Goal: Task Accomplishment & Management: Complete application form

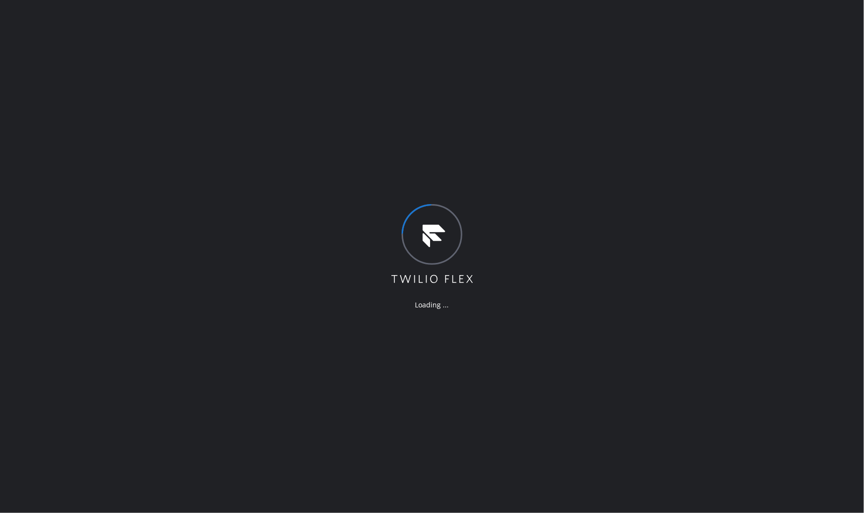
click at [735, 244] on div "Loading ..." at bounding box center [432, 256] width 864 height 513
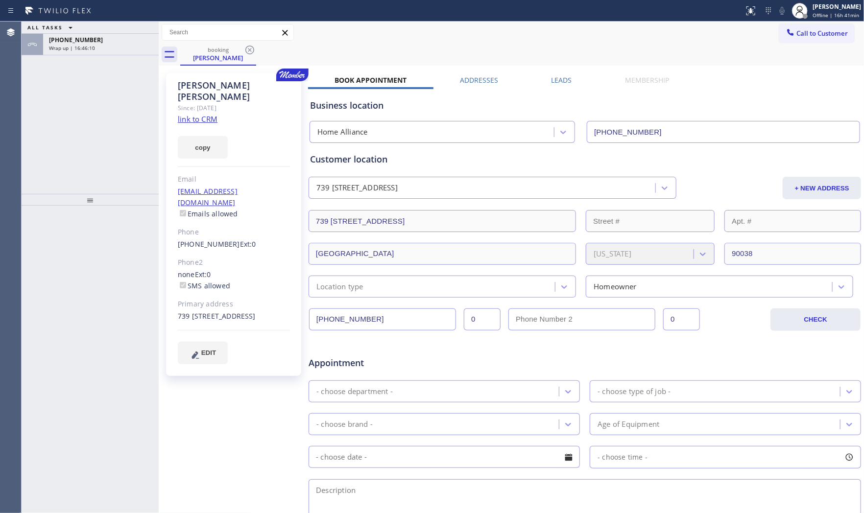
type input "[PHONE_NUMBER]"
click at [298, 16] on div at bounding box center [372, 11] width 736 height 16
click at [72, 46] on span "Wrap up | 16:46:10" at bounding box center [72, 48] width 46 height 7
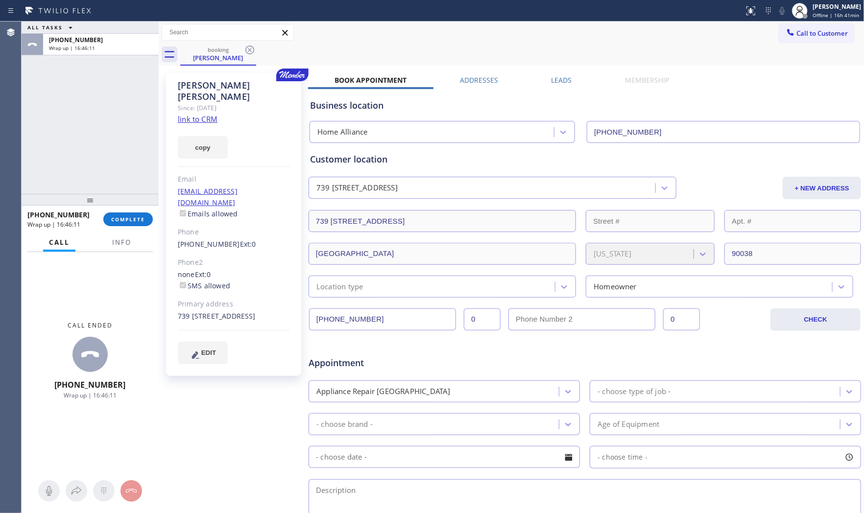
click at [126, 229] on div "[PHONE_NUMBER] Wrap up | 16:46:11 COMPLETE" at bounding box center [89, 219] width 125 height 25
click at [127, 221] on span "COMPLETE" at bounding box center [128, 219] width 34 height 7
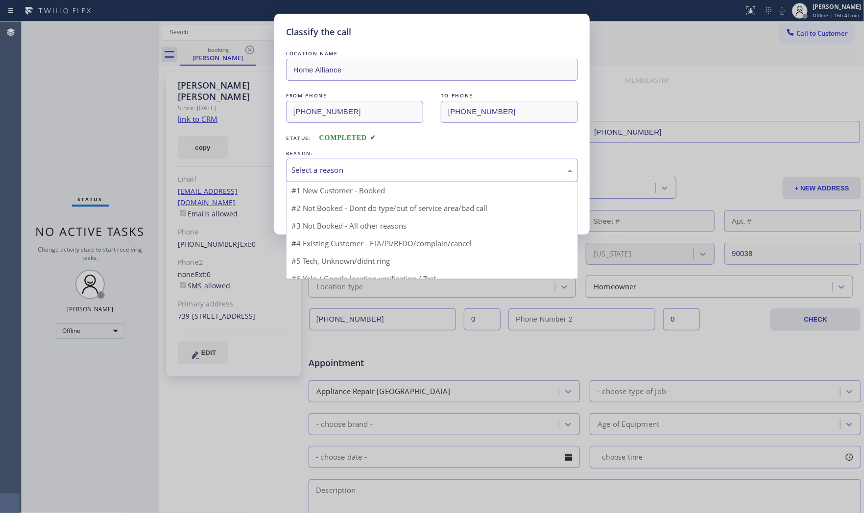
click at [329, 173] on div "Select a reason" at bounding box center [431, 170] width 281 height 11
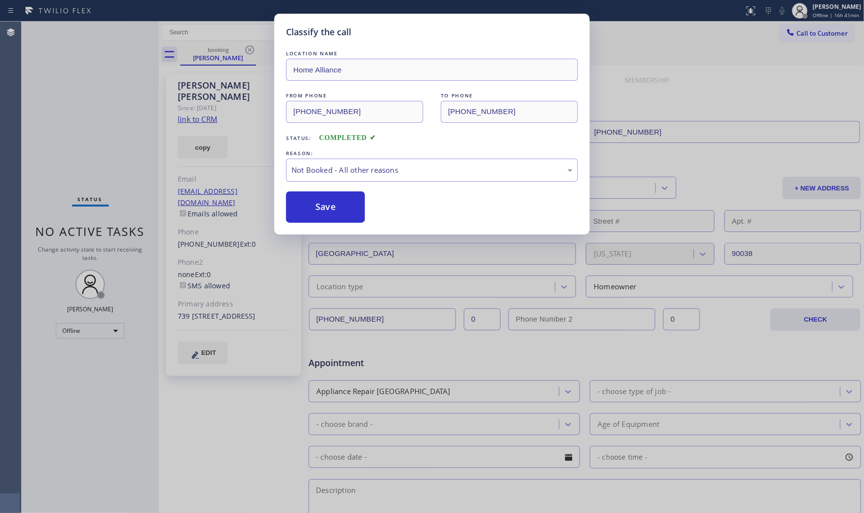
click at [325, 205] on button "Save" at bounding box center [325, 206] width 79 height 31
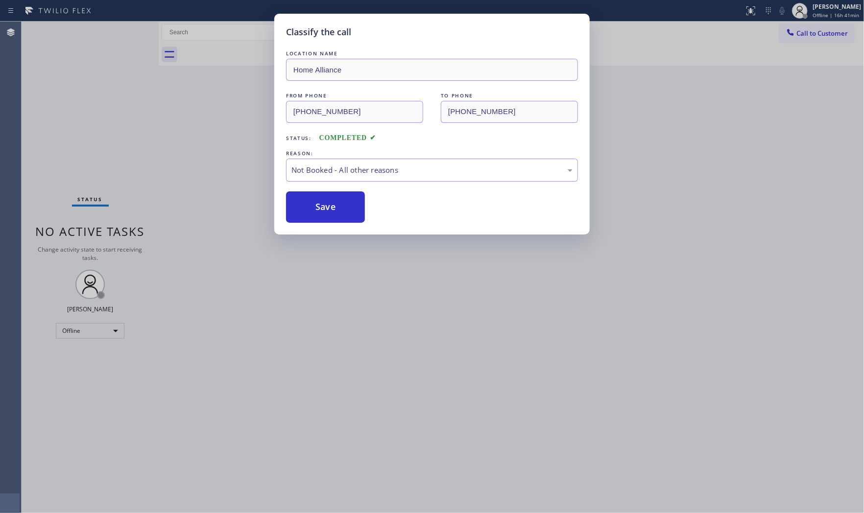
click at [325, 205] on button "Save" at bounding box center [325, 206] width 79 height 31
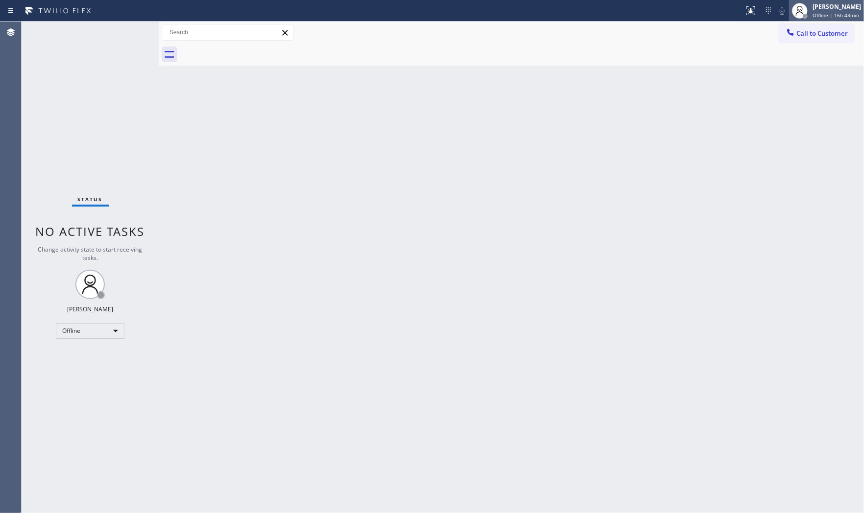
click at [777, 10] on div "[PERSON_NAME]" at bounding box center [836, 6] width 48 height 8
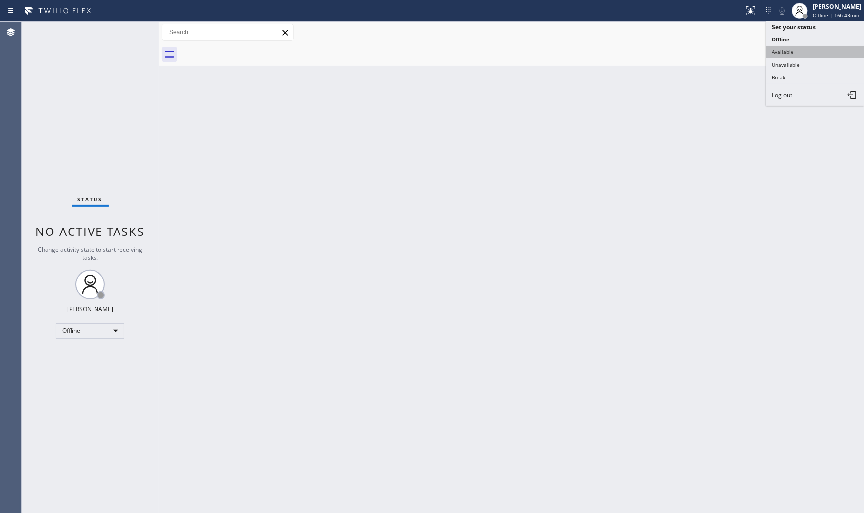
click at [777, 52] on button "Available" at bounding box center [815, 52] width 98 height 13
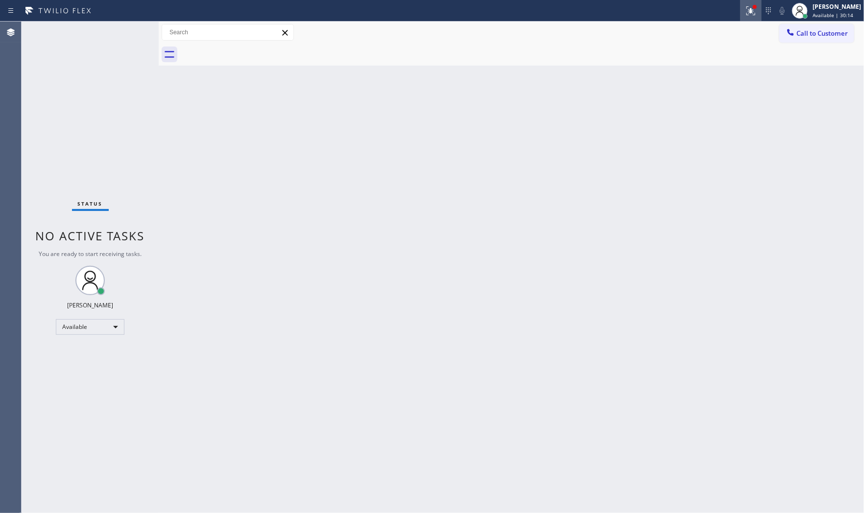
click at [746, 13] on icon at bounding box center [751, 11] width 12 height 12
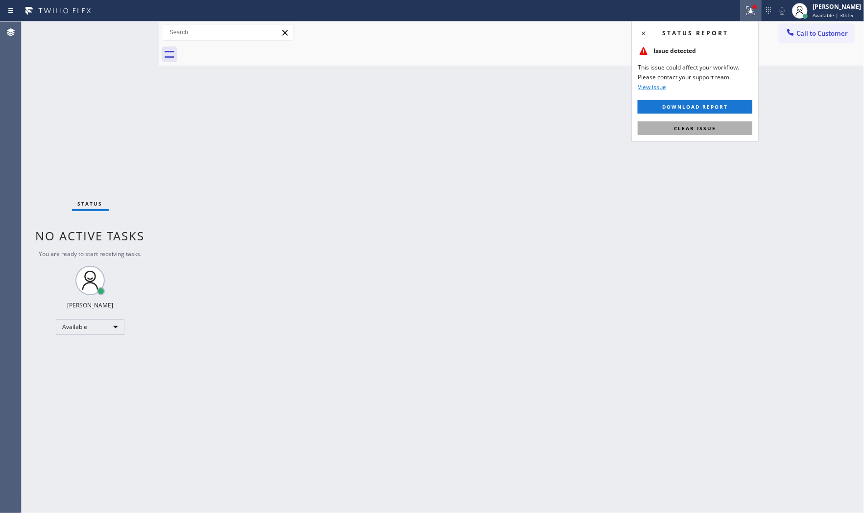
click at [707, 130] on span "Clear issue" at bounding box center [695, 128] width 42 height 7
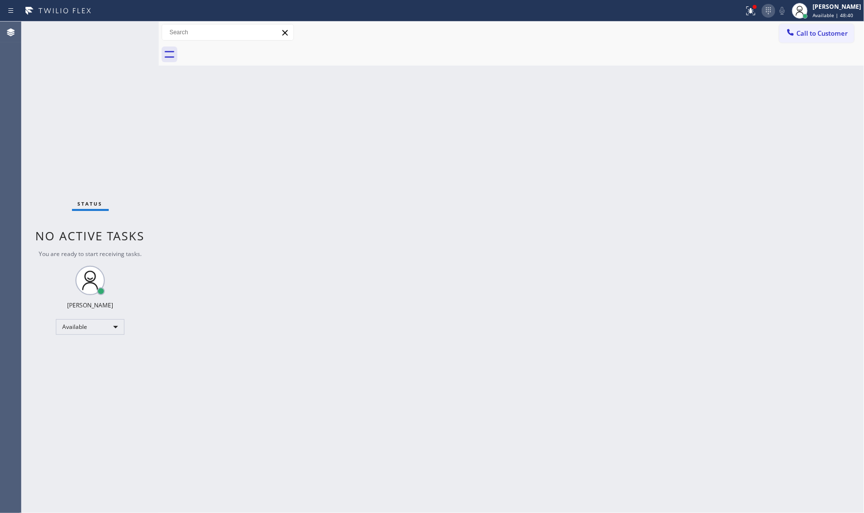
click at [761, 8] on div at bounding box center [768, 11] width 14 height 12
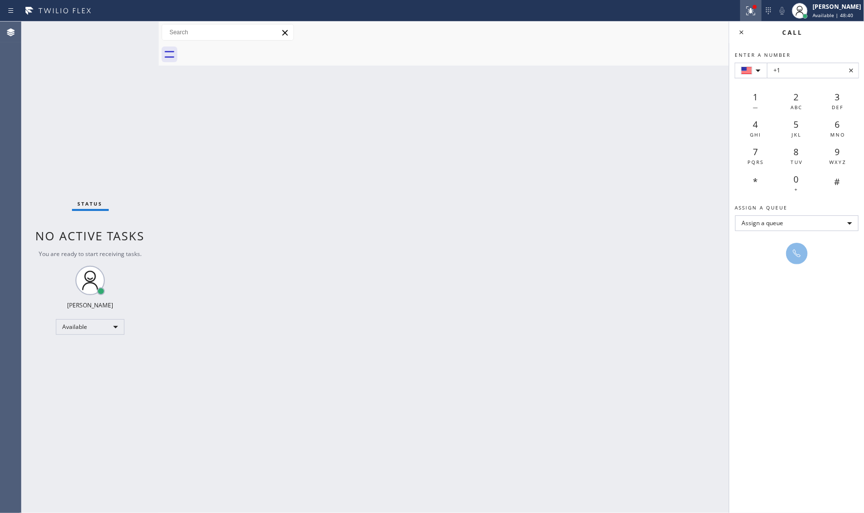
click at [755, 7] on div at bounding box center [751, 11] width 22 height 12
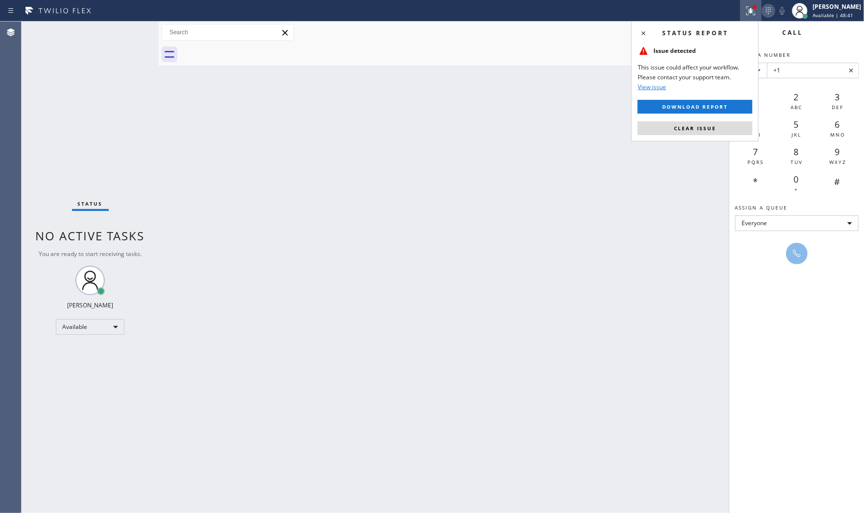
click at [771, 8] on icon at bounding box center [768, 11] width 12 height 12
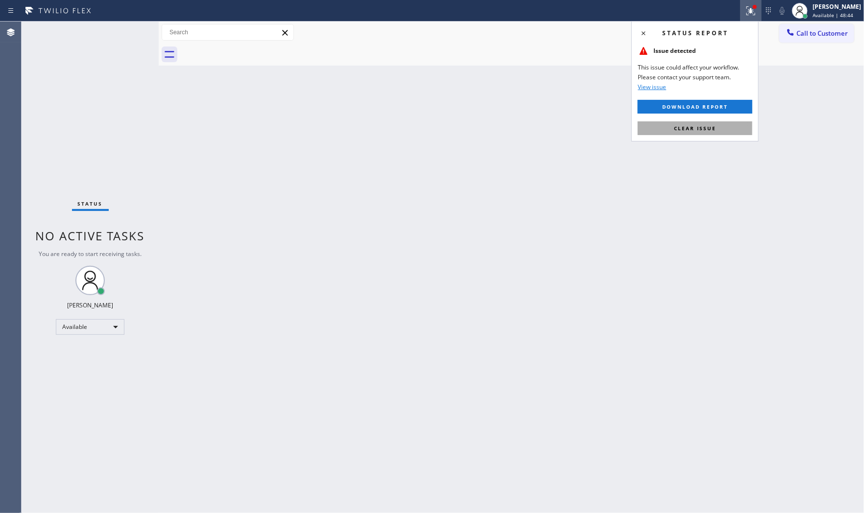
click at [699, 131] on span "Clear issue" at bounding box center [695, 128] width 42 height 7
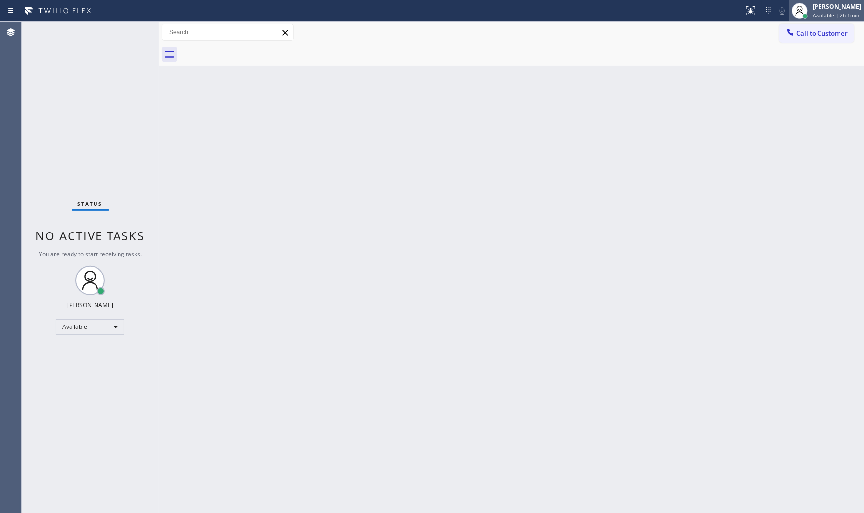
click at [777, 7] on div "[PERSON_NAME]" at bounding box center [836, 6] width 48 height 8
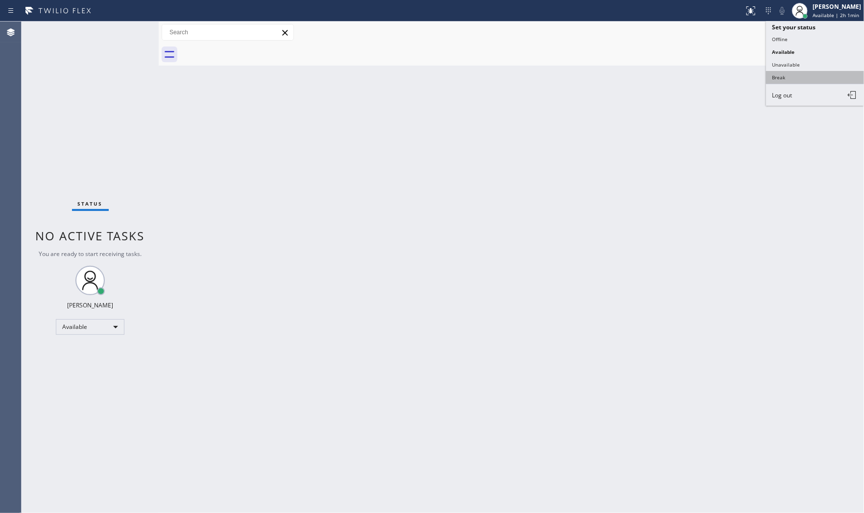
click at [777, 73] on button "Break" at bounding box center [815, 77] width 98 height 13
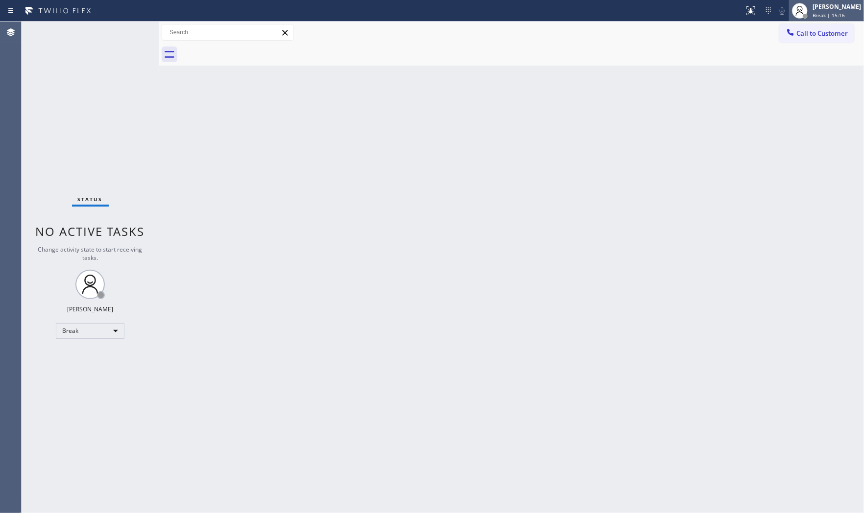
click at [777, 9] on div "[PERSON_NAME]" at bounding box center [836, 6] width 48 height 8
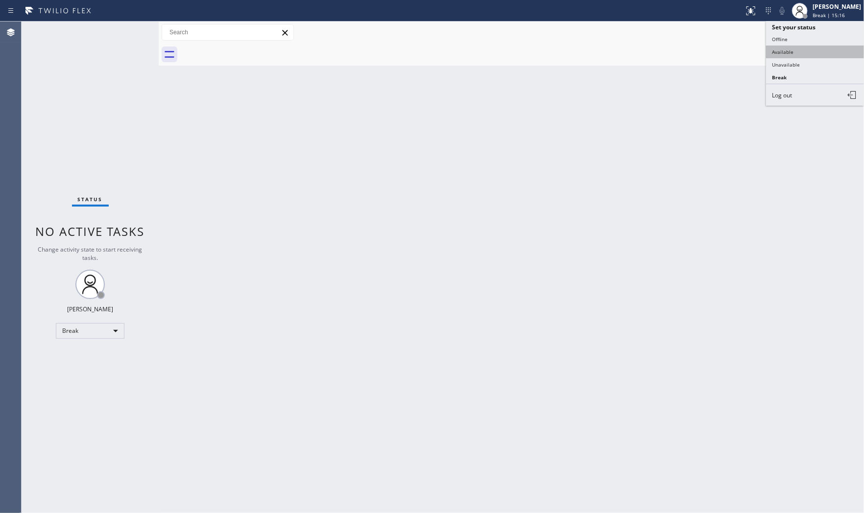
click at [777, 51] on button "Available" at bounding box center [815, 52] width 98 height 13
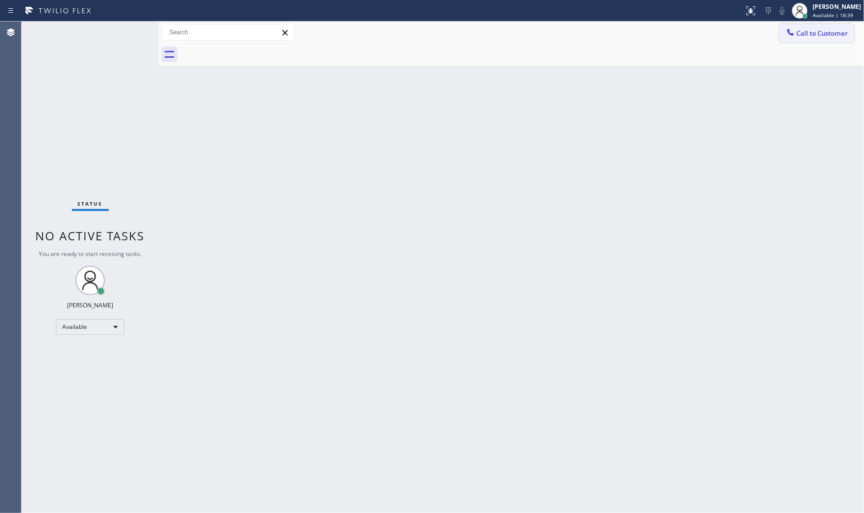
click at [777, 39] on button "Call to Customer" at bounding box center [816, 33] width 75 height 19
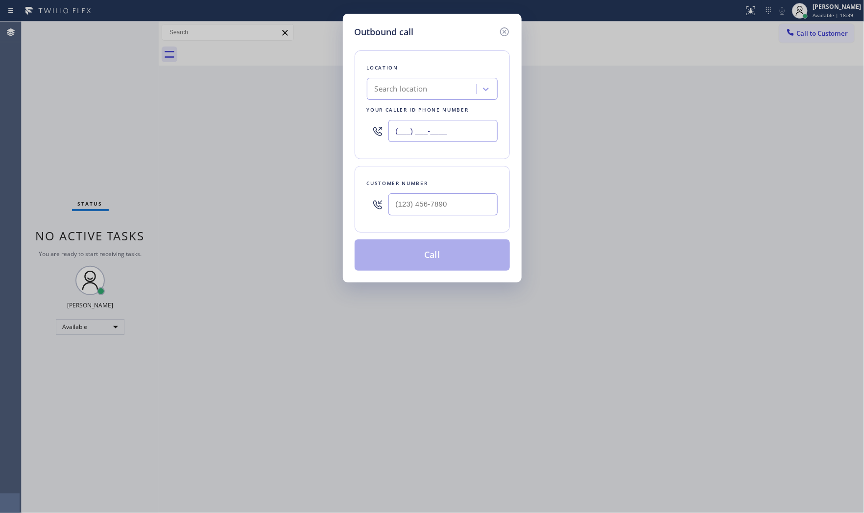
click at [420, 135] on input "(___) ___-____" at bounding box center [442, 131] width 109 height 22
paste input "786) 308-0004"
type input "[PHONE_NUMBER]"
click at [431, 205] on input "(___) ___-____" at bounding box center [442, 204] width 109 height 22
paste input "786) 308-0004"
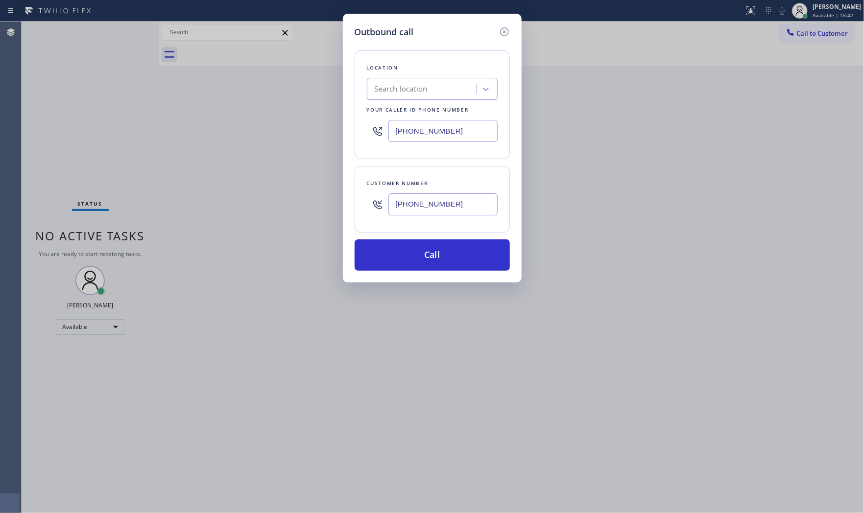
type input "[PHONE_NUMBER]"
click at [427, 138] on input "[PHONE_NUMBER]" at bounding box center [442, 131] width 109 height 22
paste input "844) 735-4685"
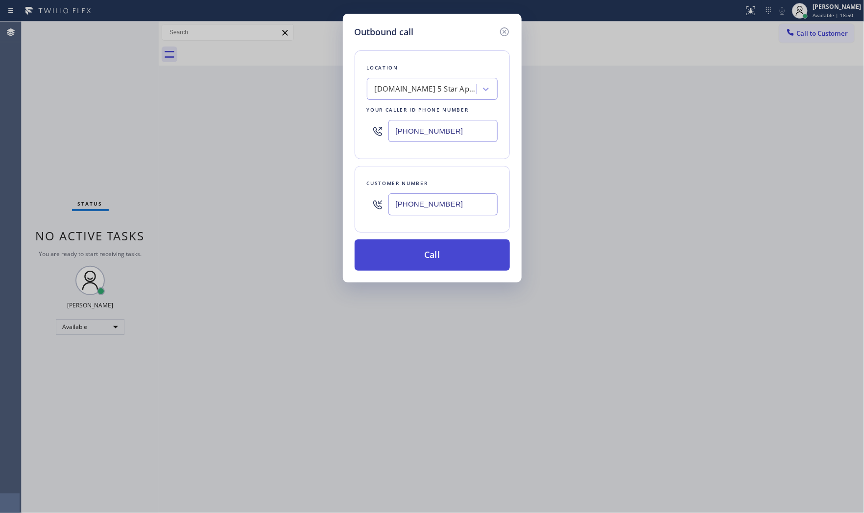
type input "[PHONE_NUMBER]"
click at [447, 247] on button "Call" at bounding box center [432, 254] width 155 height 31
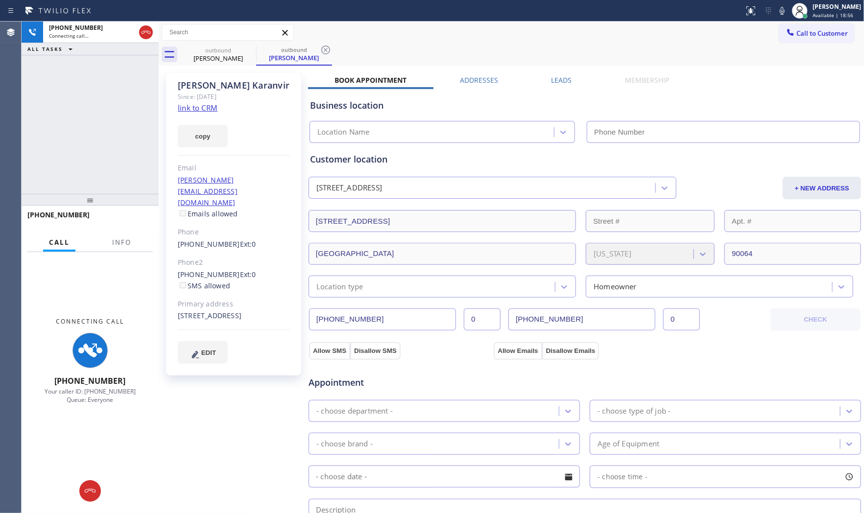
type input "[PHONE_NUMBER]"
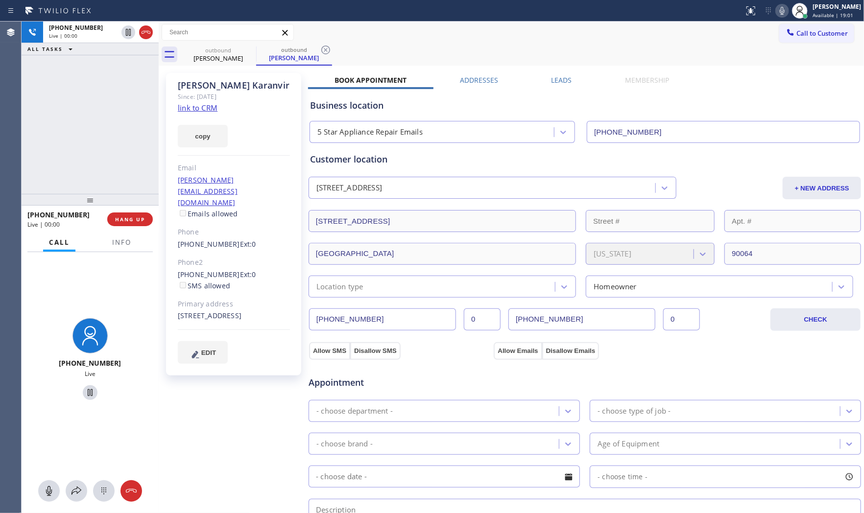
click at [776, 10] on icon at bounding box center [782, 11] width 12 height 12
click at [120, 242] on span "Info" at bounding box center [121, 242] width 19 height 9
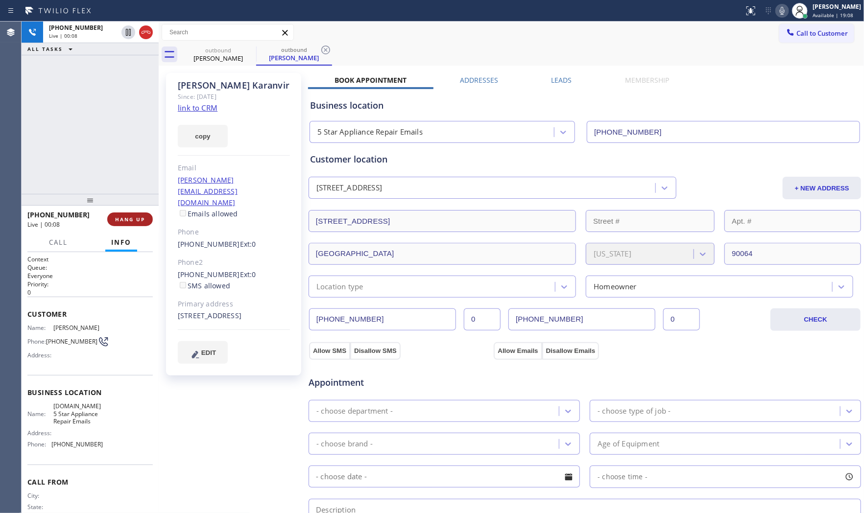
click at [130, 220] on span "HANG UP" at bounding box center [130, 219] width 30 height 7
click at [55, 243] on span "Call" at bounding box center [58, 242] width 19 height 9
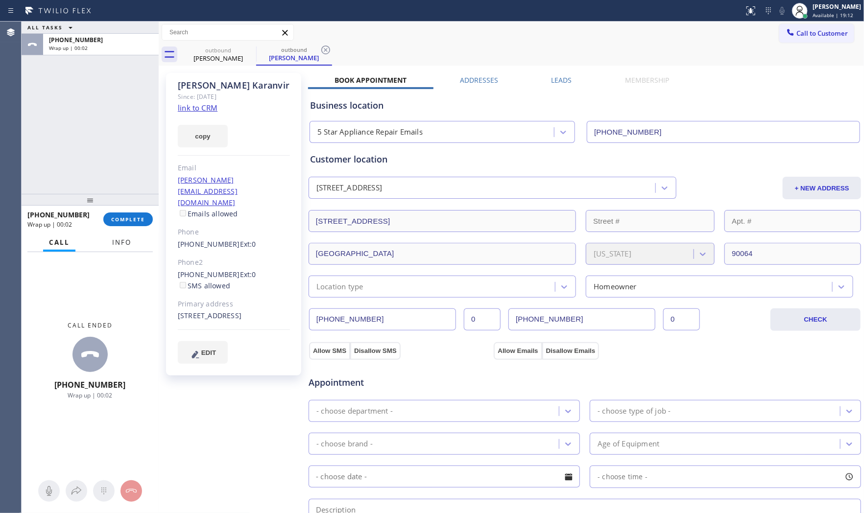
click at [130, 249] on button "Info" at bounding box center [121, 242] width 31 height 19
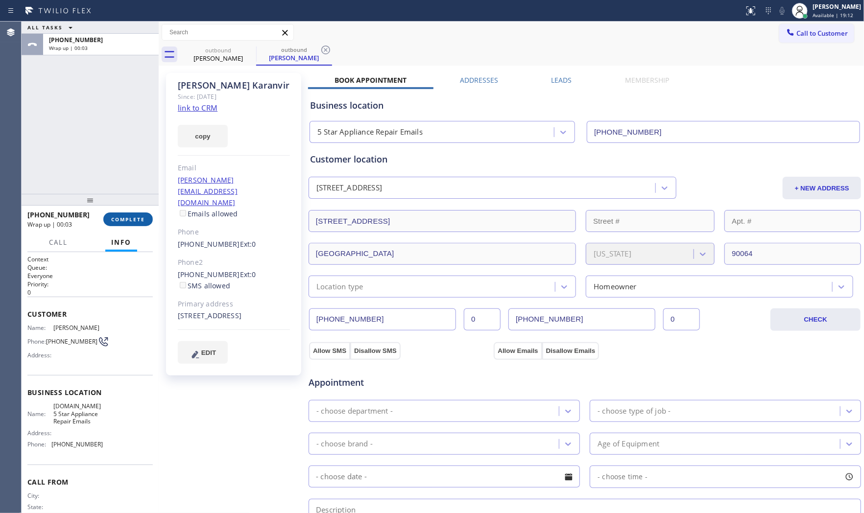
click at [128, 219] on span "COMPLETE" at bounding box center [128, 219] width 34 height 7
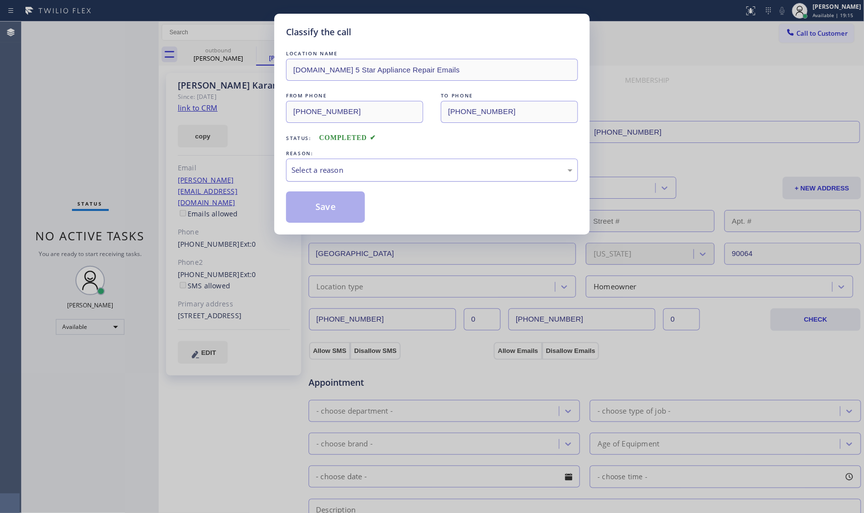
drag, startPoint x: 355, startPoint y: 169, endPoint x: 351, endPoint y: 180, distance: 11.5
click at [355, 174] on div "Select a reason" at bounding box center [431, 170] width 281 height 11
click at [329, 204] on button "Save" at bounding box center [325, 206] width 79 height 31
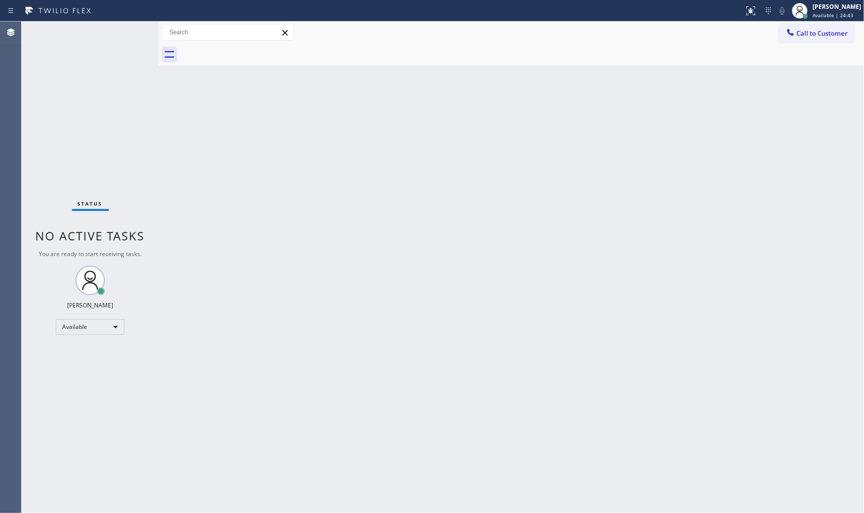
click at [777, 34] on span "Call to Customer" at bounding box center [821, 33] width 51 height 9
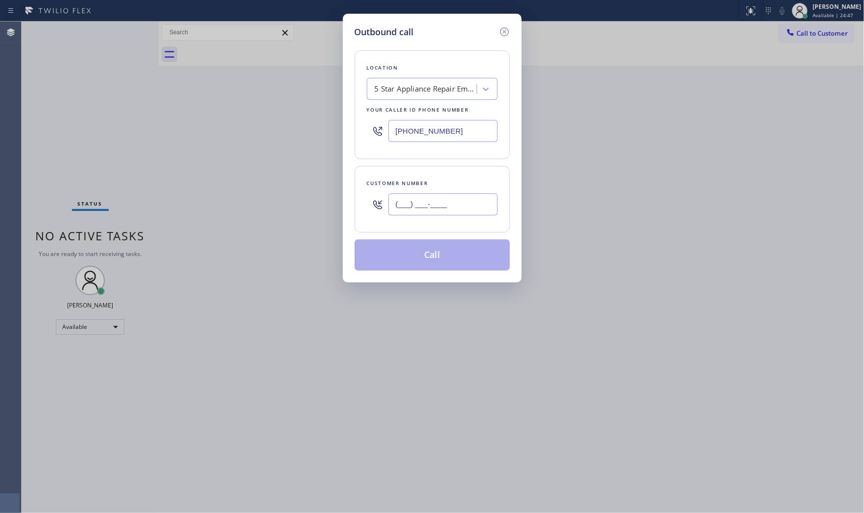
click at [431, 200] on input "(___) ___-____" at bounding box center [442, 204] width 109 height 22
paste input "949) 997-0965"
type input "[PHONE_NUMBER]"
click at [467, 132] on input "[PHONE_NUMBER]" at bounding box center [442, 131] width 109 height 22
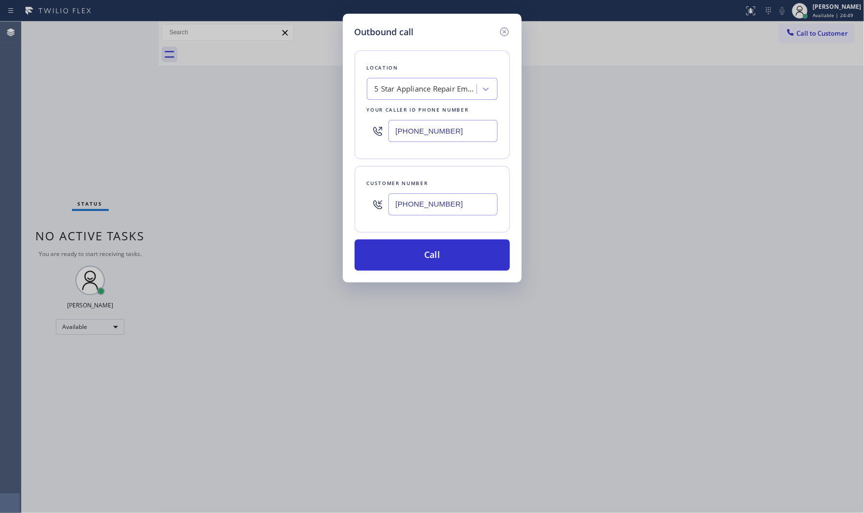
paste input "949) 997-096"
type input "[PHONE_NUMBER]"
click at [450, 194] on input "[PHONE_NUMBER]" at bounding box center [442, 204] width 109 height 22
paste input "text"
type input "[PHONE_NUMBER]"
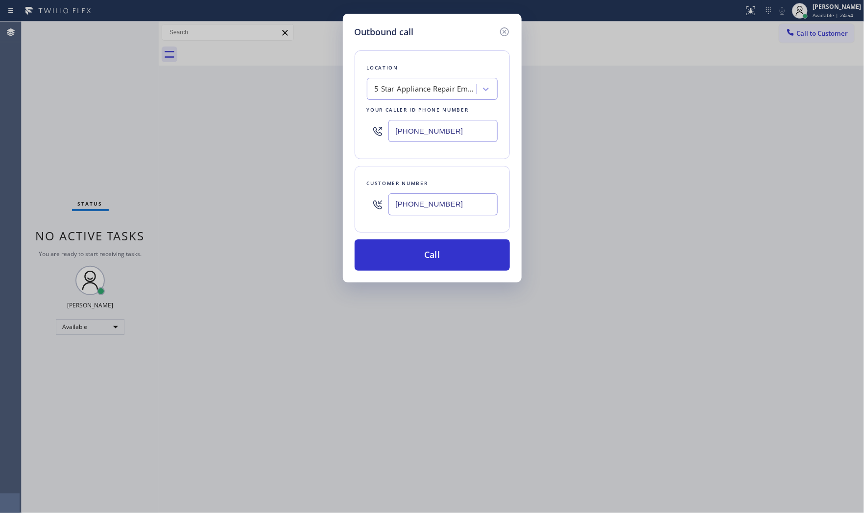
click at [436, 138] on input "[PHONE_NUMBER]" at bounding box center [442, 131] width 109 height 22
paste input "88) 902-4699"
type input "[PHONE_NUMBER]"
click at [448, 159] on div "Location Sub Zero Refrigerator Repair(TFN) Your caller id phone number [PHONE_N…" at bounding box center [432, 104] width 155 height 109
click at [424, 251] on button "Call" at bounding box center [432, 254] width 155 height 31
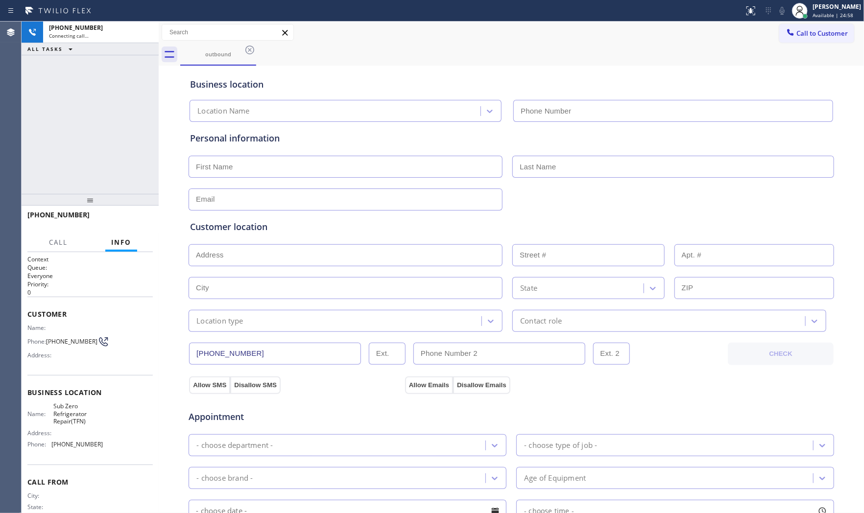
type input "[PHONE_NUMBER]"
click at [774, 17] on div "Status report No issues detected If you experience an issue, please download th…" at bounding box center [802, 11] width 124 height 22
click at [776, 15] on icon at bounding box center [782, 11] width 12 height 12
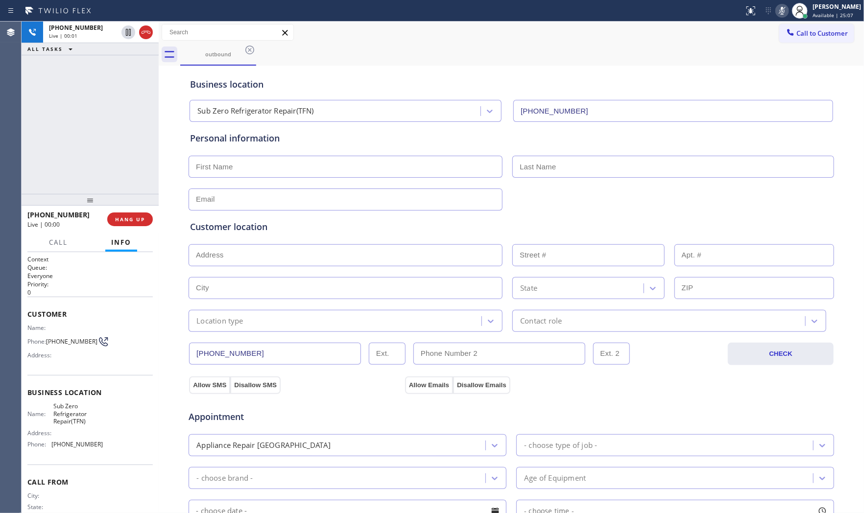
click at [777, 10] on icon at bounding box center [782, 11] width 12 height 12
click at [776, 11] on icon at bounding box center [782, 11] width 12 height 12
click at [139, 227] on div "[PHONE_NUMBER] Live | 00:13 HANG UP" at bounding box center [89, 219] width 125 height 25
click at [139, 227] on div "[PHONE_NUMBER] Live | 00:14 HANG UP" at bounding box center [89, 219] width 125 height 25
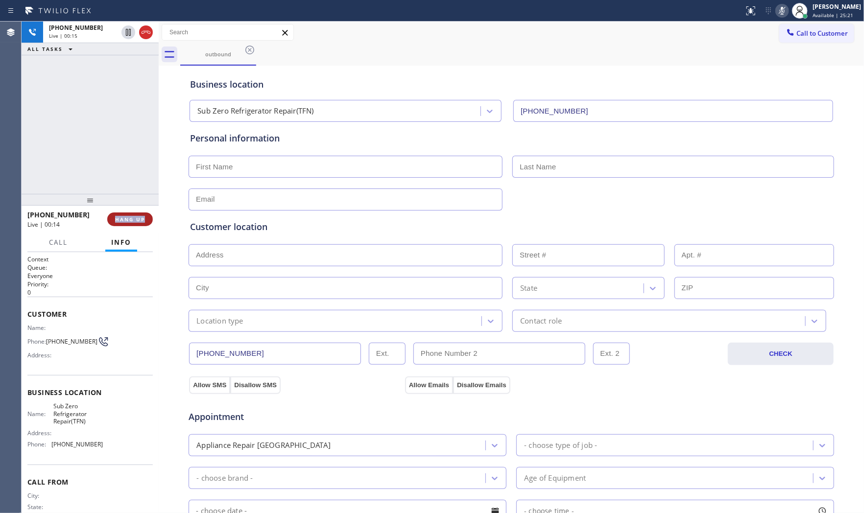
click at [136, 223] on button "HANG UP" at bounding box center [130, 220] width 46 height 14
click at [136, 223] on button "COMPLETE" at bounding box center [127, 220] width 49 height 14
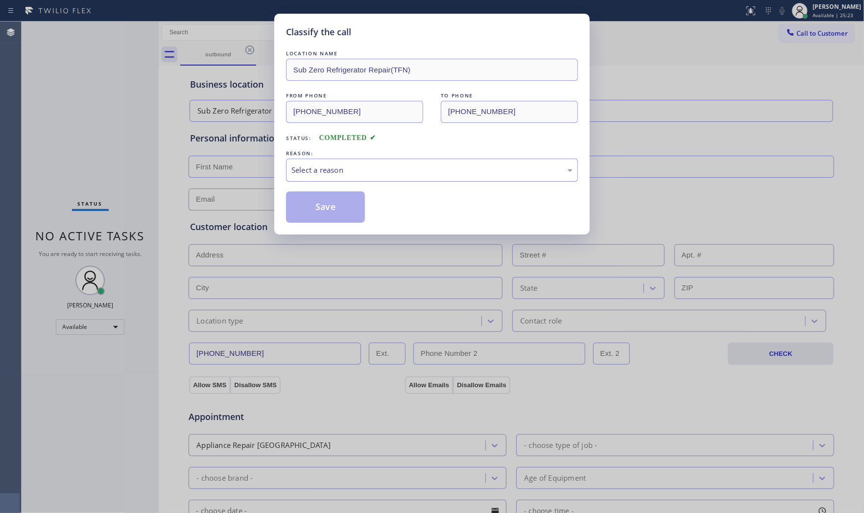
drag, startPoint x: 369, startPoint y: 169, endPoint x: 363, endPoint y: 178, distance: 11.0
click at [366, 173] on div "Select a reason" at bounding box center [431, 170] width 281 height 11
click at [327, 207] on button "Save" at bounding box center [325, 206] width 79 height 31
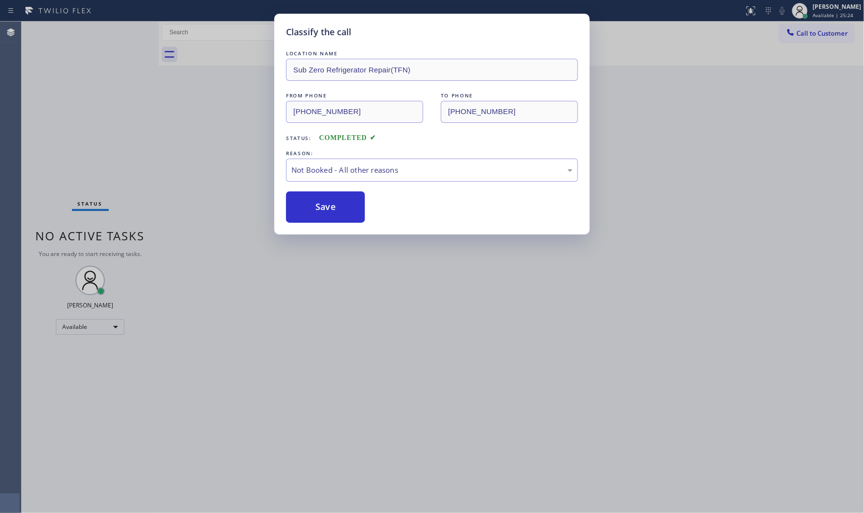
click at [327, 207] on button "Save" at bounding box center [325, 206] width 79 height 31
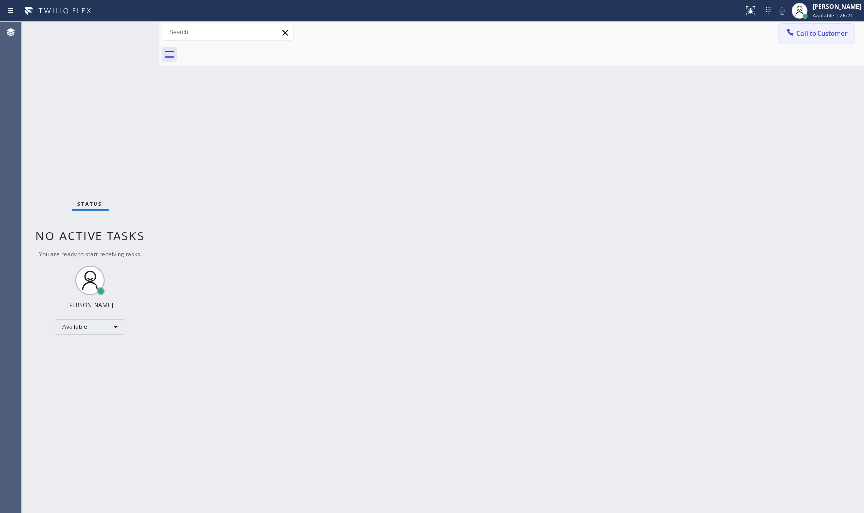
drag, startPoint x: 809, startPoint y: 35, endPoint x: 848, endPoint y: 31, distance: 39.4
click at [777, 35] on span "Call to Customer" at bounding box center [821, 33] width 51 height 9
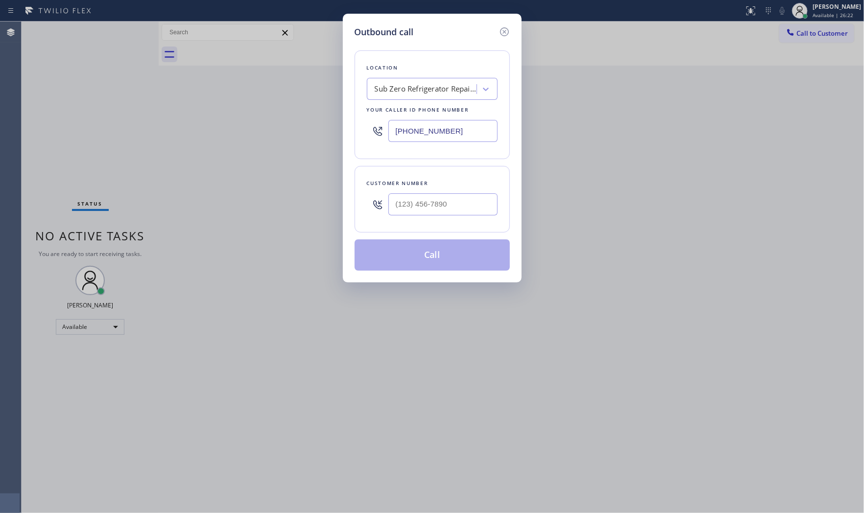
click at [429, 131] on input "[PHONE_NUMBER]" at bounding box center [442, 131] width 109 height 22
paste input "516) 430-7756"
type input "[PHONE_NUMBER]"
click at [454, 202] on input "(___) ___-____" at bounding box center [442, 204] width 109 height 22
paste input "516) 202-2078"
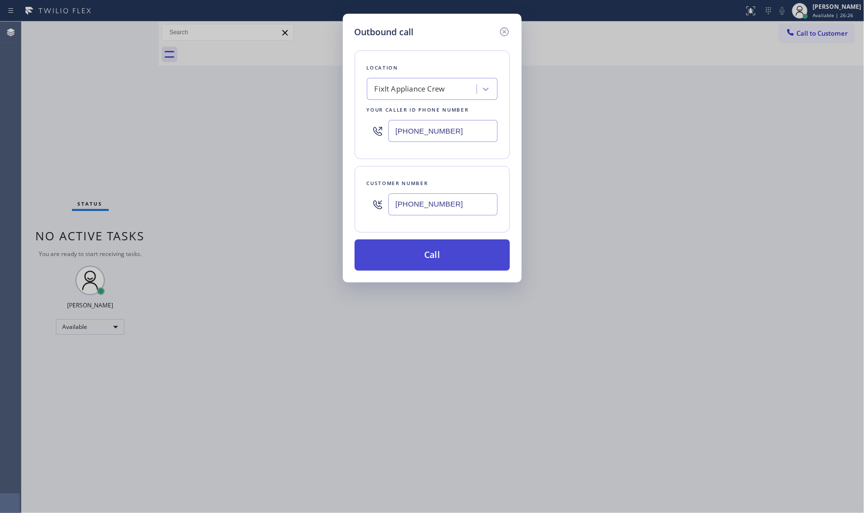
type input "[PHONE_NUMBER]"
click at [453, 248] on button "Call" at bounding box center [432, 254] width 155 height 31
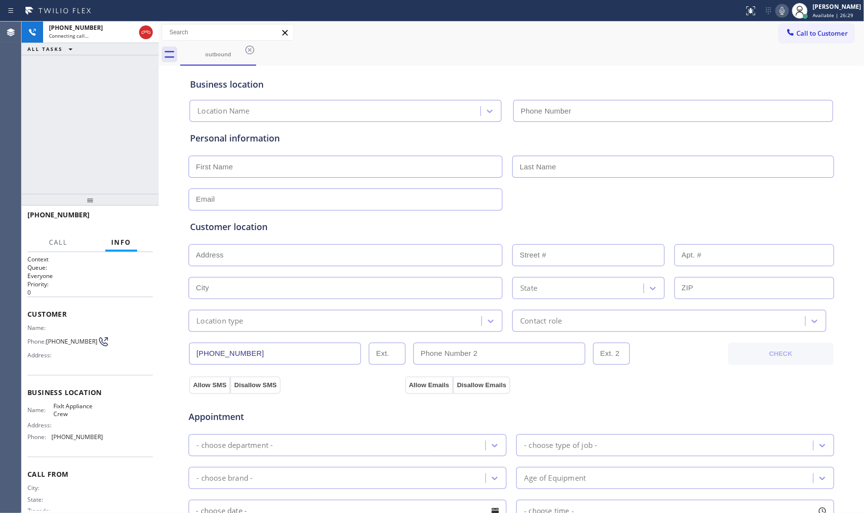
type input "[PHONE_NUMBER]"
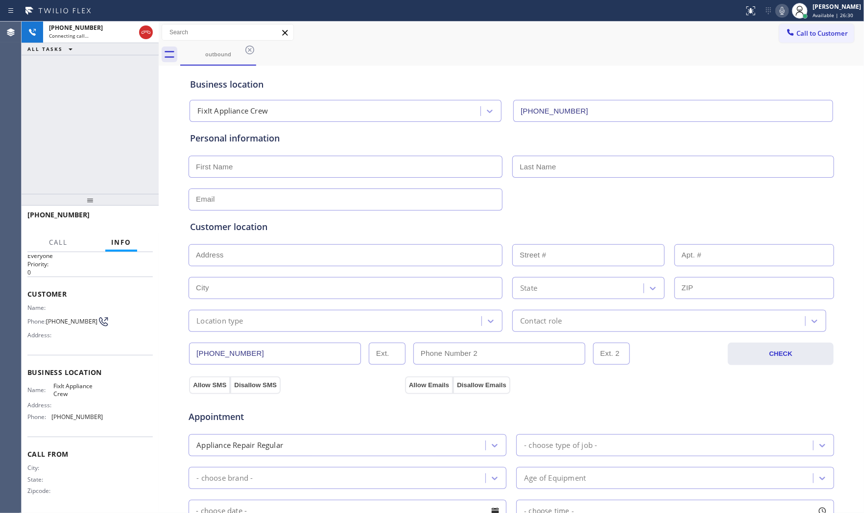
scroll to position [23, 0]
click at [129, 220] on span "HANG UP" at bounding box center [130, 219] width 30 height 7
click at [129, 219] on span "HANG UP" at bounding box center [130, 219] width 30 height 7
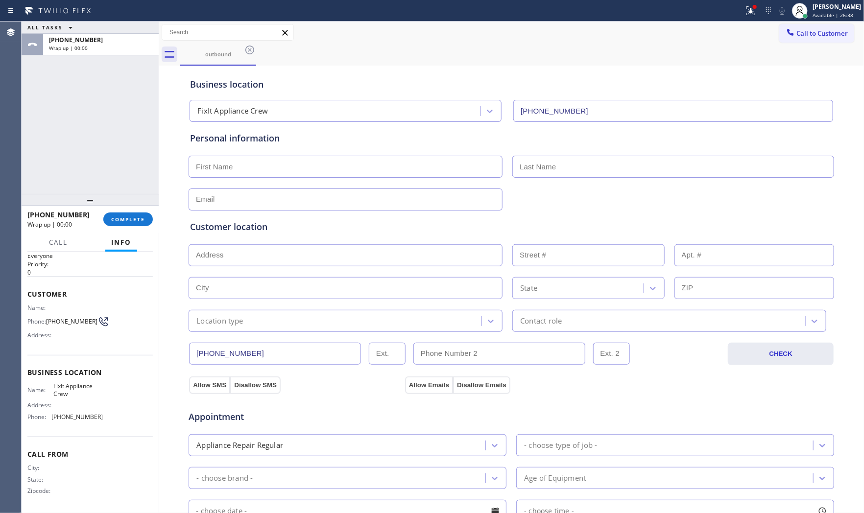
click at [101, 217] on div "[PHONE_NUMBER] Wrap up | 00:00" at bounding box center [65, 219] width 76 height 25
click at [117, 217] on span "COMPLETE" at bounding box center [128, 219] width 34 height 7
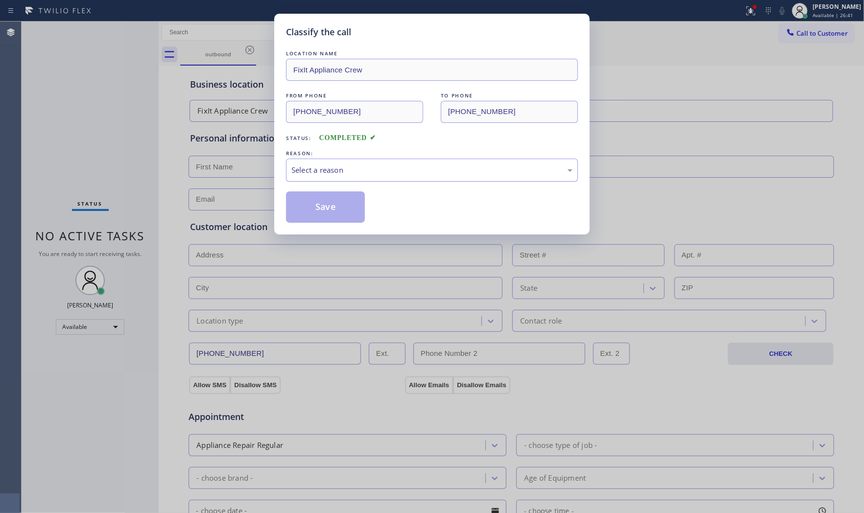
click at [360, 170] on div "Select a reason" at bounding box center [431, 170] width 281 height 11
click at [336, 209] on button "Save" at bounding box center [325, 206] width 79 height 31
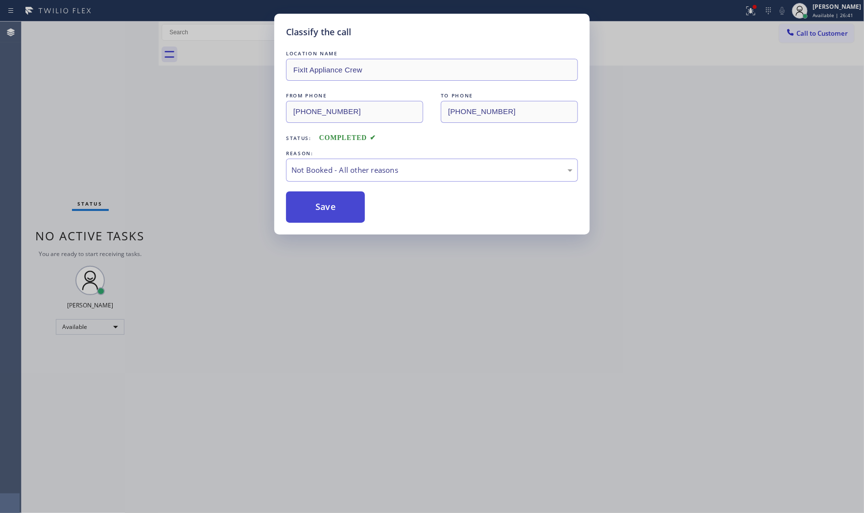
click at [336, 209] on button "Save" at bounding box center [325, 206] width 79 height 31
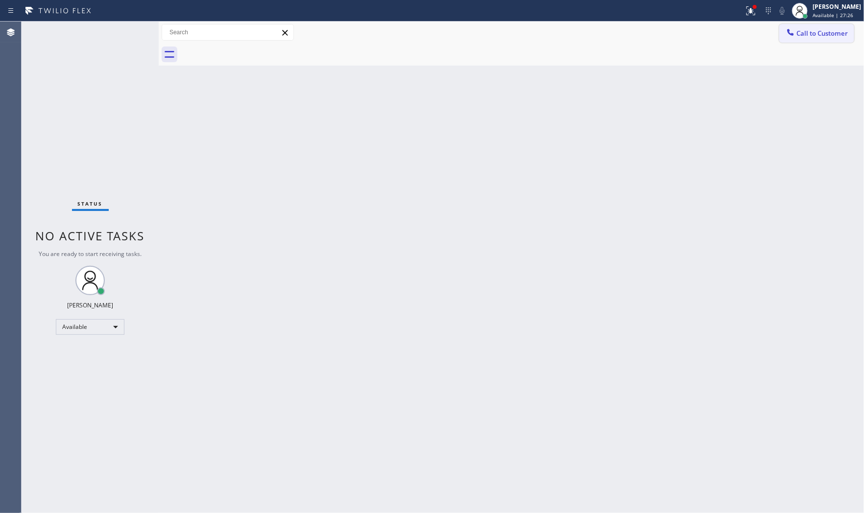
click at [777, 31] on span "Call to Customer" at bounding box center [821, 33] width 51 height 9
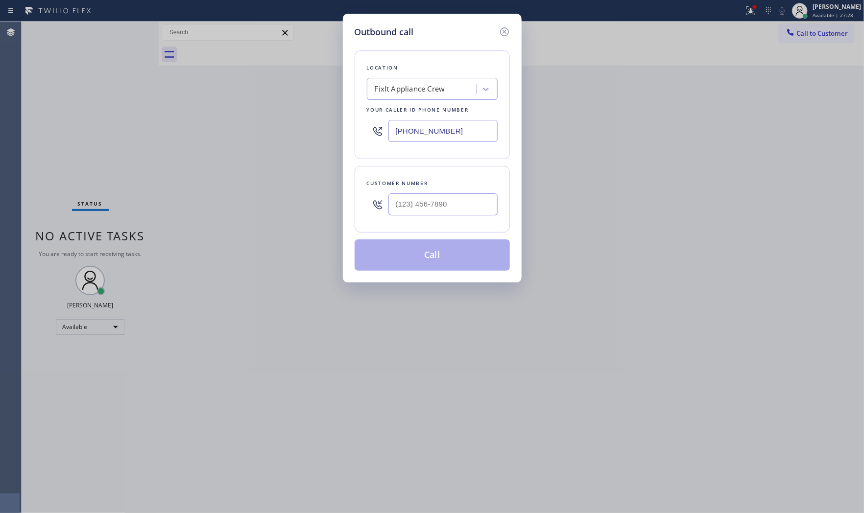
click at [467, 139] on input "[PHONE_NUMBER]" at bounding box center [442, 131] width 109 height 22
paste input "773) 205-113"
type input "[PHONE_NUMBER]"
click at [447, 207] on input "(___) ___-____" at bounding box center [442, 204] width 109 height 22
paste input "773) 205-1136"
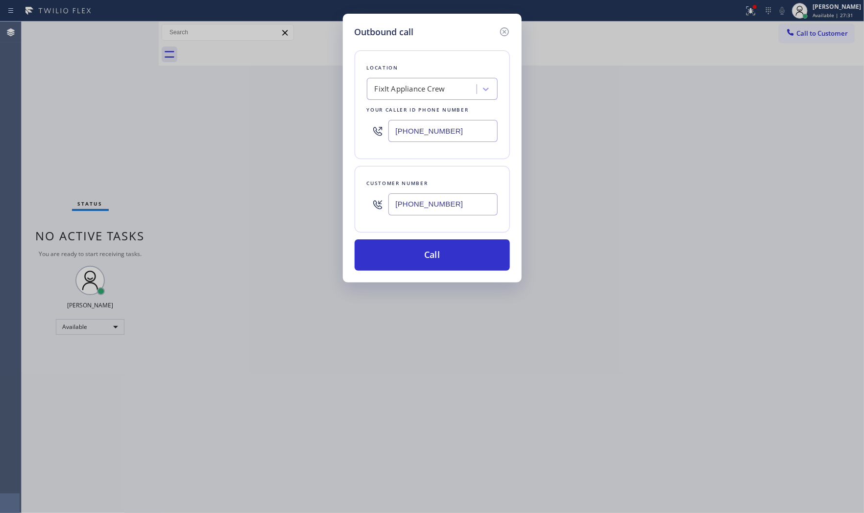
type input "[PHONE_NUMBER]"
click at [463, 127] on input "[PHONE_NUMBER]" at bounding box center [442, 131] width 109 height 22
paste input "773) 299-1595"
type input "[PHONE_NUMBER]"
click at [438, 246] on button "Call" at bounding box center [432, 254] width 155 height 31
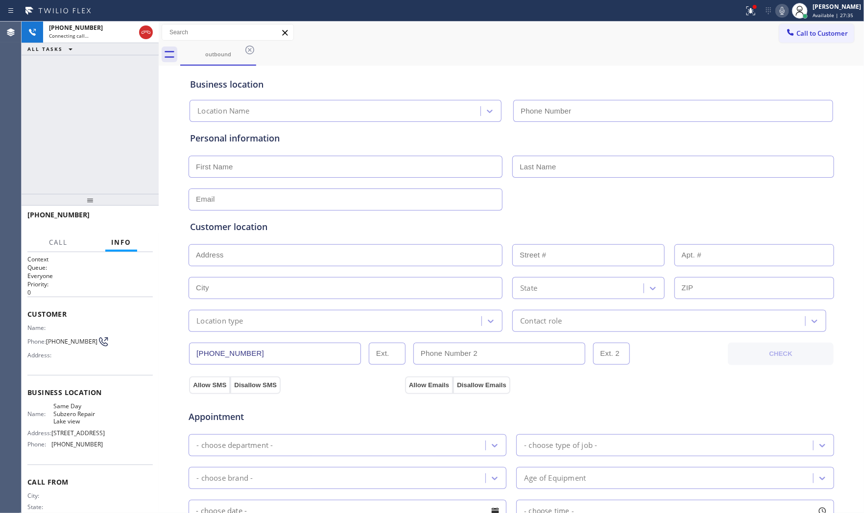
type input "[PHONE_NUMBER]"
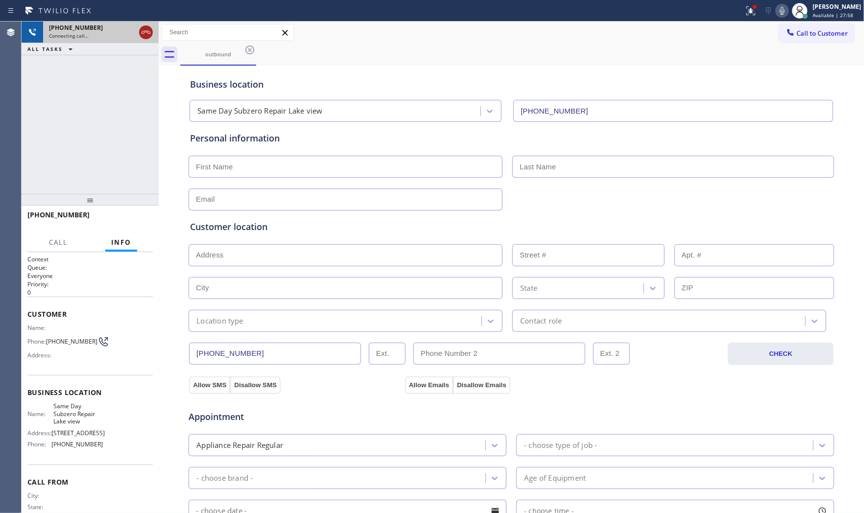
click at [148, 35] on icon at bounding box center [146, 32] width 12 height 12
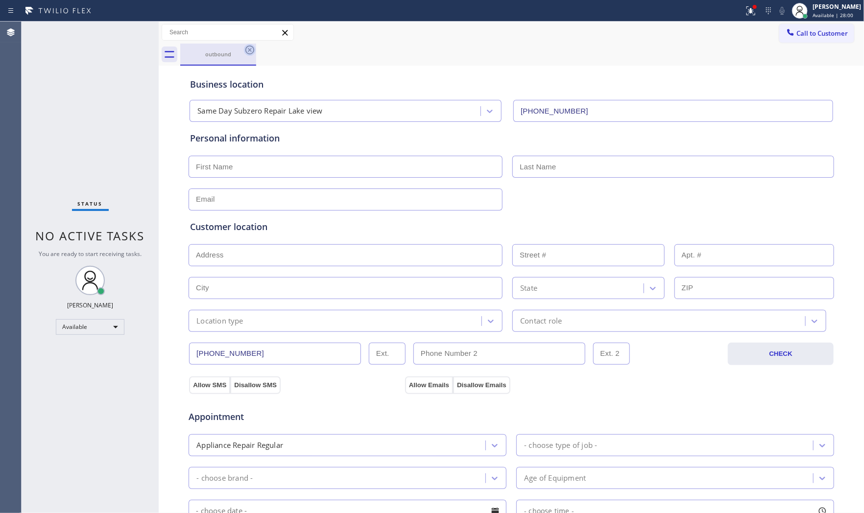
click at [248, 52] on icon at bounding box center [250, 50] width 12 height 12
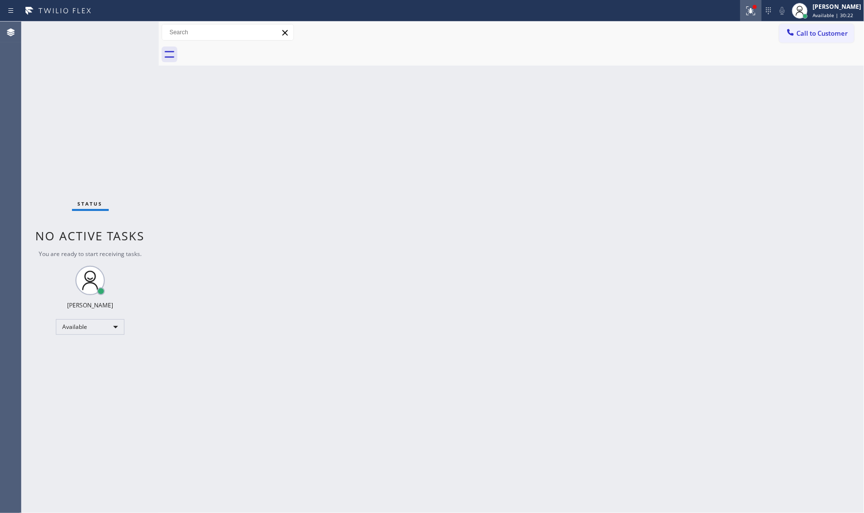
click at [745, 18] on button at bounding box center [751, 11] width 22 height 22
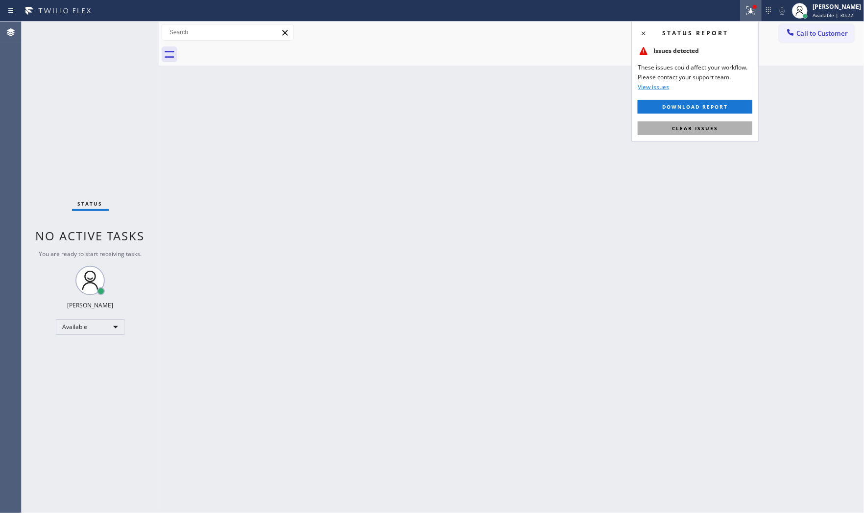
click at [701, 121] on button "Clear issues" at bounding box center [695, 128] width 115 height 14
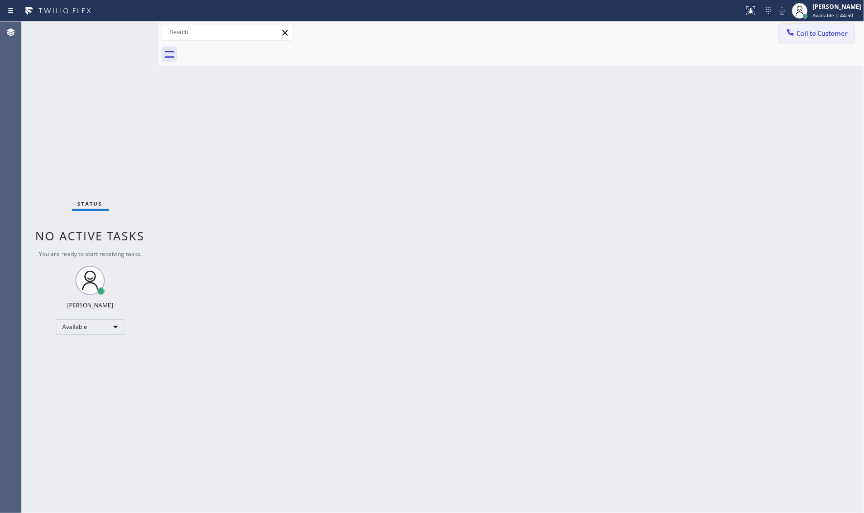
drag, startPoint x: 821, startPoint y: 34, endPoint x: 863, endPoint y: 13, distance: 47.1
click at [777, 34] on span "Call to Customer" at bounding box center [821, 33] width 51 height 9
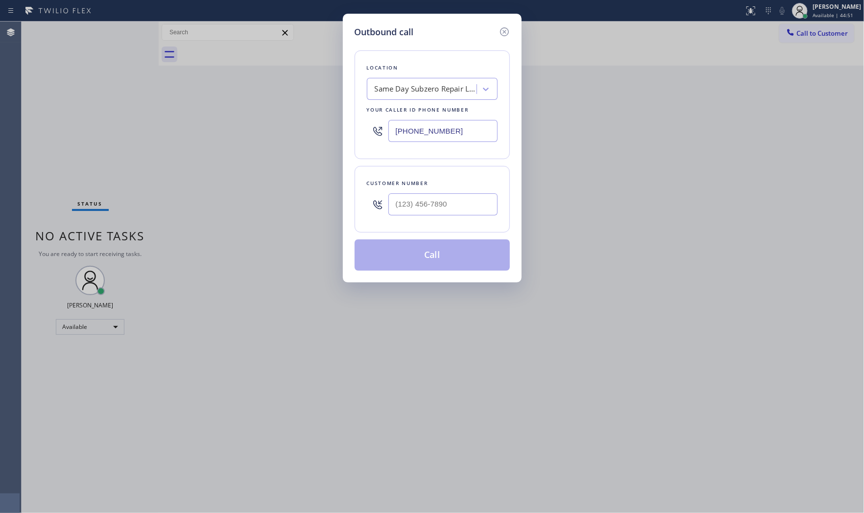
click at [427, 133] on input "[PHONE_NUMBER]" at bounding box center [442, 131] width 109 height 22
paste input "516) 668-1469"
type input "[PHONE_NUMBER]"
click at [457, 207] on input "(___) ___-____" at bounding box center [442, 204] width 109 height 22
paste input "516) 668-1469"
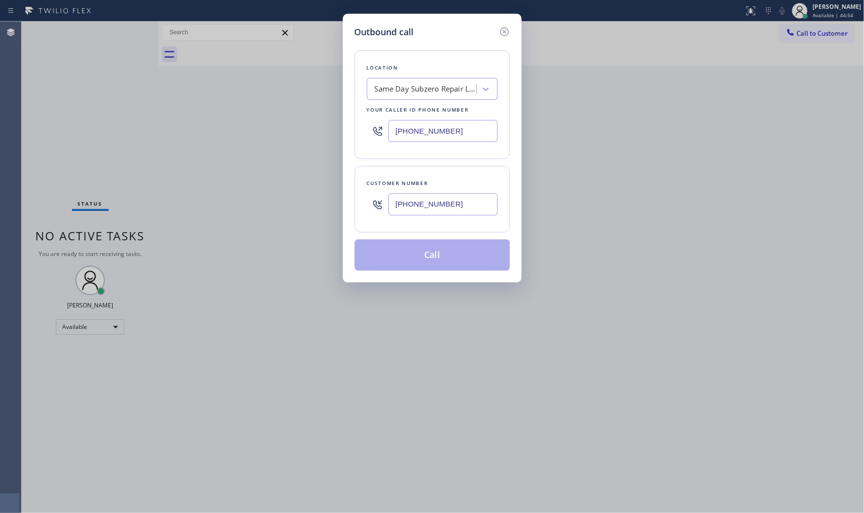
type input "[PHONE_NUMBER]"
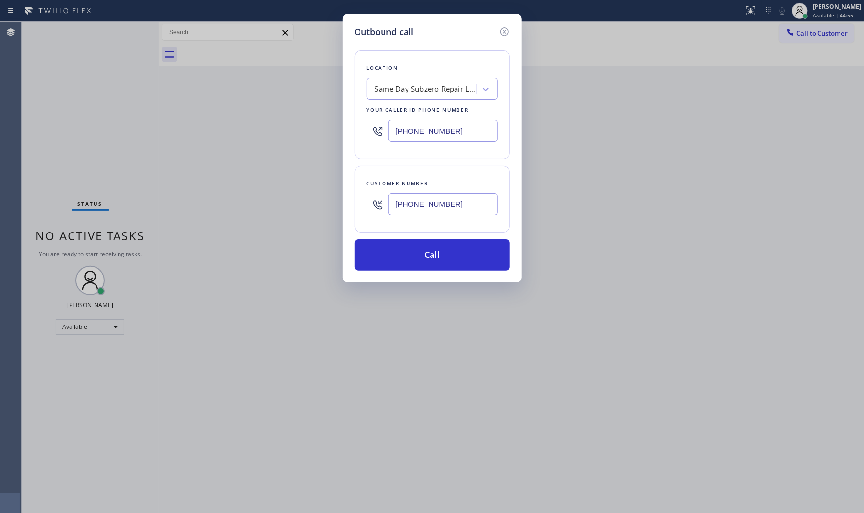
click at [467, 134] on input "[PHONE_NUMBER]" at bounding box center [442, 131] width 109 height 22
paste input "347) 757-4373"
type input "[PHONE_NUMBER]"
click at [447, 251] on button "Call" at bounding box center [432, 254] width 155 height 31
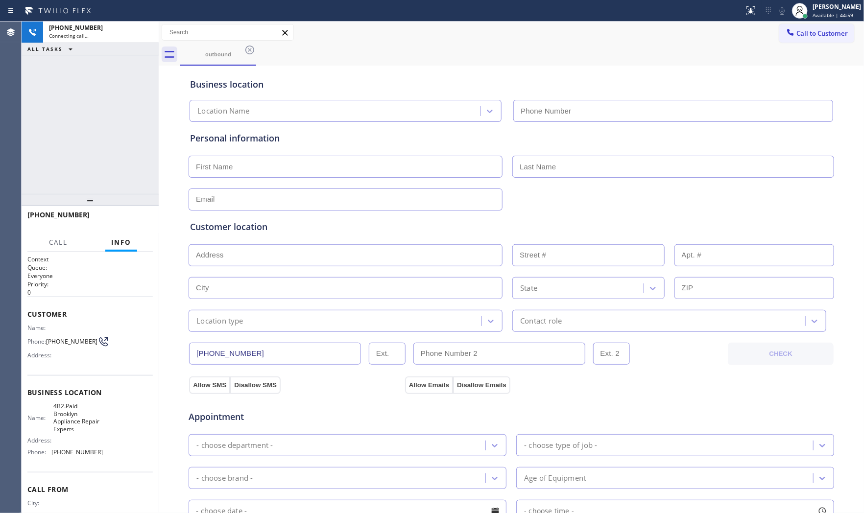
type input "[PHONE_NUMBER]"
click at [582, 31] on div "Call to Customer Outbound call Location [GEOGRAPHIC_DATA] Appliance Repair Expe…" at bounding box center [511, 32] width 705 height 17
click at [776, 12] on icon at bounding box center [782, 11] width 12 height 12
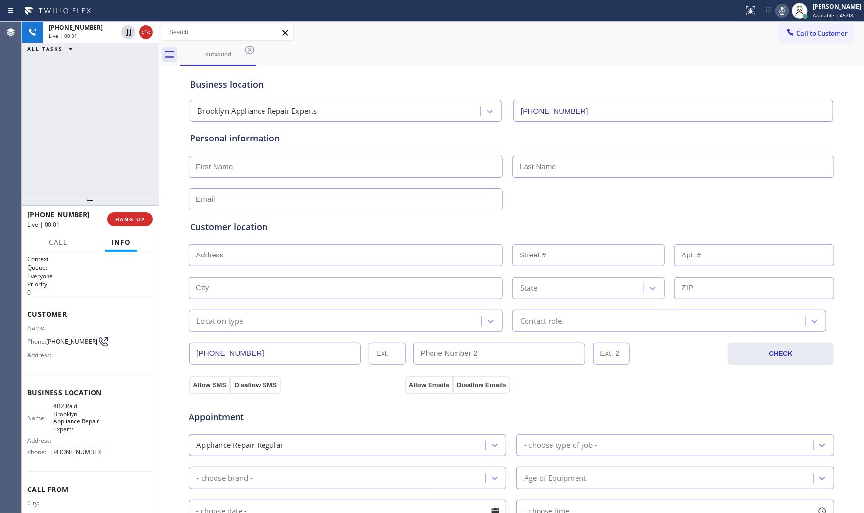
click at [776, 12] on icon at bounding box center [782, 11] width 12 height 12
click at [777, 12] on icon at bounding box center [782, 11] width 12 height 12
click at [775, 4] on button at bounding box center [782, 11] width 14 height 14
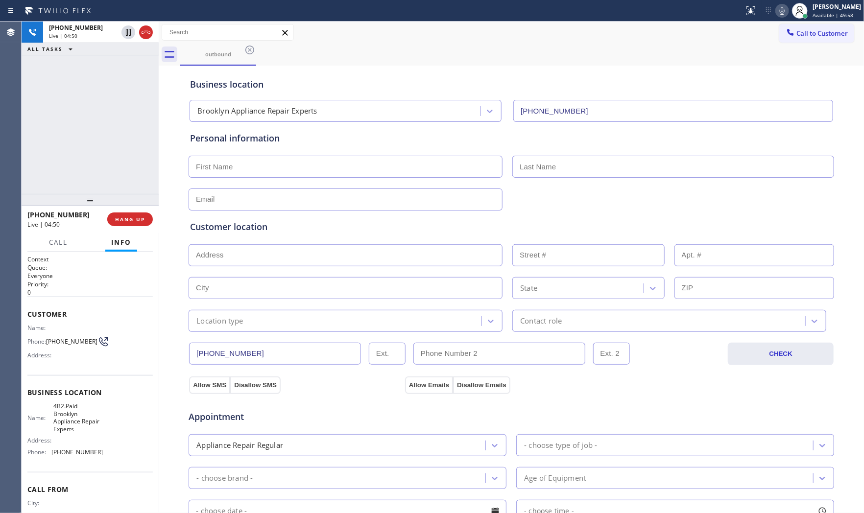
click at [777, 10] on icon at bounding box center [782, 11] width 12 height 12
click at [777, 17] on div "Status report No issues detected If you experience an issue, please download th…" at bounding box center [802, 11] width 124 height 22
click at [777, 15] on icon at bounding box center [782, 11] width 12 height 12
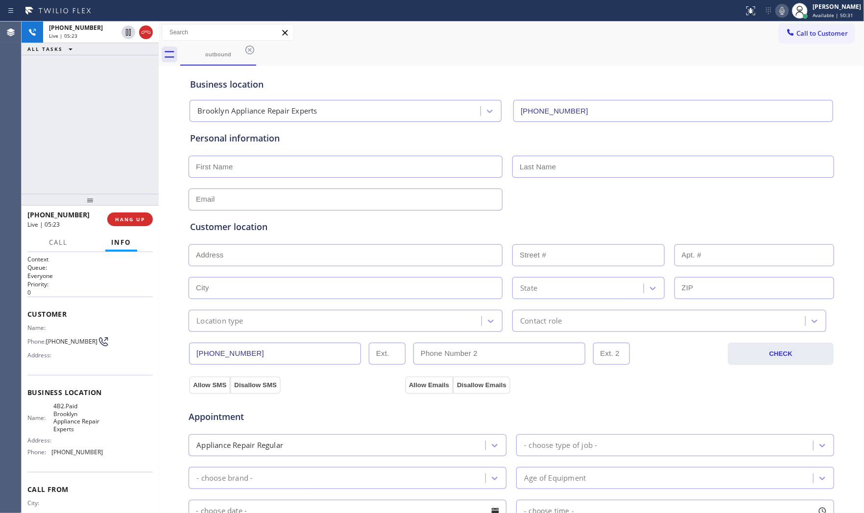
click at [777, 10] on icon at bounding box center [782, 11] width 12 height 12
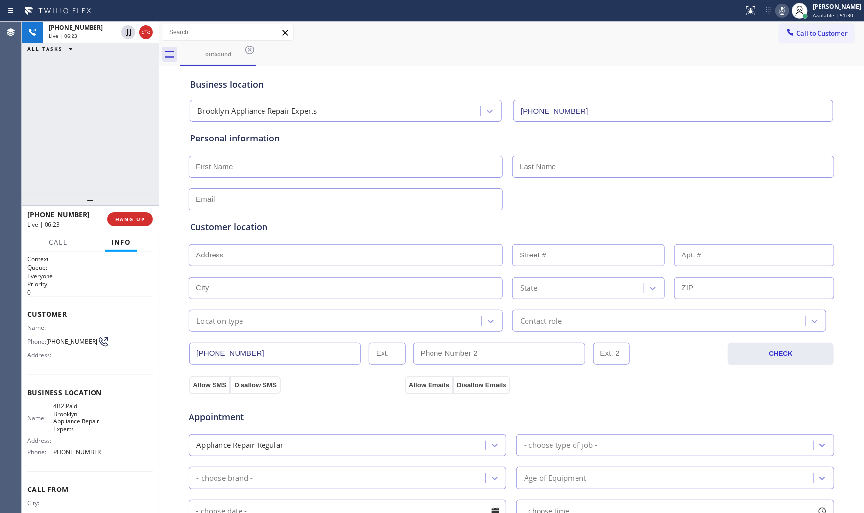
click at [777, 10] on icon at bounding box center [782, 11] width 12 height 12
click at [777, 5] on icon at bounding box center [782, 11] width 12 height 12
click at [777, 9] on icon at bounding box center [782, 11] width 12 height 12
click at [776, 13] on icon at bounding box center [782, 11] width 12 height 12
click at [777, 13] on rect at bounding box center [782, 9] width 7 height 7
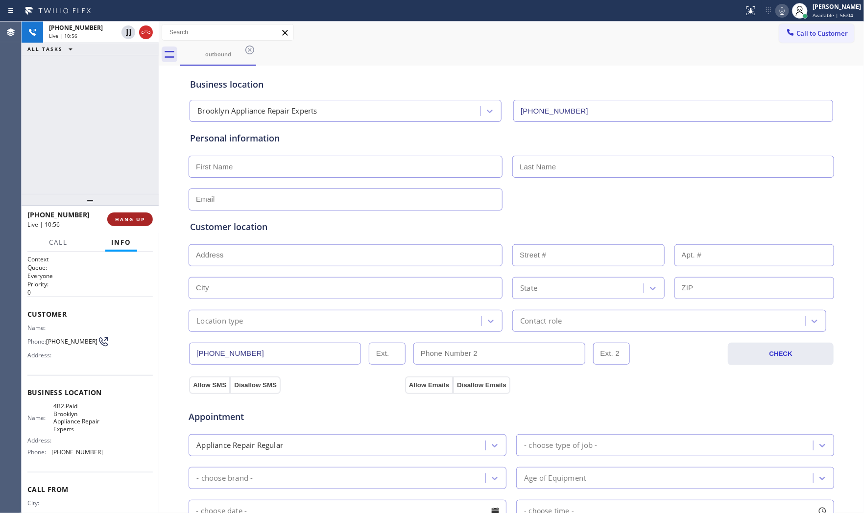
click at [150, 216] on button "HANG UP" at bounding box center [130, 220] width 46 height 14
click at [67, 424] on span "4B2.Paid Brooklyn Appliance Repair Experts" at bounding box center [77, 418] width 49 height 30
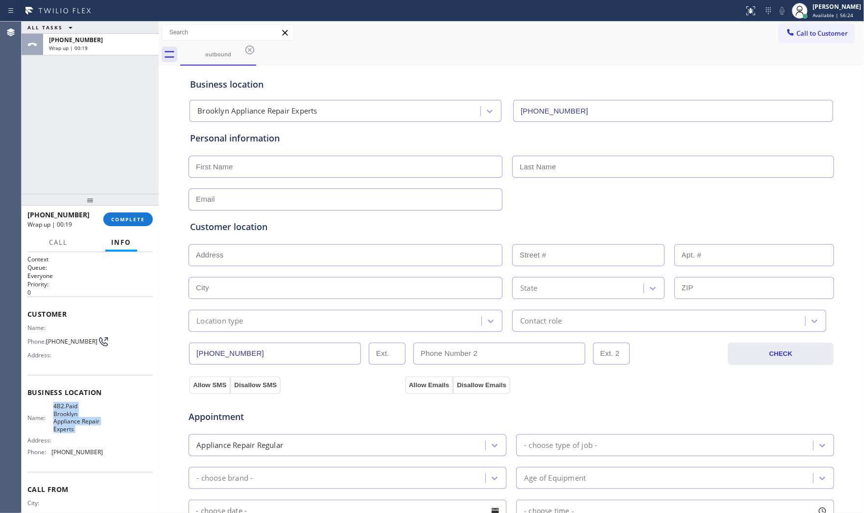
click at [67, 424] on span "4B2.Paid Brooklyn Appliance Repair Experts" at bounding box center [77, 418] width 49 height 30
copy span "4B2.Paid Brooklyn Appliance Repair Experts"
click at [67, 444] on div "Address:" at bounding box center [64, 440] width 75 height 7
click at [230, 171] on input "text" at bounding box center [346, 167] width 314 height 22
paste input "[PERSON_NAME]"
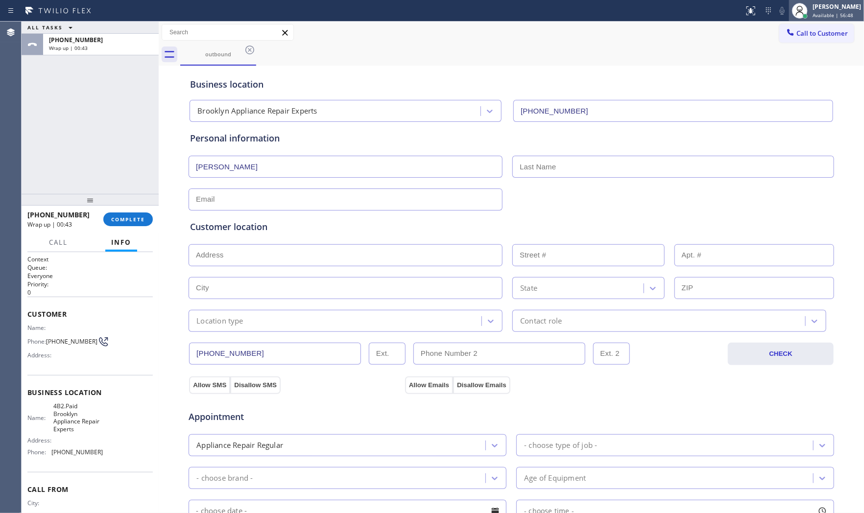
type input "[PERSON_NAME]"
click at [552, 165] on input "text" at bounding box center [673, 167] width 322 height 22
paste input "Nuwak"
type input "Nuwak"
click at [289, 197] on input "text" at bounding box center [346, 200] width 314 height 22
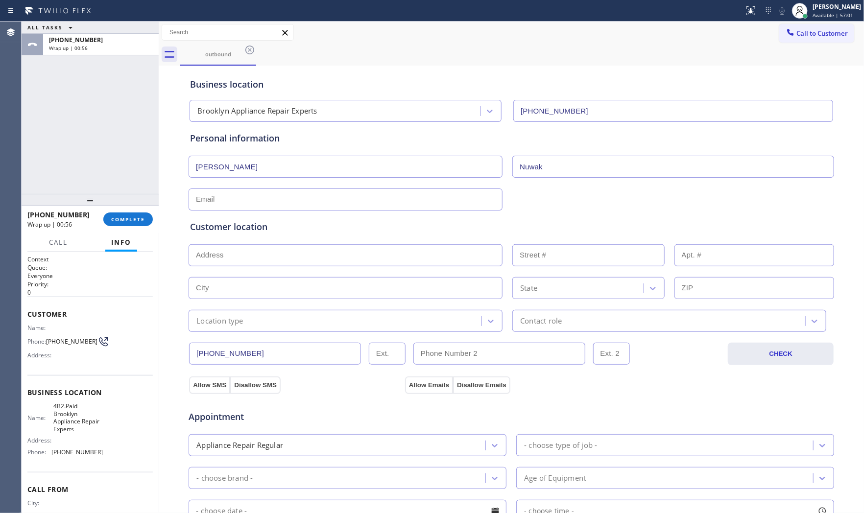
paste input "[EMAIL_ADDRESS][DOMAIN_NAME]"
type input "[EMAIL_ADDRESS][DOMAIN_NAME]"
click at [284, 250] on input "text" at bounding box center [346, 255] width 314 height 22
paste input "[STREET_ADDRESS][PERSON_NAME]"
type input "[STREET_ADDRESS][PERSON_NAME]"
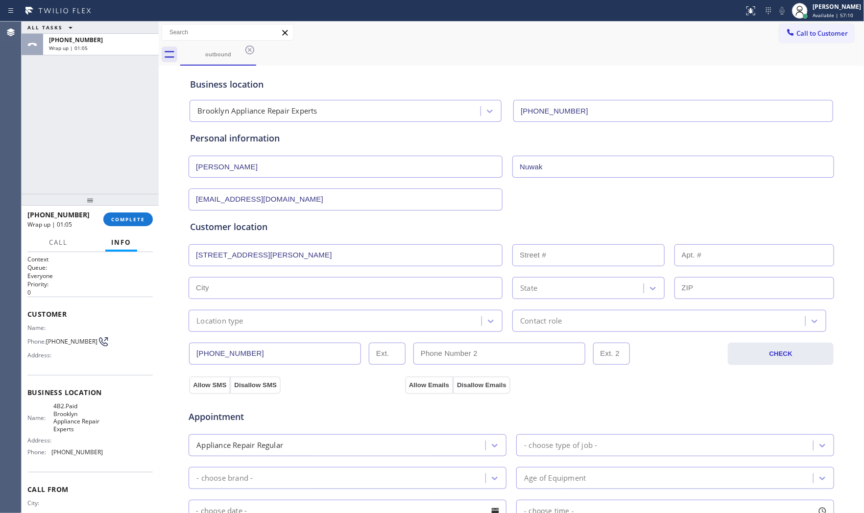
type input "49"
type input "[GEOGRAPHIC_DATA]"
type input "11222"
click at [233, 319] on div "Location type" at bounding box center [219, 320] width 47 height 11
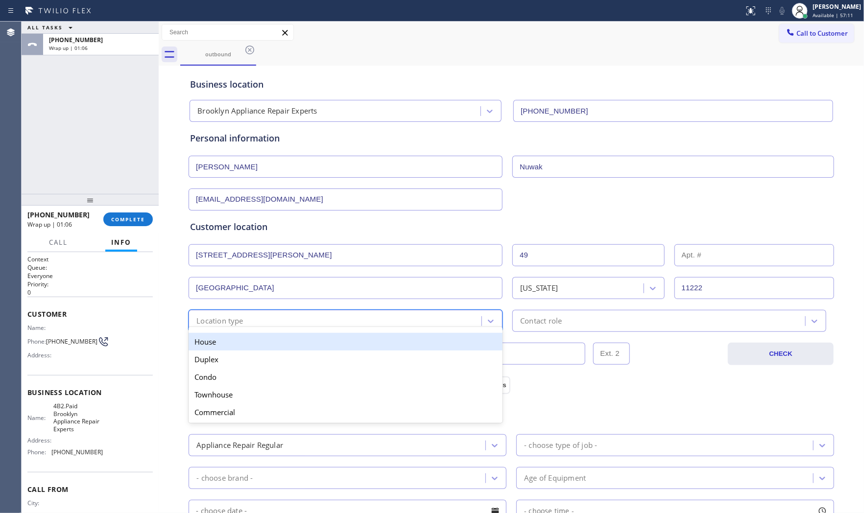
click at [222, 343] on div "House" at bounding box center [346, 342] width 314 height 18
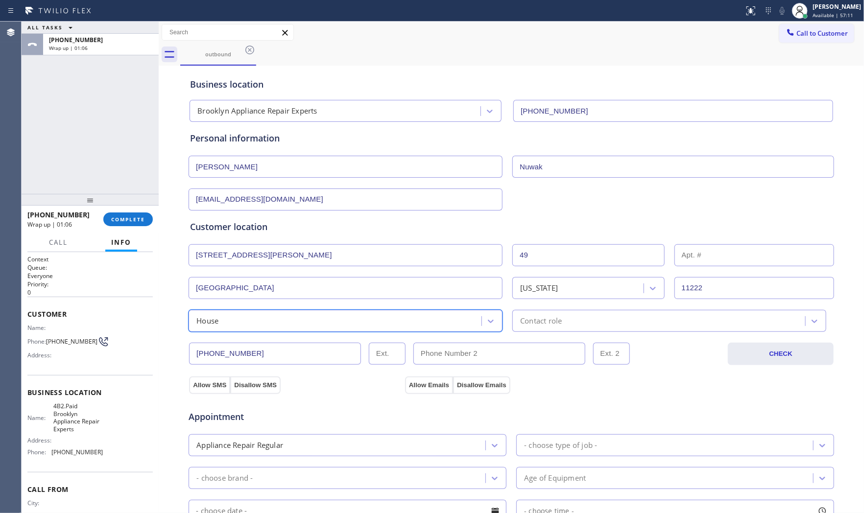
click at [542, 324] on div "Contact role" at bounding box center [541, 320] width 42 height 11
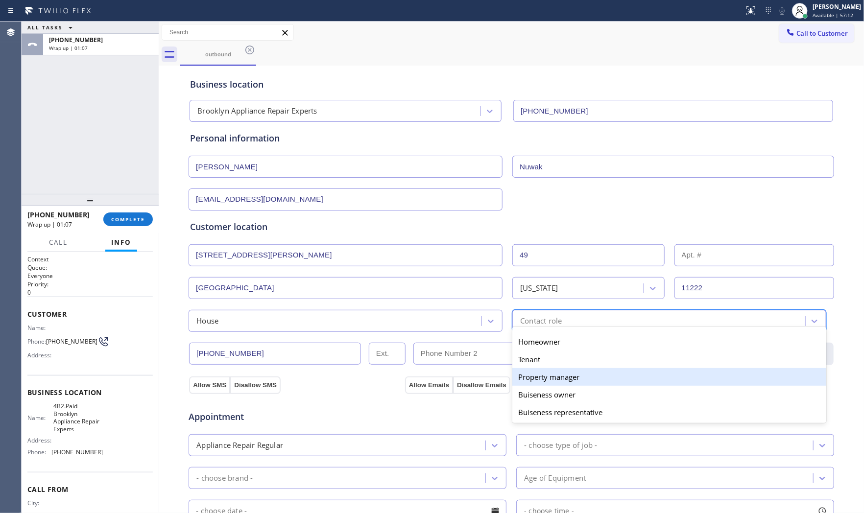
click at [554, 381] on div "Property manager" at bounding box center [669, 377] width 314 height 18
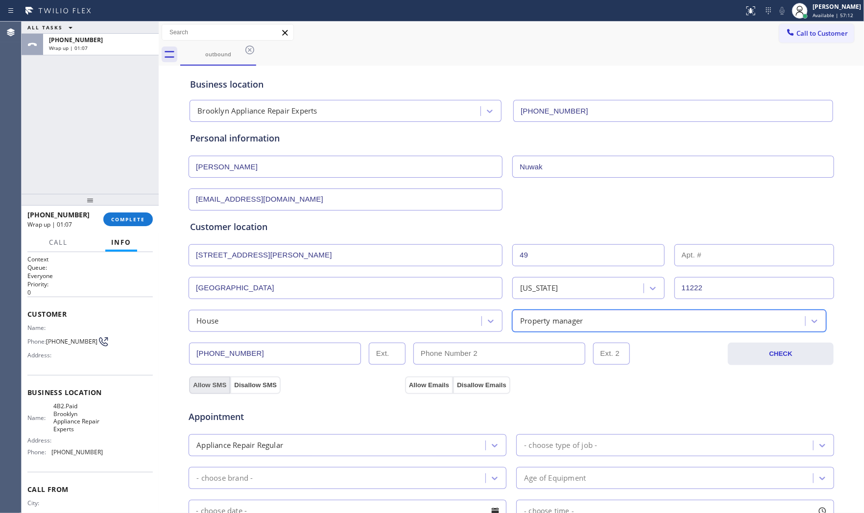
click at [206, 382] on button "Allow SMS" at bounding box center [209, 386] width 41 height 18
click at [429, 384] on button "Allow Emails" at bounding box center [429, 386] width 48 height 18
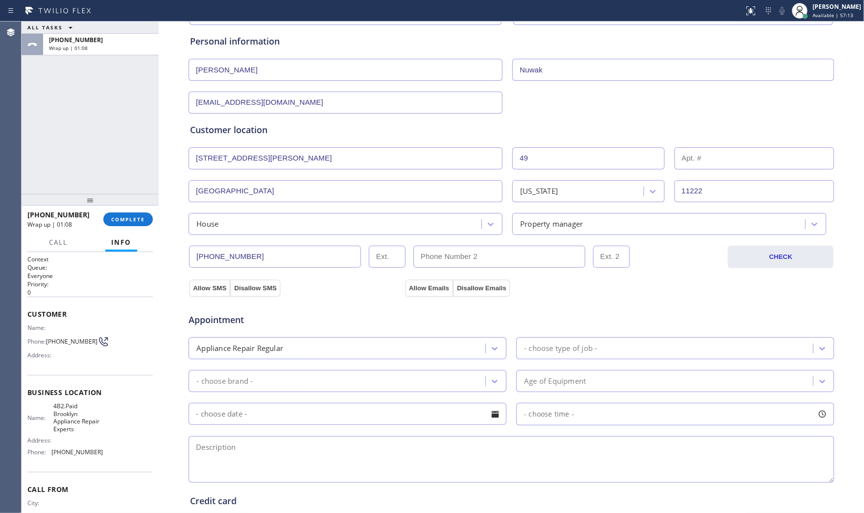
scroll to position [109, 0]
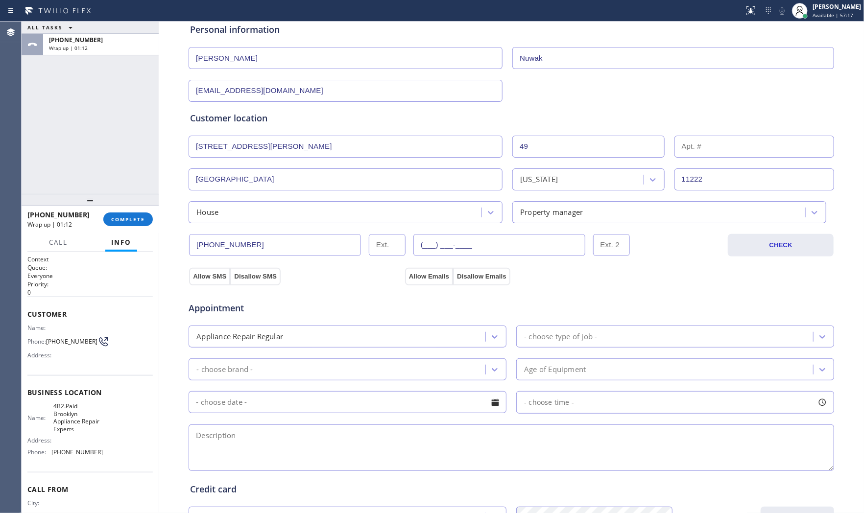
click at [499, 247] on input "(___) ___-____" at bounding box center [499, 245] width 172 height 22
paste input "917) 499-9042"
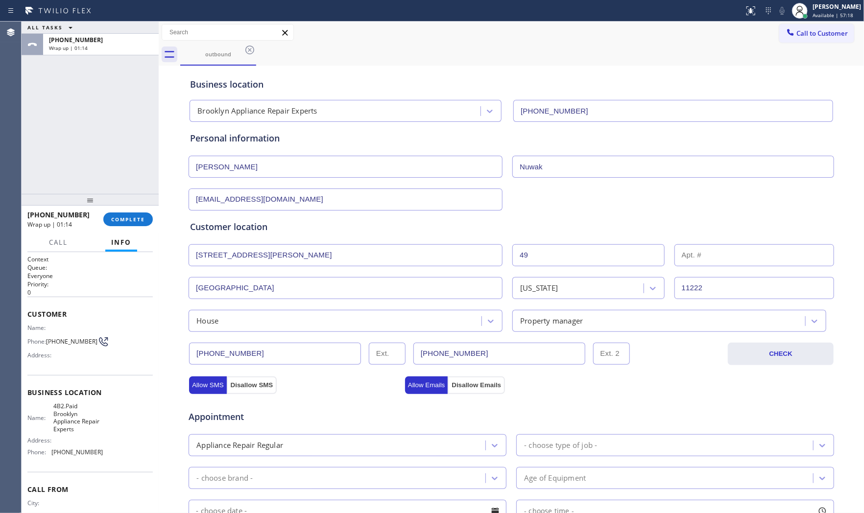
scroll to position [245, 0]
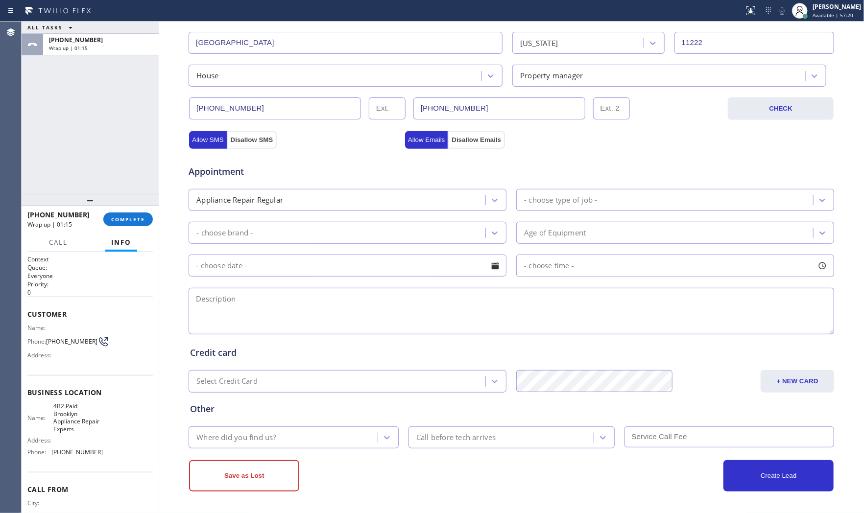
type input "[PHONE_NUMBER]"
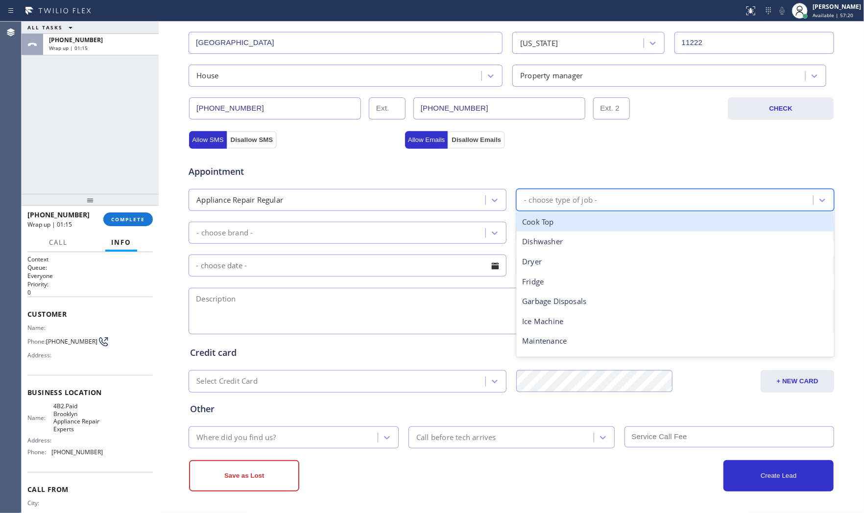
click at [539, 202] on div "- choose type of job -" at bounding box center [560, 199] width 73 height 11
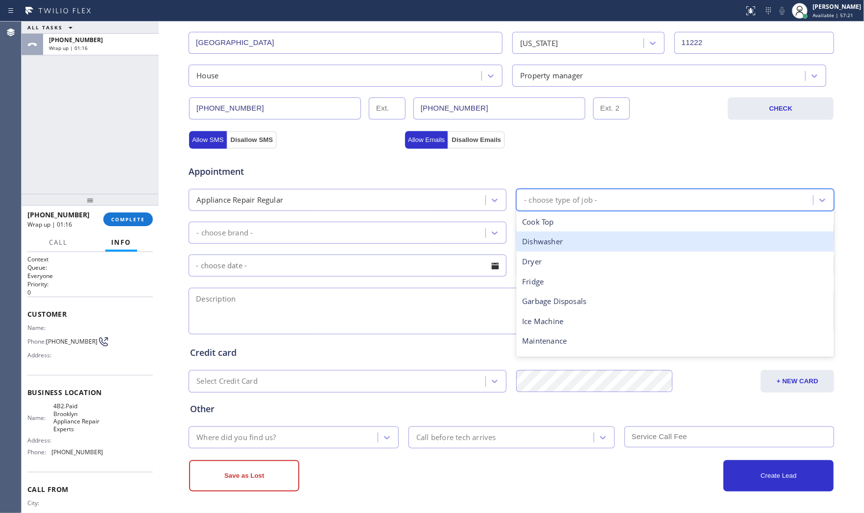
drag, startPoint x: 542, startPoint y: 243, endPoint x: 403, endPoint y: 238, distance: 139.2
click at [540, 243] on div "Dishwasher" at bounding box center [675, 242] width 318 height 20
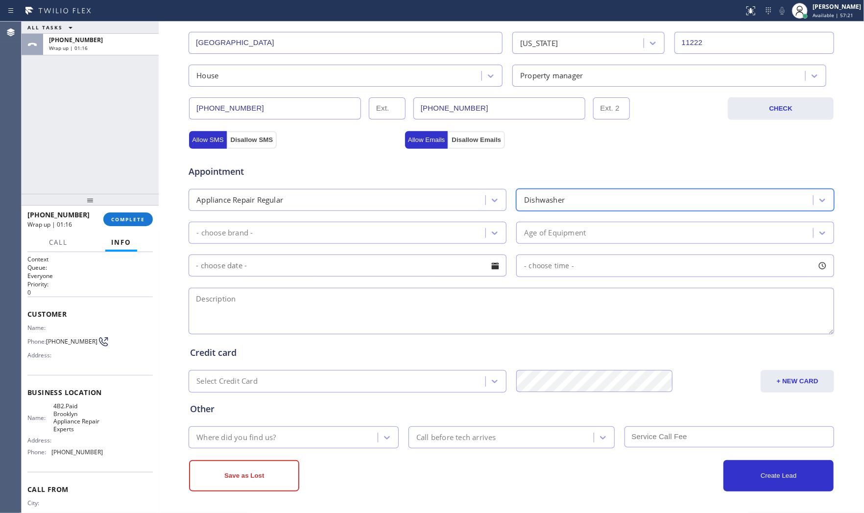
click at [389, 237] on div "- choose brand -" at bounding box center [338, 232] width 294 height 17
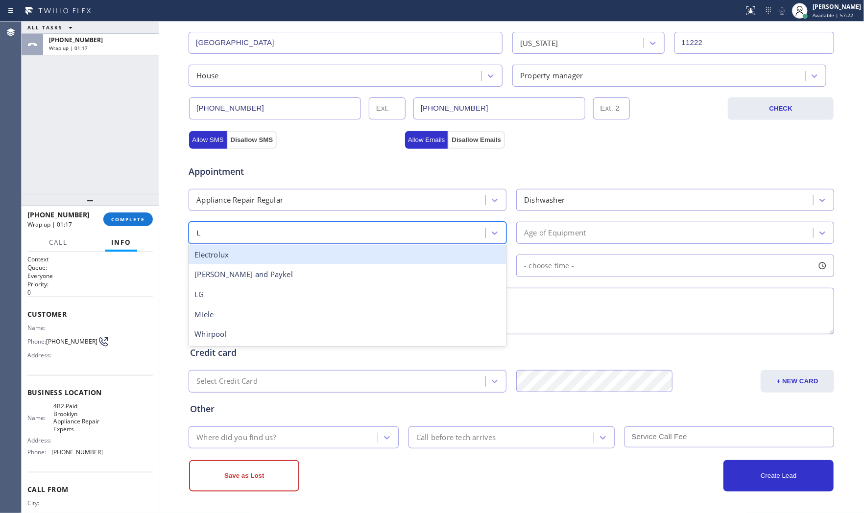
type input "LG"
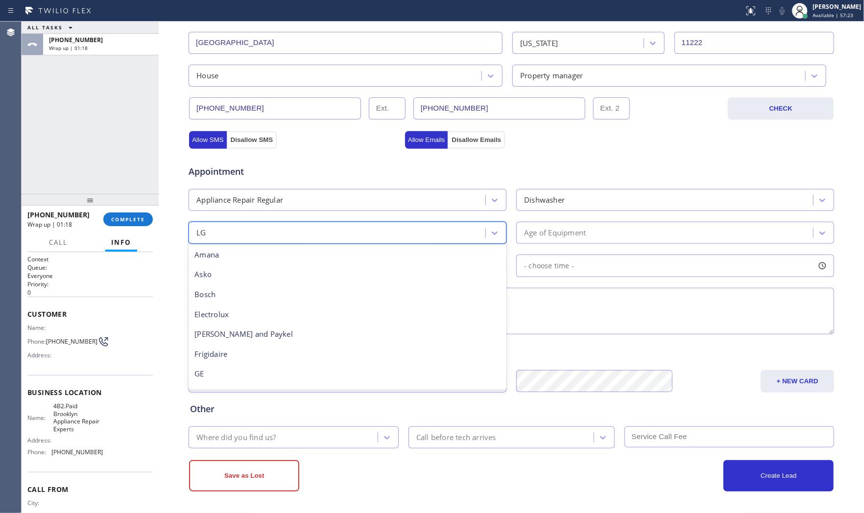
click at [389, 237] on div "LG" at bounding box center [338, 232] width 294 height 17
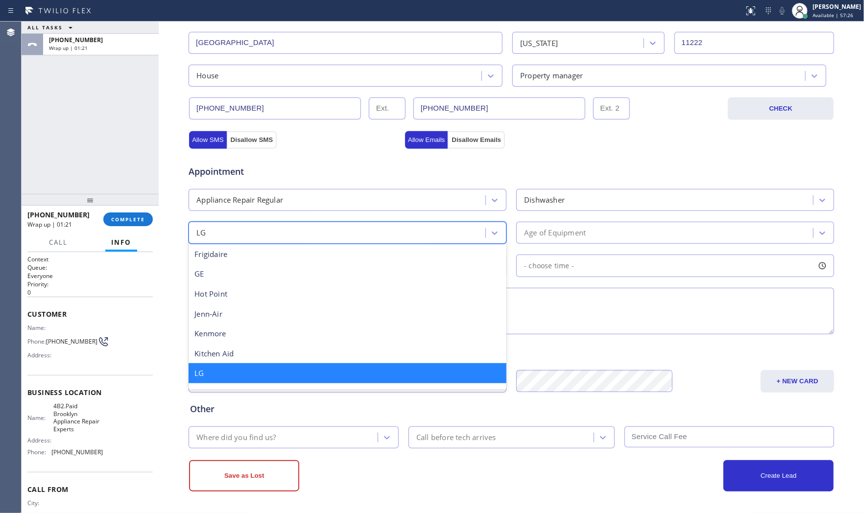
click at [386, 245] on div "Frigidaire" at bounding box center [348, 254] width 318 height 20
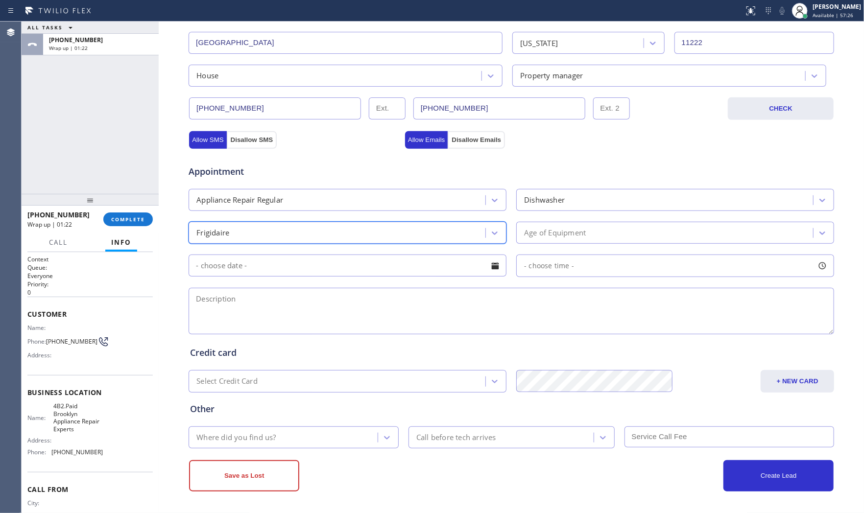
click at [616, 247] on div "Appointment Appliance Repair Regular Dishwasher option Frigidaire, selected. 18…" at bounding box center [511, 244] width 642 height 183
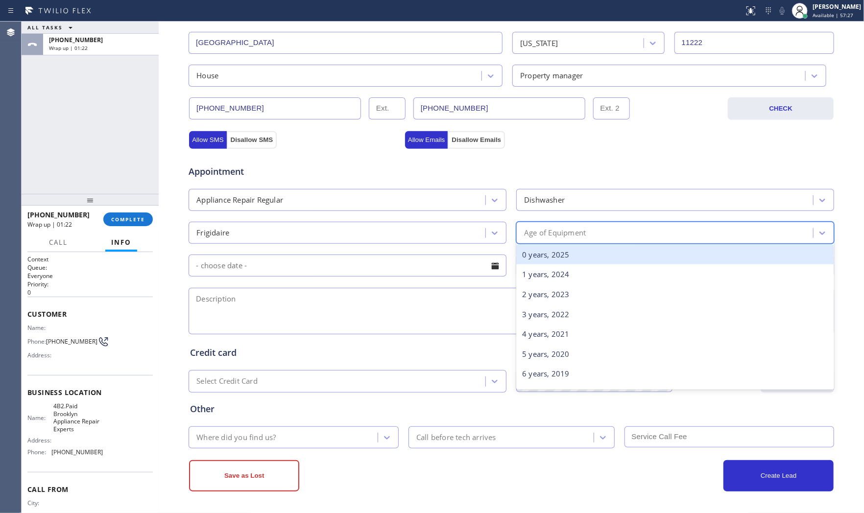
click at [622, 236] on div "Age of Equipment" at bounding box center [666, 232] width 294 height 17
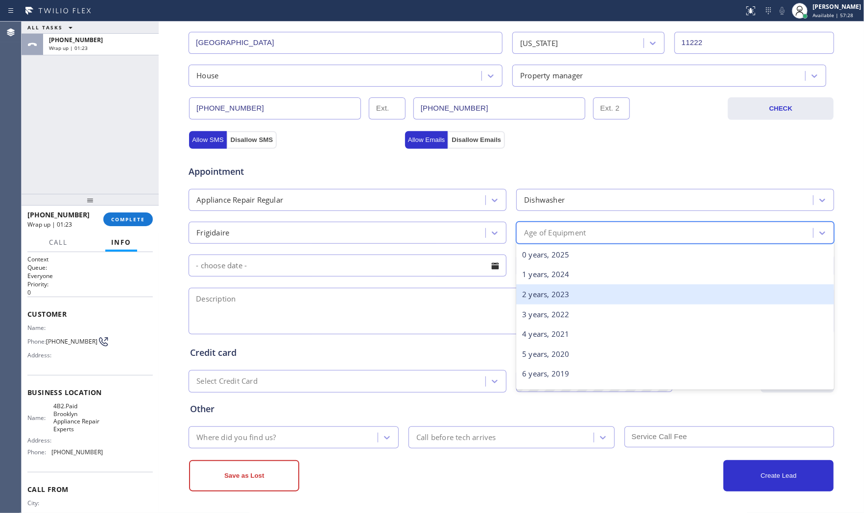
click at [569, 298] on div "2 years, 2023" at bounding box center [675, 295] width 318 height 20
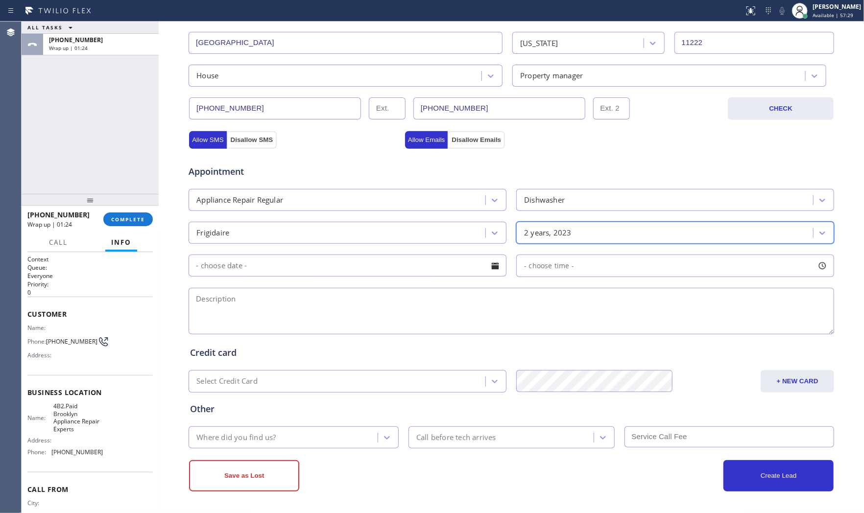
click at [360, 265] on input "text" at bounding box center [348, 266] width 318 height 22
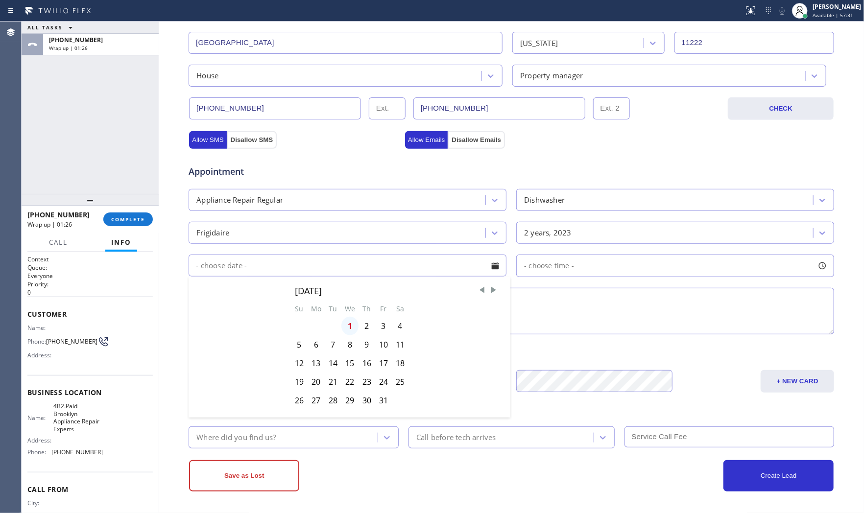
click at [349, 329] on div "1" at bounding box center [349, 326] width 17 height 19
type input "[DATE]"
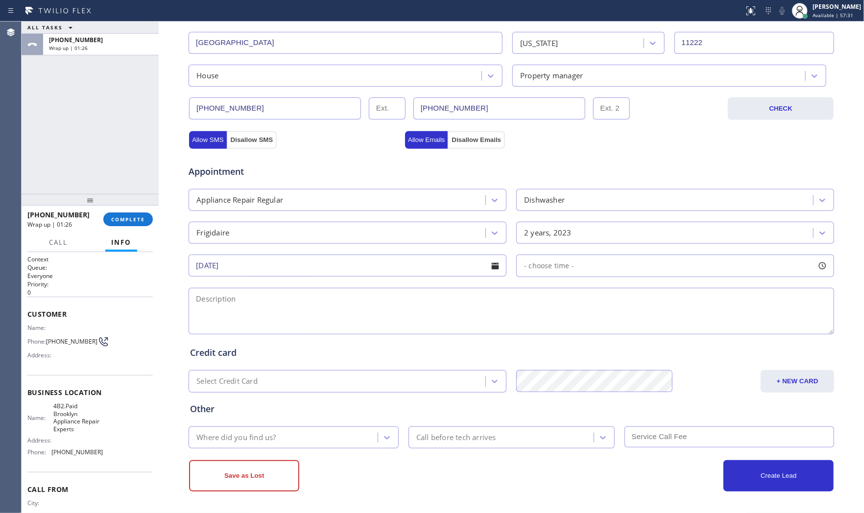
click at [547, 263] on span "- choose time -" at bounding box center [549, 265] width 50 height 9
drag, startPoint x: 537, startPoint y: 327, endPoint x: 579, endPoint y: 322, distance: 42.0
click at [709, 322] on div at bounding box center [714, 325] width 12 height 21
drag, startPoint x: 524, startPoint y: 326, endPoint x: 620, endPoint y: 325, distance: 96.0
click at [638, 326] on div at bounding box center [643, 325] width 12 height 21
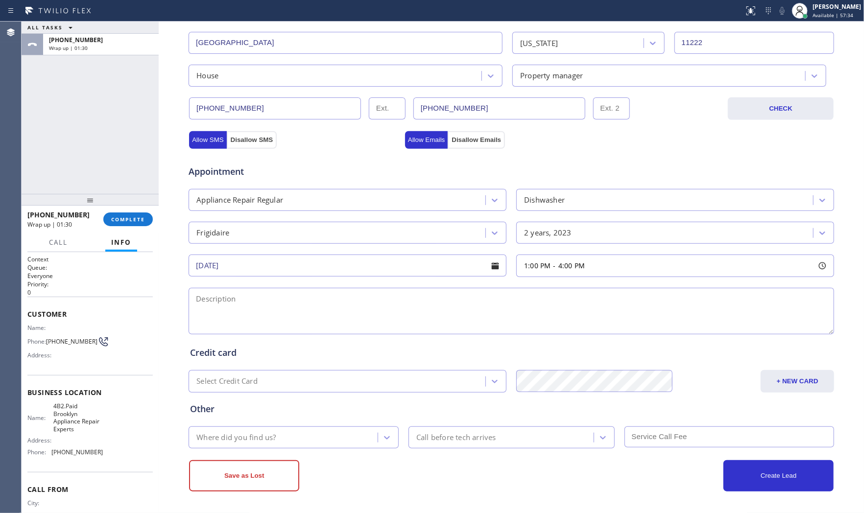
drag, startPoint x: 422, startPoint y: 312, endPoint x: 678, endPoint y: 185, distance: 285.4
click at [423, 312] on textarea at bounding box center [511, 311] width 645 height 47
click at [374, 314] on textarea at bounding box center [511, 311] width 645 height 47
paste textarea "$99 + $30 GE | Washerstacked | theres gasket need to be replaced | [DEMOGRAPHIC…"
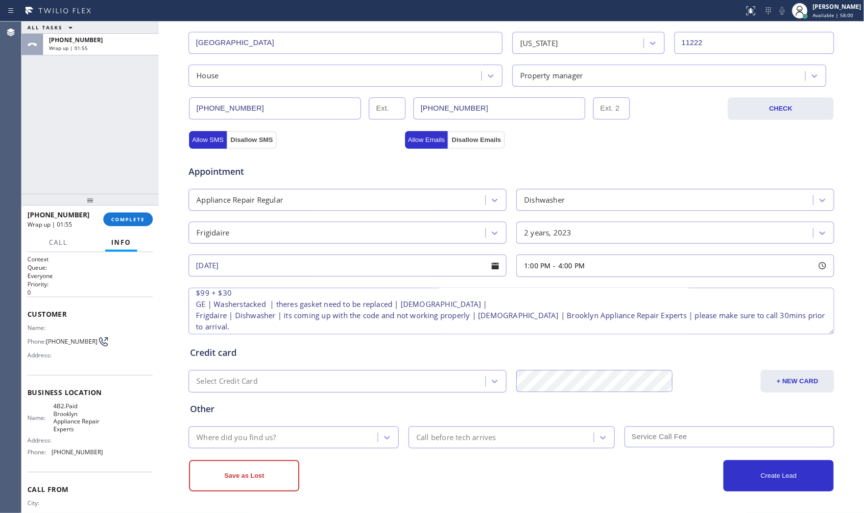
scroll to position [9, 0]
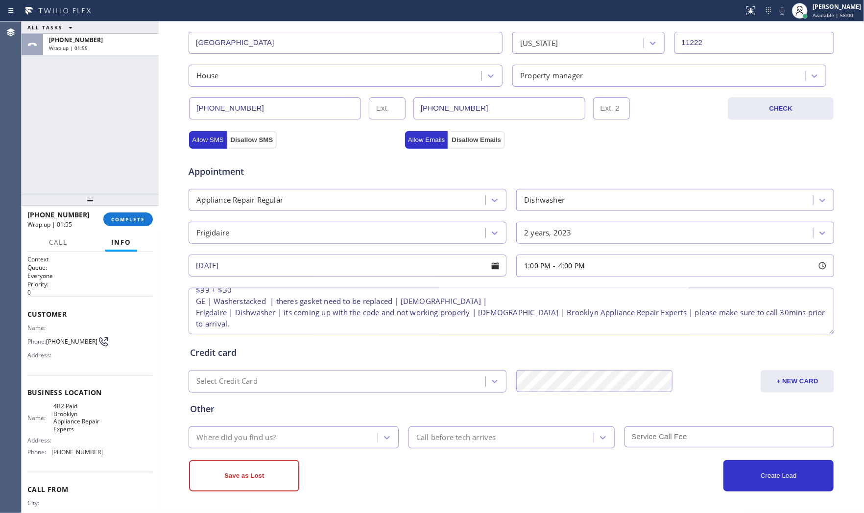
type textarea "$99 + $30 GE | Washerstacked | theres gasket need to be replaced | [DEMOGRAPHIC…"
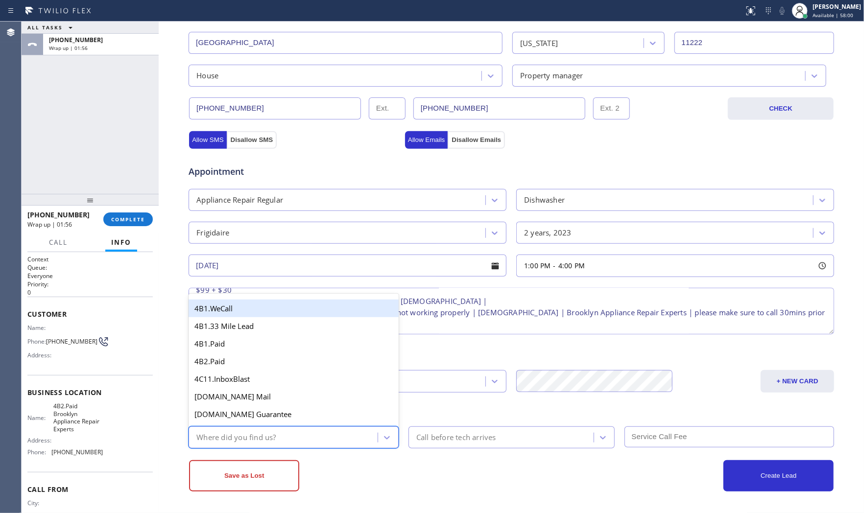
click at [310, 441] on div "Where did you find us?" at bounding box center [284, 437] width 186 height 17
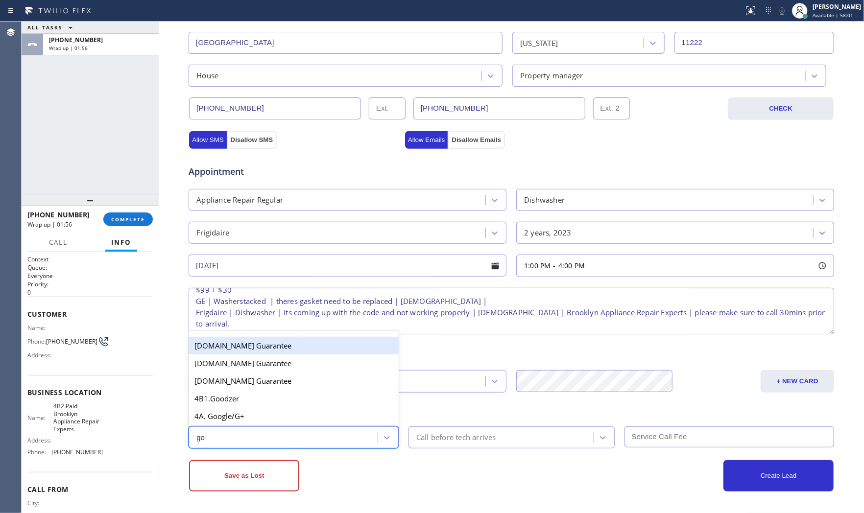
type input "goo"
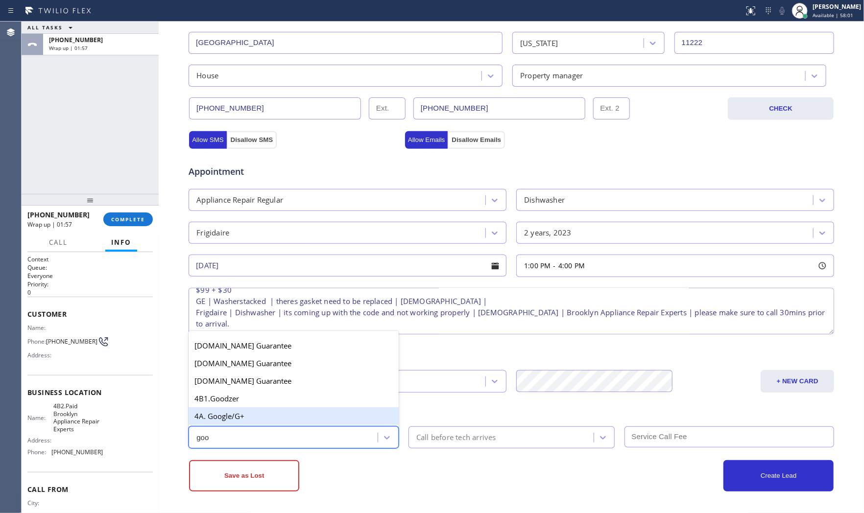
click at [271, 418] on div "4A. Google/G+" at bounding box center [294, 416] width 210 height 18
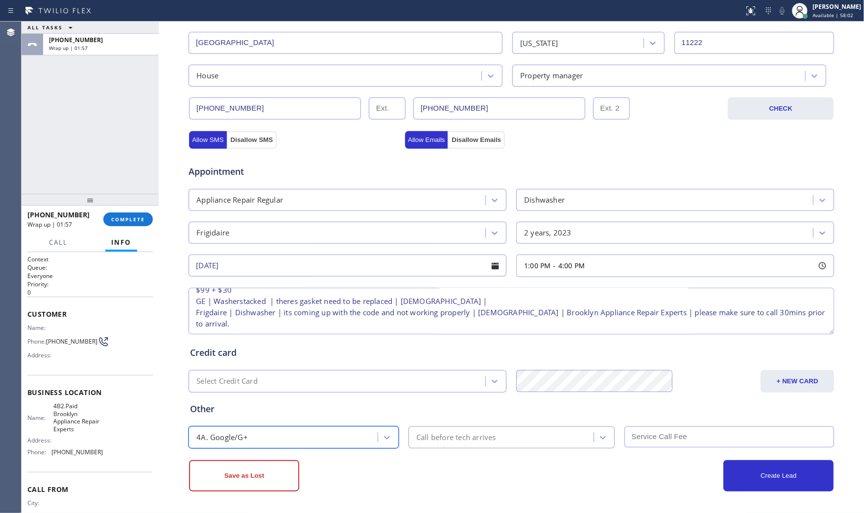
click at [447, 442] on div "Call before tech arrives" at bounding box center [456, 437] width 80 height 11
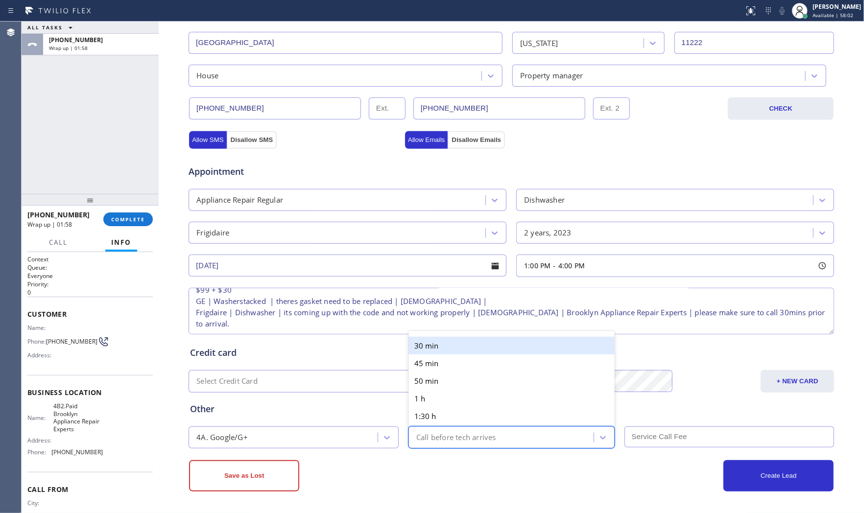
drag, startPoint x: 441, startPoint y: 350, endPoint x: 606, endPoint y: 428, distance: 182.7
click at [443, 351] on div "30 min" at bounding box center [511, 346] width 206 height 18
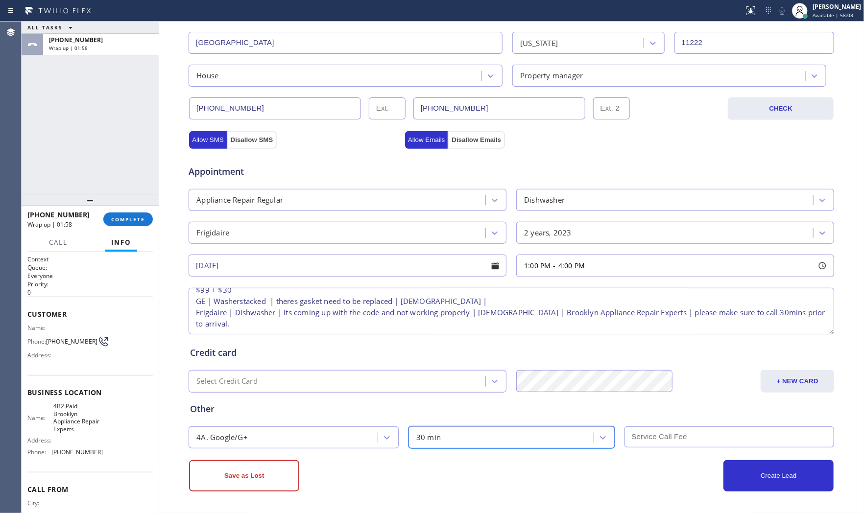
click at [636, 433] on input "text" at bounding box center [729, 437] width 210 height 21
type input "129"
click at [594, 445] on div "Create Lead" at bounding box center [672, 475] width 322 height 31
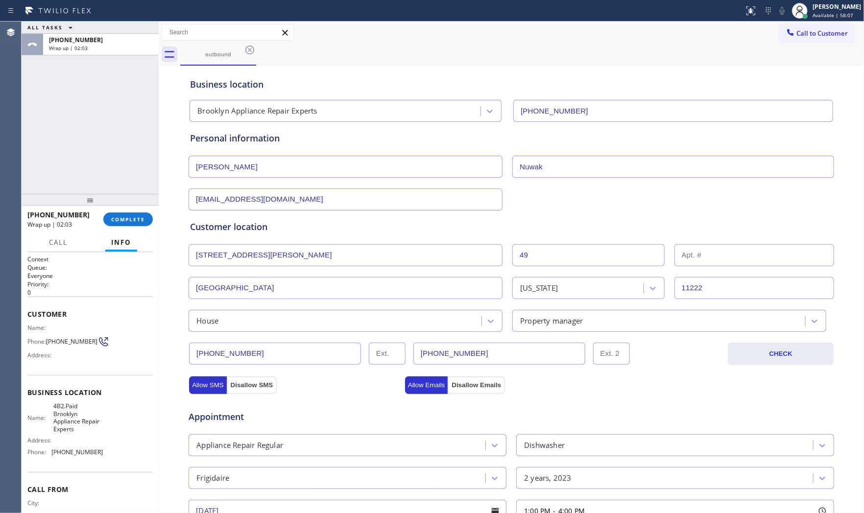
scroll to position [245, 0]
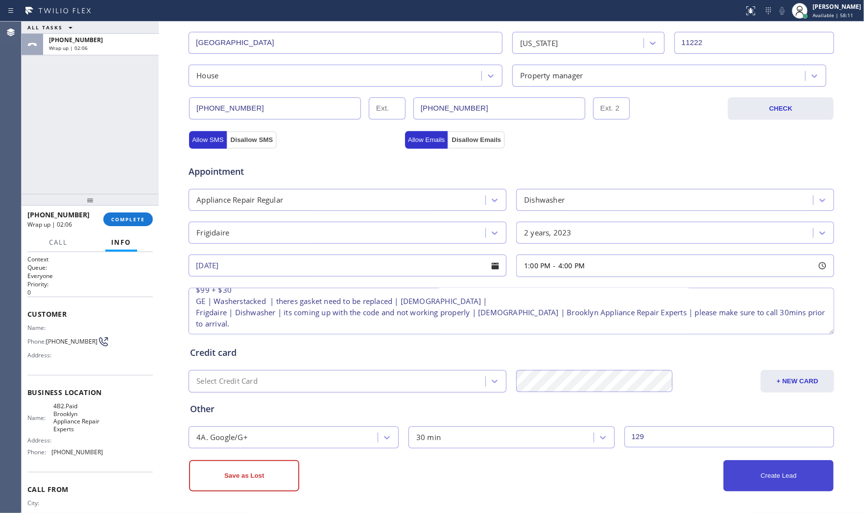
click at [733, 445] on button "Create Lead" at bounding box center [778, 475] width 110 height 31
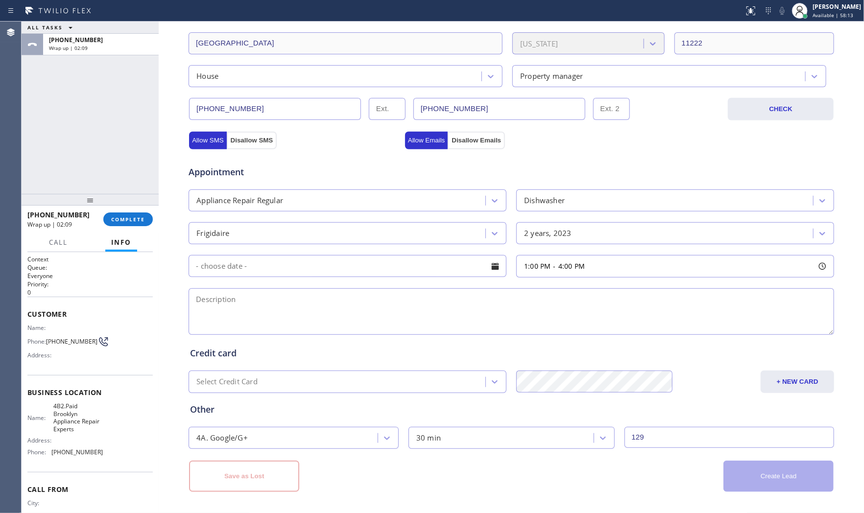
scroll to position [0, 0]
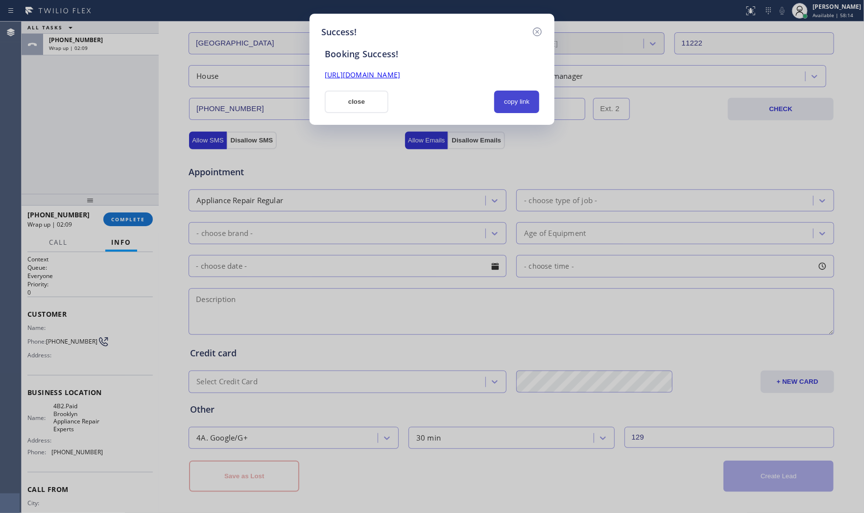
drag, startPoint x: 524, startPoint y: 96, endPoint x: 516, endPoint y: 98, distance: 8.6
click at [524, 96] on button "copy link" at bounding box center [516, 102] width 45 height 23
click at [342, 106] on button "close" at bounding box center [357, 102] width 64 height 23
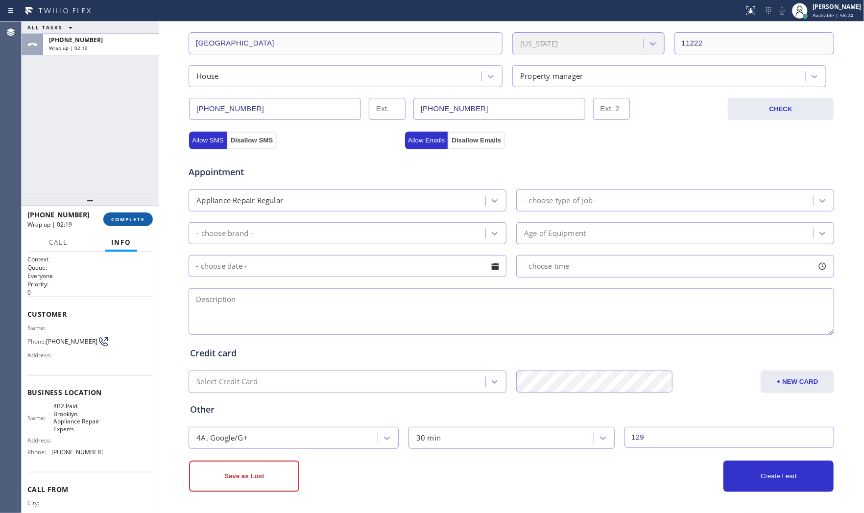
click at [118, 219] on span "COMPLETE" at bounding box center [128, 219] width 34 height 7
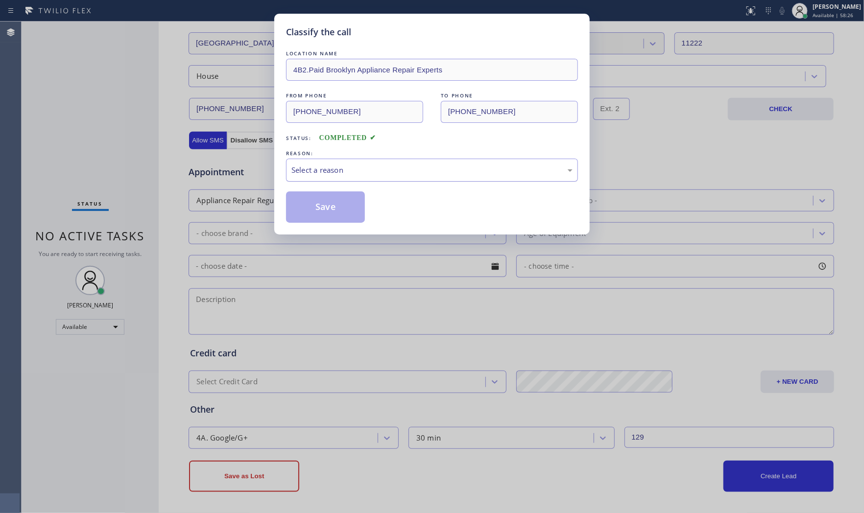
click at [324, 169] on div "Select a reason" at bounding box center [431, 170] width 281 height 11
click at [325, 207] on button "Save" at bounding box center [325, 206] width 79 height 31
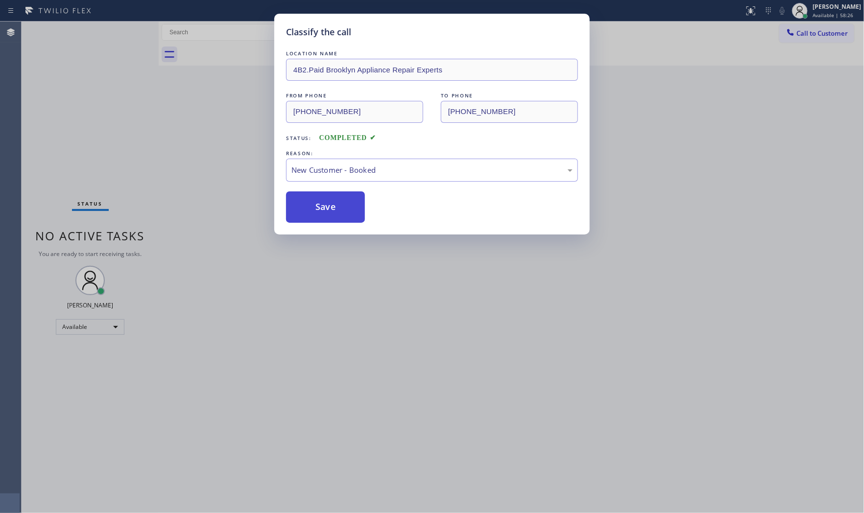
click at [325, 207] on button "Save" at bounding box center [325, 206] width 79 height 31
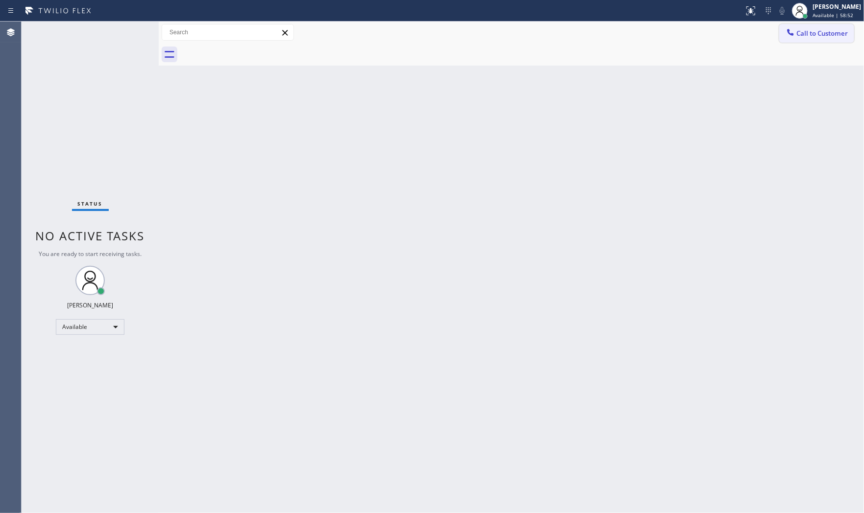
click at [777, 31] on span "Call to Customer" at bounding box center [821, 33] width 51 height 9
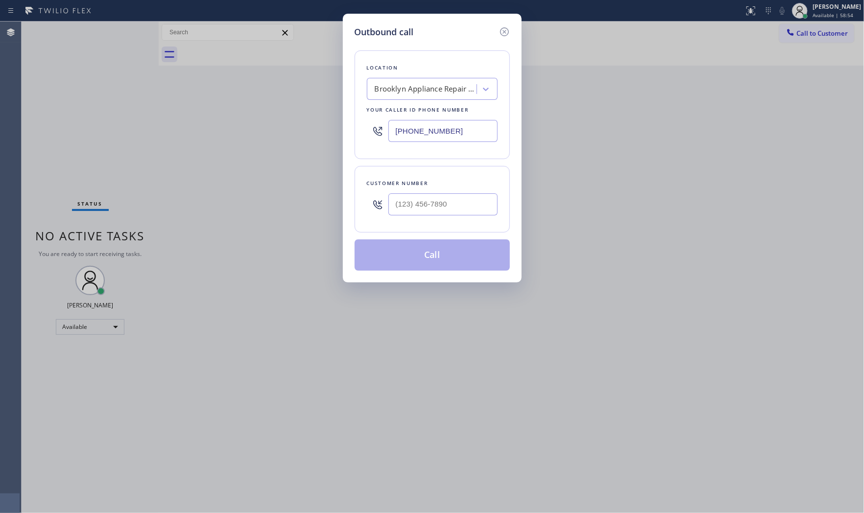
click at [452, 129] on input "[PHONE_NUMBER]" at bounding box center [442, 131] width 109 height 22
paste input "786) 460-4590"
type input "[PHONE_NUMBER]"
click at [453, 200] on input "(___) ___-____" at bounding box center [442, 204] width 109 height 22
paste input "786) 460-4590"
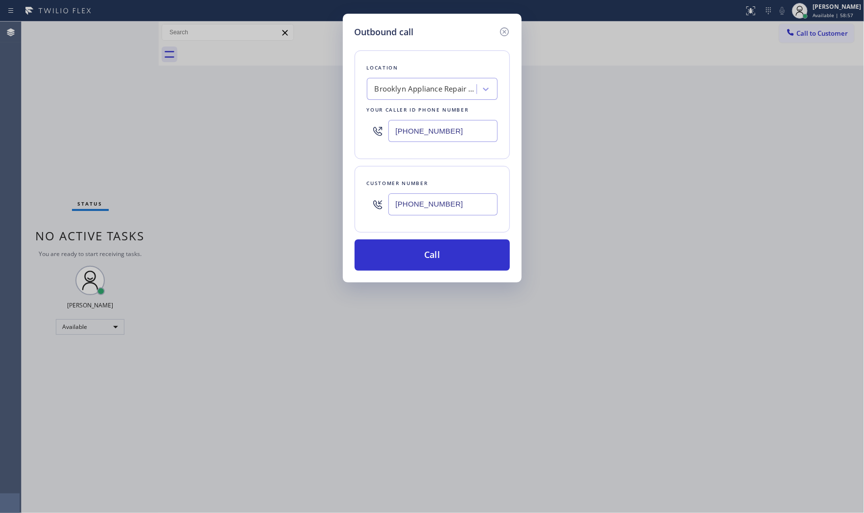
type input "[PHONE_NUMBER]"
click at [451, 138] on input "[PHONE_NUMBER]" at bounding box center [442, 131] width 109 height 22
paste input "05) 693-8585"
click at [453, 209] on input "[PHONE_NUMBER]" at bounding box center [442, 204] width 109 height 22
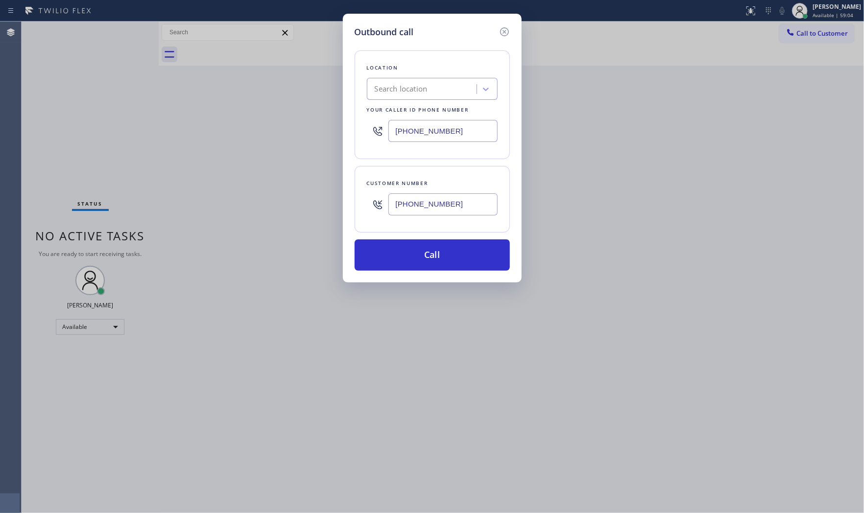
click at [453, 209] on input "[PHONE_NUMBER]" at bounding box center [442, 204] width 109 height 22
click at [468, 133] on input "[PHONE_NUMBER]" at bounding box center [442, 131] width 109 height 22
paste input "786) 460-4590"
click at [461, 159] on div "Location Search location Your caller id phone number [PHONE_NUMBER] Customer nu…" at bounding box center [432, 155] width 155 height 232
click at [460, 163] on div "Location Search location Your caller id phone number [PHONE_NUMBER] Customer nu…" at bounding box center [432, 155] width 155 height 232
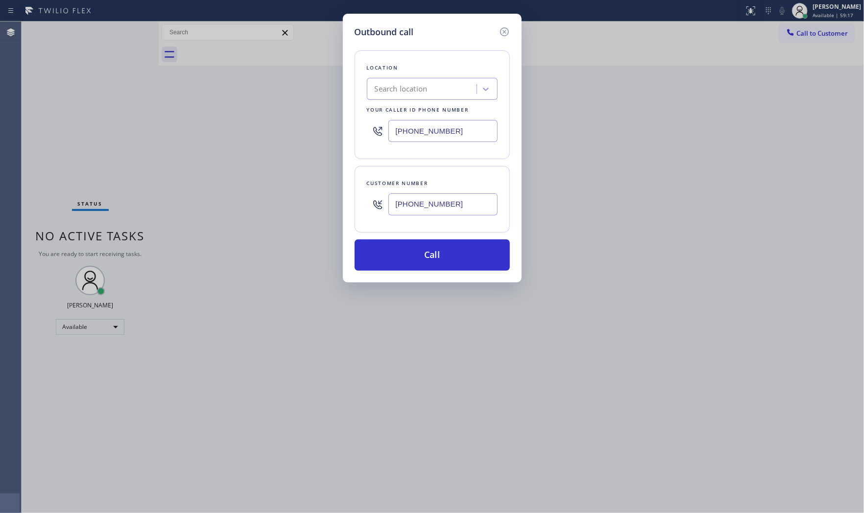
click at [439, 131] on input "[PHONE_NUMBER]" at bounding box center [442, 131] width 109 height 22
paste input "305) 693-8585"
type input "[PHONE_NUMBER]"
click at [467, 165] on div "Location Search location Your caller id phone number [PHONE_NUMBER] Customer nu…" at bounding box center [432, 155] width 155 height 232
click at [443, 248] on button "Call" at bounding box center [432, 254] width 155 height 31
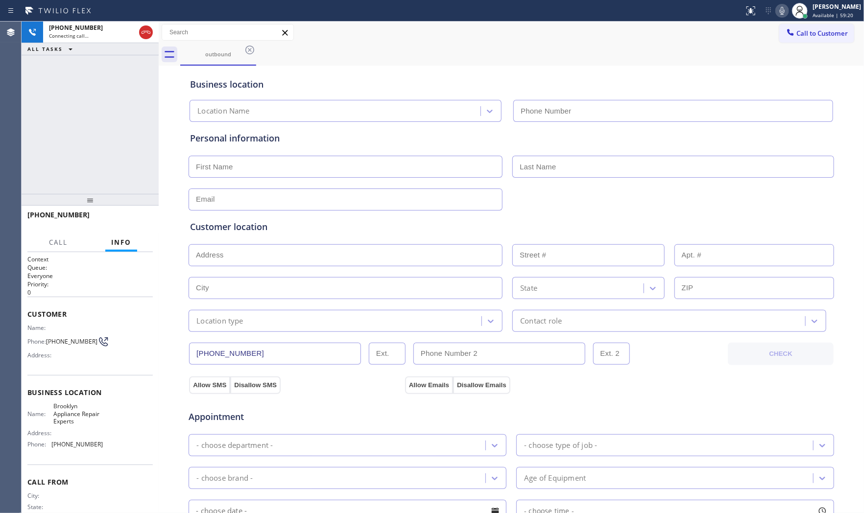
type input "[PHONE_NUMBER]"
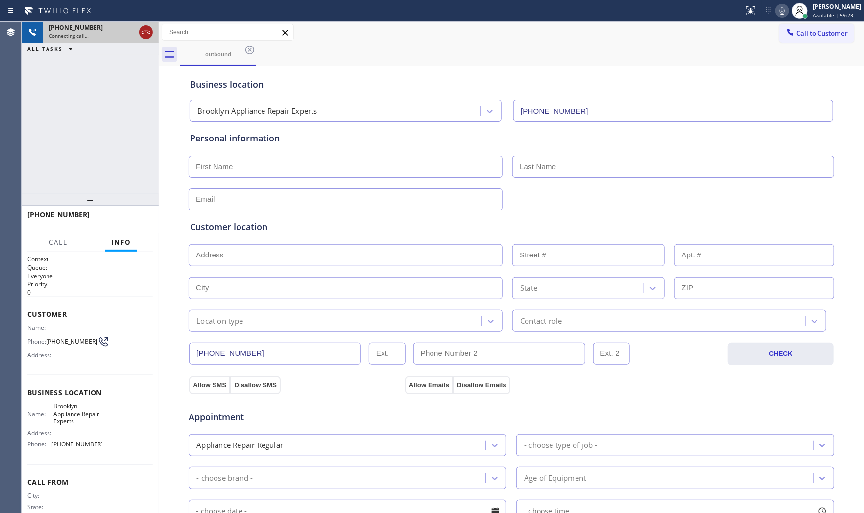
click at [144, 32] on icon at bounding box center [146, 32] width 9 height 3
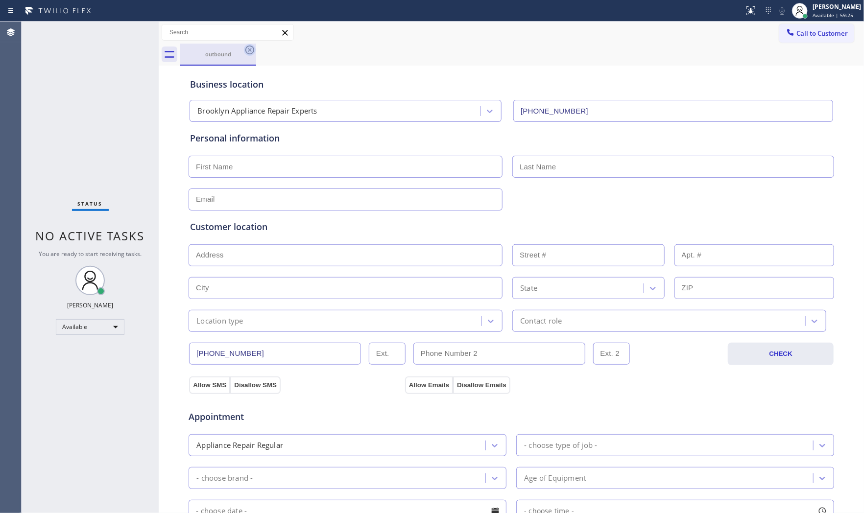
drag, startPoint x: 237, startPoint y: 51, endPoint x: 245, endPoint y: 51, distance: 8.8
click at [238, 51] on div "outbound" at bounding box center [218, 53] width 74 height 7
click at [246, 50] on icon at bounding box center [250, 50] width 12 height 12
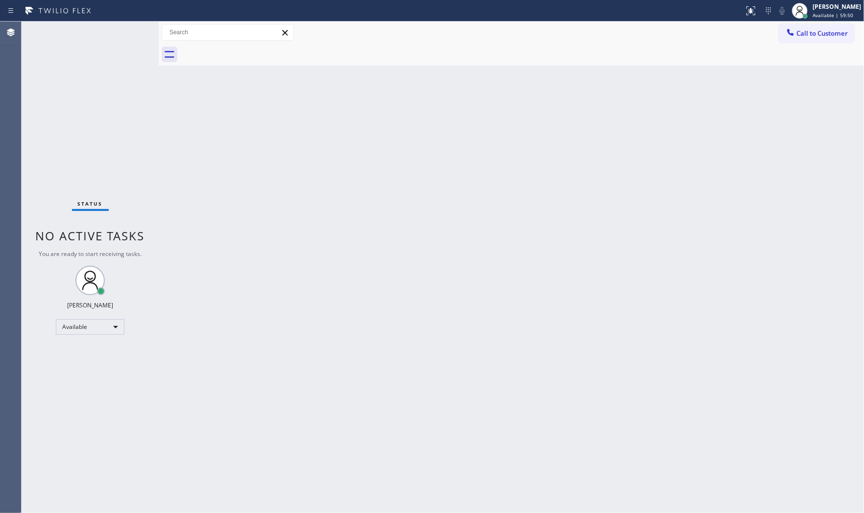
drag, startPoint x: 817, startPoint y: 32, endPoint x: 807, endPoint y: 38, distance: 11.4
click at [777, 32] on span "Call to Customer" at bounding box center [821, 33] width 51 height 9
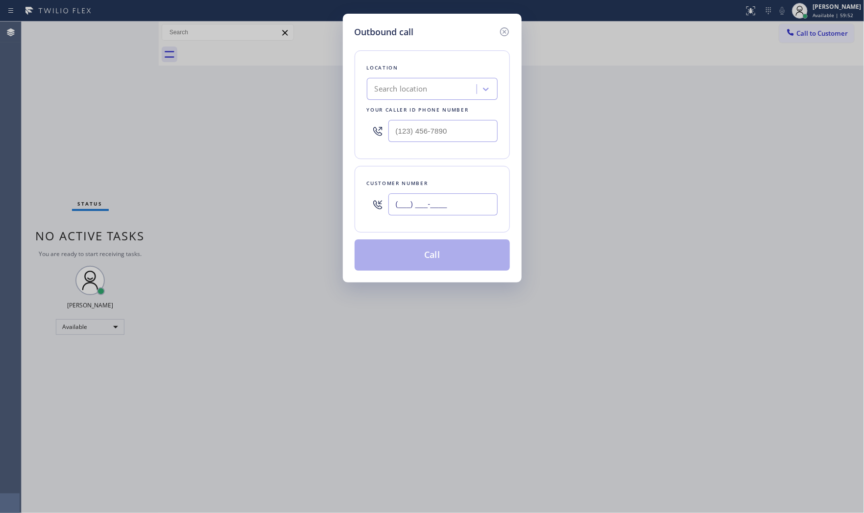
click at [425, 204] on input "(___) ___-____" at bounding box center [442, 204] width 109 height 22
paste input "786) 460-4590"
type input "[PHONE_NUMBER]"
click at [439, 124] on input "(___) ___-____" at bounding box center [442, 131] width 109 height 22
paste input "305) 693-8585"
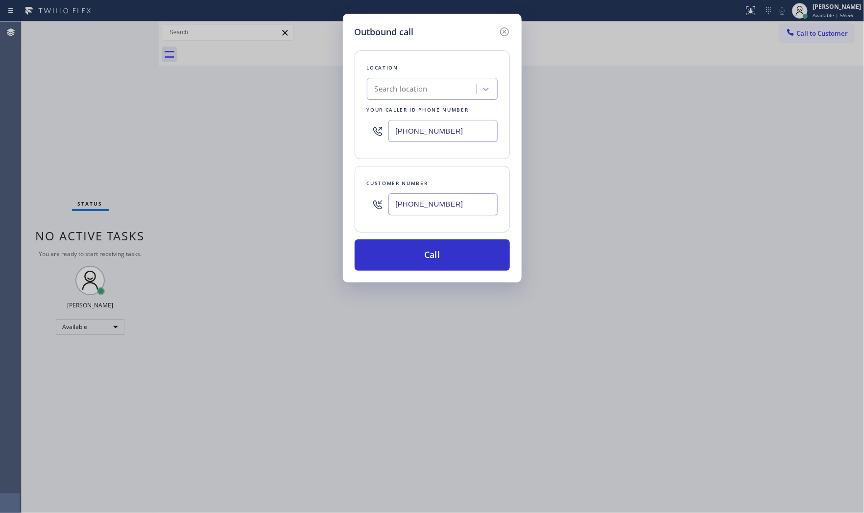
click at [439, 164] on div "Location Search location Your caller id phone number [PHONE_NUMBER] Customer nu…" at bounding box center [432, 155] width 155 height 232
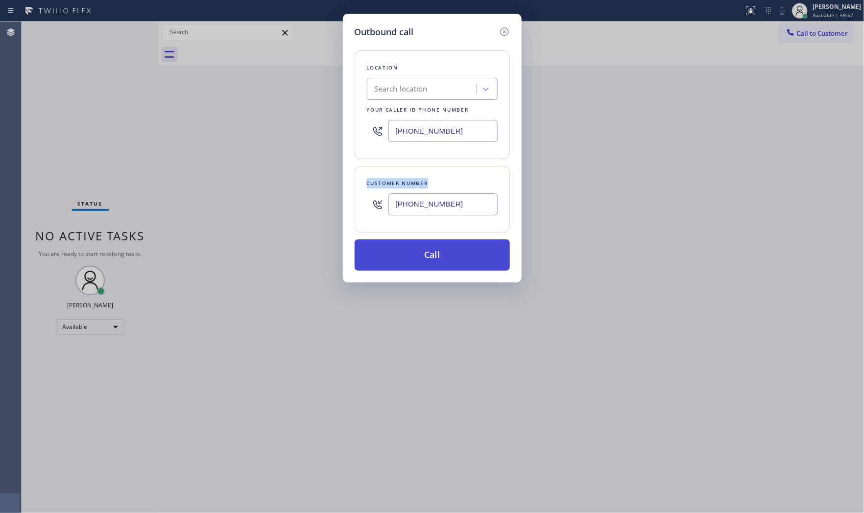
click at [432, 257] on button "Call" at bounding box center [432, 254] width 155 height 31
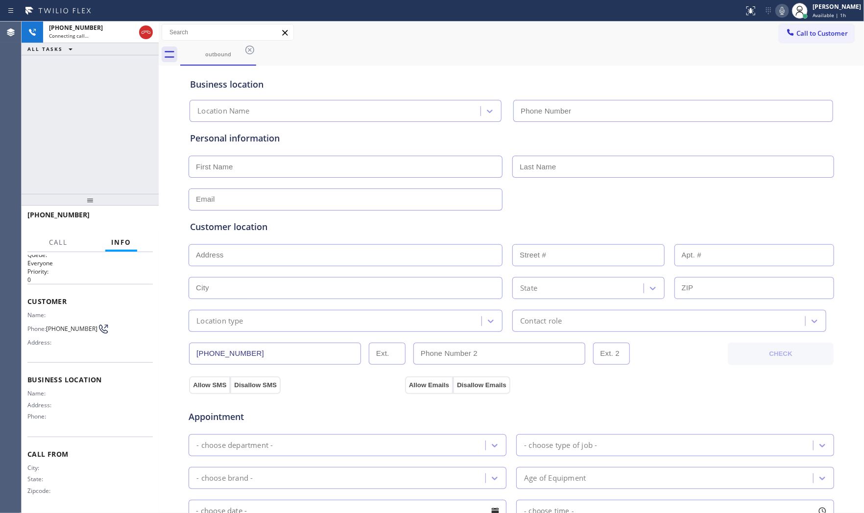
scroll to position [15, 0]
click at [139, 33] on div at bounding box center [146, 32] width 14 height 12
drag, startPoint x: 216, startPoint y: 39, endPoint x: 329, endPoint y: 38, distance: 112.1
click at [329, 38] on div "Call to Customer Outbound call Location Search location Your caller id phone nu…" at bounding box center [511, 32] width 705 height 17
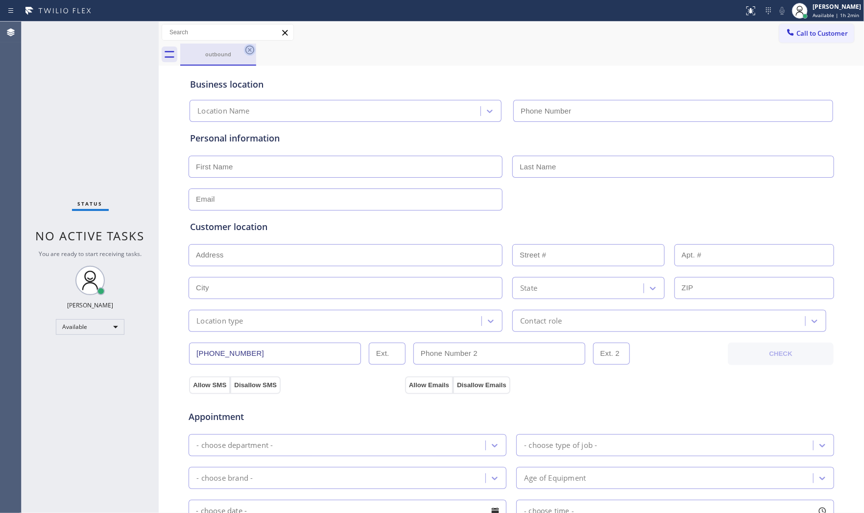
click at [251, 49] on icon at bounding box center [250, 50] width 12 height 12
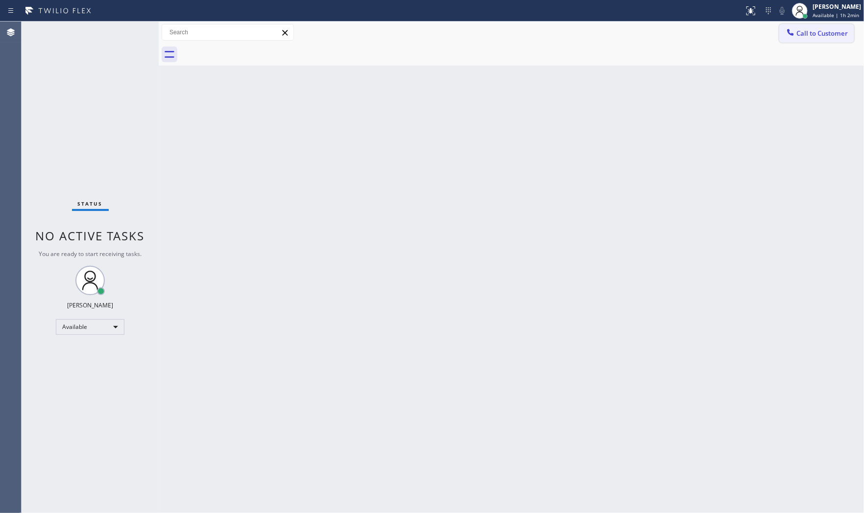
click at [777, 35] on span "Call to Customer" at bounding box center [821, 33] width 51 height 9
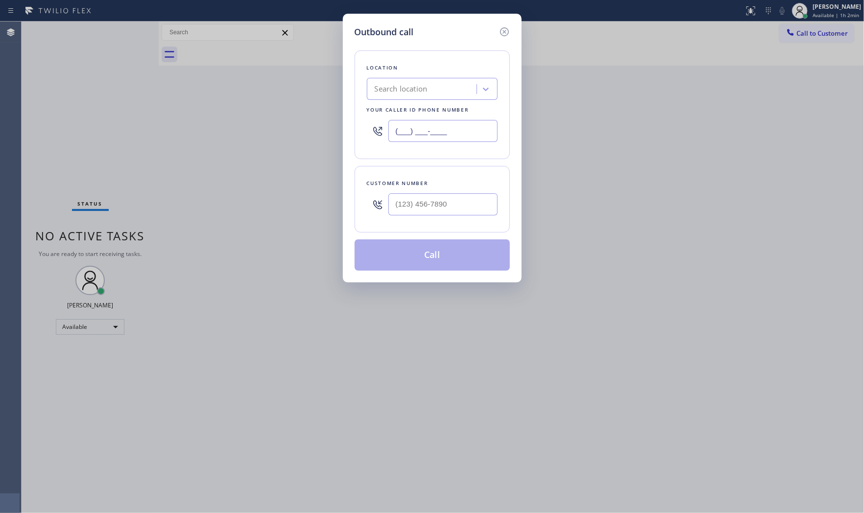
click at [463, 129] on input "(___) ___-____" at bounding box center [442, 131] width 109 height 22
paste input "301) 437-6258"
type input "[PHONE_NUMBER]"
click at [425, 199] on input "(___) ___-____" at bounding box center [442, 204] width 109 height 22
paste input "301) 437-6258"
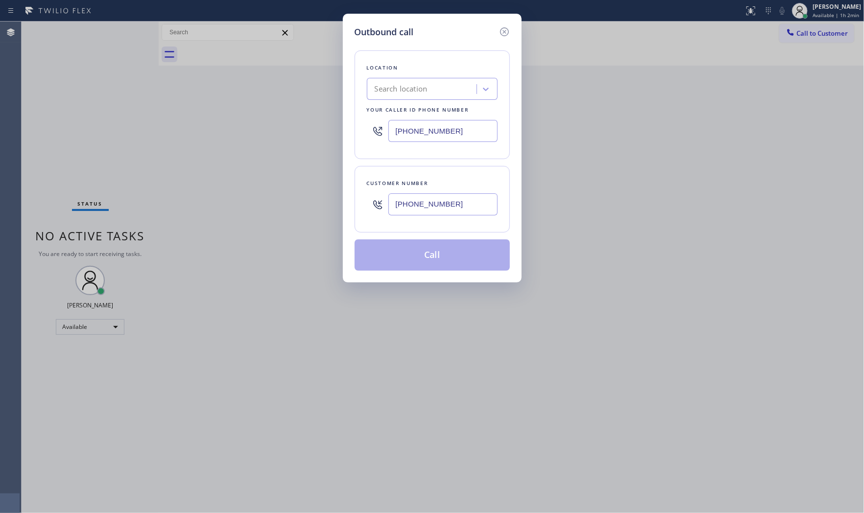
type input "[PHONE_NUMBER]"
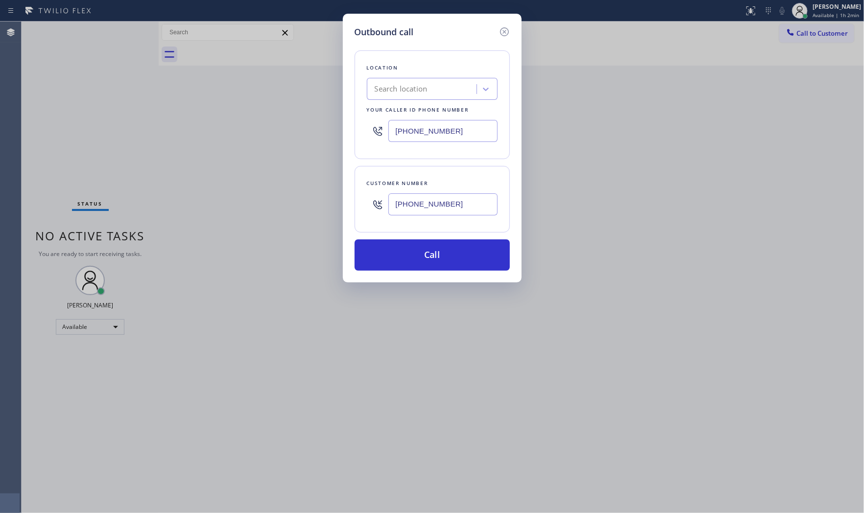
click at [469, 131] on input "[PHONE_NUMBER]" at bounding box center [442, 131] width 109 height 22
paste input "855) 731-4952"
type input "[PHONE_NUMBER]"
click at [452, 261] on button "Call" at bounding box center [432, 254] width 155 height 31
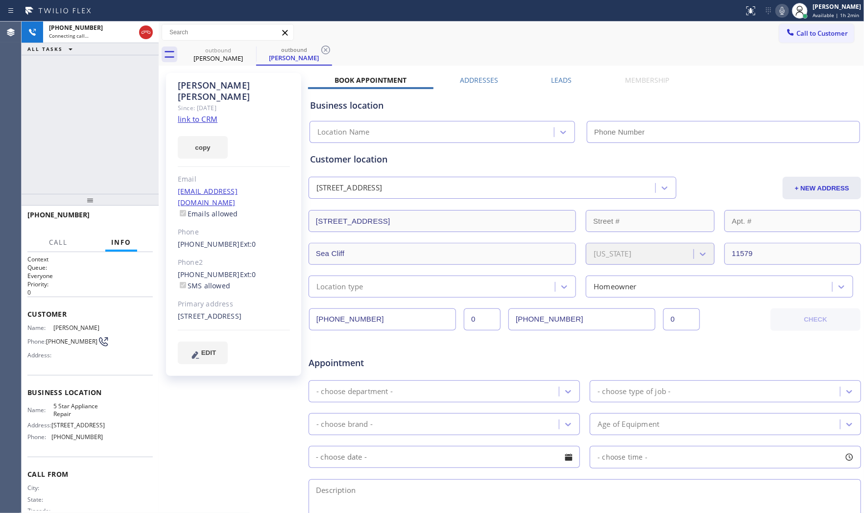
click at [193, 114] on link "link to CRM" at bounding box center [198, 119] width 40 height 10
type input "[PHONE_NUMBER]"
click at [777, 10] on icon at bounding box center [782, 11] width 12 height 12
click at [777, 9] on icon at bounding box center [782, 11] width 12 height 12
click at [777, 15] on icon at bounding box center [782, 11] width 12 height 12
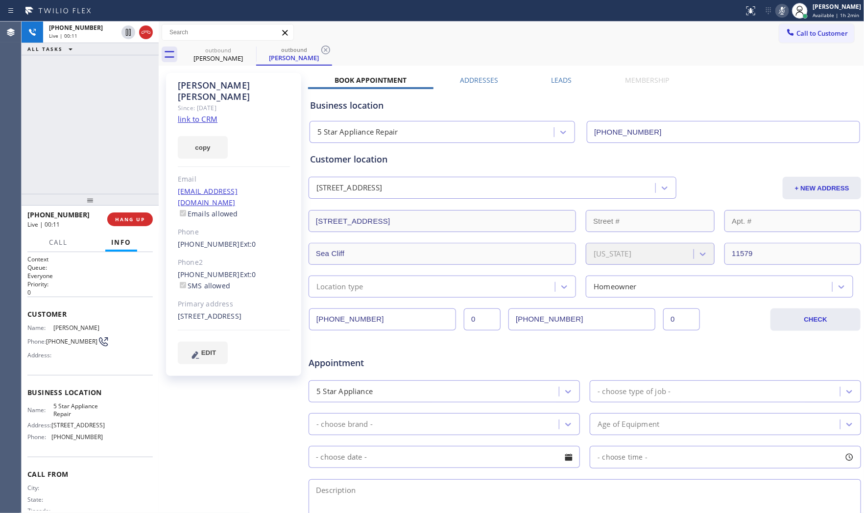
click at [777, 15] on icon at bounding box center [782, 11] width 12 height 12
click at [777, 12] on icon at bounding box center [782, 11] width 12 height 12
click at [128, 32] on icon at bounding box center [128, 32] width 12 height 12
click at [149, 219] on button "COMPLETE" at bounding box center [127, 220] width 49 height 14
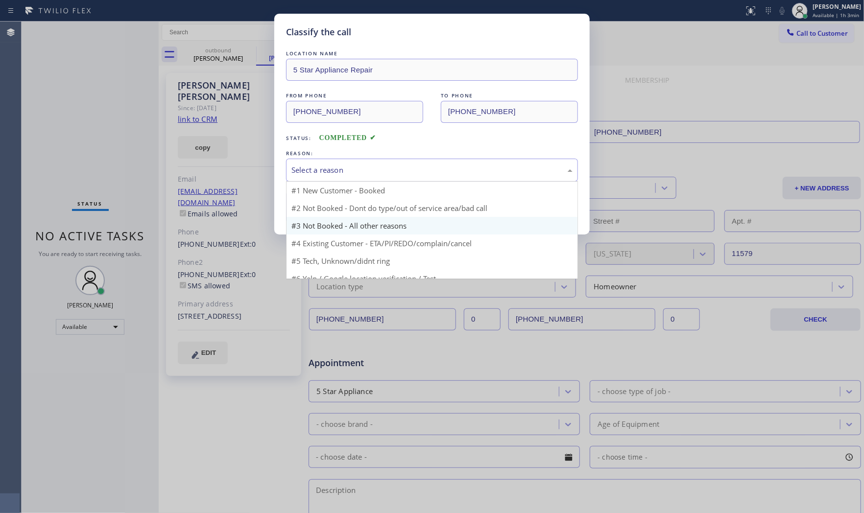
drag, startPoint x: 380, startPoint y: 168, endPoint x: 324, endPoint y: 213, distance: 71.8
click at [376, 176] on div "Select a reason" at bounding box center [432, 170] width 292 height 23
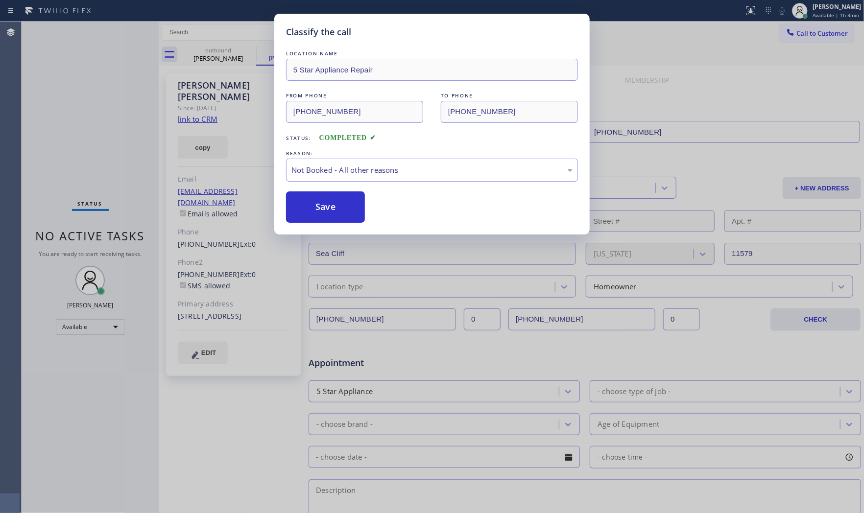
click at [322, 214] on button "Save" at bounding box center [325, 206] width 79 height 31
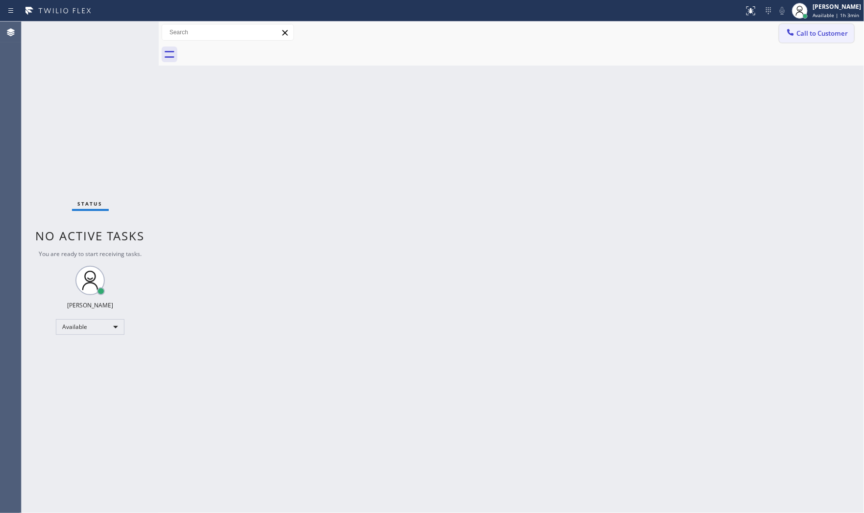
click at [777, 29] on span "Call to Customer" at bounding box center [821, 33] width 51 height 9
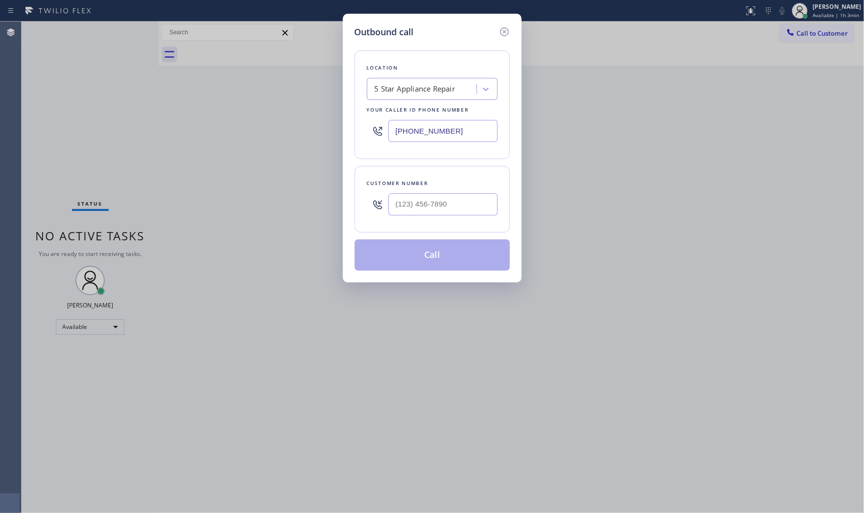
click at [453, 130] on input "[PHONE_NUMBER]" at bounding box center [442, 131] width 109 height 22
paste input "718) 347-0161"
type input "[PHONE_NUMBER]"
click at [429, 208] on input "(___) ___-____" at bounding box center [442, 204] width 109 height 22
paste input "718) 347-0161"
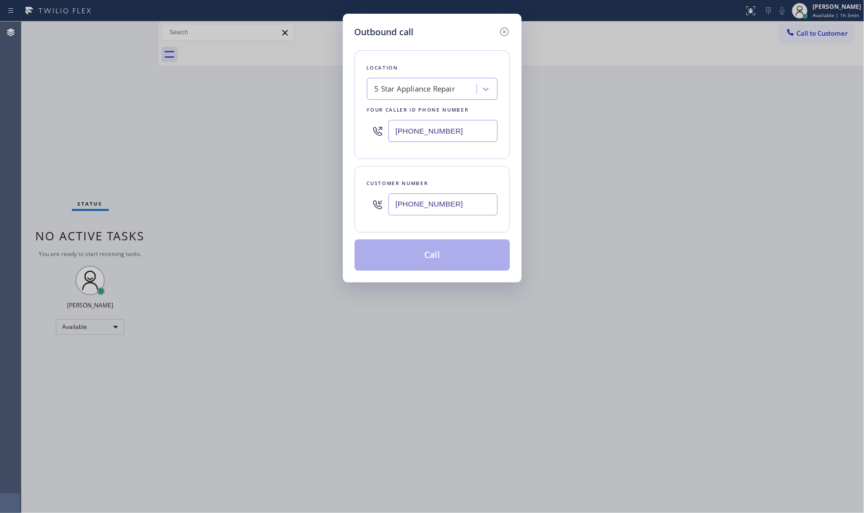
type input "[PHONE_NUMBER]"
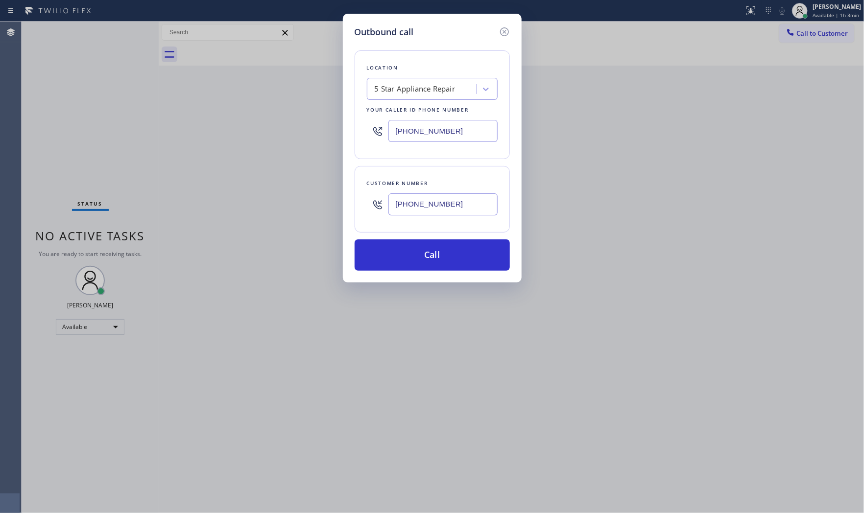
click at [464, 132] on input "[PHONE_NUMBER]" at bounding box center [442, 131] width 109 height 22
paste input "347) 284-6179"
type input "[PHONE_NUMBER]"
click at [447, 249] on button "Call" at bounding box center [432, 254] width 155 height 31
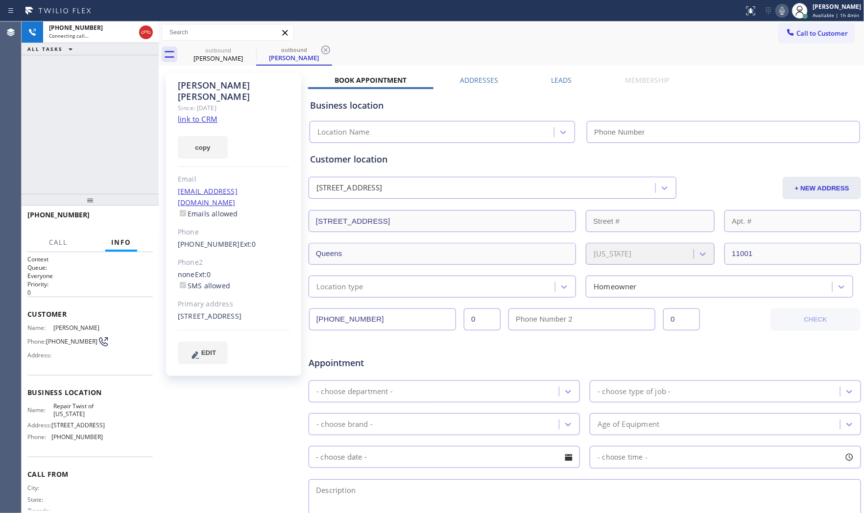
click at [198, 114] on link "link to CRM" at bounding box center [198, 119] width 40 height 10
type input "[PHONE_NUMBER]"
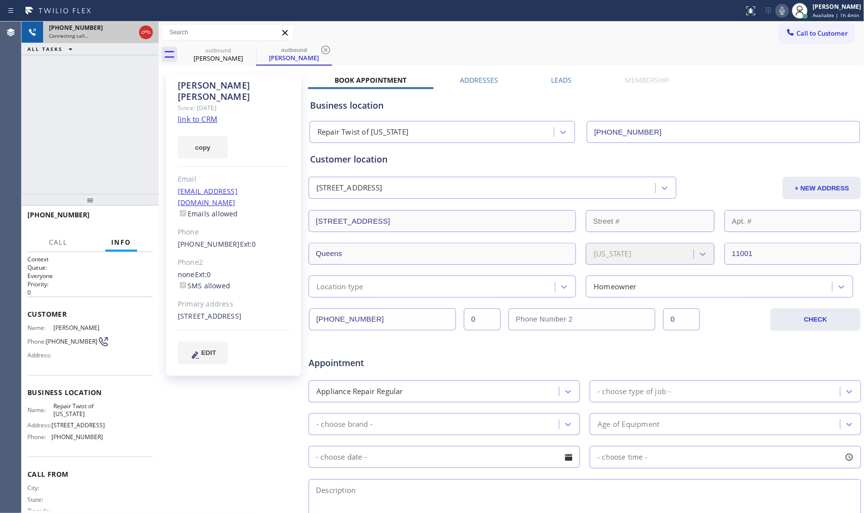
click at [151, 39] on div at bounding box center [146, 33] width 18 height 22
click at [145, 35] on icon at bounding box center [146, 32] width 12 height 12
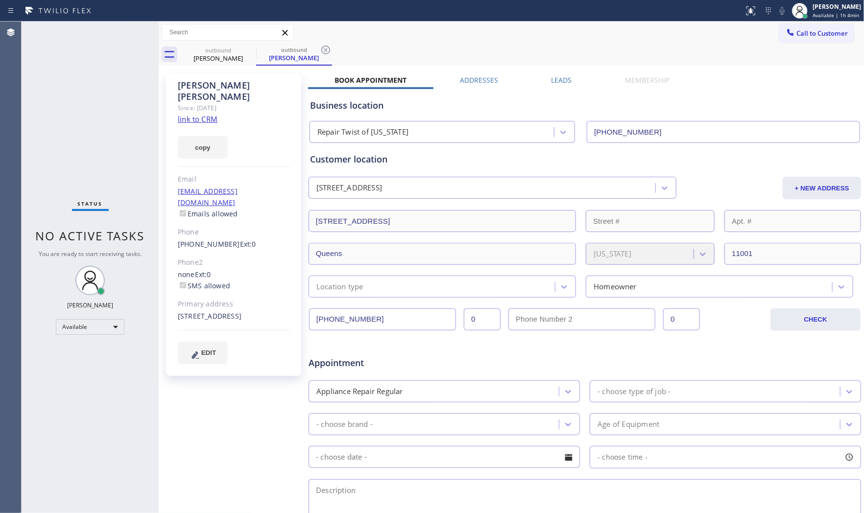
click at [211, 89] on div "[PERSON_NAME]" at bounding box center [234, 91] width 112 height 23
click at [249, 55] on icon at bounding box center [250, 50] width 12 height 12
click at [252, 50] on icon at bounding box center [250, 50] width 12 height 12
click at [320, 50] on icon at bounding box center [326, 50] width 12 height 12
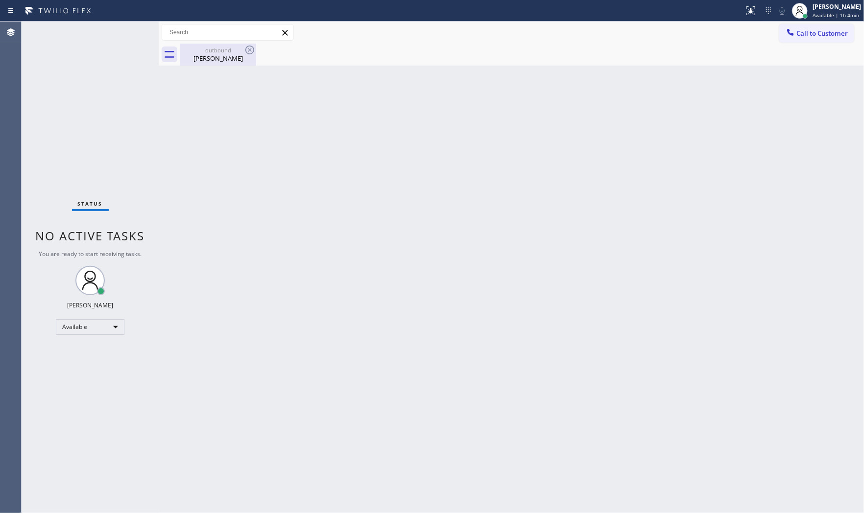
click at [252, 50] on icon at bounding box center [250, 50] width 12 height 12
drag, startPoint x: 273, startPoint y: 48, endPoint x: 267, endPoint y: 47, distance: 6.0
click at [273, 48] on div "outbound [PERSON_NAME]" at bounding box center [522, 55] width 684 height 22
click at [257, 45] on div "outbound [PERSON_NAME]" at bounding box center [522, 55] width 684 height 22
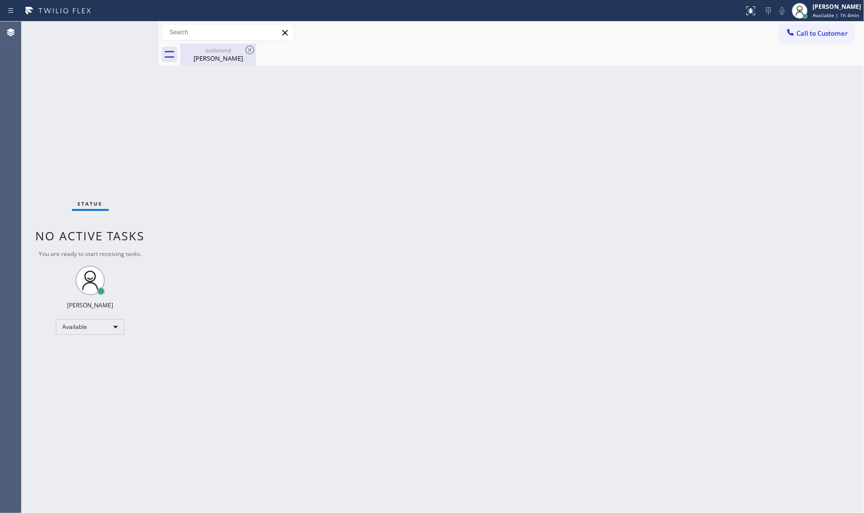
click at [237, 56] on div "[PERSON_NAME]" at bounding box center [218, 58] width 74 height 9
click at [252, 47] on div at bounding box center [522, 55] width 684 height 22
click at [777, 31] on span "Call to Customer" at bounding box center [821, 33] width 51 height 9
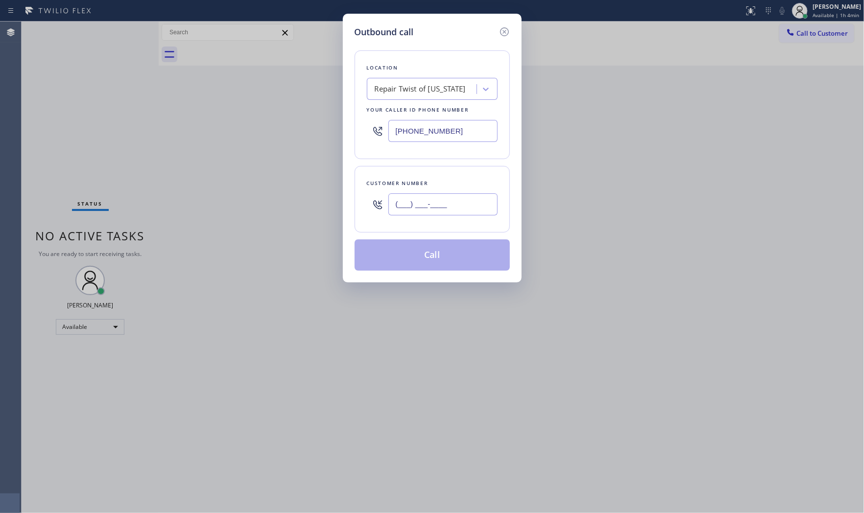
click at [432, 209] on input "(___) ___-____" at bounding box center [442, 204] width 109 height 22
paste input "347) 284-6179"
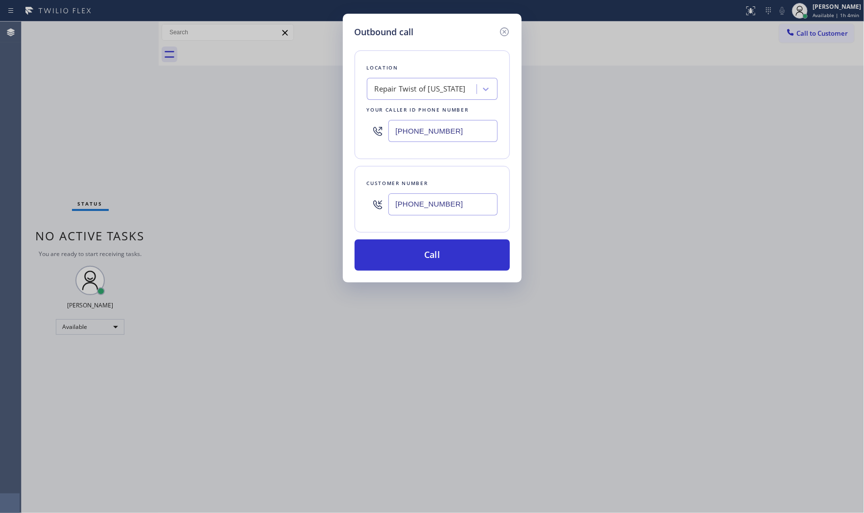
click at [471, 208] on input "[PHONE_NUMBER]" at bounding box center [442, 204] width 109 height 22
paste input "718) 347-0161"
type input "[PHONE_NUMBER]"
click at [441, 258] on button "Call" at bounding box center [432, 254] width 155 height 31
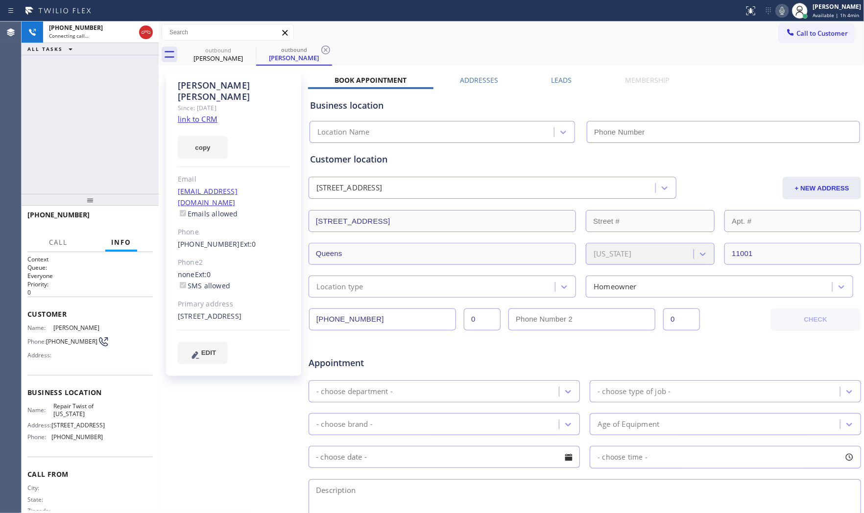
type input "[PHONE_NUMBER]"
click at [490, 20] on div "Status report No issues detected If you experience an issue, please download th…" at bounding box center [432, 11] width 864 height 22
click at [777, 11] on icon at bounding box center [782, 11] width 12 height 12
click at [777, 11] on icon at bounding box center [782, 11] width 5 height 8
click at [149, 218] on button "HANG UP" at bounding box center [130, 220] width 46 height 14
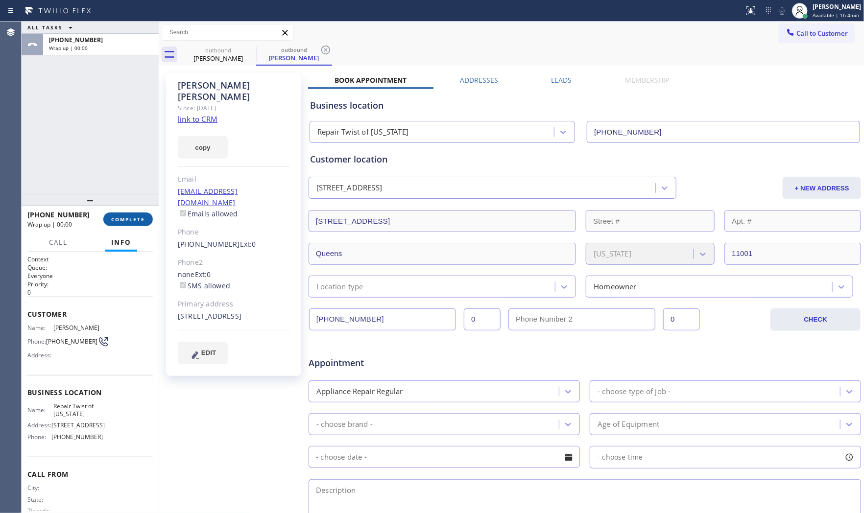
click at [149, 218] on button "COMPLETE" at bounding box center [127, 220] width 49 height 14
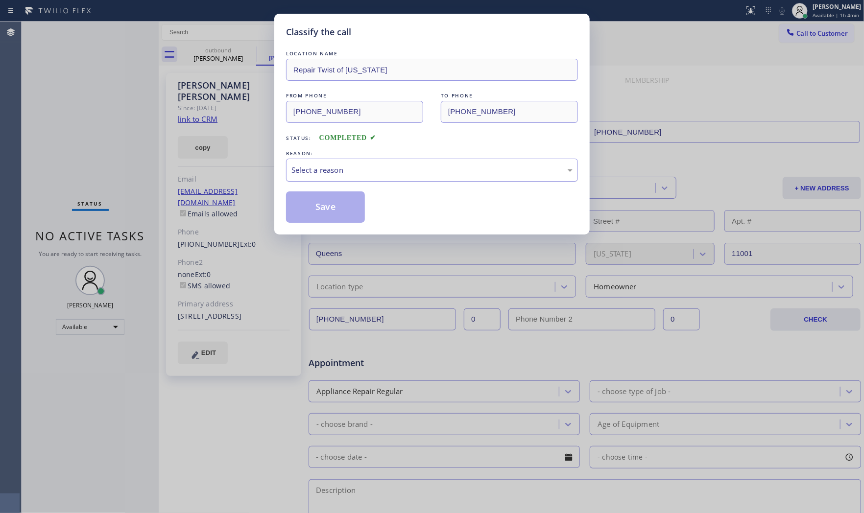
click at [361, 171] on div "Select a reason" at bounding box center [431, 170] width 281 height 11
click at [327, 212] on button "Save" at bounding box center [325, 206] width 79 height 31
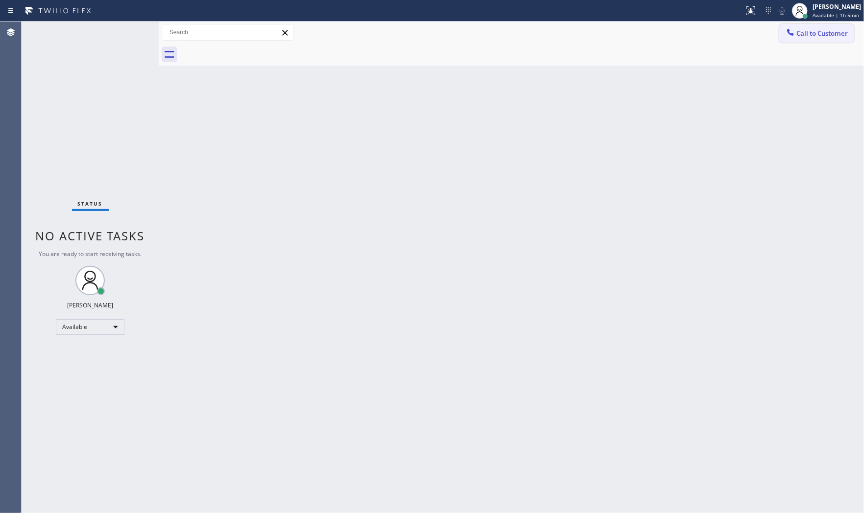
click at [777, 31] on span "Call to Customer" at bounding box center [821, 33] width 51 height 9
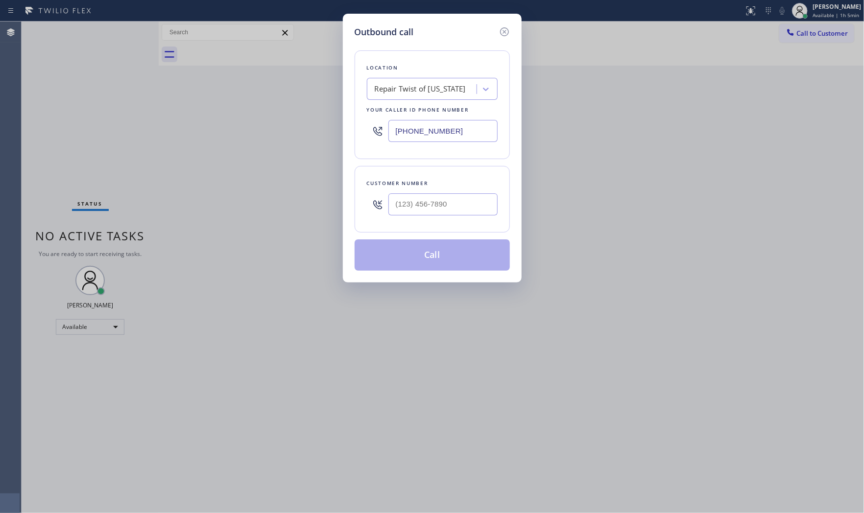
click at [471, 120] on input "[PHONE_NUMBER]" at bounding box center [442, 131] width 109 height 22
paste input "213) 490-3152"
type input "[PHONE_NUMBER]"
click at [446, 207] on input "(___) ___-____" at bounding box center [442, 204] width 109 height 22
paste input "213) 490-3152"
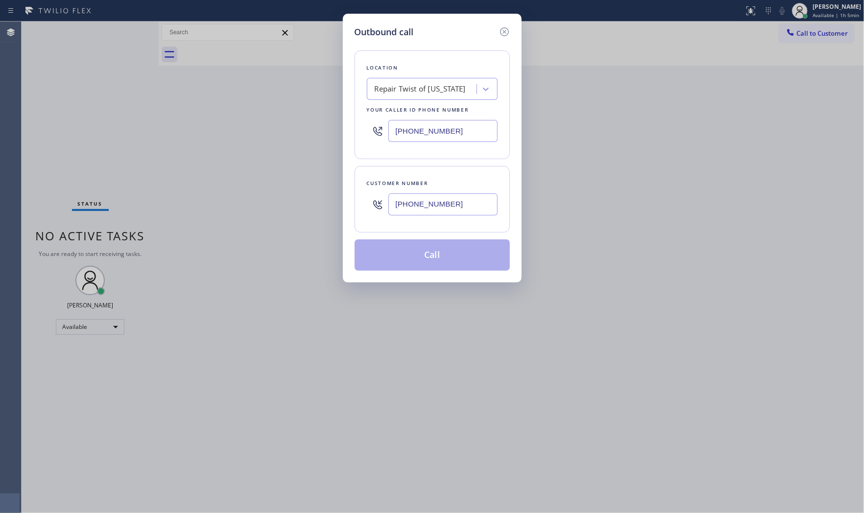
type input "[PHONE_NUMBER]"
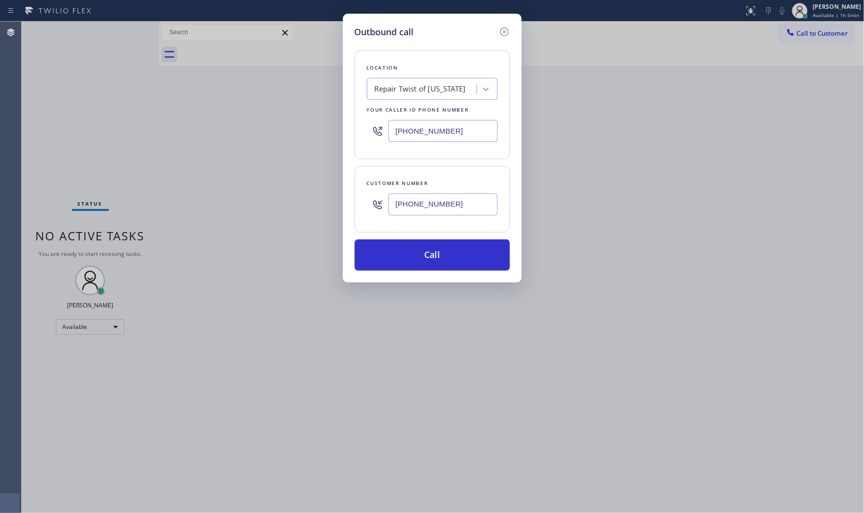
click at [466, 137] on input "[PHONE_NUMBER]" at bounding box center [442, 131] width 109 height 22
paste input "623) 292-5313"
type input "[PHONE_NUMBER]"
click at [439, 250] on button "Call" at bounding box center [432, 254] width 155 height 31
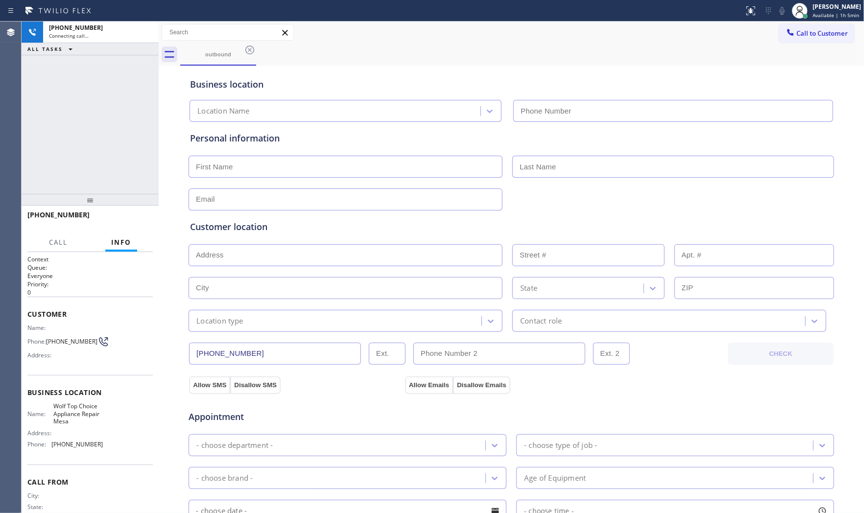
type input "[PHONE_NUMBER]"
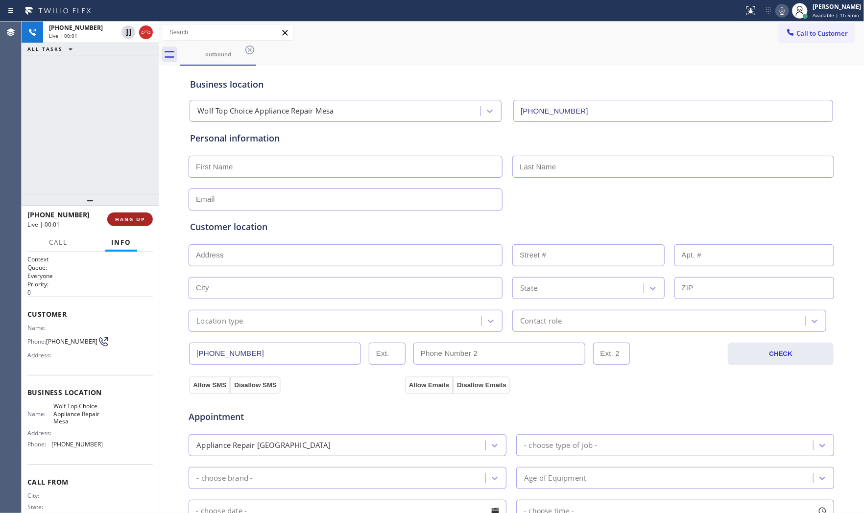
click at [136, 217] on span "HANG UP" at bounding box center [130, 219] width 30 height 7
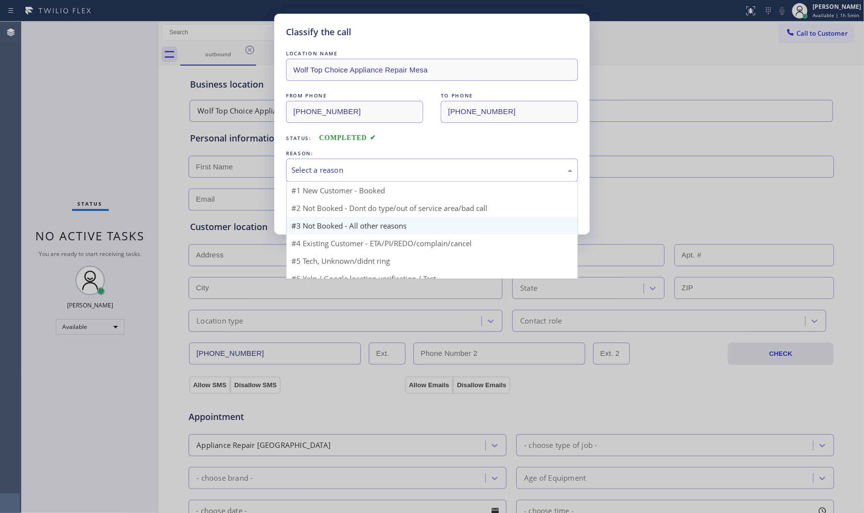
drag, startPoint x: 365, startPoint y: 169, endPoint x: 326, endPoint y: 200, distance: 49.5
click at [364, 170] on div "Select a reason" at bounding box center [431, 170] width 281 height 11
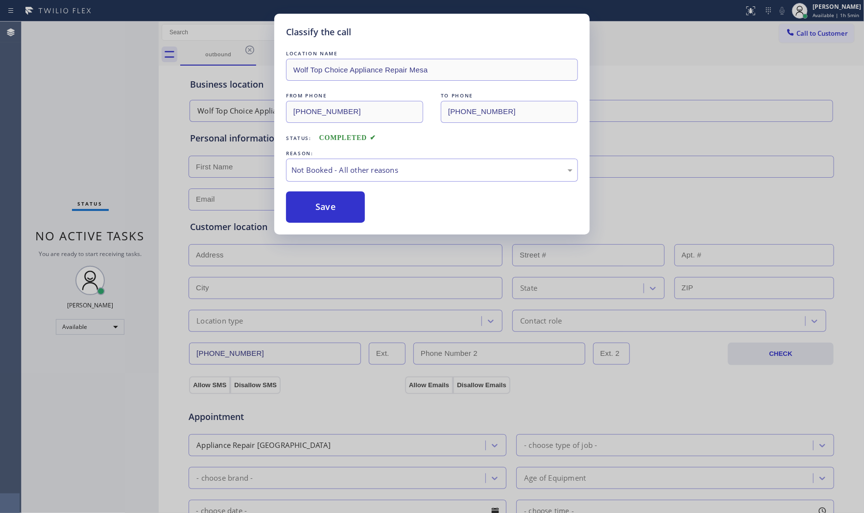
click at [324, 201] on button "Save" at bounding box center [325, 206] width 79 height 31
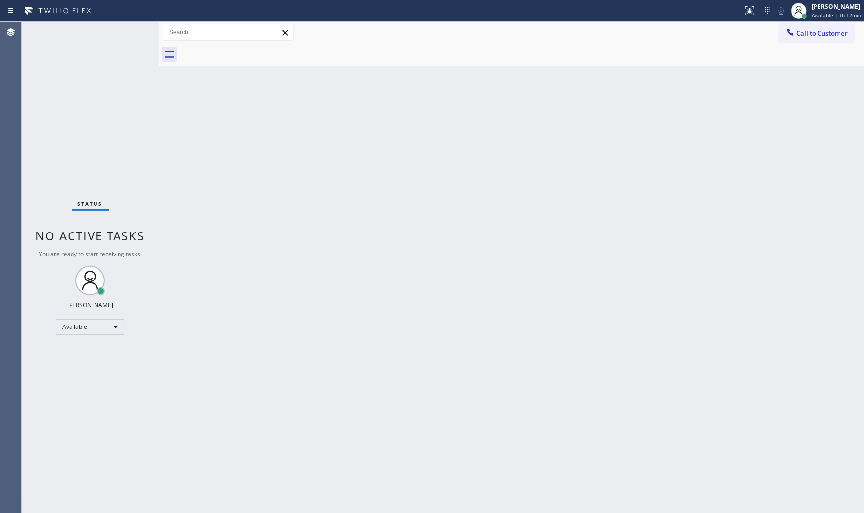
drag, startPoint x: 815, startPoint y: 28, endPoint x: 863, endPoint y: 31, distance: 47.6
click at [777, 29] on span "Call to Customer" at bounding box center [821, 33] width 51 height 9
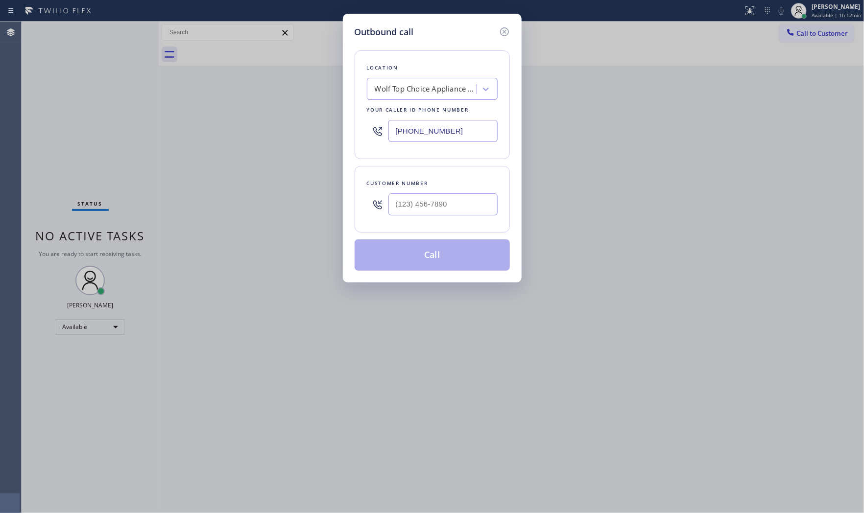
click at [449, 130] on input "[PHONE_NUMBER]" at bounding box center [442, 131] width 109 height 22
paste input "30) 399-3434"
type input "[PHONE_NUMBER]"
drag, startPoint x: 427, startPoint y: 211, endPoint x: 605, endPoint y: 173, distance: 181.2
click at [428, 211] on input "(___) ___-____" at bounding box center [442, 204] width 109 height 22
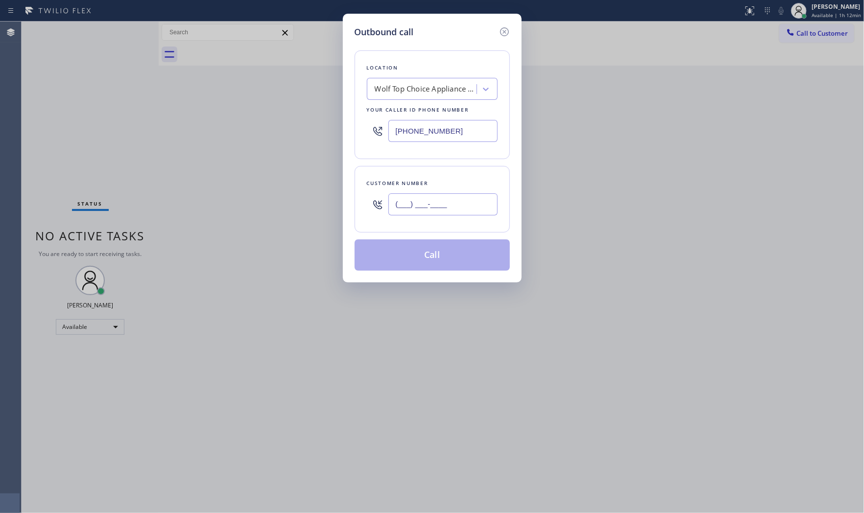
paste input "630) 399-3434"
type input "[PHONE_NUMBER]"
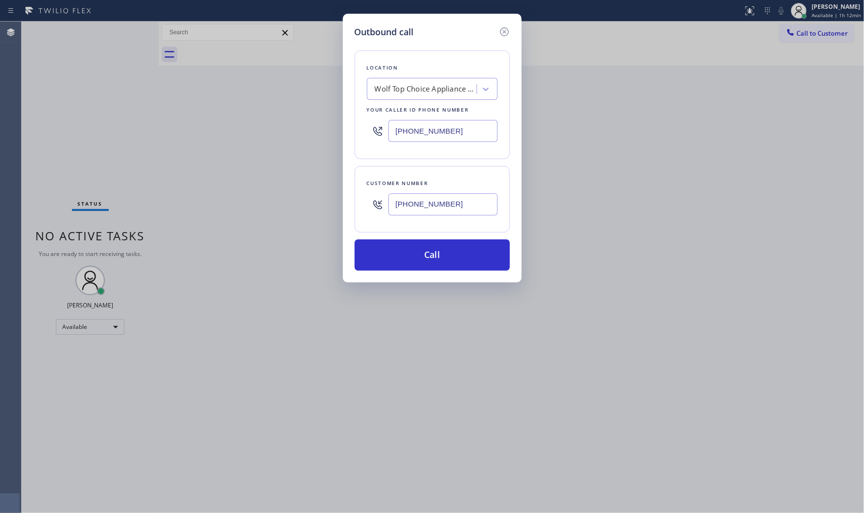
click at [448, 124] on input "[PHONE_NUMBER]" at bounding box center [442, 131] width 109 height 22
paste input "773) 917-0590"
type input "[PHONE_NUMBER]"
click at [449, 256] on button "Call" at bounding box center [432, 254] width 155 height 31
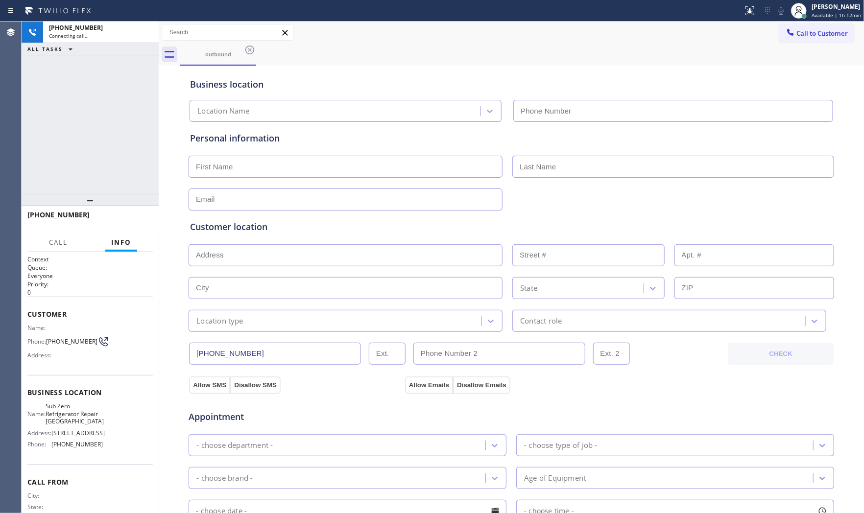
type input "[PHONE_NUMBER]"
click at [777, 18] on div "Status report No issues detected If you experience an issue, please download th…" at bounding box center [801, 11] width 125 height 22
click at [777, 12] on icon at bounding box center [781, 11] width 12 height 12
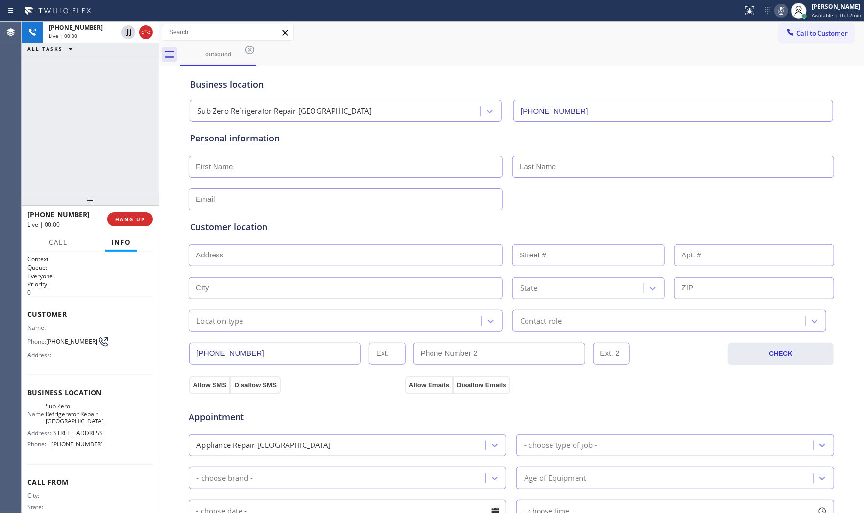
click at [777, 12] on icon at bounding box center [781, 11] width 5 height 8
click at [775, 11] on icon at bounding box center [781, 11] width 12 height 12
click at [777, 14] on icon at bounding box center [781, 11] width 12 height 12
click at [777, 15] on icon at bounding box center [781, 11] width 12 height 12
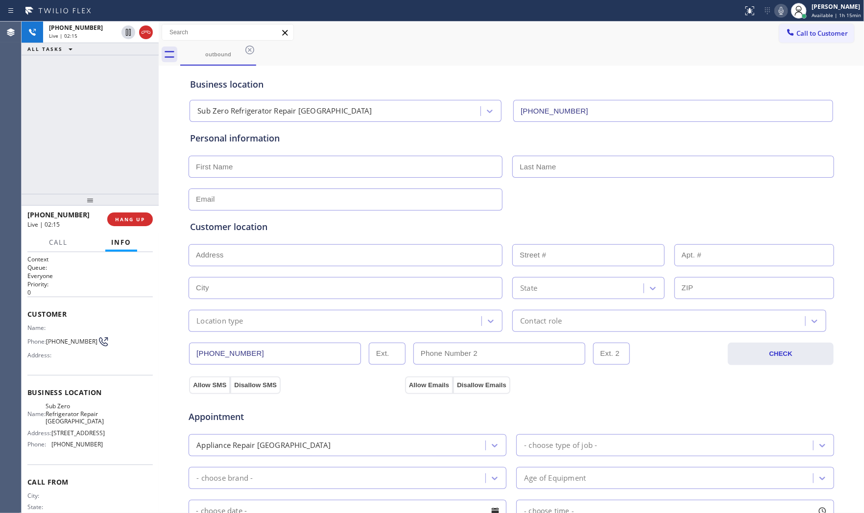
click at [775, 8] on icon at bounding box center [781, 11] width 12 height 12
click at [777, 11] on icon at bounding box center [781, 11] width 5 height 8
click at [139, 216] on span "HANG UP" at bounding box center [130, 219] width 30 height 7
click at [238, 163] on input "text" at bounding box center [346, 167] width 314 height 22
type input "Mr"
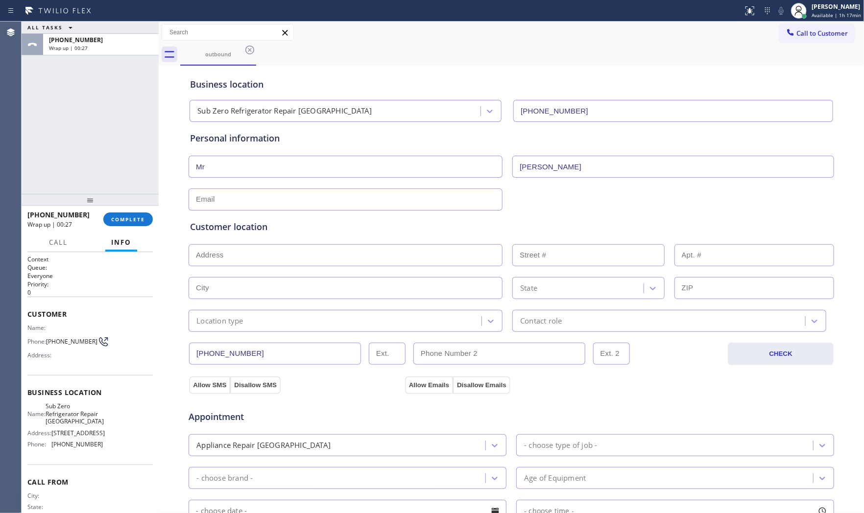
type input "[PERSON_NAME]"
type input "[EMAIL_ADDRESS][DOMAIN_NAME]"
click at [274, 252] on input "text" at bounding box center [346, 255] width 314 height 22
paste input "[GEOGRAPHIC_DATA], IL 60612"
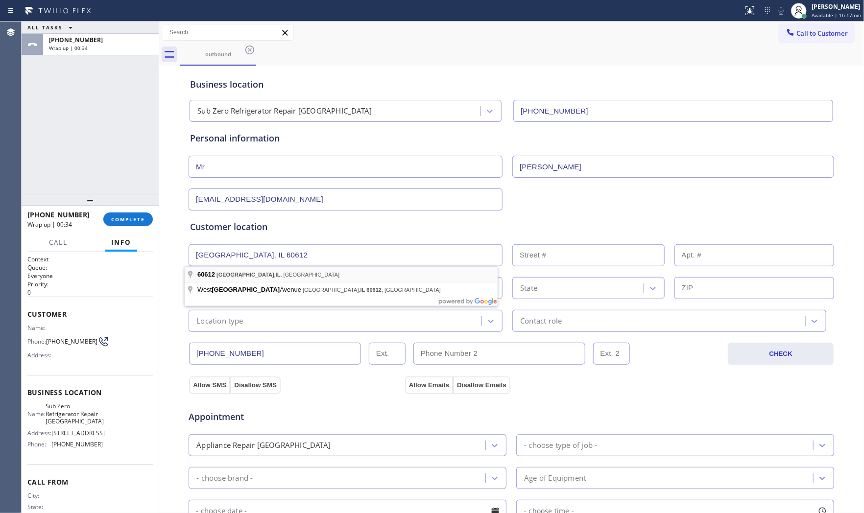
type input "[GEOGRAPHIC_DATA], IL 60612, [GEOGRAPHIC_DATA]"
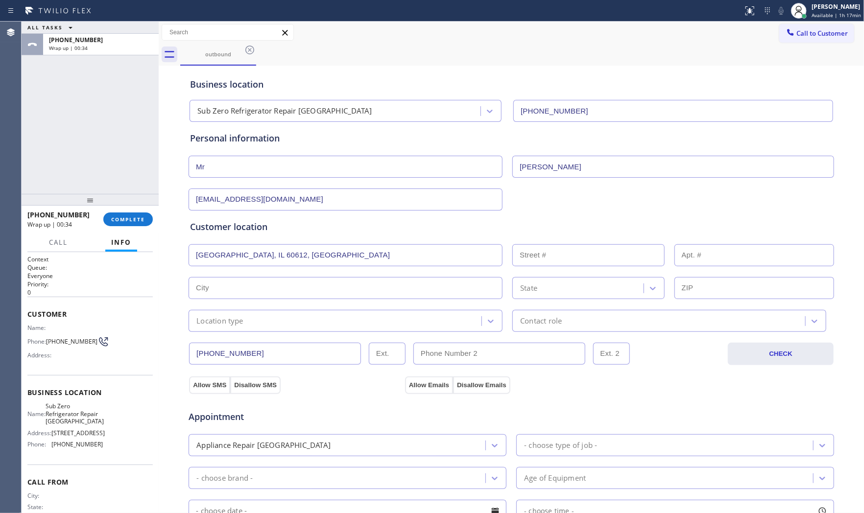
type input "[GEOGRAPHIC_DATA]"
type input "60612"
click at [248, 325] on div "Location type" at bounding box center [336, 320] width 290 height 17
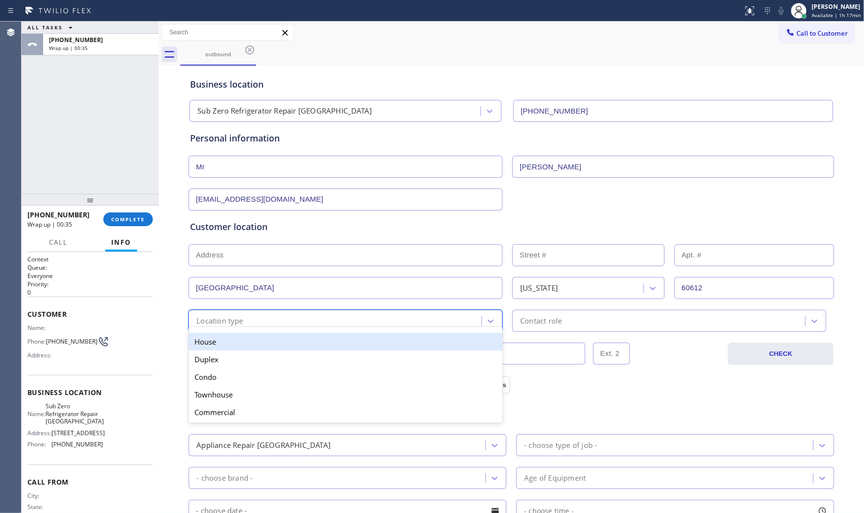
click at [244, 341] on div "House" at bounding box center [346, 342] width 314 height 18
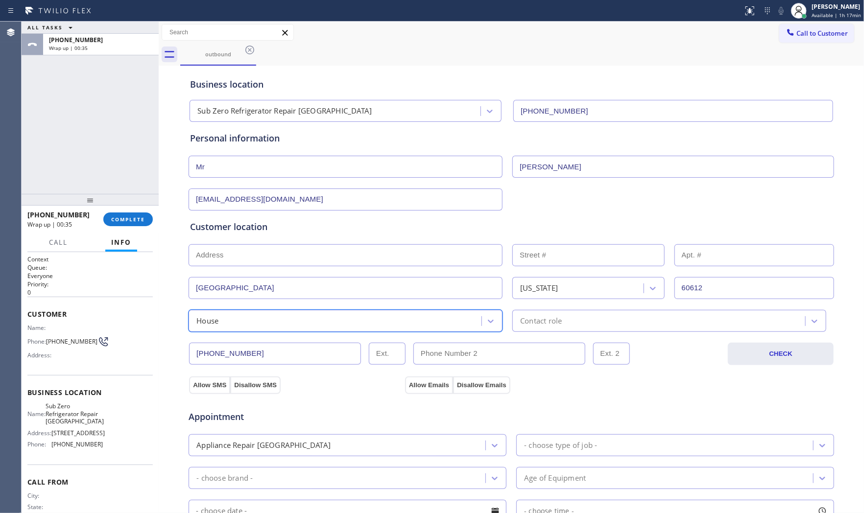
click at [327, 323] on div "House" at bounding box center [336, 320] width 290 height 17
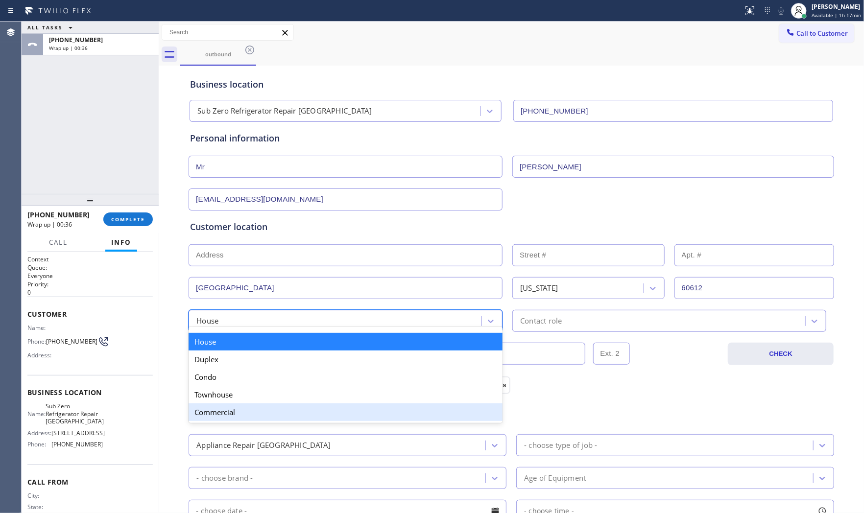
click at [247, 406] on div "Commercial" at bounding box center [346, 413] width 314 height 18
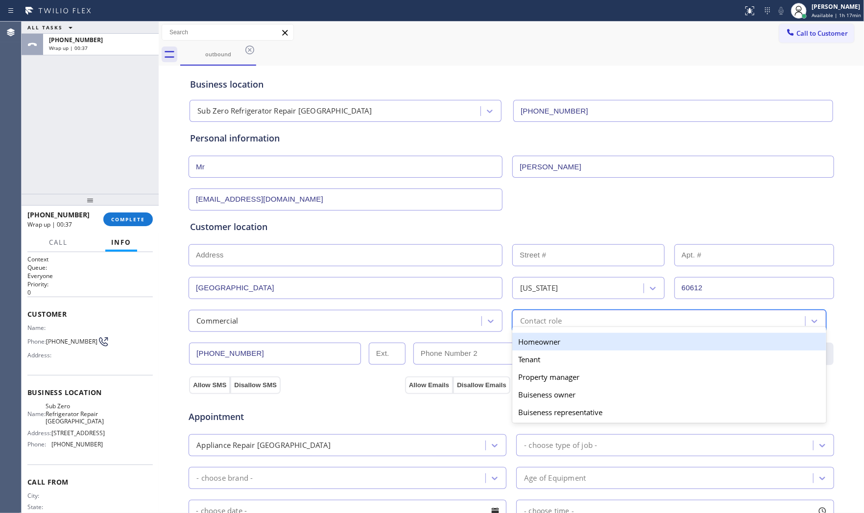
click at [571, 321] on div "Contact role" at bounding box center [660, 320] width 290 height 17
click at [555, 345] on div "Homeowner" at bounding box center [669, 342] width 314 height 18
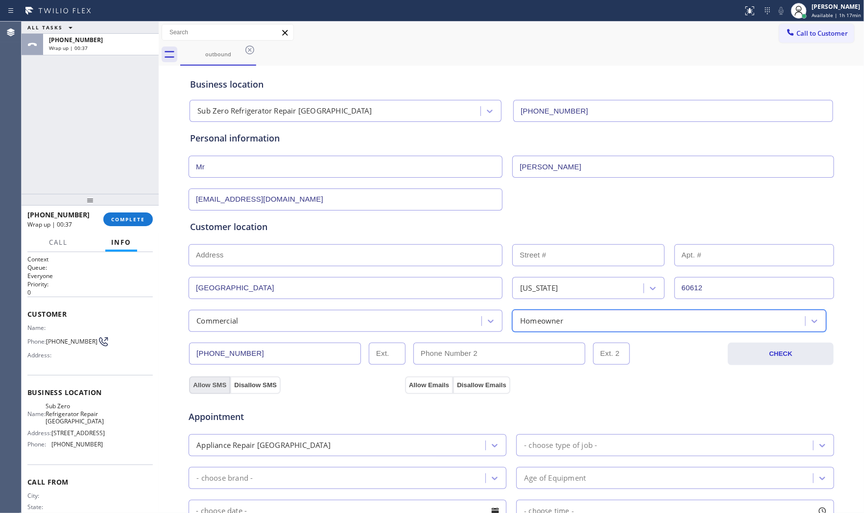
click at [204, 378] on button "Allow SMS" at bounding box center [209, 386] width 41 height 18
click at [422, 381] on button "Allow Emails" at bounding box center [429, 386] width 48 height 18
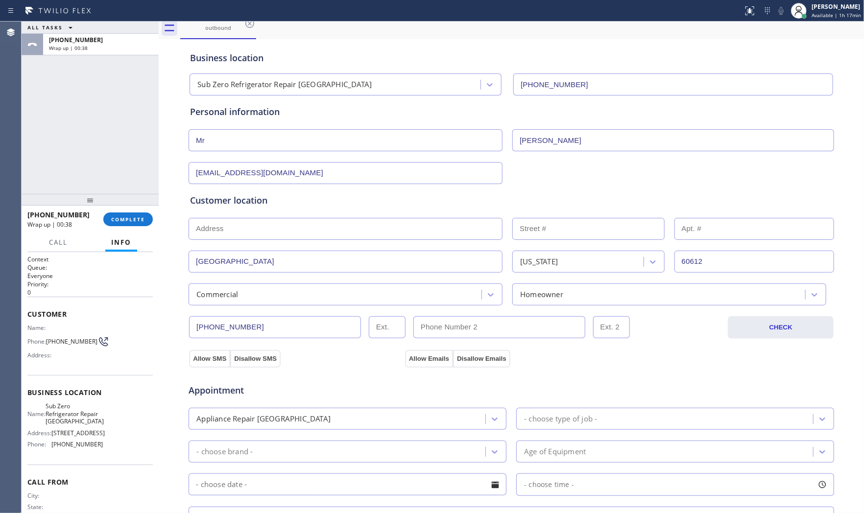
scroll to position [109, 0]
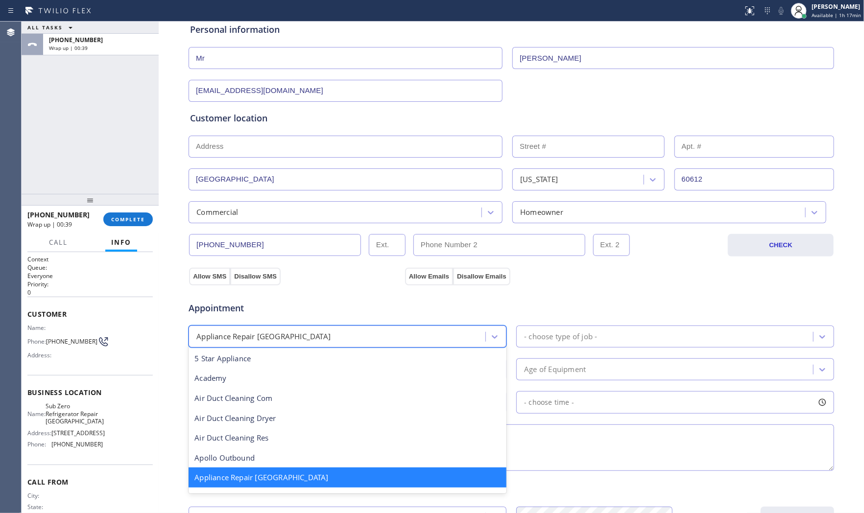
click at [380, 339] on div "Appliance Repair [GEOGRAPHIC_DATA]" at bounding box center [338, 336] width 294 height 17
type input "f"
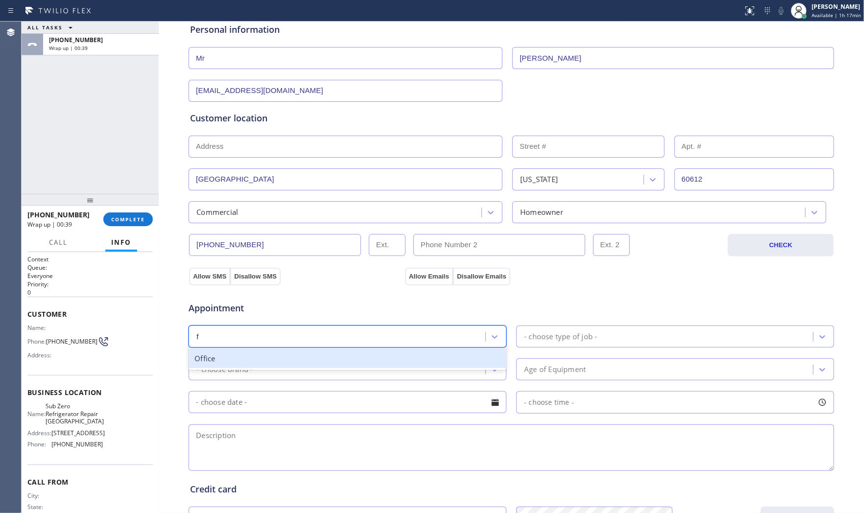
scroll to position [0, 0]
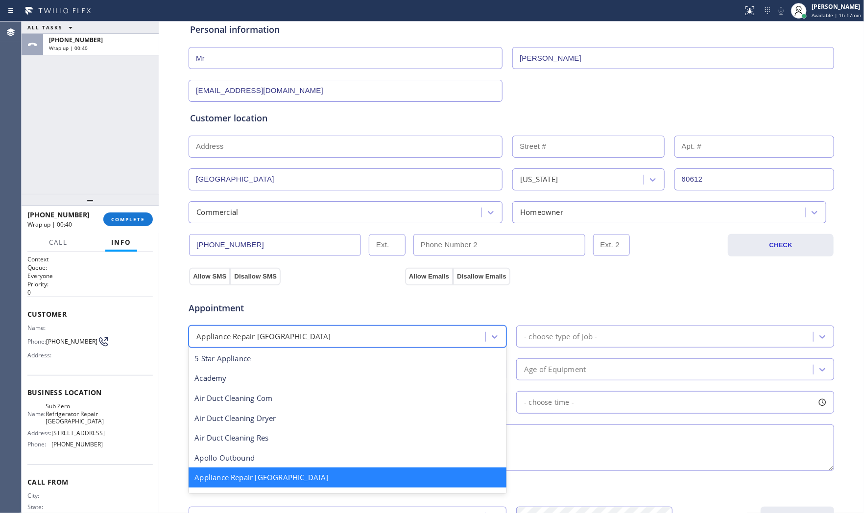
type input "reg"
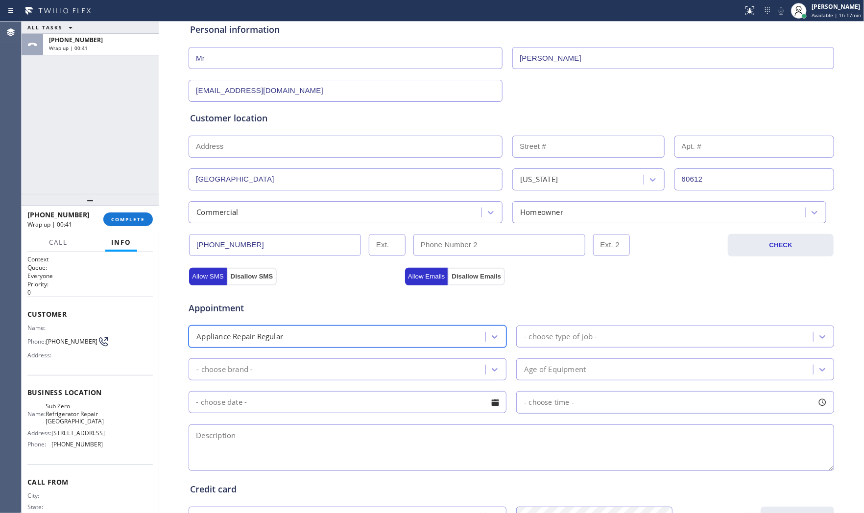
click at [567, 336] on div "- choose type of job -" at bounding box center [560, 336] width 73 height 11
type input "f"
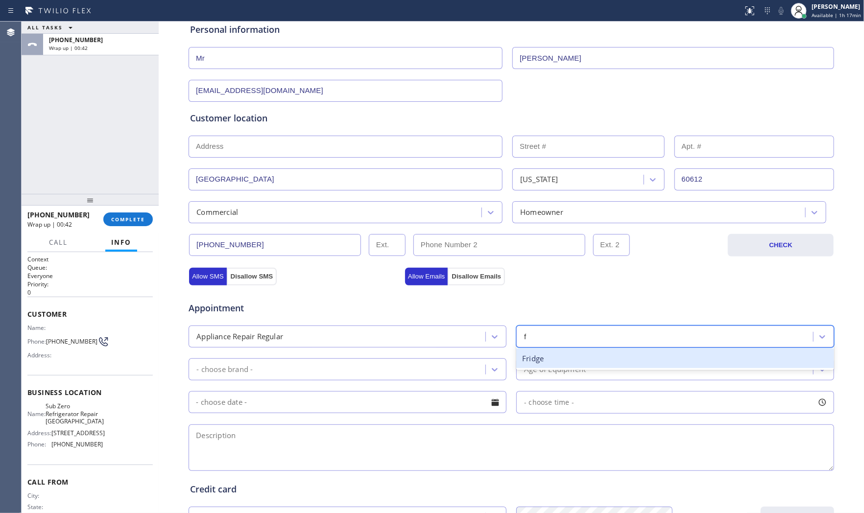
click at [551, 363] on div "Fridge" at bounding box center [675, 359] width 318 height 20
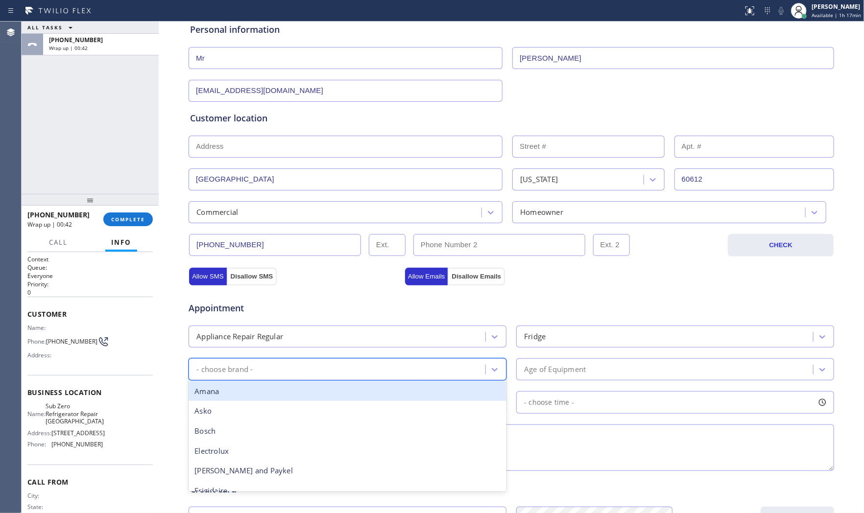
click at [341, 369] on div "- choose brand -" at bounding box center [338, 369] width 294 height 17
type input "n"
type input "other"
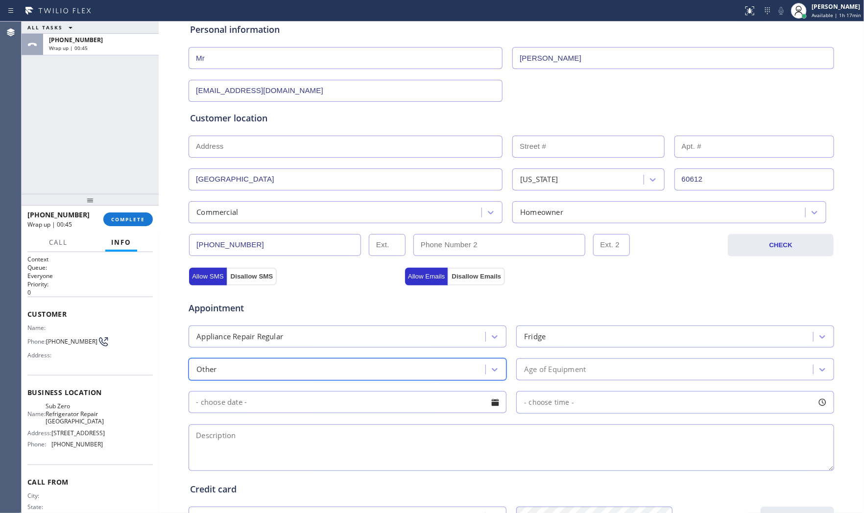
click at [588, 365] on div "Age of Equipment" at bounding box center [666, 369] width 294 height 17
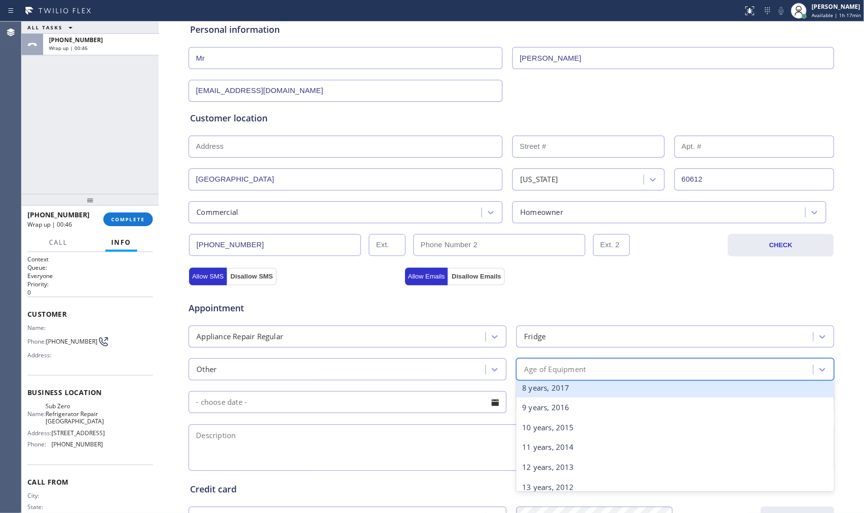
scroll to position [163, 0]
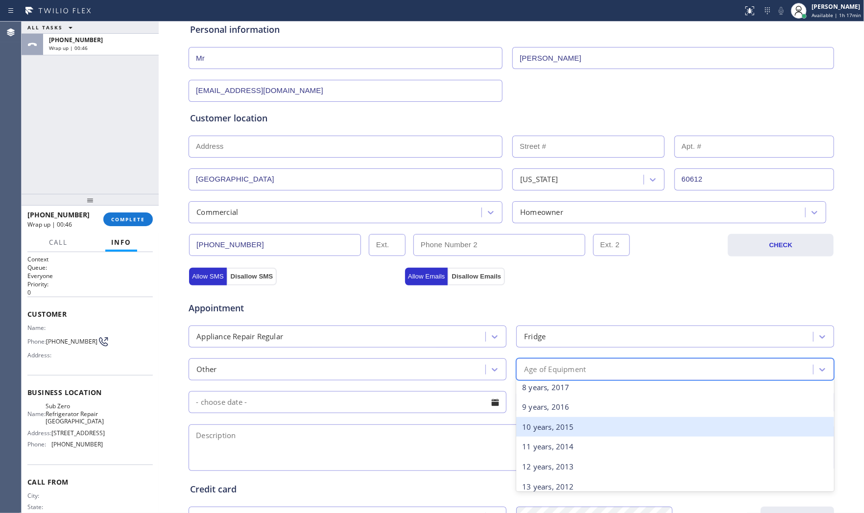
drag, startPoint x: 546, startPoint y: 428, endPoint x: 414, endPoint y: 414, distance: 132.4
click at [545, 428] on div "10 years, 2015" at bounding box center [675, 427] width 318 height 20
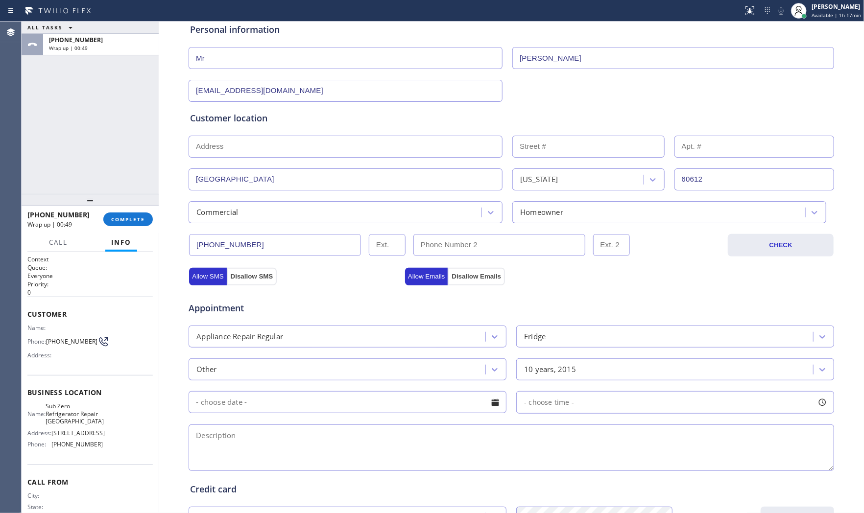
drag, startPoint x: 331, startPoint y: 459, endPoint x: 335, endPoint y: 462, distance: 5.0
click at [334, 445] on textarea at bounding box center [511, 448] width 645 height 47
paste textarea "Everest | Fridge | its running but not cooling | [DEMOGRAPHIC_DATA] | commecial…"
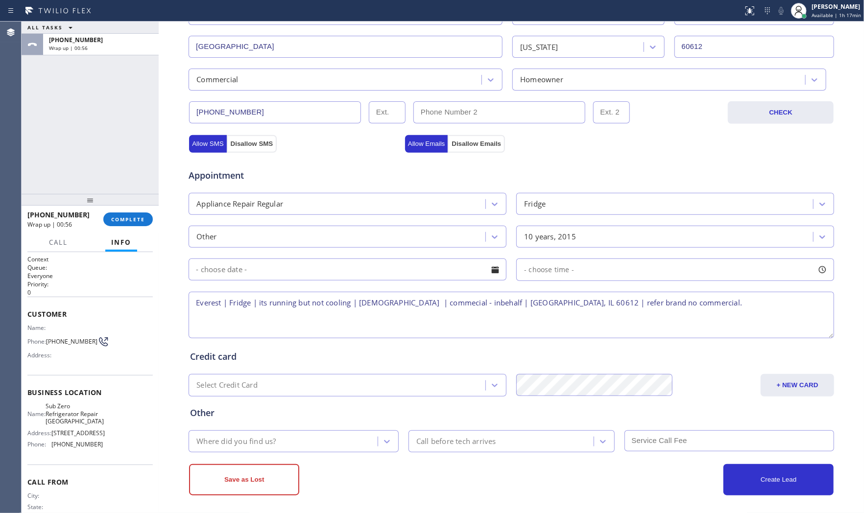
scroll to position [245, 0]
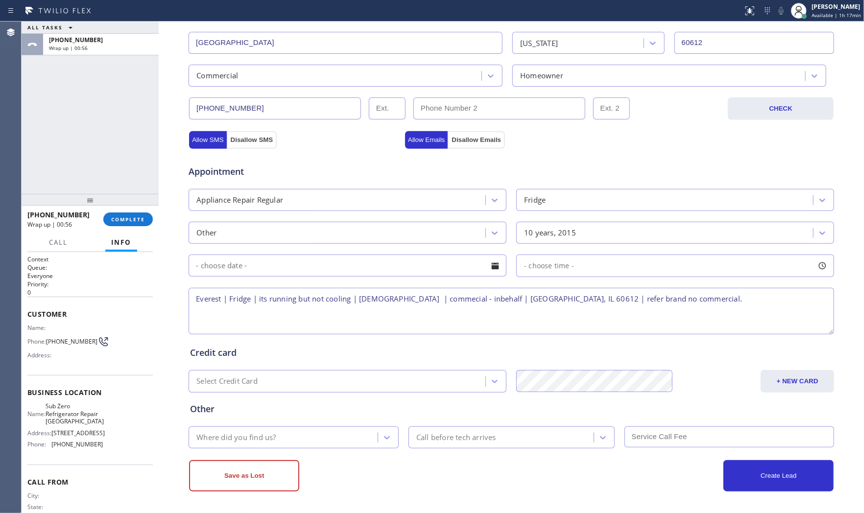
type textarea "Everest | Fridge | its running but not cooling | [DEMOGRAPHIC_DATA] | commecial…"
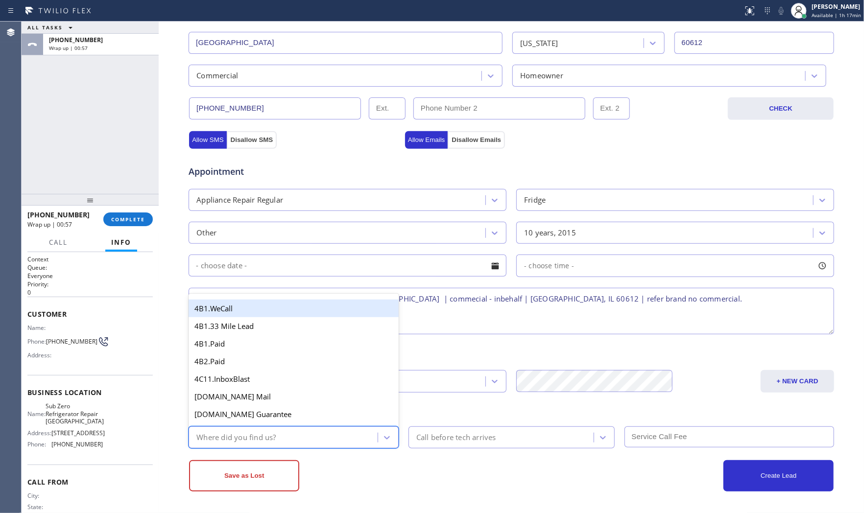
click at [313, 445] on div "Where did you find us?" at bounding box center [284, 437] width 186 height 17
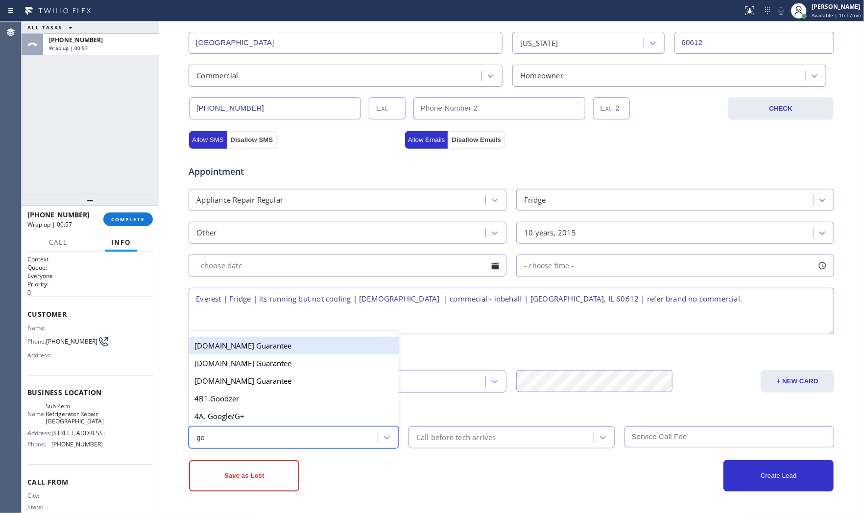
type input "goo"
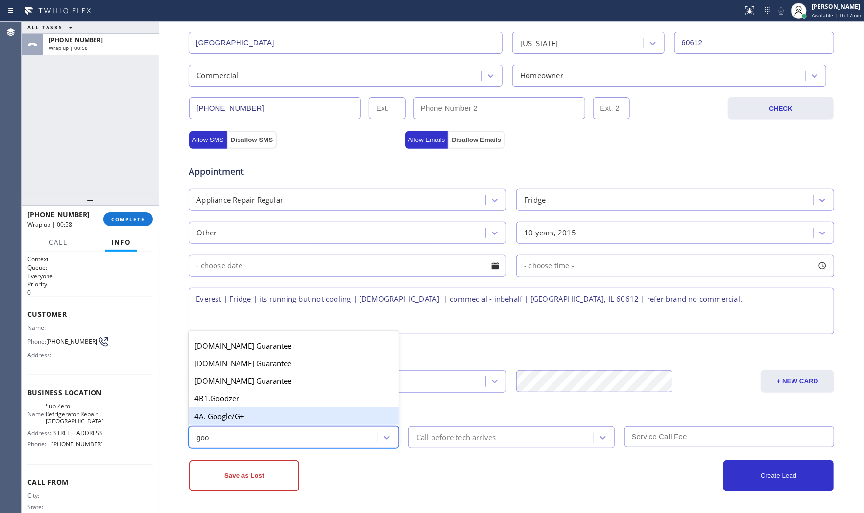
click at [303, 419] on div "4A. Google/G+" at bounding box center [294, 416] width 210 height 18
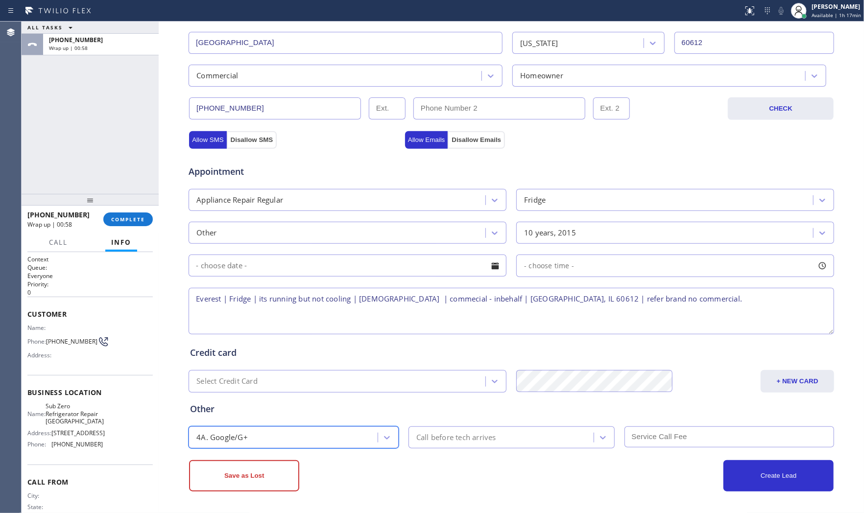
click at [429, 445] on div "Save as Lost" at bounding box center [350, 475] width 322 height 31
click at [663, 300] on textarea "Everest | Fridge | its running but not cooling | [DEMOGRAPHIC_DATA] | commecial…" at bounding box center [511, 311] width 645 height 47
type textarea "Everest | Fridge | its running but not cooling | [DEMOGRAPHIC_DATA] | commecial…"
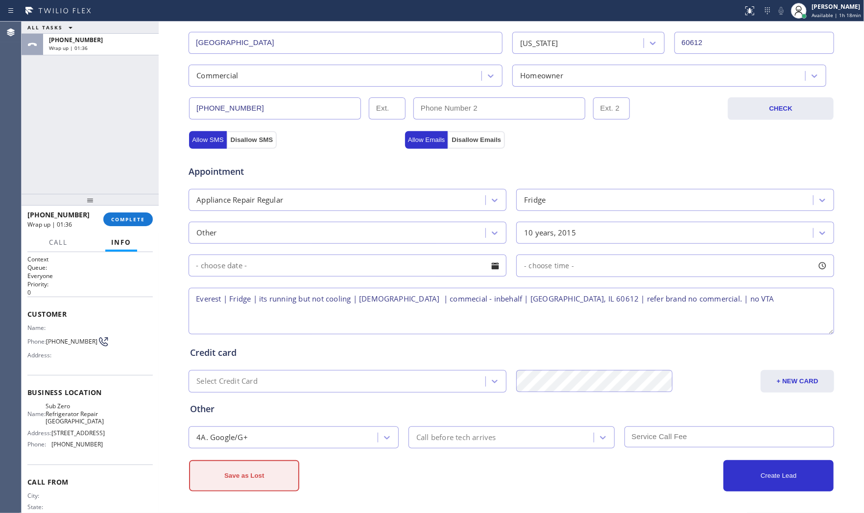
drag, startPoint x: 366, startPoint y: 483, endPoint x: 266, endPoint y: 481, distance: 99.4
click at [357, 445] on div "Save as Lost" at bounding box center [350, 475] width 322 height 31
click at [261, 445] on button "Save as Lost" at bounding box center [244, 475] width 110 height 31
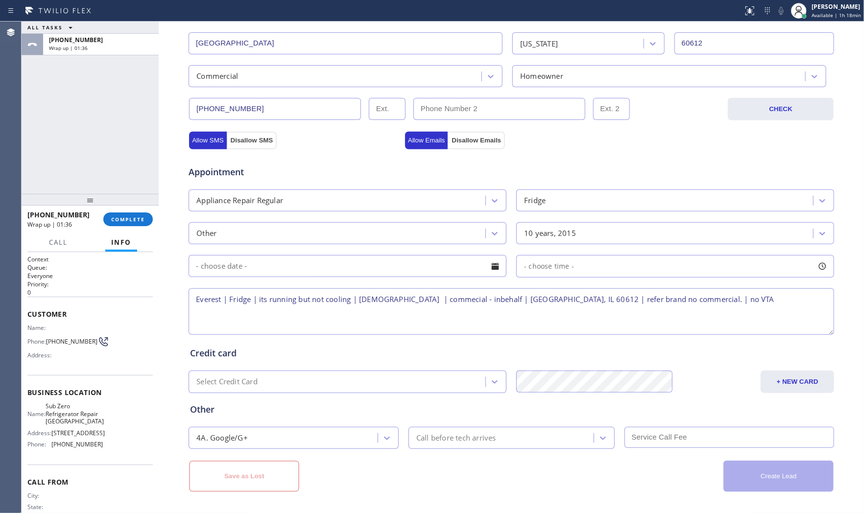
scroll to position [61, 0]
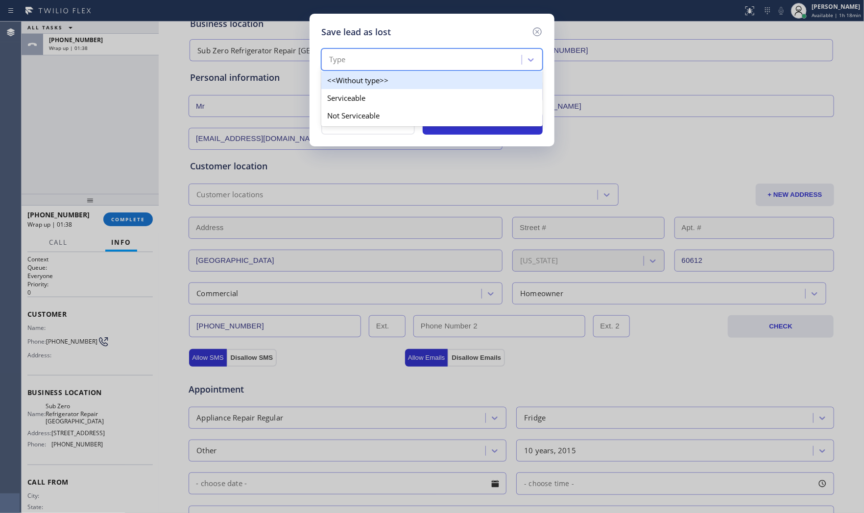
click at [467, 61] on div "Type" at bounding box center [422, 59] width 197 height 17
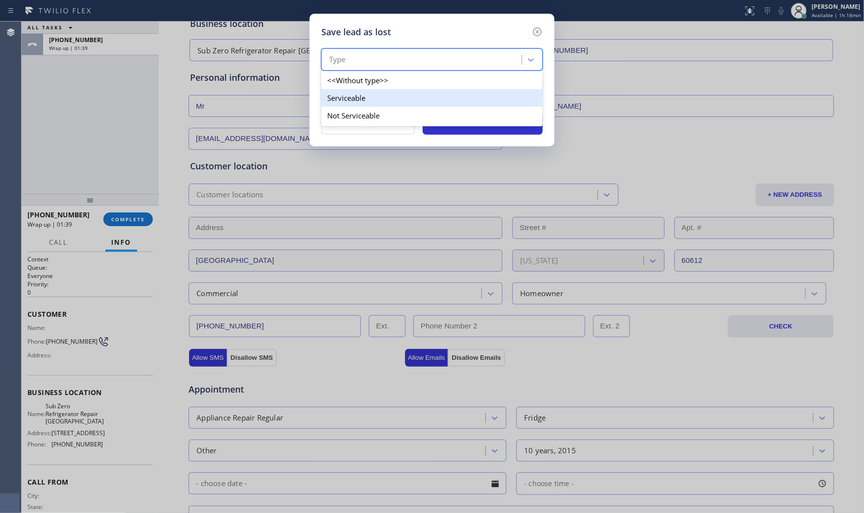
click at [404, 104] on div "Serviceable" at bounding box center [431, 98] width 221 height 18
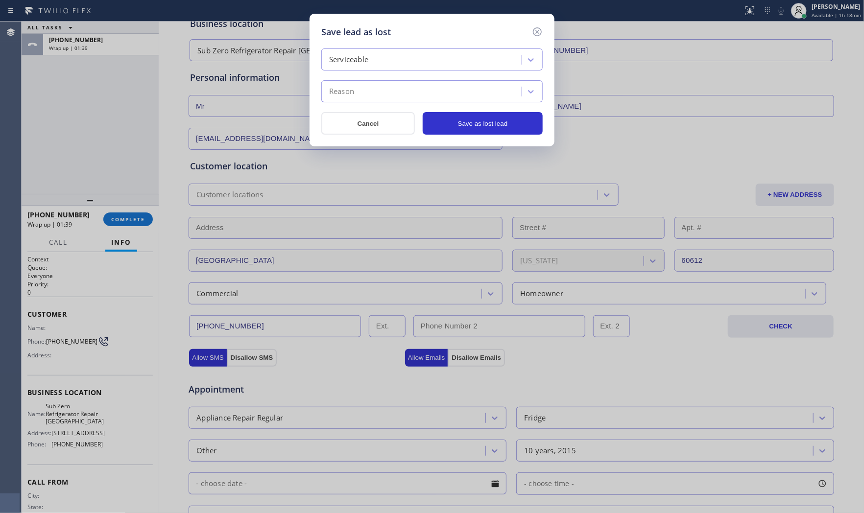
click at [402, 94] on div "Reason" at bounding box center [422, 91] width 197 height 17
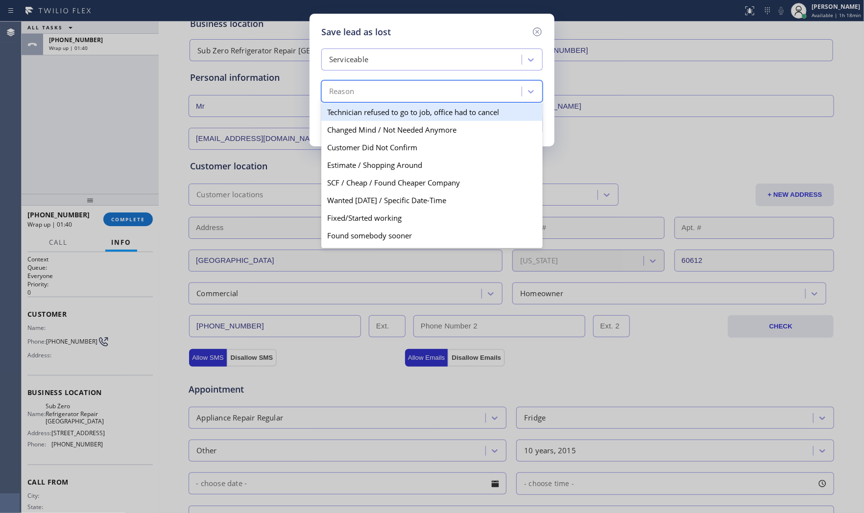
scroll to position [50, 0]
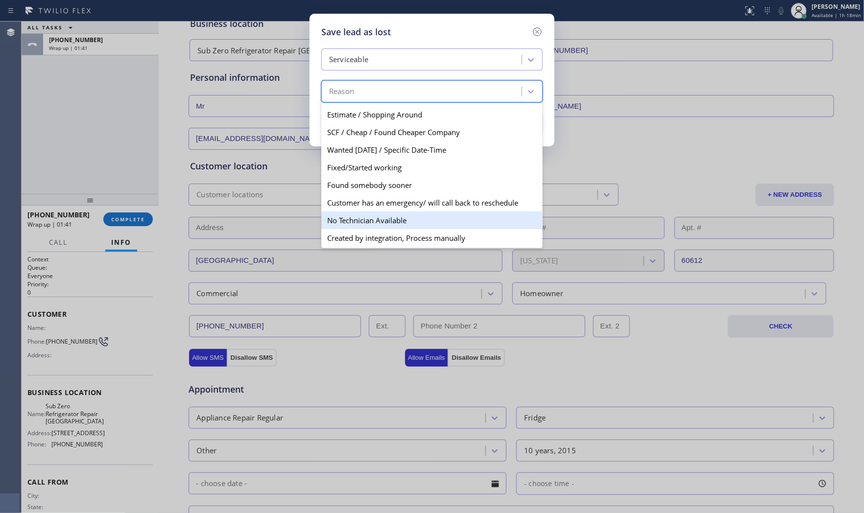
click at [373, 222] on div "No Technician Available" at bounding box center [431, 221] width 221 height 18
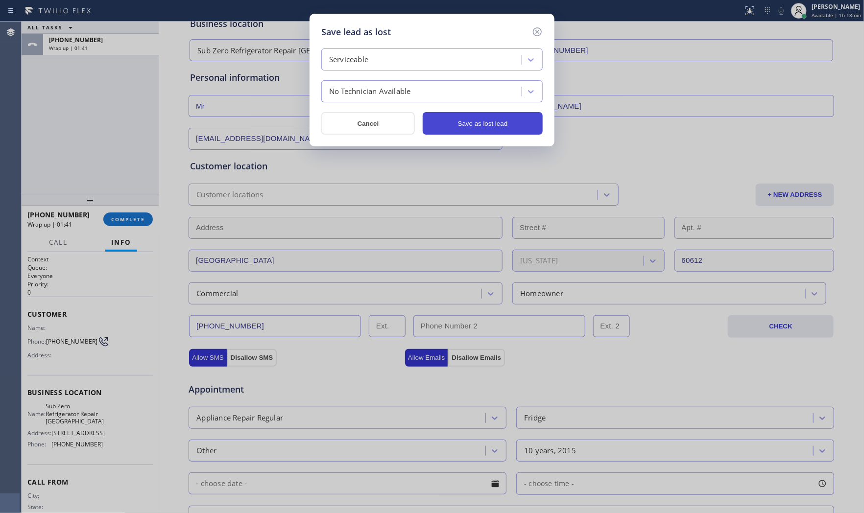
click at [491, 125] on button "Save as lost lead" at bounding box center [483, 123] width 120 height 23
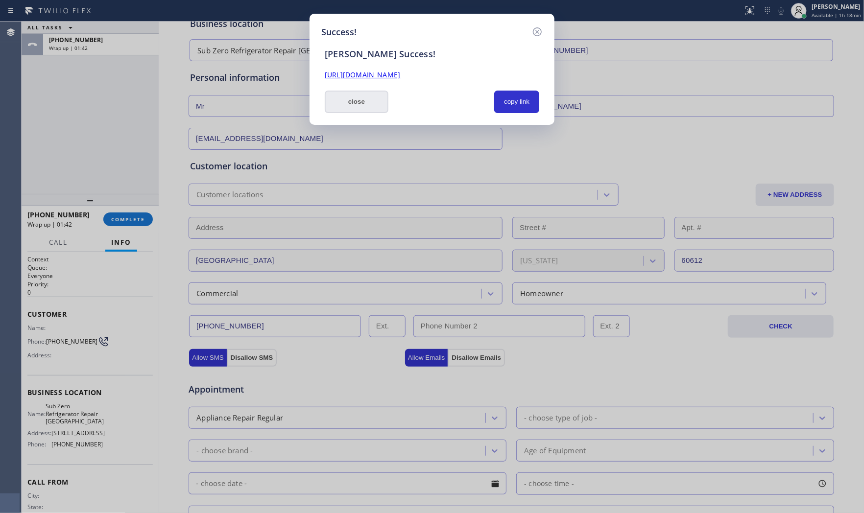
click at [361, 108] on button "close" at bounding box center [357, 102] width 64 height 23
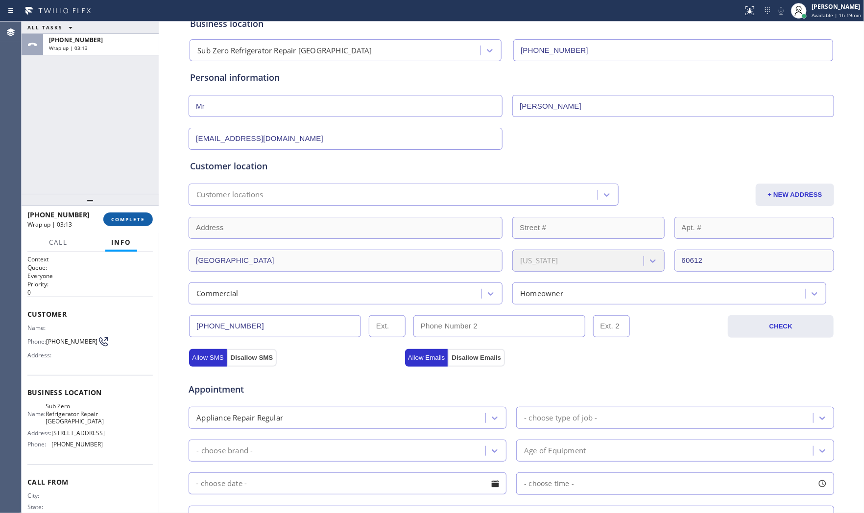
click at [128, 218] on span "COMPLETE" at bounding box center [128, 219] width 34 height 7
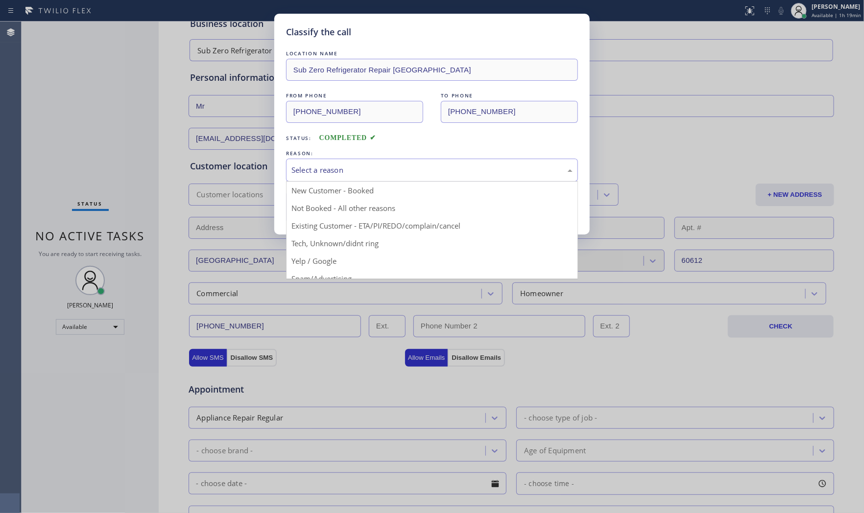
click at [321, 180] on div "Select a reason" at bounding box center [432, 170] width 292 height 23
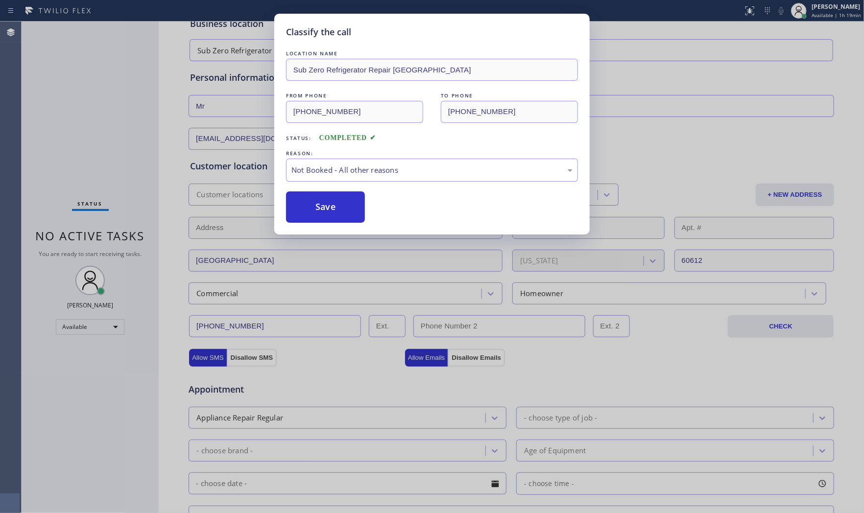
click at [325, 209] on button "Save" at bounding box center [325, 206] width 79 height 31
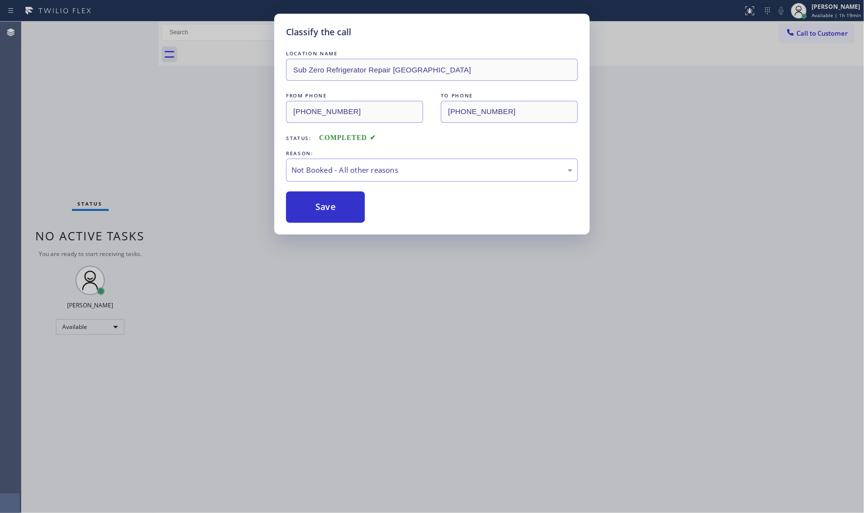
click at [325, 209] on button "Save" at bounding box center [325, 206] width 79 height 31
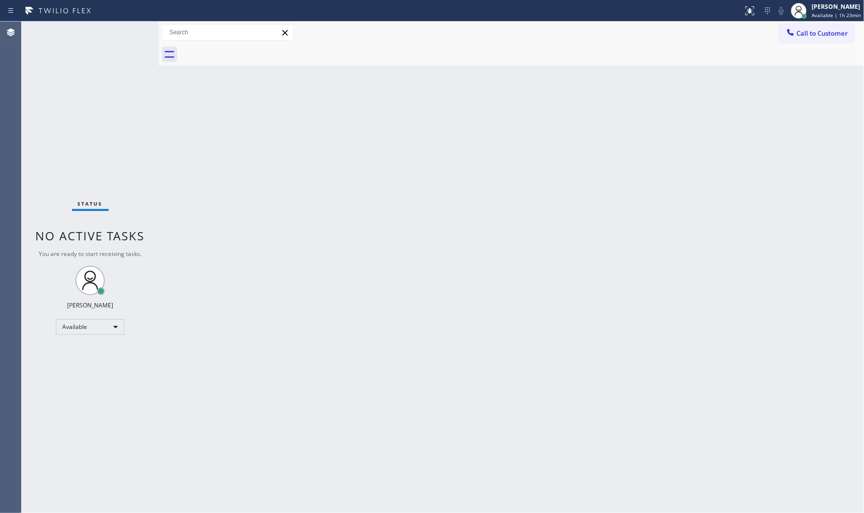
drag, startPoint x: 823, startPoint y: 31, endPoint x: 863, endPoint y: 10, distance: 45.8
click at [777, 31] on span "Call to Customer" at bounding box center [821, 33] width 51 height 9
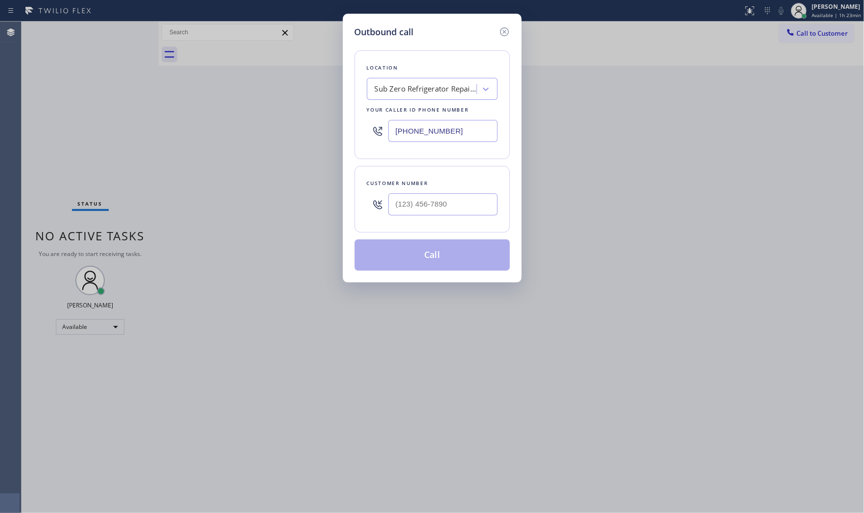
click at [449, 127] on input "[PHONE_NUMBER]" at bounding box center [442, 131] width 109 height 22
paste input "929) 223-4217"
click at [474, 130] on input "[PHONE_NUMBER]" at bounding box center [442, 131] width 109 height 22
paste input "929) 500-7441"
type input "[PHONE_NUMBER]"
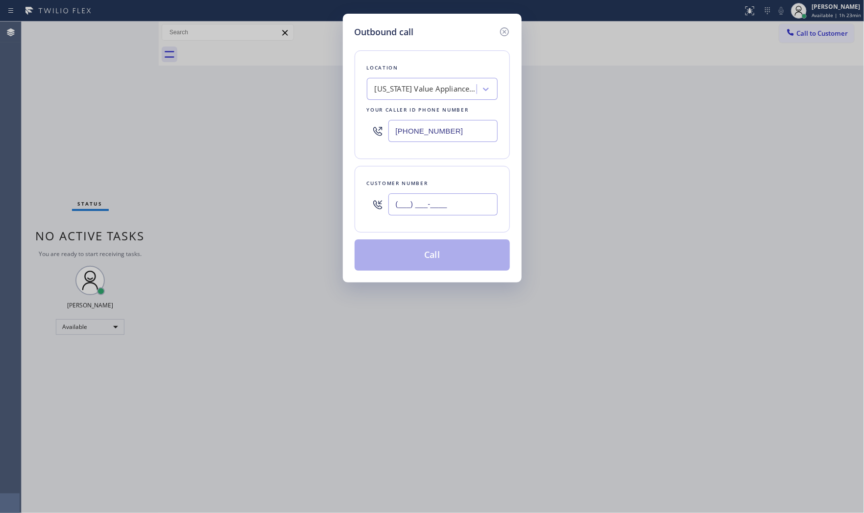
click at [454, 199] on input "(___) ___-____" at bounding box center [442, 204] width 109 height 22
paste input "929) 223-4217"
type input "[PHONE_NUMBER]"
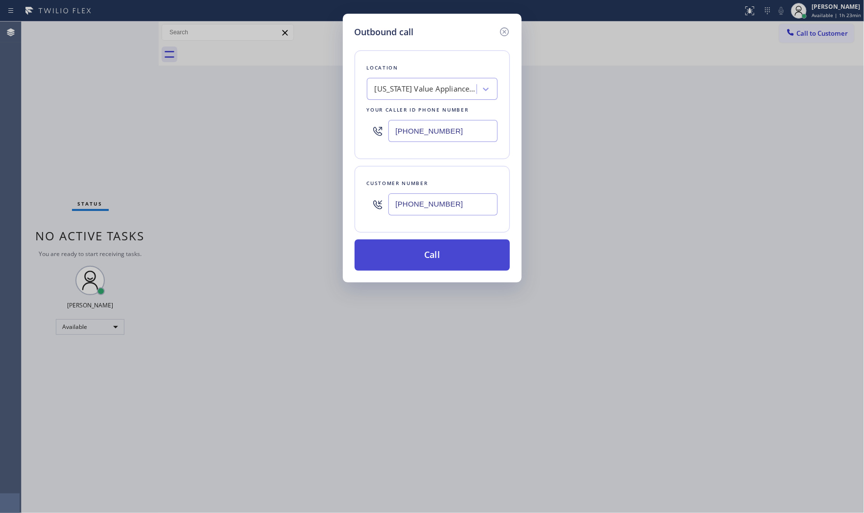
click at [428, 255] on button "Call" at bounding box center [432, 254] width 155 height 31
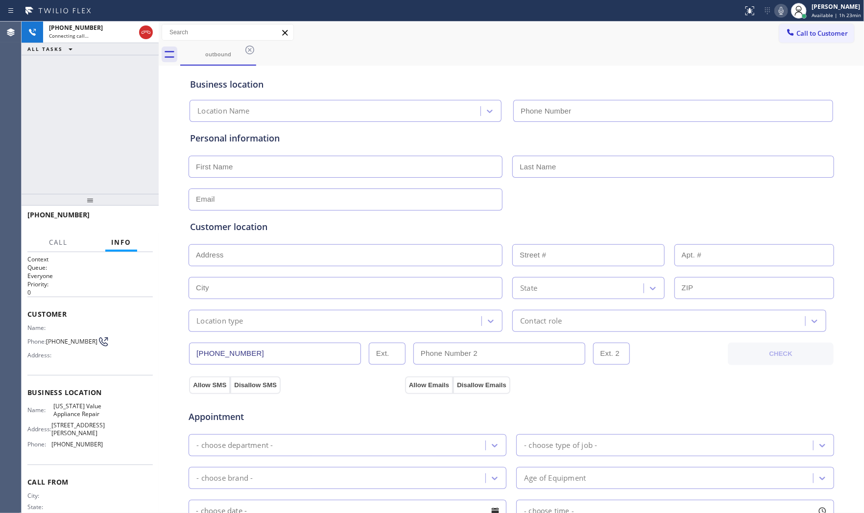
type input "[PHONE_NUMBER]"
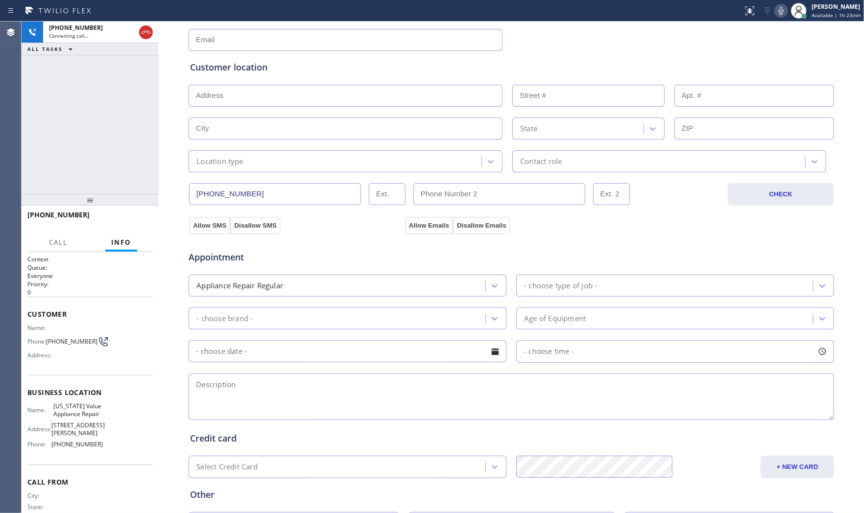
scroll to position [27, 0]
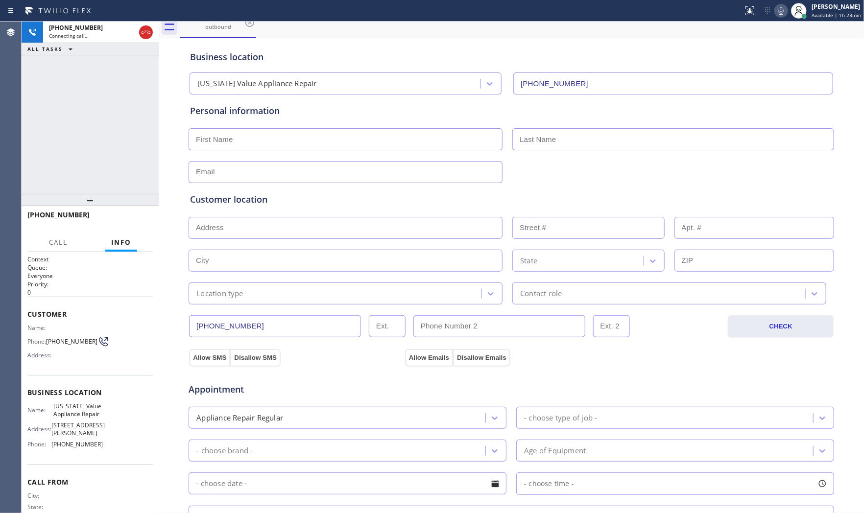
click at [775, 15] on icon at bounding box center [781, 11] width 12 height 12
click at [777, 7] on icon at bounding box center [781, 11] width 12 height 12
click at [133, 217] on span "HANG UP" at bounding box center [130, 219] width 30 height 7
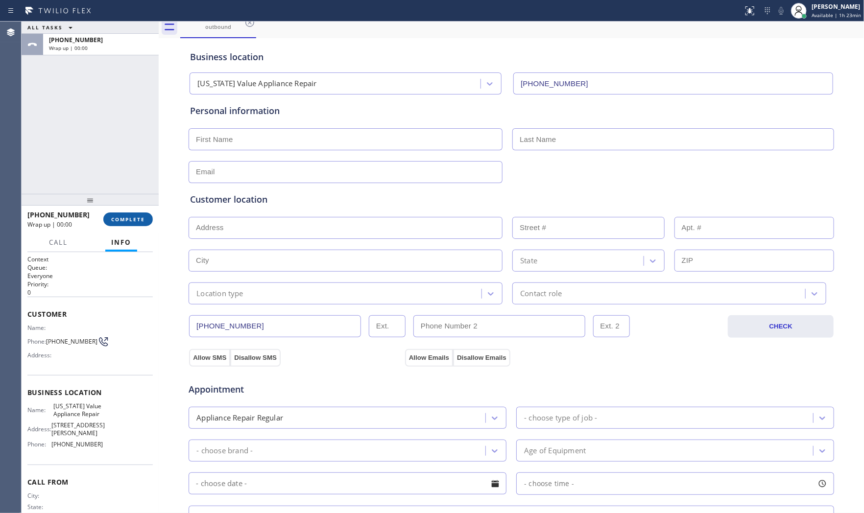
click at [133, 217] on span "COMPLETE" at bounding box center [128, 219] width 34 height 7
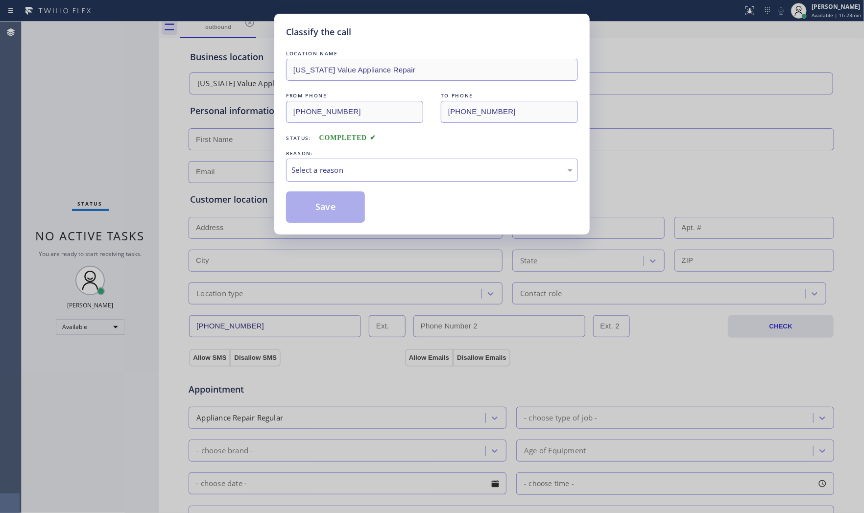
click at [365, 147] on div "LOCATION NAME [US_STATE] Value Appliance Repair FROM PHONE [PHONE_NUMBER] TO PH…" at bounding box center [432, 135] width 292 height 174
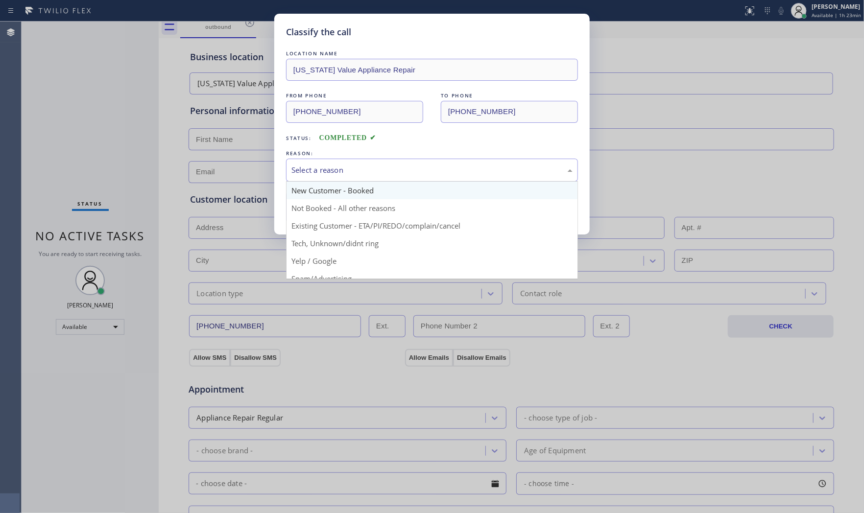
drag, startPoint x: 357, startPoint y: 163, endPoint x: 330, endPoint y: 192, distance: 40.9
click at [351, 171] on div "Select a reason" at bounding box center [432, 170] width 292 height 23
drag, startPoint x: 324, startPoint y: 173, endPoint x: 311, endPoint y: 204, distance: 33.4
click at [323, 179] on div "New Customer - Booked" at bounding box center [432, 170] width 292 height 23
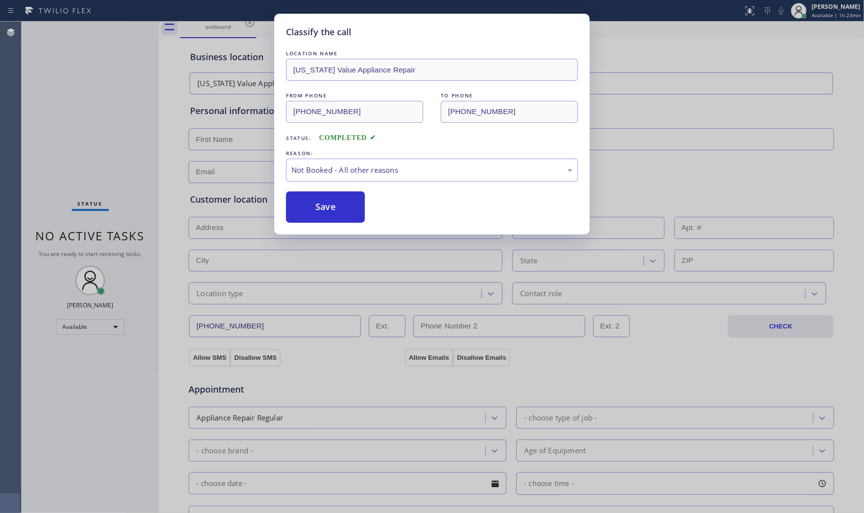
click at [311, 204] on button "Save" at bounding box center [325, 206] width 79 height 31
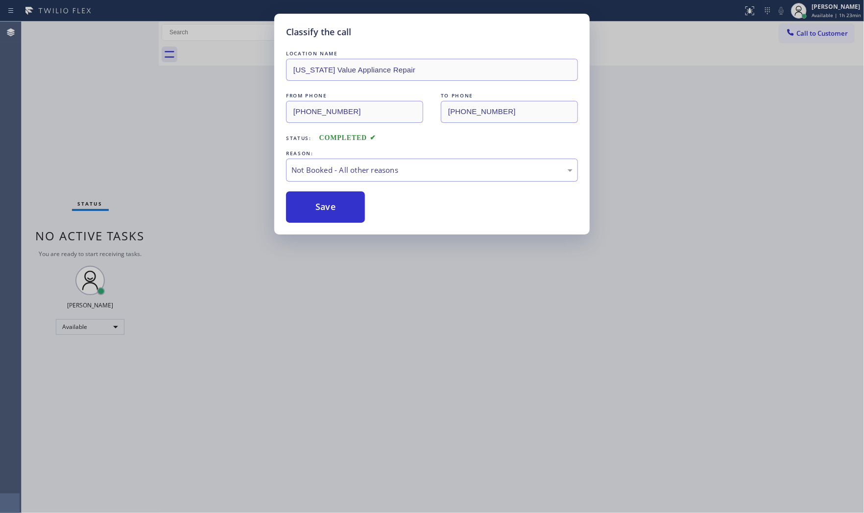
click at [311, 204] on button "Save" at bounding box center [325, 206] width 79 height 31
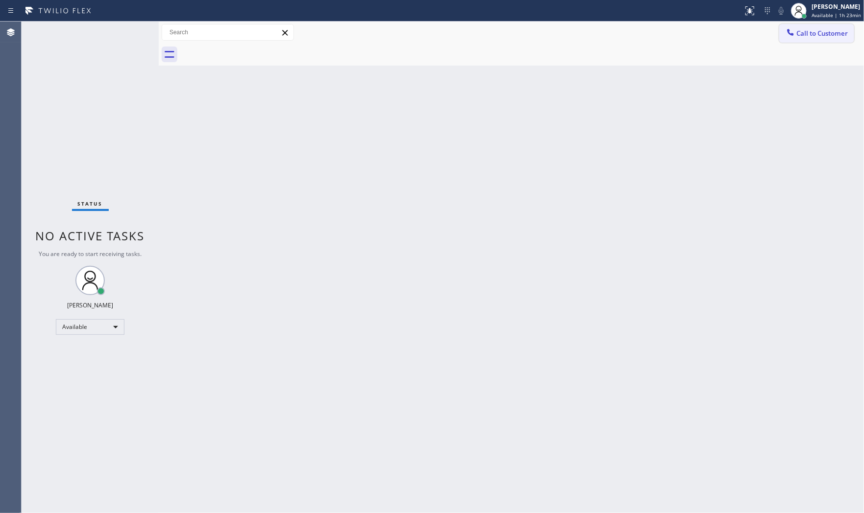
click at [777, 38] on button "Call to Customer" at bounding box center [816, 33] width 75 height 19
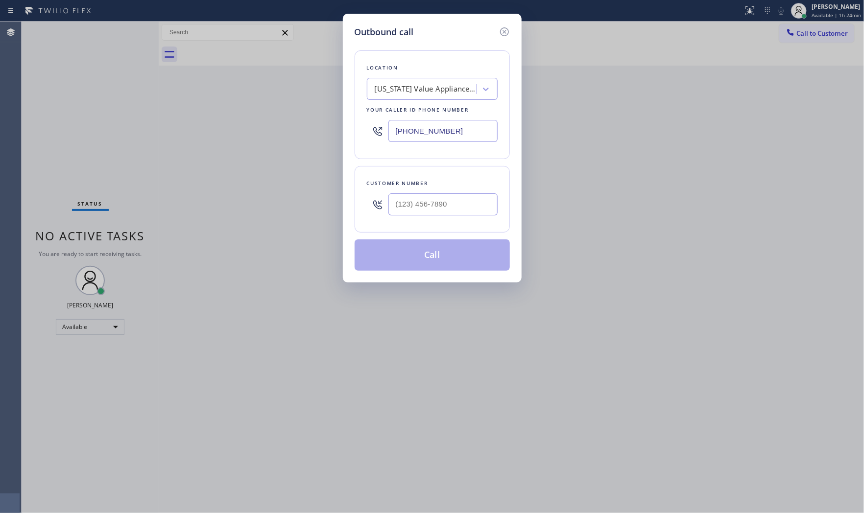
click at [404, 133] on input "[PHONE_NUMBER]" at bounding box center [442, 131] width 109 height 22
paste input "217) 319-0902"
type input "[PHONE_NUMBER]"
click at [455, 199] on input "(___) ___-____" at bounding box center [442, 204] width 109 height 22
paste input "217) 319-0902"
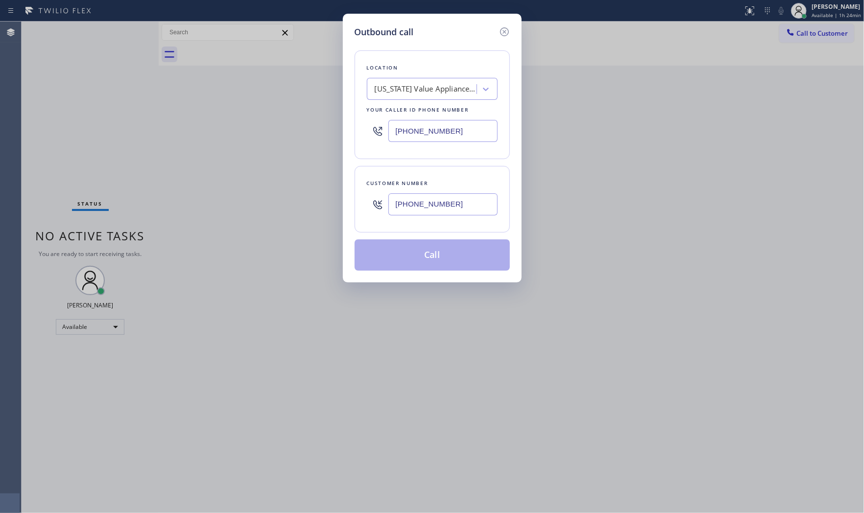
type input "[PHONE_NUMBER]"
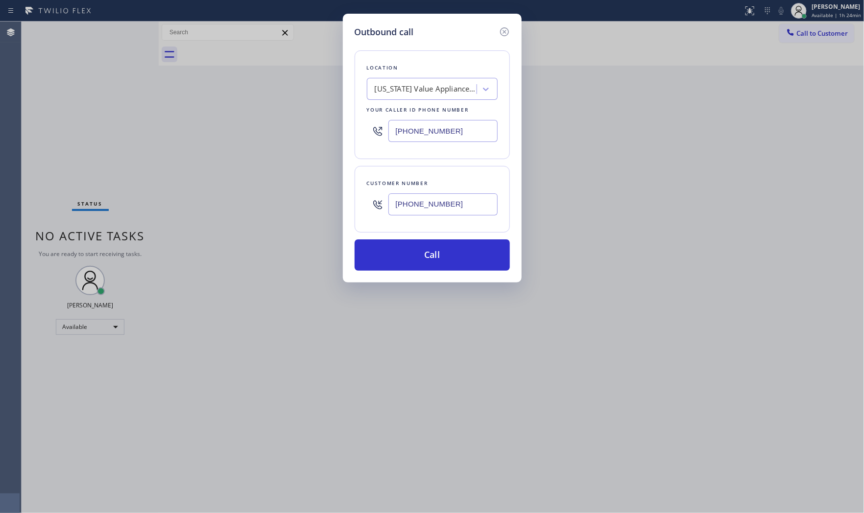
click at [462, 128] on input "[PHONE_NUMBER]" at bounding box center [442, 131] width 109 height 22
paste input "312) 945-0334"
type input "[PHONE_NUMBER]"
click at [434, 261] on button "Call" at bounding box center [432, 254] width 155 height 31
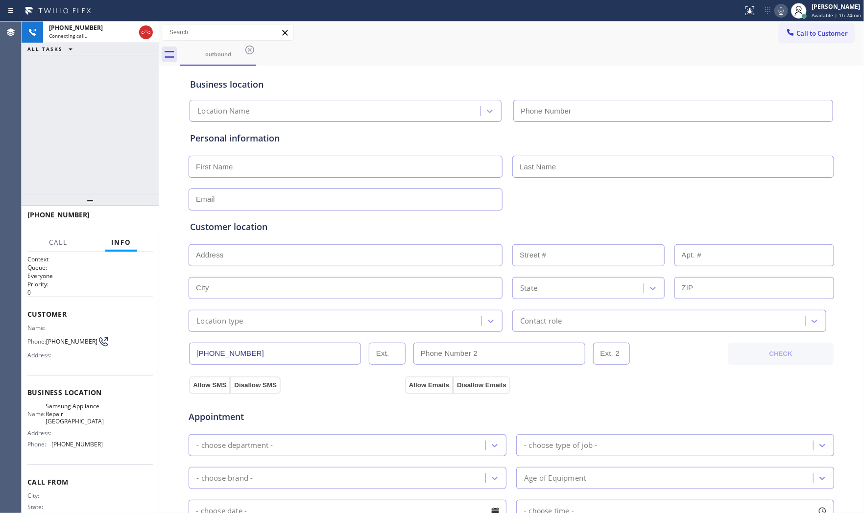
type input "[PHONE_NUMBER]"
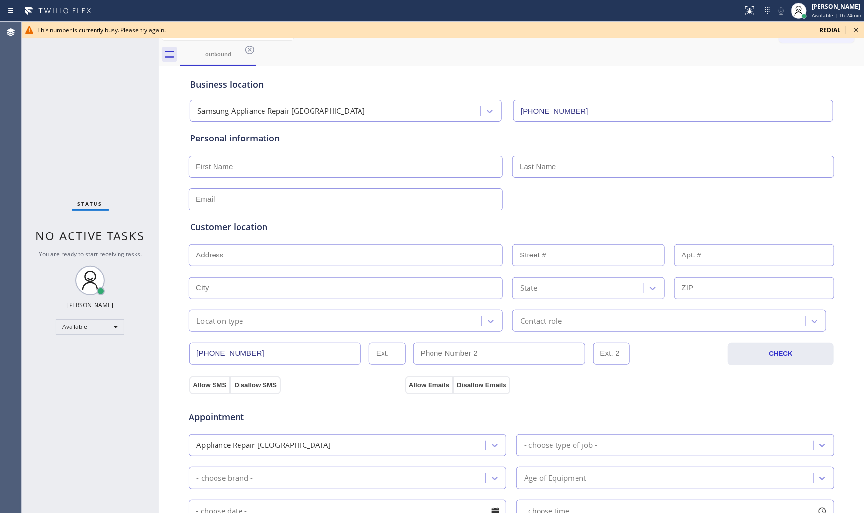
click at [134, 34] on div "This number is currently busy. Please try again. redial" at bounding box center [443, 30] width 842 height 17
click at [777, 29] on icon at bounding box center [856, 30] width 12 height 12
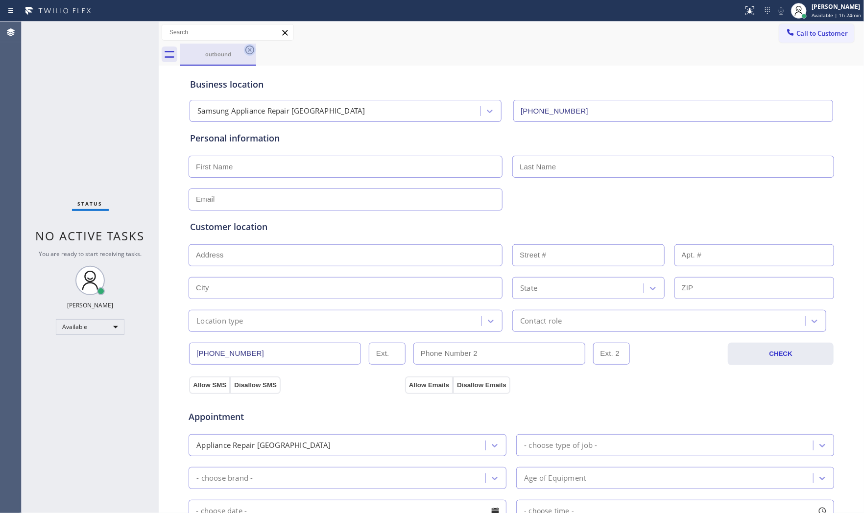
click at [248, 47] on icon at bounding box center [250, 50] width 12 height 12
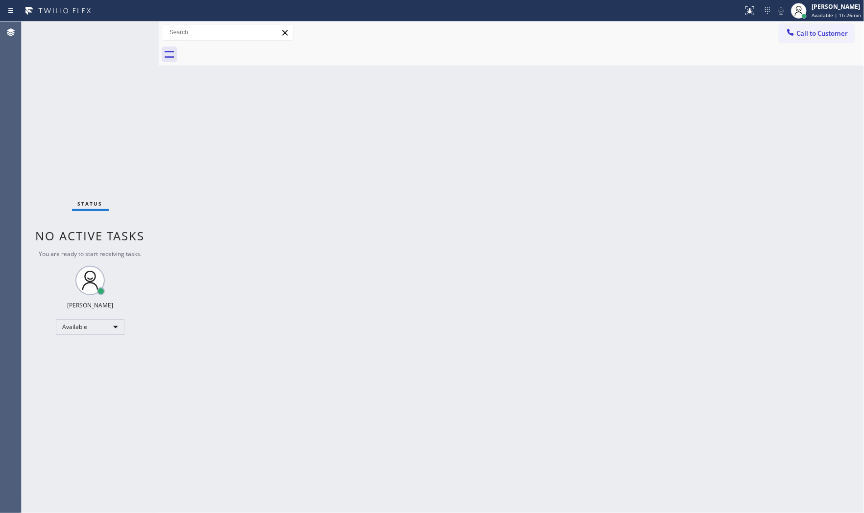
drag, startPoint x: 795, startPoint y: 36, endPoint x: 859, endPoint y: 36, distance: 64.6
click at [777, 36] on div at bounding box center [790, 33] width 12 height 12
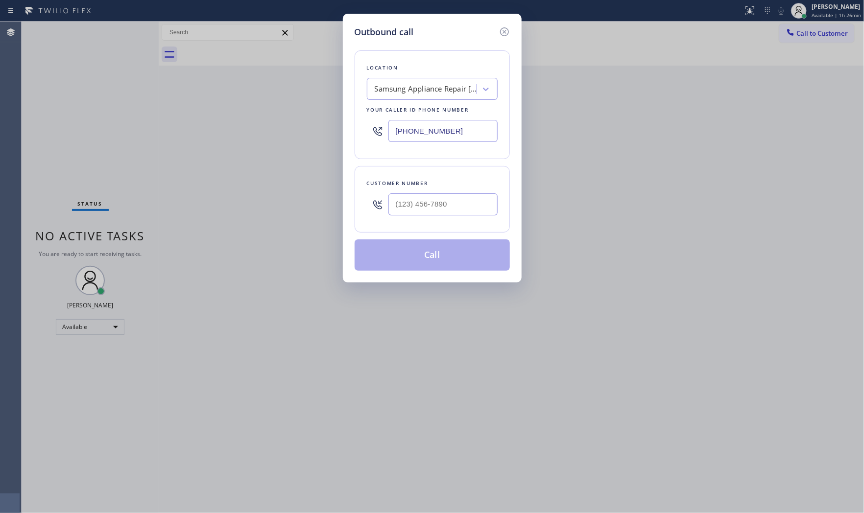
click at [474, 128] on input "[PHONE_NUMBER]" at bounding box center [442, 131] width 109 height 22
paste input "786) 481-4593"
type input "[PHONE_NUMBER]"
click at [453, 202] on input "(___) ___-____" at bounding box center [442, 204] width 109 height 22
paste input "239) 201-4658"
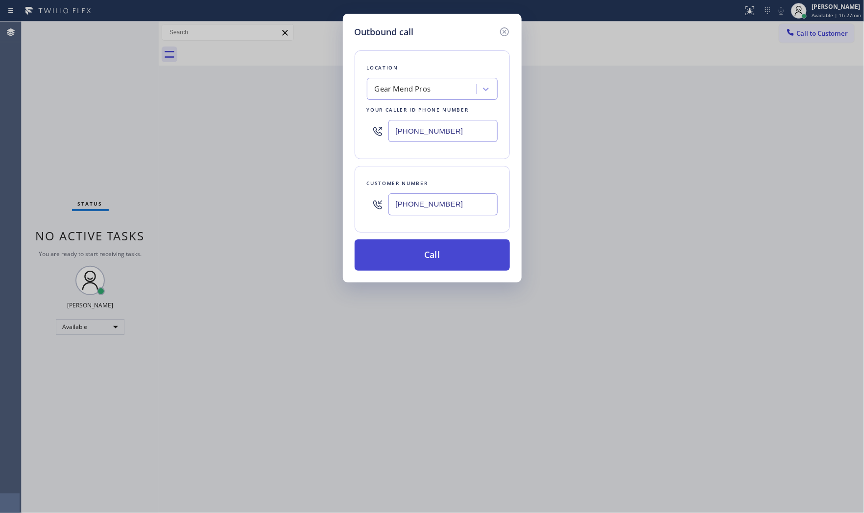
type input "[PHONE_NUMBER]"
click at [429, 267] on button "Call" at bounding box center [432, 254] width 155 height 31
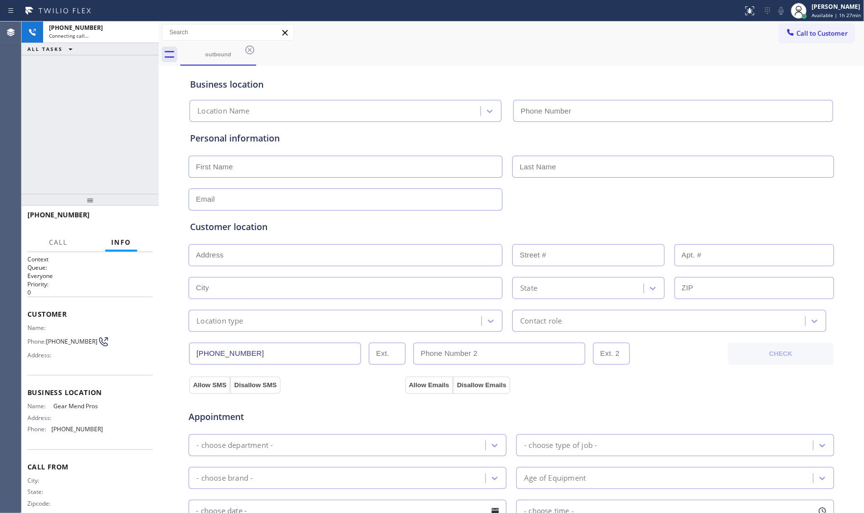
type input "[PHONE_NUMBER]"
click at [776, 12] on icon at bounding box center [781, 11] width 12 height 12
drag, startPoint x: 776, startPoint y: 12, endPoint x: 726, endPoint y: 24, distance: 51.3
click at [776, 12] on icon at bounding box center [781, 11] width 12 height 12
click at [116, 220] on span "HANG UP" at bounding box center [130, 219] width 30 height 7
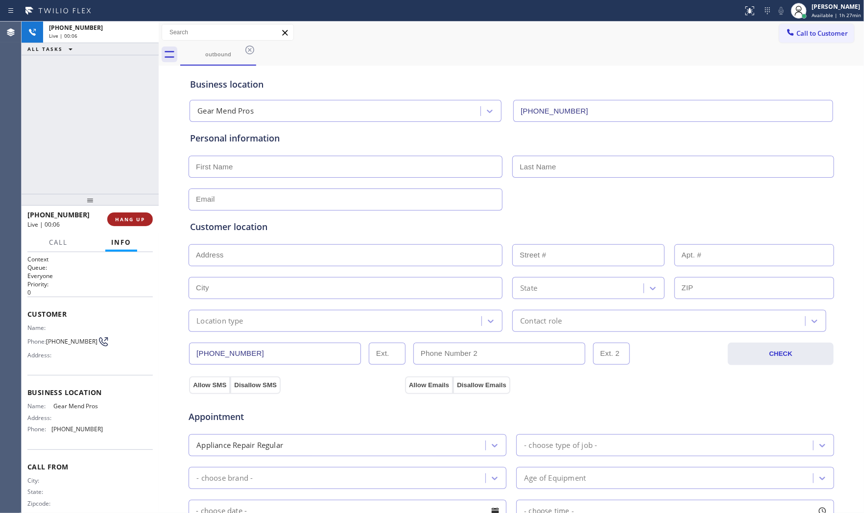
click at [116, 220] on span "HANG UP" at bounding box center [130, 219] width 30 height 7
click at [148, 215] on button "COMPLETE" at bounding box center [127, 220] width 49 height 14
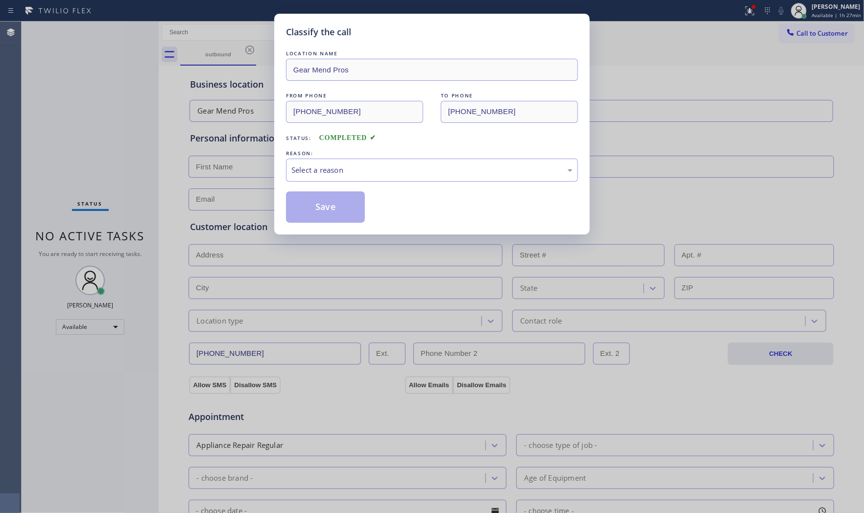
click at [376, 164] on div "Select a reason" at bounding box center [432, 170] width 292 height 23
click at [320, 208] on button "Save" at bounding box center [325, 206] width 79 height 31
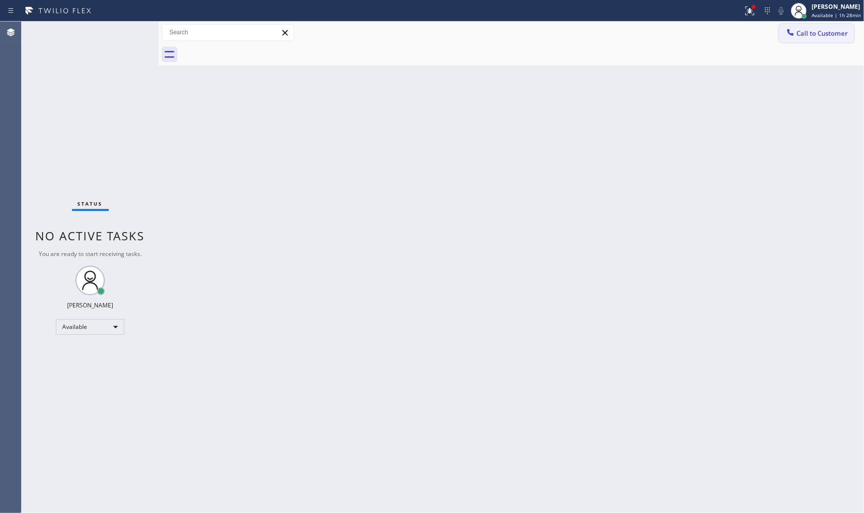
click at [777, 29] on span "Call to Customer" at bounding box center [821, 33] width 51 height 9
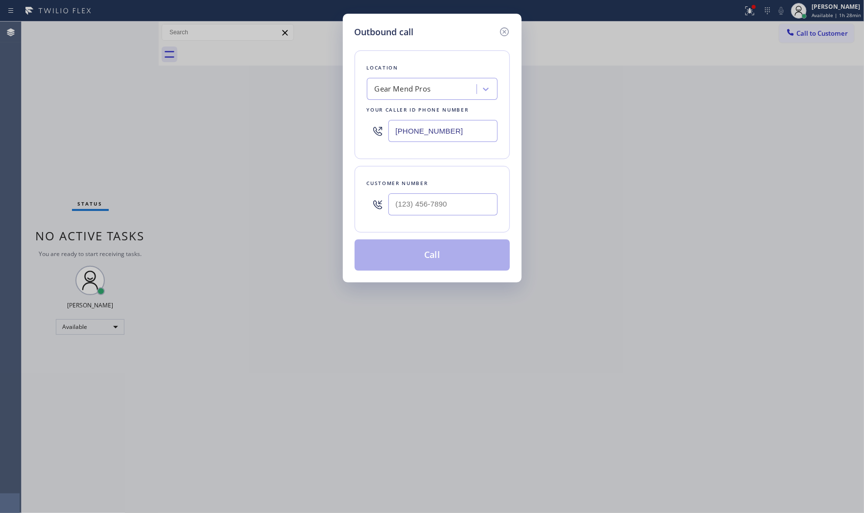
click at [443, 128] on input "[PHONE_NUMBER]" at bounding box center [442, 131] width 109 height 22
paste input "855) 731-4952"
type input "[PHONE_NUMBER]"
click at [429, 208] on input "(___) ___-____" at bounding box center [442, 204] width 109 height 22
paste input "917) 364-8628"
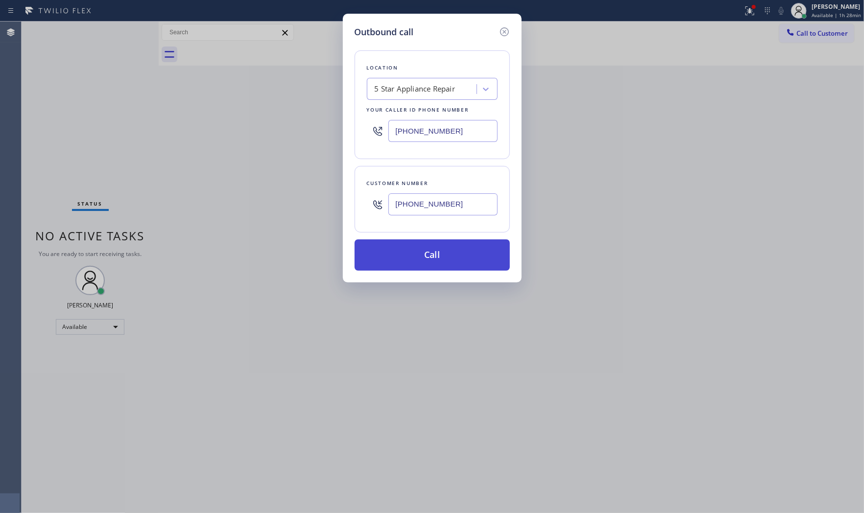
type input "[PHONE_NUMBER]"
click at [423, 248] on button "Call" at bounding box center [432, 254] width 155 height 31
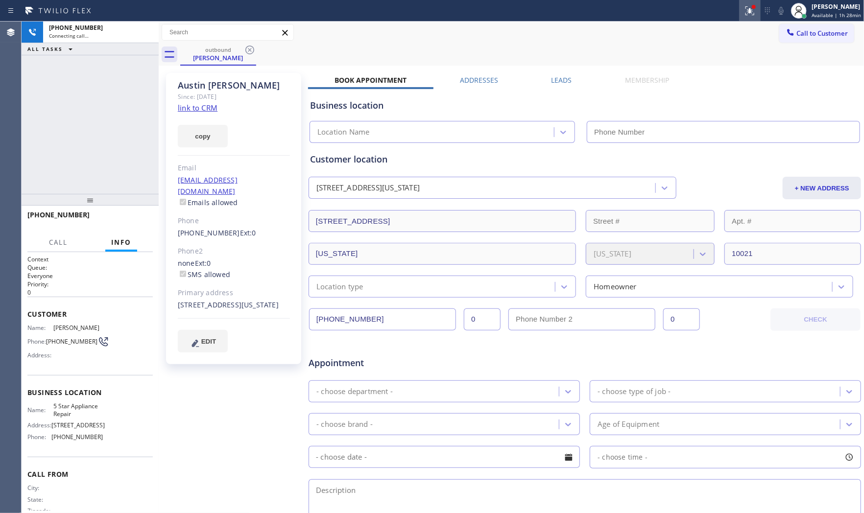
click at [752, 11] on icon at bounding box center [750, 11] width 12 height 12
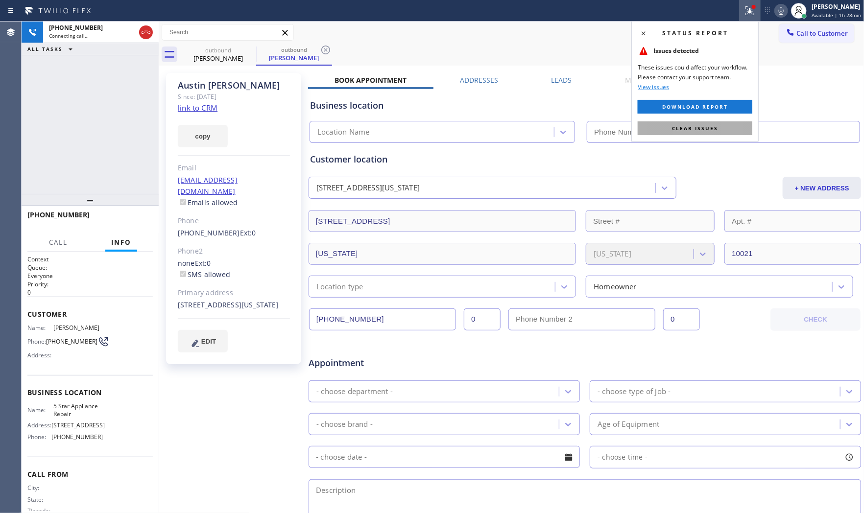
click at [717, 125] on span "Clear issues" at bounding box center [695, 128] width 46 height 7
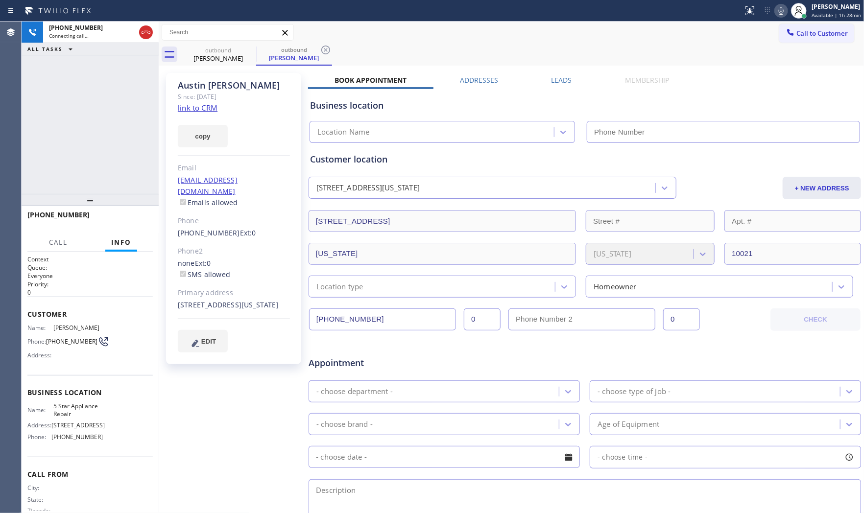
click at [208, 105] on link "link to CRM" at bounding box center [198, 108] width 40 height 10
type input "[PHONE_NUMBER]"
click at [131, 221] on span "HANG UP" at bounding box center [130, 219] width 30 height 7
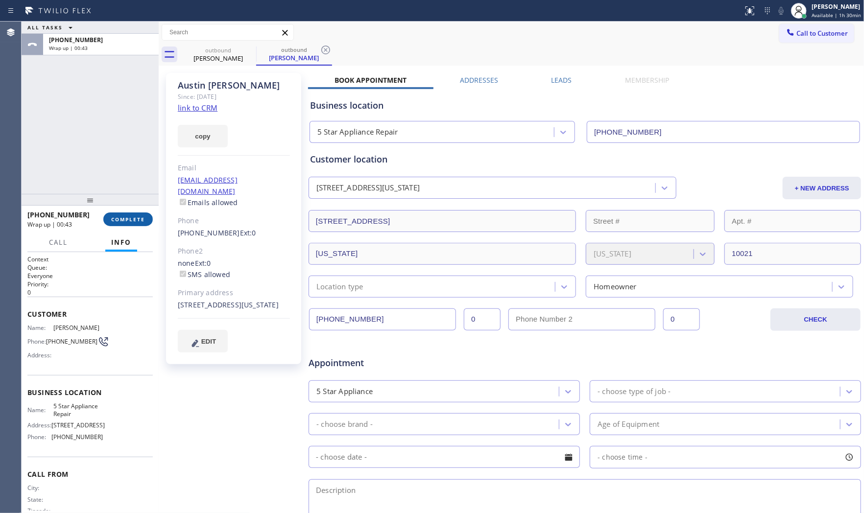
click at [139, 218] on span "COMPLETE" at bounding box center [128, 219] width 34 height 7
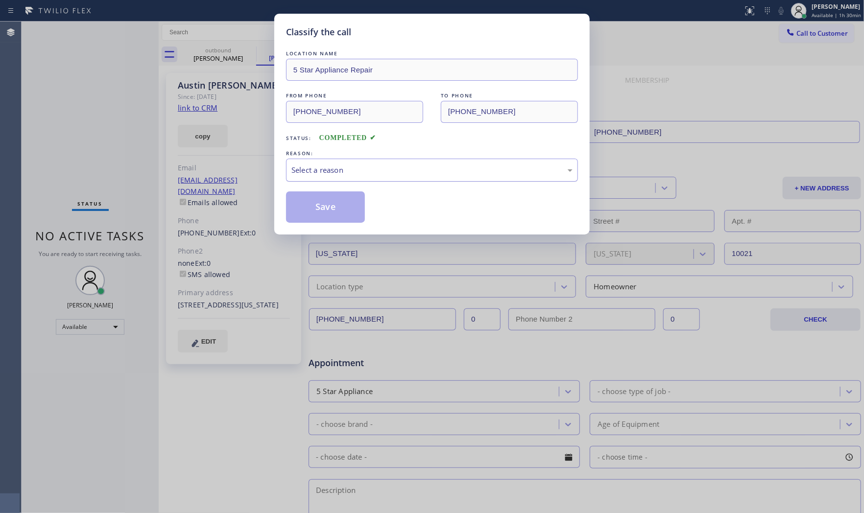
click at [345, 180] on div "Select a reason" at bounding box center [432, 170] width 292 height 23
click at [333, 206] on button "Save" at bounding box center [325, 206] width 79 height 31
click at [332, 206] on button "Save" at bounding box center [325, 206] width 79 height 31
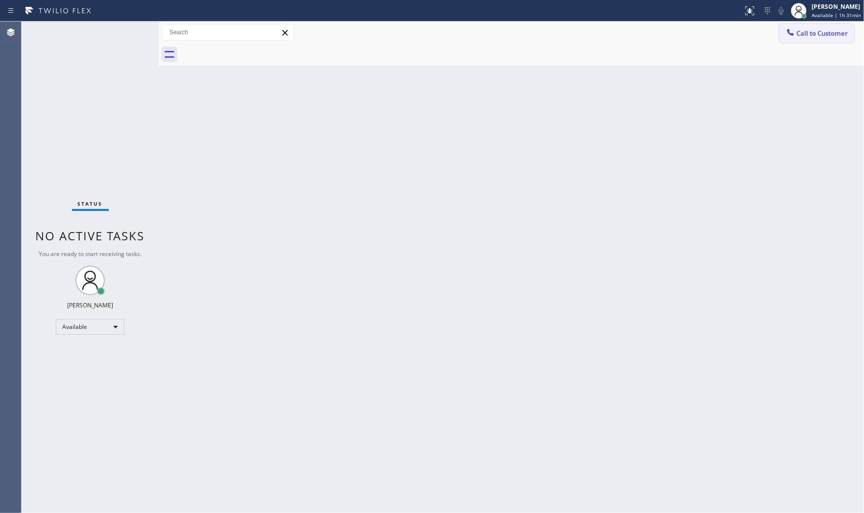
click at [777, 33] on span "Call to Customer" at bounding box center [821, 33] width 51 height 9
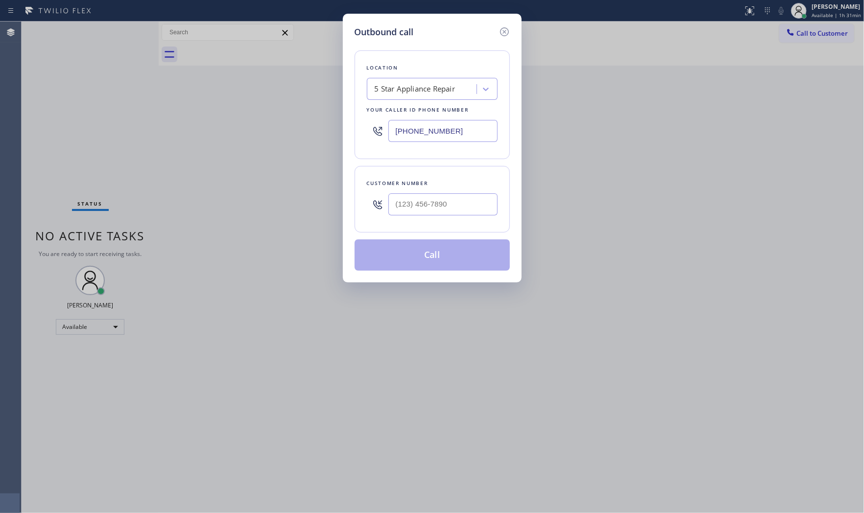
click at [467, 124] on input "[PHONE_NUMBER]" at bounding box center [442, 131] width 109 height 22
paste input "786) 638-6324"
type input "[PHONE_NUMBER]"
click at [443, 213] on input "(___) ___-____" at bounding box center [442, 204] width 109 height 22
paste input "786) 638-6324"
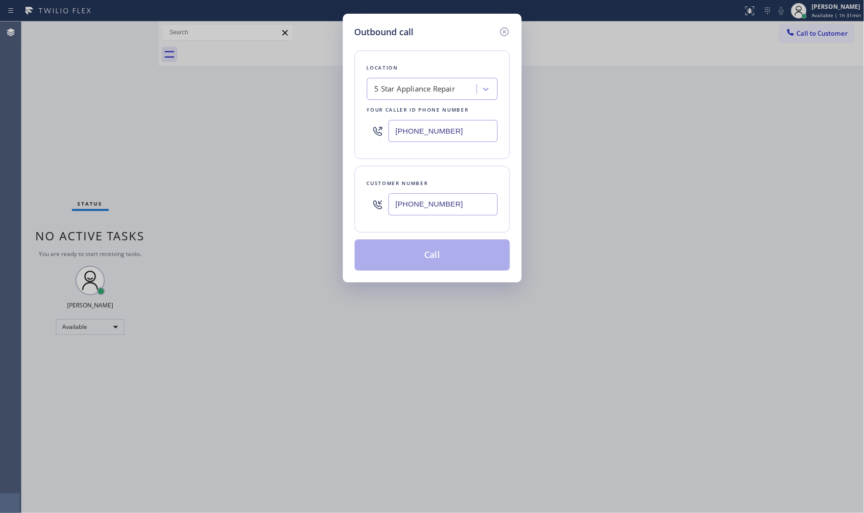
type input "[PHONE_NUMBER]"
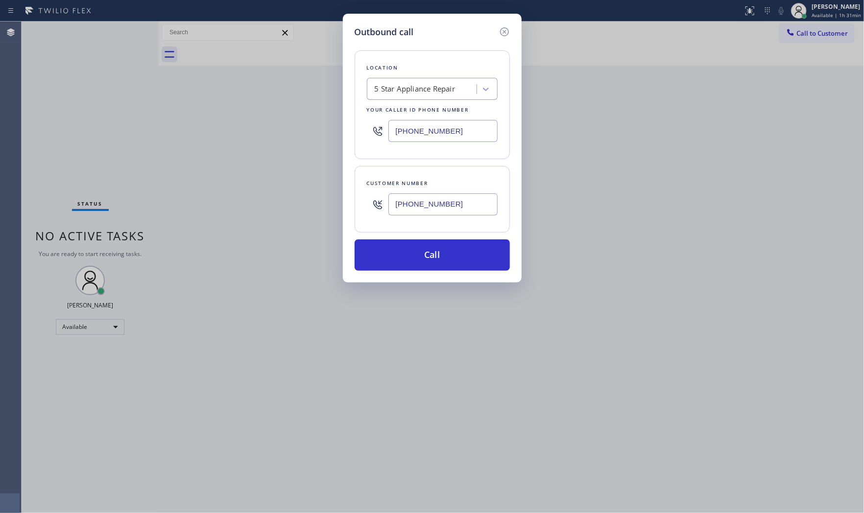
click at [480, 129] on input "[PHONE_NUMBER]" at bounding box center [442, 131] width 109 height 22
paste input "754) 205-3961"
type input "[PHONE_NUMBER]"
click at [447, 254] on button "Call" at bounding box center [432, 254] width 155 height 31
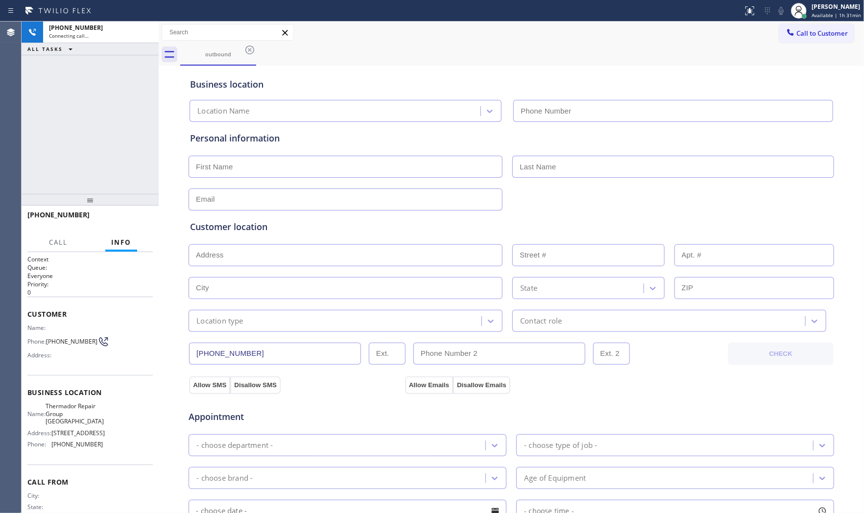
type input "[PHONE_NUMBER]"
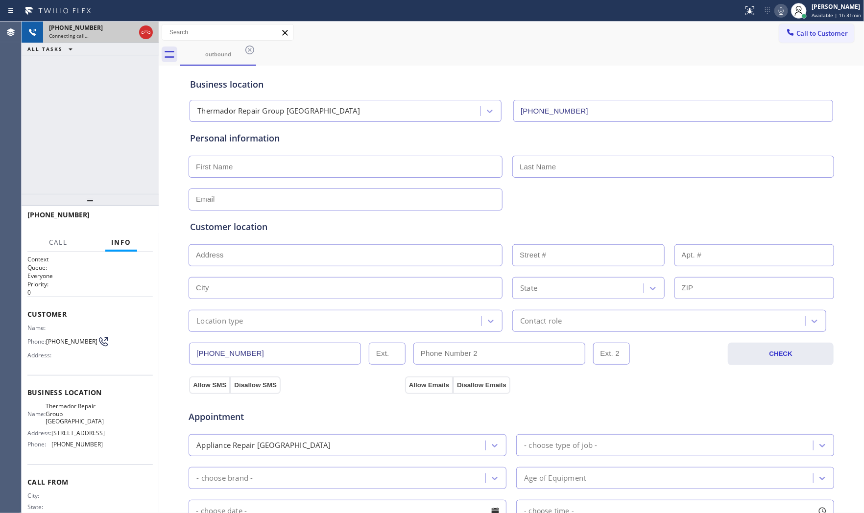
click at [79, 40] on div "[PHONE_NUMBER] Connecting call…" at bounding box center [90, 33] width 94 height 22
click at [777, 11] on icon at bounding box center [781, 11] width 12 height 12
drag, startPoint x: 604, startPoint y: 27, endPoint x: 665, endPoint y: 24, distance: 60.8
click at [609, 27] on div "Call to Customer Outbound call Location Thermador Repair Group [GEOGRAPHIC_DATA…" at bounding box center [511, 32] width 705 height 17
click at [777, 13] on icon at bounding box center [781, 11] width 5 height 8
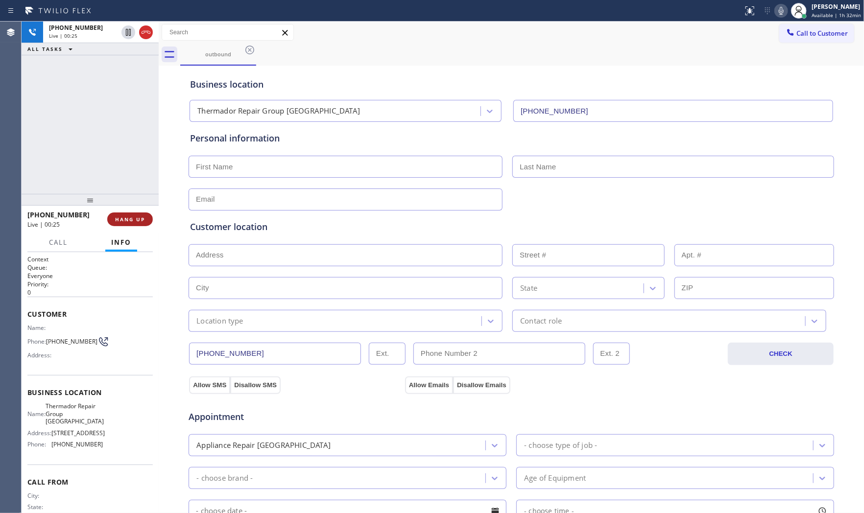
click at [137, 224] on button "HANG UP" at bounding box center [130, 220] width 46 height 14
click at [129, 221] on span "COMPLETE" at bounding box center [128, 219] width 34 height 7
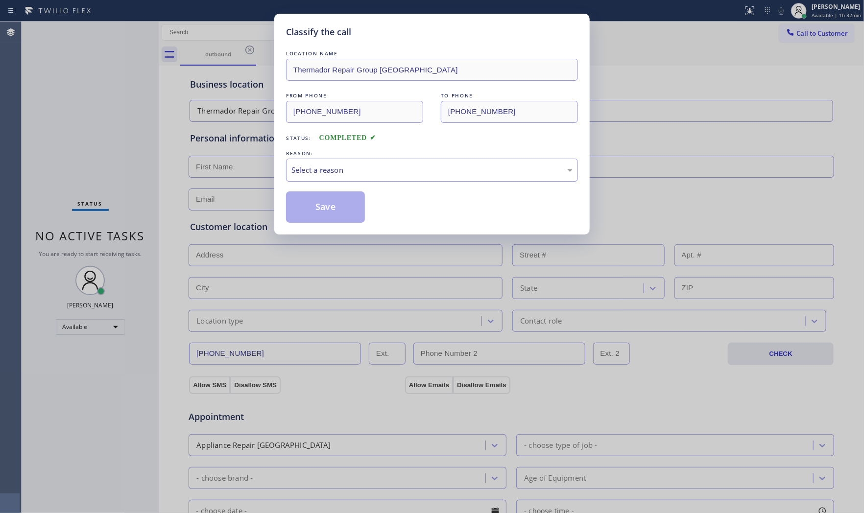
click at [327, 179] on div "Select a reason" at bounding box center [432, 170] width 292 height 23
click at [311, 207] on button "Save" at bounding box center [325, 206] width 79 height 31
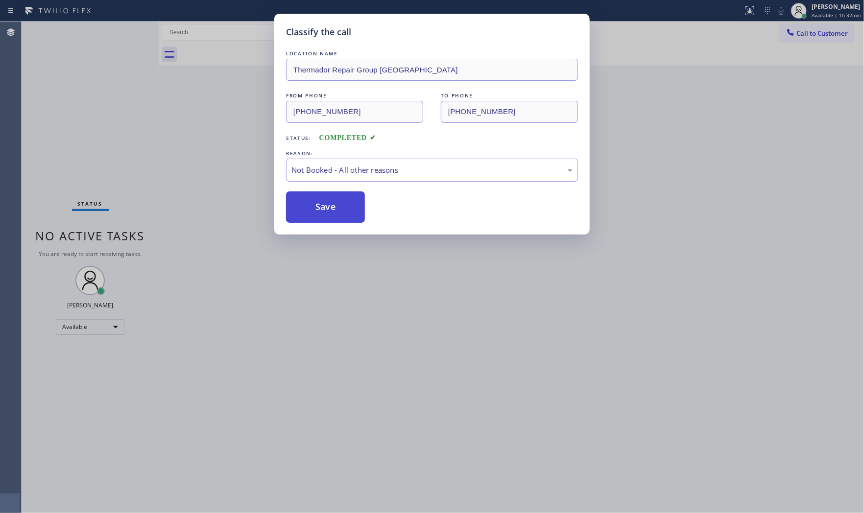
drag, startPoint x: 311, startPoint y: 207, endPoint x: 696, endPoint y: 53, distance: 414.7
click at [315, 206] on button "Save" at bounding box center [325, 206] width 79 height 31
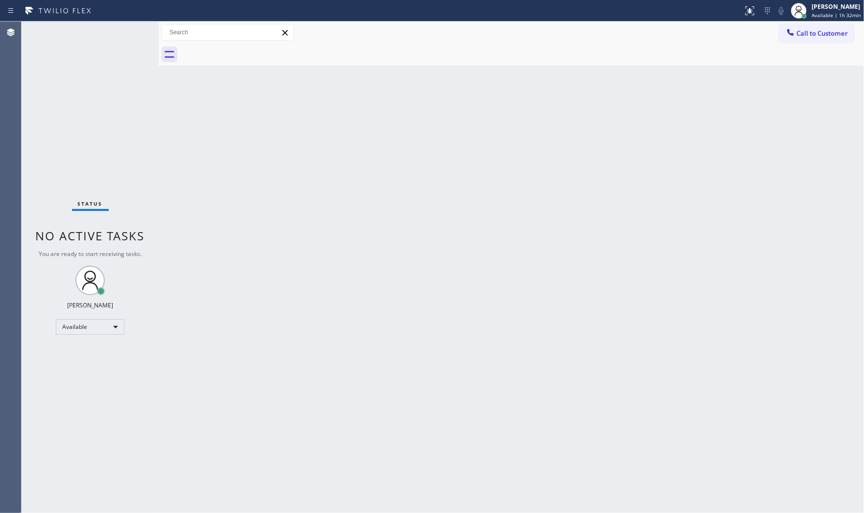
click at [777, 36] on span "Call to Customer" at bounding box center [821, 33] width 51 height 9
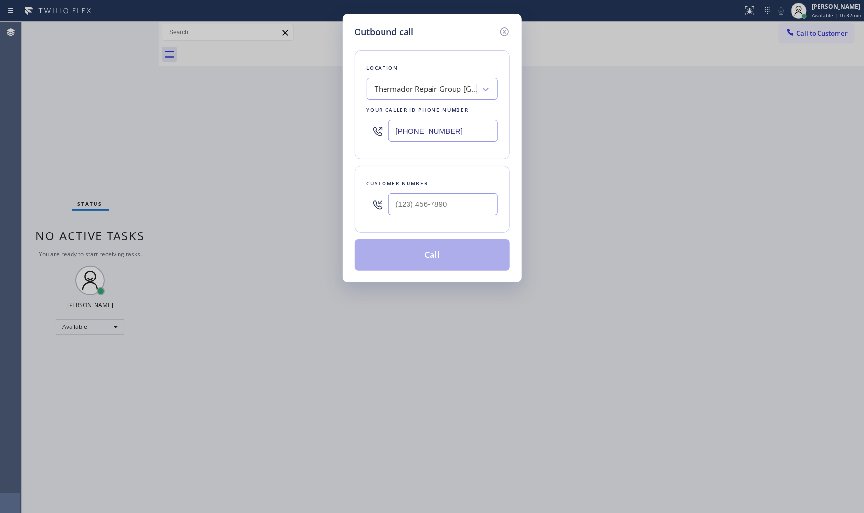
click at [451, 126] on input "[PHONE_NUMBER]" at bounding box center [442, 131] width 109 height 22
paste input "855) 731-4952"
type input "[PHONE_NUMBER]"
click at [461, 199] on input "(___) ___-____" at bounding box center [442, 204] width 109 height 22
paste input "text"
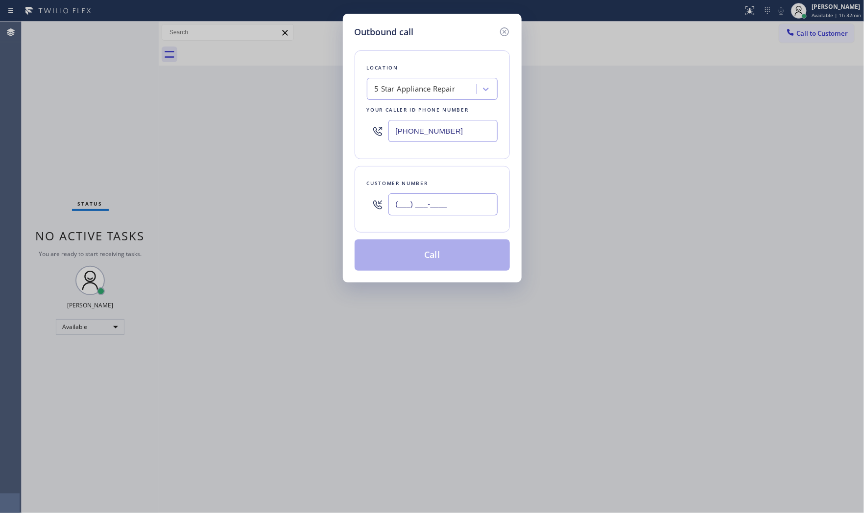
click at [415, 203] on input "(___) ___-____" at bounding box center [442, 204] width 109 height 22
paste input "630-2200"
click at [393, 204] on input "(___) 630-2200" at bounding box center [442, 204] width 109 height 22
paste input "630) 220-013"
type input "[PHONE_NUMBER]"
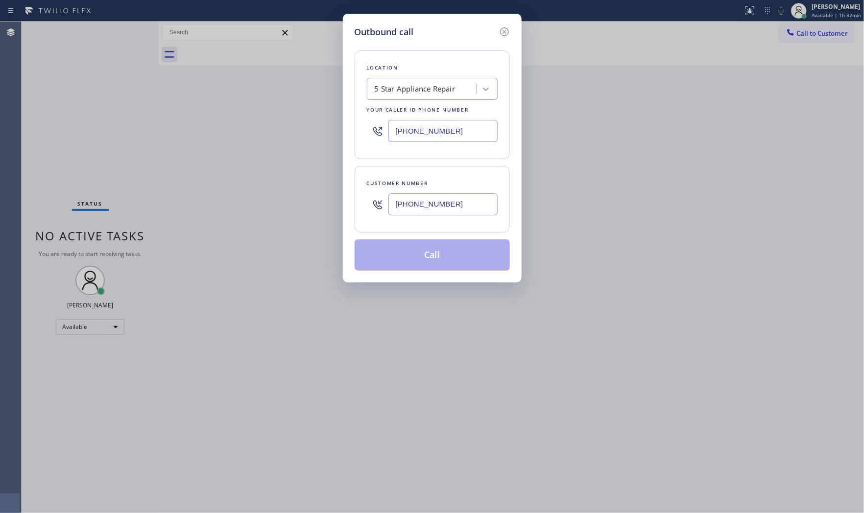
click at [410, 243] on button "Call" at bounding box center [432, 254] width 155 height 31
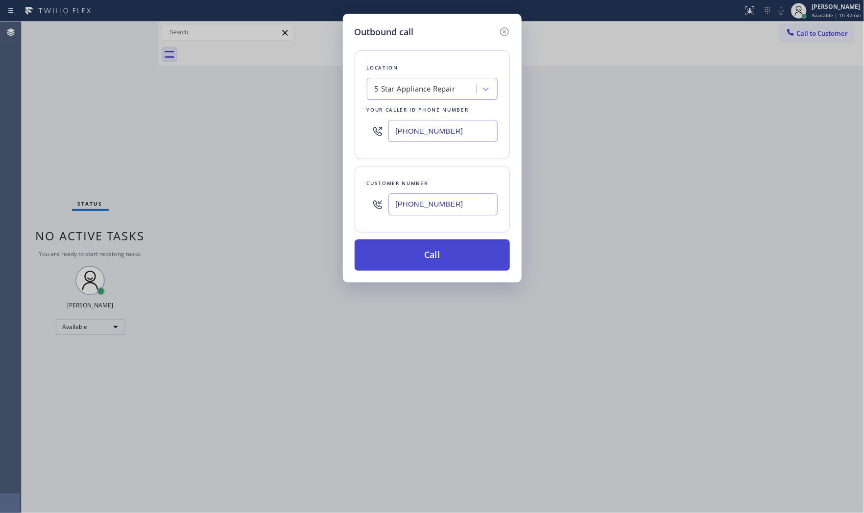
click at [411, 257] on button "Call" at bounding box center [432, 254] width 155 height 31
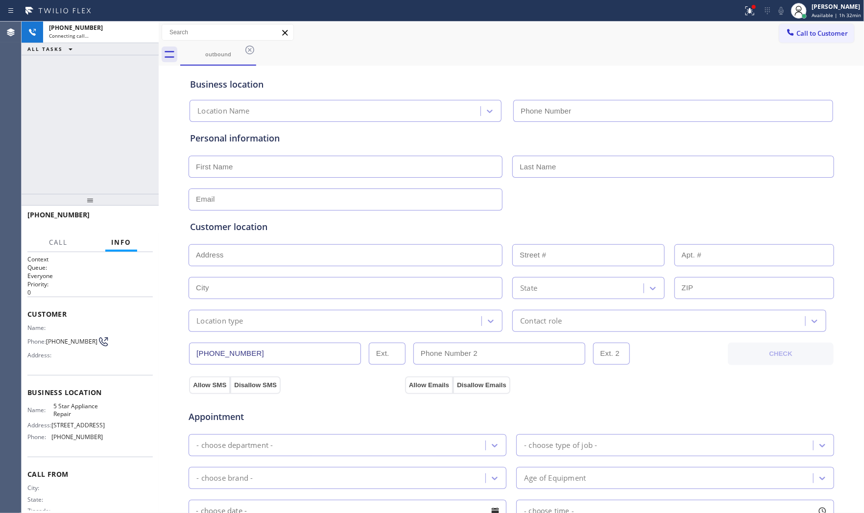
type input "[PHONE_NUMBER]"
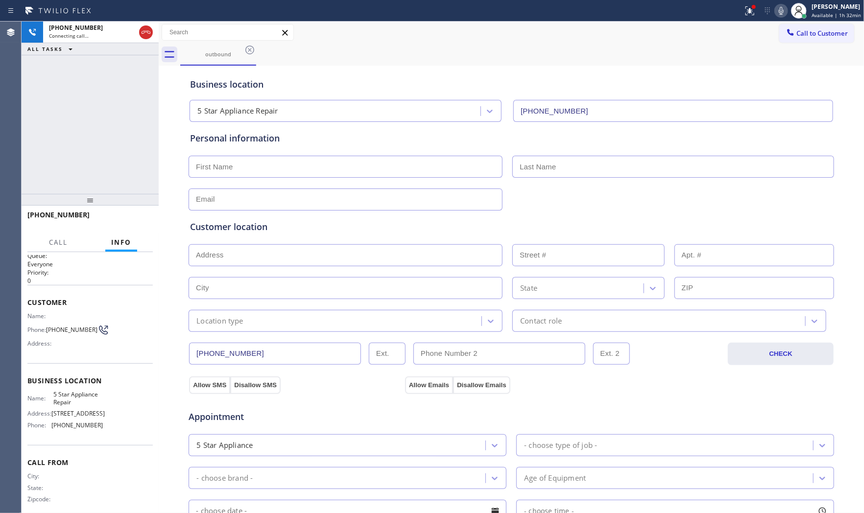
scroll to position [23, 0]
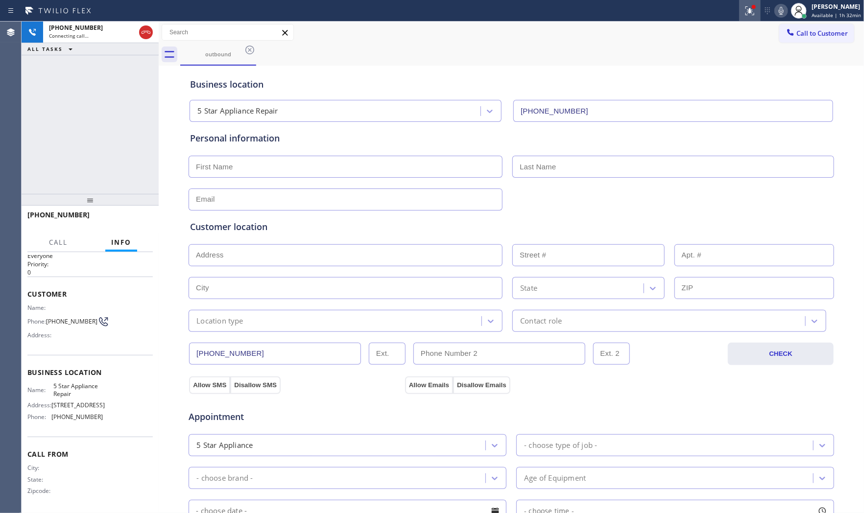
click at [745, 8] on icon at bounding box center [750, 11] width 12 height 12
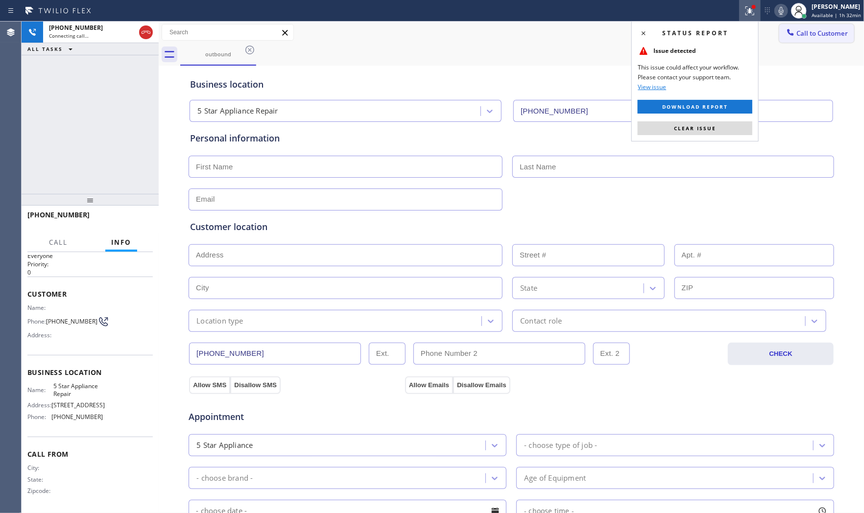
drag, startPoint x: 714, startPoint y: 124, endPoint x: 773, endPoint y: 33, distance: 108.4
click at [715, 124] on button "Clear issue" at bounding box center [695, 128] width 115 height 14
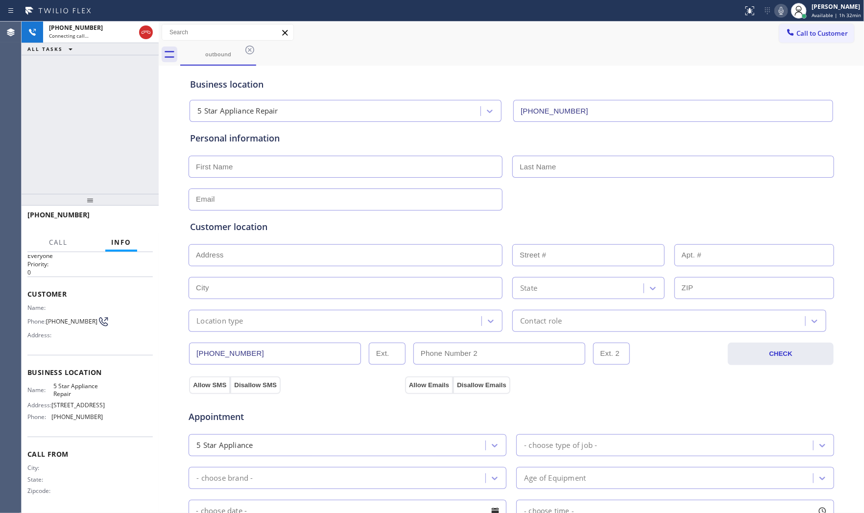
click at [777, 5] on icon at bounding box center [781, 11] width 12 height 12
click at [777, 11] on icon at bounding box center [781, 11] width 5 height 8
click at [775, 5] on icon at bounding box center [781, 11] width 12 height 12
click at [777, 10] on icon at bounding box center [781, 11] width 12 height 12
drag, startPoint x: 780, startPoint y: 11, endPoint x: 613, endPoint y: 32, distance: 167.9
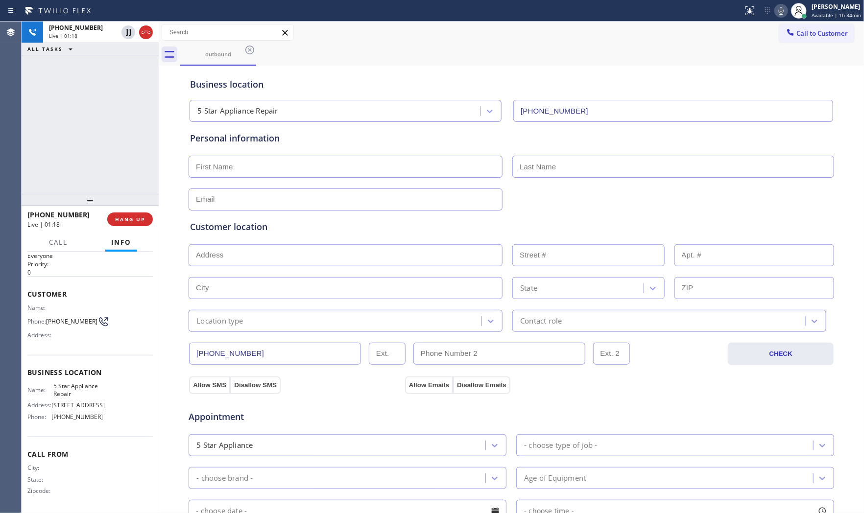
click at [777, 11] on icon at bounding box center [781, 11] width 12 height 12
click at [128, 33] on icon at bounding box center [128, 32] width 12 height 12
click at [777, 16] on icon at bounding box center [781, 11] width 12 height 12
click at [131, 31] on icon at bounding box center [128, 32] width 12 height 12
click at [775, 12] on icon at bounding box center [781, 11] width 12 height 12
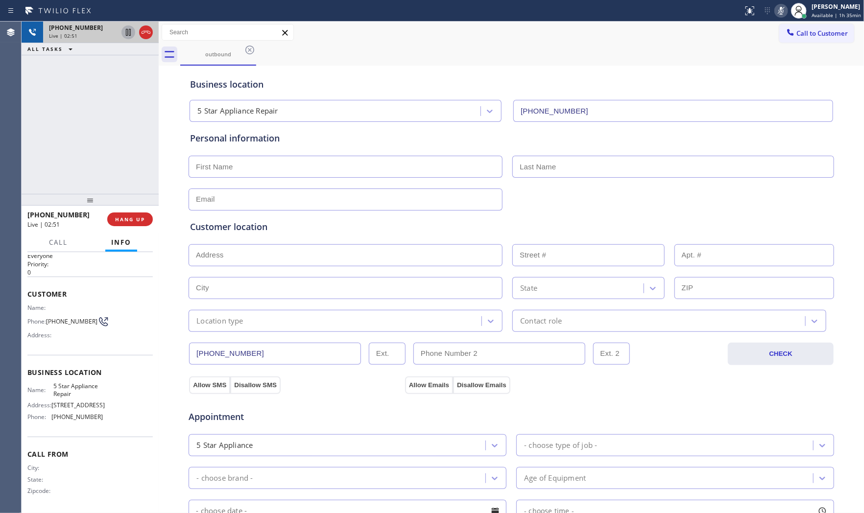
click at [129, 31] on icon at bounding box center [128, 32] width 12 height 12
click at [777, 12] on icon at bounding box center [781, 11] width 12 height 12
click at [127, 36] on icon at bounding box center [128, 32] width 12 height 12
click at [59, 324] on span "[PHONE_NUMBER]" at bounding box center [71, 321] width 51 height 7
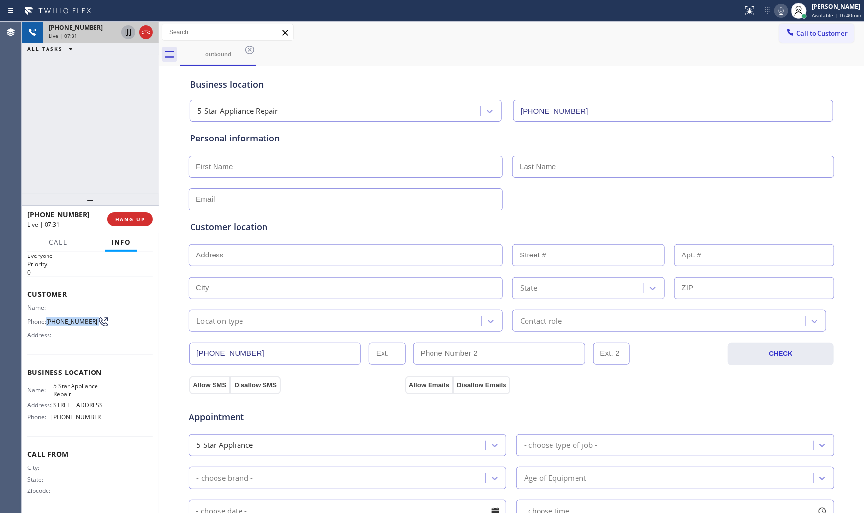
click at [59, 324] on span "[PHONE_NUMBER]" at bounding box center [71, 321] width 51 height 7
click at [127, 218] on span "HANG UP" at bounding box center [130, 219] width 30 height 7
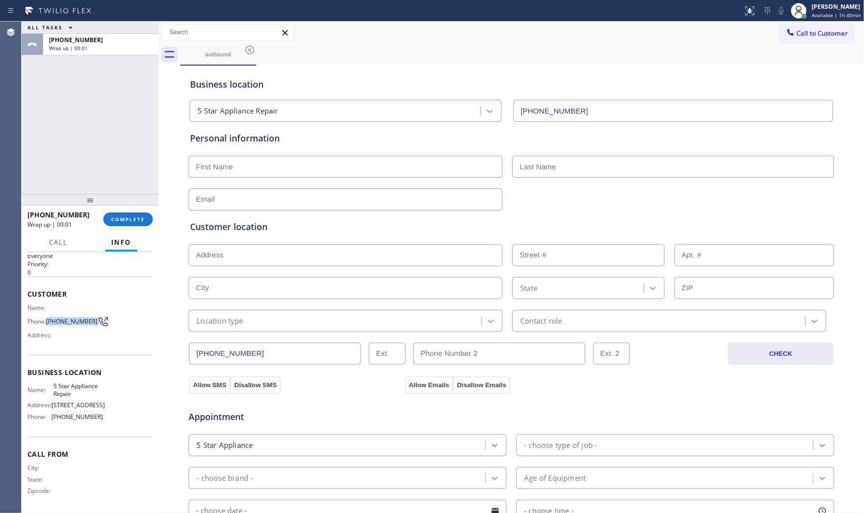
click at [64, 318] on span "[PHONE_NUMBER]" at bounding box center [71, 321] width 51 height 7
click at [57, 318] on span "[PHONE_NUMBER]" at bounding box center [71, 321] width 51 height 7
click at [58, 318] on span "[PHONE_NUMBER]" at bounding box center [71, 321] width 51 height 7
copy div "[PHONE_NUMBER]"
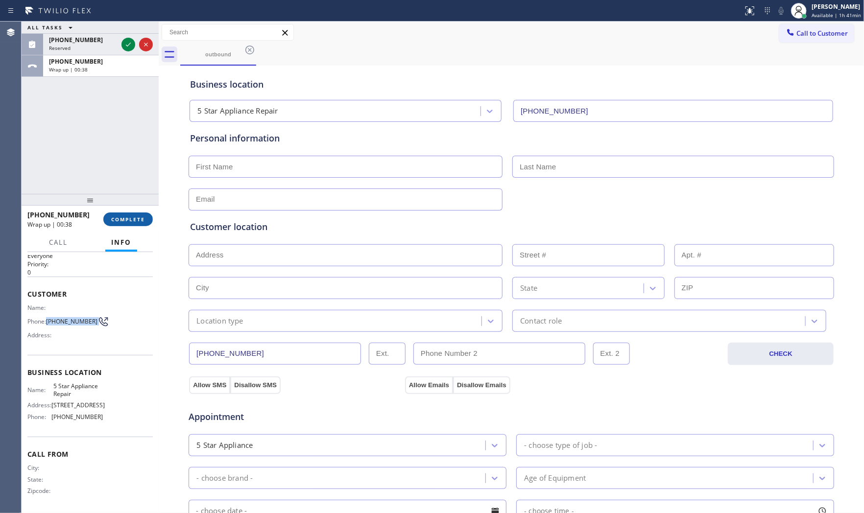
click at [114, 221] on span "COMPLETE" at bounding box center [128, 219] width 34 height 7
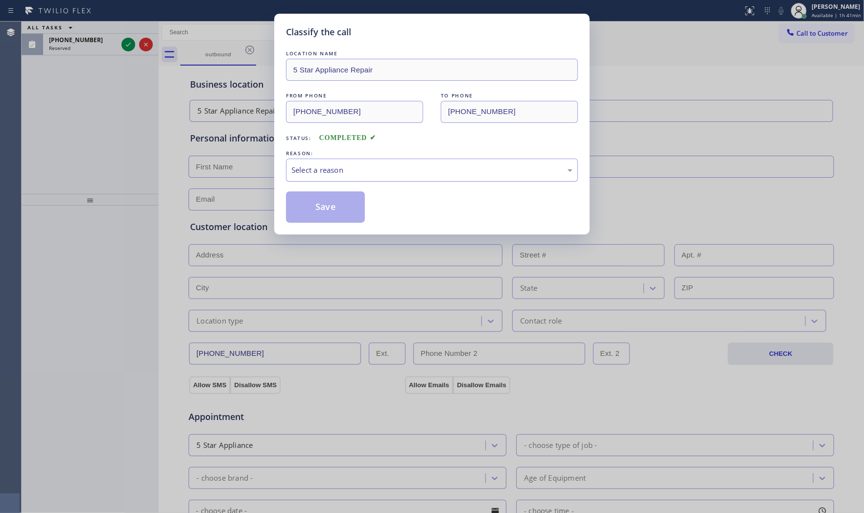
click at [301, 174] on div "Select a reason" at bounding box center [431, 170] width 281 height 11
click at [305, 213] on button "Save" at bounding box center [325, 206] width 79 height 31
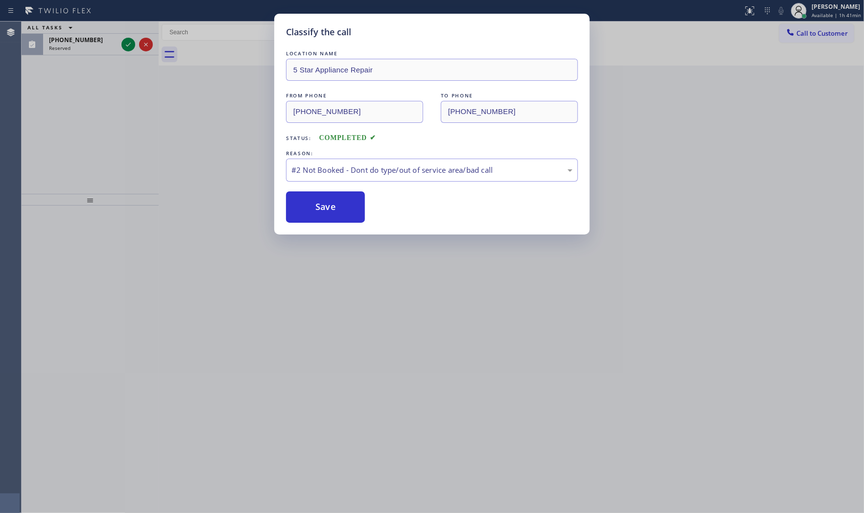
click at [305, 213] on button "Save" at bounding box center [325, 206] width 79 height 31
click at [76, 39] on div "Classify the call LOCATION NAME Home Alliance FROM PHONE [PHONE_NUMBER] TO PHON…" at bounding box center [443, 268] width 842 height 492
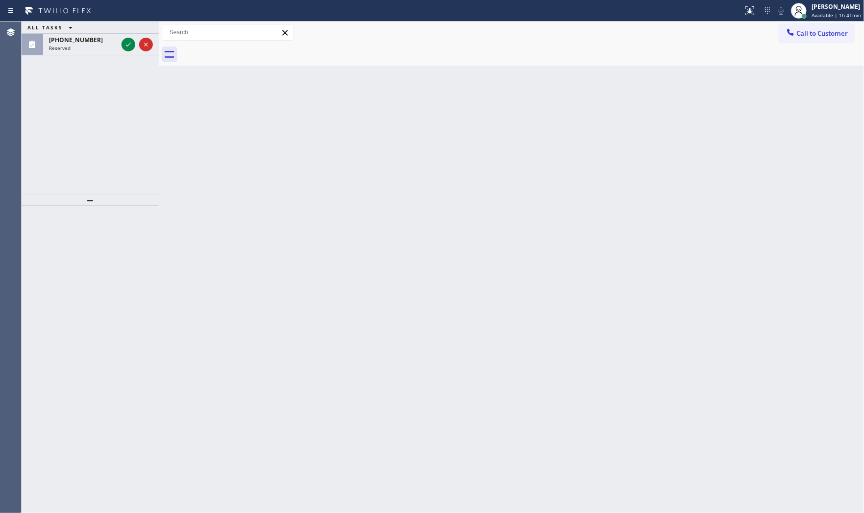
click at [76, 39] on span "[PHONE_NUMBER]" at bounding box center [76, 40] width 54 height 8
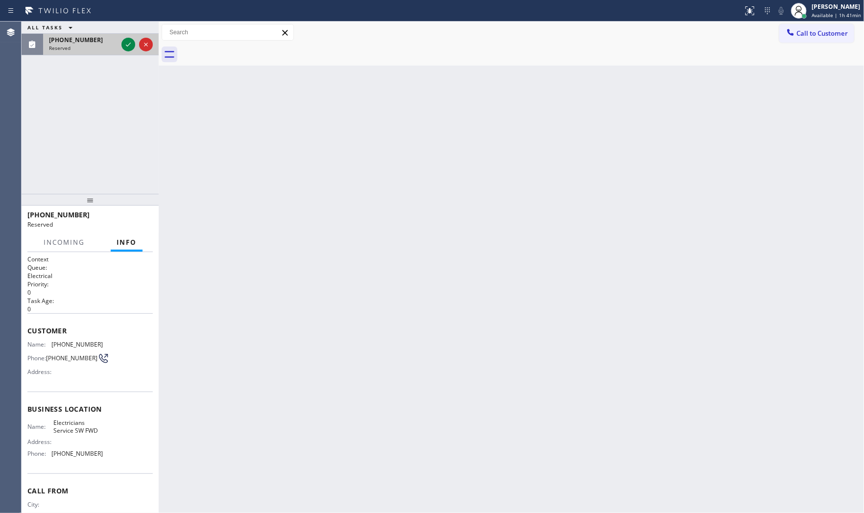
click at [110, 47] on div "Reserved" at bounding box center [83, 48] width 69 height 7
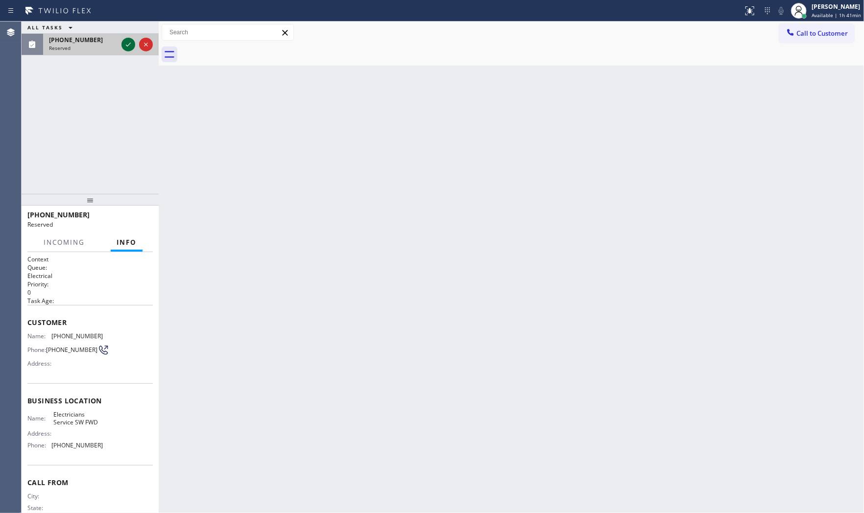
click at [122, 46] on icon at bounding box center [128, 45] width 12 height 12
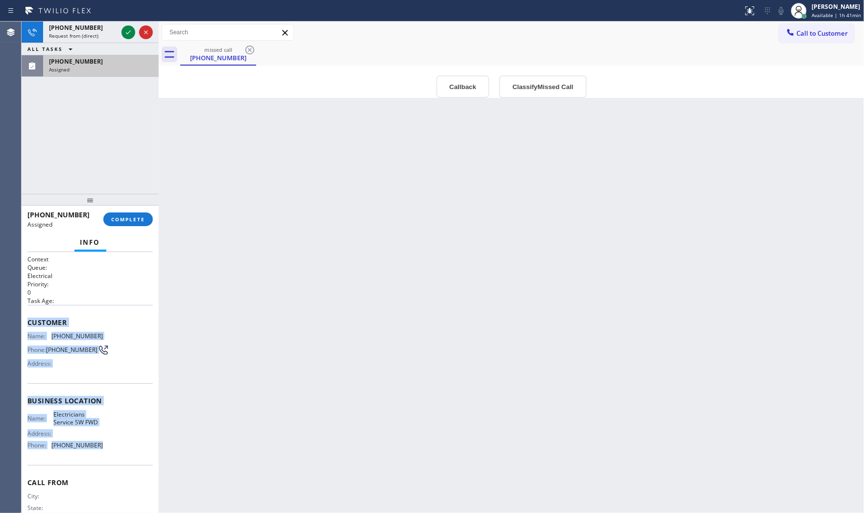
drag, startPoint x: 28, startPoint y: 319, endPoint x: 119, endPoint y: 413, distance: 130.6
click at [114, 445] on div "Context Queue: Electrical Priority: 0 Task Age: Customer Name: [PHONE_NUMBER] P…" at bounding box center [89, 397] width 125 height 284
copy div "Customer Name: [PHONE_NUMBER] Phone: [PHONE_NUMBER] Address: Business location …"
click at [98, 26] on div "[PHONE_NUMBER]" at bounding box center [83, 28] width 69 height 8
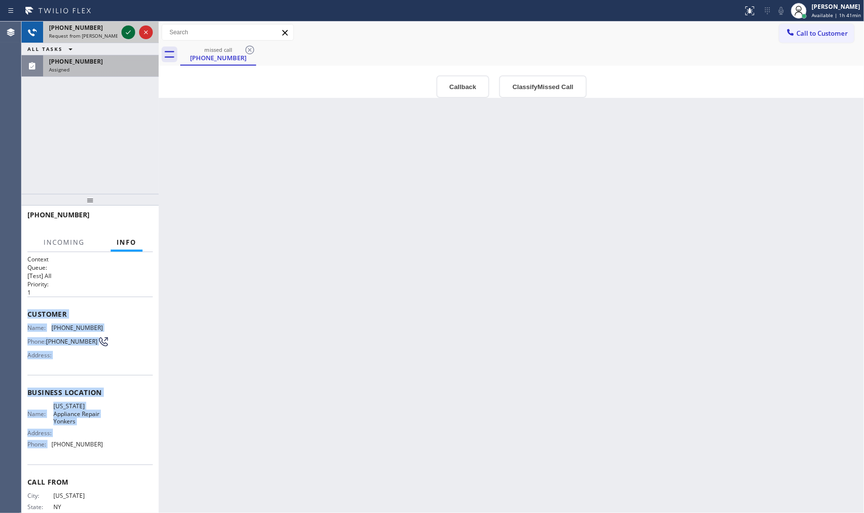
click at [124, 30] on icon at bounding box center [128, 32] width 12 height 12
click at [73, 65] on span "[PHONE_NUMBER]" at bounding box center [76, 61] width 54 height 8
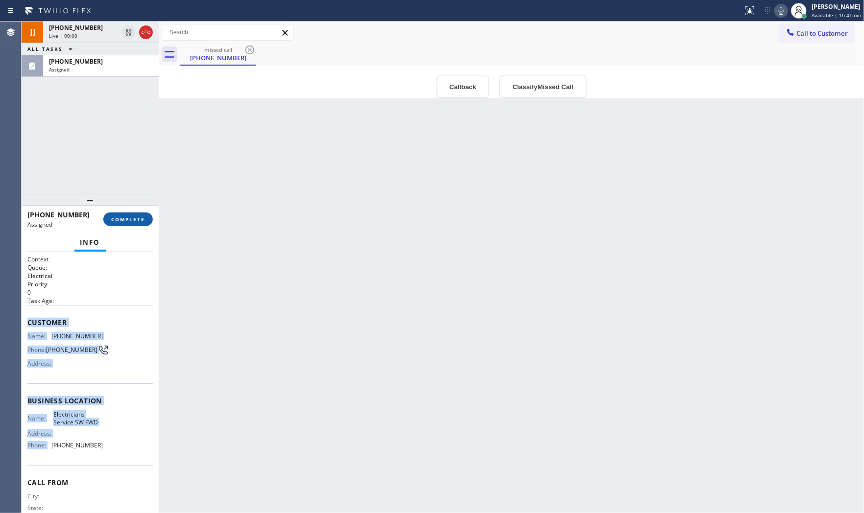
click at [125, 222] on span "COMPLETE" at bounding box center [128, 219] width 34 height 7
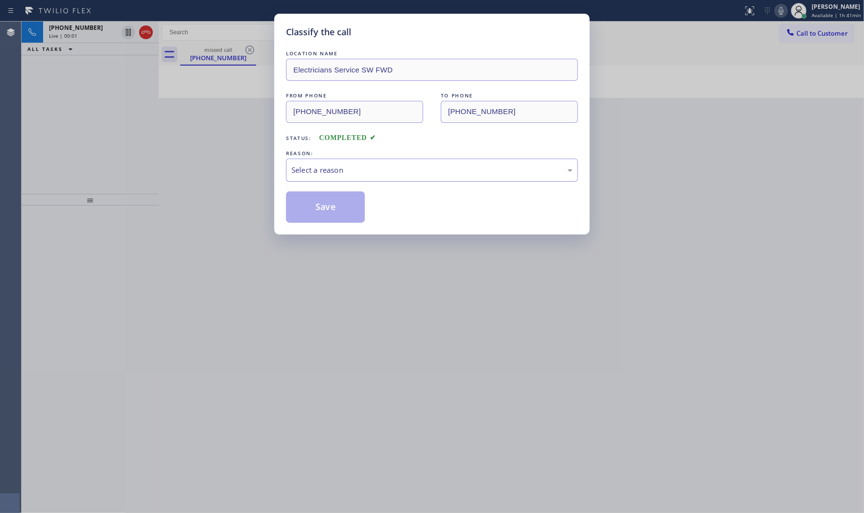
click at [358, 182] on div "Select a reason" at bounding box center [432, 170] width 292 height 23
click at [336, 211] on button "Save" at bounding box center [325, 206] width 79 height 31
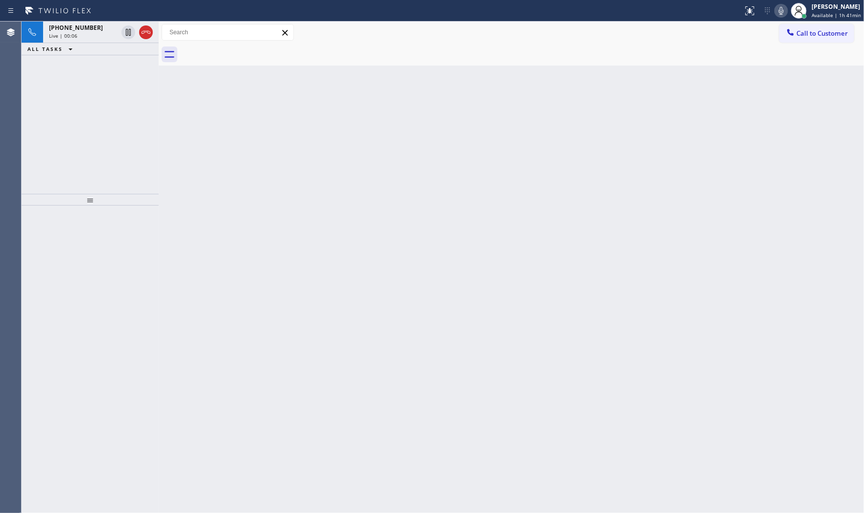
click at [777, 7] on icon at bounding box center [781, 11] width 5 height 8
click at [777, 10] on div "Status report No issues detected If you experience an issue, please download th…" at bounding box center [801, 11] width 125 height 22
click at [777, 11] on icon at bounding box center [781, 11] width 5 height 8
click at [777, 12] on icon at bounding box center [781, 11] width 12 height 12
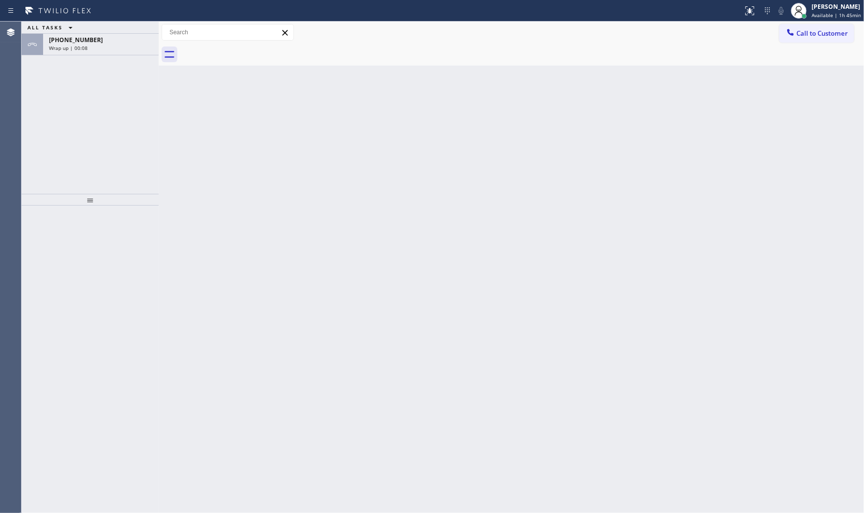
click at [90, 23] on div "ALL TASKS ALL TASKS ACTIVE TASKS TASKS IN WRAP UP" at bounding box center [90, 28] width 137 height 12
click at [92, 41] on div "[PHONE_NUMBER]" at bounding box center [101, 40] width 104 height 8
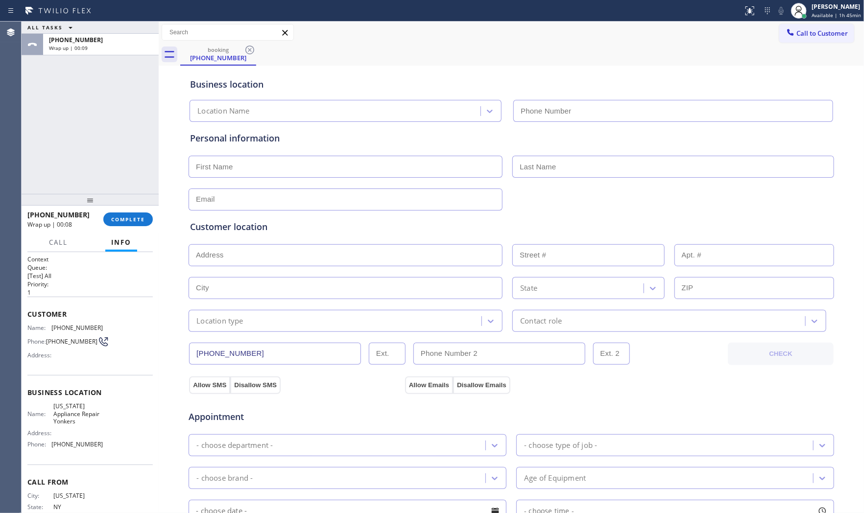
type input "[PHONE_NUMBER]"
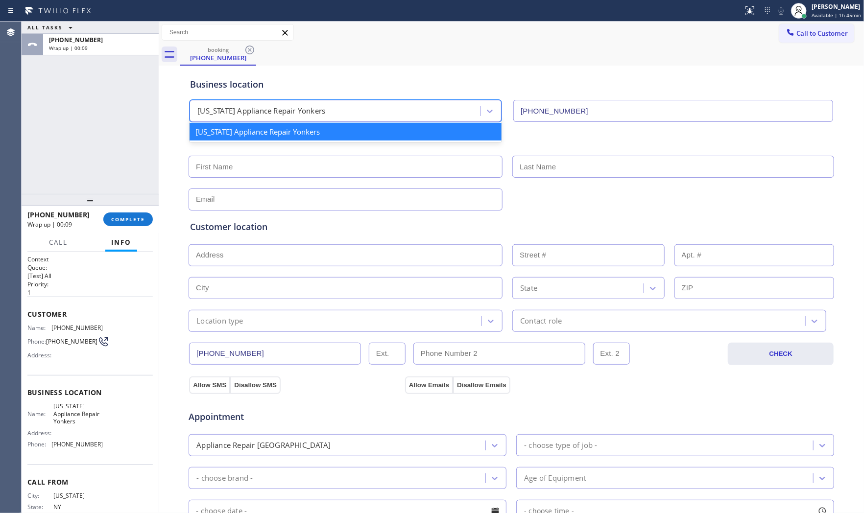
click at [240, 106] on div "[US_STATE] Appliance Repair Yonkers" at bounding box center [261, 111] width 128 height 11
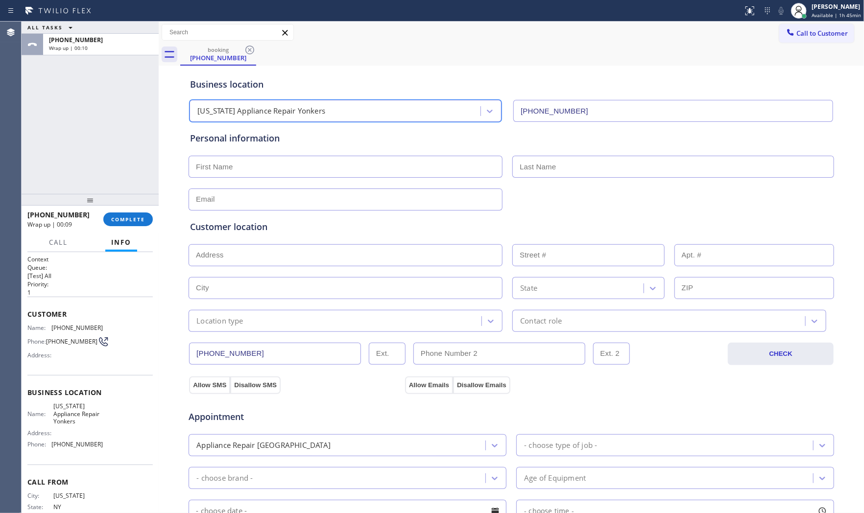
click at [229, 168] on input "text" at bounding box center [346, 167] width 314 height 22
type input "Mr"
type input "[PERSON_NAME]"
type input "[EMAIL_ADDRESS][DOMAIN_NAME]"
click at [311, 256] on input "text" at bounding box center [346, 255] width 314 height 22
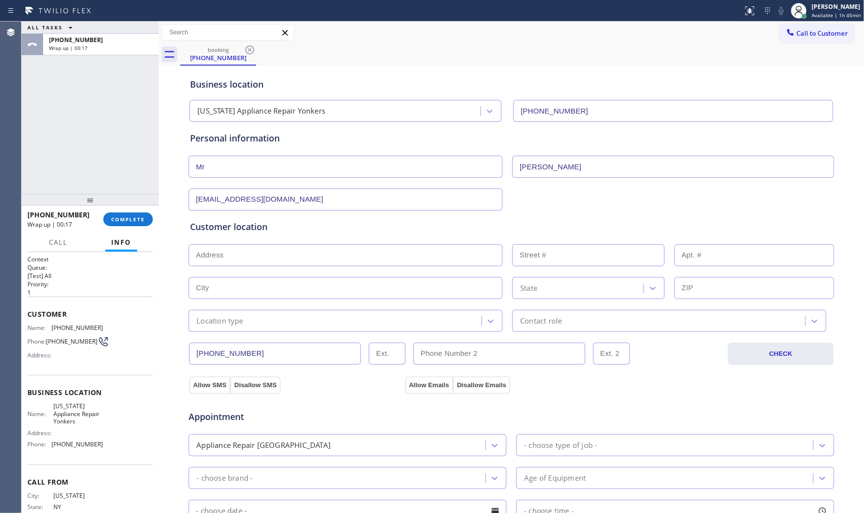
paste input "[GEOGRAPHIC_DATA], [GEOGRAPHIC_DATA] 11576"
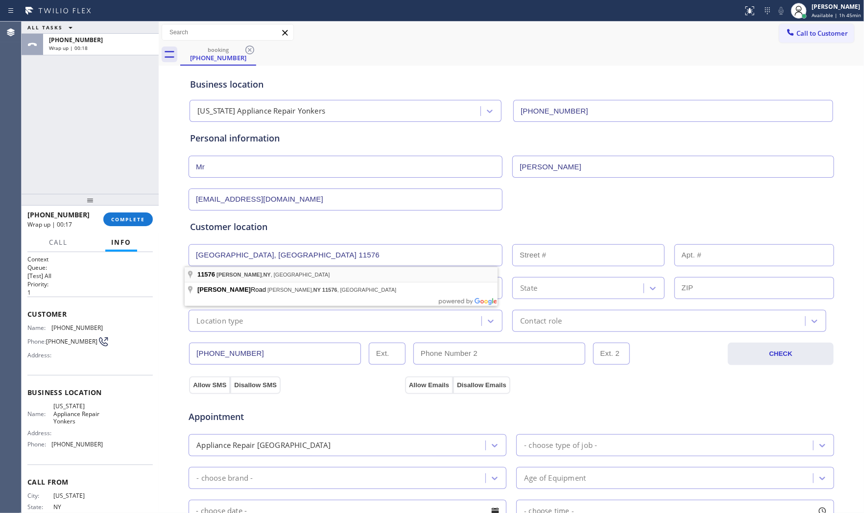
type input "[GEOGRAPHIC_DATA], [GEOGRAPHIC_DATA] 11576, [GEOGRAPHIC_DATA]"
type input "[PERSON_NAME]"
type input "11576"
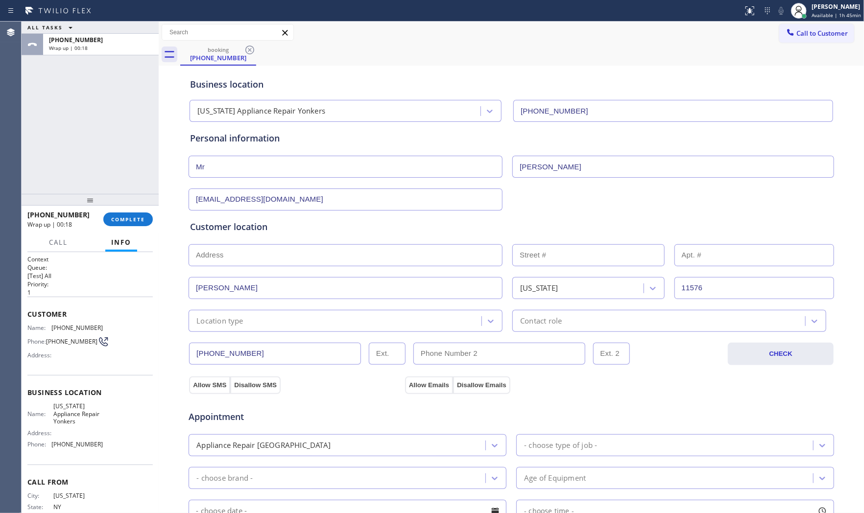
click at [575, 200] on div "[EMAIL_ADDRESS][DOMAIN_NAME]" at bounding box center [511, 199] width 647 height 24
click at [70, 344] on span "[PHONE_NUMBER]" at bounding box center [71, 341] width 51 height 7
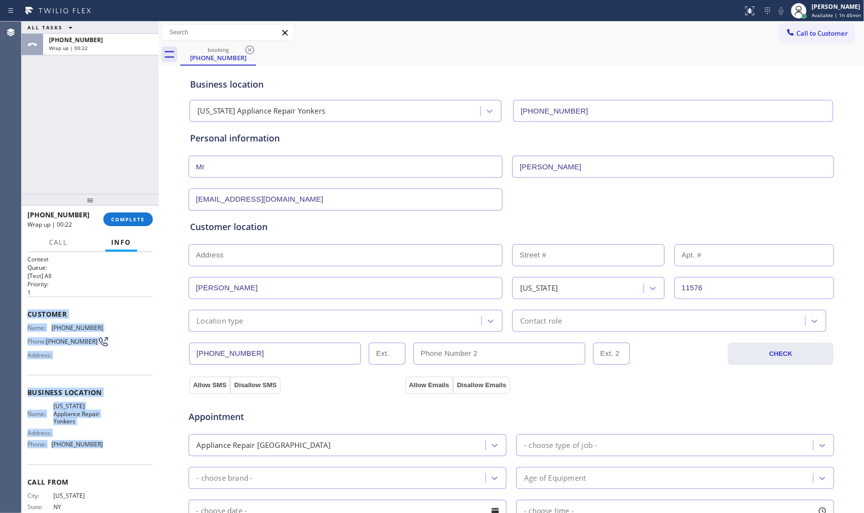
drag, startPoint x: 25, startPoint y: 309, endPoint x: 176, endPoint y: 412, distance: 182.5
click at [113, 445] on div "Context Queue: [Test] All Priority: 1 Customer Name: [PHONE_NUMBER] Phone: [PHO…" at bounding box center [90, 382] width 137 height 261
copy div "Customer Name: [PHONE_NUMBER] Phone: [PHONE_NUMBER] Address: Business location …"
click at [777, 36] on span "Call to Customer" at bounding box center [821, 33] width 51 height 9
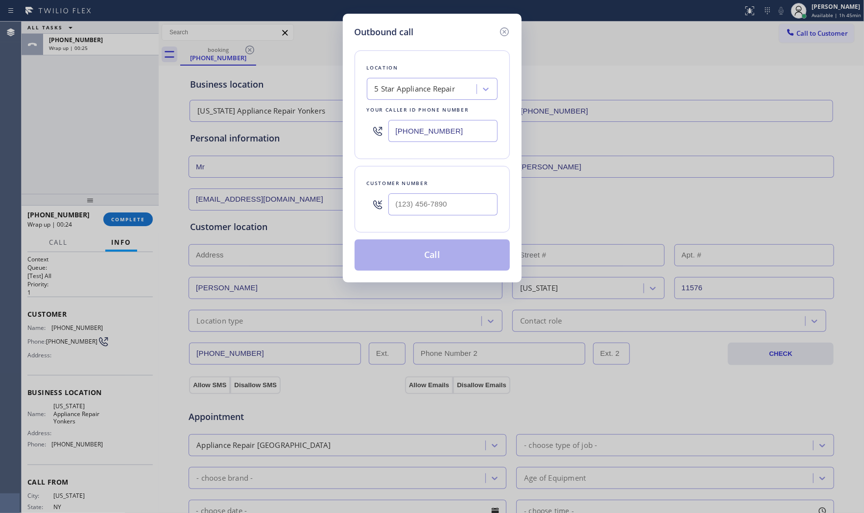
click at [462, 133] on input "[PHONE_NUMBER]" at bounding box center [442, 131] width 109 height 22
paste input "914) 873-0795"
type input "[PHONE_NUMBER]"
click at [405, 213] on input "(___) ___-____" at bounding box center [442, 204] width 109 height 22
paste input "917) 510-7863"
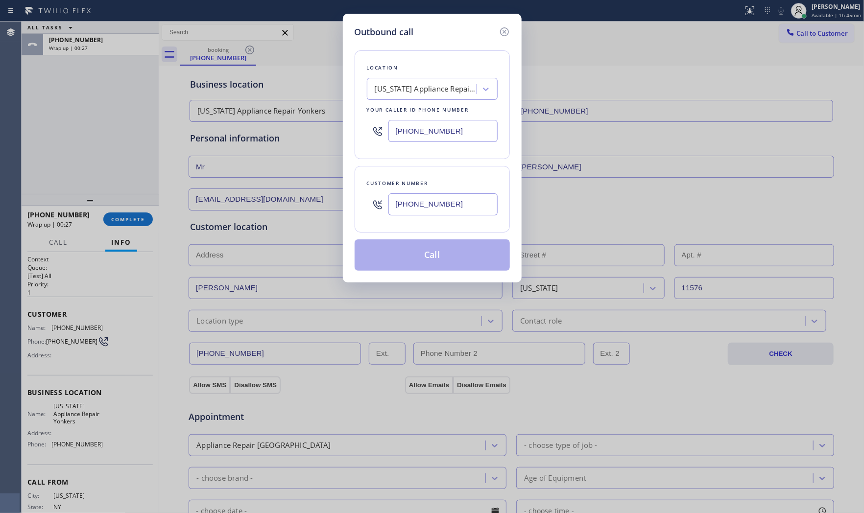
type input "[PHONE_NUMBER]"
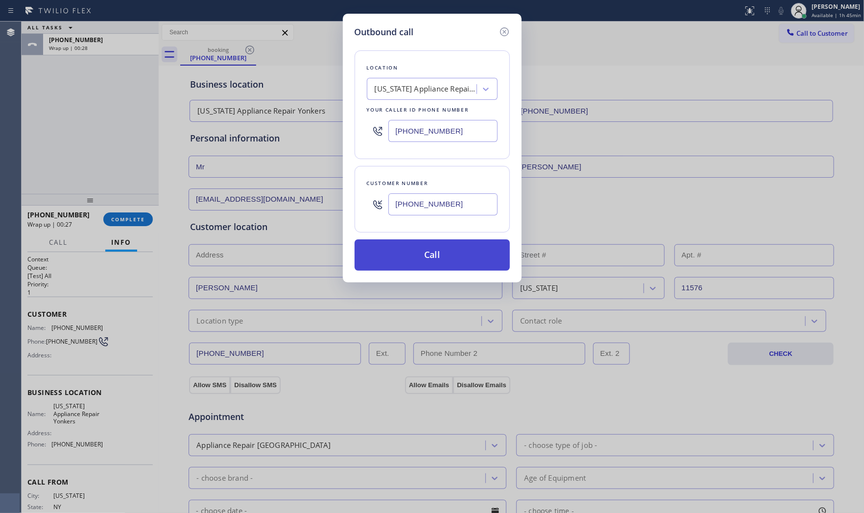
click at [418, 258] on button "Call" at bounding box center [432, 254] width 155 height 31
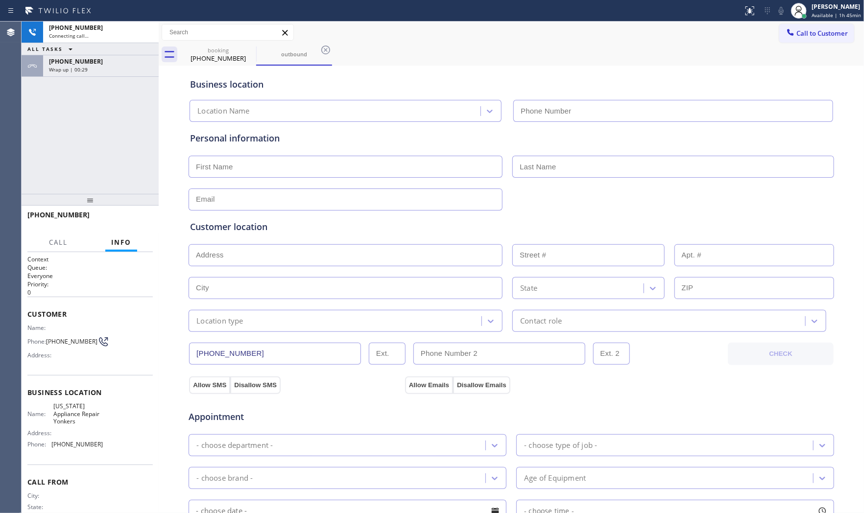
type input "[PHONE_NUMBER]"
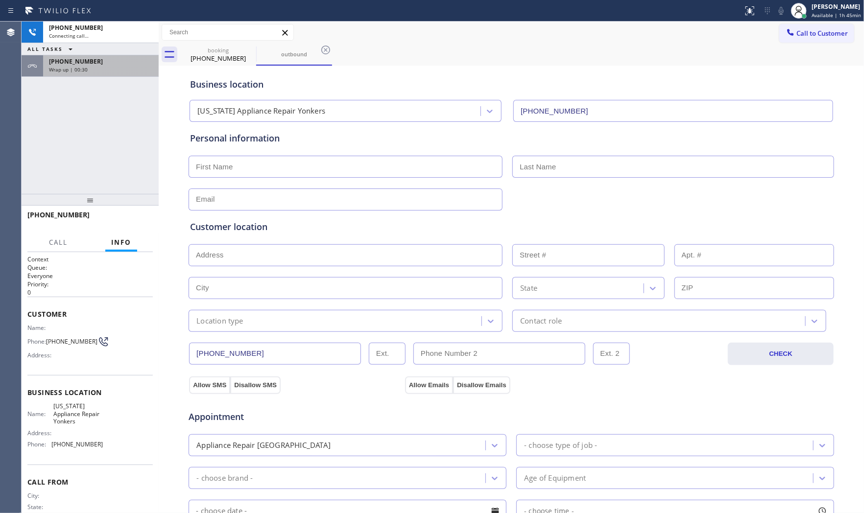
click at [86, 70] on div "Wrap up | 00:30" at bounding box center [101, 69] width 104 height 7
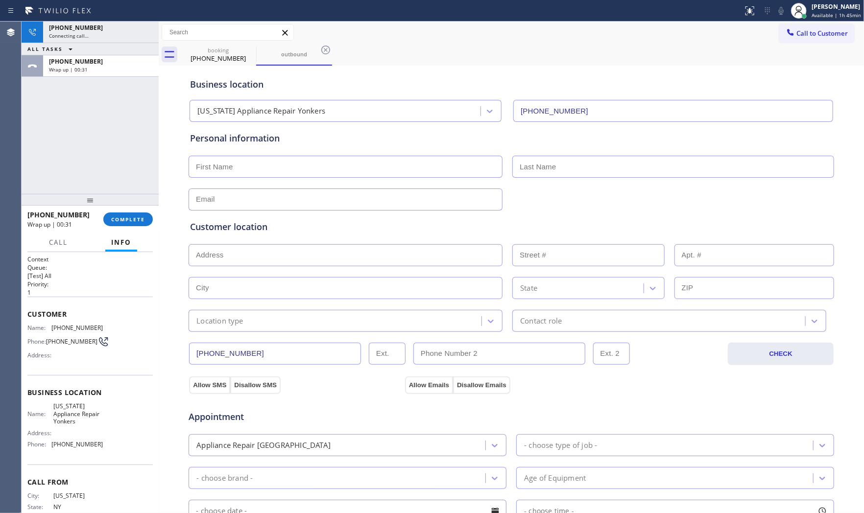
click at [218, 64] on div "Business location [US_STATE] Appliance Repair [GEOGRAPHIC_DATA] [PHONE_NUMBER]" at bounding box center [511, 93] width 646 height 58
click at [219, 58] on div "[PHONE_NUMBER]" at bounding box center [218, 58] width 74 height 9
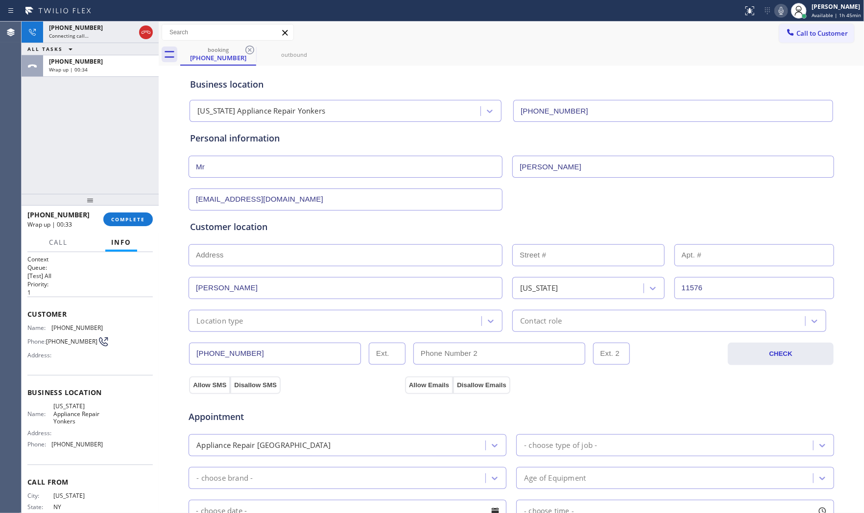
click at [271, 332] on div "[PHONE_NUMBER] CHECK" at bounding box center [511, 348] width 646 height 33
click at [267, 322] on div "Location type" at bounding box center [336, 320] width 290 height 17
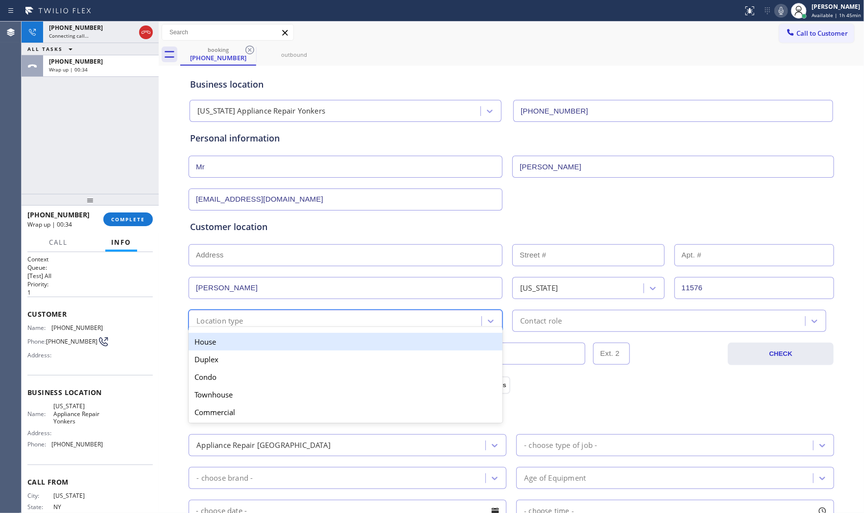
click at [248, 341] on div "House" at bounding box center [346, 342] width 314 height 18
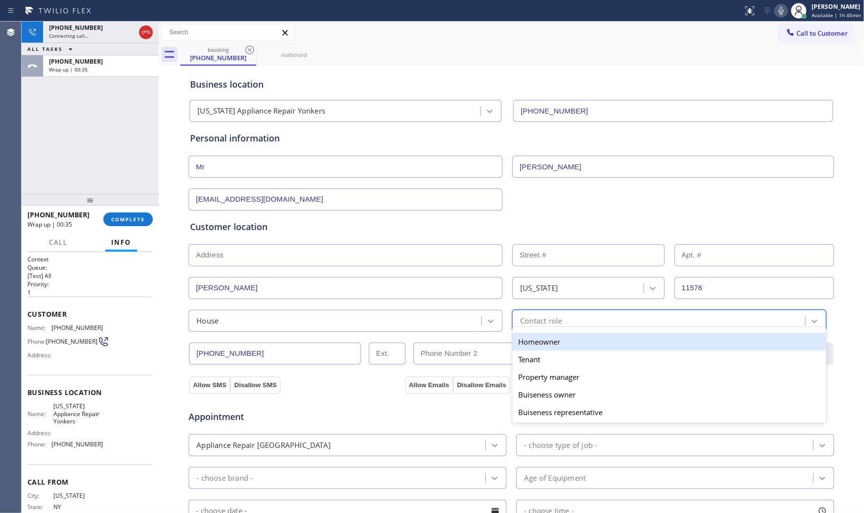
click at [546, 326] on div "Contact role" at bounding box center [541, 320] width 42 height 11
click at [531, 344] on div "Homeowner" at bounding box center [669, 342] width 314 height 18
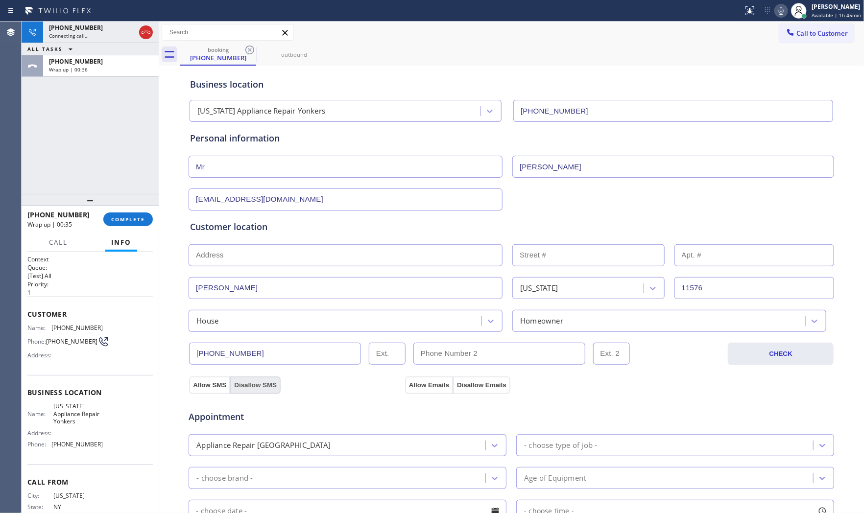
drag, startPoint x: 204, startPoint y: 381, endPoint x: 252, endPoint y: 378, distance: 47.6
click at [204, 381] on button "Allow SMS" at bounding box center [209, 386] width 41 height 18
click at [436, 371] on div "Allow SMS Disallow SMS Allow Emails Disallow Emails" at bounding box center [511, 379] width 646 height 28
click at [427, 385] on button "Allow Emails" at bounding box center [429, 386] width 48 height 18
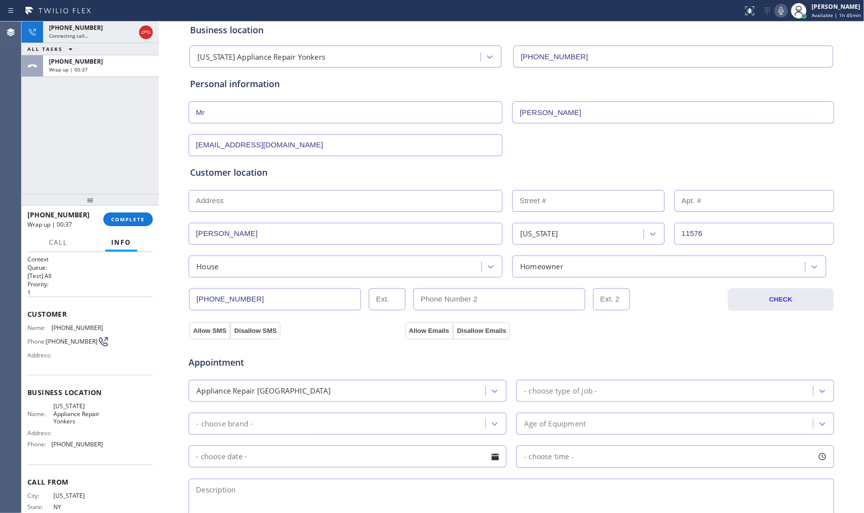
click at [337, 389] on div "Appliance Repair [GEOGRAPHIC_DATA]" at bounding box center [338, 390] width 294 height 17
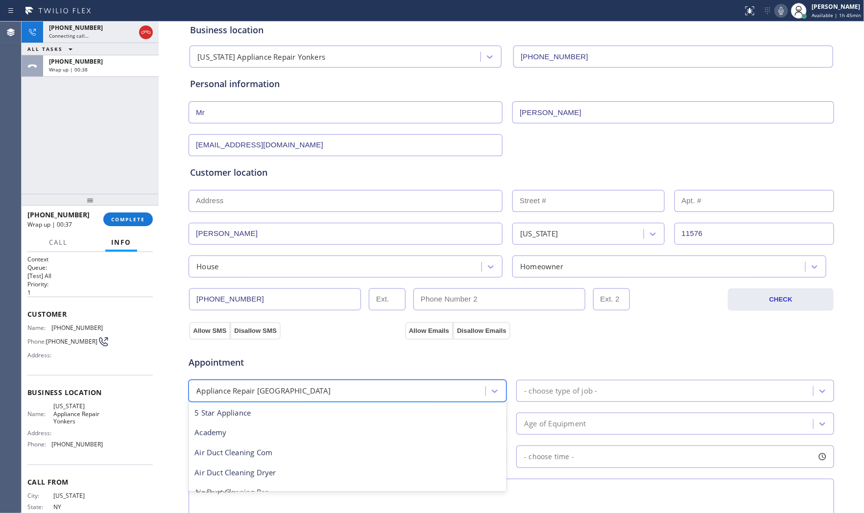
scroll to position [0, 0]
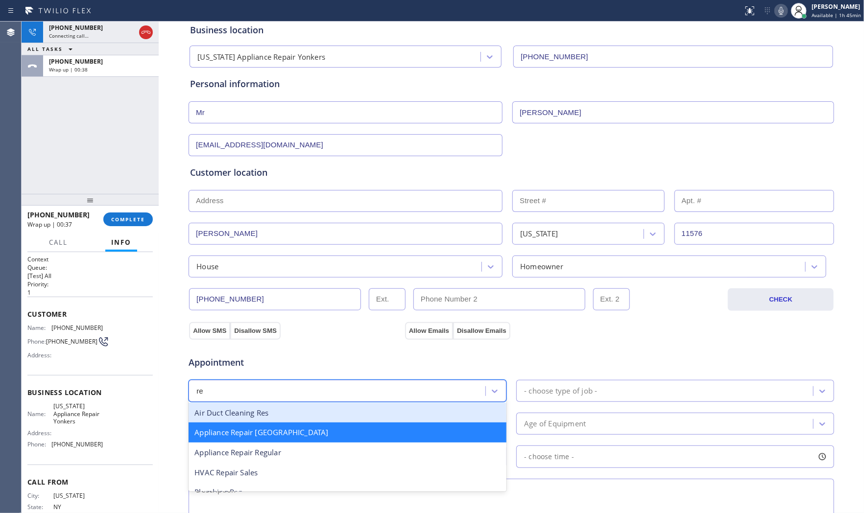
type input "reg"
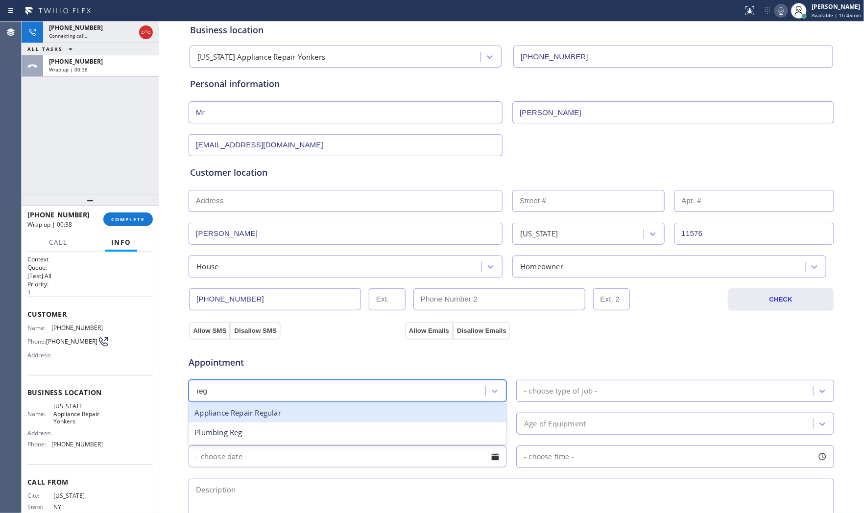
click at [306, 419] on div "Appliance Repair Regular" at bounding box center [348, 413] width 318 height 20
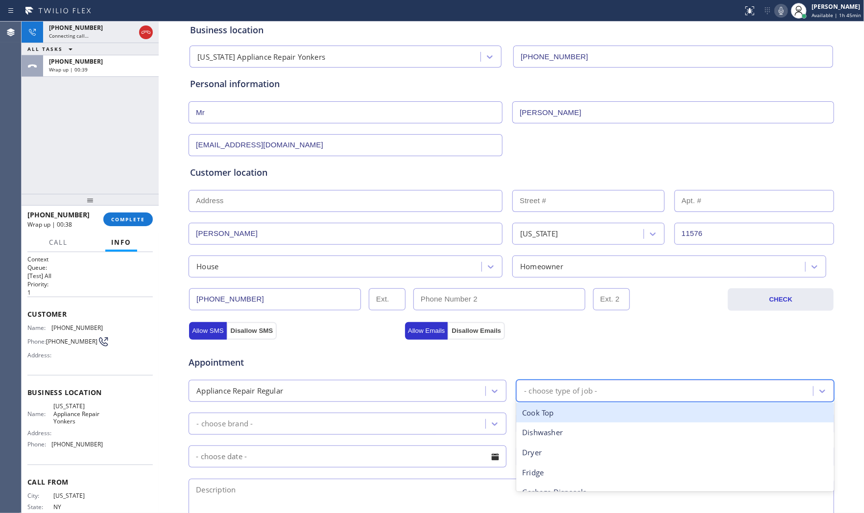
click at [579, 391] on div "- choose type of job -" at bounding box center [560, 390] width 73 height 11
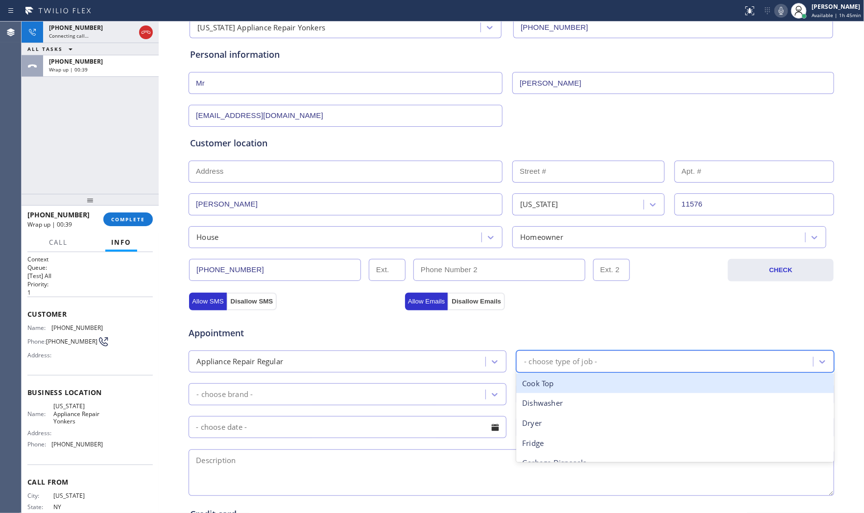
scroll to position [163, 0]
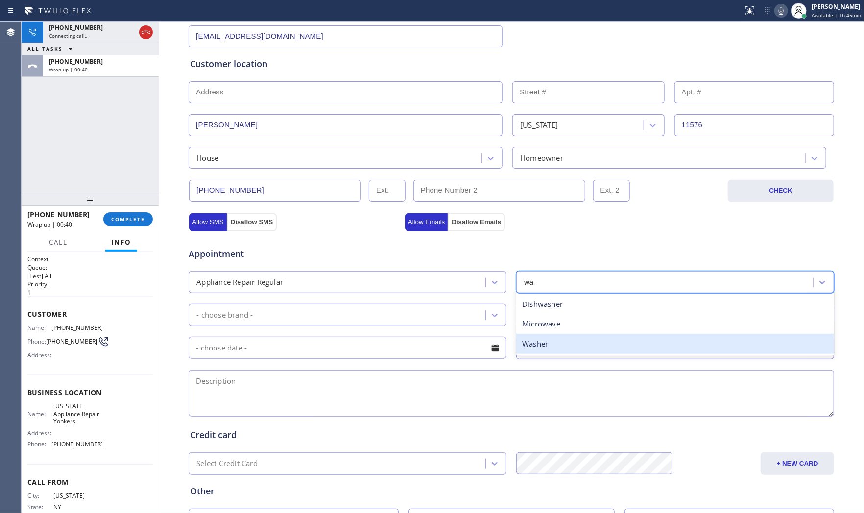
type input "was"
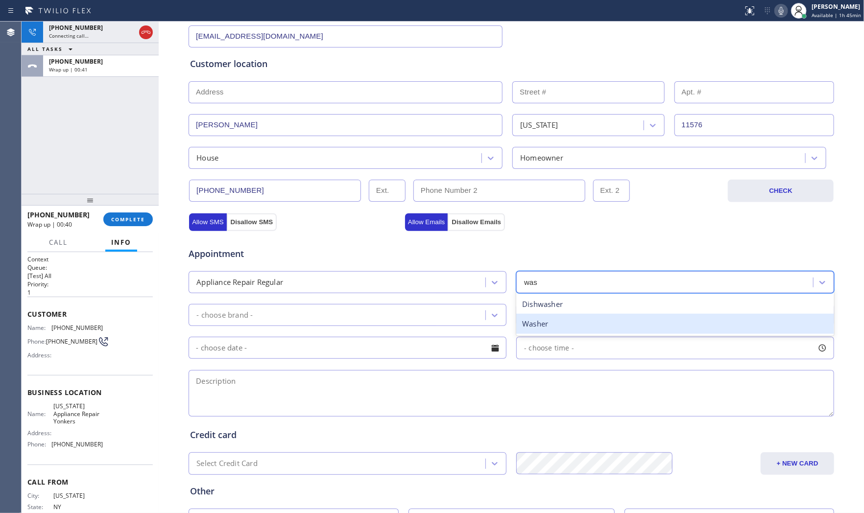
click at [555, 322] on div "Washer" at bounding box center [675, 324] width 318 height 20
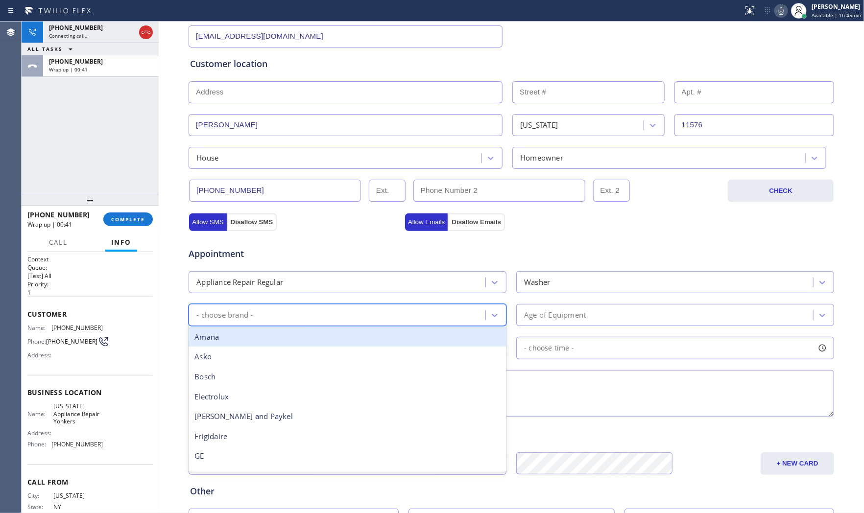
click at [356, 315] on div "- choose brand -" at bounding box center [338, 315] width 294 height 17
type input "LG"
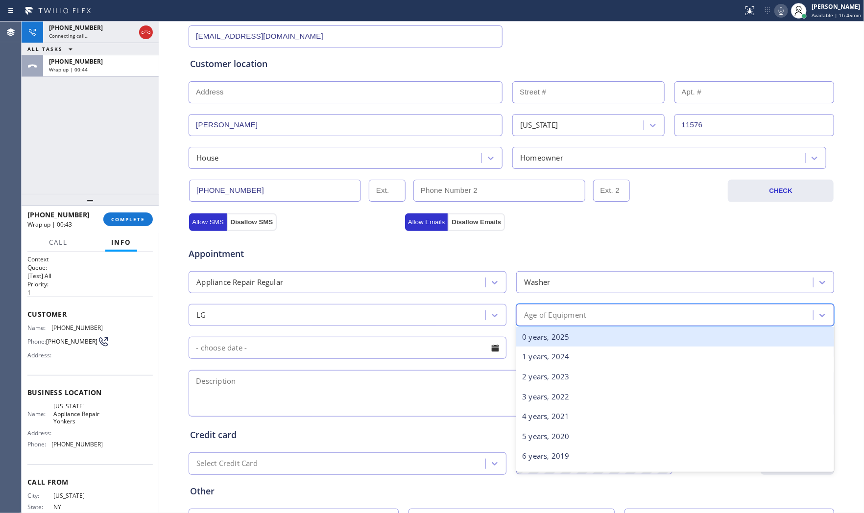
click at [557, 317] on div "Age of Equipment" at bounding box center [555, 314] width 62 height 11
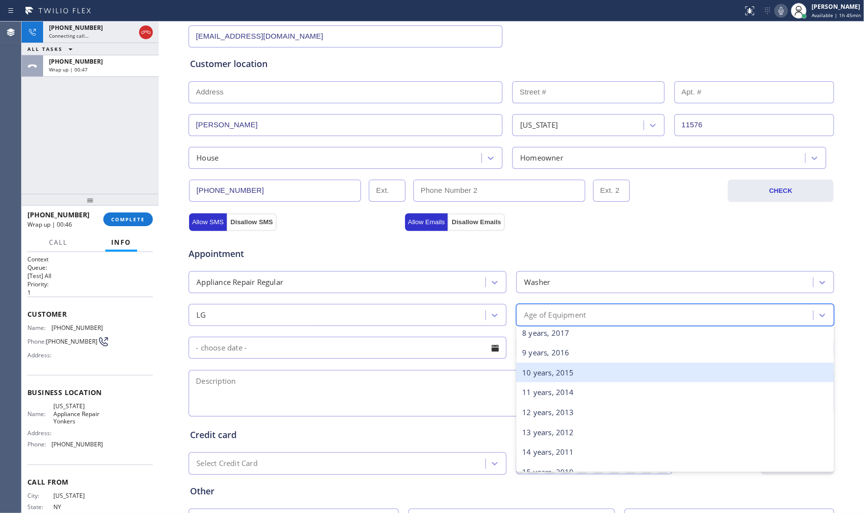
click at [545, 376] on div "10 years, 2015" at bounding box center [675, 373] width 318 height 20
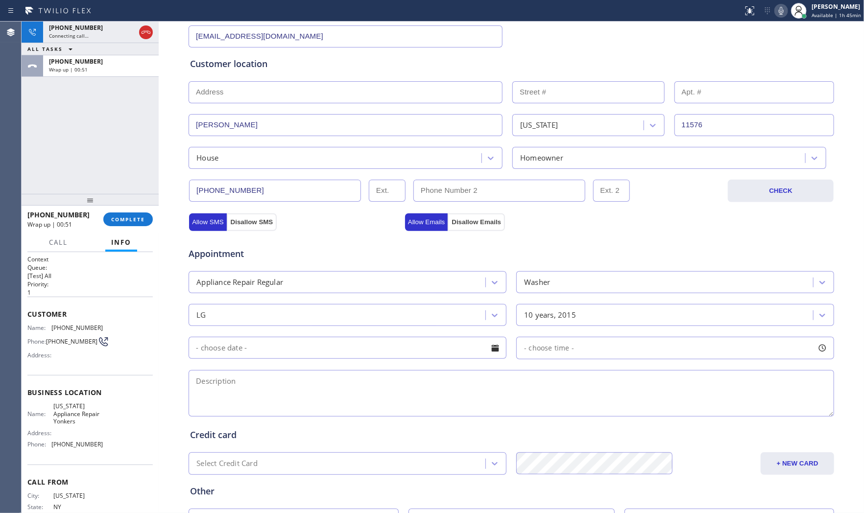
click at [382, 397] on textarea at bounding box center [511, 393] width 645 height 47
paste textarea "LG | washerSBS | having error code DE tried to replaced the lock but still have…"
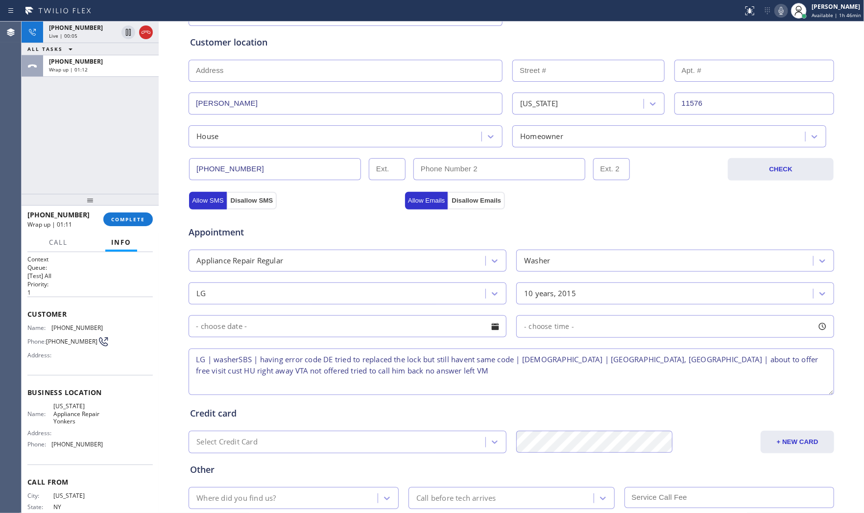
scroll to position [245, 0]
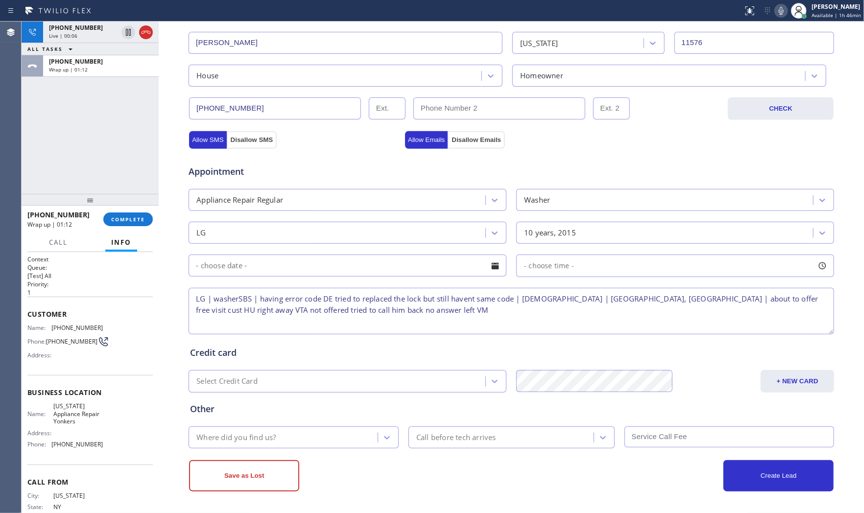
type textarea "LG | washerSBS | having error code DE tried to replaced the lock but still have…"
click at [316, 441] on div "Where did you find us?" at bounding box center [284, 437] width 186 height 17
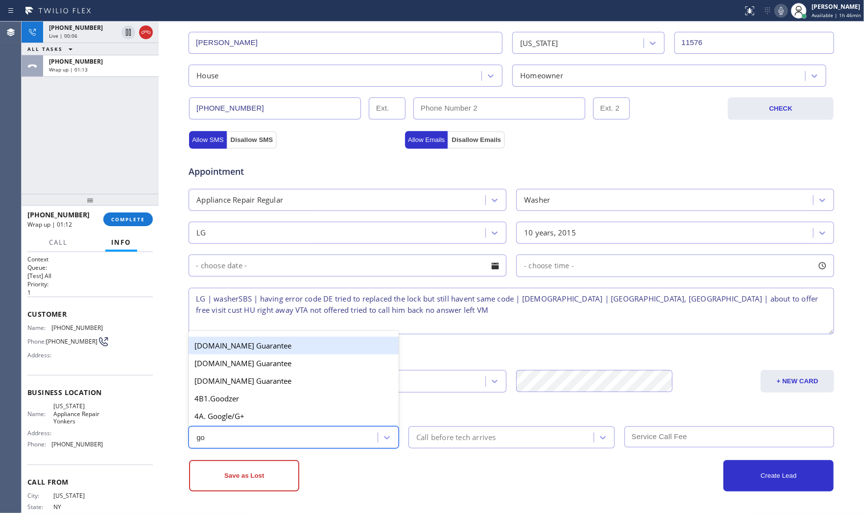
type input "goo"
click at [316, 418] on div "4A. Google/G+" at bounding box center [294, 416] width 210 height 18
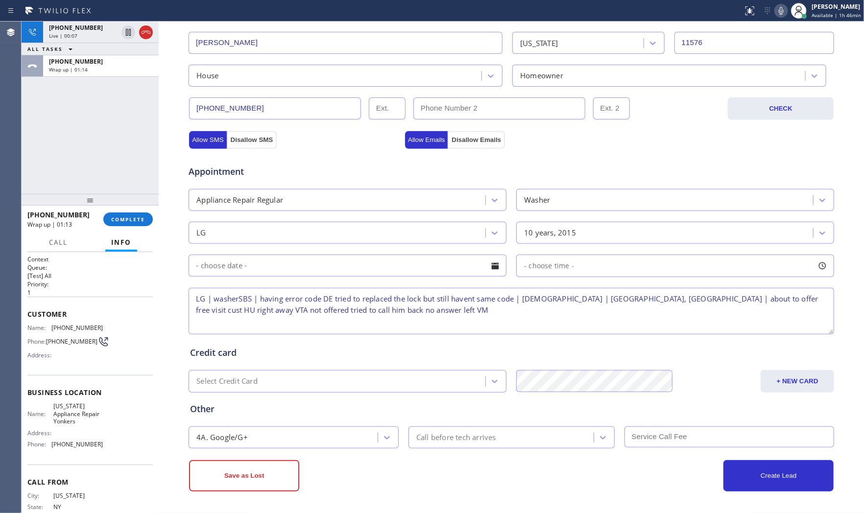
click at [399, 445] on div "Save as Lost" at bounding box center [350, 475] width 322 height 31
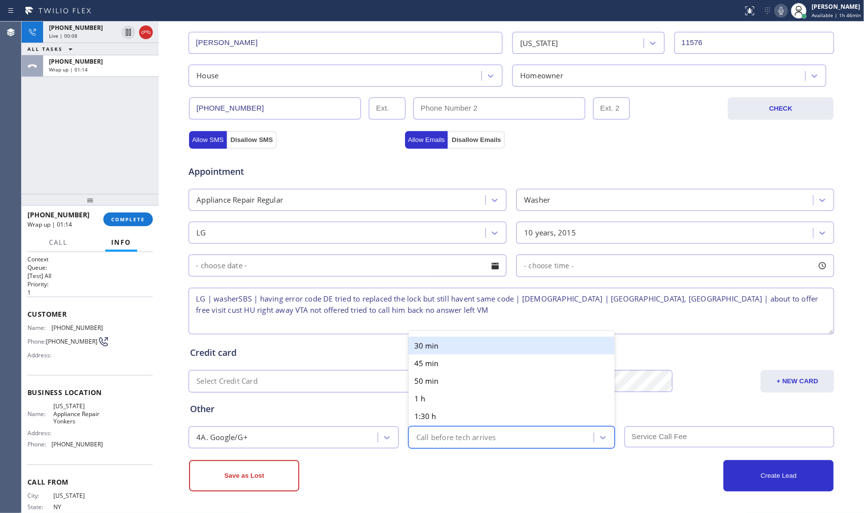
click at [461, 443] on div "Call before tech arrives" at bounding box center [456, 437] width 80 height 11
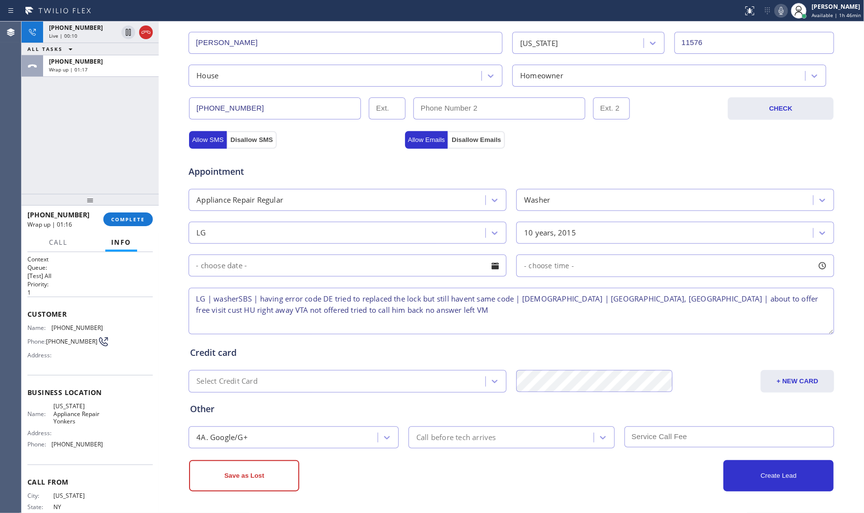
click at [364, 445] on div "Save as Lost" at bounding box center [350, 475] width 322 height 31
click at [123, 224] on button "COMPLETE" at bounding box center [127, 220] width 49 height 14
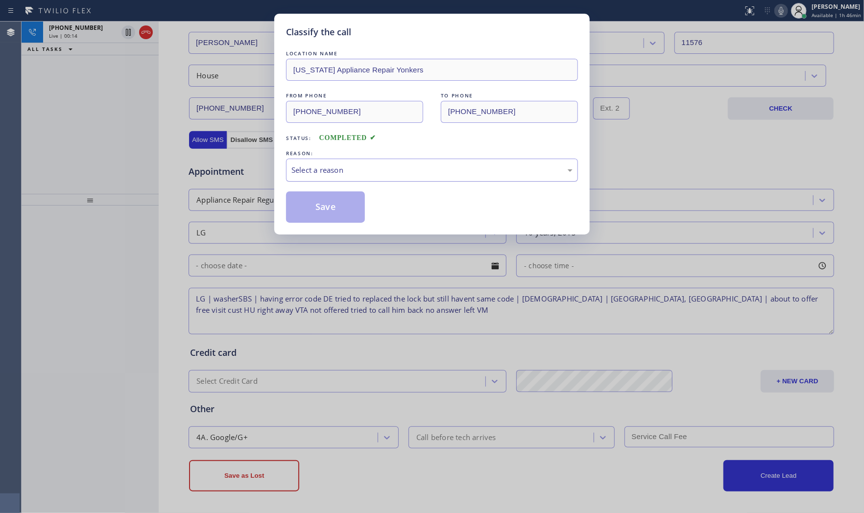
click at [333, 177] on div "Select a reason" at bounding box center [432, 170] width 292 height 23
click at [332, 214] on button "Save" at bounding box center [325, 206] width 79 height 31
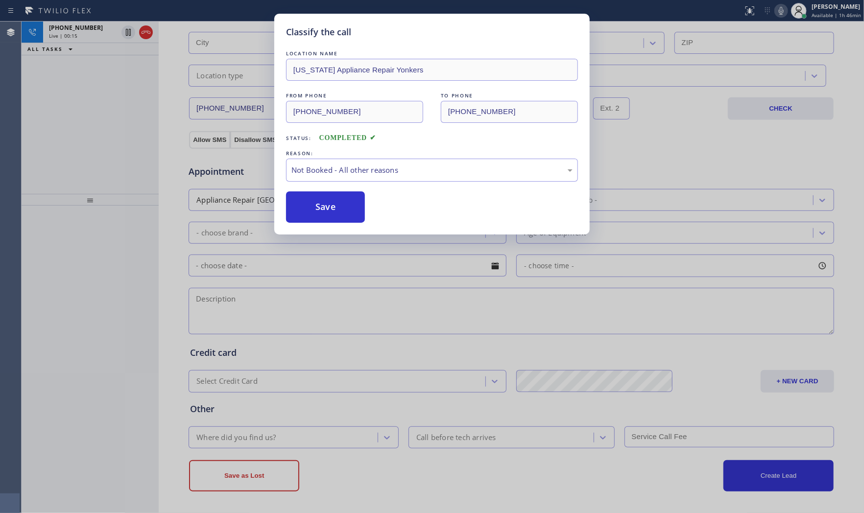
click at [332, 214] on button "Save" at bounding box center [325, 206] width 79 height 31
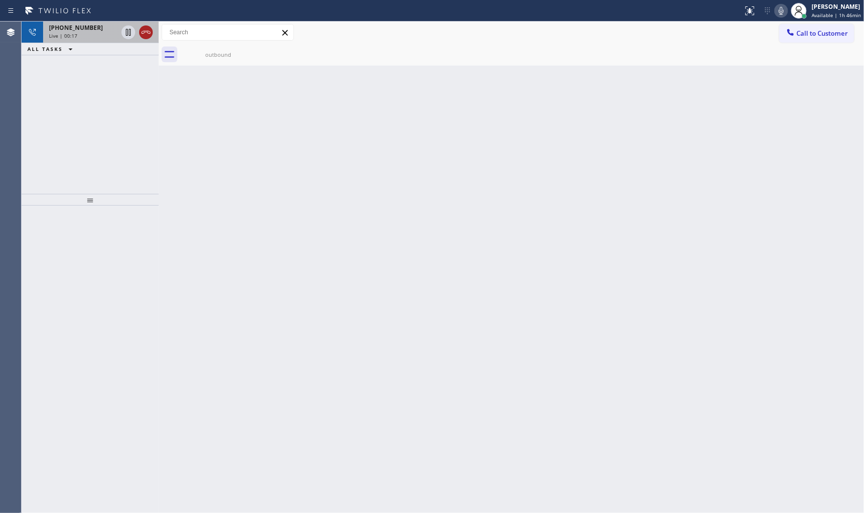
click at [144, 33] on icon at bounding box center [146, 32] width 12 height 12
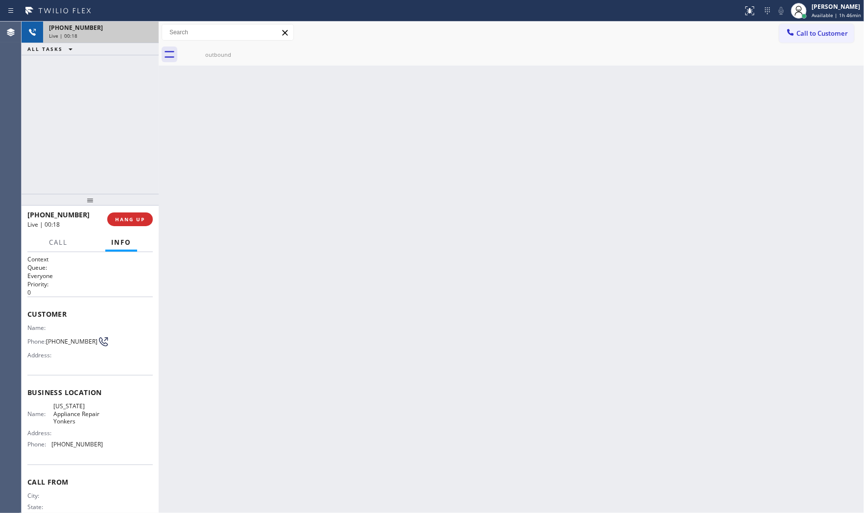
click at [91, 34] on div "Live | 00:18" at bounding box center [101, 35] width 104 height 7
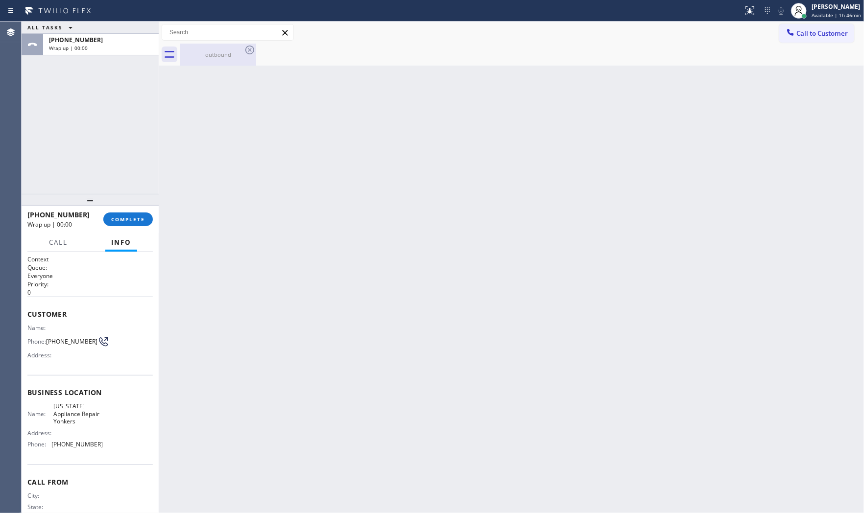
click at [217, 60] on div "outbound" at bounding box center [218, 55] width 74 height 22
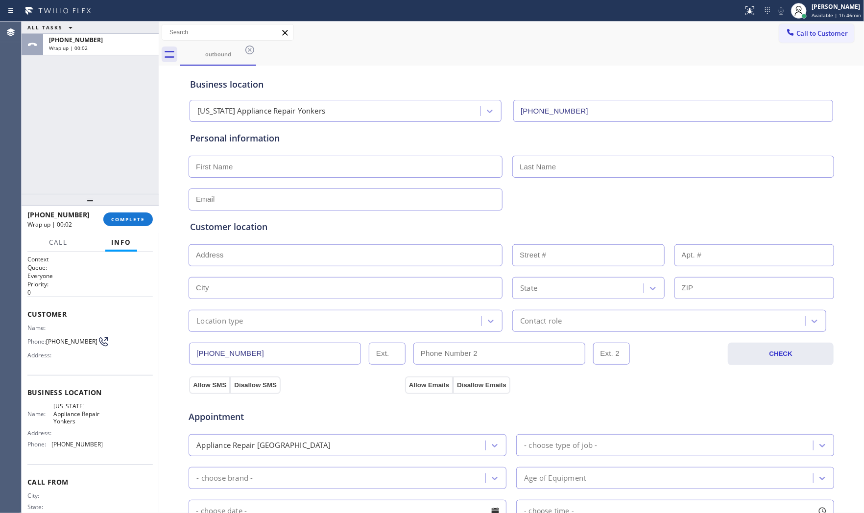
click at [234, 168] on input "text" at bounding box center [346, 167] width 314 height 22
type input "Mr"
type input "[PERSON_NAME]"
type input "[EMAIL_ADDRESS][DOMAIN_NAME]"
click at [233, 258] on input "text" at bounding box center [346, 255] width 314 height 22
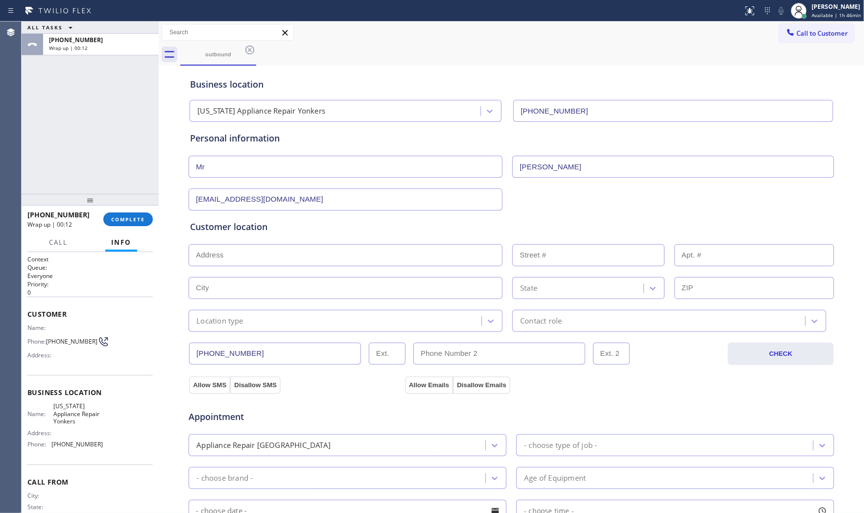
paste input "[GEOGRAPHIC_DATA], [GEOGRAPHIC_DATA] 11576"
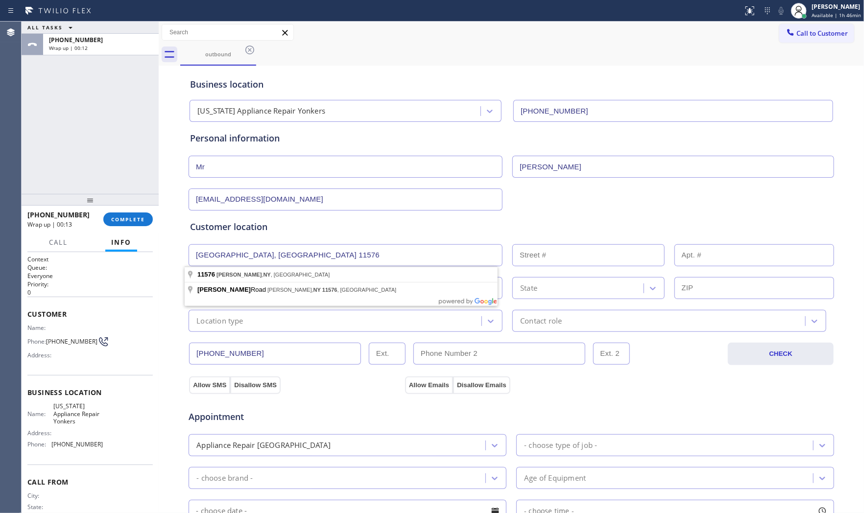
type input "[GEOGRAPHIC_DATA], [GEOGRAPHIC_DATA] 11576, [GEOGRAPHIC_DATA]"
type input "[PERSON_NAME]"
type input "11576"
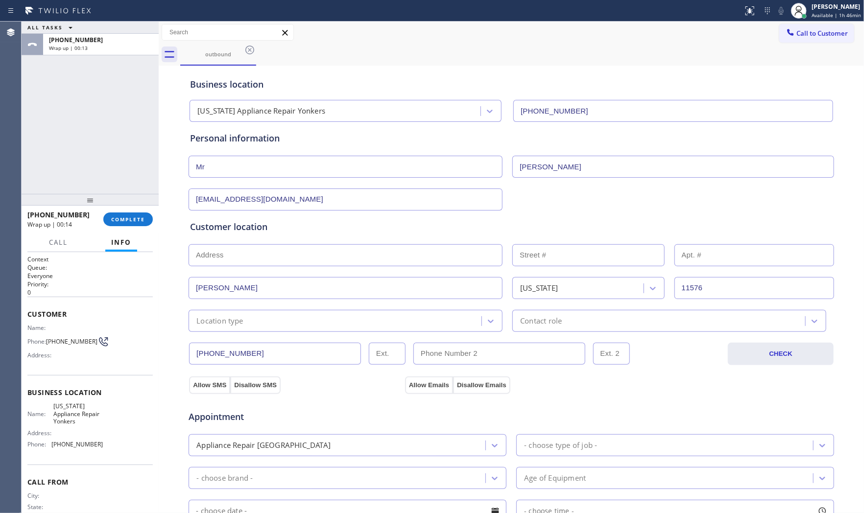
click at [231, 332] on div "[PHONE_NUMBER] CHECK" at bounding box center [511, 348] width 646 height 33
click at [229, 321] on div "Location type" at bounding box center [219, 320] width 47 height 11
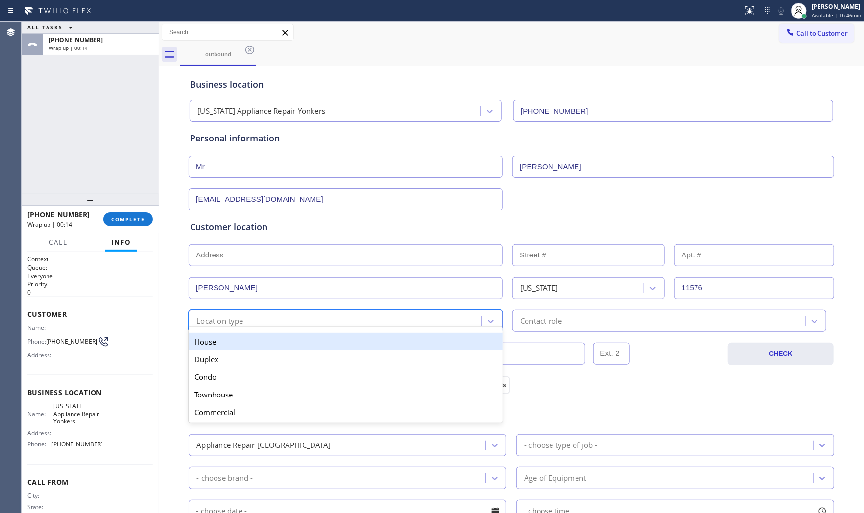
drag, startPoint x: 229, startPoint y: 326, endPoint x: 354, endPoint y: 332, distance: 125.5
click at [228, 343] on div "House" at bounding box center [346, 342] width 314 height 18
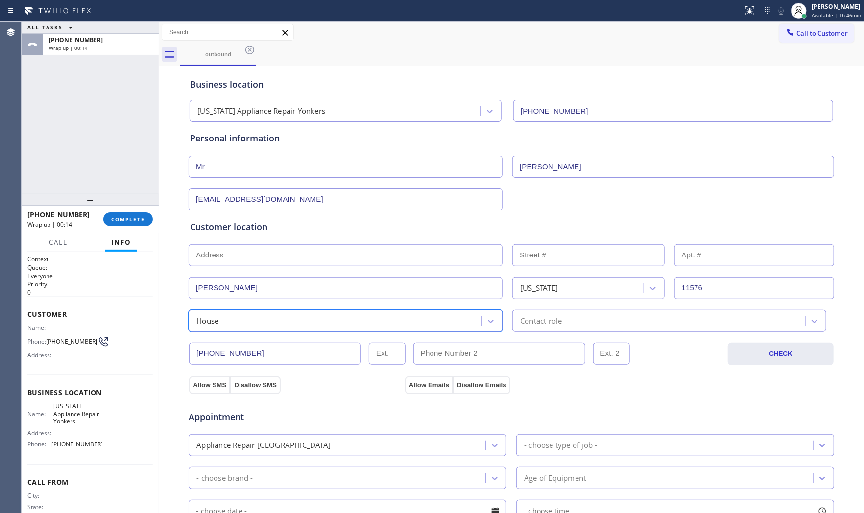
click at [564, 309] on div "option House, selected. 5 results available. Select is focused ,type to refine …" at bounding box center [511, 320] width 647 height 24
click at [554, 326] on div "Contact role" at bounding box center [541, 320] width 42 height 11
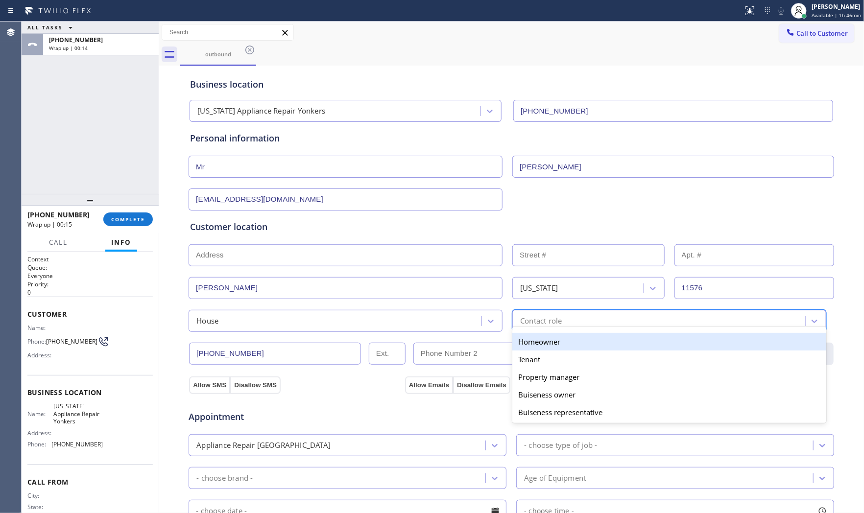
click at [531, 345] on div "Homeowner" at bounding box center [669, 342] width 314 height 18
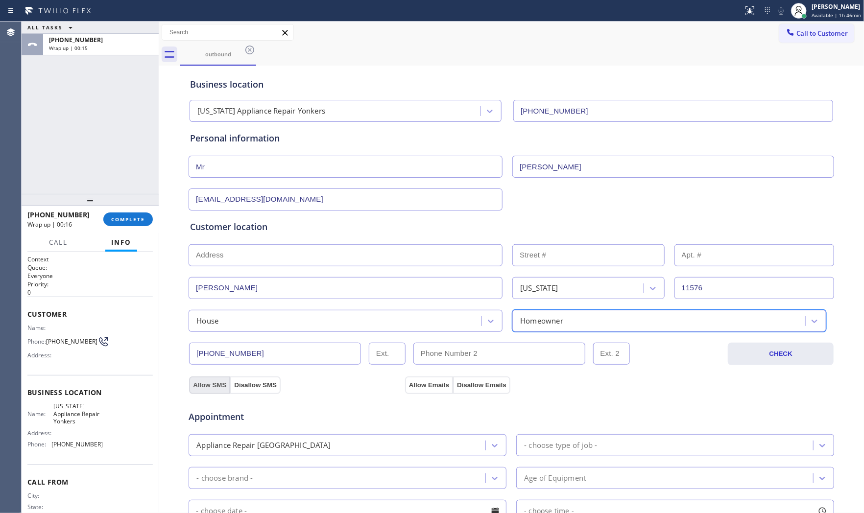
drag, startPoint x: 206, startPoint y: 383, endPoint x: 211, endPoint y: 383, distance: 5.4
click at [207, 383] on button "Allow SMS" at bounding box center [209, 386] width 41 height 18
click at [417, 371] on div "Allow SMS Disallow SMS Allow Emails Disallow Emails" at bounding box center [511, 379] width 646 height 28
drag, startPoint x: 420, startPoint y: 380, endPoint x: 431, endPoint y: 388, distance: 14.3
click at [421, 380] on button "Allow Emails" at bounding box center [429, 386] width 48 height 18
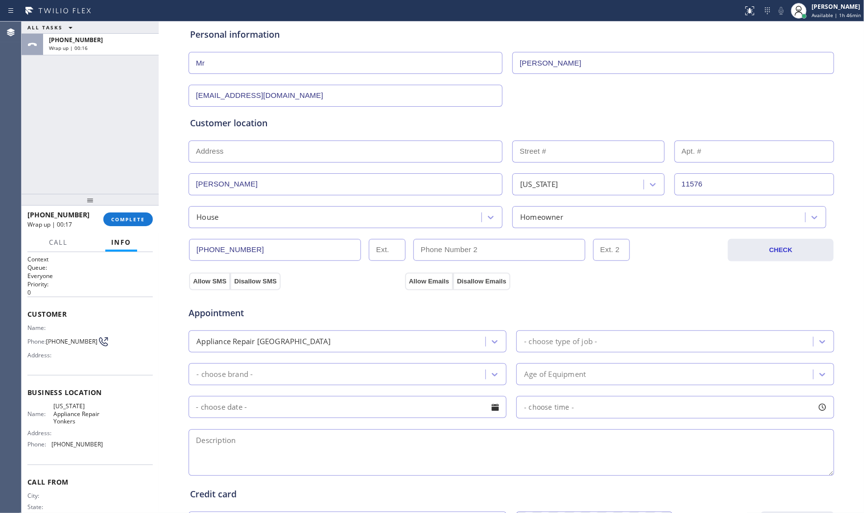
scroll to position [109, 0]
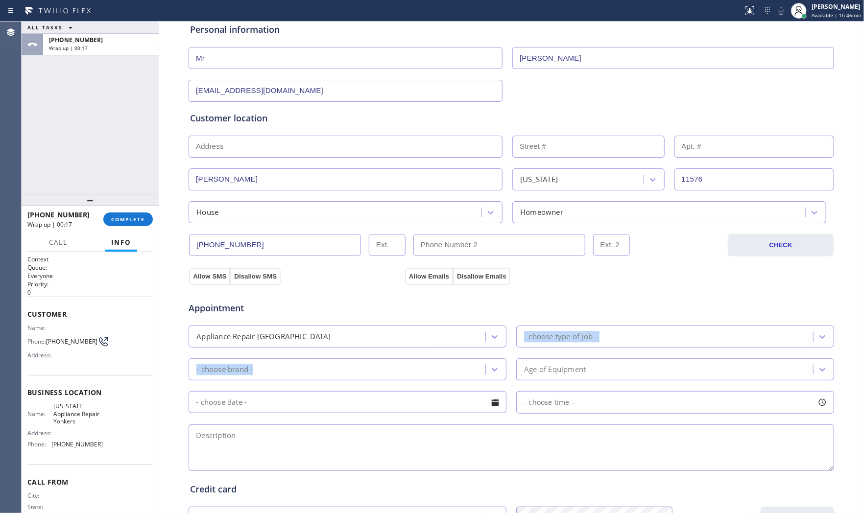
click at [324, 341] on div "Appointment Appliance Repair High End - choose type of job - - choose brand - A…" at bounding box center [511, 381] width 642 height 183
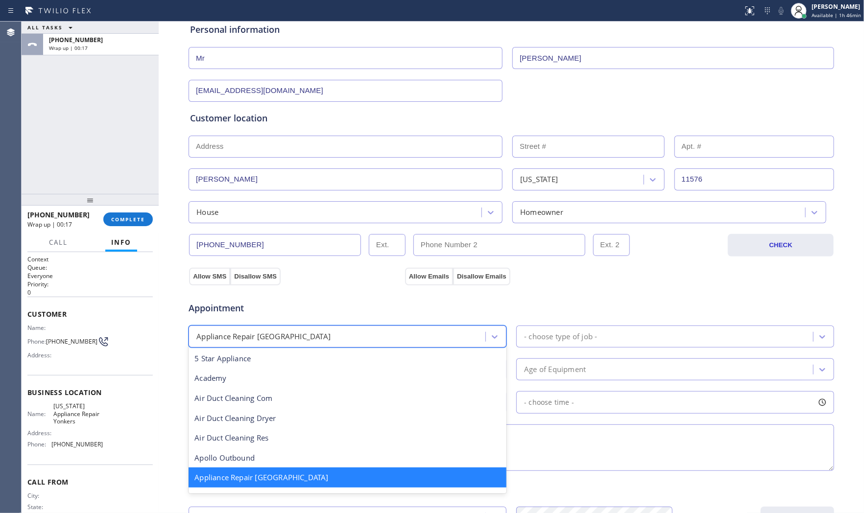
click at [322, 335] on div "Appliance Repair [GEOGRAPHIC_DATA]" at bounding box center [338, 336] width 294 height 17
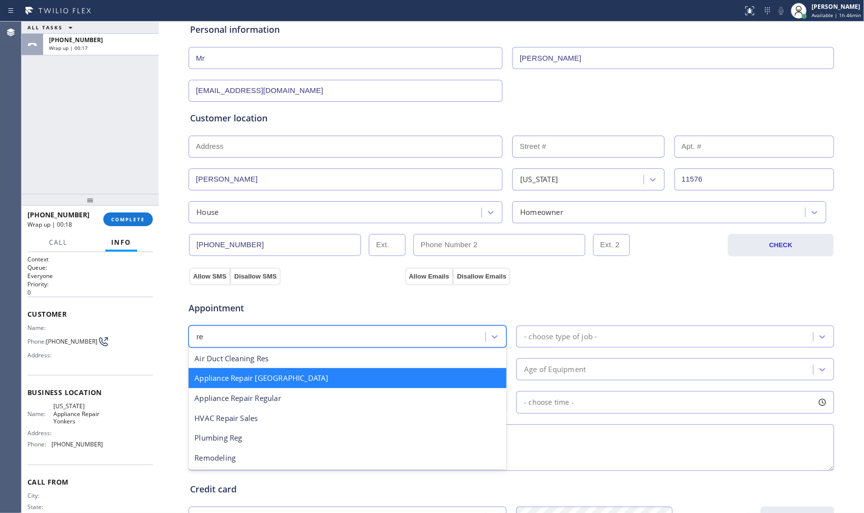
scroll to position [0, 0]
type input "reg"
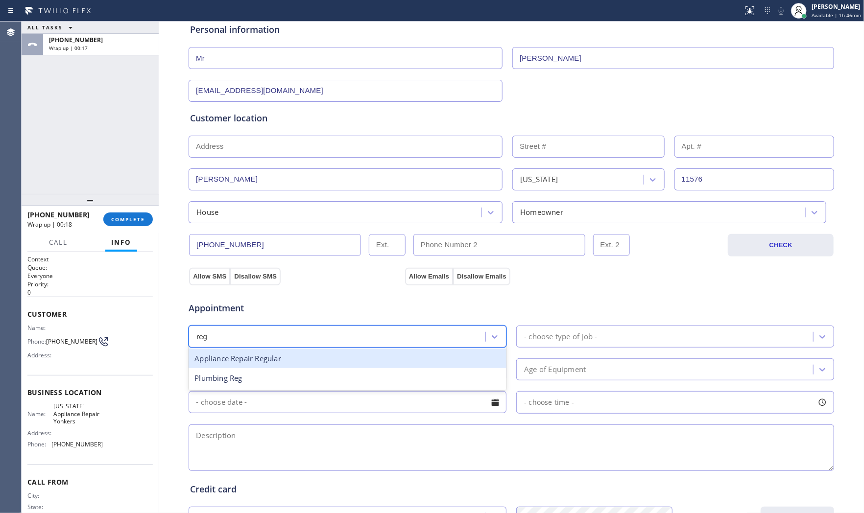
drag, startPoint x: 275, startPoint y: 358, endPoint x: 428, endPoint y: 345, distance: 153.8
click at [282, 358] on div "Appliance Repair Regular" at bounding box center [348, 359] width 318 height 20
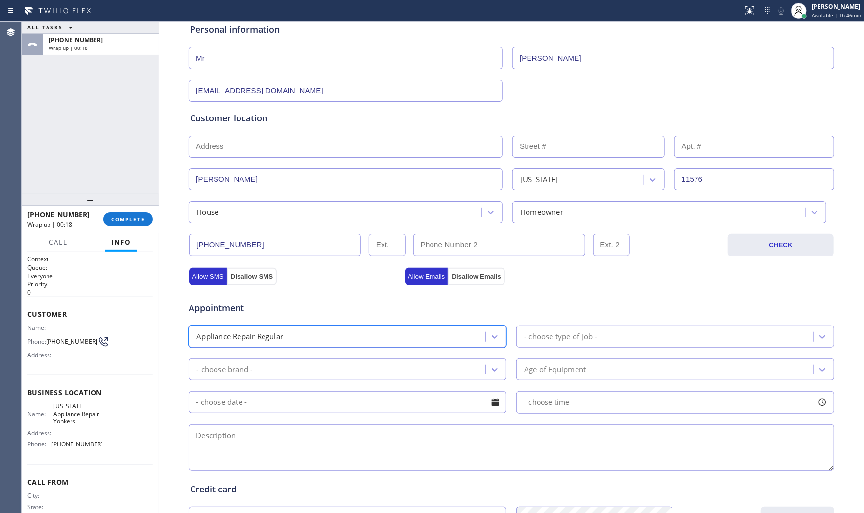
click at [567, 340] on div "- choose type of job -" at bounding box center [560, 336] width 73 height 11
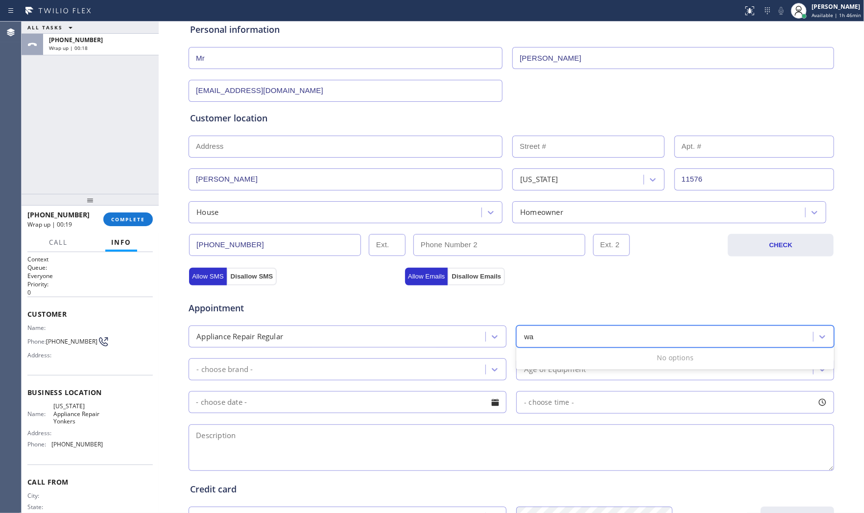
type input "was"
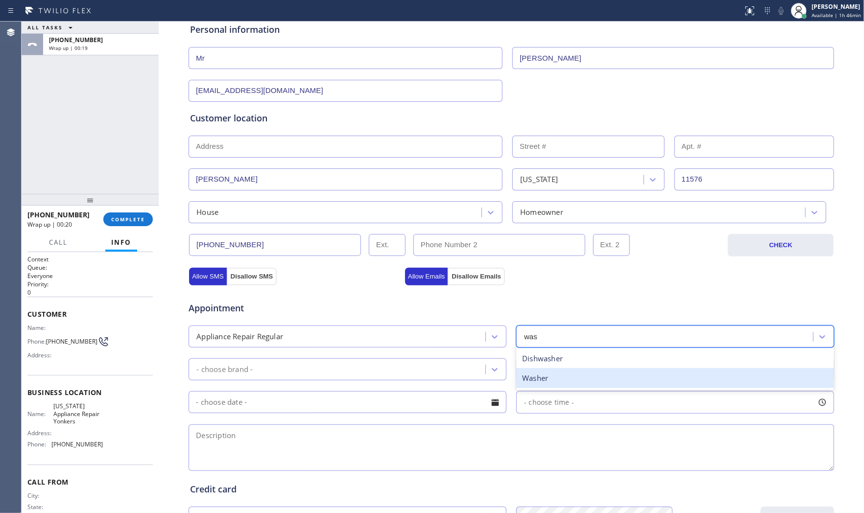
click at [545, 375] on div "Washer" at bounding box center [675, 378] width 318 height 20
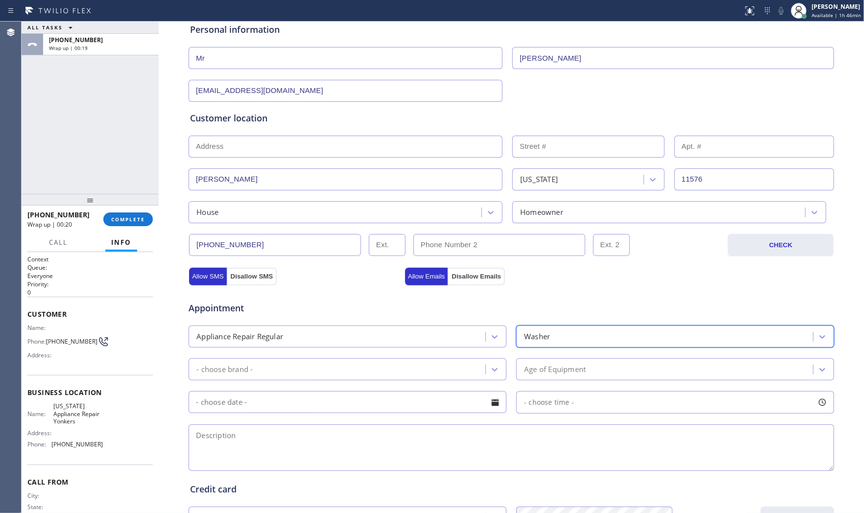
click at [329, 368] on div "- choose brand -" at bounding box center [338, 369] width 294 height 17
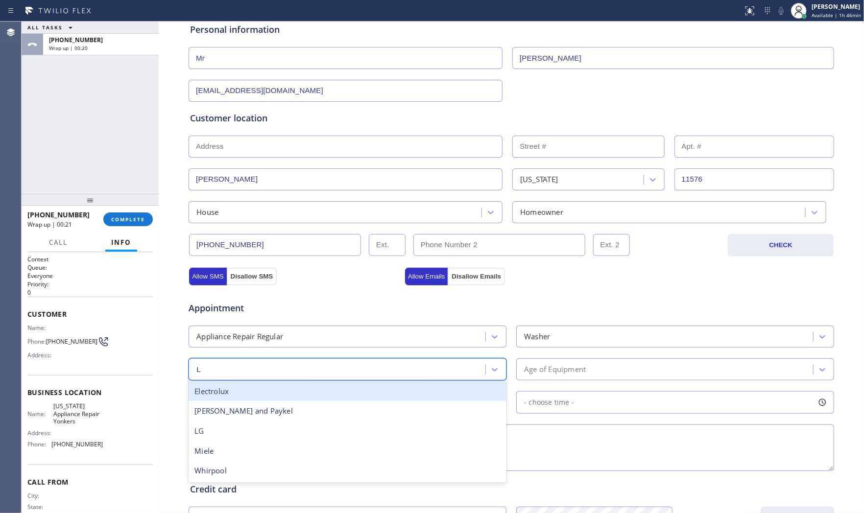
type input "LG"
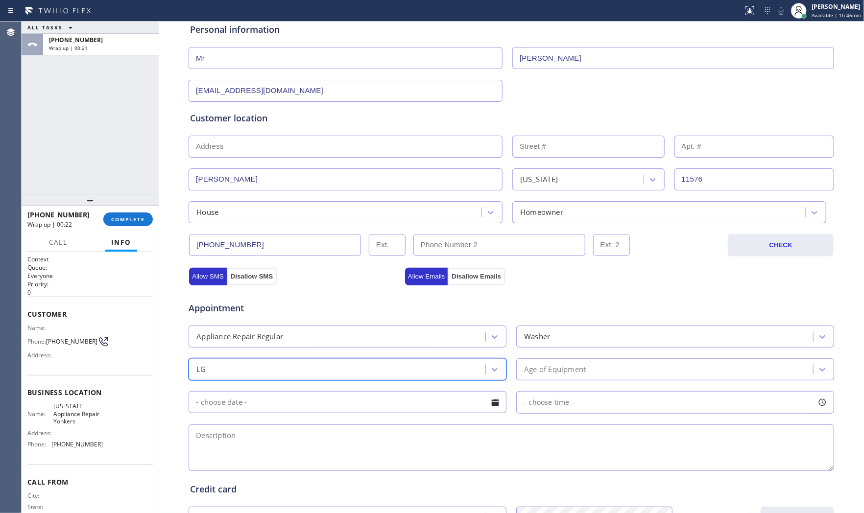
click at [545, 375] on div "Age of Equipment" at bounding box center [555, 369] width 62 height 11
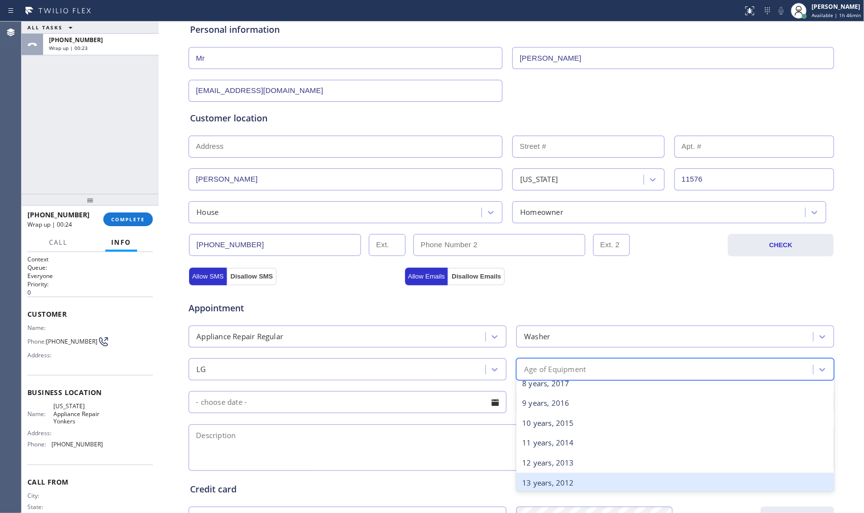
scroll to position [163, 0]
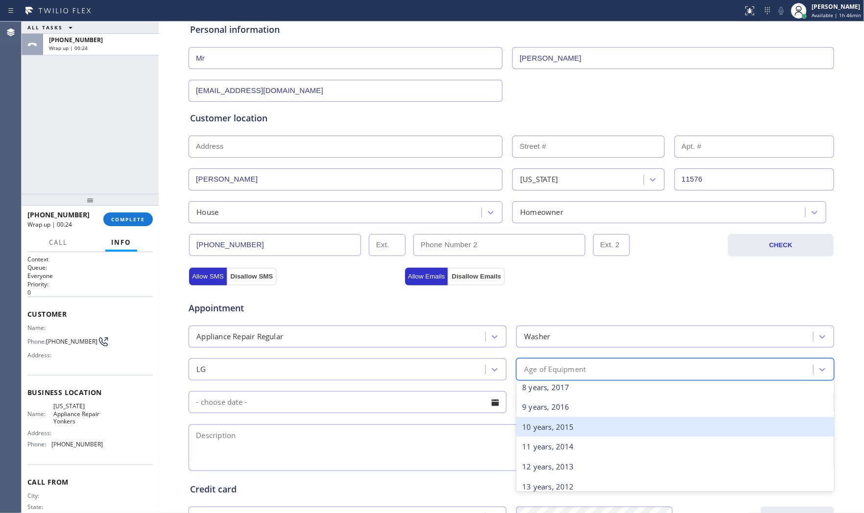
click at [549, 425] on div "10 years, 2015" at bounding box center [675, 427] width 318 height 20
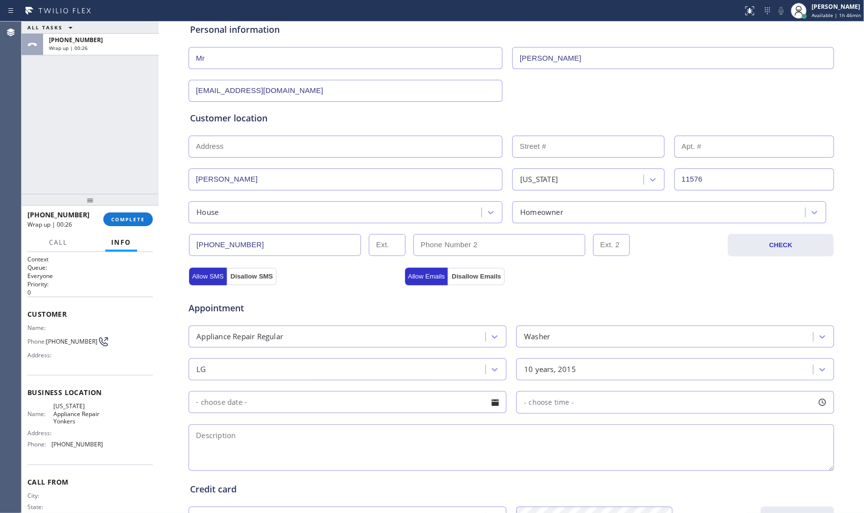
drag, startPoint x: 377, startPoint y: 439, endPoint x: 414, endPoint y: 440, distance: 36.7
click at [377, 439] on textarea at bounding box center [511, 448] width 645 height 47
paste textarea "LG | washerSBS | having error code DE tried to replaced the lock but still have…"
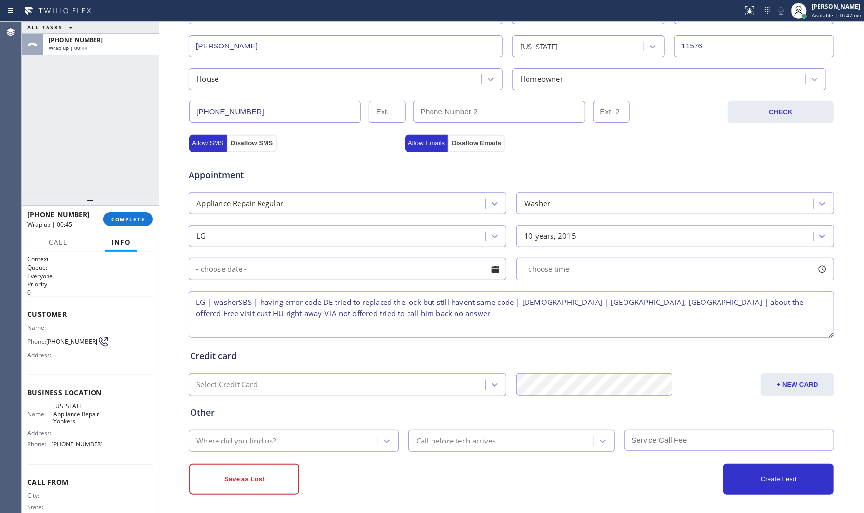
scroll to position [245, 0]
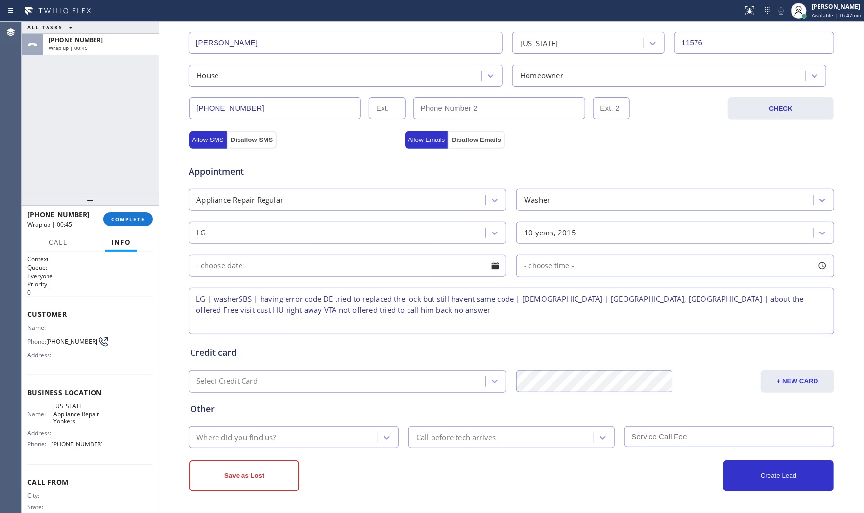
type textarea "LG | washerSBS | having error code DE tried to replaced the lock but still have…"
click at [339, 439] on div "Where did you find us?" at bounding box center [284, 437] width 186 height 17
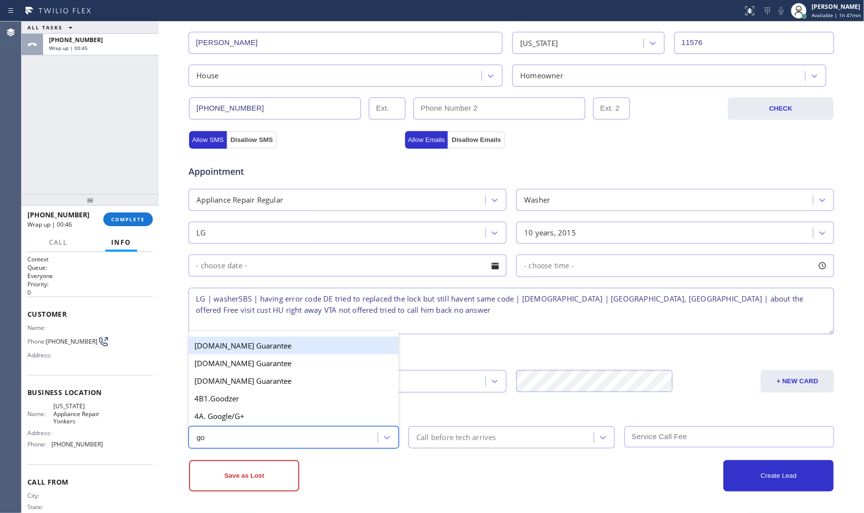
type input "goo"
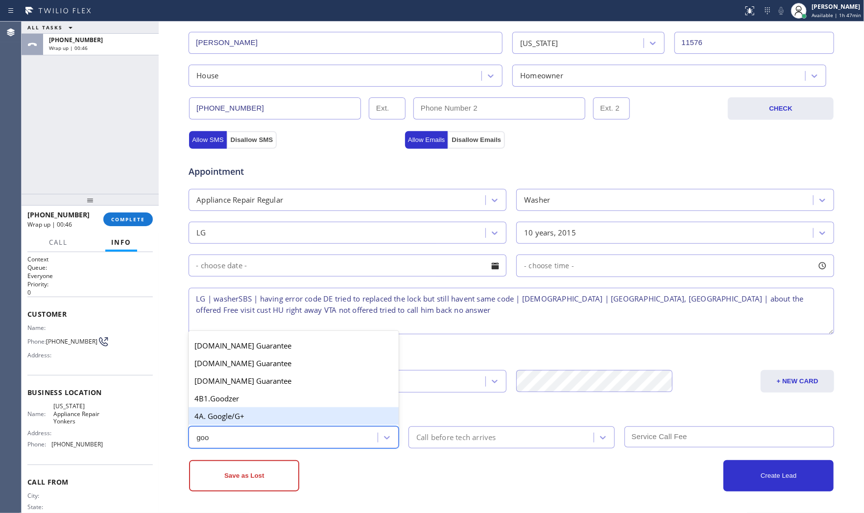
drag, startPoint x: 307, startPoint y: 416, endPoint x: 297, endPoint y: 431, distance: 18.1
click at [306, 416] on div "4A. Google/G+" at bounding box center [294, 416] width 210 height 18
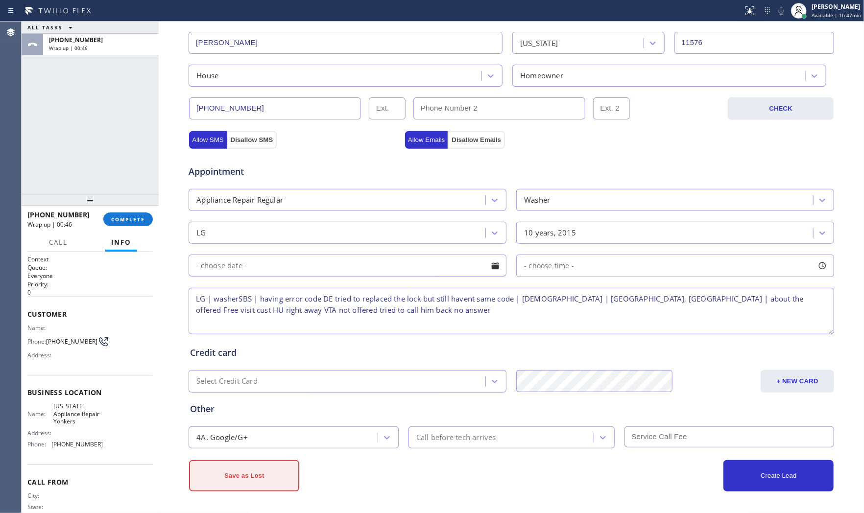
click at [261, 445] on button "Save as Lost" at bounding box center [244, 475] width 110 height 31
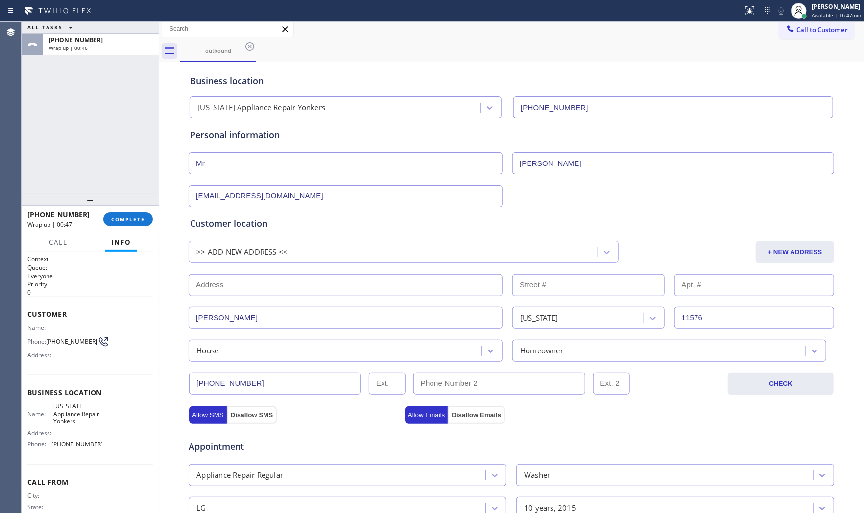
scroll to position [0, 0]
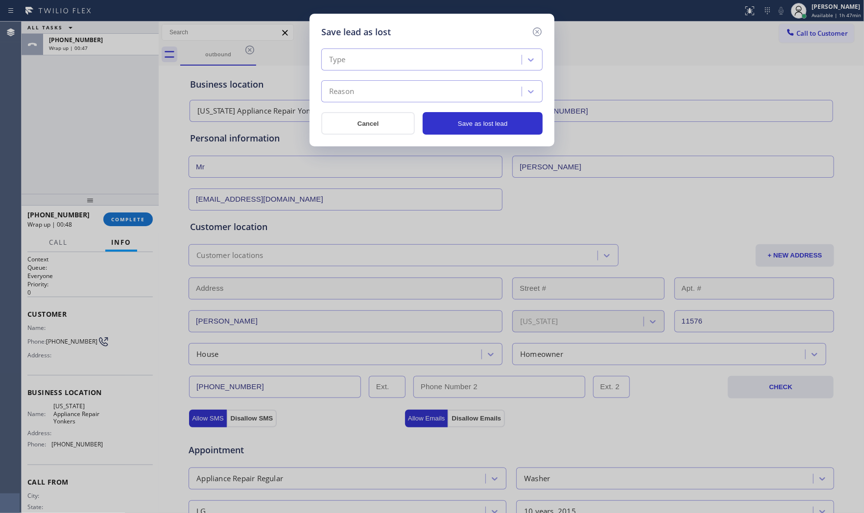
click at [388, 65] on div "Type" at bounding box center [422, 59] width 197 height 17
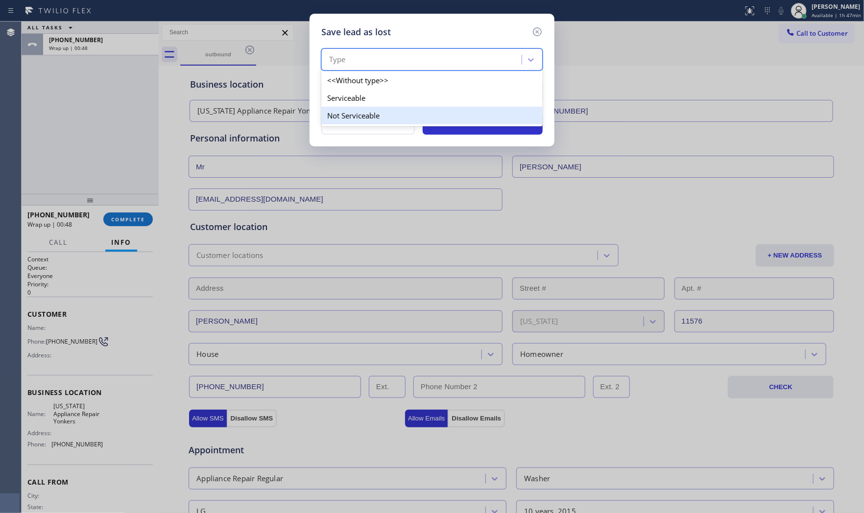
click at [368, 107] on div "Not Serviceable" at bounding box center [431, 116] width 221 height 18
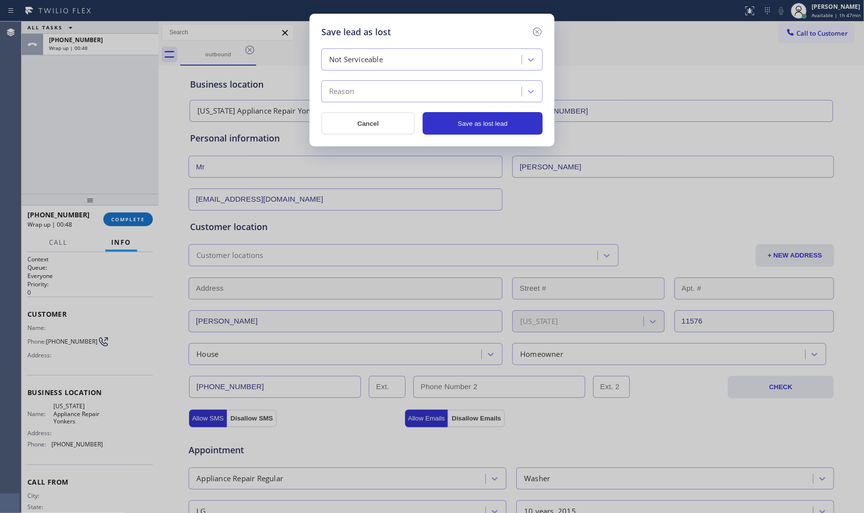
click at [368, 88] on div "Reason" at bounding box center [422, 91] width 197 height 17
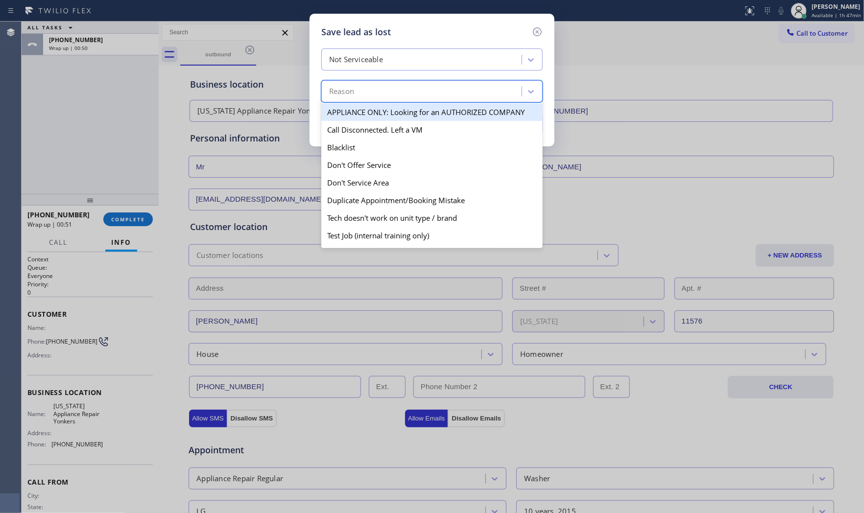
click at [388, 65] on div "Not Serviceable" at bounding box center [422, 59] width 197 height 17
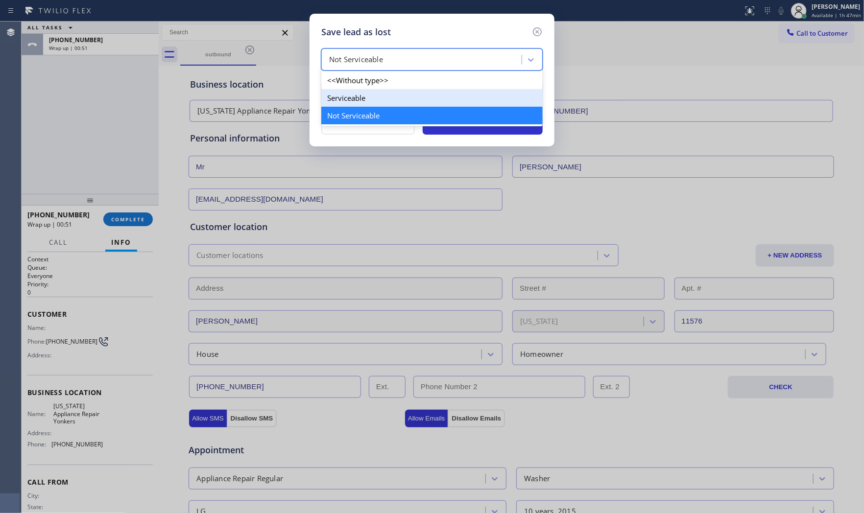
click at [371, 98] on div "Serviceable" at bounding box center [431, 98] width 221 height 18
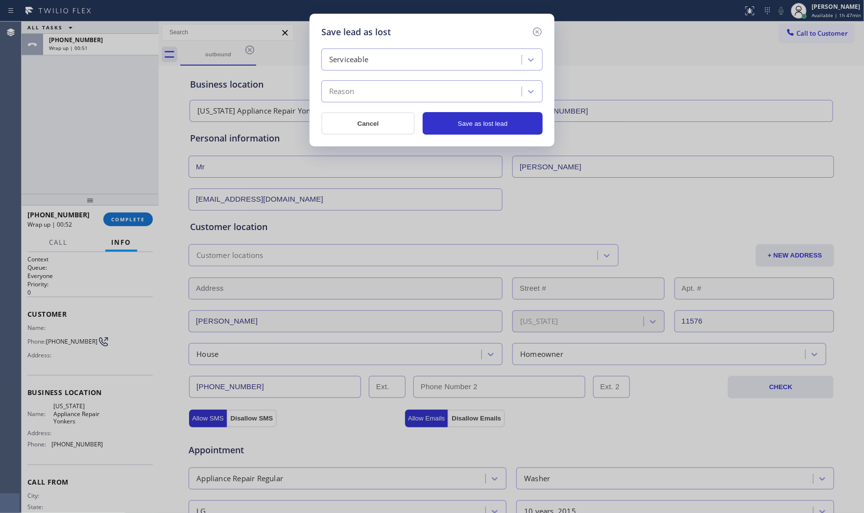
click at [380, 78] on div "Serviceable Reason" at bounding box center [431, 75] width 221 height 54
click at [378, 94] on div "Reason" at bounding box center [422, 91] width 197 height 17
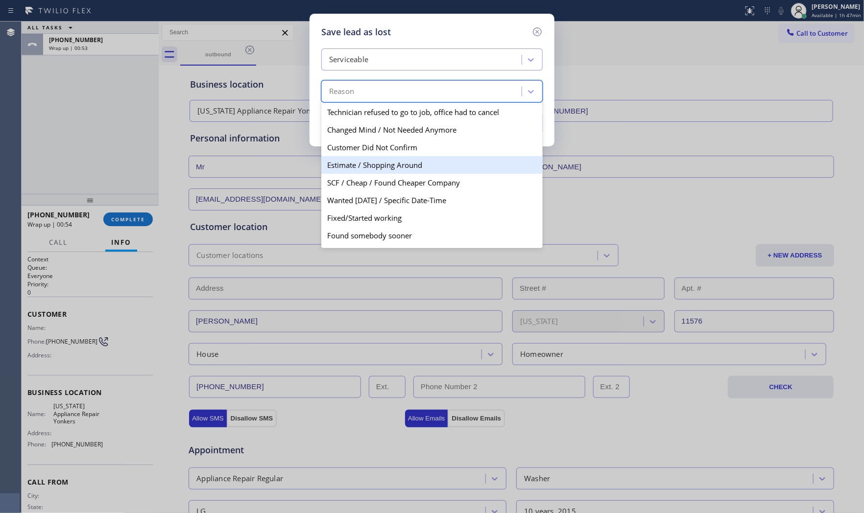
click at [397, 168] on div "Estimate / Shopping Around" at bounding box center [431, 165] width 221 height 18
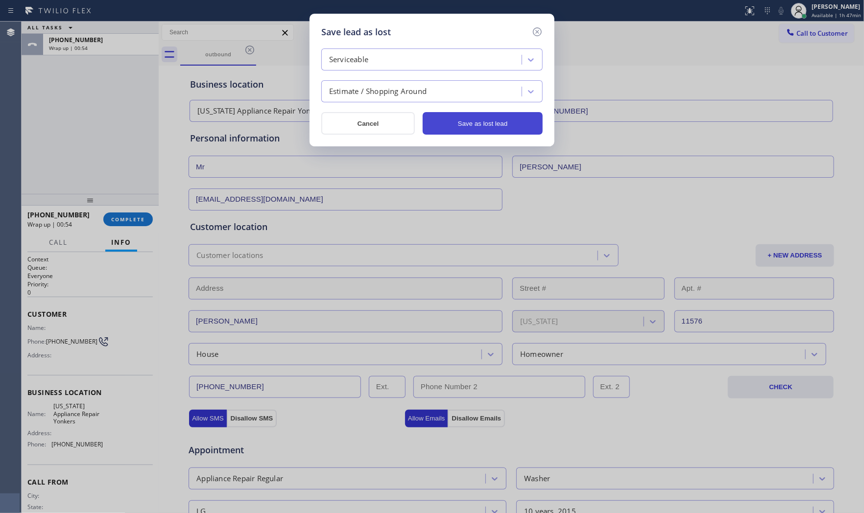
click at [483, 128] on button "Save as lost lead" at bounding box center [483, 123] width 120 height 23
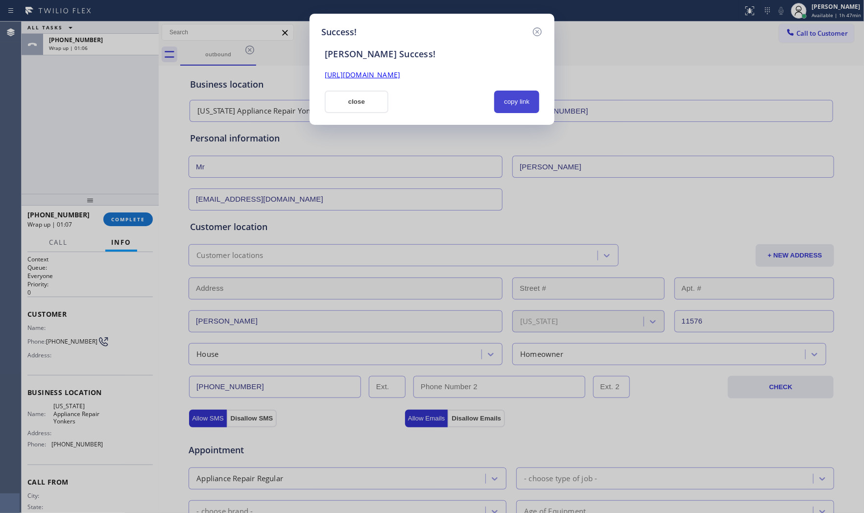
click at [511, 101] on button "copy link" at bounding box center [516, 102] width 45 height 23
click at [335, 110] on button "close" at bounding box center [357, 102] width 64 height 23
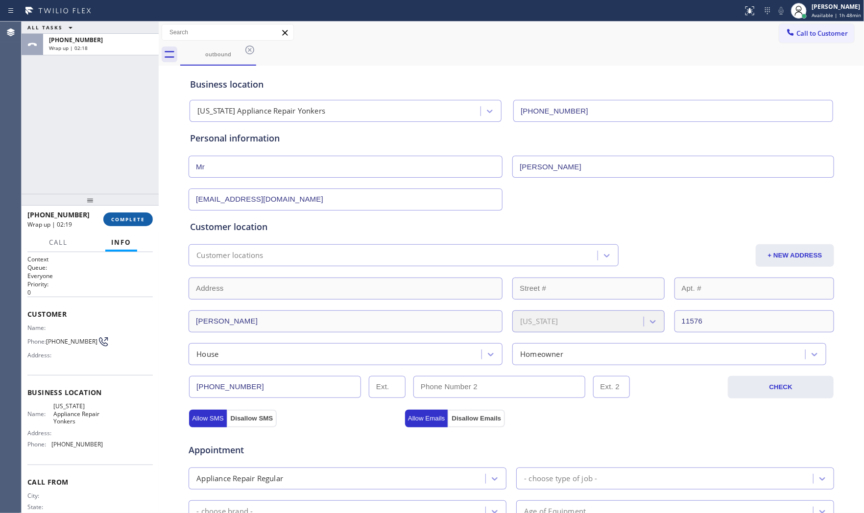
click at [135, 220] on span "COMPLETE" at bounding box center [128, 219] width 34 height 7
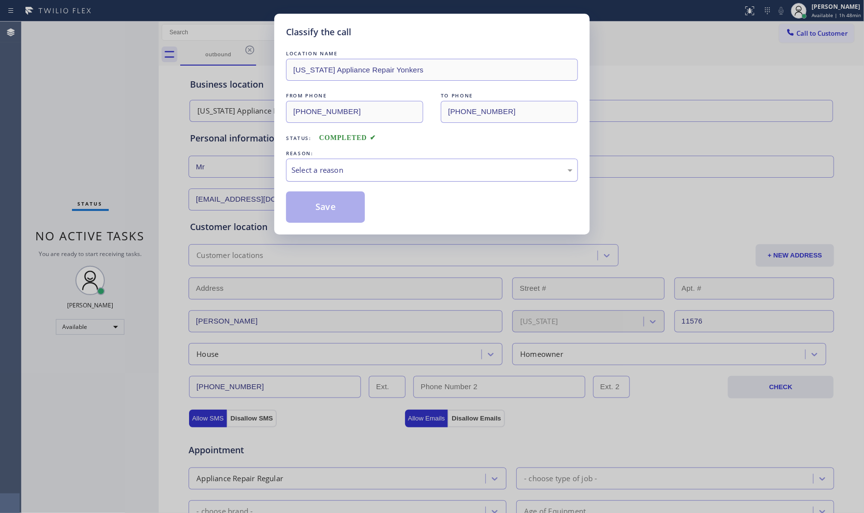
drag, startPoint x: 356, startPoint y: 170, endPoint x: 353, endPoint y: 179, distance: 9.1
click at [355, 173] on div "Select a reason" at bounding box center [431, 170] width 281 height 11
click at [336, 208] on button "Save" at bounding box center [325, 206] width 79 height 31
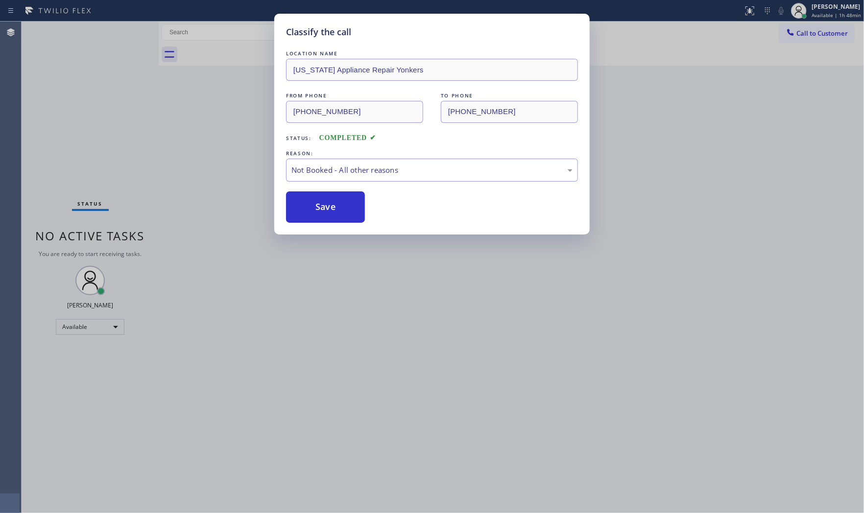
drag, startPoint x: 336, startPoint y: 208, endPoint x: 624, endPoint y: 109, distance: 304.5
click at [340, 207] on button "Save" at bounding box center [325, 206] width 79 height 31
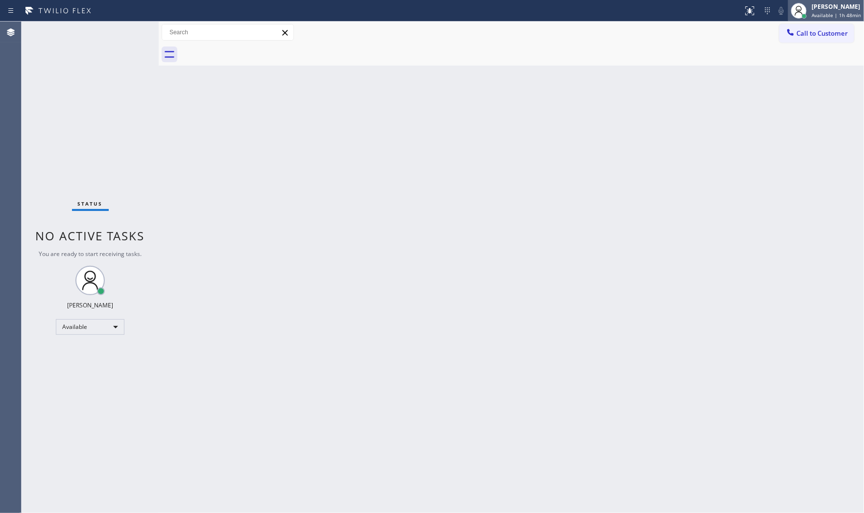
click at [777, 12] on span "Available | 1h 48min" at bounding box center [835, 15] width 49 height 7
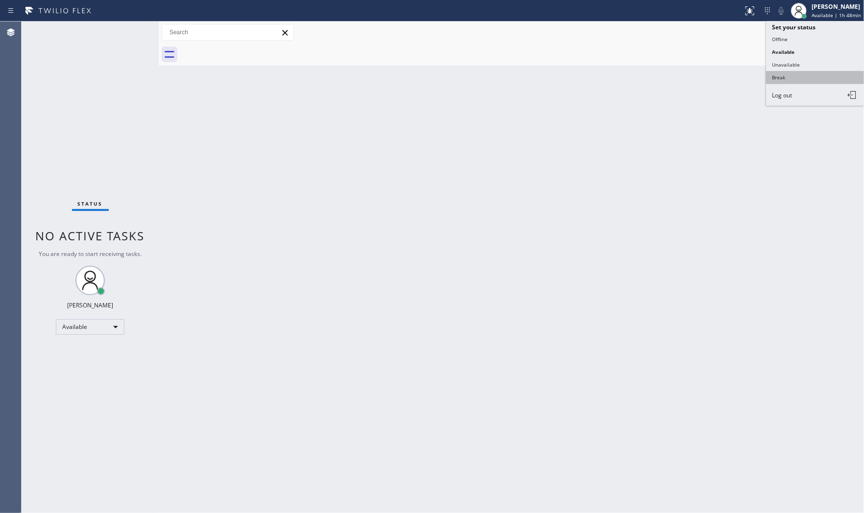
click at [777, 74] on button "Break" at bounding box center [815, 77] width 98 height 13
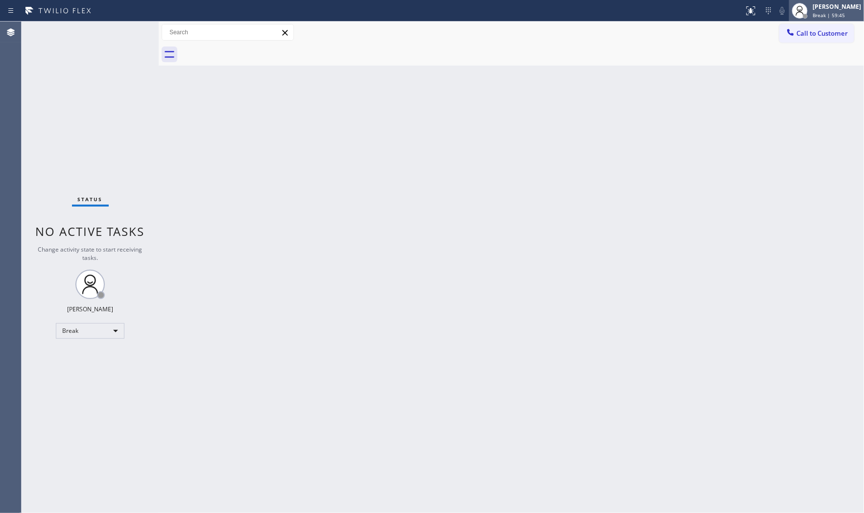
click at [777, 6] on div "[PERSON_NAME]" at bounding box center [836, 6] width 48 height 8
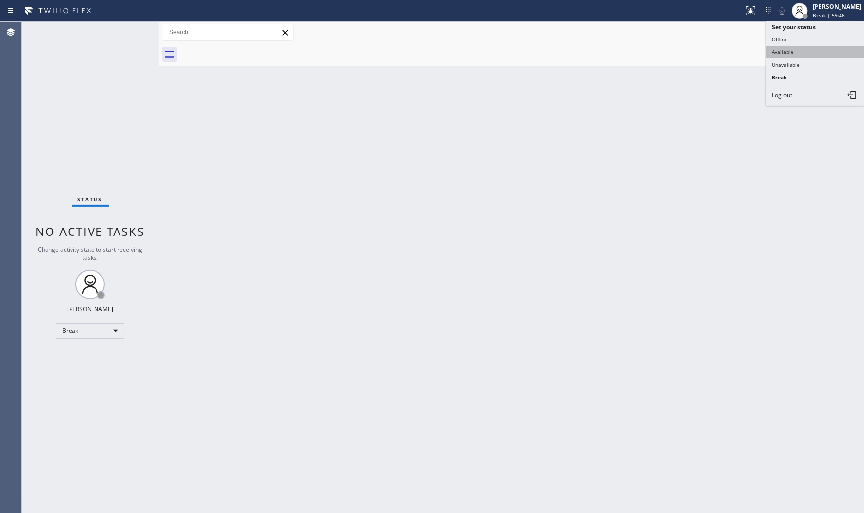
click at [777, 52] on button "Available" at bounding box center [815, 52] width 98 height 13
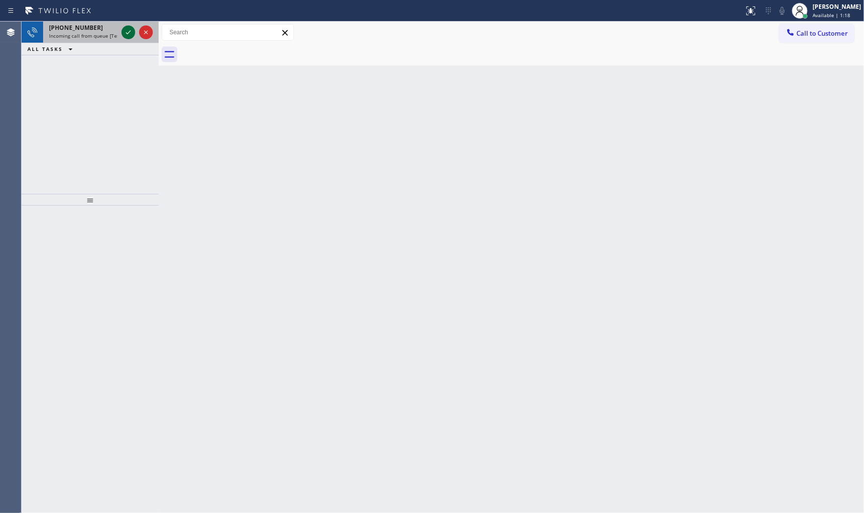
click at [129, 33] on icon at bounding box center [128, 32] width 12 height 12
click at [124, 27] on icon at bounding box center [128, 32] width 12 height 12
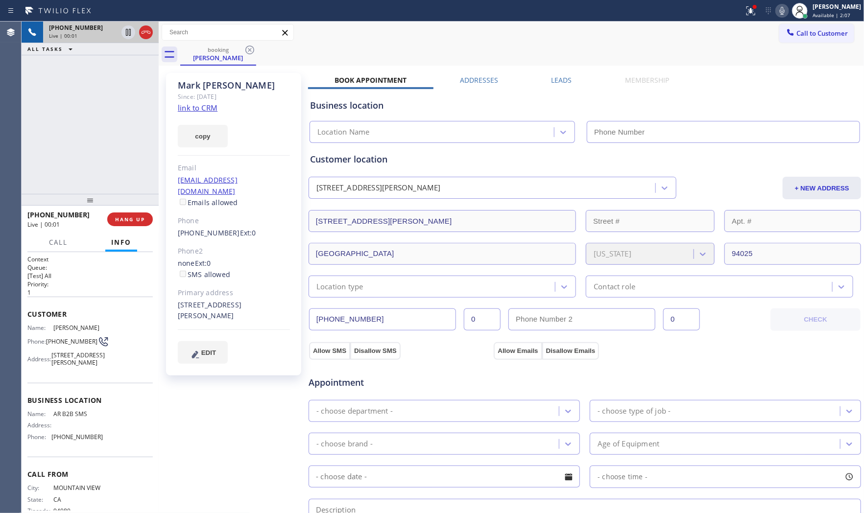
type input "[PHONE_NUMBER]"
click at [207, 105] on link "link to CRM" at bounding box center [198, 108] width 40 height 10
click at [776, 12] on icon at bounding box center [782, 11] width 12 height 12
click at [777, 12] on icon at bounding box center [782, 11] width 12 height 12
drag, startPoint x: 177, startPoint y: 290, endPoint x: 223, endPoint y: 304, distance: 48.0
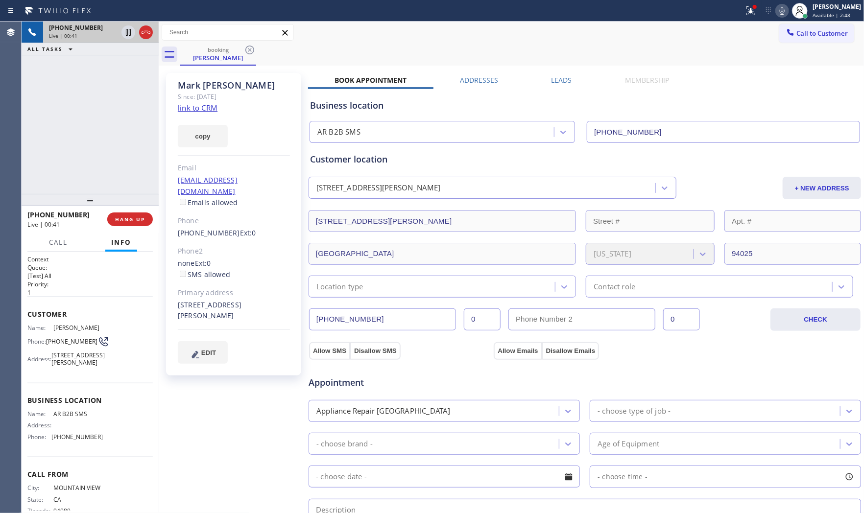
click at [223, 304] on div "[PERSON_NAME] Since: [DATE] link to CRM copy Email [EMAIL_ADDRESS][DOMAIN_NAME]…" at bounding box center [233, 224] width 135 height 303
copy div "[STREET_ADDRESS][PERSON_NAME]"
click at [753, 6] on div at bounding box center [755, 7] width 4 height 4
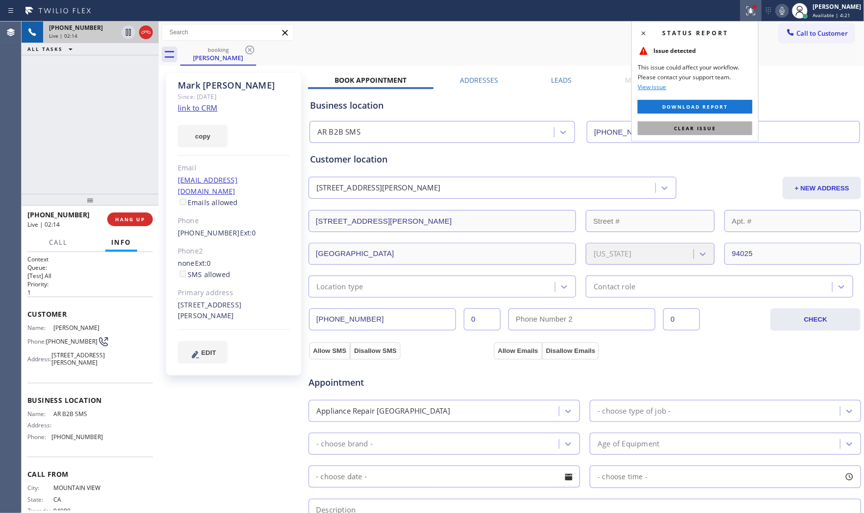
click at [725, 123] on button "Clear issue" at bounding box center [695, 128] width 115 height 14
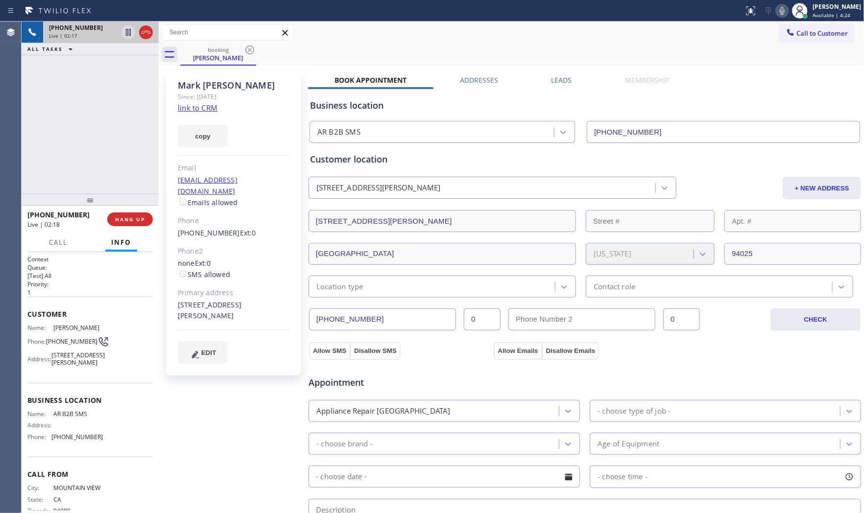
click at [777, 12] on icon at bounding box center [782, 11] width 12 height 12
click at [129, 33] on icon at bounding box center [128, 32] width 12 height 12
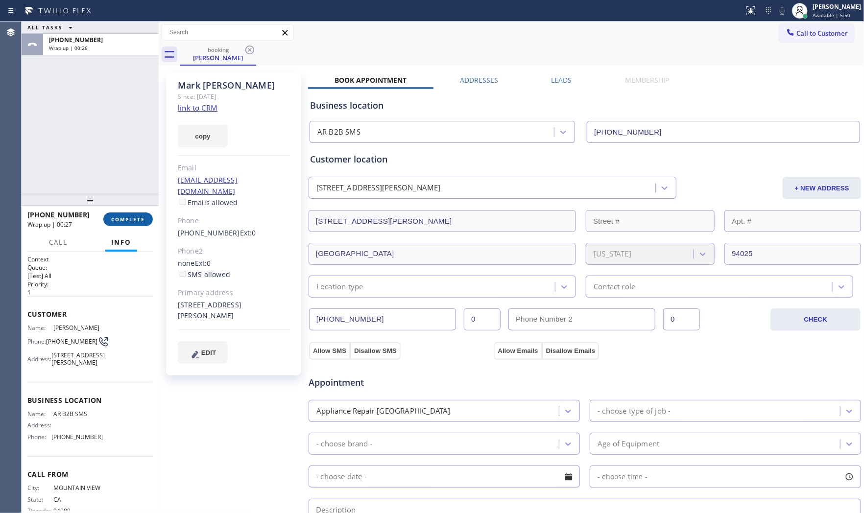
click at [132, 214] on button "COMPLETE" at bounding box center [127, 220] width 49 height 14
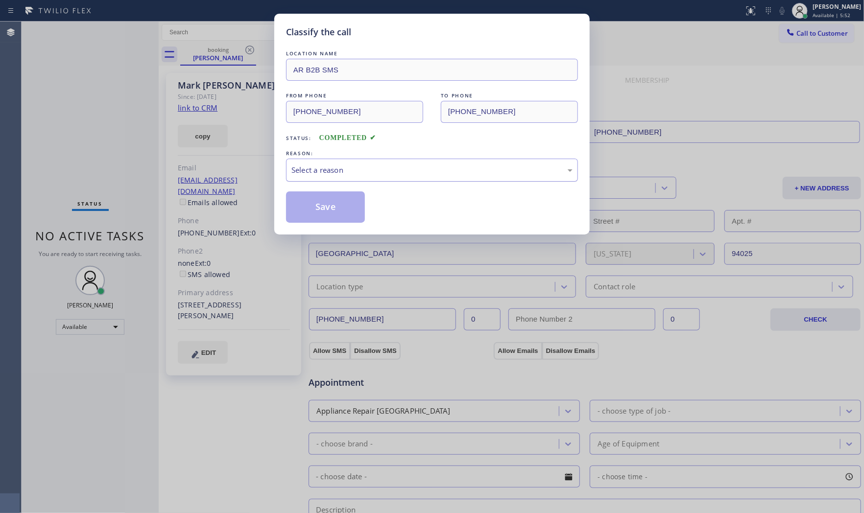
click at [357, 175] on div "Select a reason" at bounding box center [431, 170] width 281 height 11
drag, startPoint x: 340, startPoint y: 169, endPoint x: 338, endPoint y: 179, distance: 10.0
click at [340, 172] on div "Not Booked - All other reasons" at bounding box center [431, 170] width 281 height 11
click at [327, 205] on button "Save" at bounding box center [325, 206] width 79 height 31
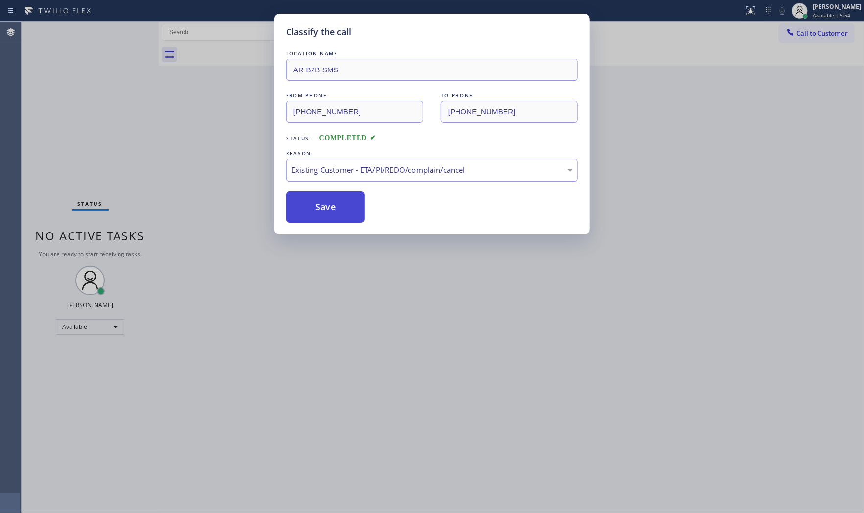
click at [327, 205] on button "Save" at bounding box center [325, 206] width 79 height 31
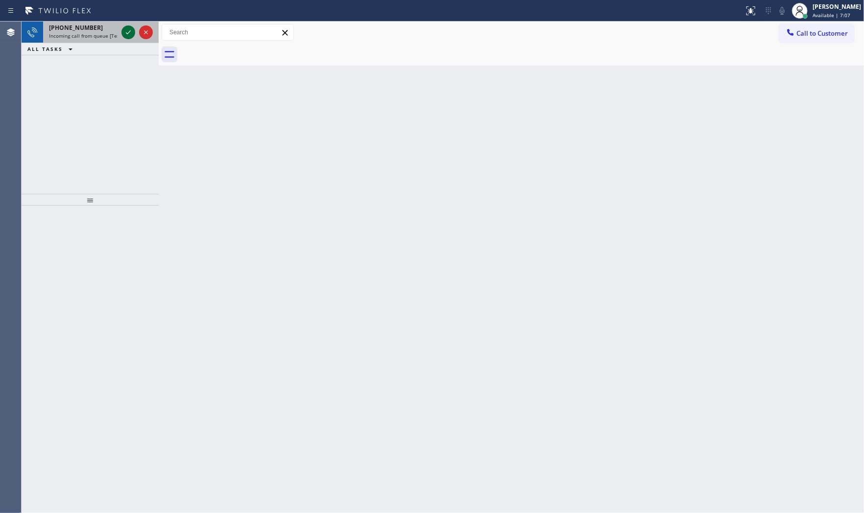
click at [127, 31] on icon at bounding box center [128, 32] width 12 height 12
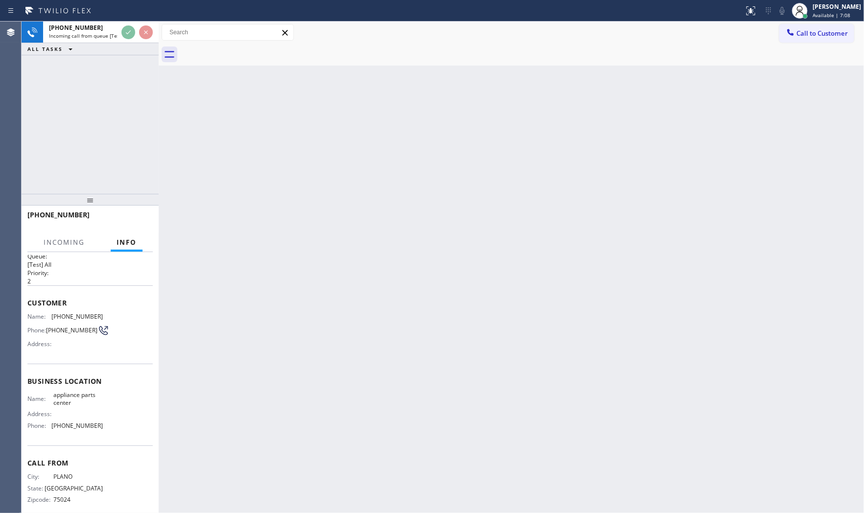
scroll to position [23, 0]
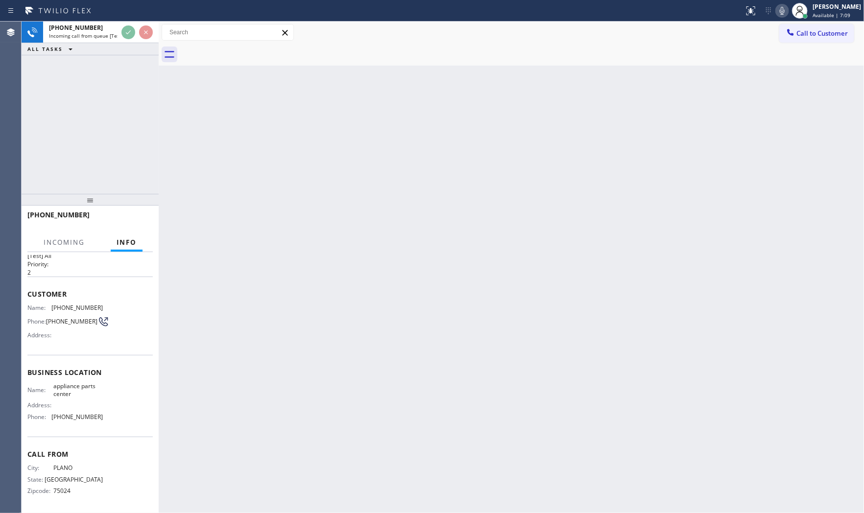
click at [145, 214] on div "[PHONE_NUMBER]" at bounding box center [86, 214] width 119 height 9
click at [146, 217] on div "[PHONE_NUMBER]" at bounding box center [89, 219] width 125 height 25
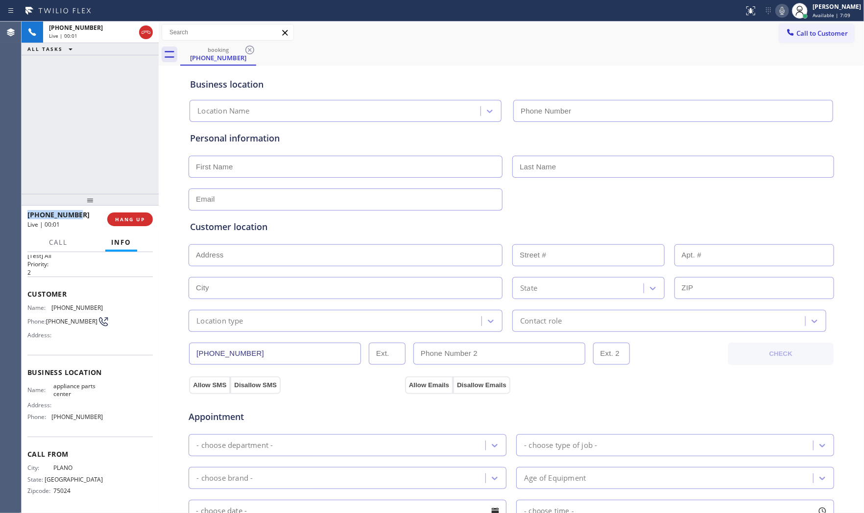
click at [146, 217] on button "HANG UP" at bounding box center [130, 220] width 46 height 14
type input "[PHONE_NUMBER]"
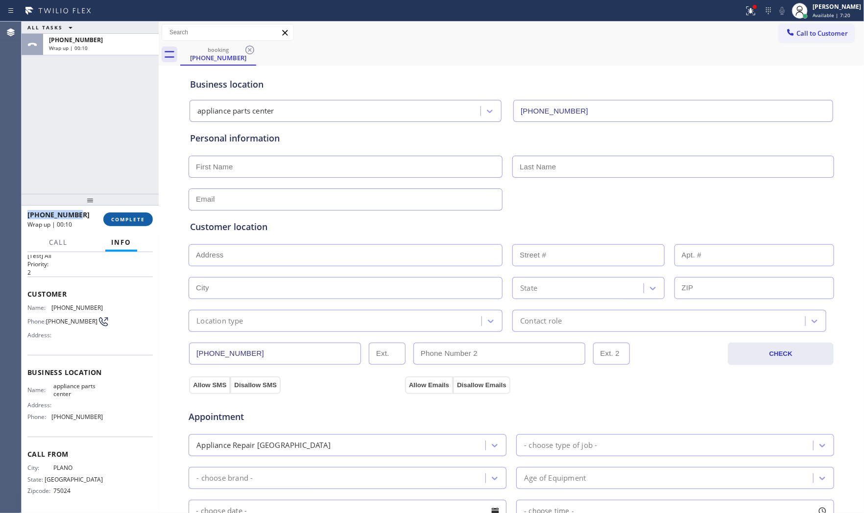
click at [141, 214] on button "COMPLETE" at bounding box center [127, 220] width 49 height 14
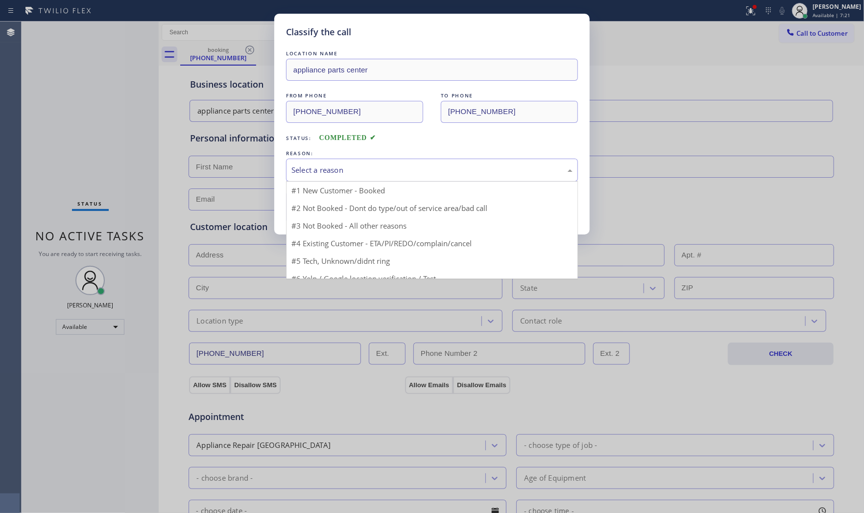
click at [346, 167] on div "Select a reason" at bounding box center [431, 170] width 281 height 11
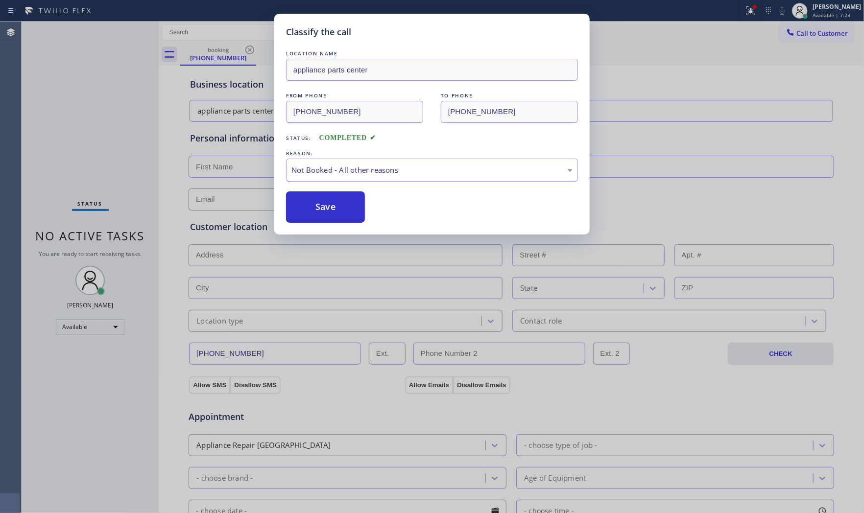
click at [327, 205] on button "Save" at bounding box center [325, 206] width 79 height 31
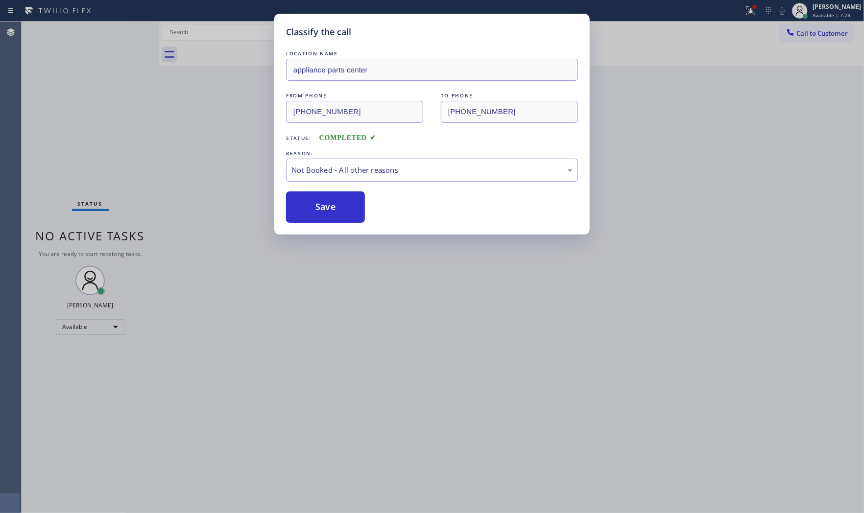
click at [327, 205] on button "Save" at bounding box center [325, 206] width 79 height 31
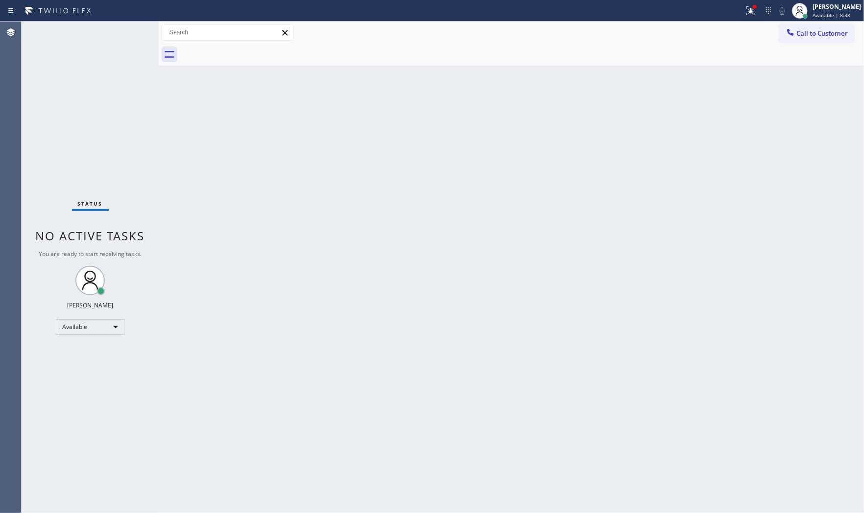
click at [128, 26] on div "Status No active tasks You are ready to start receiving tasks. [PERSON_NAME] Av…" at bounding box center [90, 268] width 137 height 492
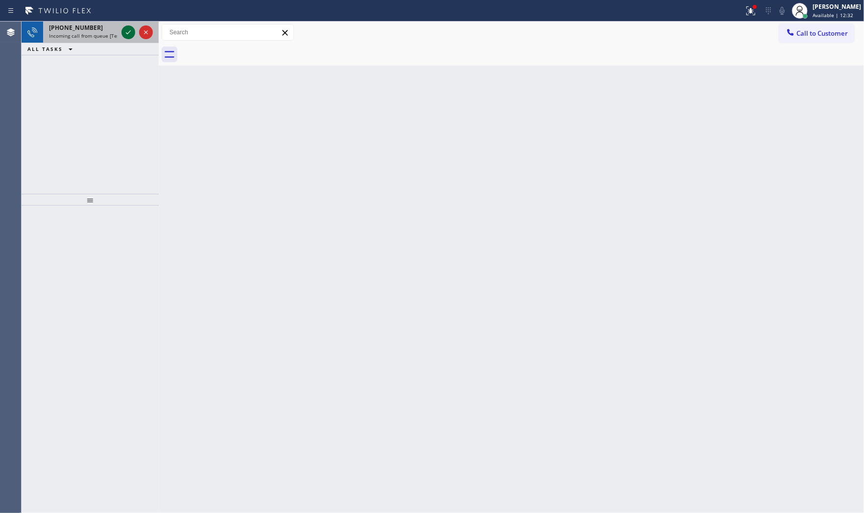
click at [125, 33] on icon at bounding box center [128, 32] width 12 height 12
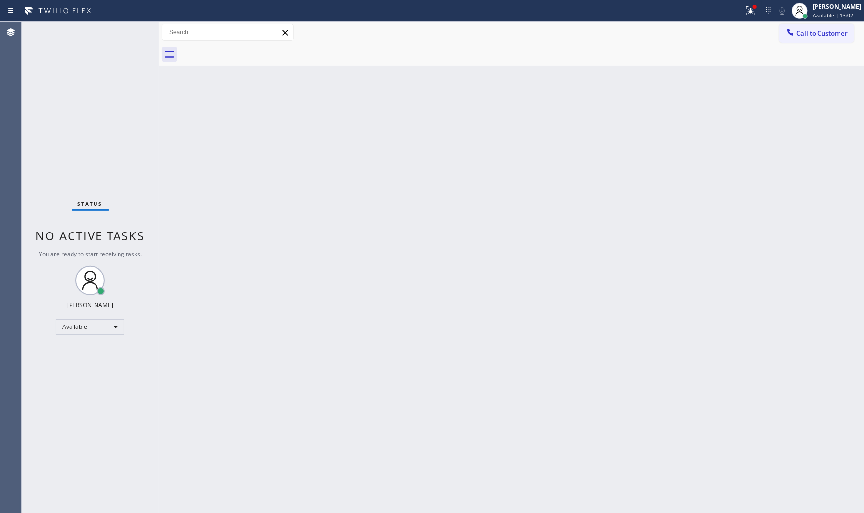
click at [124, 33] on div "Status No active tasks You are ready to start receiving tasks. [PERSON_NAME] Av…" at bounding box center [90, 268] width 137 height 492
click at [748, 12] on icon at bounding box center [749, 9] width 6 height 7
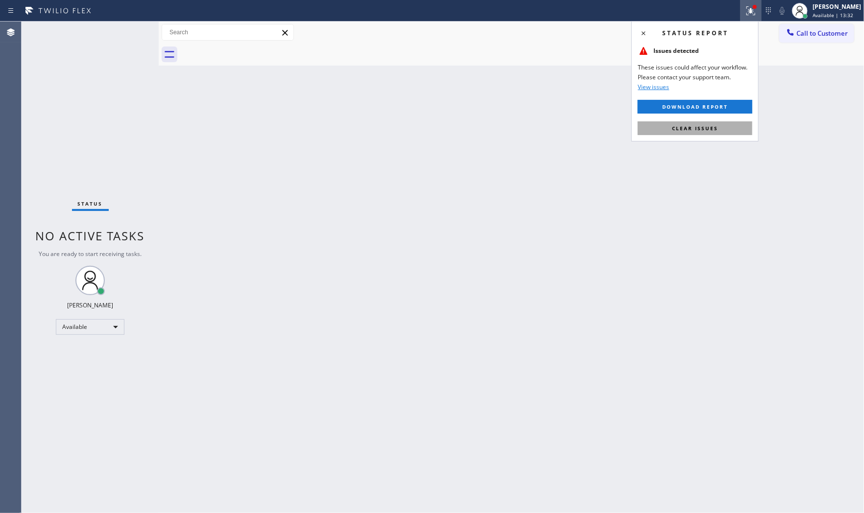
click at [707, 125] on span "Clear issues" at bounding box center [695, 128] width 46 height 7
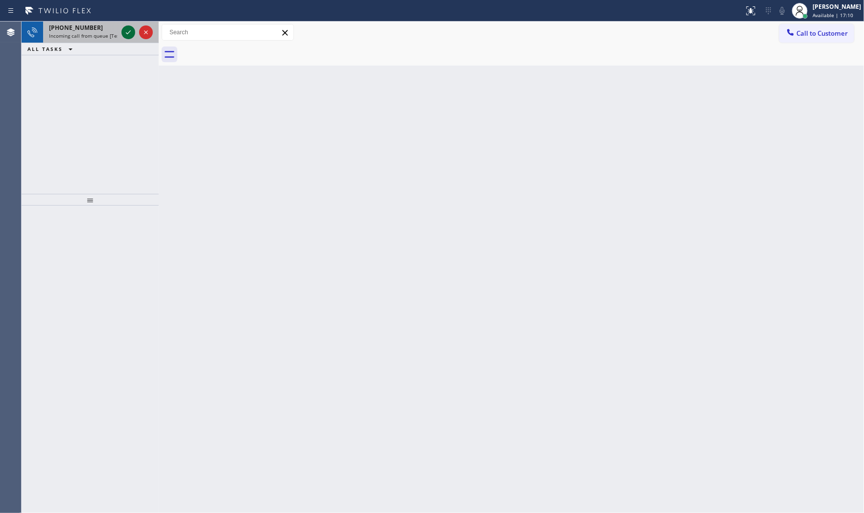
click at [129, 36] on icon at bounding box center [128, 32] width 12 height 12
click at [129, 32] on icon at bounding box center [128, 32] width 5 height 4
click at [128, 39] on div at bounding box center [136, 33] width 35 height 22
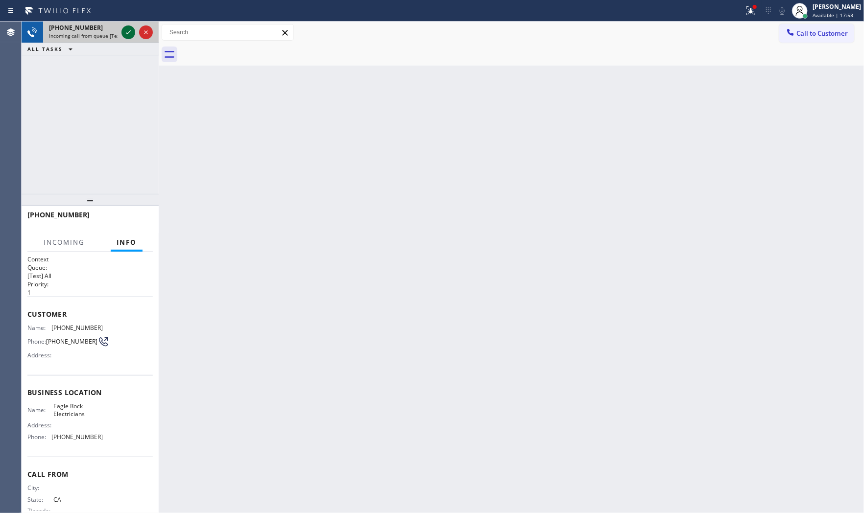
click at [125, 30] on icon at bounding box center [128, 32] width 12 height 12
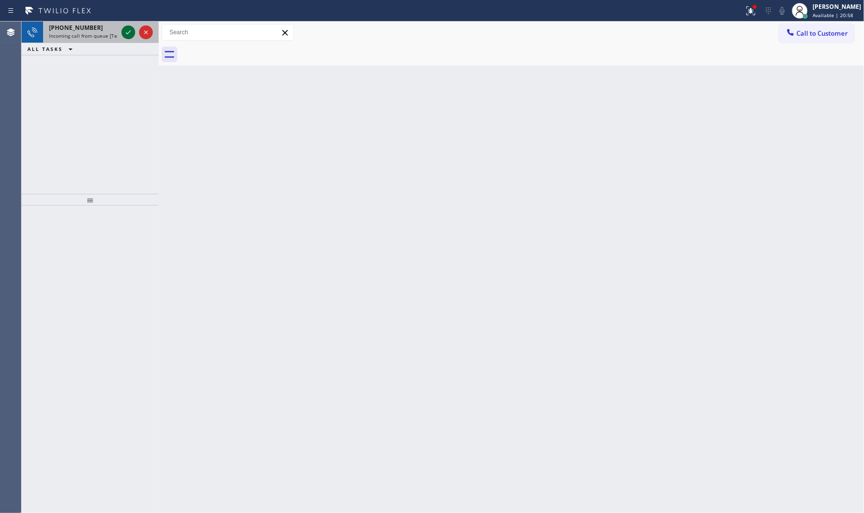
click at [129, 33] on icon at bounding box center [128, 32] width 12 height 12
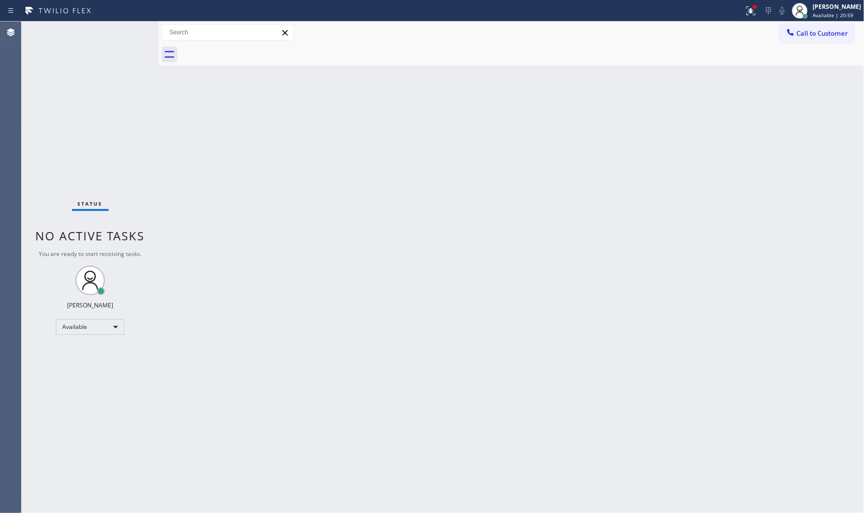
click at [129, 32] on div "Status No active tasks You are ready to start receiving tasks. [PERSON_NAME] Av…" at bounding box center [90, 268] width 137 height 492
click at [130, 32] on div "Status No active tasks You are ready to start receiving tasks. [PERSON_NAME] Av…" at bounding box center [90, 268] width 137 height 492
click at [747, 7] on icon at bounding box center [751, 11] width 12 height 12
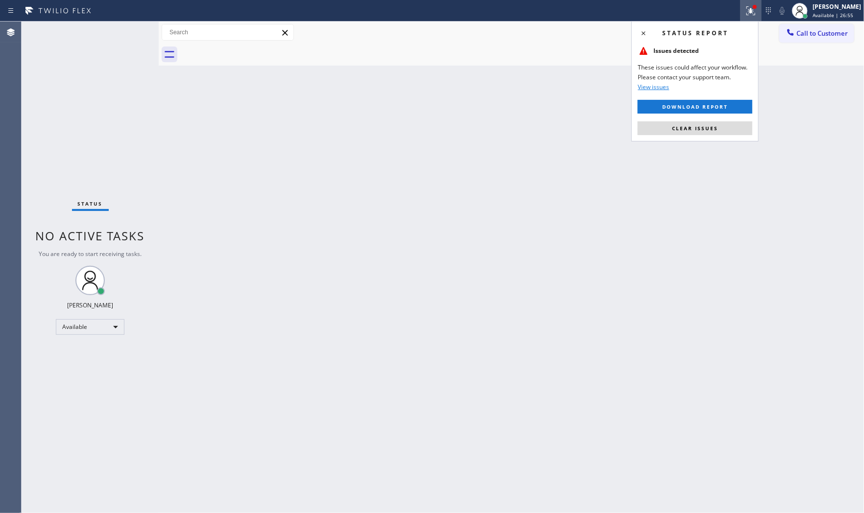
click at [673, 138] on div "Status report Issues detected These issues could affect your workflow. Please c…" at bounding box center [694, 81] width 127 height 120
click at [672, 129] on button "Clear issues" at bounding box center [695, 128] width 115 height 14
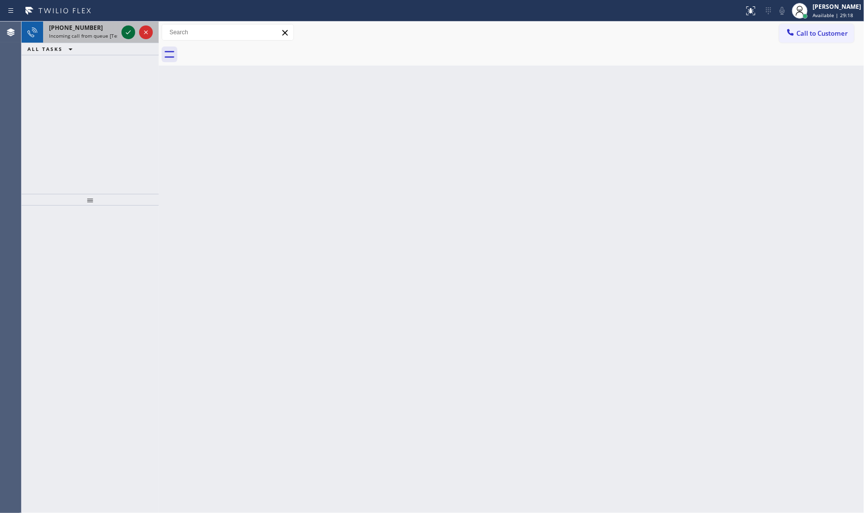
click at [128, 30] on icon at bounding box center [128, 32] width 12 height 12
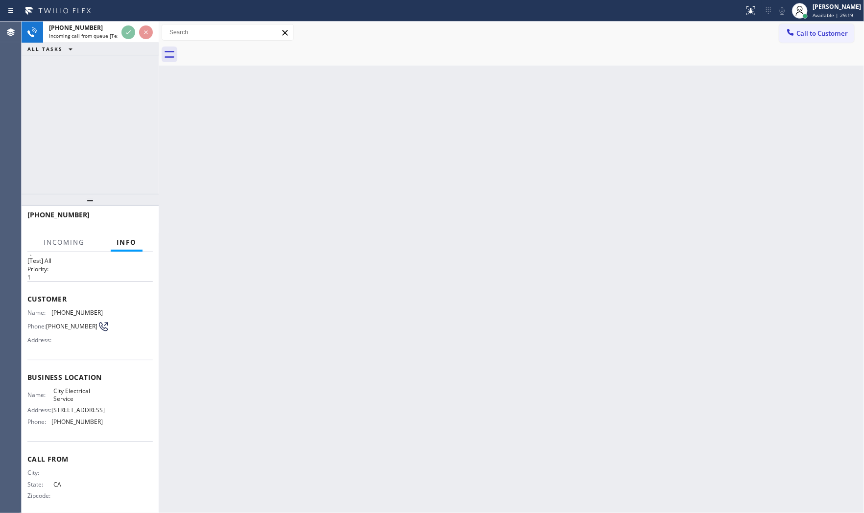
scroll to position [30, 0]
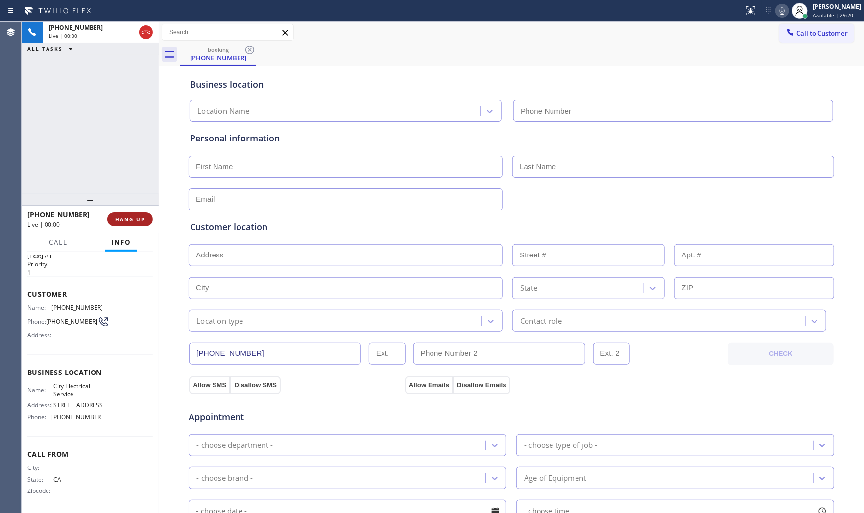
type input "[PHONE_NUMBER]"
click at [137, 218] on span "HANG UP" at bounding box center [130, 219] width 30 height 7
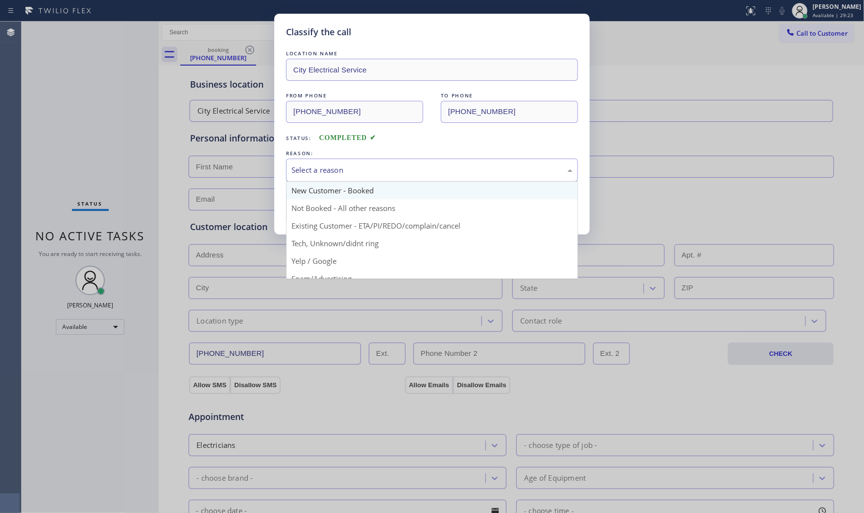
drag, startPoint x: 324, startPoint y: 164, endPoint x: 324, endPoint y: 190, distance: 26.4
click at [324, 167] on div "Select a reason" at bounding box center [432, 170] width 292 height 23
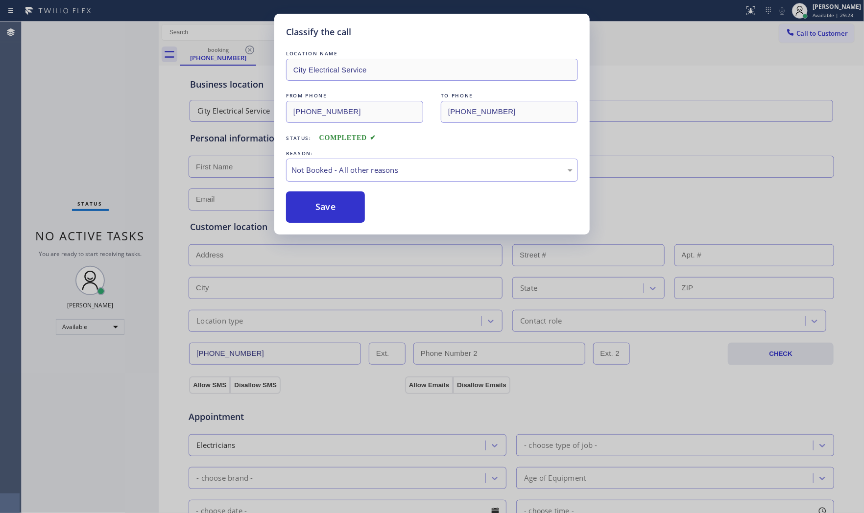
click at [322, 202] on button "Save" at bounding box center [325, 206] width 79 height 31
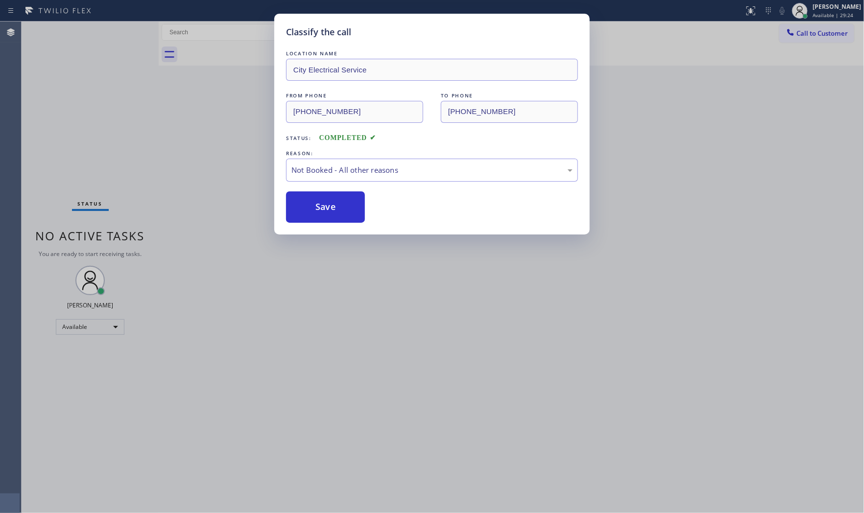
click at [322, 202] on button "Save" at bounding box center [325, 206] width 79 height 31
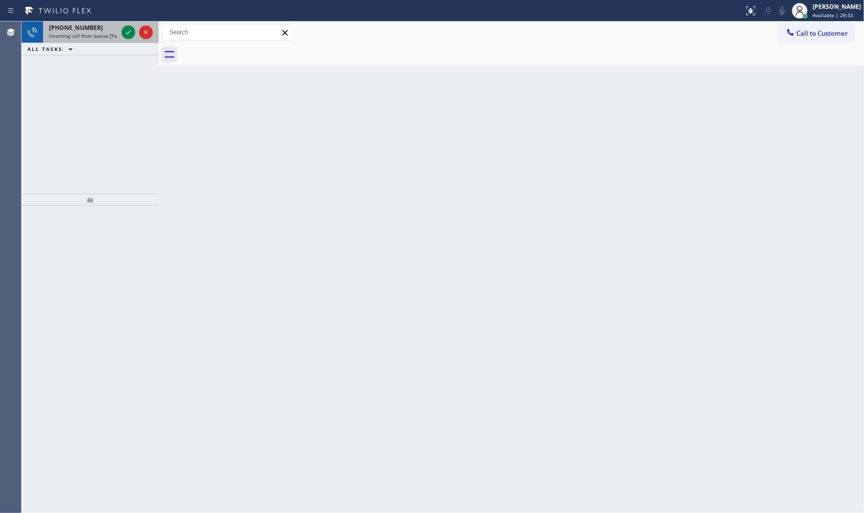
click at [86, 38] on span "Incoming call from queue [Test] All" at bounding box center [89, 35] width 81 height 7
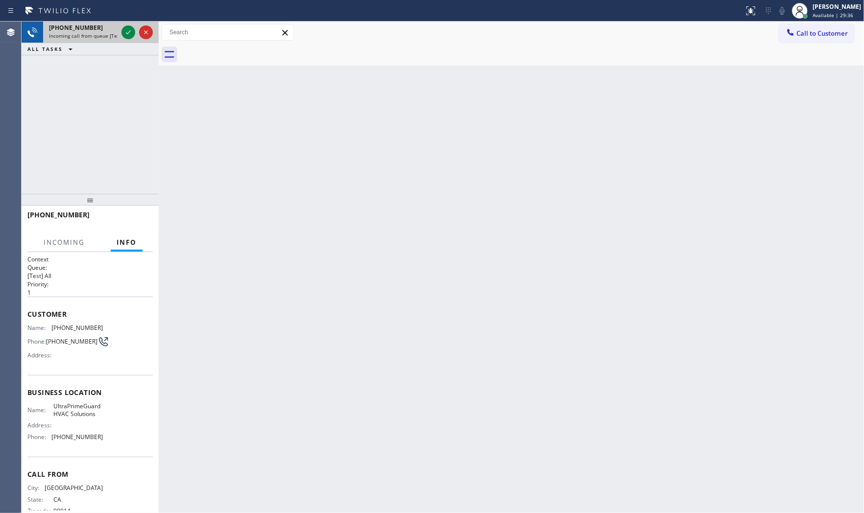
click at [90, 37] on span "Incoming call from queue [Test] All" at bounding box center [89, 35] width 81 height 7
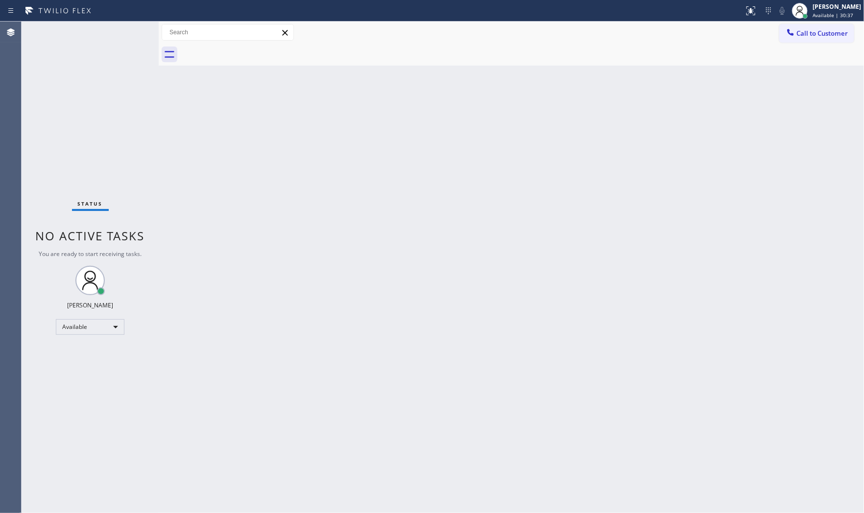
click at [116, 36] on div "Status No active tasks You are ready to start receiving tasks. [PERSON_NAME] Av…" at bounding box center [90, 268] width 137 height 492
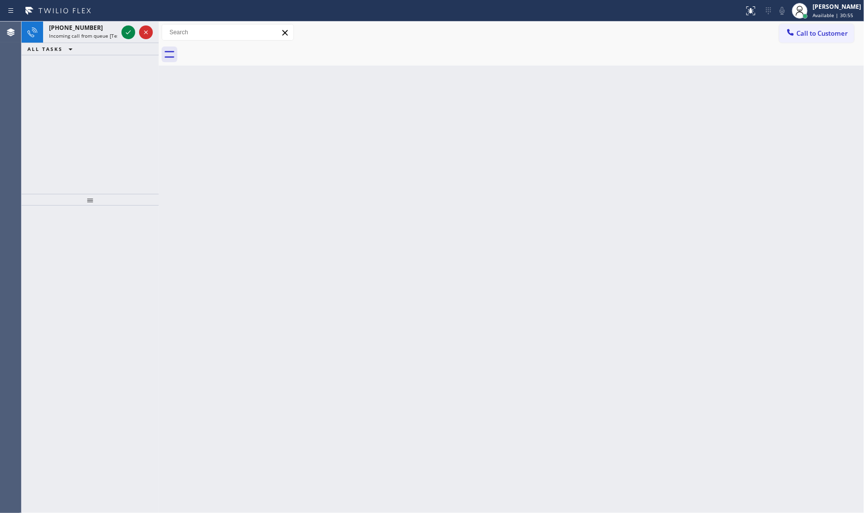
click at [115, 38] on span "Incoming call from queue [Test] All" at bounding box center [89, 35] width 81 height 7
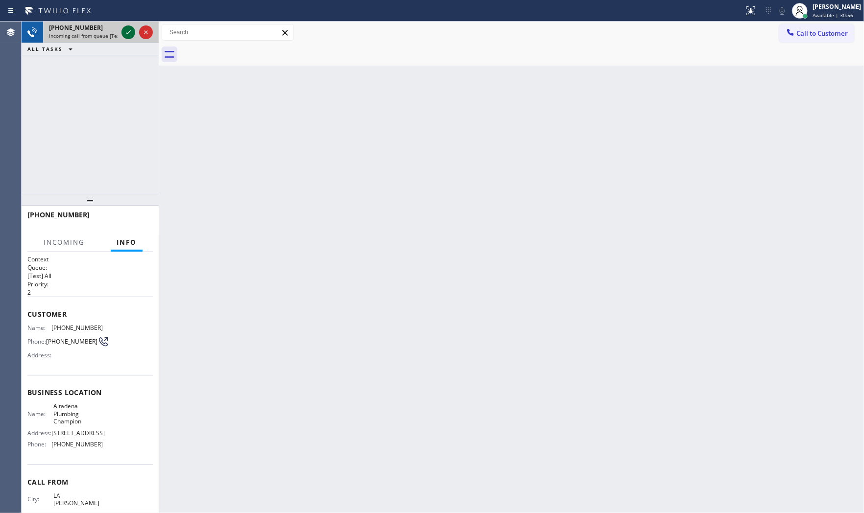
click at [123, 35] on icon at bounding box center [128, 32] width 12 height 12
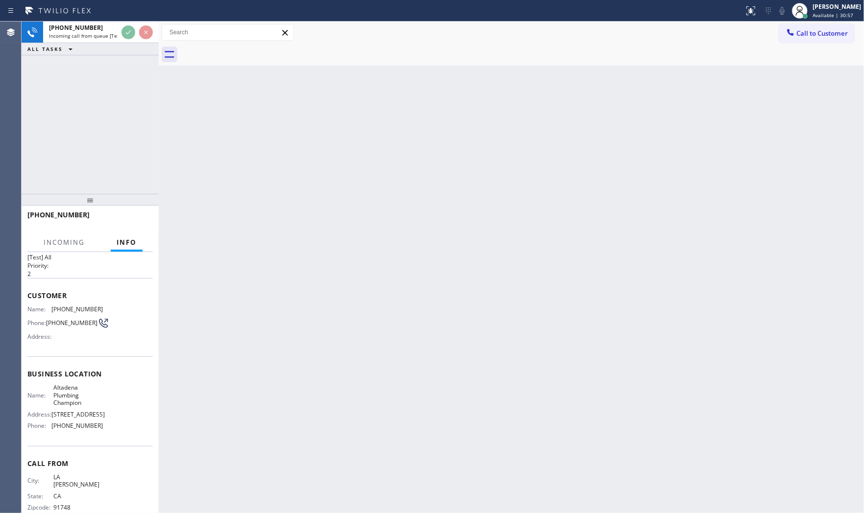
scroll to position [38, 0]
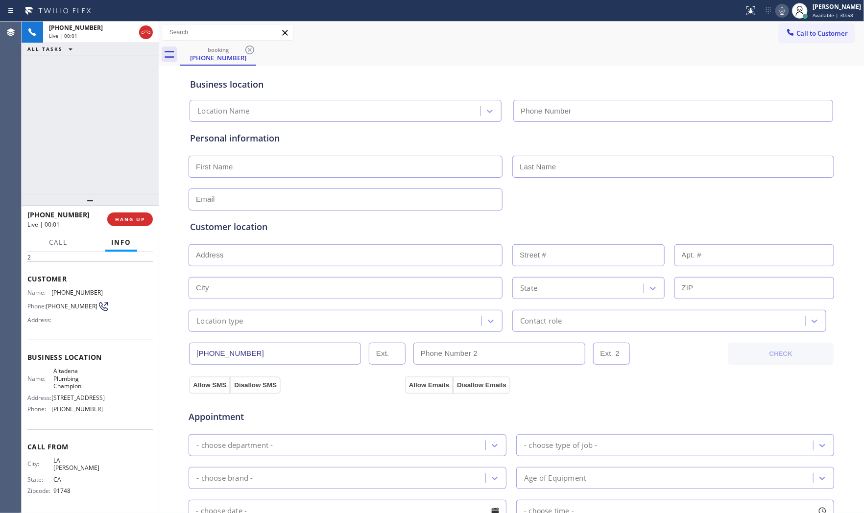
type input "[PHONE_NUMBER]"
click at [777, 15] on icon at bounding box center [782, 11] width 12 height 12
click at [139, 217] on span "HANG UP" at bounding box center [130, 219] width 30 height 7
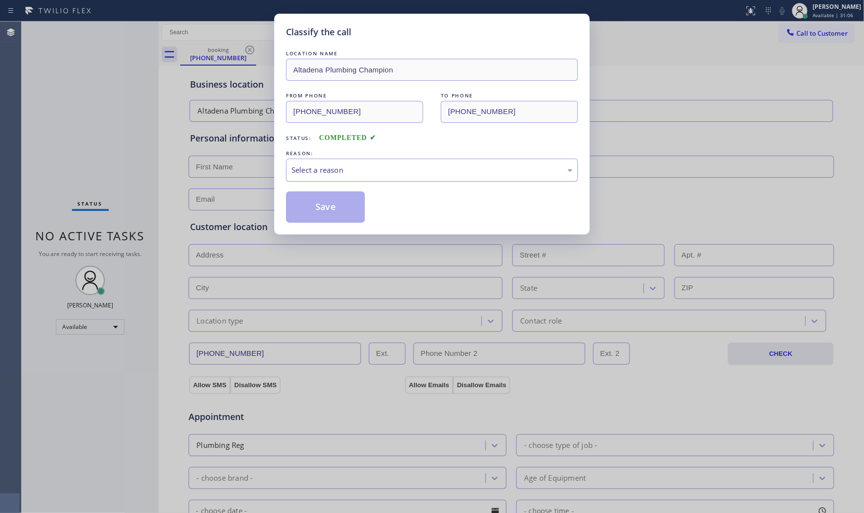
click at [363, 174] on div "Select a reason" at bounding box center [431, 170] width 281 height 11
click at [327, 208] on button "Save" at bounding box center [325, 206] width 79 height 31
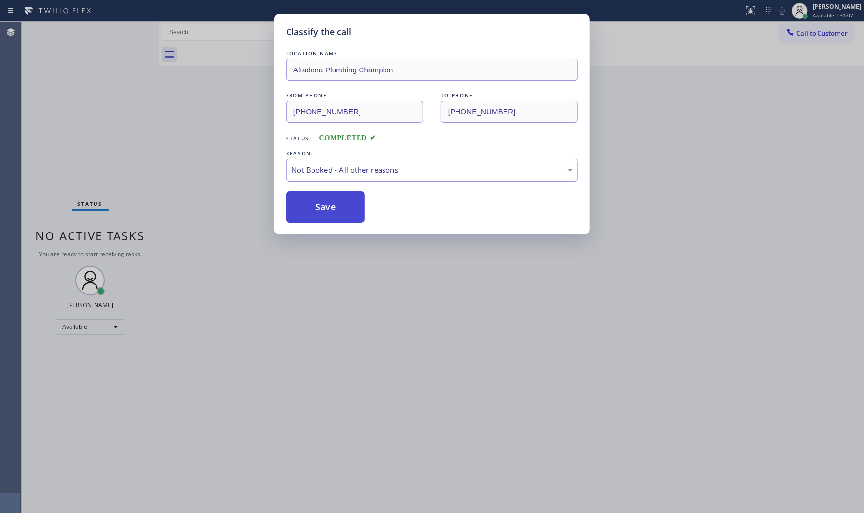
click at [327, 208] on button "Save" at bounding box center [325, 206] width 79 height 31
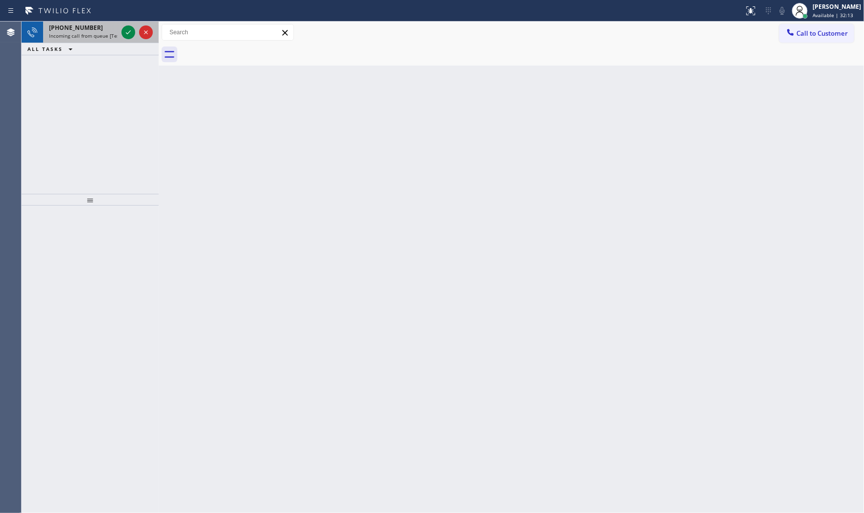
click at [86, 23] on div "[PHONE_NUMBER] Incoming call from queue [Test] All" at bounding box center [81, 33] width 76 height 22
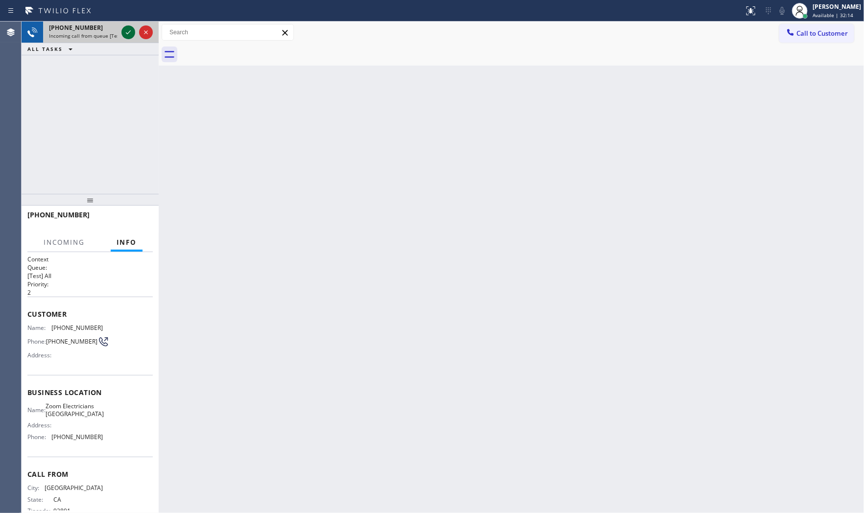
click at [126, 36] on icon at bounding box center [128, 32] width 12 height 12
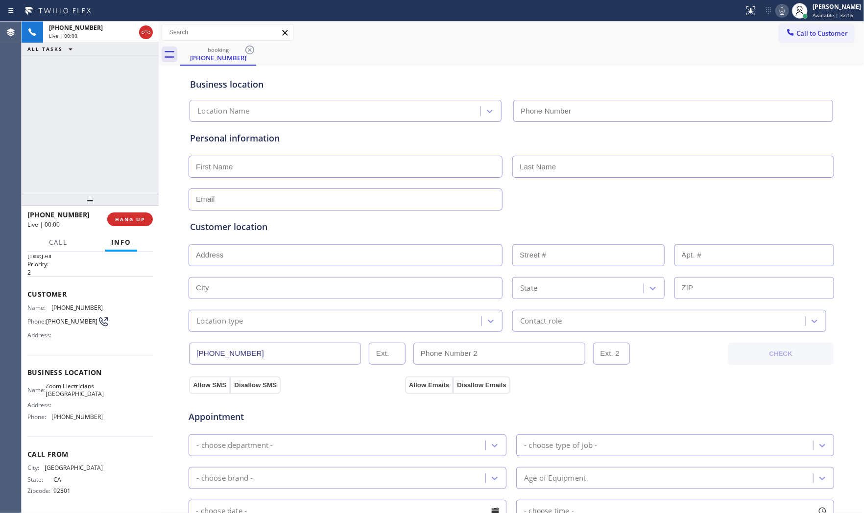
type input "[PHONE_NUMBER]"
click at [124, 221] on span "HANG UP" at bounding box center [130, 219] width 30 height 7
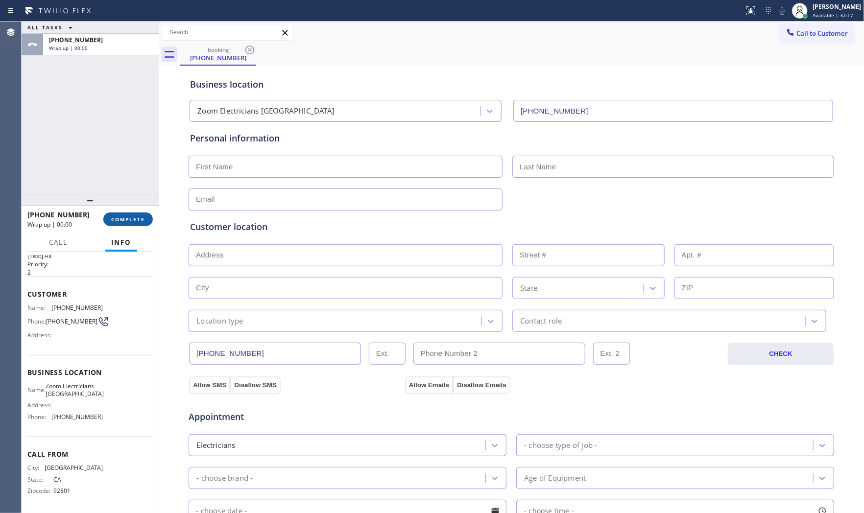
click at [124, 221] on span "COMPLETE" at bounding box center [128, 219] width 34 height 7
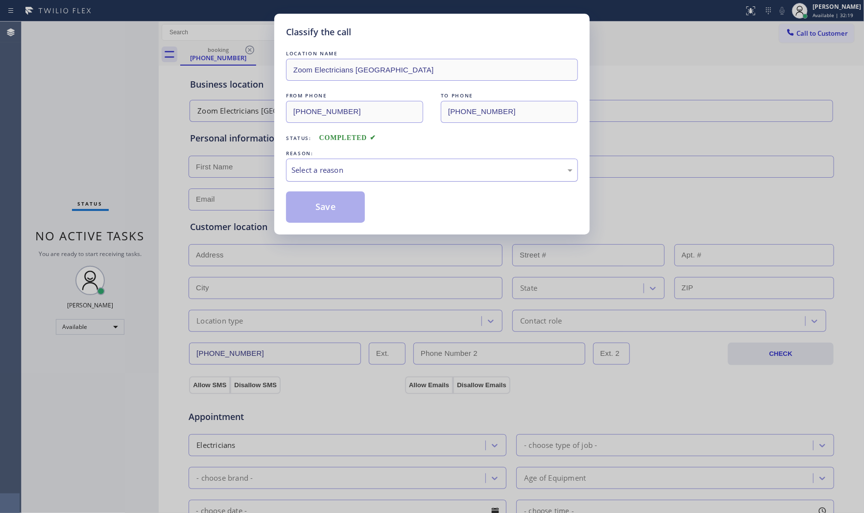
click at [334, 172] on div "Select a reason" at bounding box center [431, 170] width 281 height 11
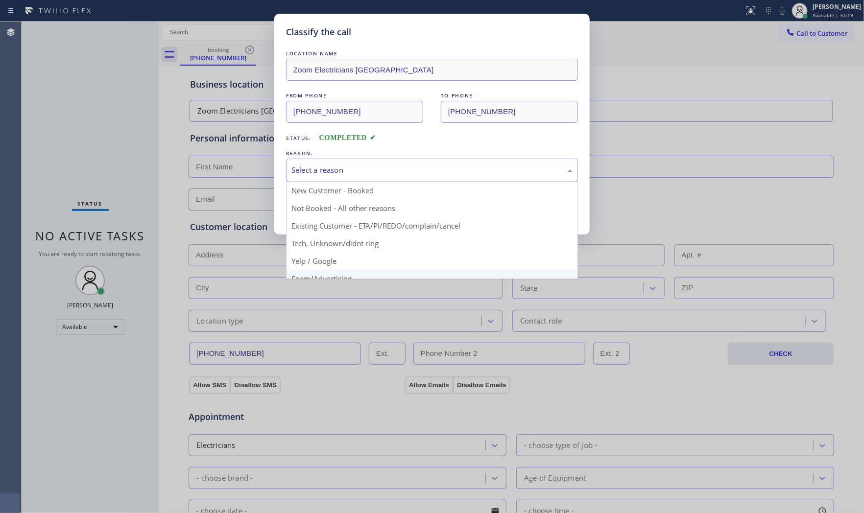
scroll to position [61, 0]
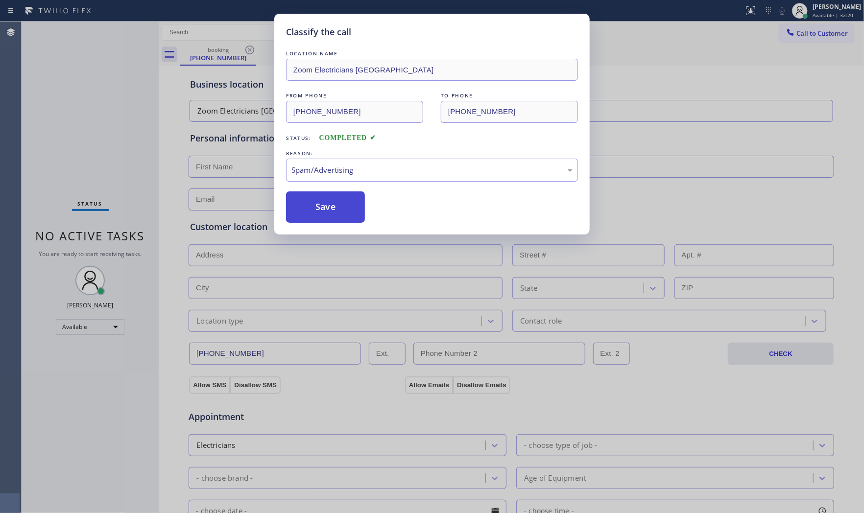
click at [335, 213] on button "Save" at bounding box center [325, 206] width 79 height 31
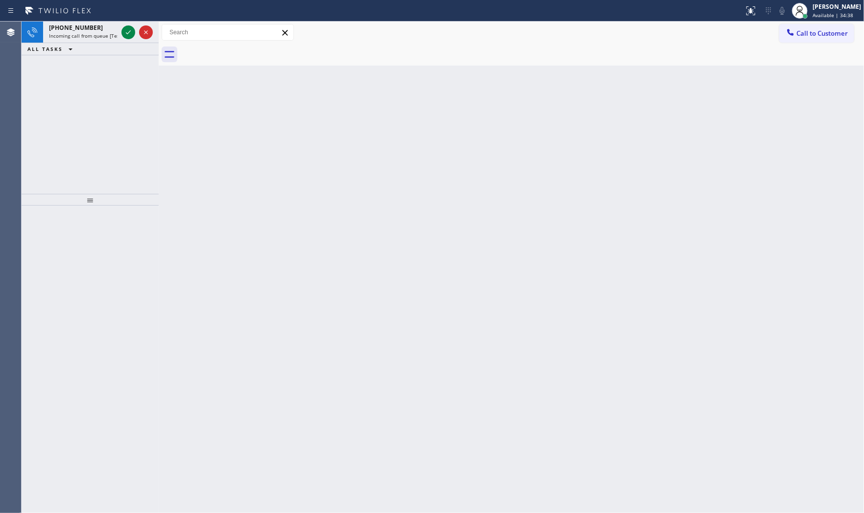
click at [85, 20] on div "Status report No issues detected If you experience an issue, please download th…" at bounding box center [432, 11] width 864 height 22
click at [91, 27] on div "[PHONE_NUMBER]" at bounding box center [83, 28] width 69 height 8
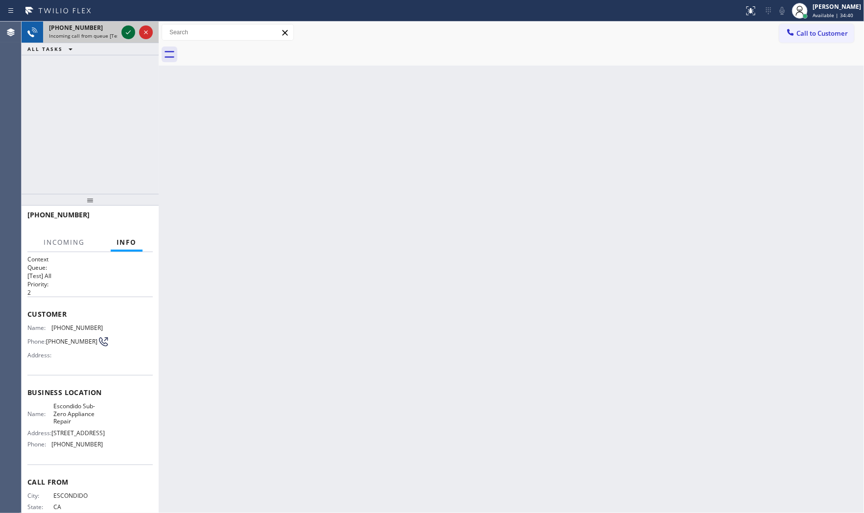
click at [133, 34] on icon at bounding box center [128, 32] width 12 height 12
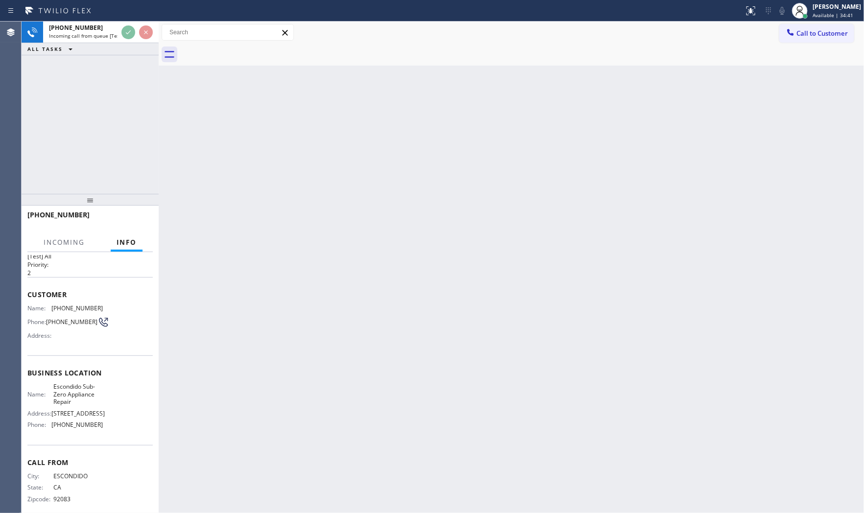
scroll to position [38, 0]
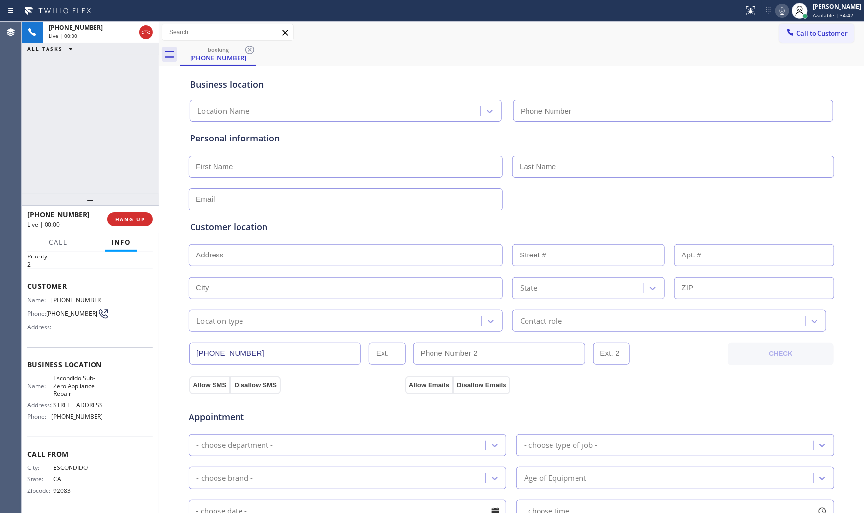
type input "[PHONE_NUMBER]"
click at [777, 11] on icon at bounding box center [782, 11] width 12 height 12
click at [777, 15] on icon at bounding box center [782, 11] width 12 height 12
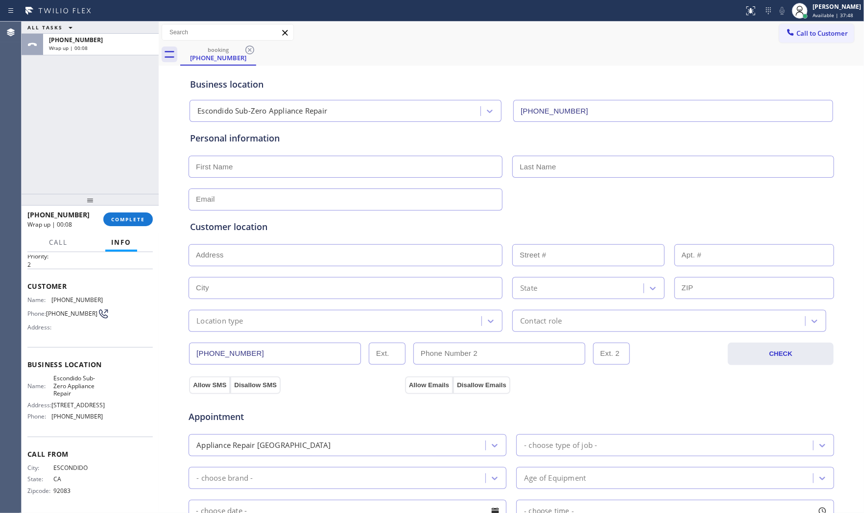
click at [233, 172] on input "text" at bounding box center [346, 167] width 314 height 22
click at [381, 169] on input "text" at bounding box center [346, 167] width 314 height 22
paste input "[PERSON_NAME]"
type input "[PERSON_NAME]"
click at [604, 175] on input "text" at bounding box center [673, 167] width 322 height 22
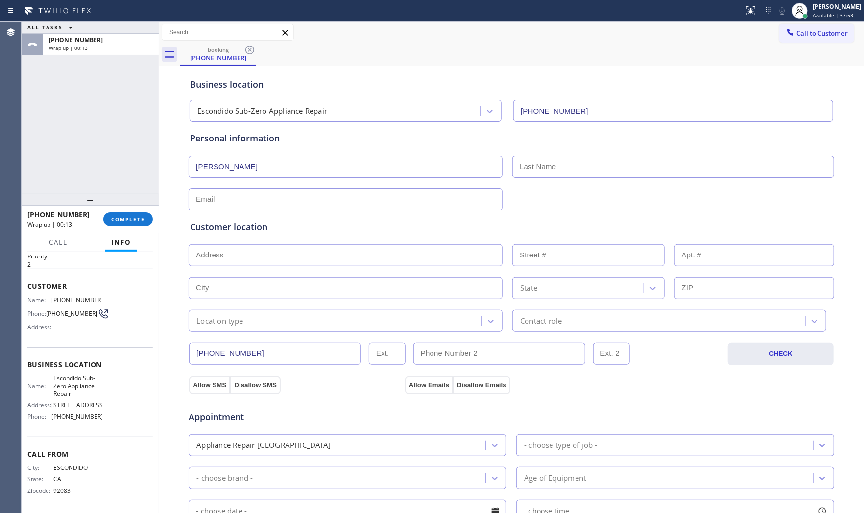
paste input "[PERSON_NAME]"
type input "[PERSON_NAME]"
click at [219, 197] on input "text" at bounding box center [346, 200] width 314 height 22
type input "[EMAIL_ADDRESS][DOMAIN_NAME]"
click at [244, 259] on input "text" at bounding box center [346, 255] width 314 height 22
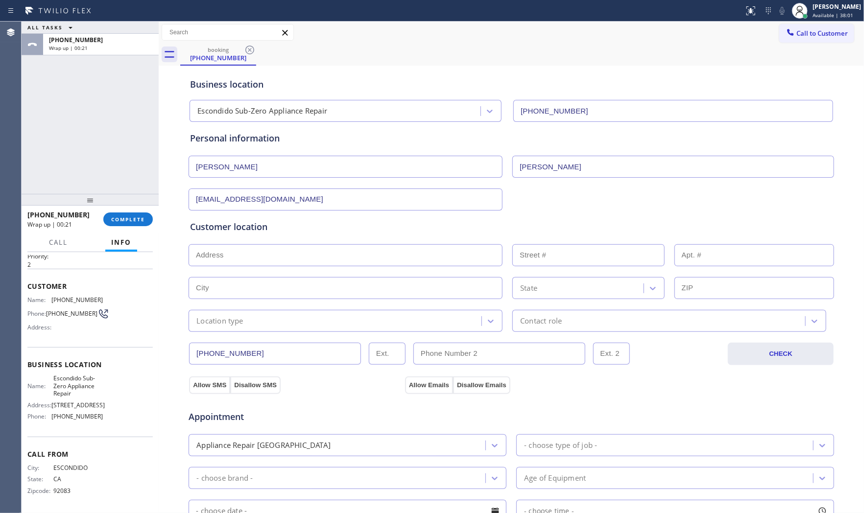
paste input "[GEOGRAPHIC_DATA]"
type input "[GEOGRAPHIC_DATA], [GEOGRAPHIC_DATA]"
type input "Escondido"
type input "92027"
click at [232, 324] on div "Location type" at bounding box center [219, 320] width 47 height 11
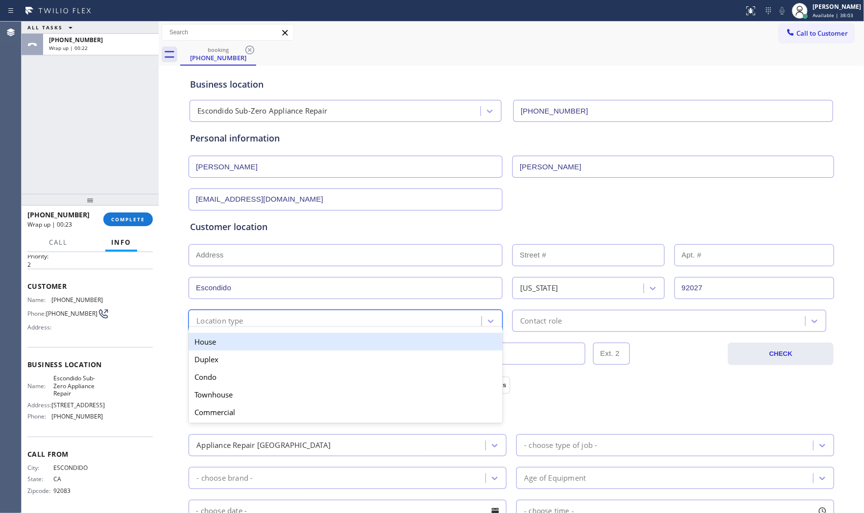
click at [230, 339] on div "House" at bounding box center [346, 342] width 314 height 18
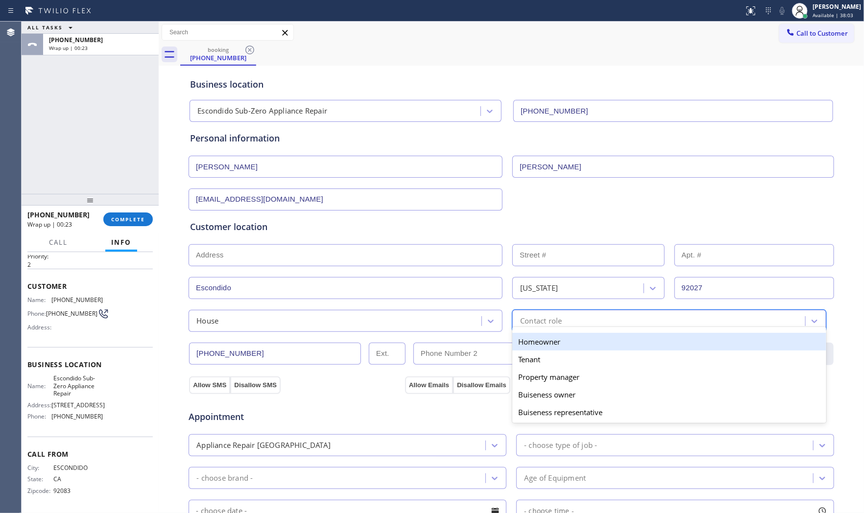
click at [570, 320] on div "Contact role" at bounding box center [660, 320] width 290 height 17
click at [553, 344] on div "Homeowner" at bounding box center [669, 342] width 314 height 18
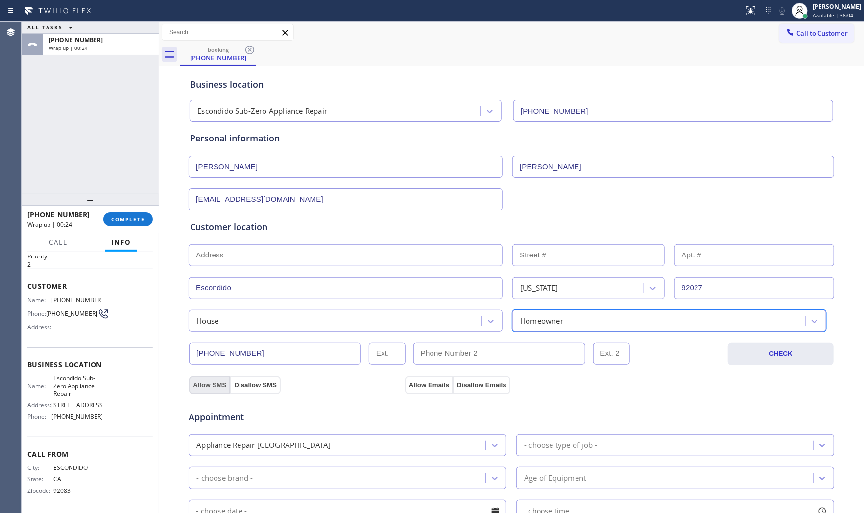
click at [205, 385] on button "Allow SMS" at bounding box center [209, 386] width 41 height 18
drag, startPoint x: 380, startPoint y: 387, endPoint x: 432, endPoint y: 387, distance: 51.9
click at [387, 387] on div "Allow SMS Disallow SMS" at bounding box center [296, 385] width 216 height 18
click at [433, 387] on button "Allow Emails" at bounding box center [429, 386] width 48 height 18
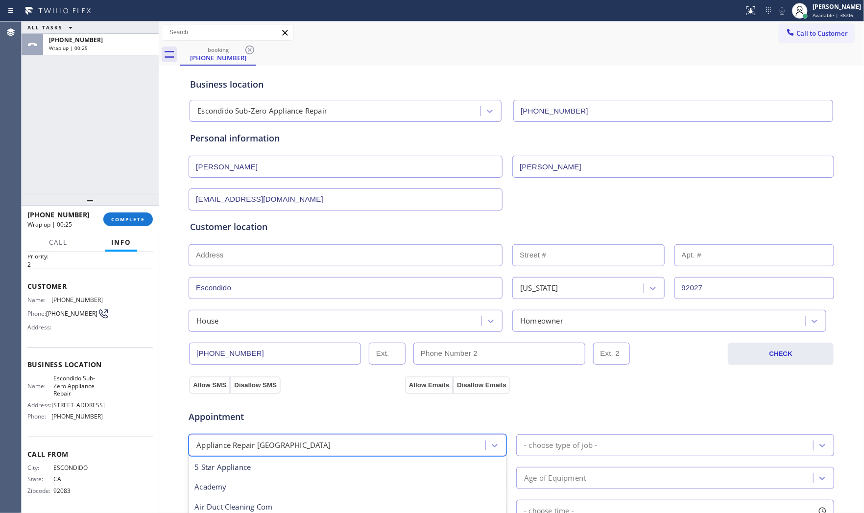
drag, startPoint x: 389, startPoint y: 446, endPoint x: 382, endPoint y: 447, distance: 6.4
click at [389, 445] on div "Appliance Repair [GEOGRAPHIC_DATA]" at bounding box center [338, 445] width 294 height 17
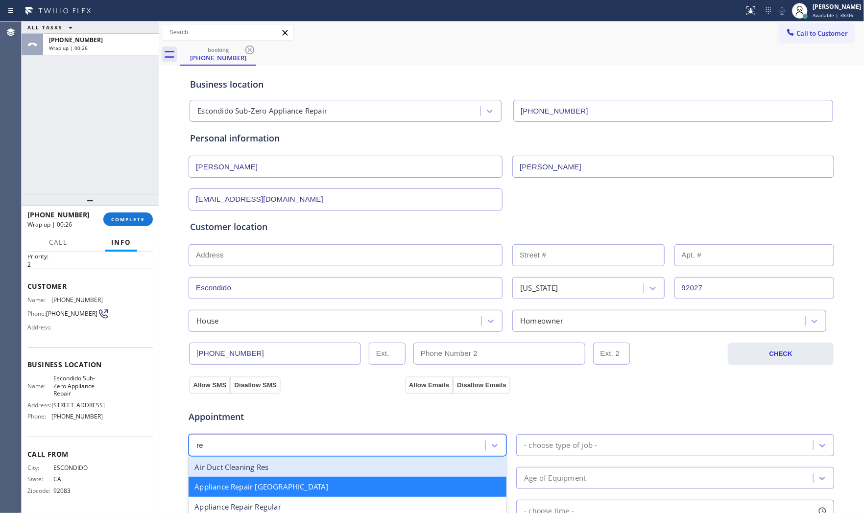
type input "reg"
drag, startPoint x: 321, startPoint y: 463, endPoint x: 330, endPoint y: 464, distance: 9.3
click at [322, 445] on div "Appliance Repair Regular" at bounding box center [348, 507] width 318 height 20
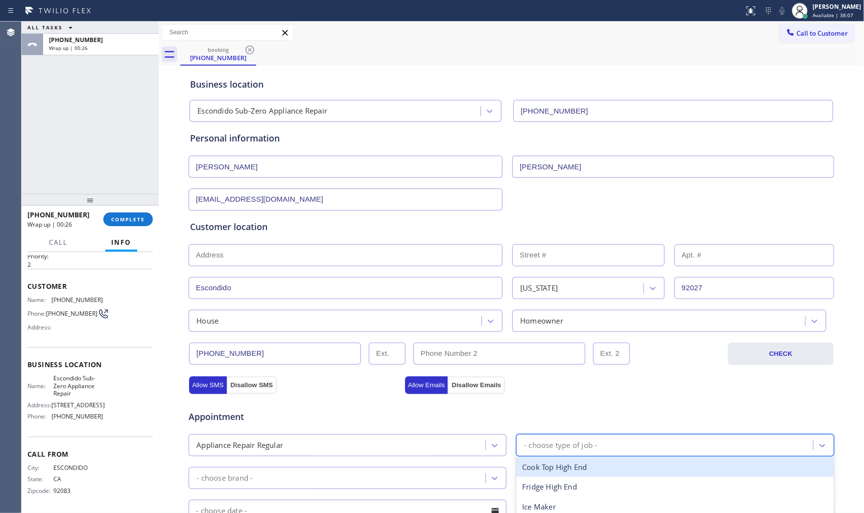
click at [546, 445] on div "- choose type of job -" at bounding box center [675, 445] width 318 height 22
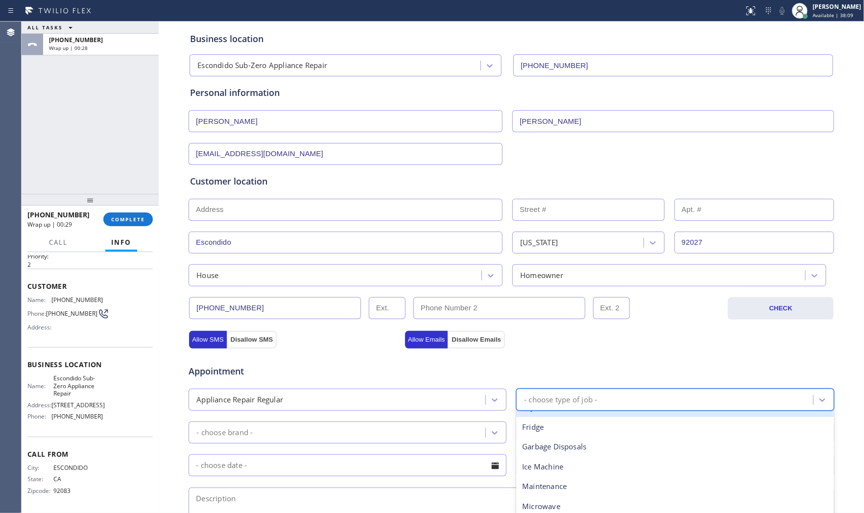
scroll to position [163, 0]
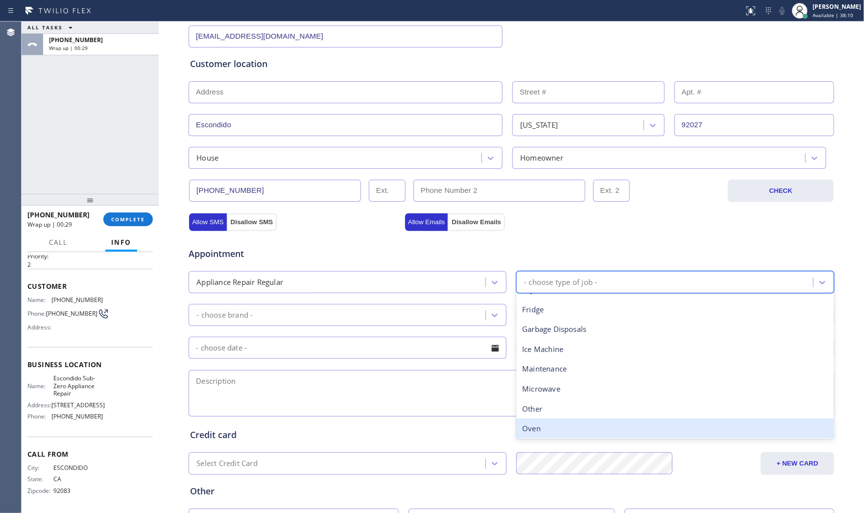
drag, startPoint x: 551, startPoint y: 425, endPoint x: 544, endPoint y: 423, distance: 7.6
click at [549, 425] on div "Oven" at bounding box center [675, 429] width 318 height 20
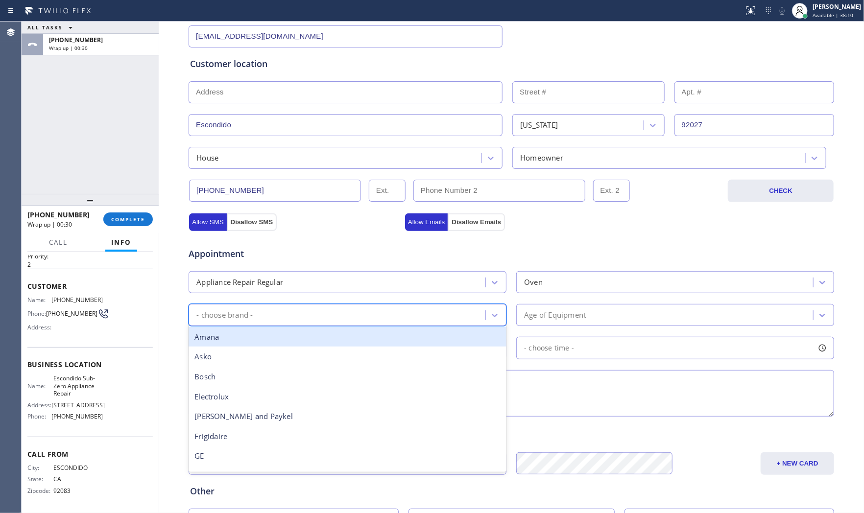
click at [343, 323] on div "- choose brand -" at bounding box center [338, 315] width 294 height 17
type input "O"
type input "other"
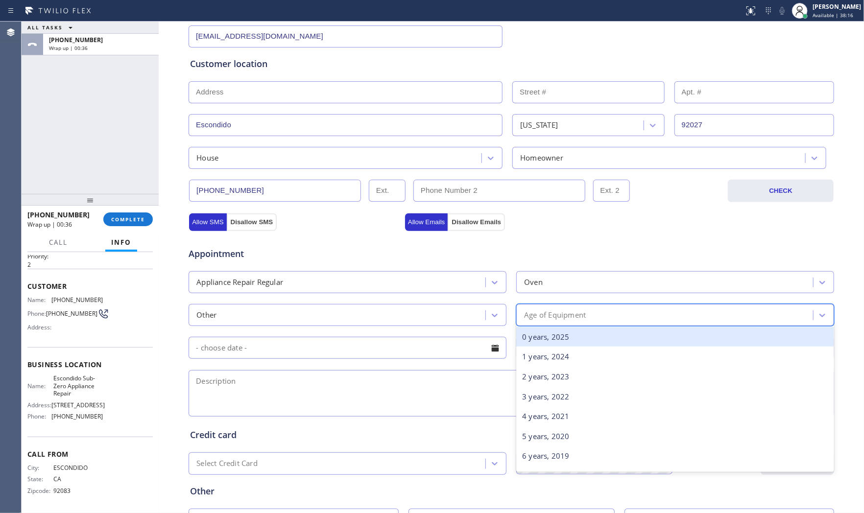
click at [604, 315] on div "Age of Equipment" at bounding box center [666, 315] width 294 height 17
click at [554, 342] on div "0 years, 2025" at bounding box center [675, 337] width 318 height 20
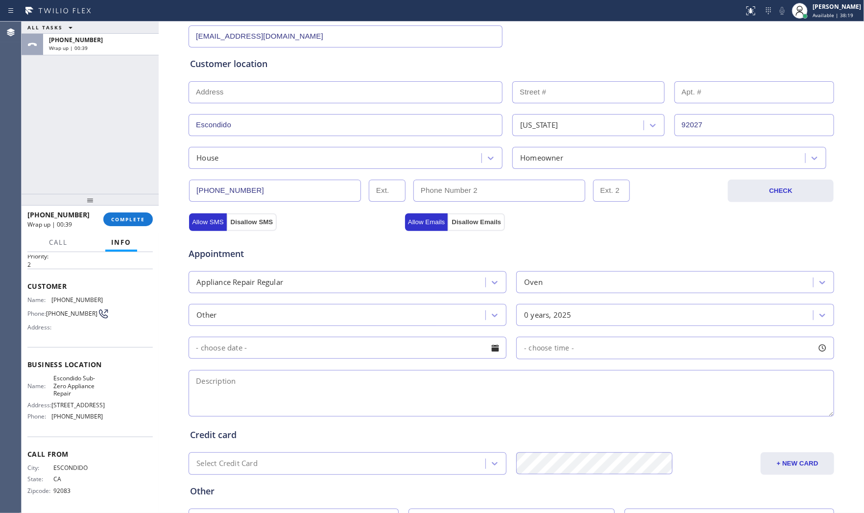
drag, startPoint x: 357, startPoint y: 393, endPoint x: 363, endPoint y: 392, distance: 5.9
click at [360, 392] on textarea at bounding box center [511, 393] width 645 height 47
paste textarea "Brown | Oven | the gas valve is defective | no idea how old | Escondido, CA 920…"
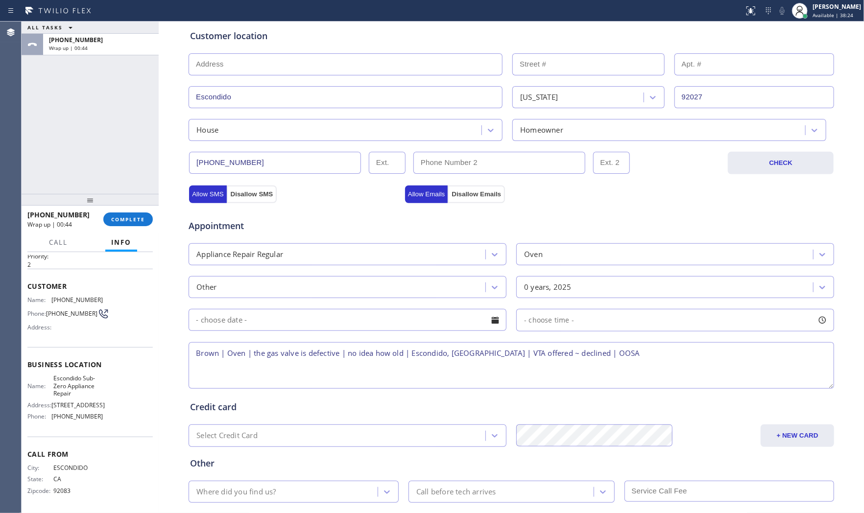
scroll to position [245, 0]
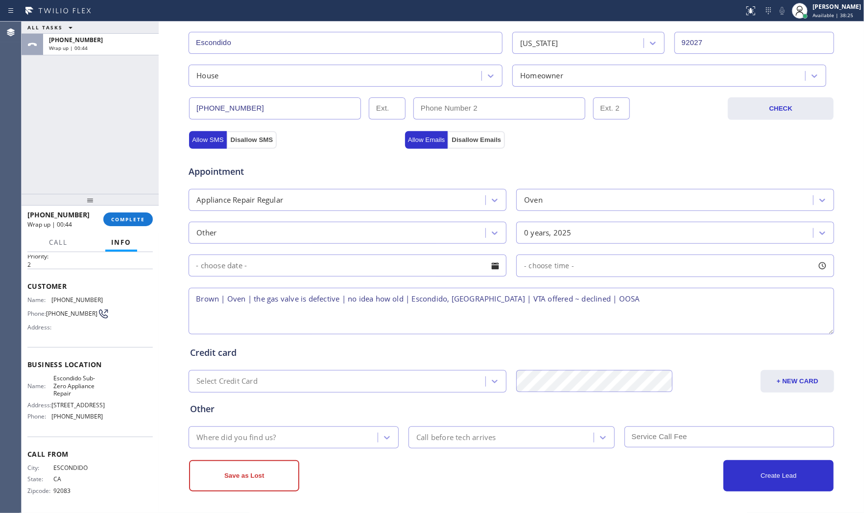
type textarea "Brown | Oven | the gas valve is defective | no idea how old | Escondido, [GEOGR…"
click at [289, 445] on div "Save as Lost Create Lead" at bounding box center [511, 470] width 646 height 43
click at [295, 440] on div "Where did you find us?" at bounding box center [284, 437] width 186 height 17
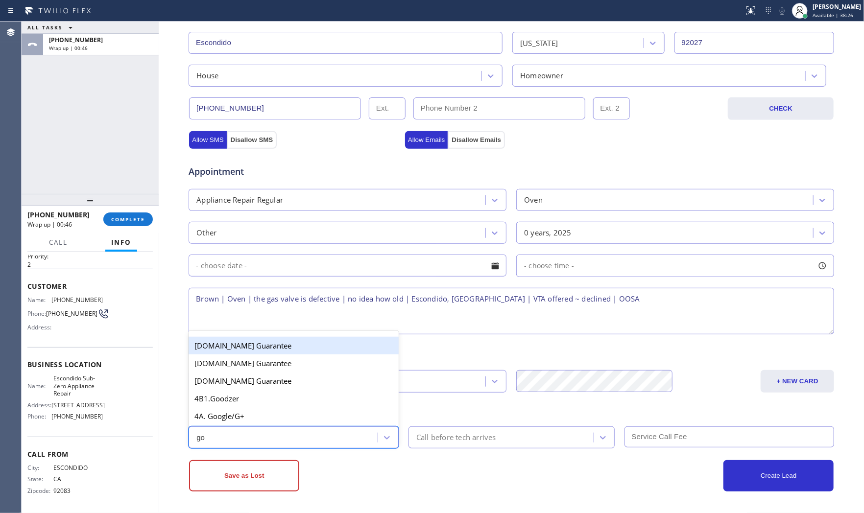
type input "goo"
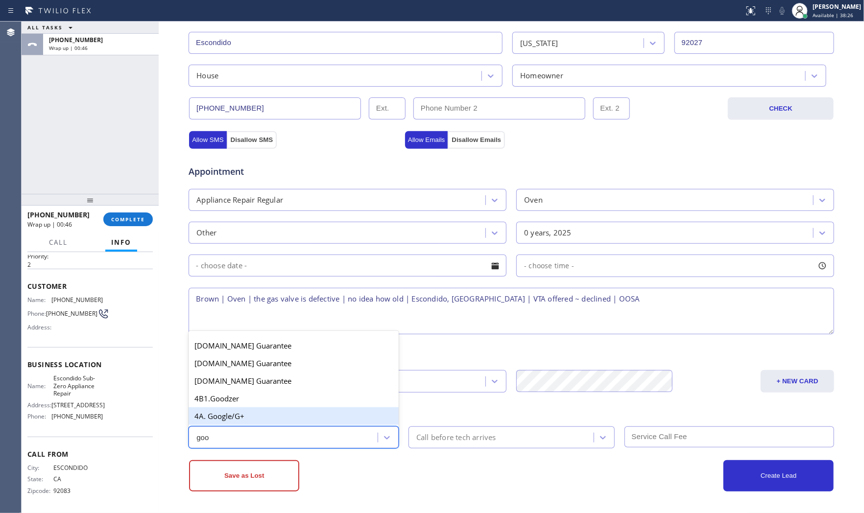
drag, startPoint x: 296, startPoint y: 410, endPoint x: 266, endPoint y: 447, distance: 46.7
click at [295, 412] on div "4A. Google/G+" at bounding box center [294, 416] width 210 height 18
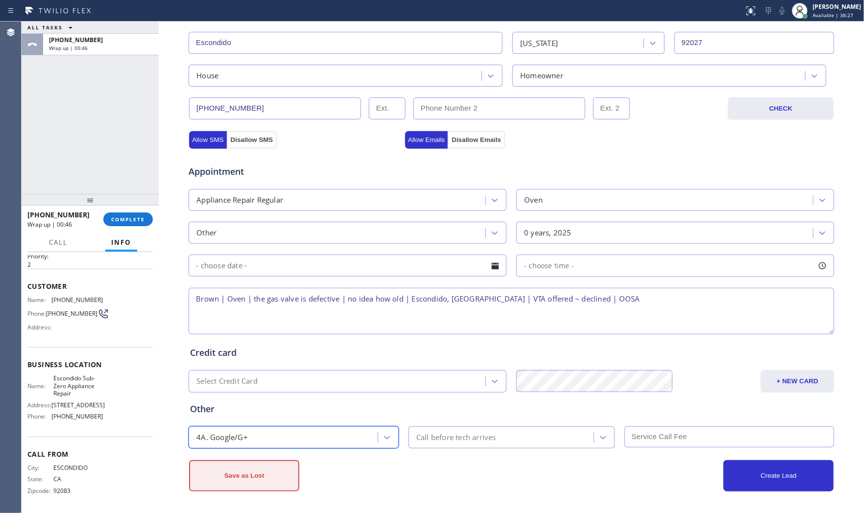
click at [243, 445] on button "Save as Lost" at bounding box center [244, 475] width 110 height 31
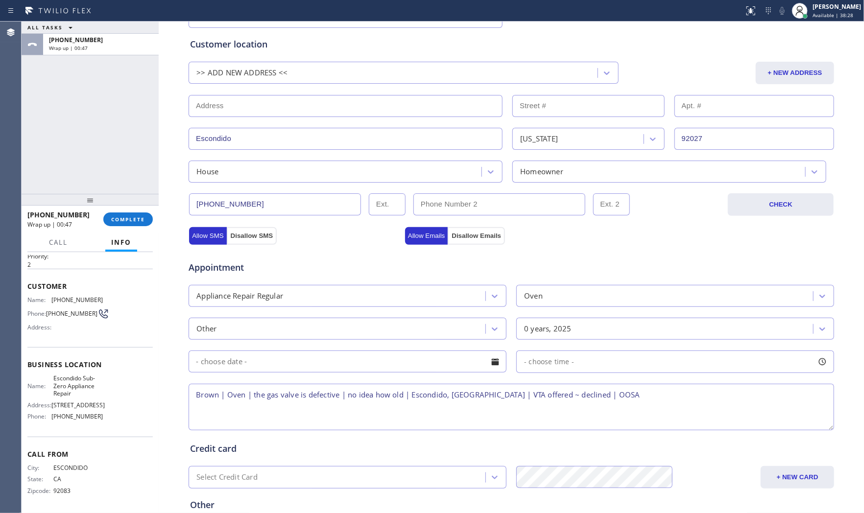
scroll to position [169, 0]
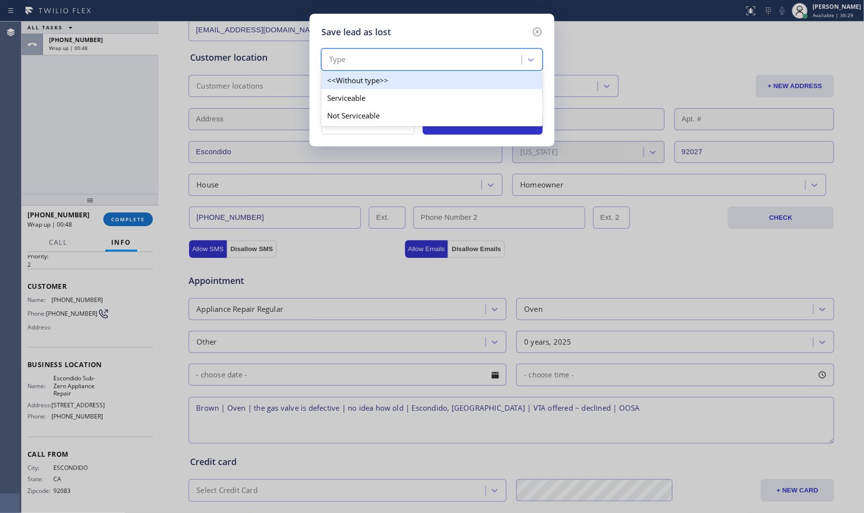
click at [424, 55] on div "Type" at bounding box center [422, 59] width 197 height 17
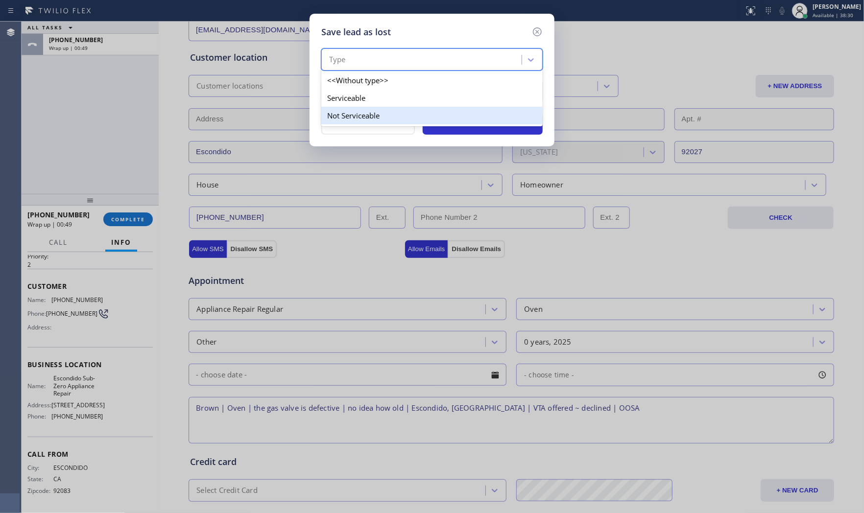
click at [373, 109] on div "Not Serviceable" at bounding box center [431, 116] width 221 height 18
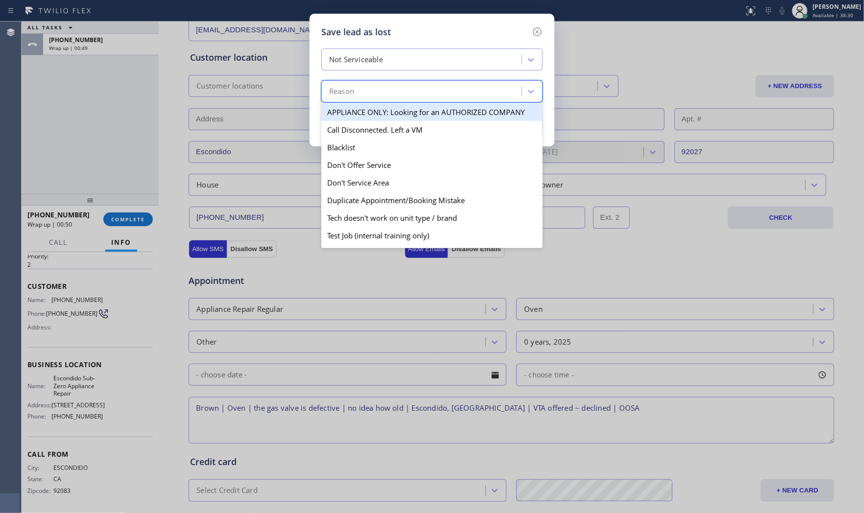
click at [375, 94] on div "Reason" at bounding box center [422, 91] width 197 height 17
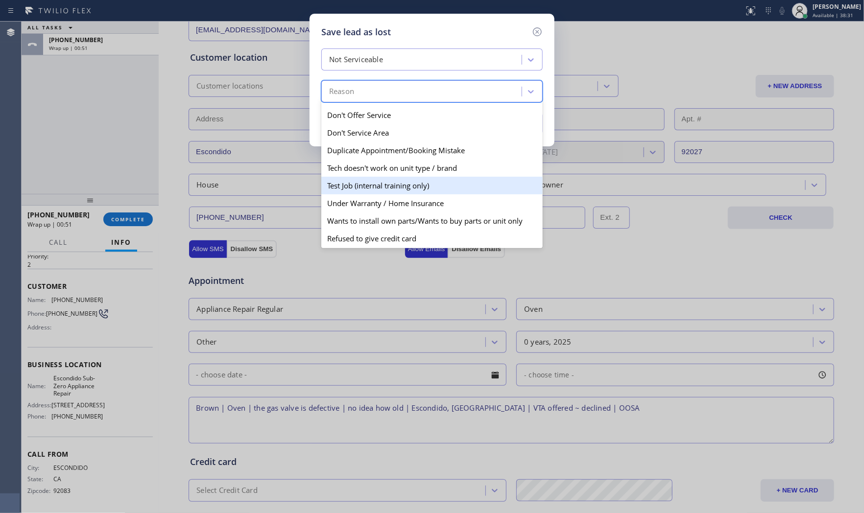
scroll to position [0, 0]
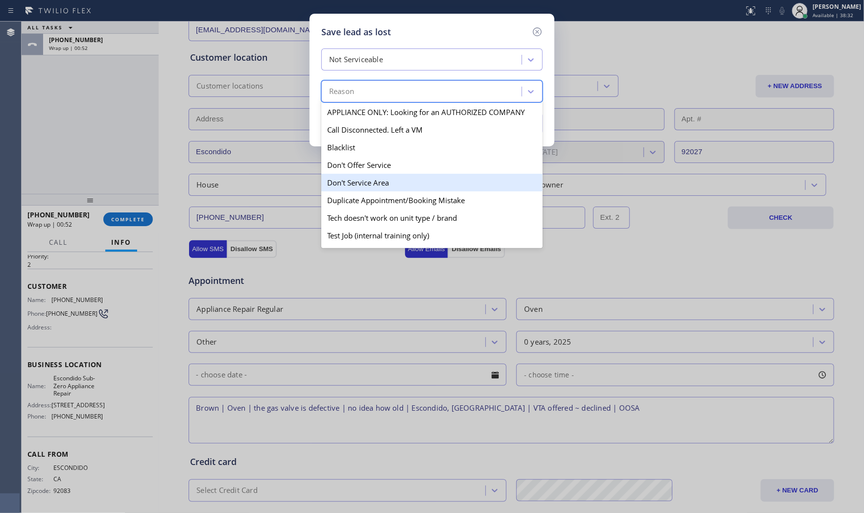
click at [384, 182] on div "Don't Service Area" at bounding box center [431, 183] width 221 height 18
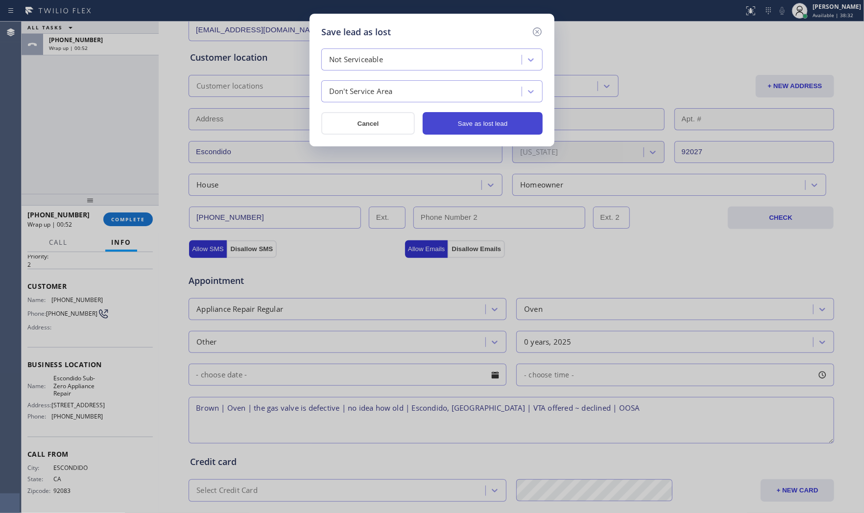
click at [477, 133] on button "Save as lost lead" at bounding box center [483, 123] width 120 height 23
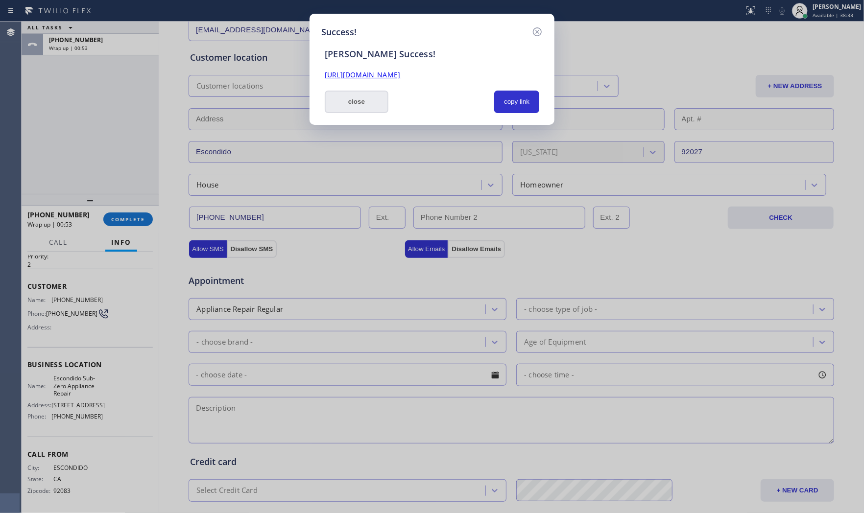
click at [361, 94] on button "close" at bounding box center [357, 102] width 64 height 23
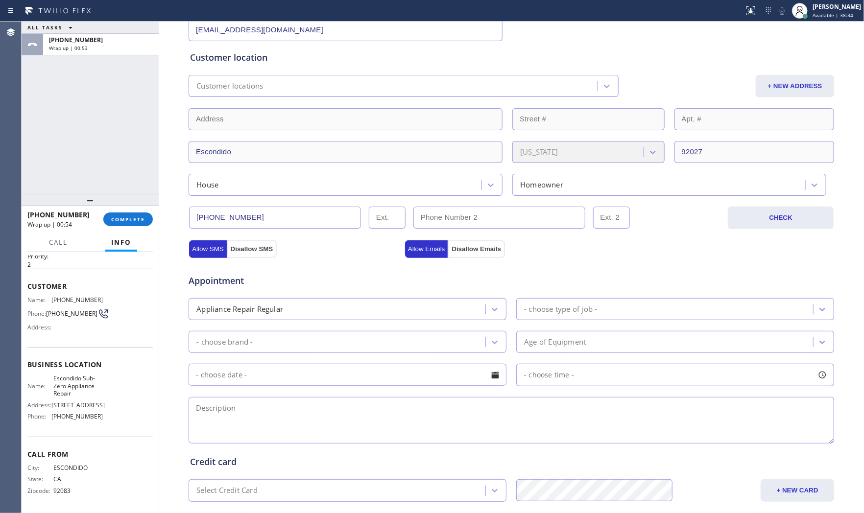
click at [150, 211] on div "[PHONE_NUMBER] Wrap up | 00:54 COMPLETE" at bounding box center [89, 219] width 125 height 25
click at [140, 220] on span "COMPLETE" at bounding box center [128, 219] width 34 height 7
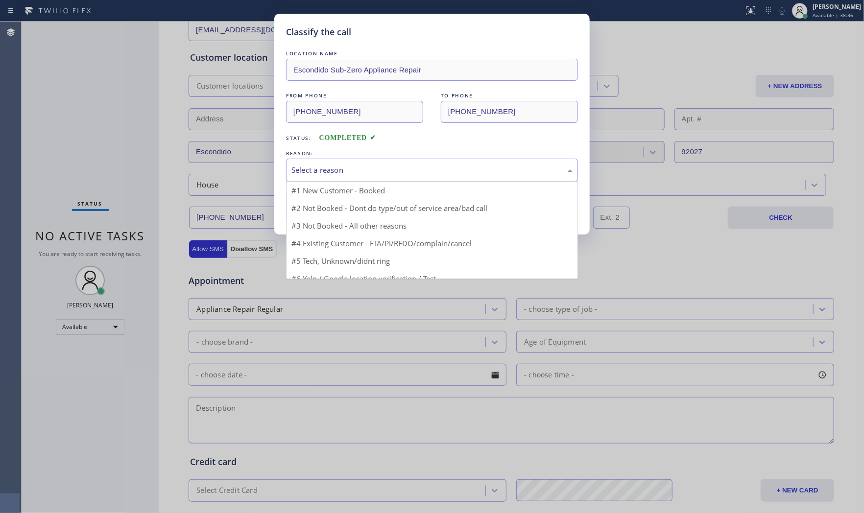
drag, startPoint x: 405, startPoint y: 169, endPoint x: 397, endPoint y: 179, distance: 13.2
click at [403, 172] on div "Select a reason" at bounding box center [431, 170] width 281 height 11
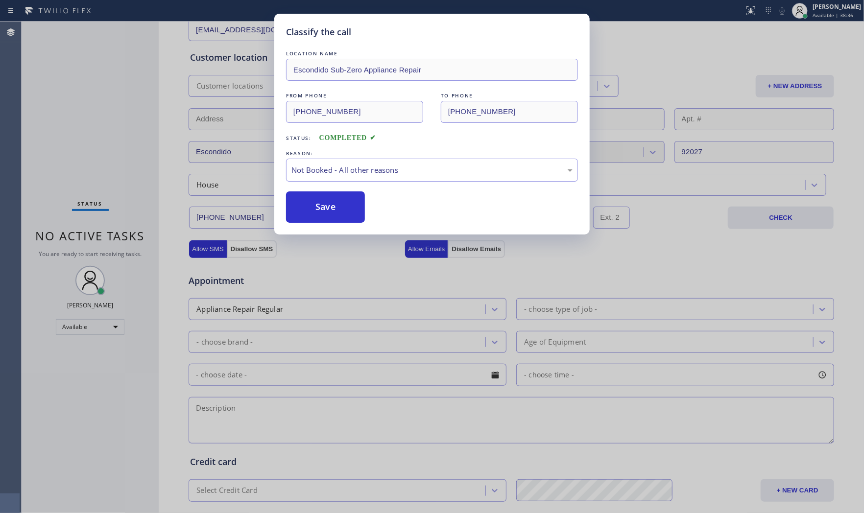
click at [334, 214] on button "Save" at bounding box center [325, 206] width 79 height 31
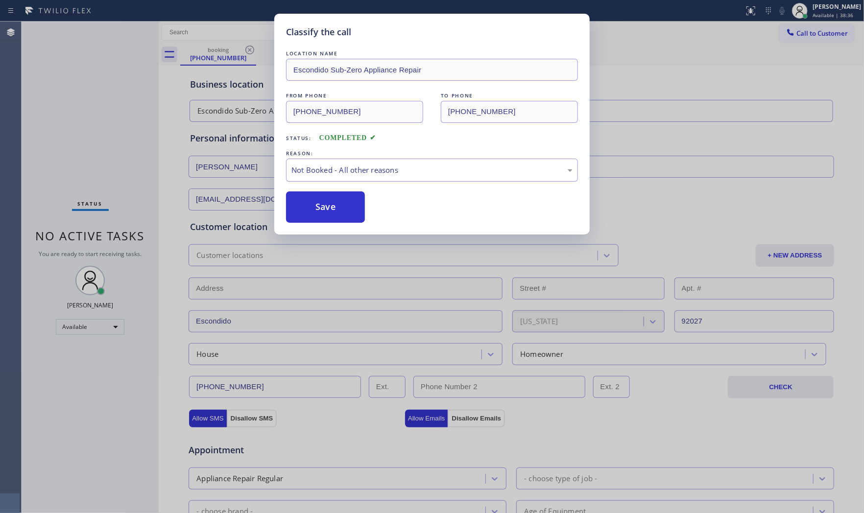
click at [334, 214] on button "Save" at bounding box center [325, 206] width 79 height 31
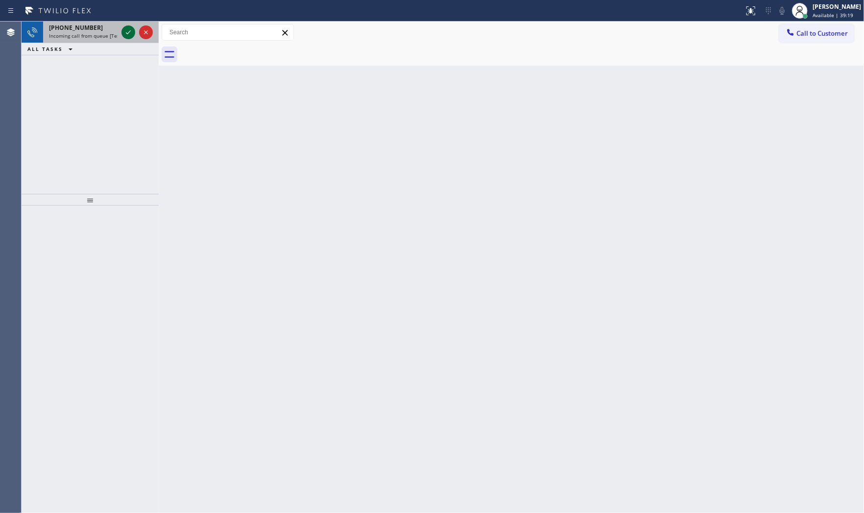
click at [123, 31] on icon at bounding box center [128, 32] width 12 height 12
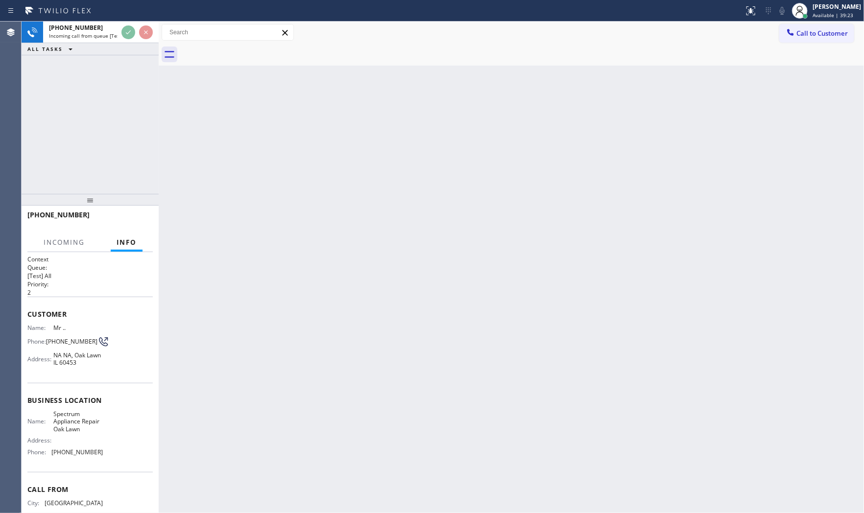
scroll to position [46, 0]
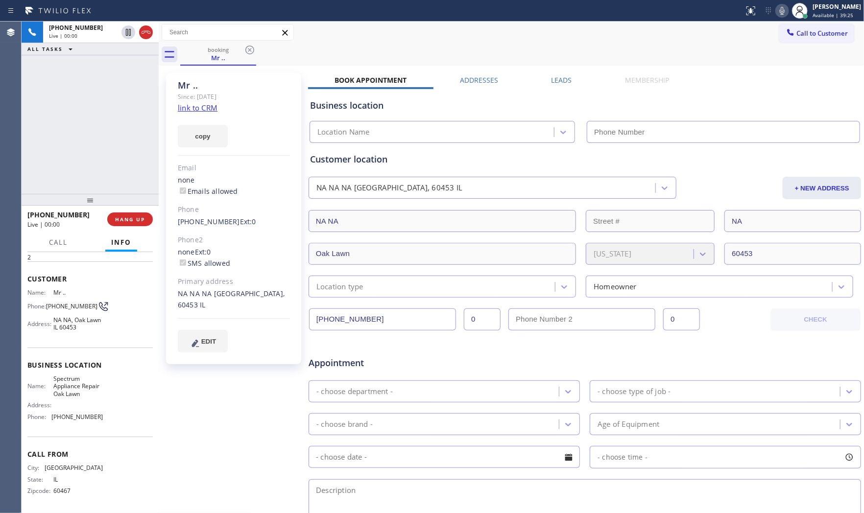
type input "[PHONE_NUMBER]"
click at [199, 106] on link "link to CRM" at bounding box center [198, 108] width 40 height 10
click at [777, 14] on icon at bounding box center [782, 11] width 12 height 12
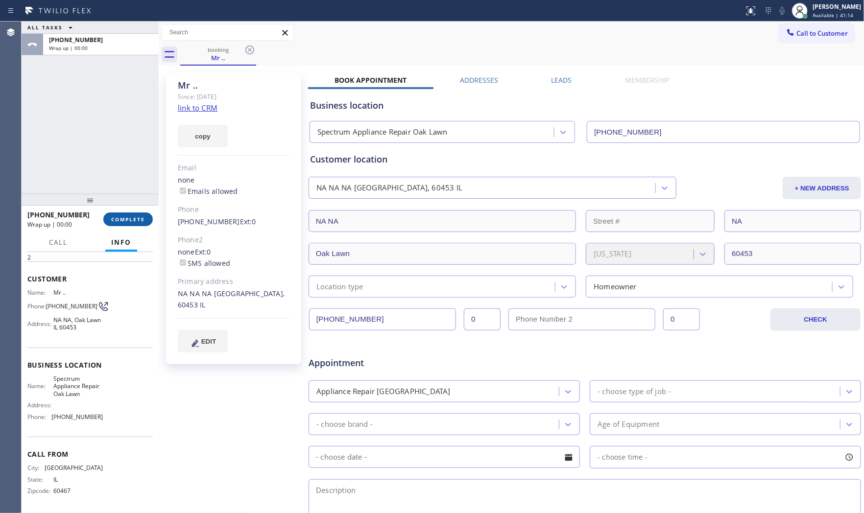
click at [138, 217] on span "COMPLETE" at bounding box center [128, 219] width 34 height 7
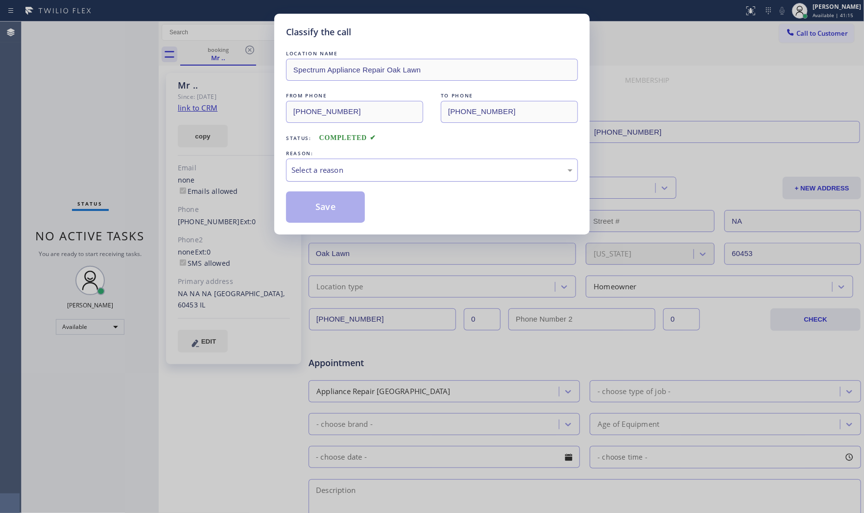
click at [368, 169] on div "Select a reason" at bounding box center [431, 170] width 281 height 11
click at [327, 209] on button "Save" at bounding box center [325, 206] width 79 height 31
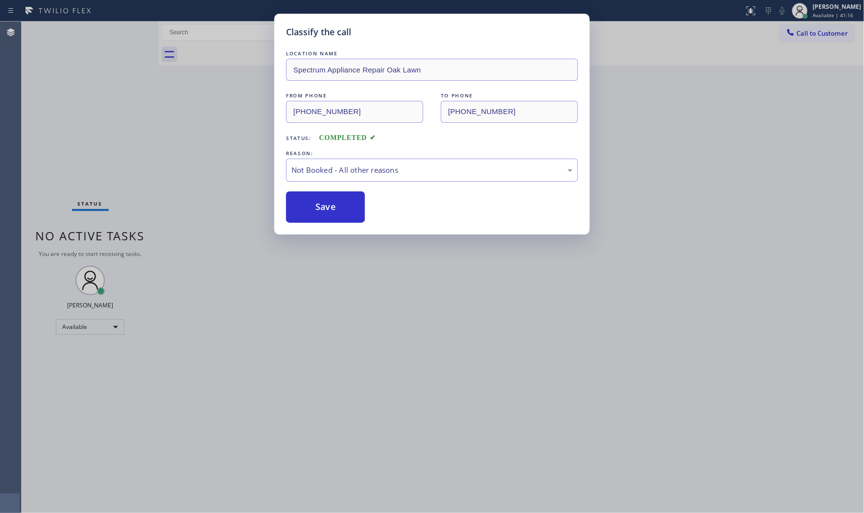
click at [327, 209] on button "Save" at bounding box center [325, 206] width 79 height 31
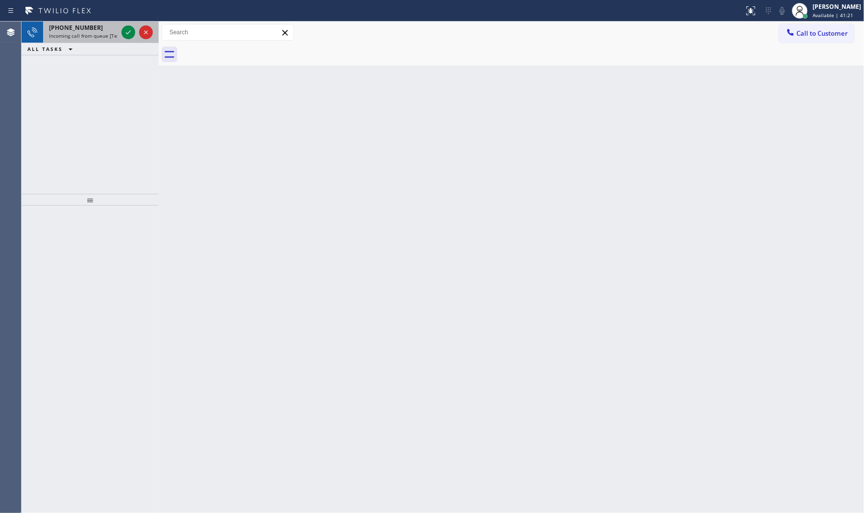
drag, startPoint x: 85, startPoint y: 29, endPoint x: 100, endPoint y: 31, distance: 15.3
click at [85, 29] on span "[PHONE_NUMBER]" at bounding box center [76, 28] width 54 height 8
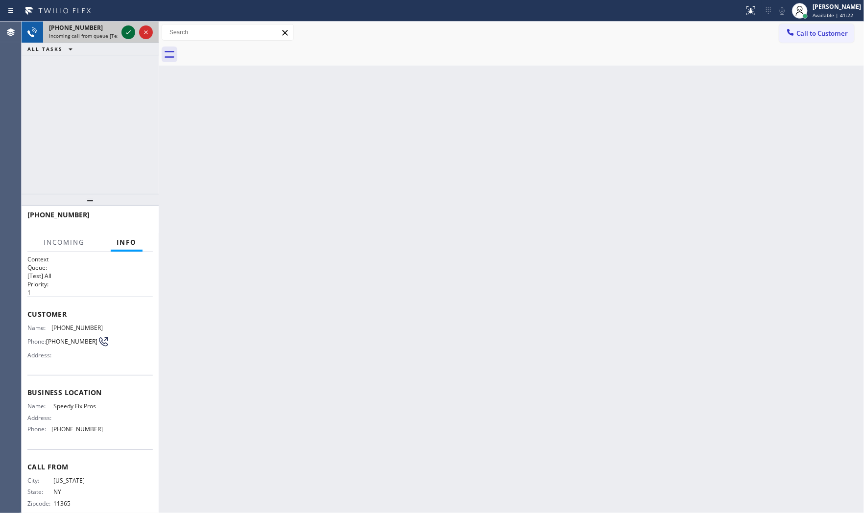
click at [128, 32] on icon at bounding box center [128, 32] width 12 height 12
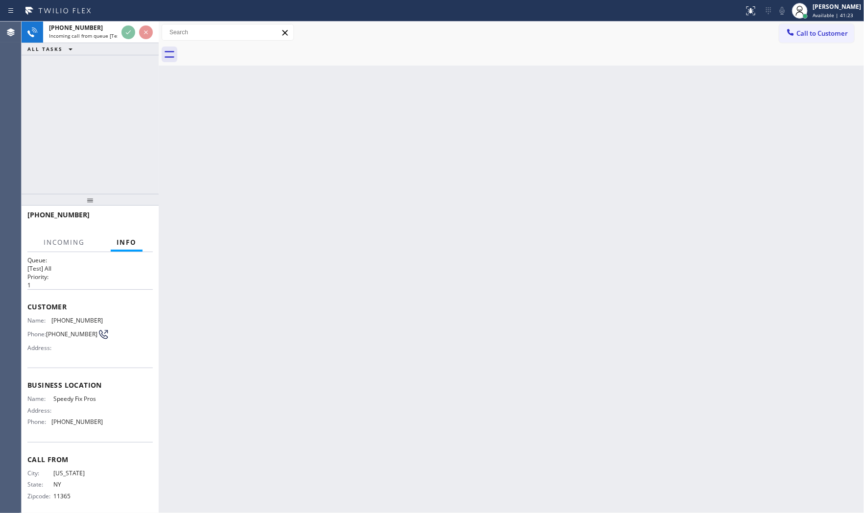
scroll to position [15, 0]
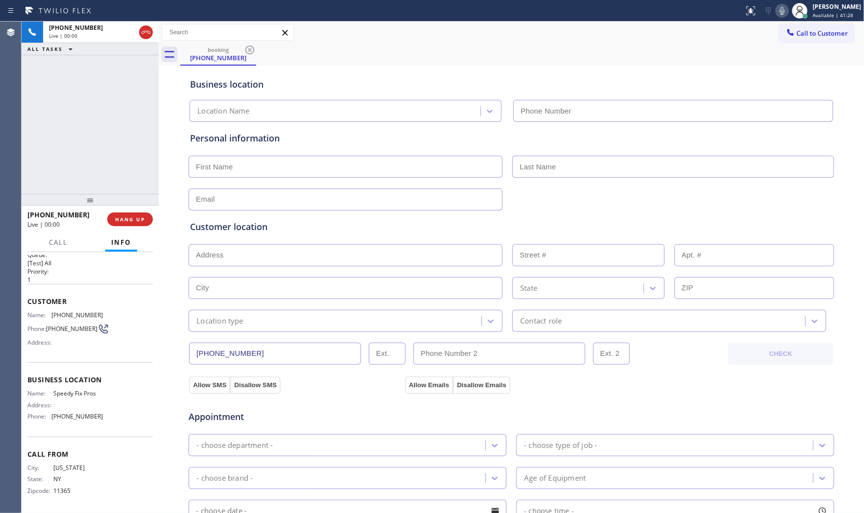
type input "[PHONE_NUMBER]"
click at [143, 225] on button "HANG UP" at bounding box center [130, 220] width 46 height 14
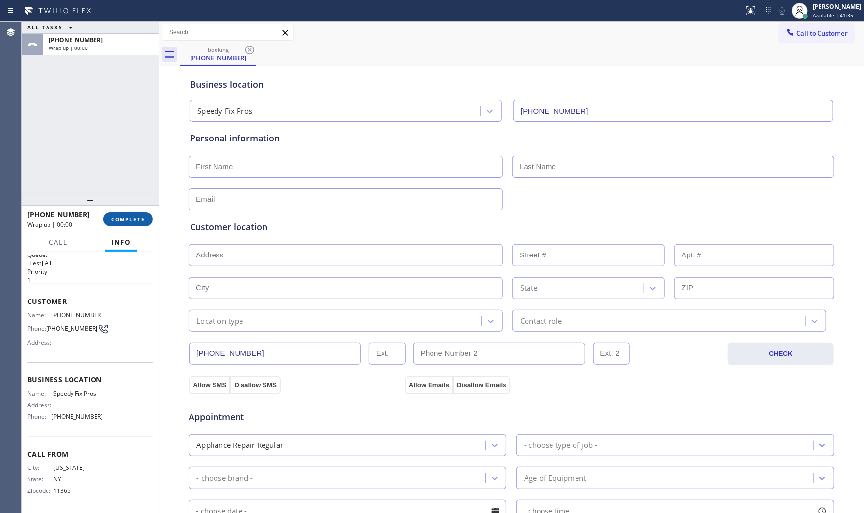
click at [143, 224] on button "COMPLETE" at bounding box center [127, 220] width 49 height 14
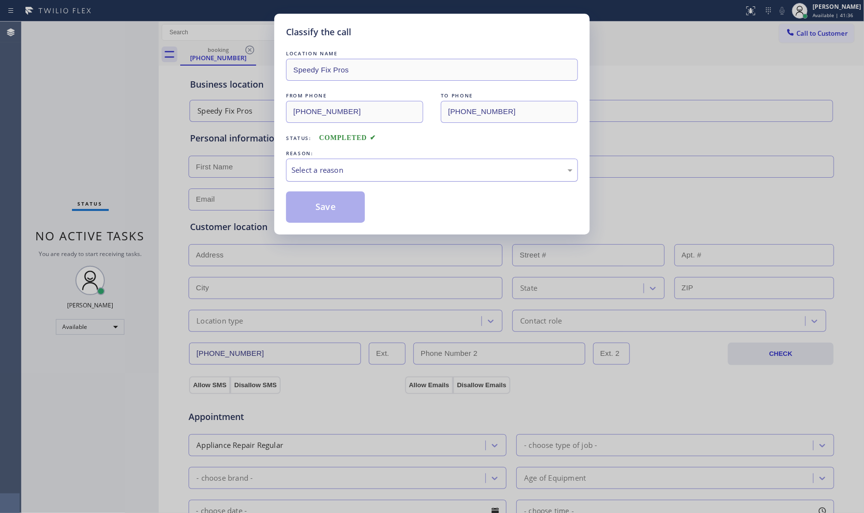
click at [385, 174] on div "Select a reason" at bounding box center [431, 170] width 281 height 11
click at [339, 206] on button "Save" at bounding box center [325, 206] width 79 height 31
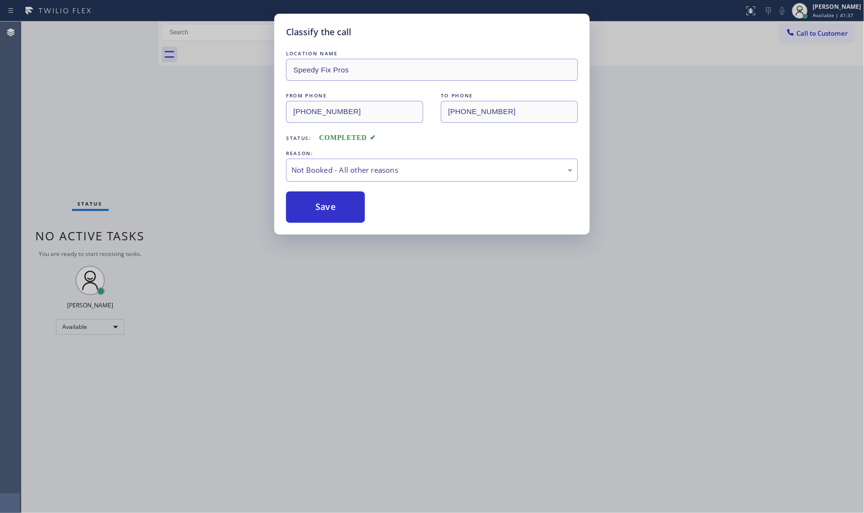
click at [339, 206] on button "Save" at bounding box center [325, 206] width 79 height 31
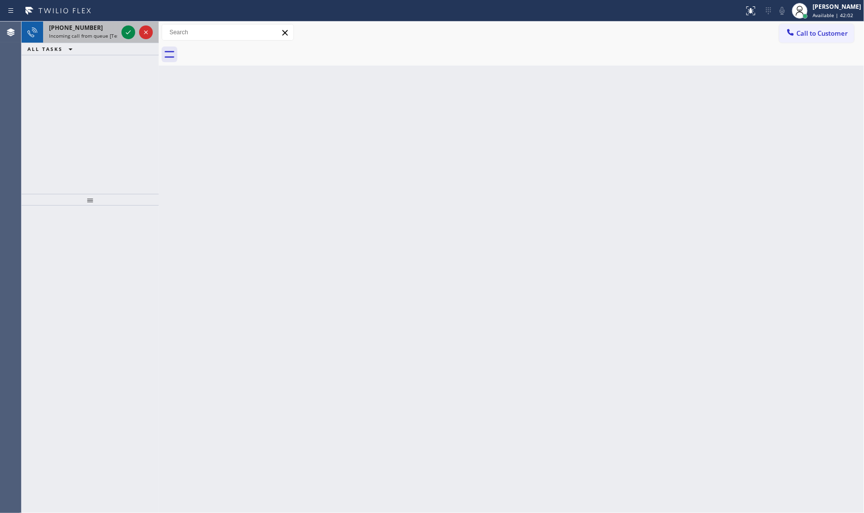
click at [98, 27] on div "[PHONE_NUMBER]" at bounding box center [83, 28] width 69 height 8
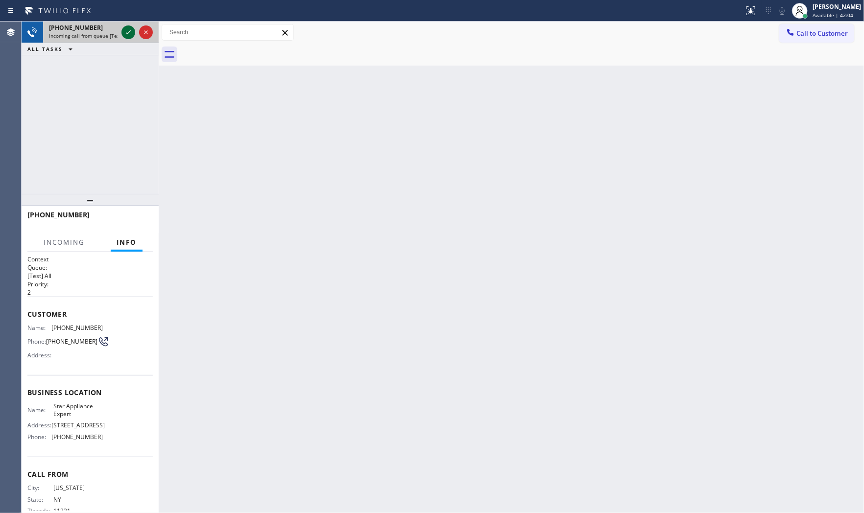
click at [129, 31] on icon at bounding box center [128, 32] width 5 height 4
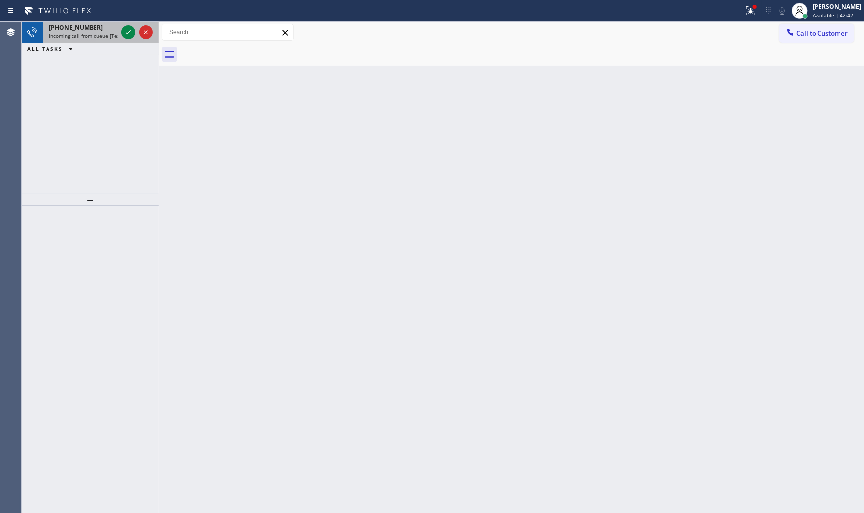
drag, startPoint x: 94, startPoint y: 25, endPoint x: 112, endPoint y: 29, distance: 18.5
click at [94, 25] on div "[PHONE_NUMBER]" at bounding box center [83, 28] width 69 height 8
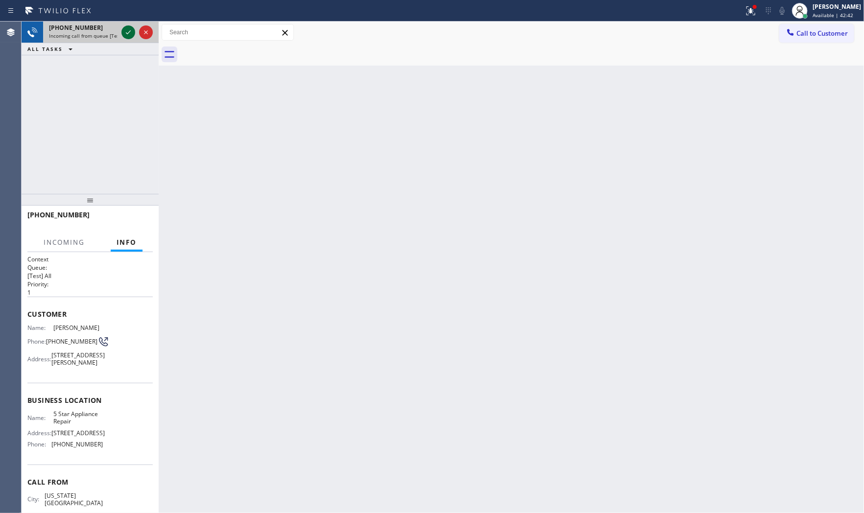
click at [126, 30] on icon at bounding box center [128, 32] width 12 height 12
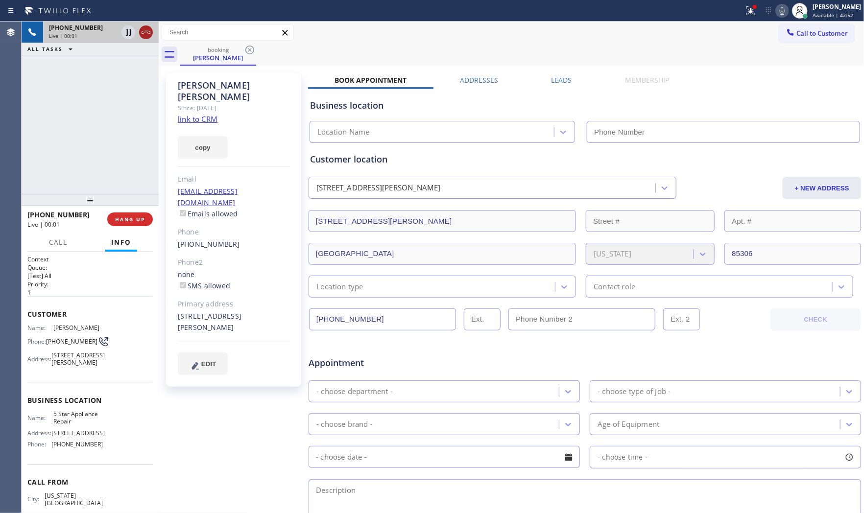
click at [140, 31] on icon at bounding box center [146, 32] width 12 height 12
type input "[PHONE_NUMBER]"
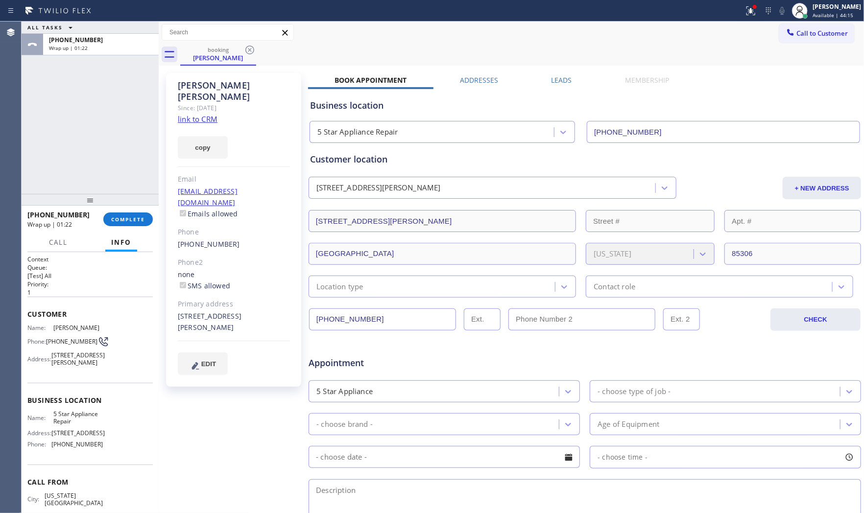
click at [114, 206] on div at bounding box center [90, 200] width 137 height 12
click at [119, 213] on button "COMPLETE" at bounding box center [127, 220] width 49 height 14
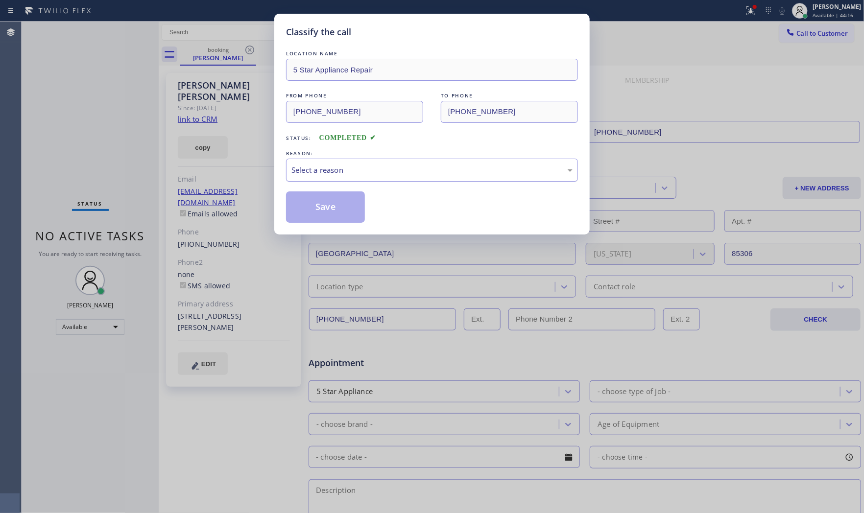
click at [385, 181] on div "Select a reason" at bounding box center [432, 170] width 292 height 23
click at [334, 208] on button "Save" at bounding box center [325, 206] width 79 height 31
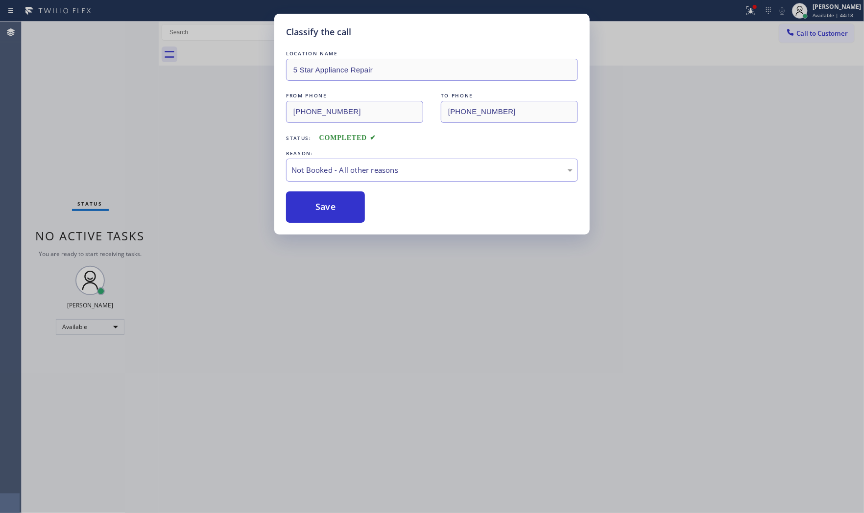
click at [334, 208] on button "Save" at bounding box center [325, 206] width 79 height 31
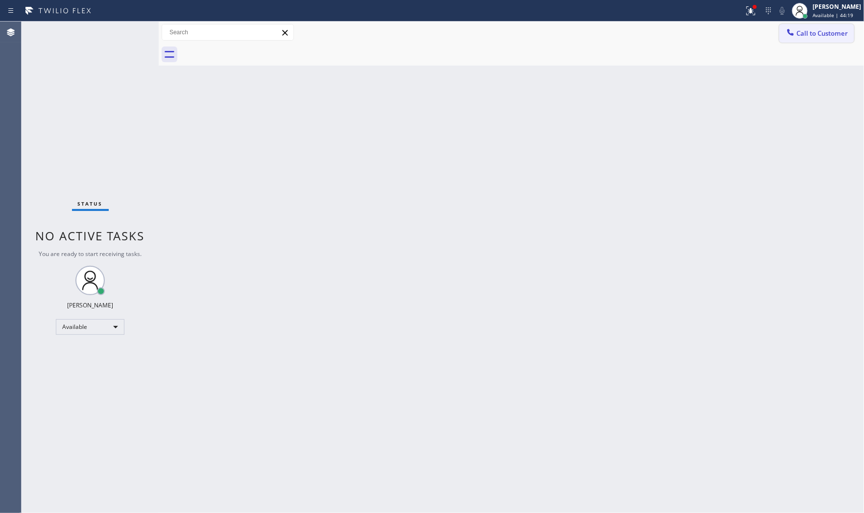
click at [777, 32] on span "Call to Customer" at bounding box center [821, 33] width 51 height 9
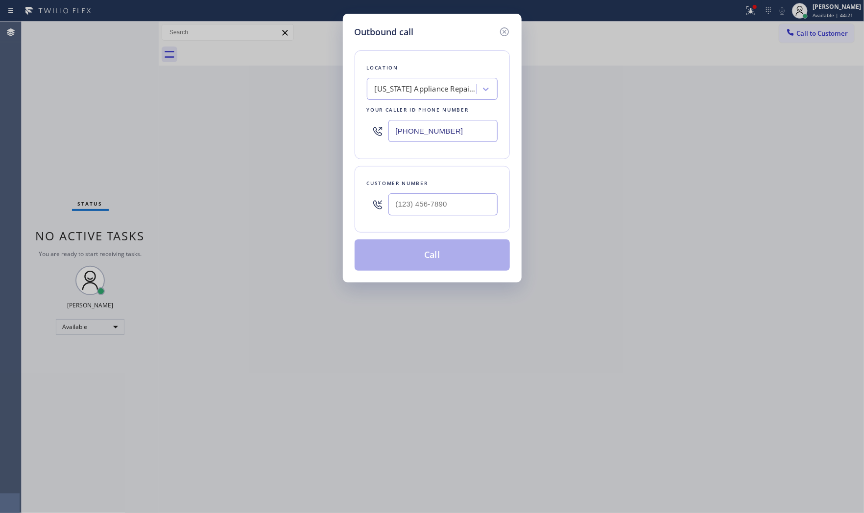
drag, startPoint x: 434, startPoint y: 133, endPoint x: 458, endPoint y: 138, distance: 24.4
click at [434, 134] on input "[PHONE_NUMBER]" at bounding box center [442, 131] width 109 height 22
paste input "347) 757-4373"
type input "[PHONE_NUMBER]"
click at [438, 206] on input "(___) ___-____" at bounding box center [442, 204] width 109 height 22
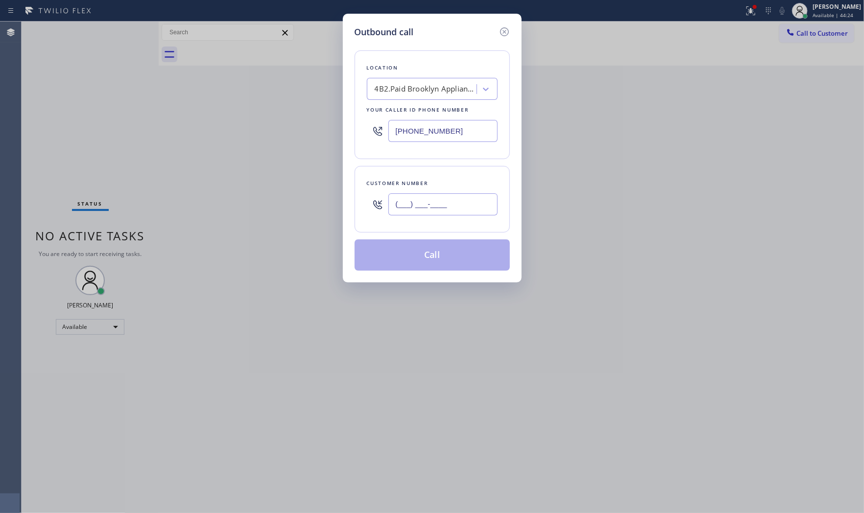
paste input "917) 499-9042"
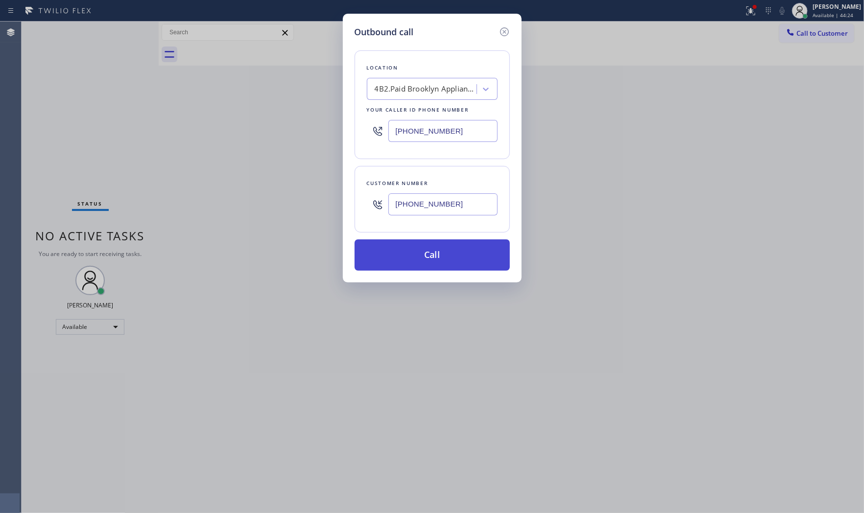
type input "[PHONE_NUMBER]"
click at [424, 261] on button "Call" at bounding box center [432, 254] width 155 height 31
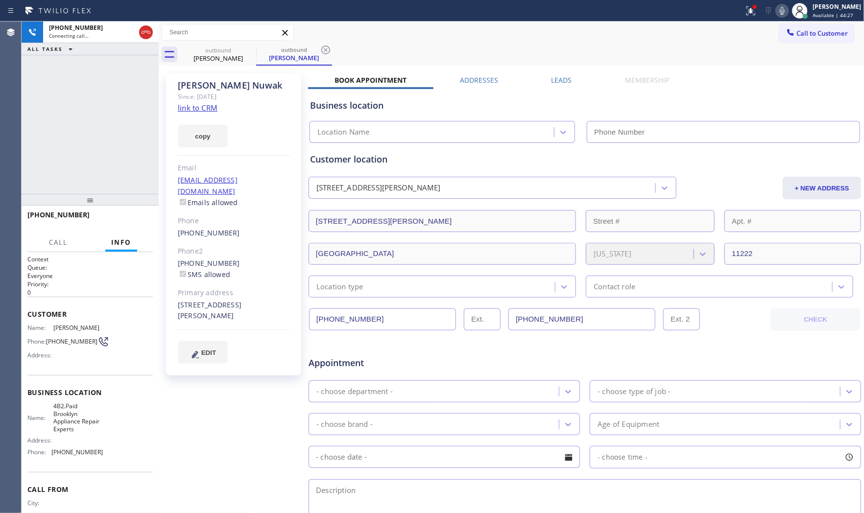
click at [734, 16] on div at bounding box center [372, 11] width 736 height 16
click at [745, 11] on icon at bounding box center [751, 11] width 12 height 12
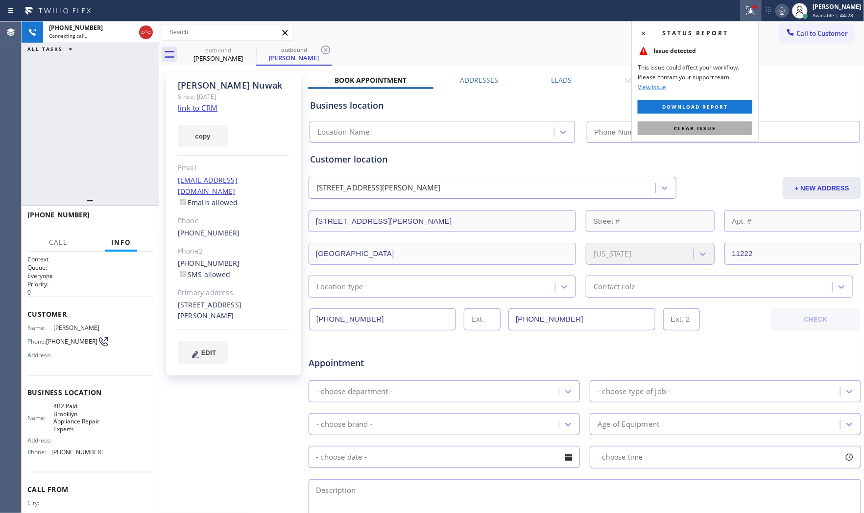
click at [689, 129] on span "Clear issue" at bounding box center [695, 128] width 42 height 7
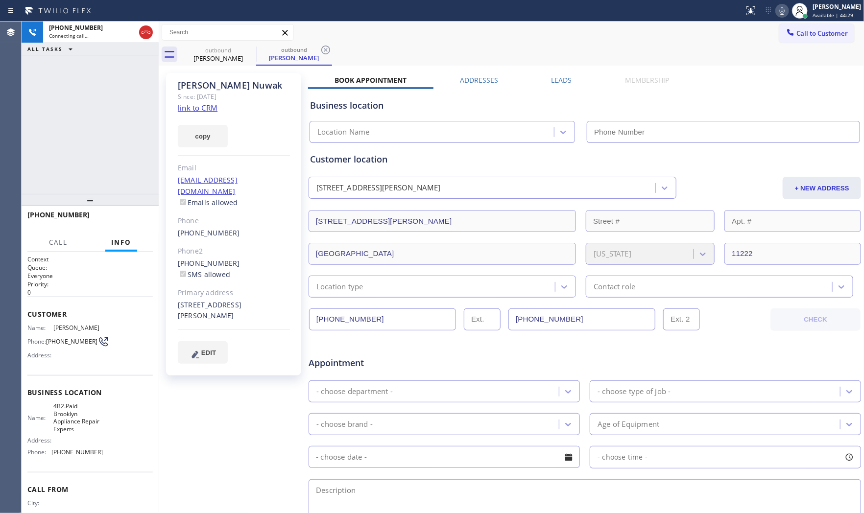
type input "[PHONE_NUMBER]"
drag, startPoint x: 780, startPoint y: 11, endPoint x: 727, endPoint y: 15, distance: 53.5
click at [777, 11] on icon at bounding box center [782, 11] width 12 height 12
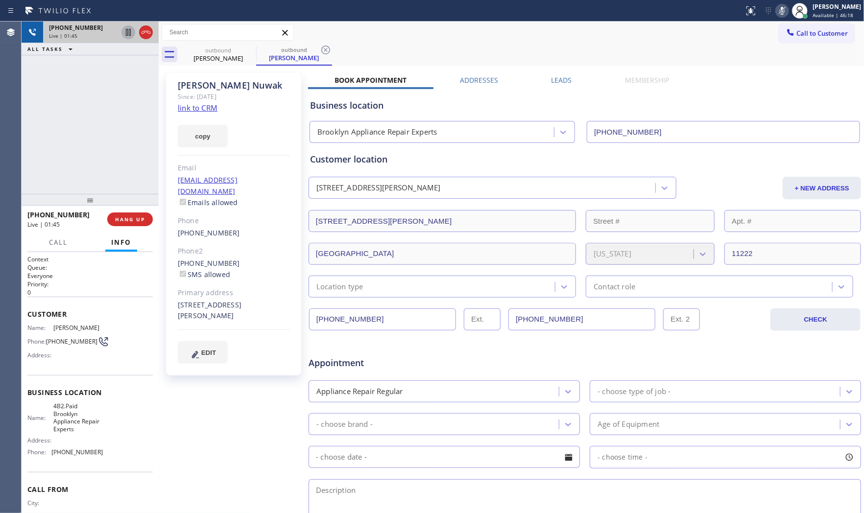
click at [125, 31] on icon at bounding box center [128, 32] width 12 height 12
click at [777, 8] on icon at bounding box center [782, 11] width 12 height 12
click at [100, 32] on div "Live | 03:55" at bounding box center [83, 35] width 69 height 7
click at [130, 32] on icon at bounding box center [128, 32] width 12 height 12
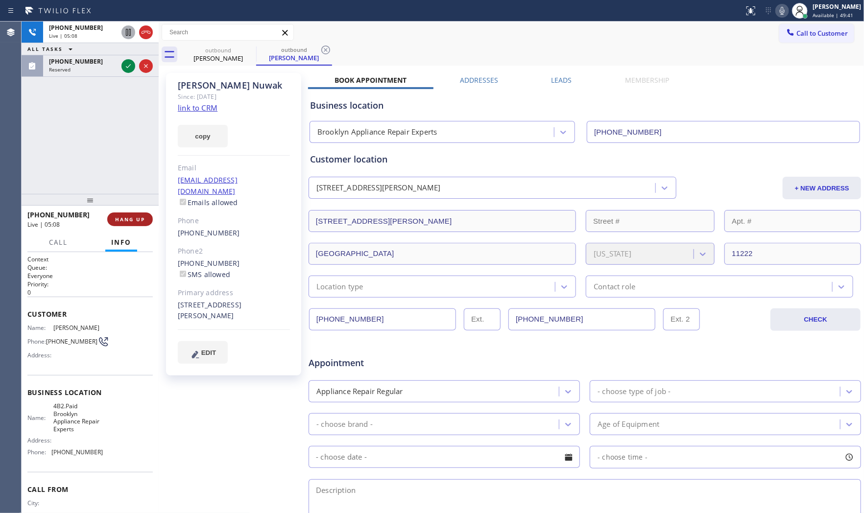
click at [142, 214] on button "HANG UP" at bounding box center [130, 220] width 46 height 14
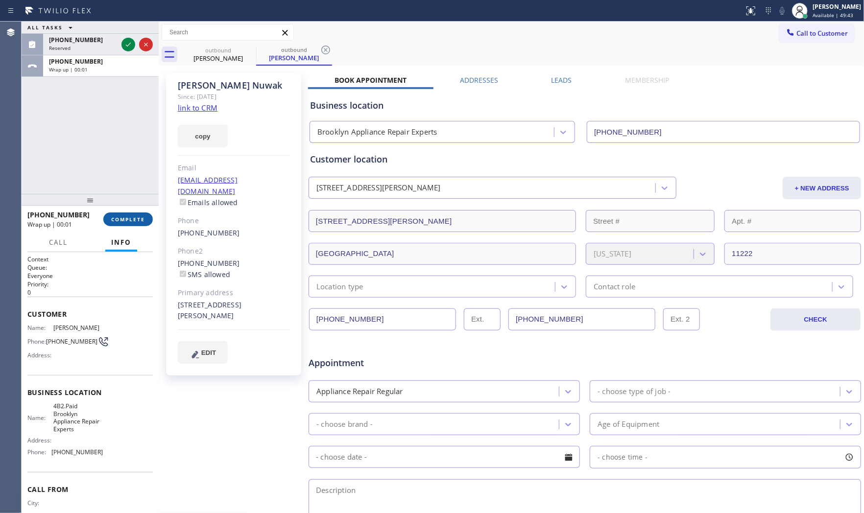
click at [144, 216] on span "COMPLETE" at bounding box center [128, 219] width 34 height 7
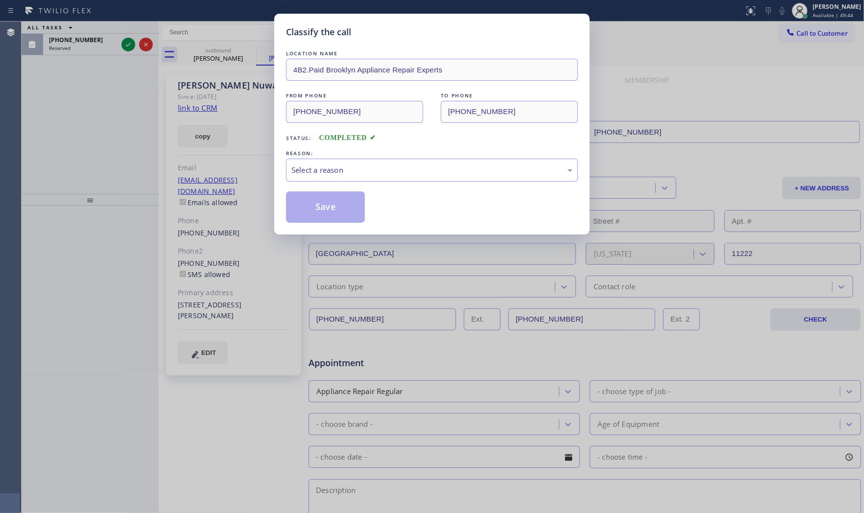
click at [368, 184] on div "LOCATION NAME 4B2.Paid Brooklyn Appliance Repair Experts FROM PHONE [PHONE_NUMB…" at bounding box center [432, 135] width 292 height 174
click at [370, 179] on div "Select a reason" at bounding box center [432, 170] width 292 height 23
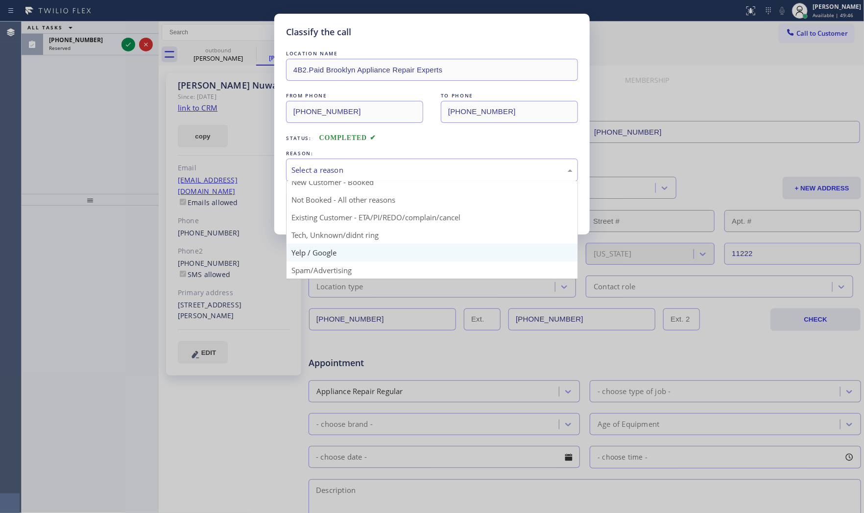
scroll to position [7, 0]
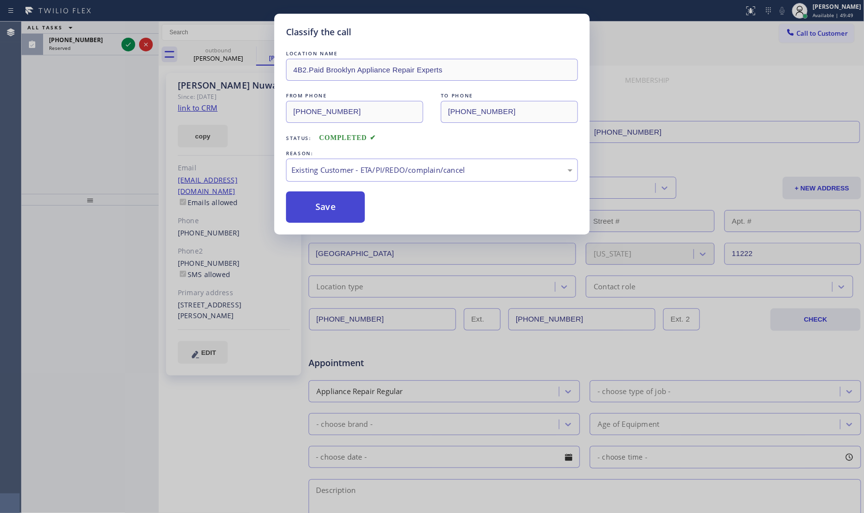
click at [353, 207] on button "Save" at bounding box center [325, 206] width 79 height 31
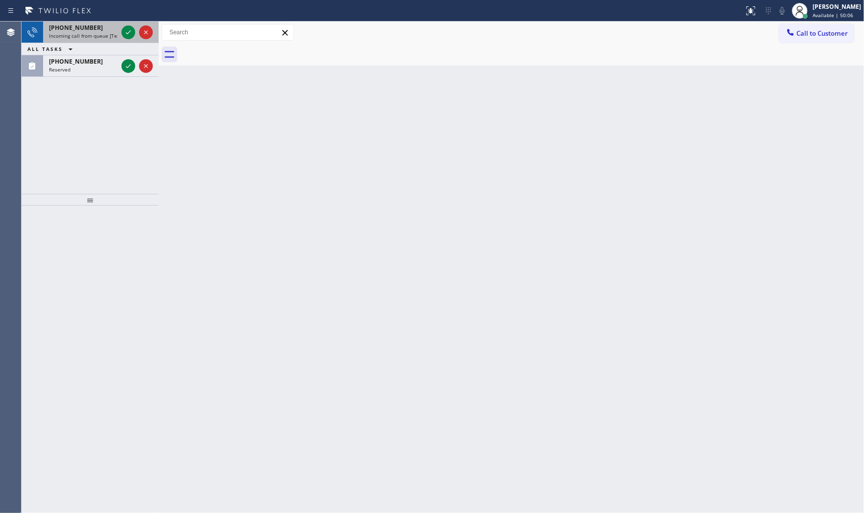
click at [79, 25] on span "[PHONE_NUMBER]" at bounding box center [76, 28] width 54 height 8
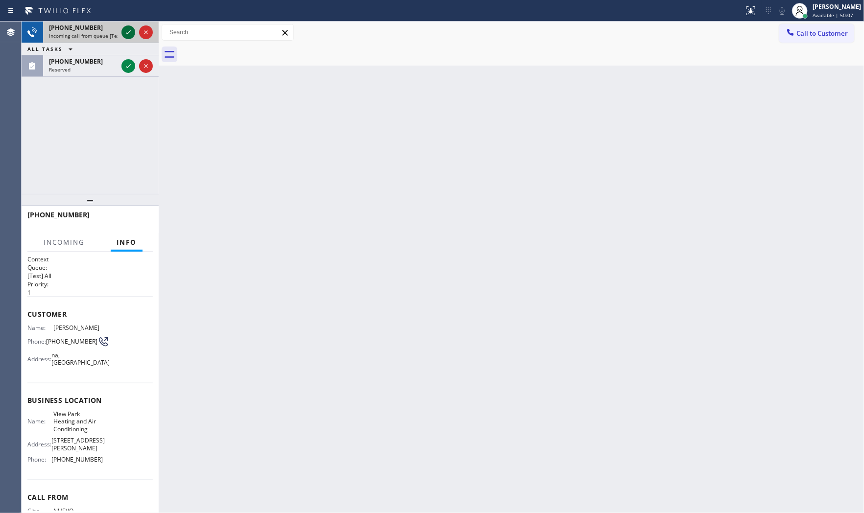
click at [124, 31] on icon at bounding box center [128, 32] width 12 height 12
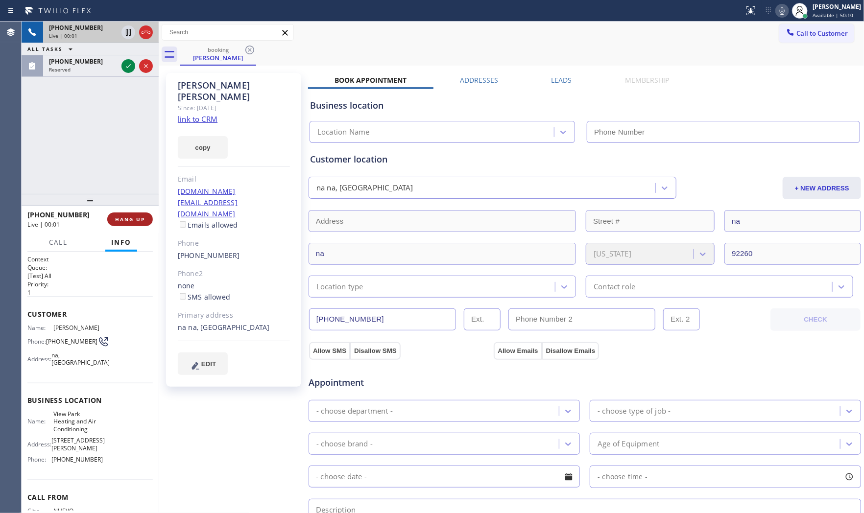
type input "[PHONE_NUMBER]"
click at [130, 221] on span "HANG UP" at bounding box center [130, 219] width 30 height 7
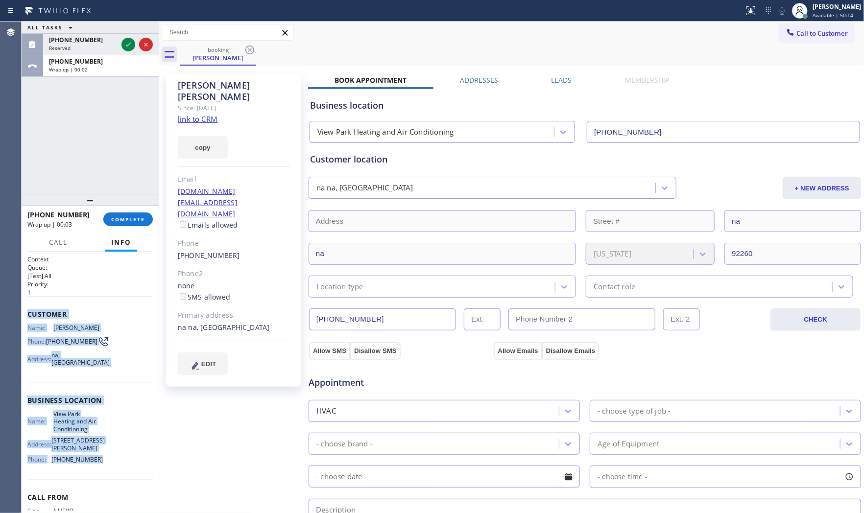
drag, startPoint x: 28, startPoint y: 311, endPoint x: 114, endPoint y: 452, distance: 165.4
click at [114, 445] on div "Context Queue: [Test] All Priority: 1 Customer Name: [PERSON_NAME] Phone: [PHON…" at bounding box center [89, 404] width 125 height 299
copy div "Customer Name: [PERSON_NAME] Phone: [PHONE_NUMBER] Address: [GEOGRAPHIC_DATA] B…"
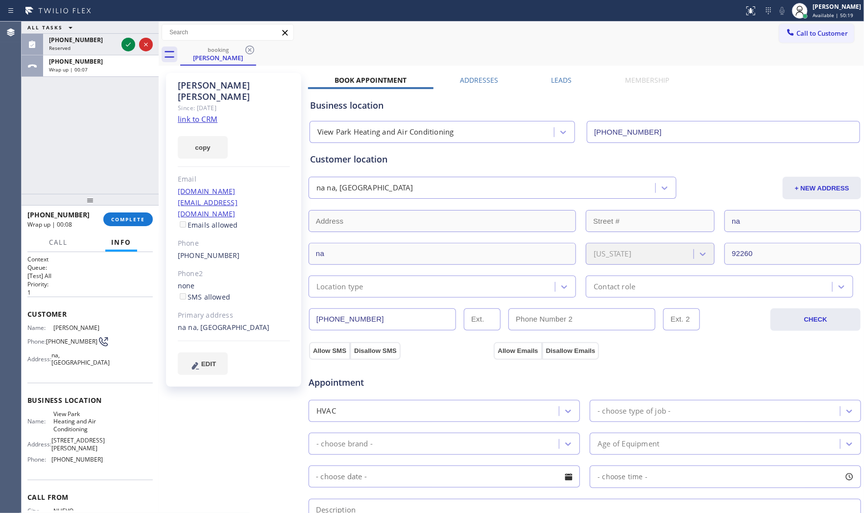
click at [83, 30] on div "ALL TASKS ALL TASKS ACTIVE TASKS TASKS IN WRAP UP" at bounding box center [90, 28] width 137 height 12
click at [105, 229] on div "[PHONE_NUMBER] Wrap up | 00:09 COMPLETE" at bounding box center [89, 219] width 125 height 25
click at [113, 222] on span "COMPLETE" at bounding box center [128, 219] width 34 height 7
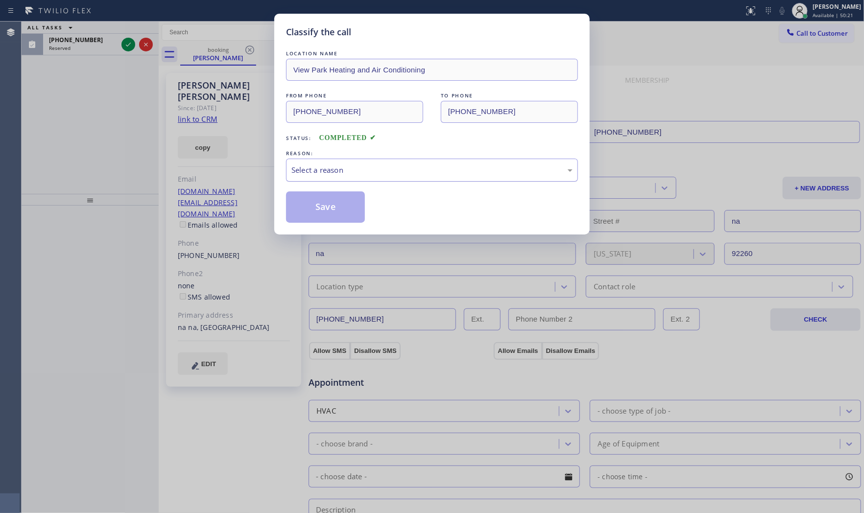
click at [306, 169] on div "Select a reason" at bounding box center [431, 170] width 281 height 11
click at [310, 201] on button "Save" at bounding box center [325, 206] width 79 height 31
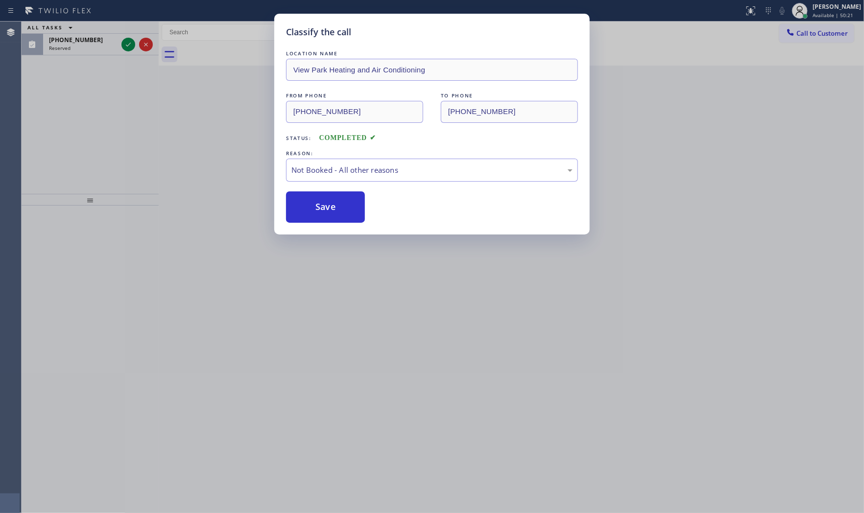
click at [310, 201] on button "Save" at bounding box center [325, 206] width 79 height 31
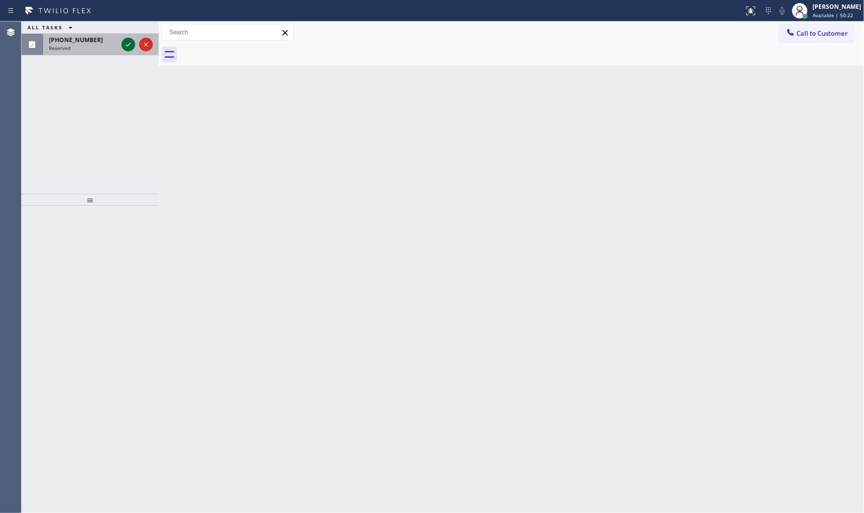
click at [123, 46] on icon at bounding box center [128, 45] width 12 height 12
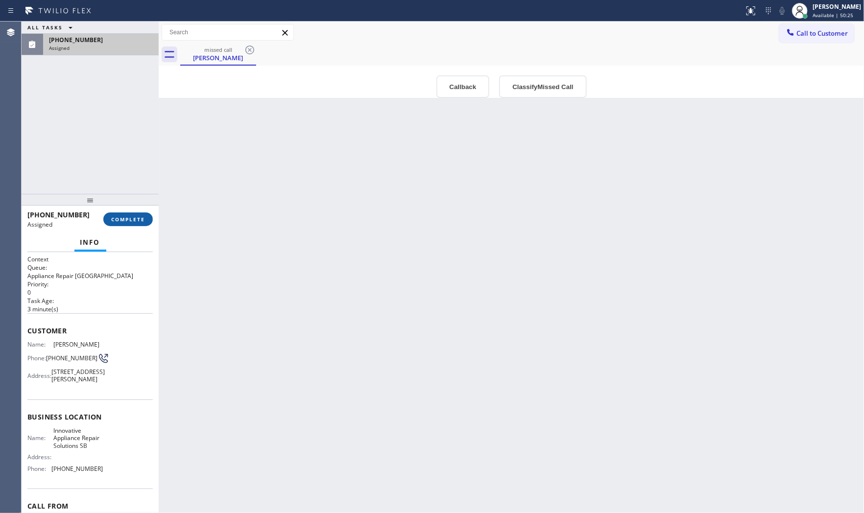
click at [119, 218] on span "COMPLETE" at bounding box center [128, 219] width 34 height 7
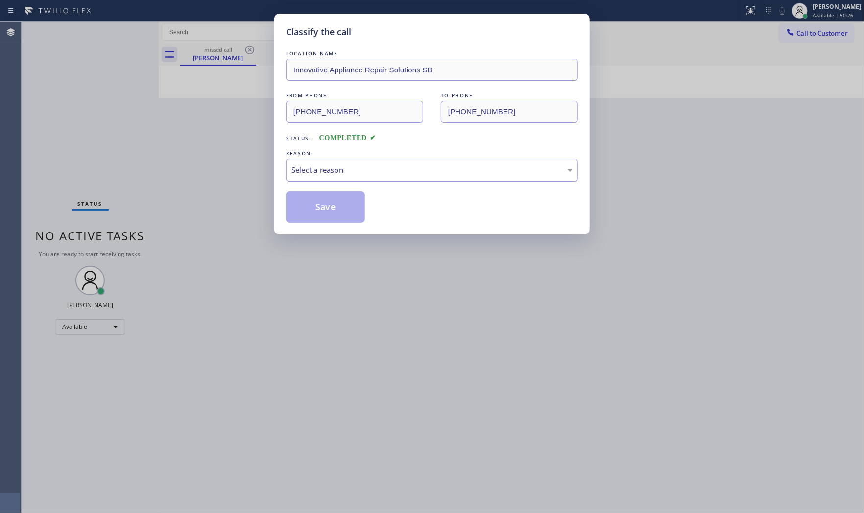
drag, startPoint x: 332, startPoint y: 170, endPoint x: 331, endPoint y: 180, distance: 9.8
click at [332, 172] on div "Select a reason" at bounding box center [431, 170] width 281 height 11
click at [325, 209] on button "Save" at bounding box center [325, 206] width 79 height 31
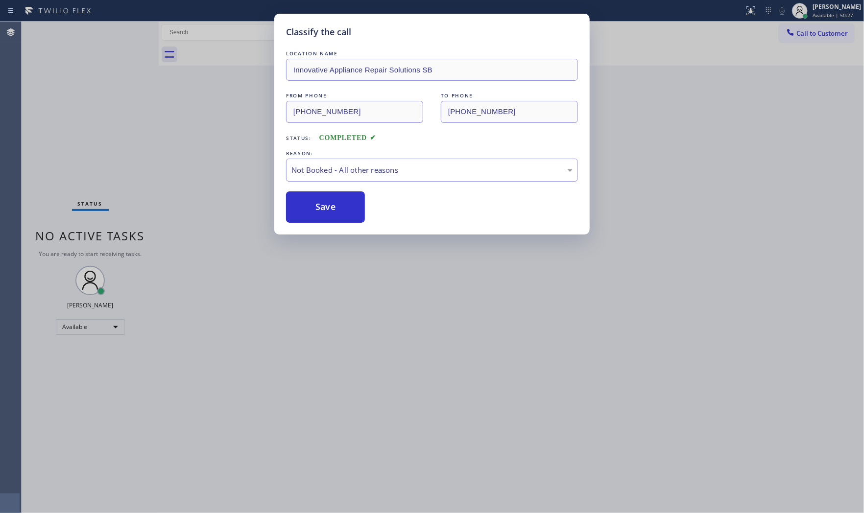
click at [325, 209] on button "Save" at bounding box center [325, 206] width 79 height 31
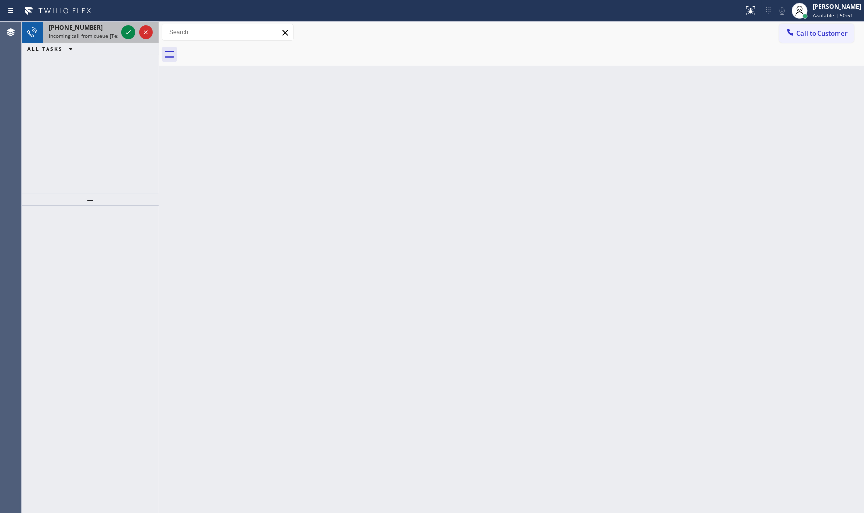
click at [79, 31] on span "[PHONE_NUMBER]" at bounding box center [76, 28] width 54 height 8
click at [108, 38] on span "Incoming call from queue [Test] All" at bounding box center [89, 35] width 81 height 7
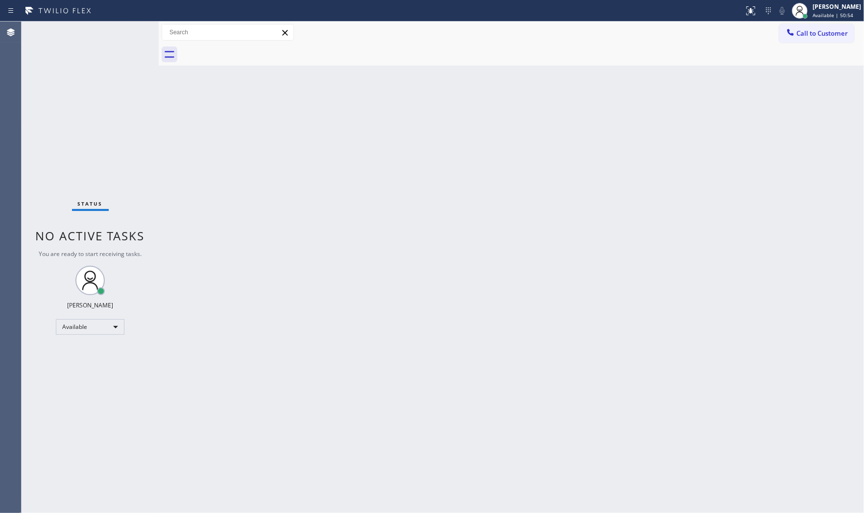
click at [118, 37] on div "Status No active tasks You are ready to start receiving tasks. [PERSON_NAME] Av…" at bounding box center [90, 268] width 137 height 492
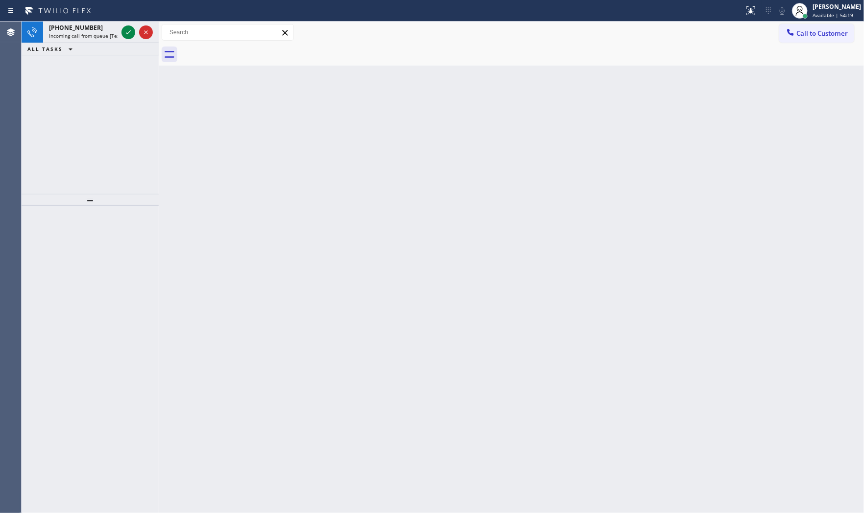
click at [118, 37] on span "Incoming call from queue [Test] All" at bounding box center [89, 35] width 81 height 7
click at [129, 28] on icon at bounding box center [128, 32] width 12 height 12
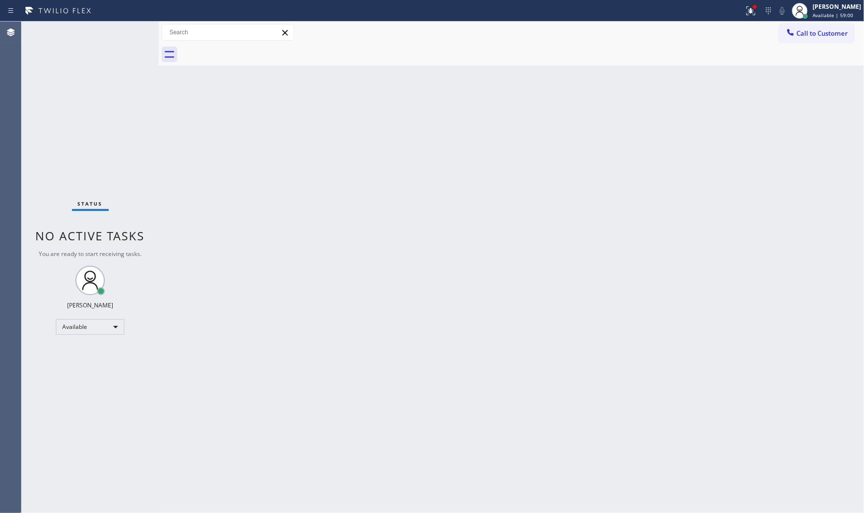
click at [124, 33] on div "Status No active tasks You are ready to start receiving tasks. [PERSON_NAME] Av…" at bounding box center [90, 268] width 137 height 492
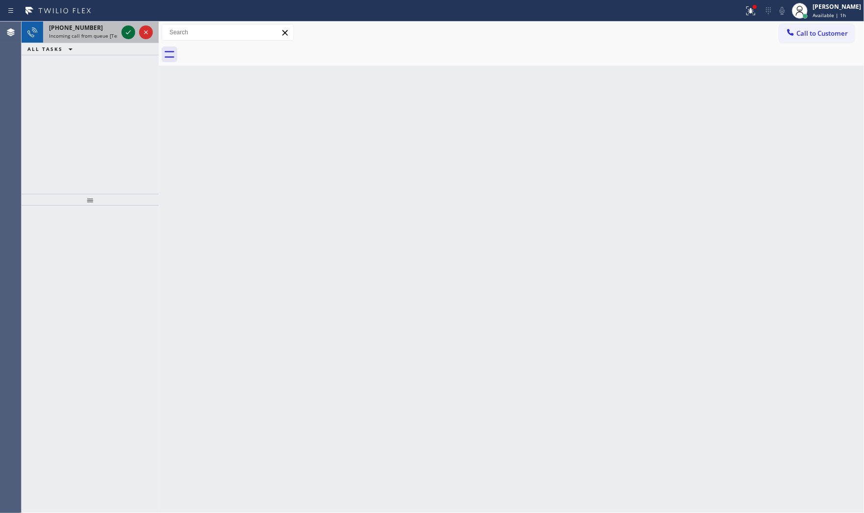
click at [128, 27] on icon at bounding box center [128, 32] width 12 height 12
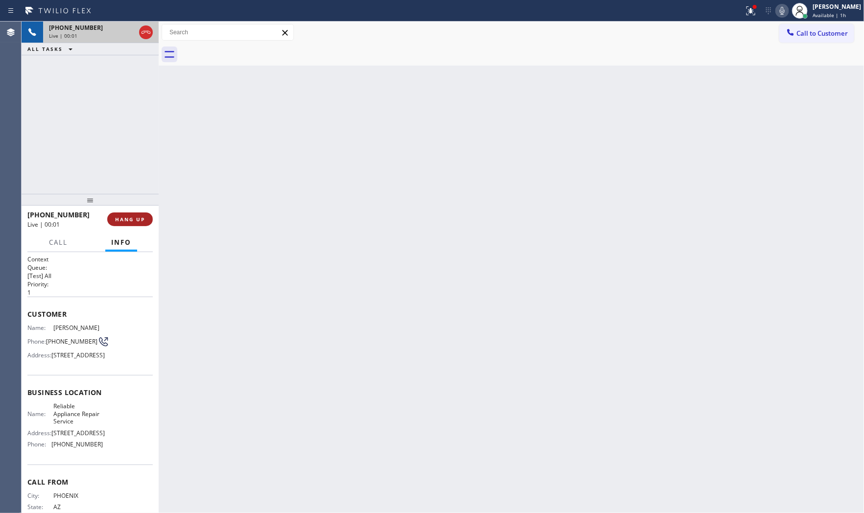
click at [132, 225] on button "HANG UP" at bounding box center [130, 220] width 46 height 14
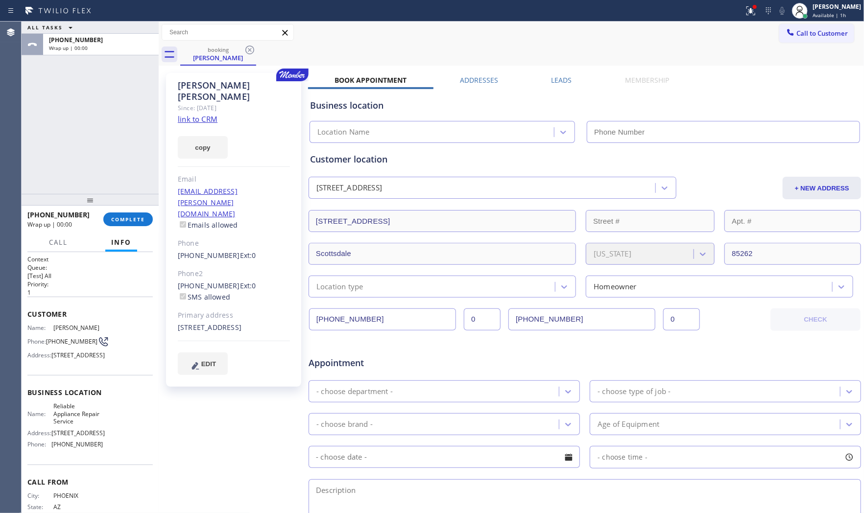
type input "[PHONE_NUMBER]"
click at [207, 125] on div "copy" at bounding box center [234, 142] width 112 height 34
click at [207, 114] on link "link to CRM" at bounding box center [198, 119] width 40 height 10
click at [126, 212] on div "[PHONE_NUMBER] Wrap up | 00:09 COMPLETE" at bounding box center [89, 219] width 125 height 25
click at [128, 214] on button "COMPLETE" at bounding box center [127, 220] width 49 height 14
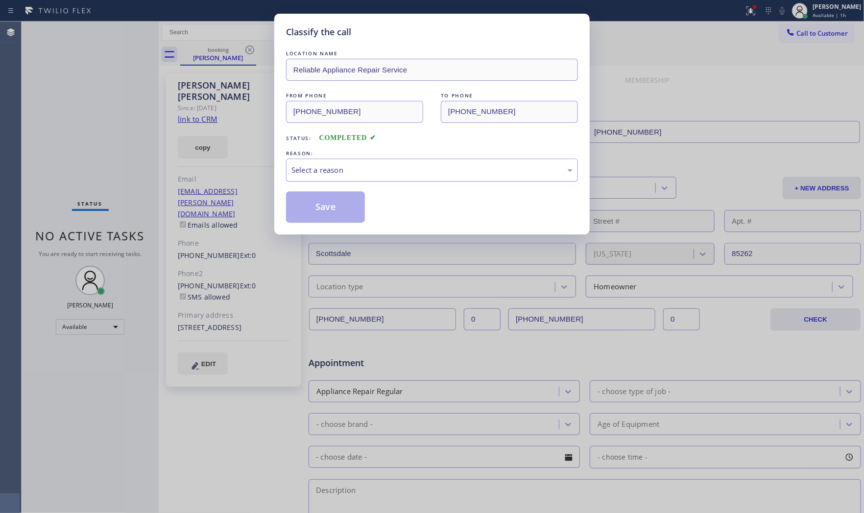
drag, startPoint x: 320, startPoint y: 160, endPoint x: 319, endPoint y: 172, distance: 12.3
click at [319, 170] on div "Select a reason" at bounding box center [432, 170] width 292 height 23
click at [320, 209] on button "Save" at bounding box center [325, 206] width 79 height 31
click at [319, 209] on button "Save" at bounding box center [325, 206] width 79 height 31
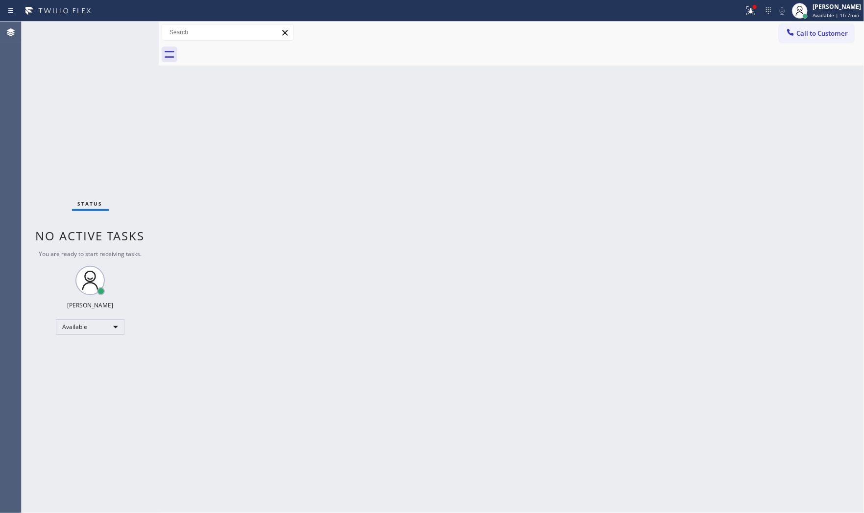
click at [125, 35] on div "Status No active tasks You are ready to start receiving tasks. [PERSON_NAME] Av…" at bounding box center [90, 268] width 137 height 492
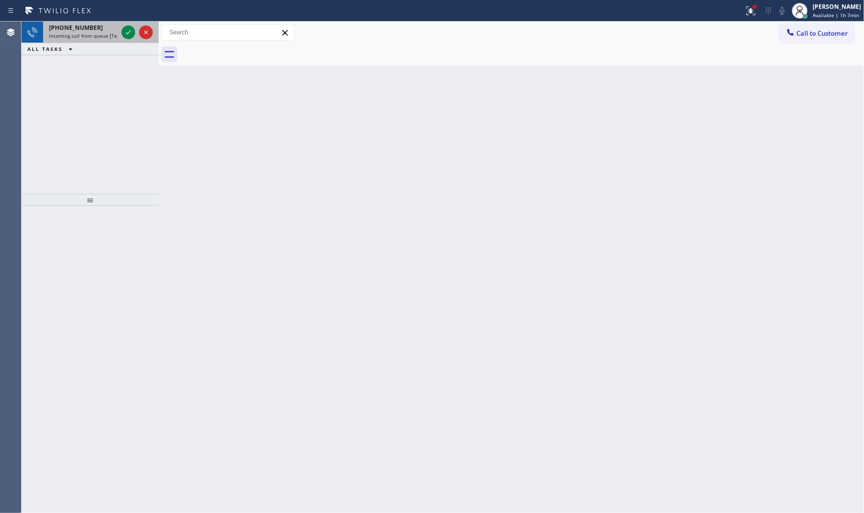
click at [118, 33] on div "[PHONE_NUMBER] Incoming call from queue [Test] All" at bounding box center [81, 33] width 76 height 22
click at [116, 36] on span "Incoming call from queue [Test] All" at bounding box center [89, 35] width 81 height 7
click at [124, 32] on icon at bounding box center [128, 32] width 12 height 12
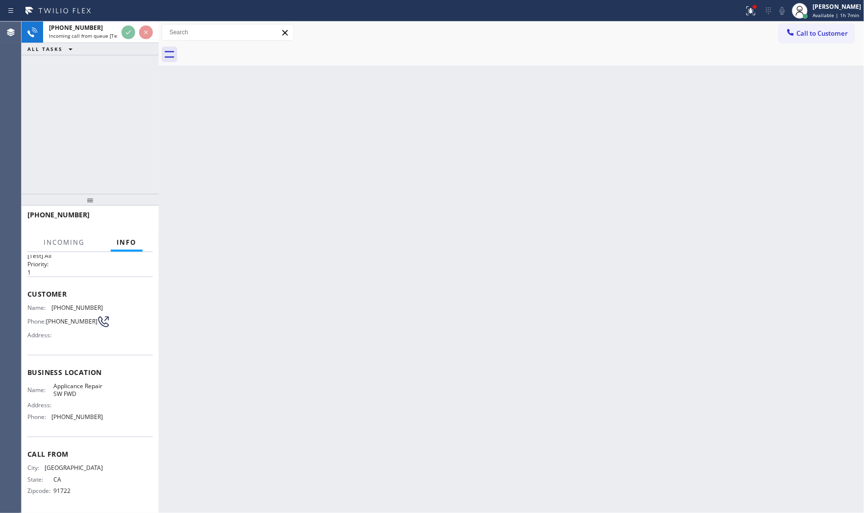
scroll to position [23, 0]
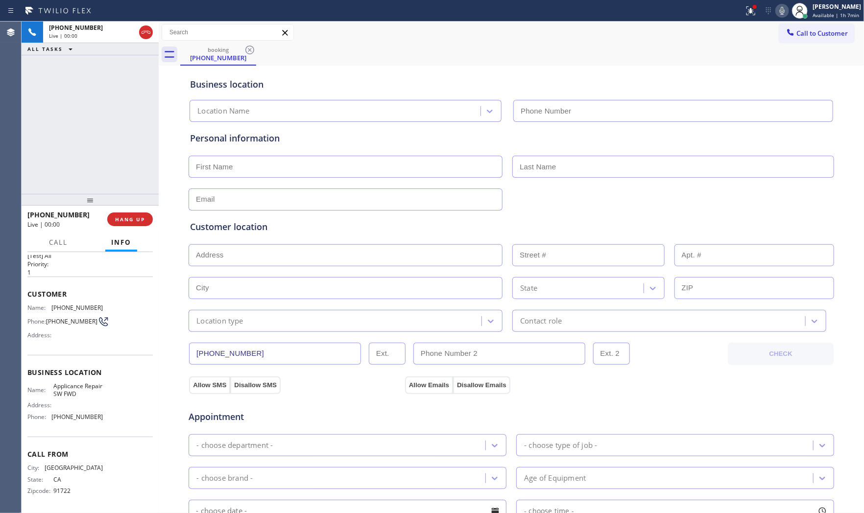
type input "[PHONE_NUMBER]"
click at [746, 12] on icon at bounding box center [751, 11] width 12 height 12
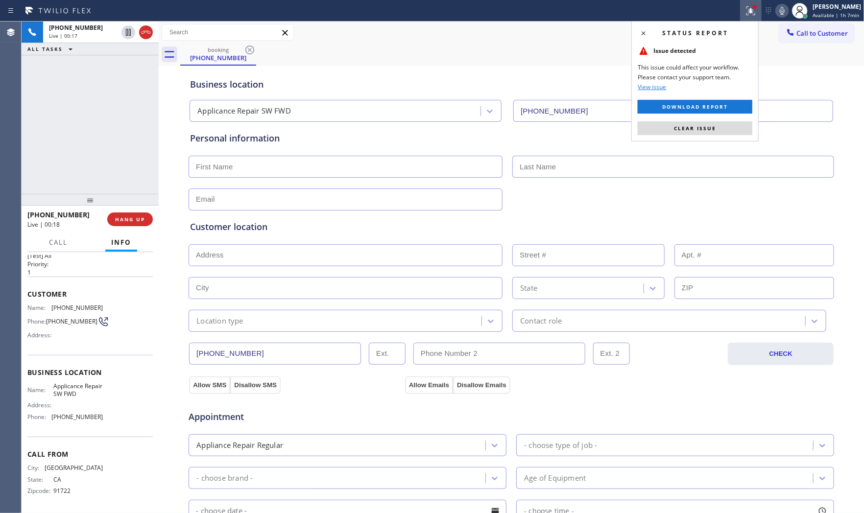
click at [714, 120] on div "Status report Issue detected This issue could affect your workflow. Please cont…" at bounding box center [694, 81] width 127 height 120
click at [714, 123] on button "Clear issue" at bounding box center [695, 128] width 115 height 14
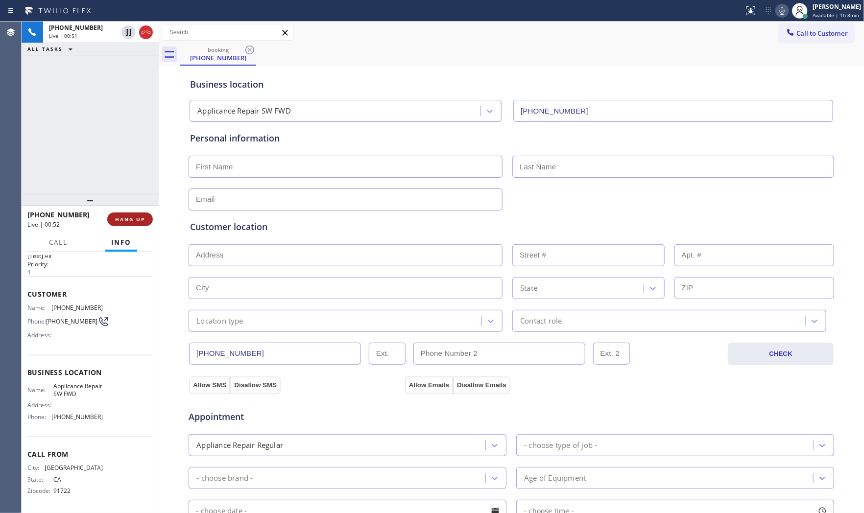
click at [139, 218] on span "HANG UP" at bounding box center [130, 219] width 30 height 7
click at [139, 218] on span "COMPLETE" at bounding box center [128, 219] width 34 height 7
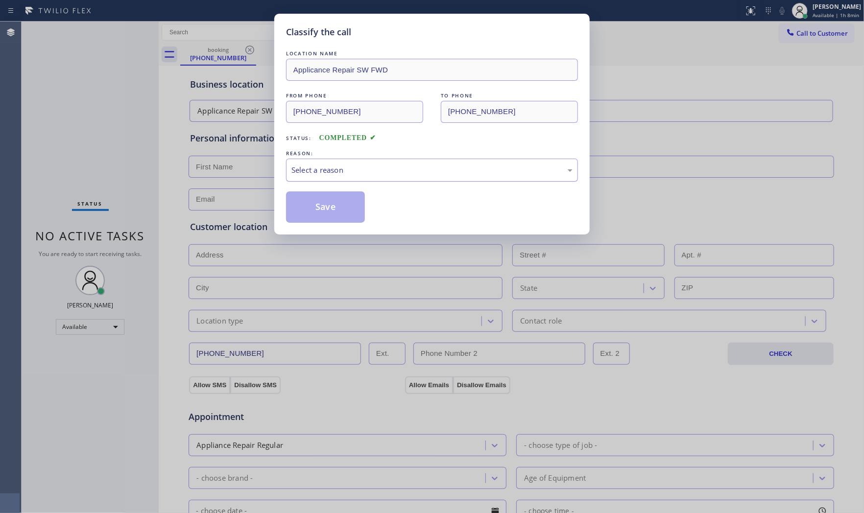
click at [304, 178] on div "Select a reason" at bounding box center [432, 170] width 292 height 23
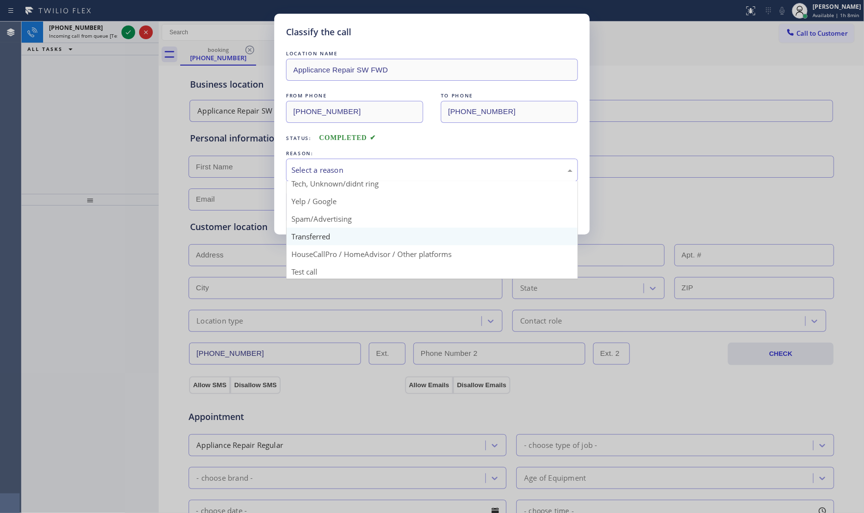
scroll to position [61, 0]
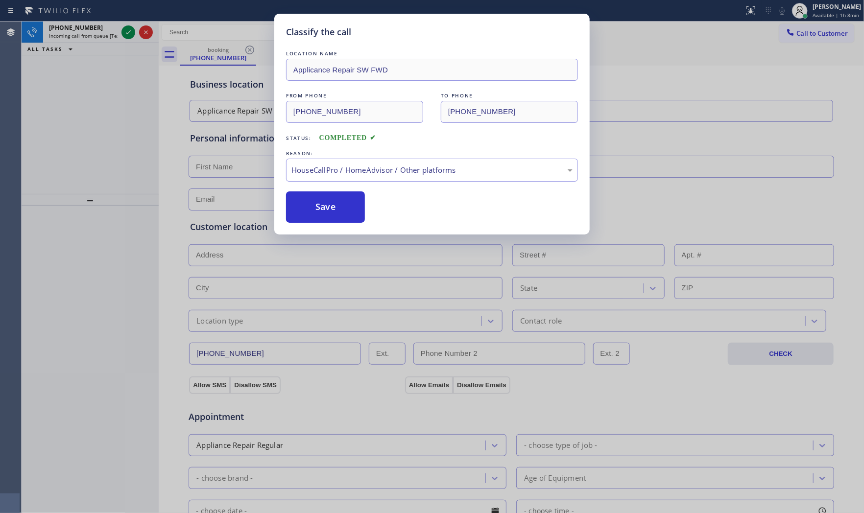
click at [336, 225] on div "Classify the call LOCATION NAME Applicance Repair SW FWD FROM PHONE [PHONE_NUMB…" at bounding box center [431, 124] width 315 height 221
click at [335, 211] on button "Save" at bounding box center [325, 206] width 79 height 31
click at [334, 210] on button "Save" at bounding box center [325, 206] width 79 height 31
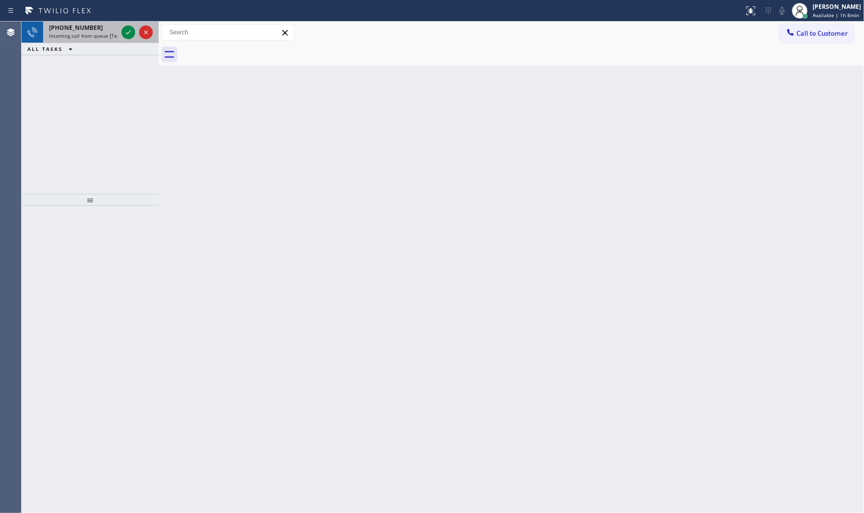
click at [101, 35] on span "Incoming call from queue [Test] All" at bounding box center [89, 35] width 81 height 7
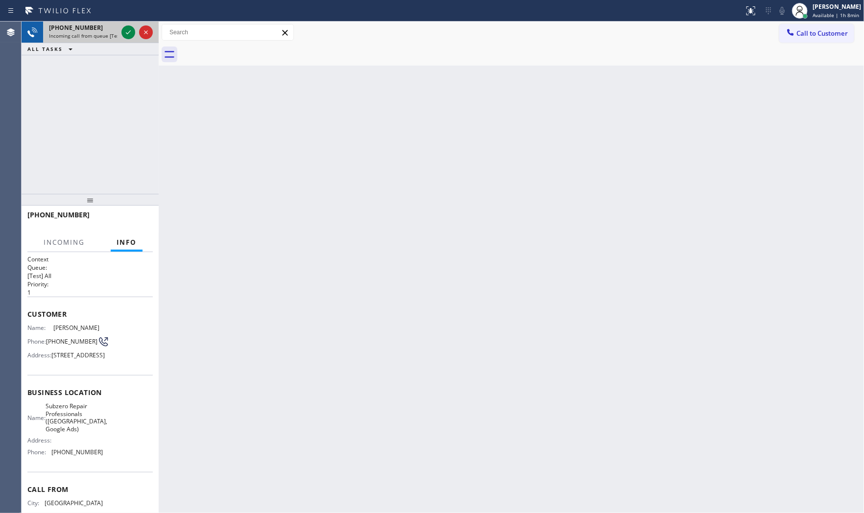
click at [101, 35] on span "Incoming call from queue [Test] All" at bounding box center [89, 35] width 81 height 7
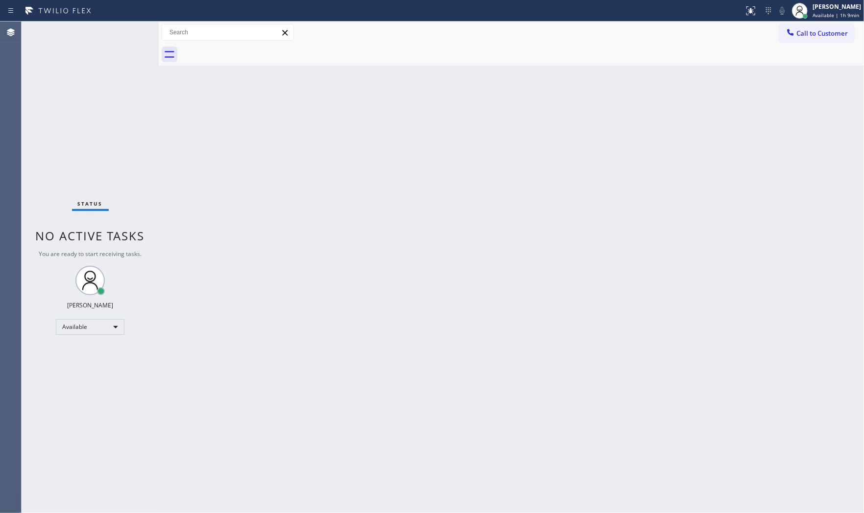
click at [103, 34] on div "Status No active tasks You are ready to start receiving tasks. [PERSON_NAME] Av…" at bounding box center [90, 268] width 137 height 492
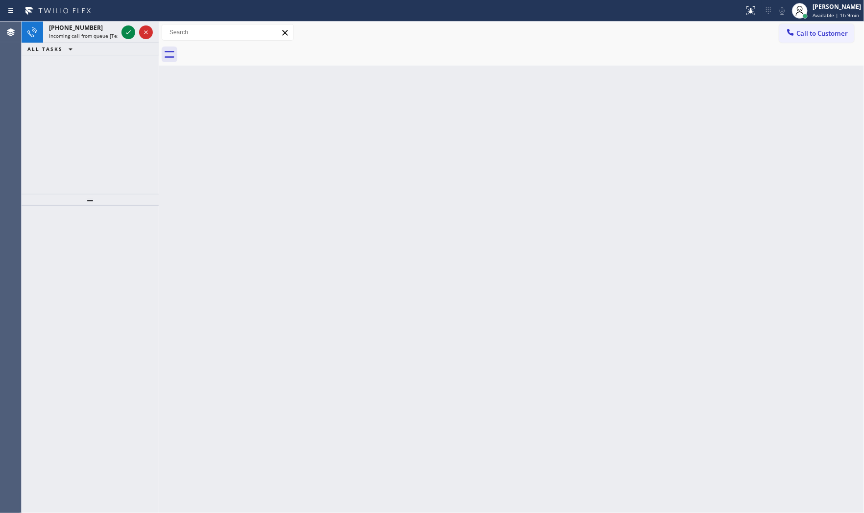
click at [103, 34] on span "Incoming call from queue [Test] All" at bounding box center [89, 35] width 81 height 7
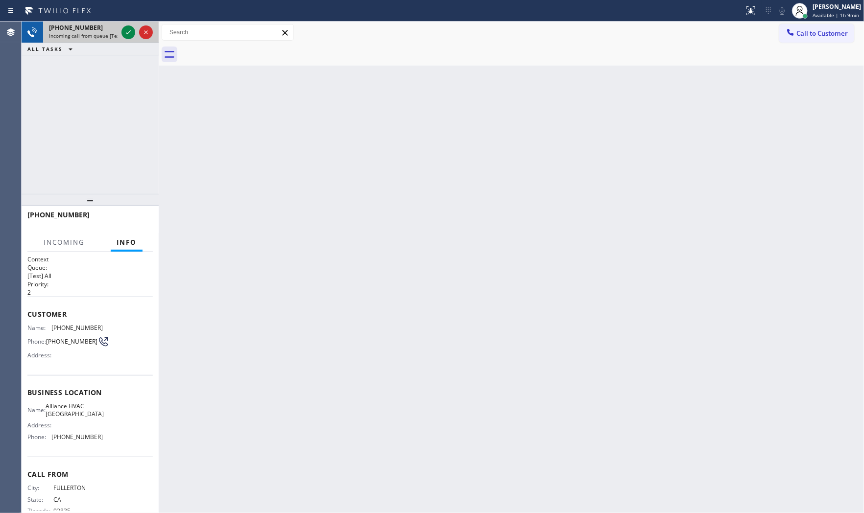
click at [111, 32] on span "Incoming call from queue [Test] All" at bounding box center [89, 35] width 81 height 7
click at [124, 30] on icon at bounding box center [128, 32] width 12 height 12
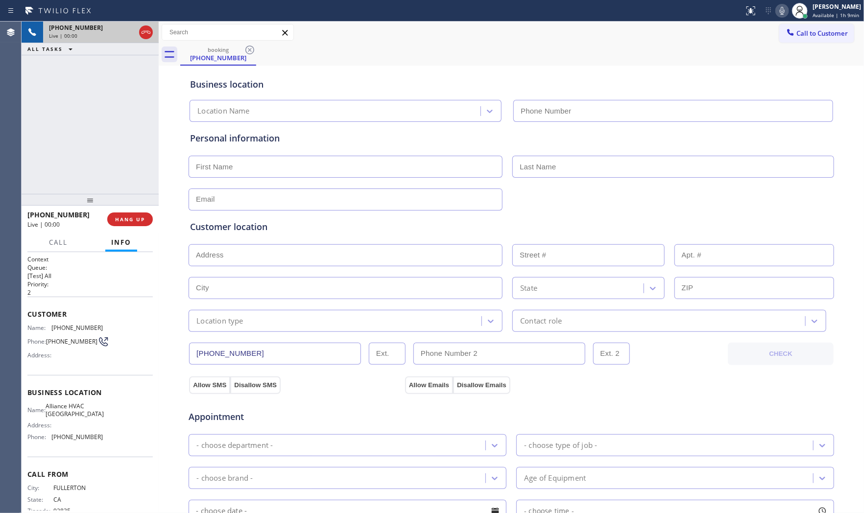
type input "[PHONE_NUMBER]"
click at [131, 214] on button "HANG UP" at bounding box center [130, 220] width 46 height 14
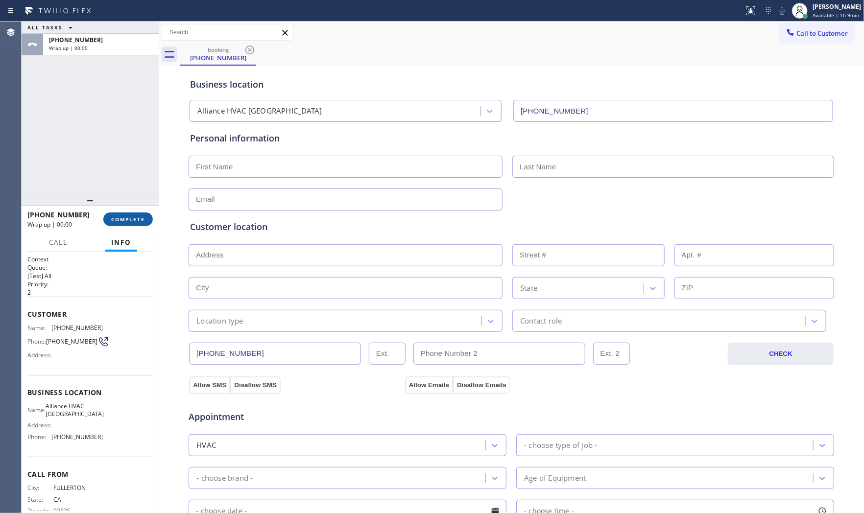
click at [131, 214] on button "COMPLETE" at bounding box center [127, 220] width 49 height 14
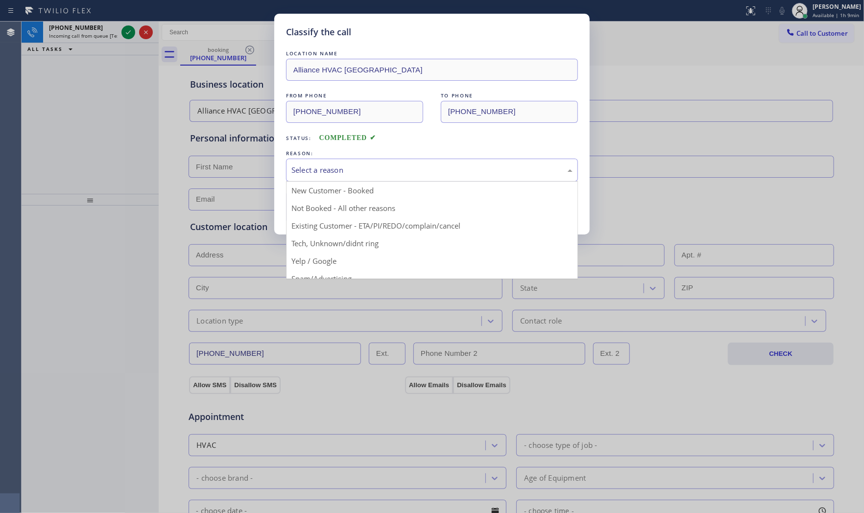
click at [444, 169] on div "Select a reason" at bounding box center [431, 170] width 281 height 11
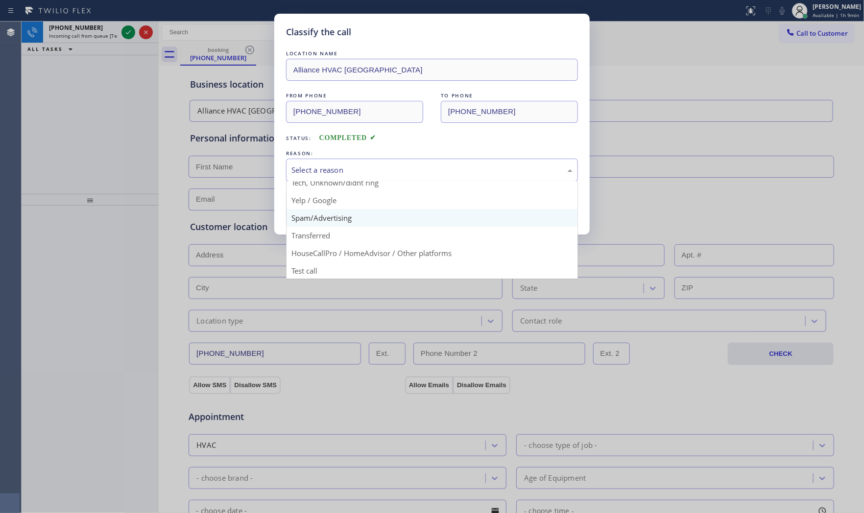
scroll to position [61, 0]
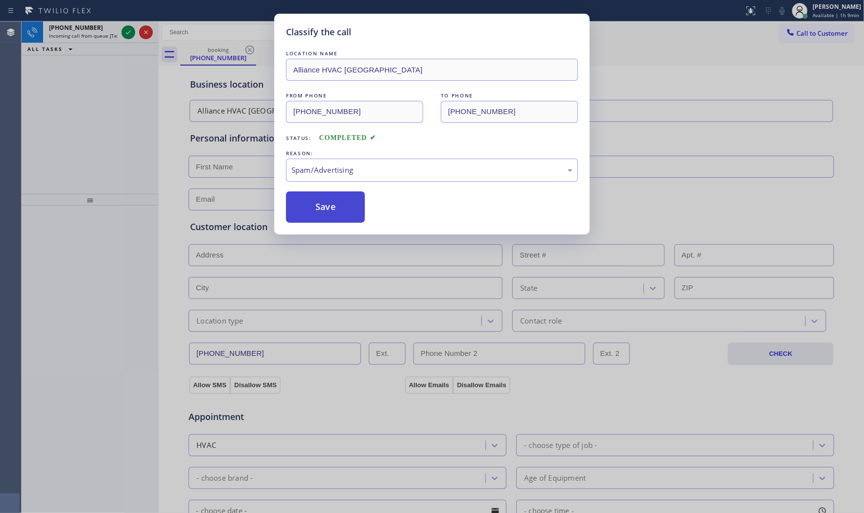
click at [328, 204] on button "Save" at bounding box center [325, 206] width 79 height 31
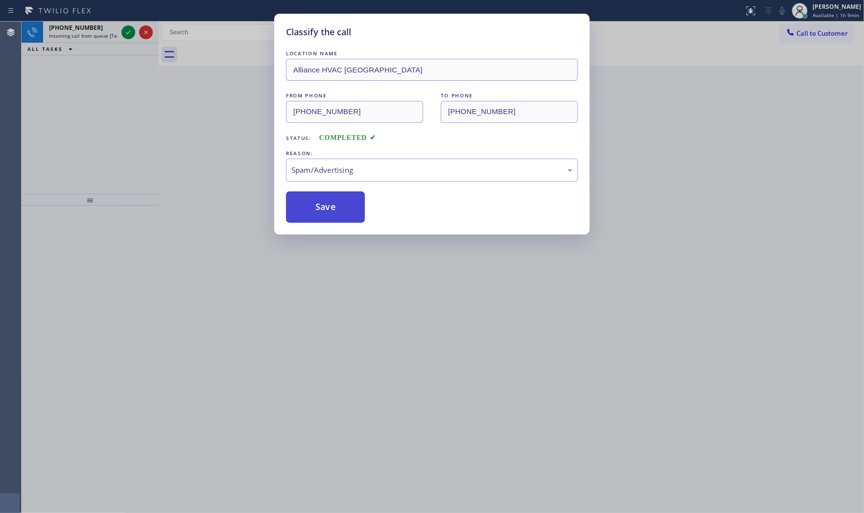
click at [328, 204] on button "Save" at bounding box center [325, 206] width 79 height 31
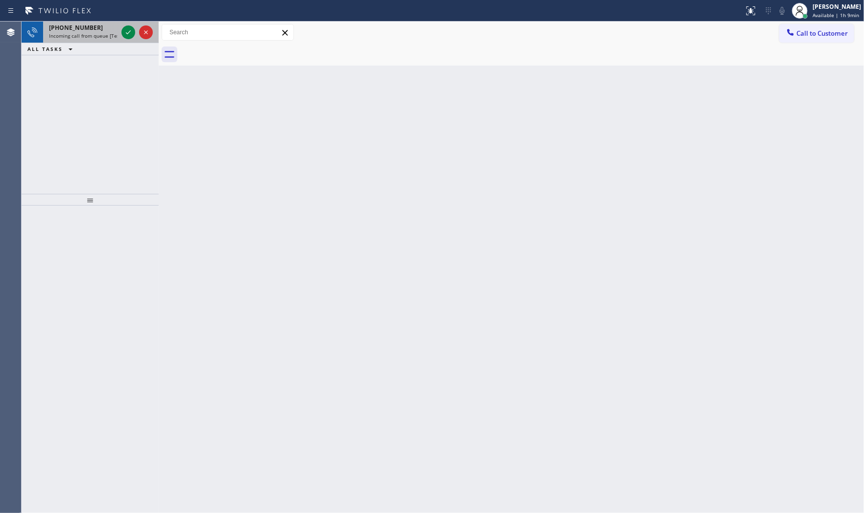
click at [97, 33] on span "Incoming call from queue [Test] All" at bounding box center [89, 35] width 81 height 7
click at [87, 30] on span "[PHONE_NUMBER]" at bounding box center [76, 28] width 54 height 8
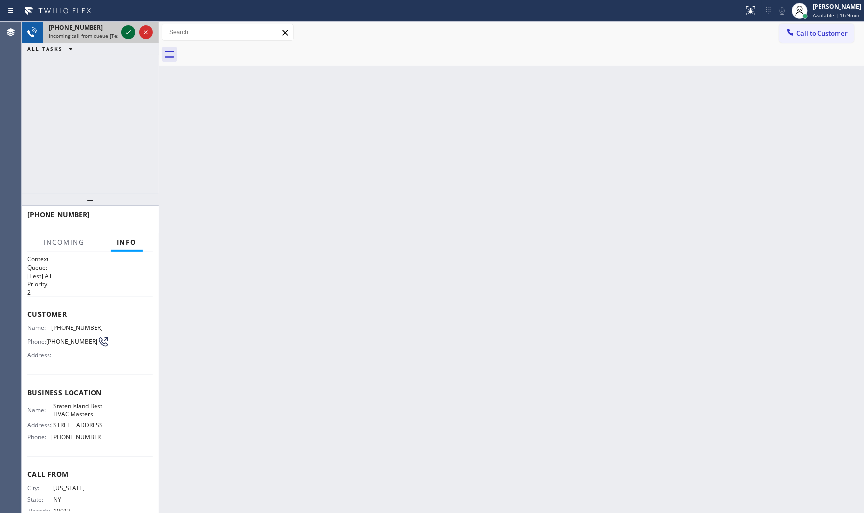
click at [123, 31] on icon at bounding box center [128, 32] width 12 height 12
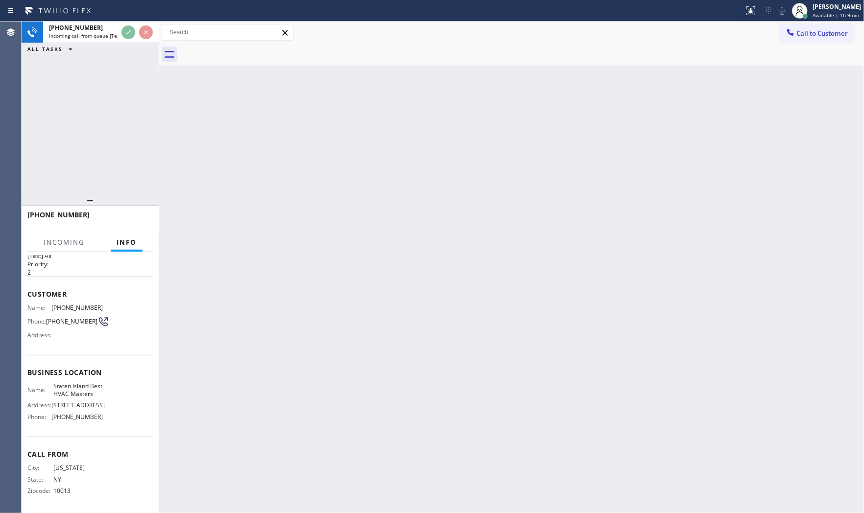
scroll to position [30, 0]
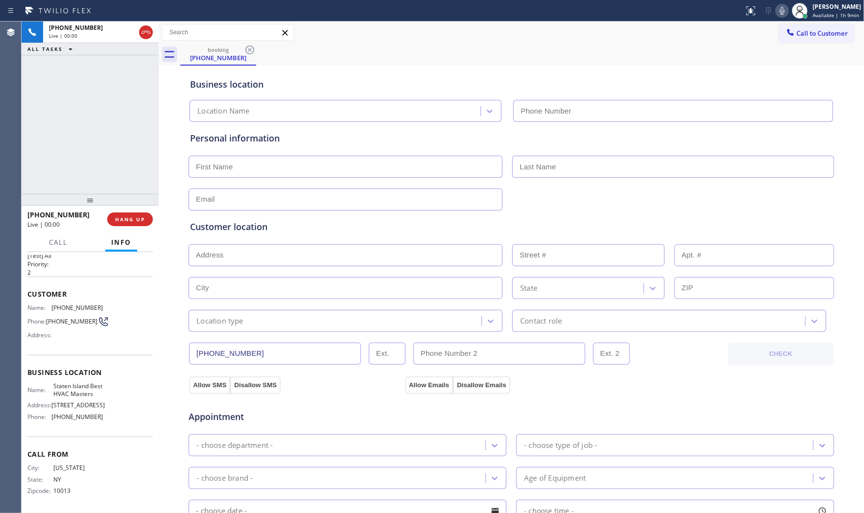
type input "[PHONE_NUMBER]"
click at [134, 220] on span "HANG UP" at bounding box center [130, 219] width 30 height 7
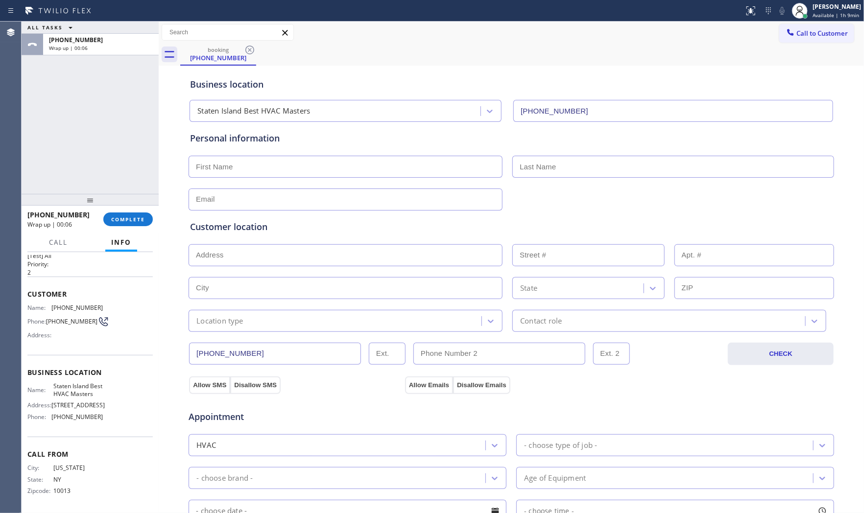
click at [125, 200] on div at bounding box center [90, 200] width 137 height 12
click at [125, 218] on span "COMPLETE" at bounding box center [128, 219] width 34 height 7
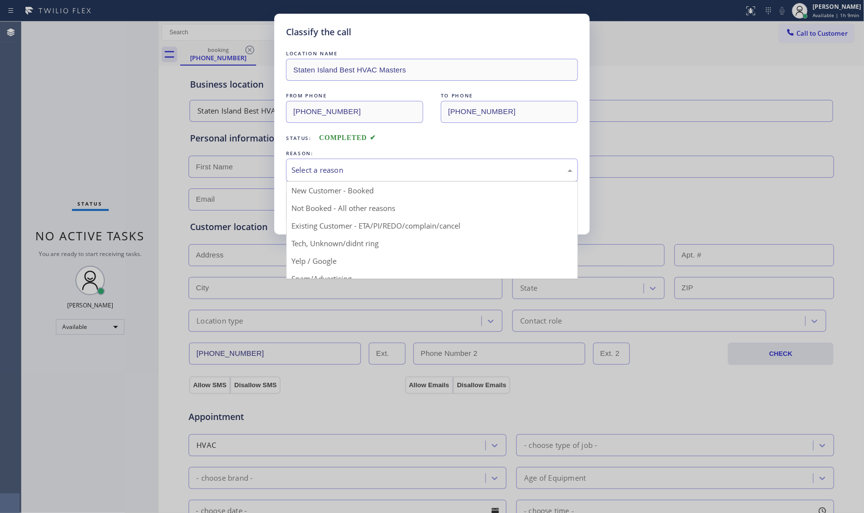
click at [298, 169] on div "Select a reason" at bounding box center [431, 170] width 281 height 11
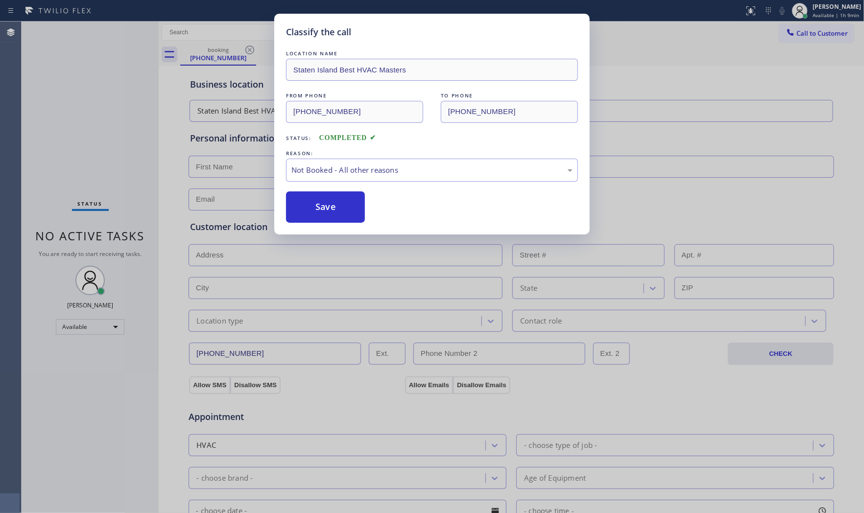
click at [303, 204] on button "Save" at bounding box center [325, 206] width 79 height 31
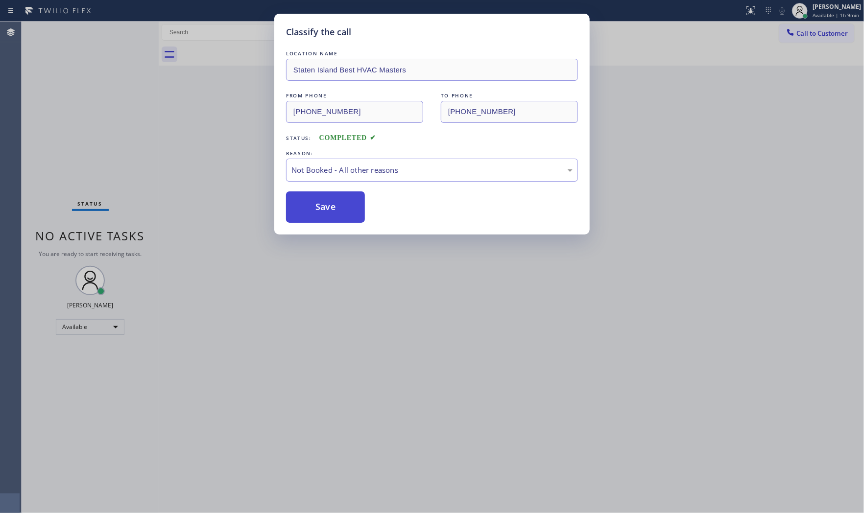
click at [302, 204] on button "Save" at bounding box center [325, 206] width 79 height 31
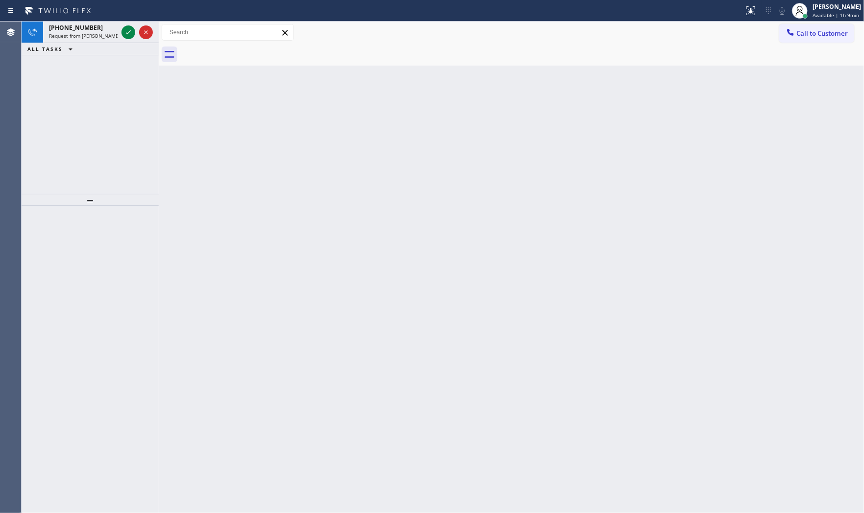
click at [303, 204] on div "Back to Dashboard Change Sender ID Customers Technicians Select a contact Outbo…" at bounding box center [511, 268] width 705 height 492
click at [91, 30] on div "[PHONE_NUMBER]" at bounding box center [83, 28] width 69 height 8
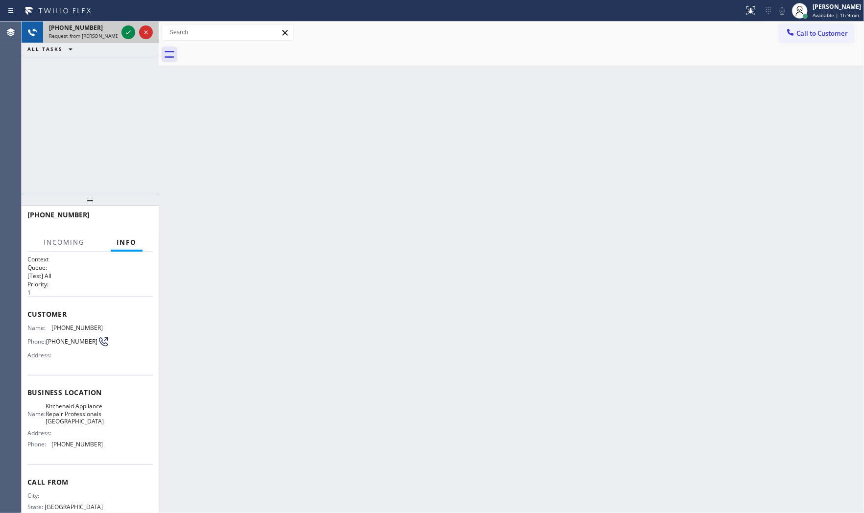
click at [100, 30] on div "[PHONE_NUMBER]" at bounding box center [83, 28] width 69 height 8
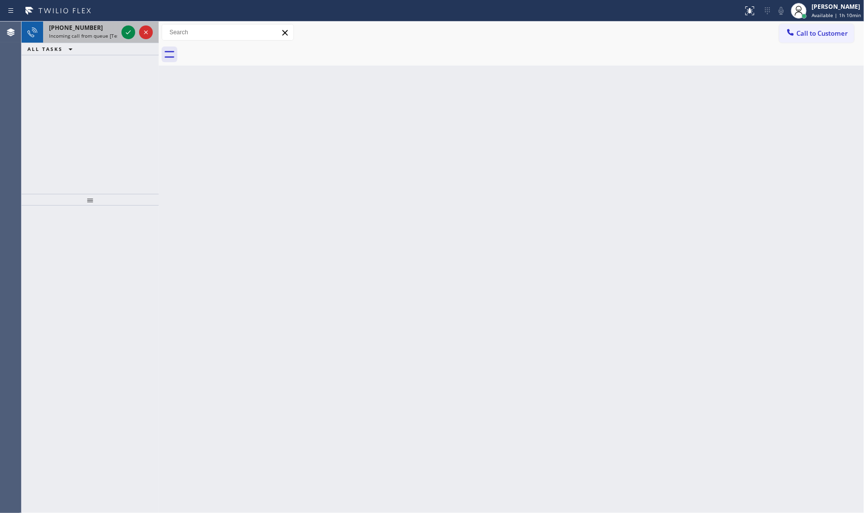
click at [101, 30] on div "[PHONE_NUMBER]" at bounding box center [83, 28] width 69 height 8
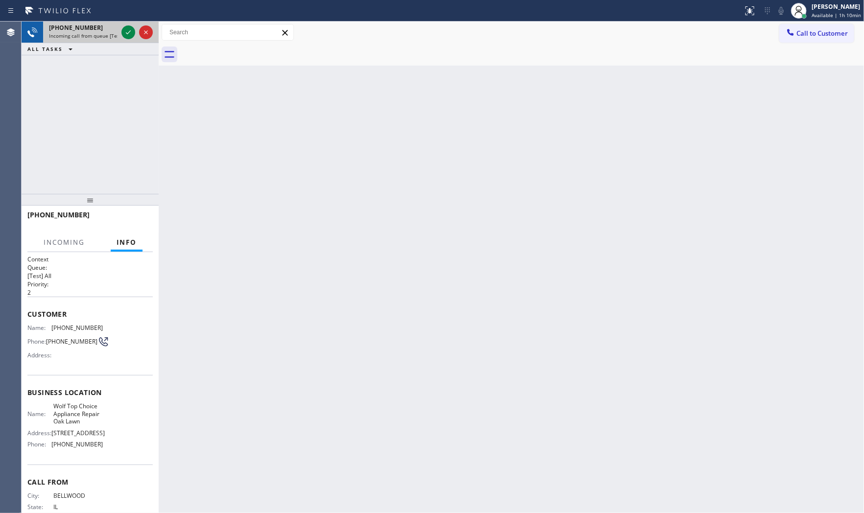
click at [114, 30] on div "[PHONE_NUMBER]" at bounding box center [83, 28] width 69 height 8
click at [123, 31] on icon at bounding box center [128, 32] width 12 height 12
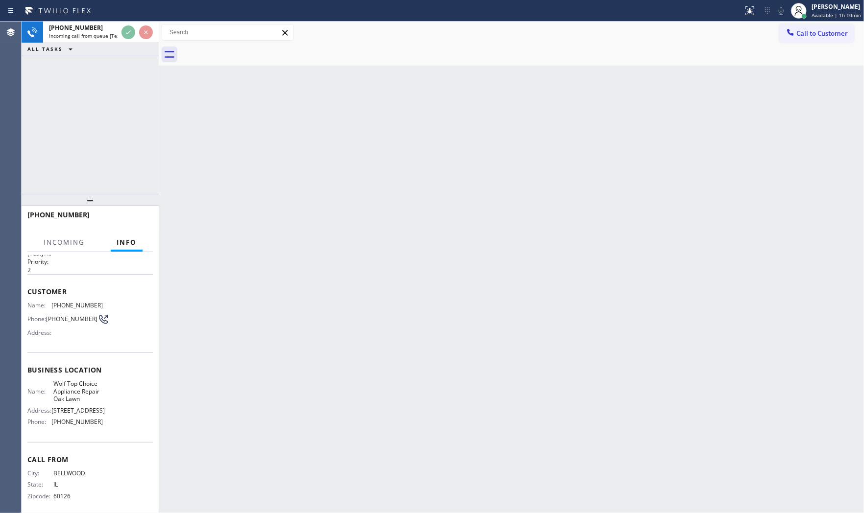
scroll to position [46, 0]
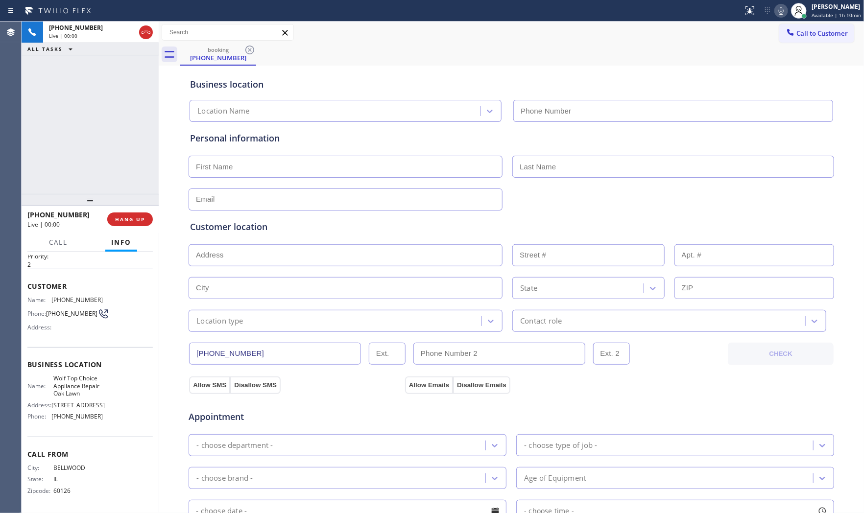
type input "[PHONE_NUMBER]"
click at [122, 220] on span "HANG UP" at bounding box center [130, 219] width 30 height 7
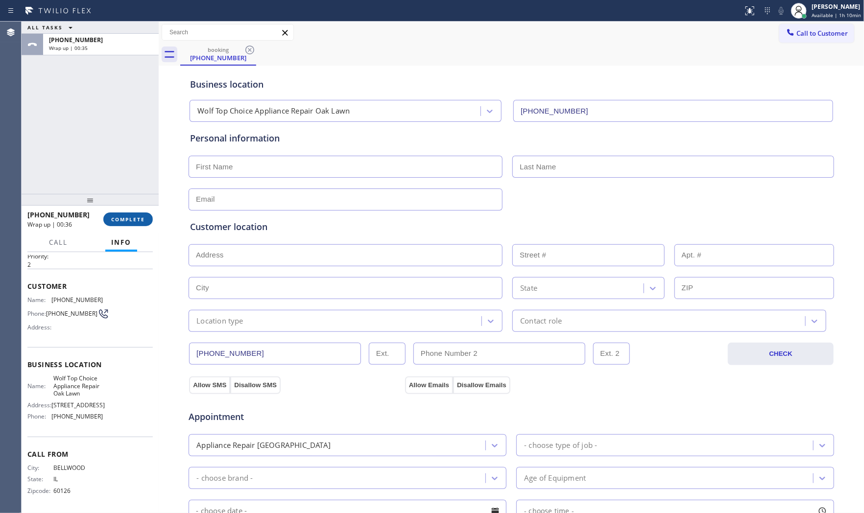
click at [116, 219] on span "COMPLETE" at bounding box center [128, 219] width 34 height 7
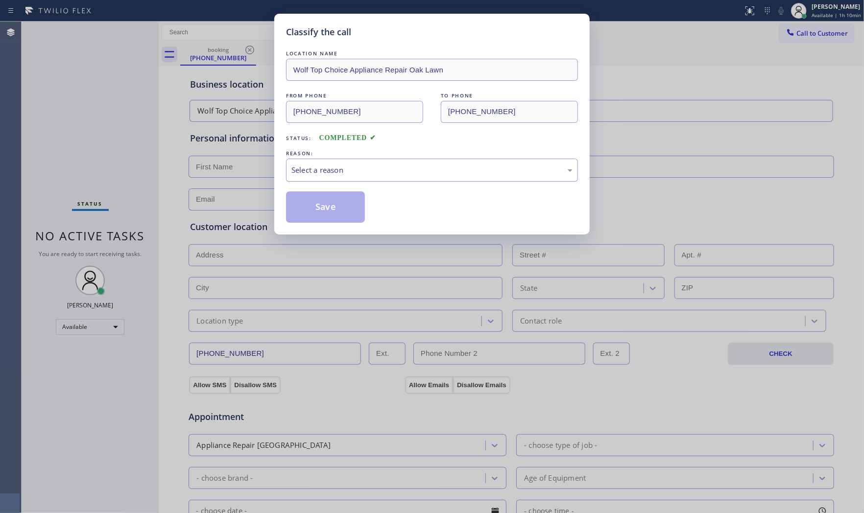
click at [307, 169] on div "Select a reason" at bounding box center [431, 170] width 281 height 11
click at [309, 210] on button "Save" at bounding box center [325, 206] width 79 height 31
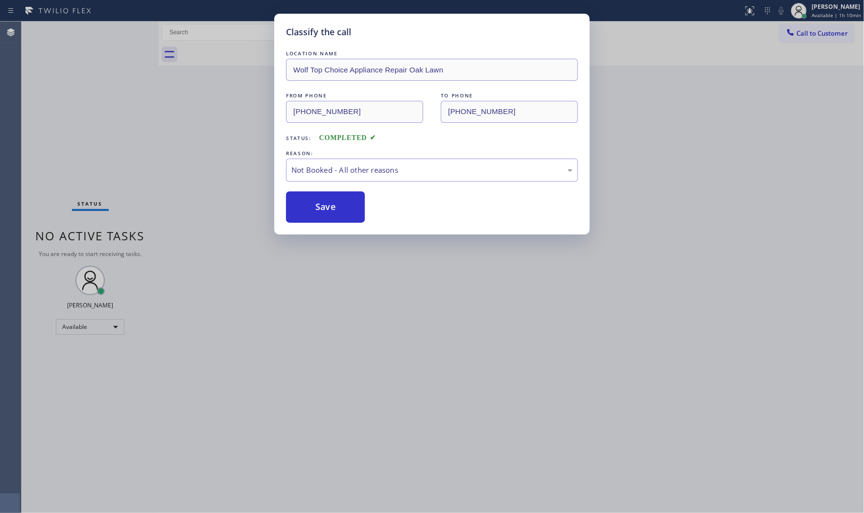
click at [309, 210] on button "Save" at bounding box center [325, 206] width 79 height 31
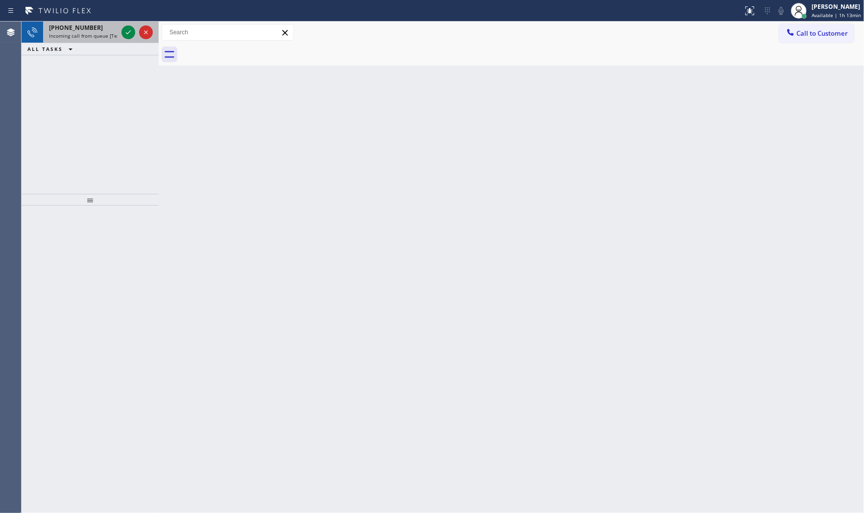
click at [82, 40] on div "[PHONE_NUMBER] Incoming call from queue [Test] All" at bounding box center [81, 33] width 76 height 22
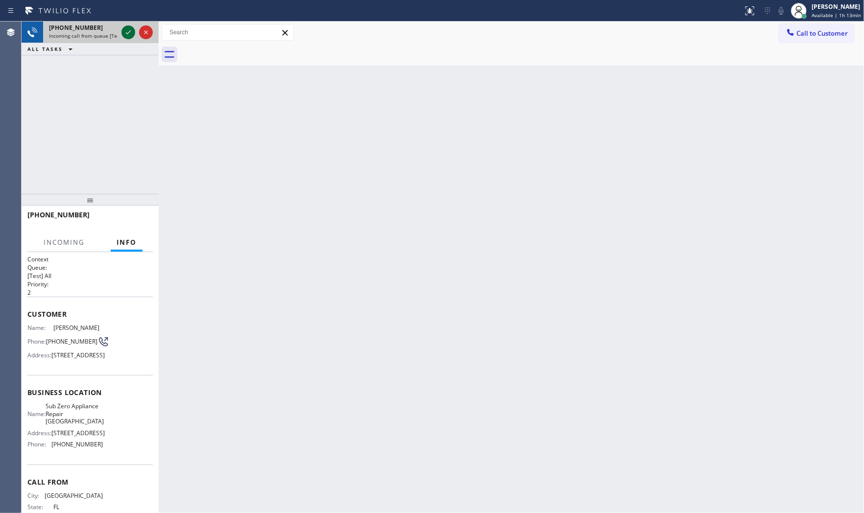
click at [126, 28] on icon at bounding box center [128, 32] width 12 height 12
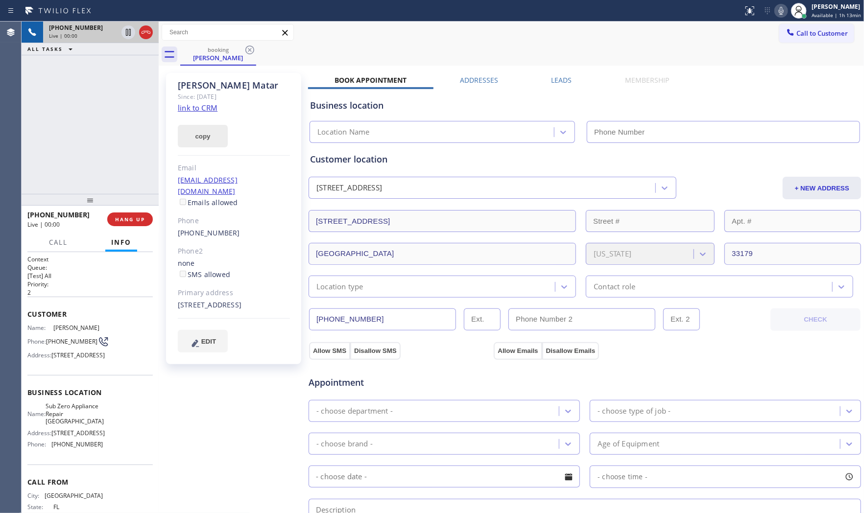
type input "[PHONE_NUMBER]"
click at [202, 103] on link "link to CRM" at bounding box center [198, 108] width 40 height 10
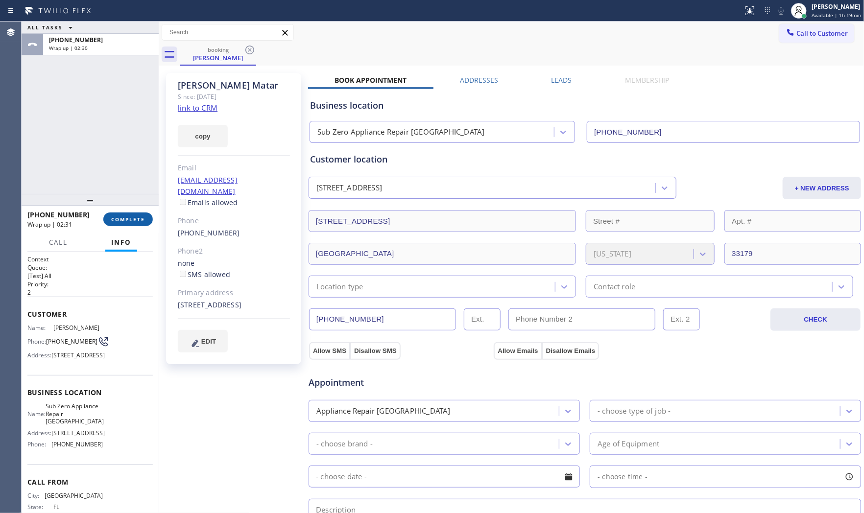
click at [128, 225] on button "COMPLETE" at bounding box center [127, 220] width 49 height 14
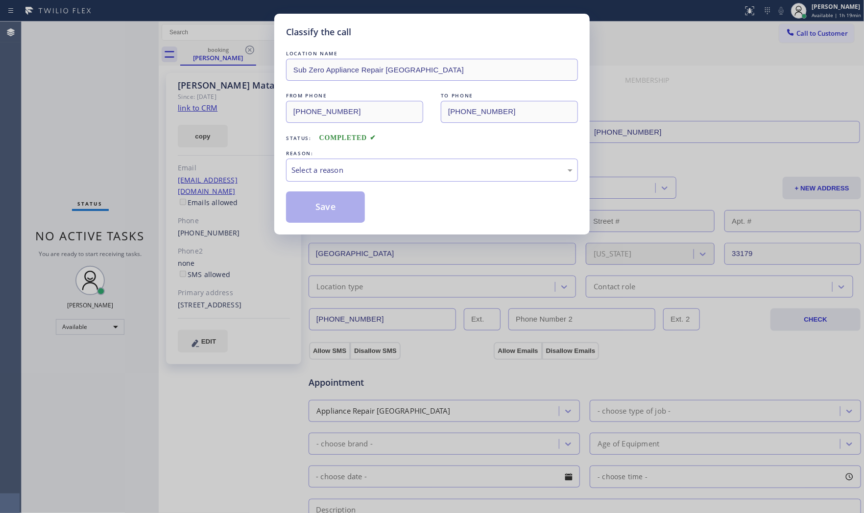
click at [352, 174] on div "Select a reason" at bounding box center [431, 170] width 281 height 11
click at [330, 209] on button "Save" at bounding box center [325, 206] width 79 height 31
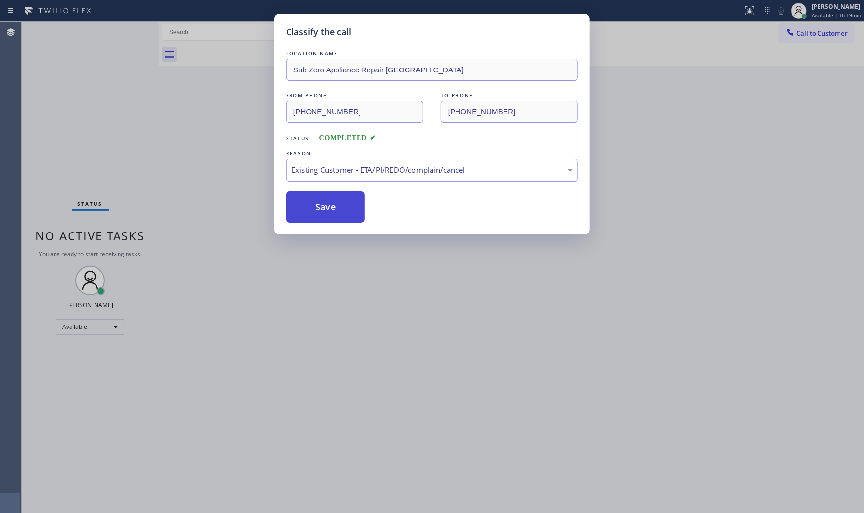
click at [330, 209] on button "Save" at bounding box center [325, 206] width 79 height 31
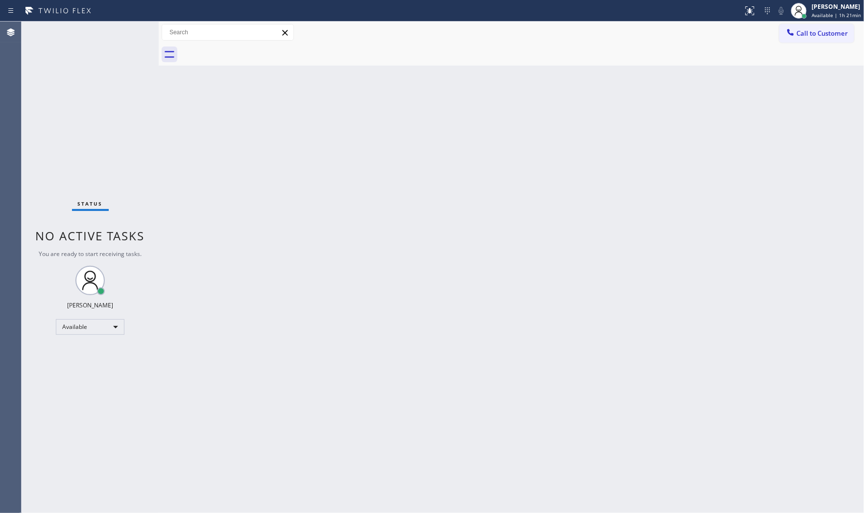
click at [106, 37] on div "Status No active tasks You are ready to start receiving tasks. [PERSON_NAME] Av…" at bounding box center [90, 268] width 137 height 492
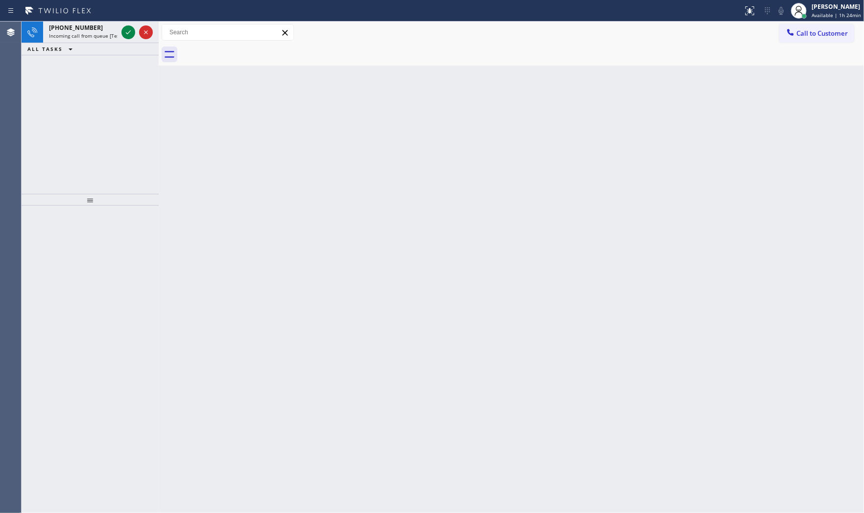
click at [106, 37] on span "Incoming call from queue [Test] All" at bounding box center [89, 35] width 81 height 7
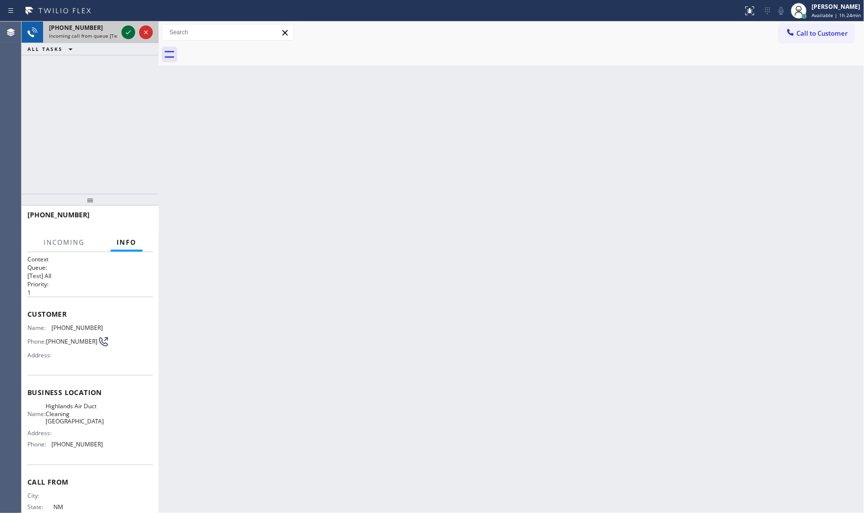
click at [128, 35] on icon at bounding box center [128, 32] width 12 height 12
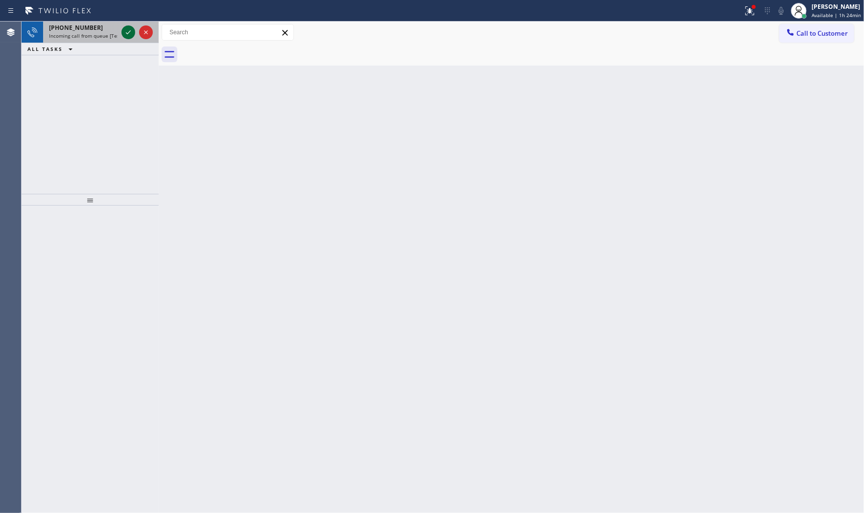
click at [129, 35] on icon at bounding box center [128, 32] width 12 height 12
click at [109, 53] on div "[PHONE_NUMBER] Wrap up | 00:18" at bounding box center [99, 45] width 112 height 22
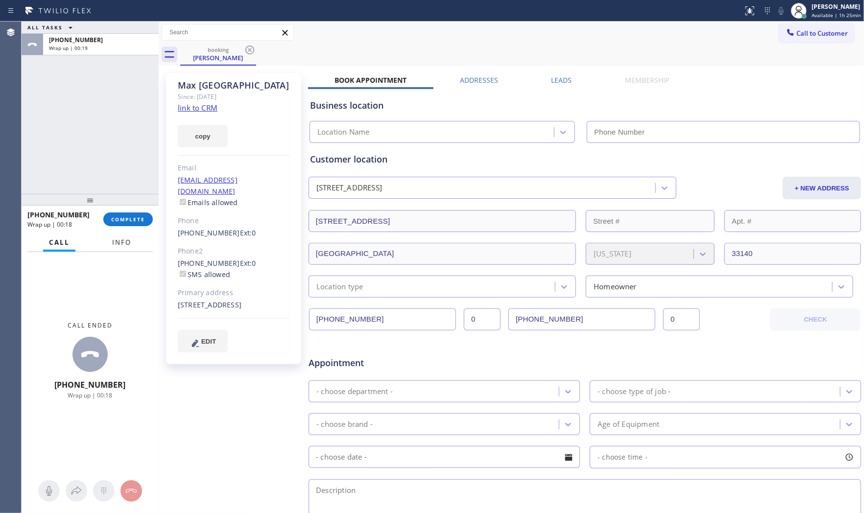
click at [113, 238] on button "Info" at bounding box center [121, 242] width 31 height 19
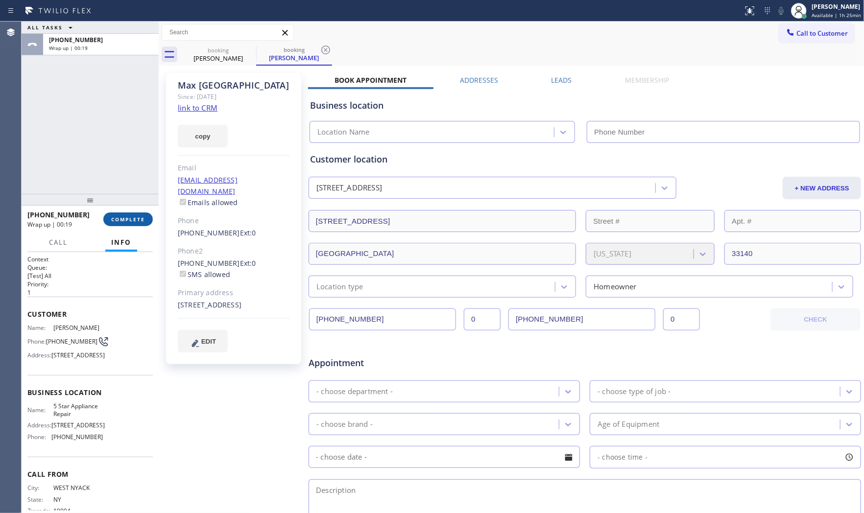
click at [131, 213] on button "COMPLETE" at bounding box center [127, 220] width 49 height 14
type input "[PHONE_NUMBER]"
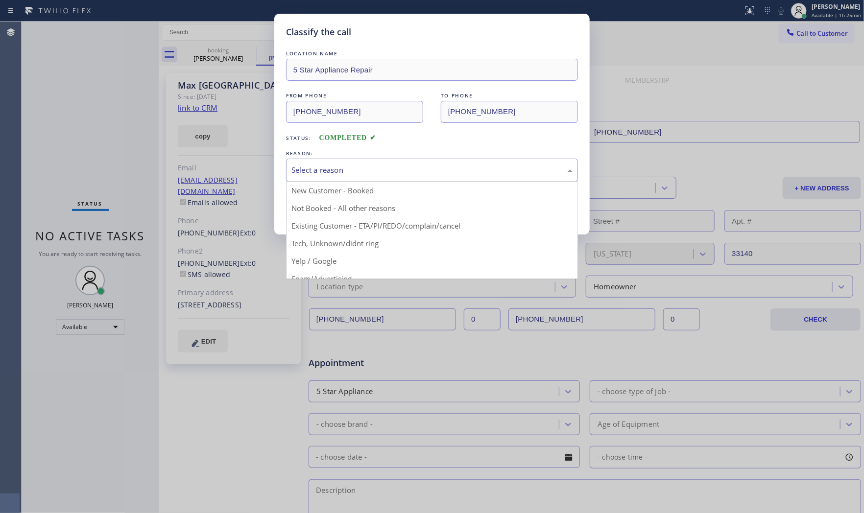
click at [321, 172] on div "Select a reason" at bounding box center [431, 170] width 281 height 11
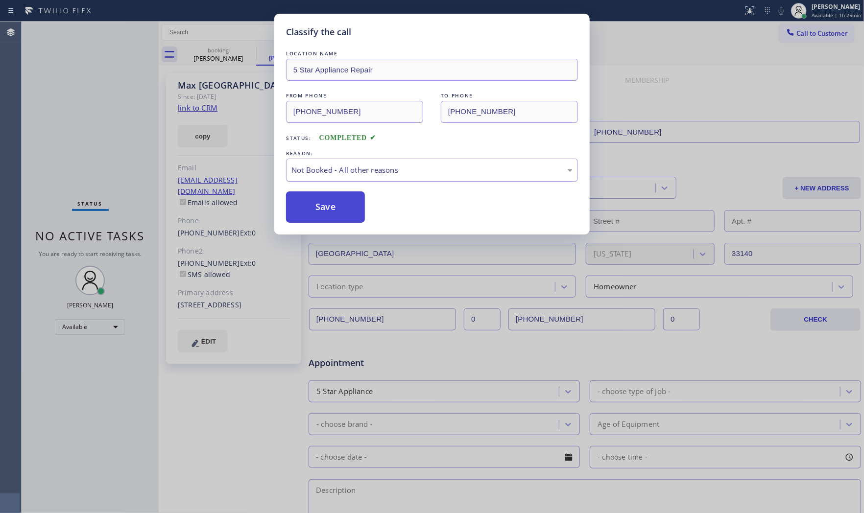
click at [318, 206] on button "Save" at bounding box center [325, 206] width 79 height 31
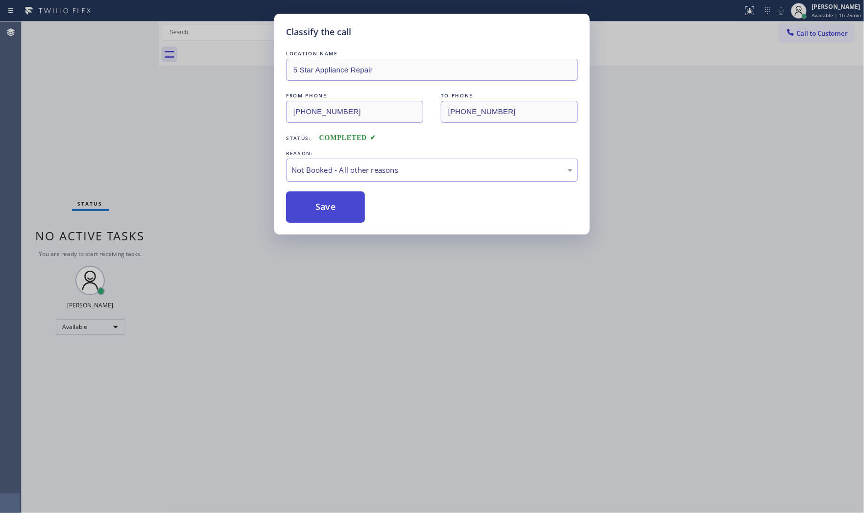
click at [318, 206] on button "Save" at bounding box center [325, 206] width 79 height 31
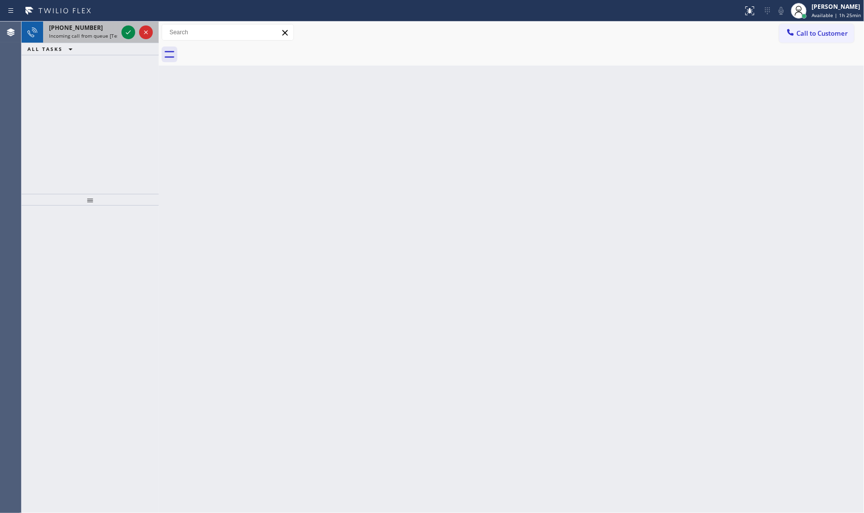
click at [84, 26] on span "[PHONE_NUMBER]" at bounding box center [76, 28] width 54 height 8
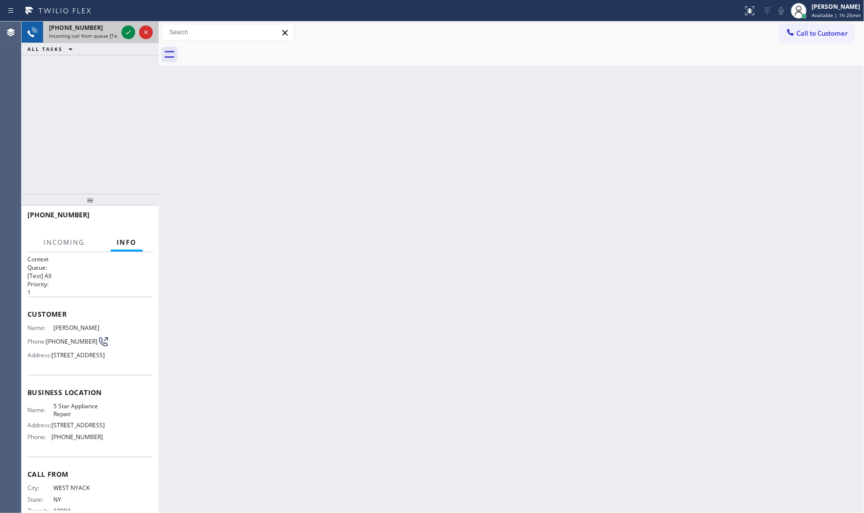
click at [84, 26] on span "[PHONE_NUMBER]" at bounding box center [76, 28] width 54 height 8
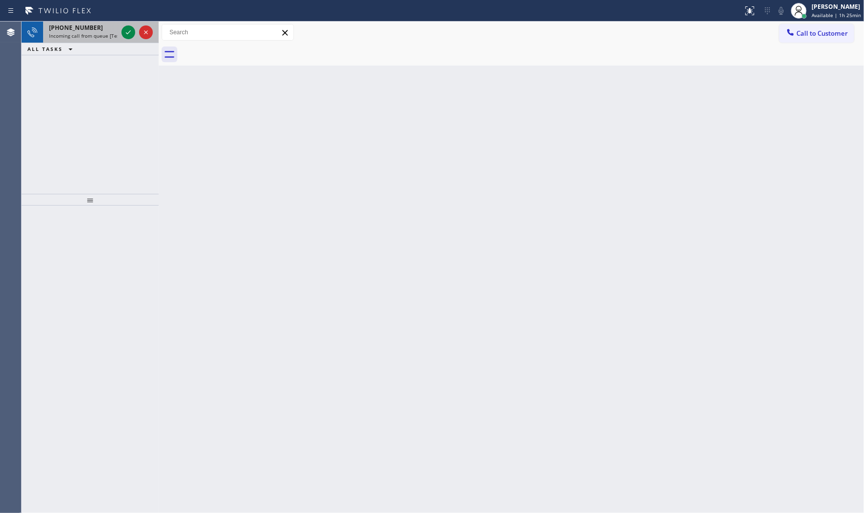
click at [84, 36] on span "Incoming call from queue [Test] All" at bounding box center [89, 35] width 81 height 7
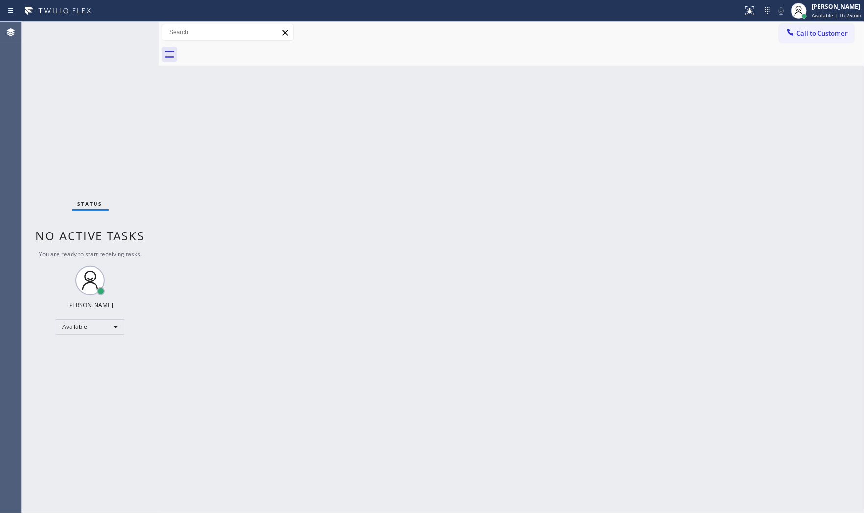
click at [117, 32] on div "Status No active tasks You are ready to start receiving tasks. [PERSON_NAME] Av…" at bounding box center [90, 268] width 137 height 492
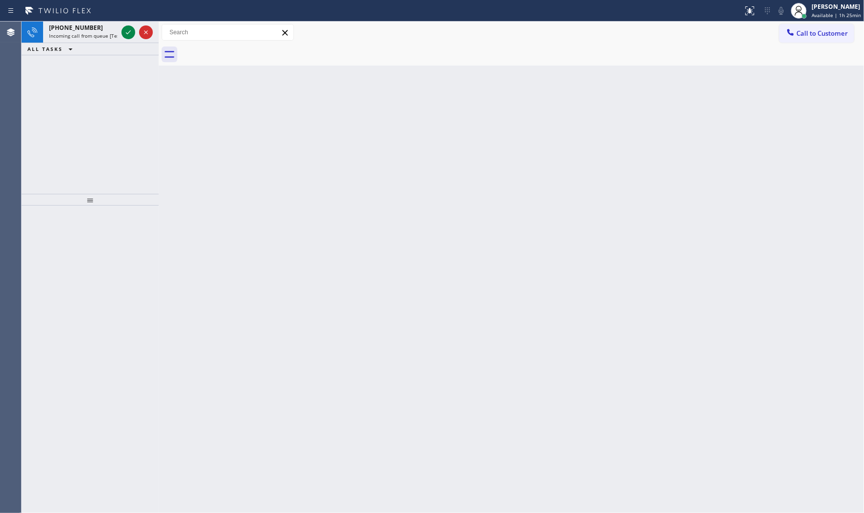
click at [123, 3] on div at bounding box center [371, 11] width 735 height 16
click at [89, 37] on span "Incoming call from queue [Test] All" at bounding box center [89, 35] width 81 height 7
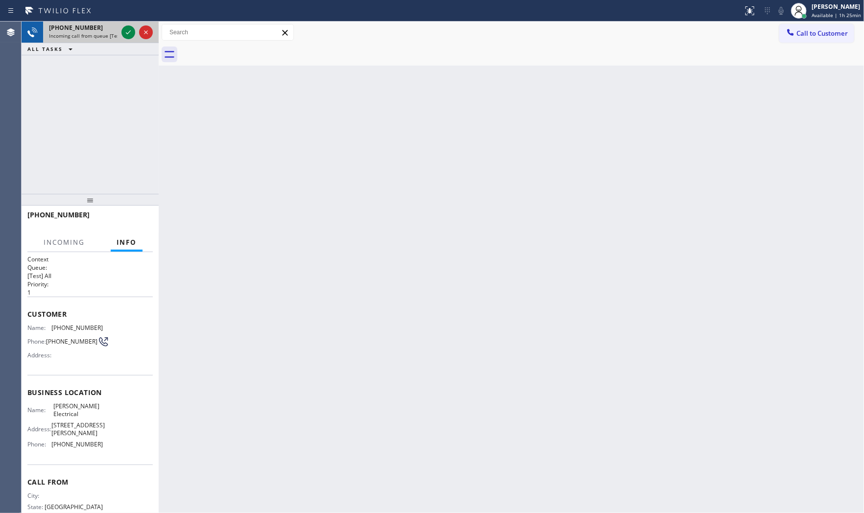
click at [120, 28] on div at bounding box center [136, 33] width 35 height 22
click at [123, 28] on icon at bounding box center [128, 32] width 12 height 12
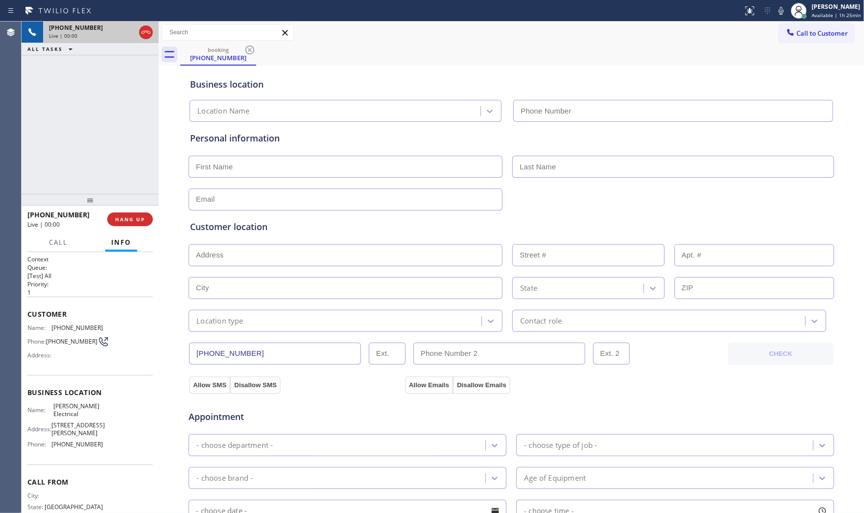
type input "(346) 483-2754"
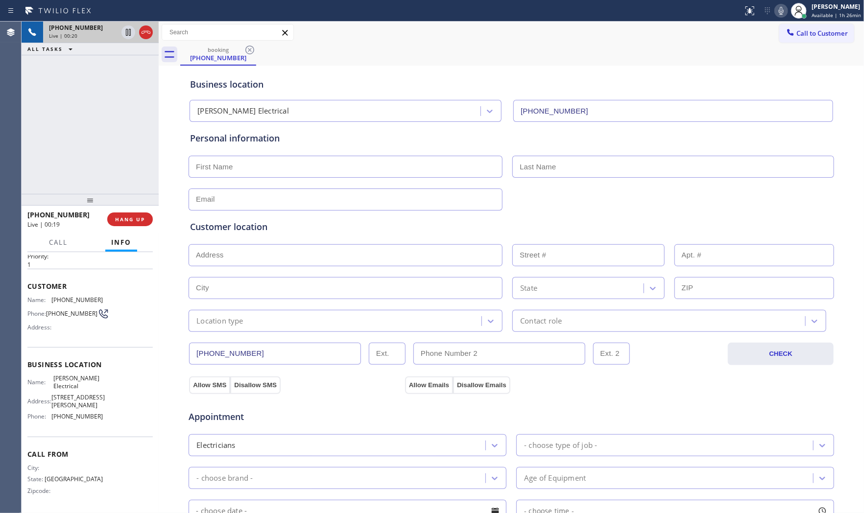
click at [775, 12] on icon at bounding box center [781, 11] width 12 height 12
click at [778, 13] on rect at bounding box center [781, 9] width 7 height 7
click at [777, 12] on icon at bounding box center [781, 11] width 12 height 12
click at [778, 12] on rect at bounding box center [781, 9] width 7 height 7
click at [777, 12] on icon at bounding box center [781, 11] width 12 height 12
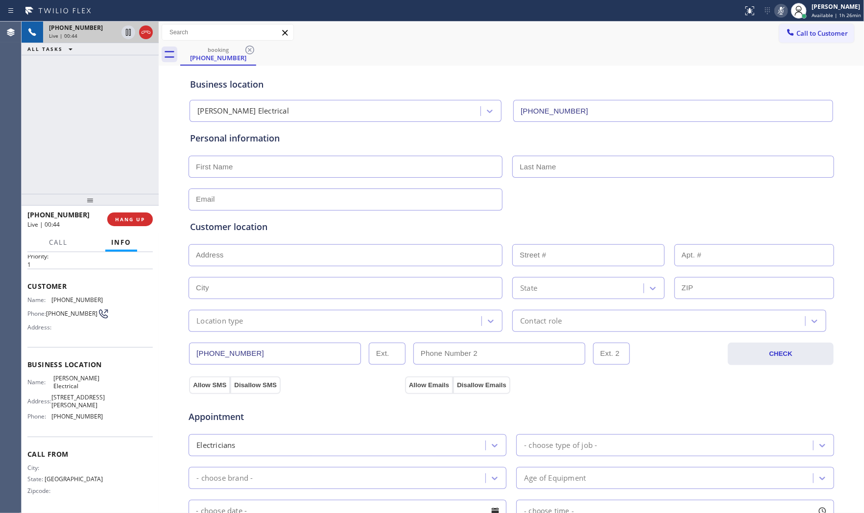
click at [778, 12] on rect at bounding box center [781, 9] width 7 height 7
click at [775, 13] on icon at bounding box center [781, 11] width 12 height 12
click at [778, 11] on icon at bounding box center [781, 11] width 12 height 12
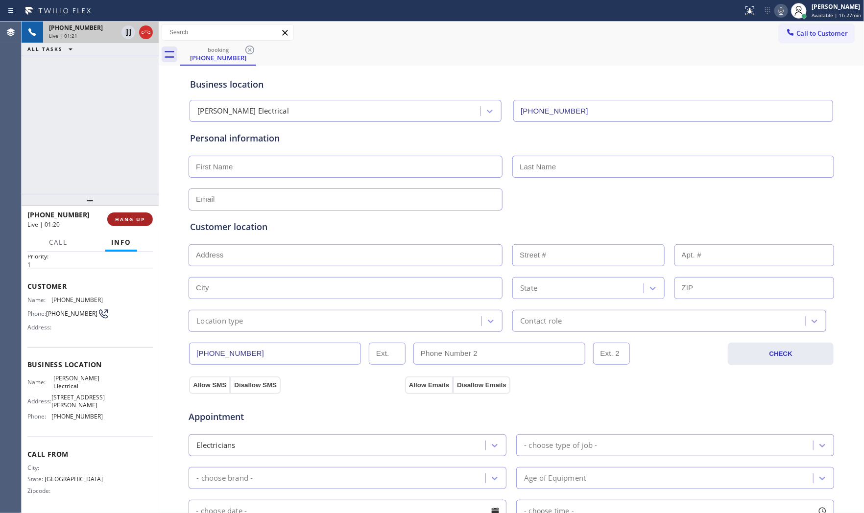
click at [137, 213] on button "HANG UP" at bounding box center [130, 220] width 46 height 14
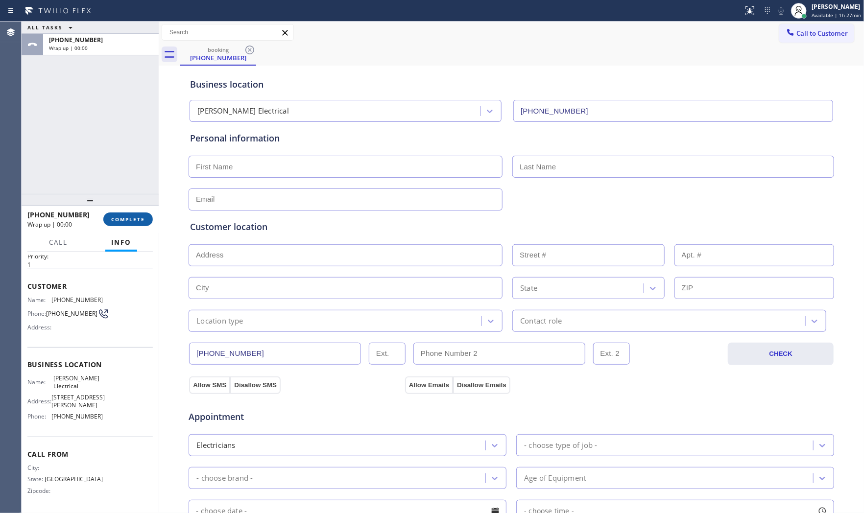
click at [137, 213] on button "COMPLETE" at bounding box center [127, 220] width 49 height 14
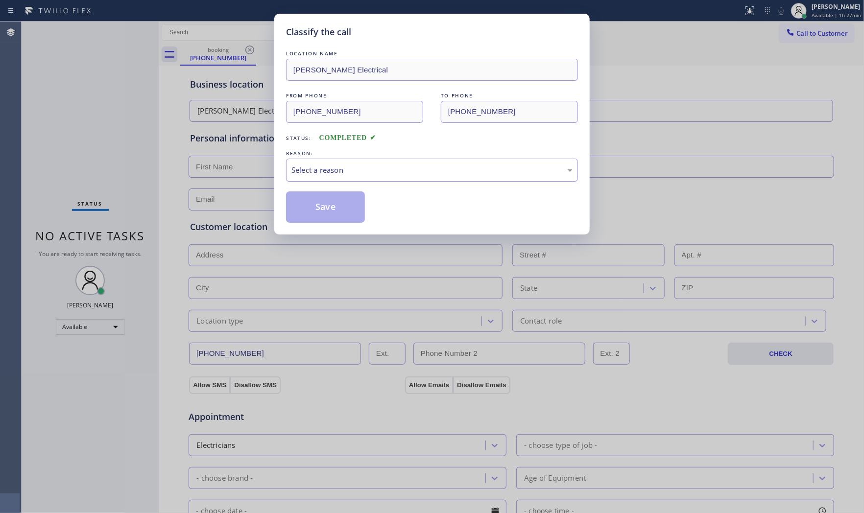
click at [349, 173] on div "Select a reason" at bounding box center [431, 170] width 281 height 11
click at [330, 206] on button "Save" at bounding box center [325, 206] width 79 height 31
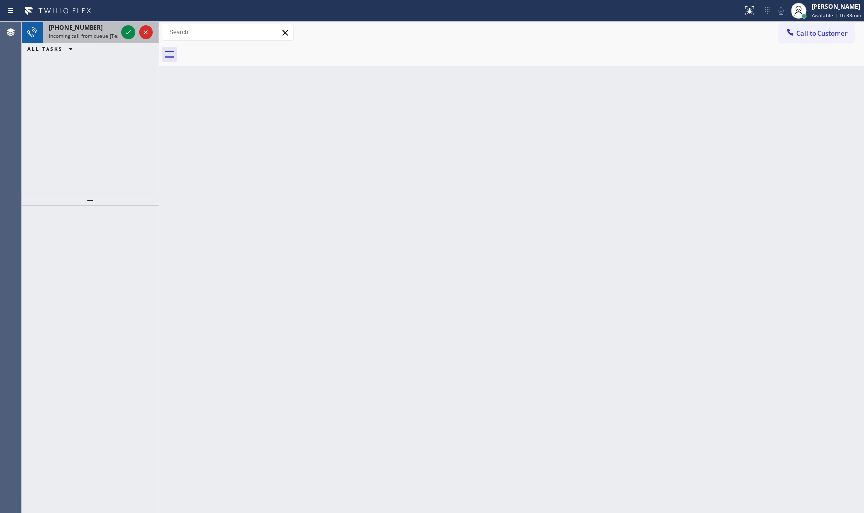
click at [98, 26] on div "+12672161907" at bounding box center [83, 28] width 69 height 8
click at [118, 37] on span "Incoming call from queue [Test] All" at bounding box center [89, 35] width 81 height 7
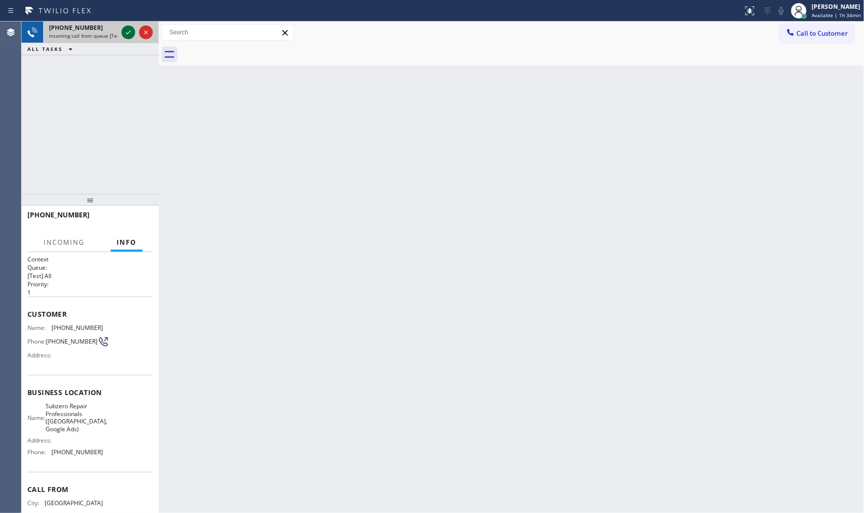
click at [126, 35] on icon at bounding box center [128, 32] width 12 height 12
click at [141, 219] on div "+17132020429" at bounding box center [86, 214] width 119 height 9
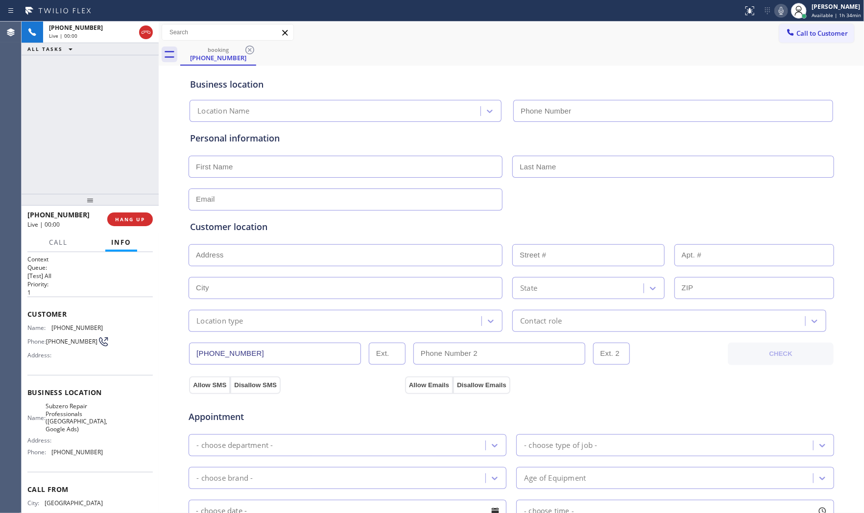
click at [141, 219] on span "HANG UP" at bounding box center [130, 219] width 30 height 7
type input "(346) 489-5361"
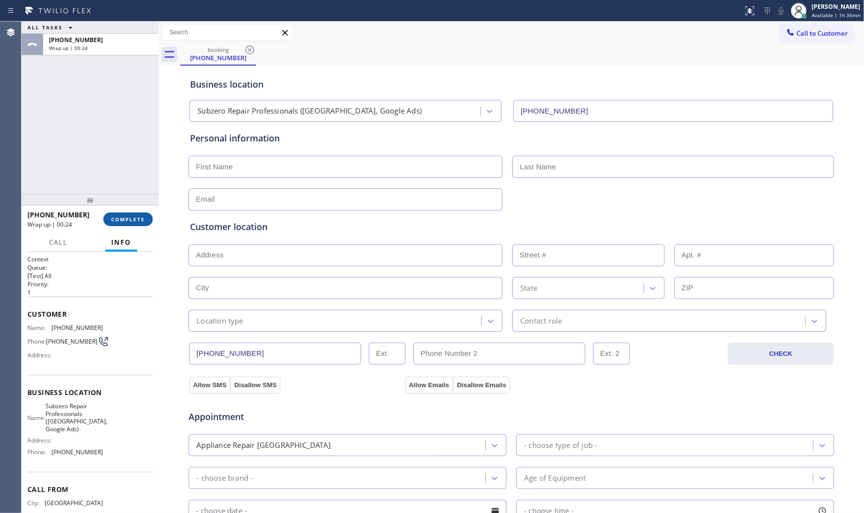
click at [142, 216] on span "COMPLETE" at bounding box center [128, 219] width 34 height 7
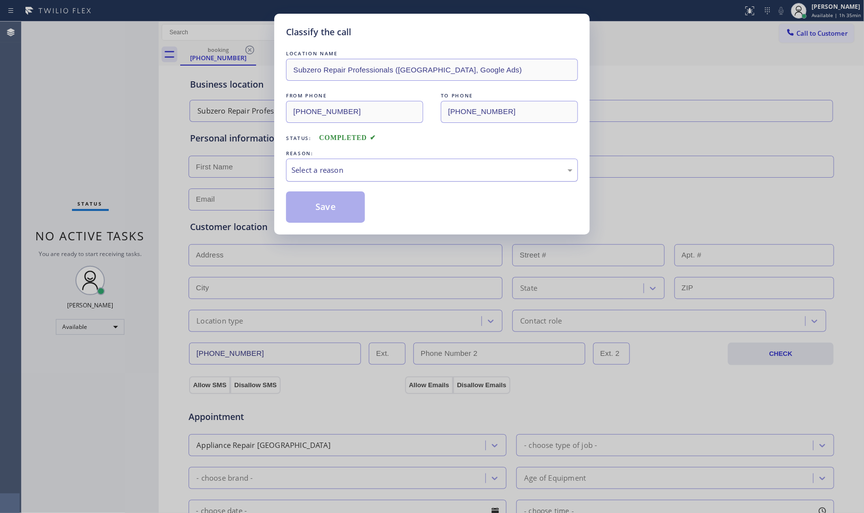
click at [303, 169] on div "Select a reason" at bounding box center [431, 170] width 281 height 11
click at [315, 206] on button "Save" at bounding box center [325, 206] width 79 height 31
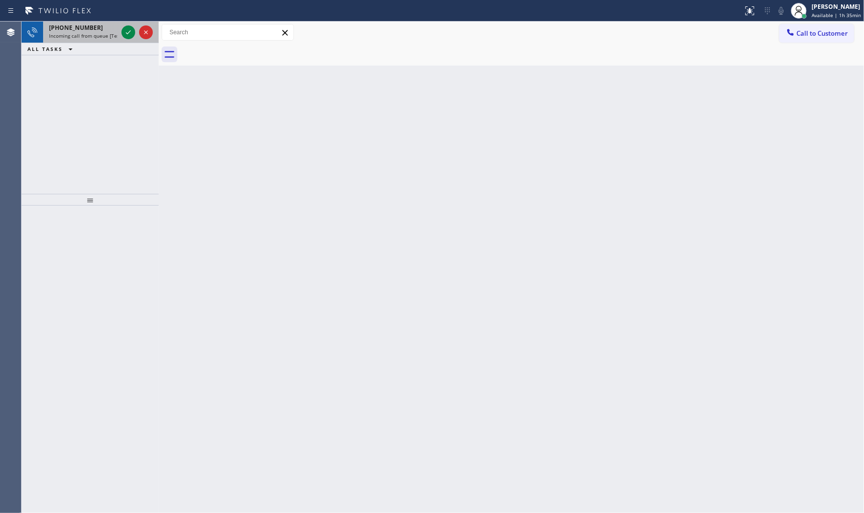
click at [57, 34] on span "Incoming call from queue [Test] All" at bounding box center [89, 35] width 81 height 7
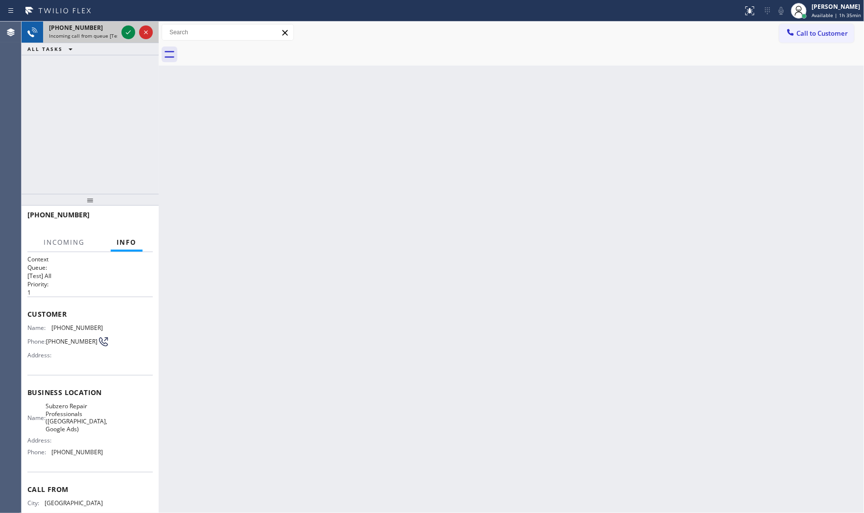
click at [81, 36] on span "Incoming call from queue [Test] All" at bounding box center [89, 35] width 81 height 7
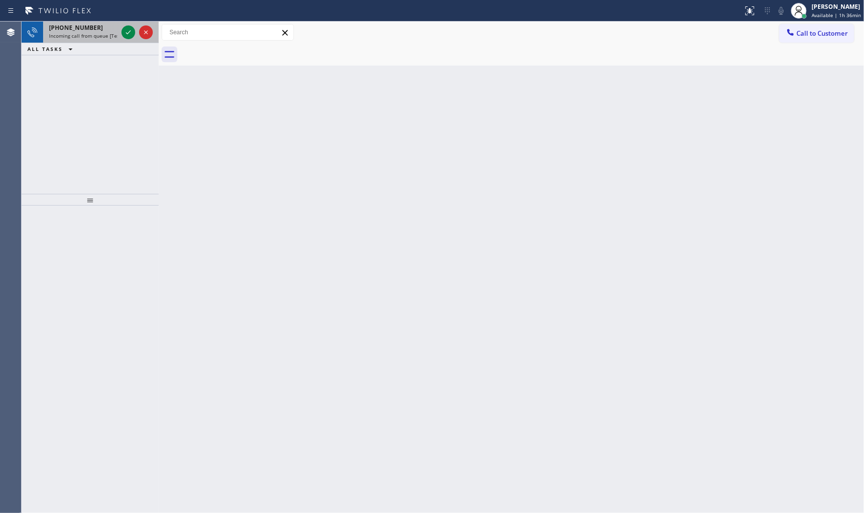
click at [96, 38] on span "Incoming call from queue [Test] All" at bounding box center [89, 35] width 81 height 7
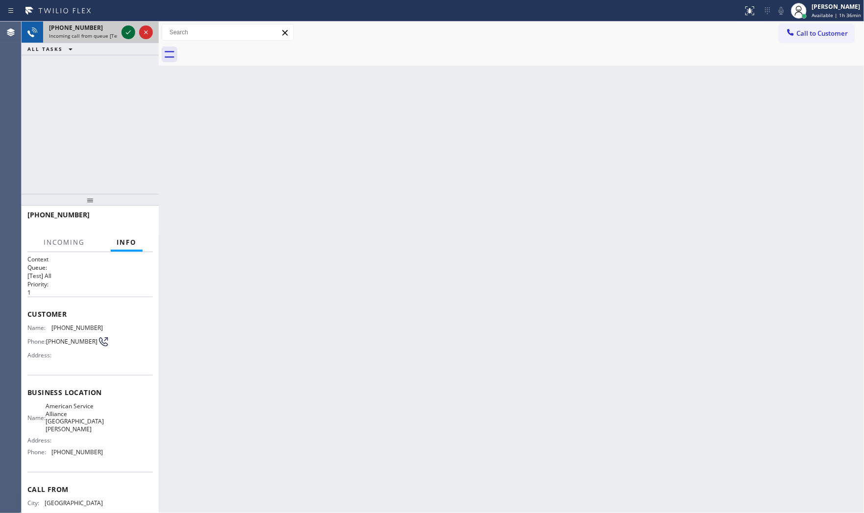
click at [121, 32] on div at bounding box center [128, 32] width 14 height 12
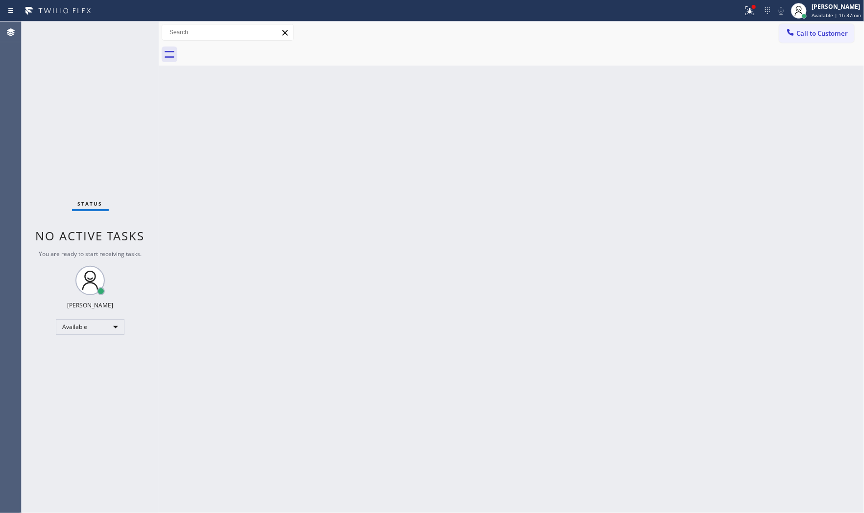
click at [109, 31] on div "Status No active tasks You are ready to start receiving tasks. [PERSON_NAME] Av…" at bounding box center [90, 268] width 137 height 492
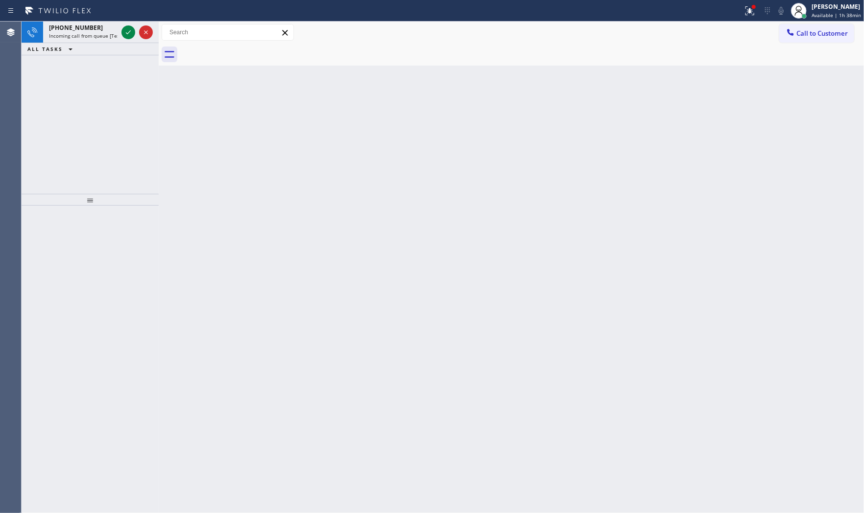
click at [109, 31] on div "+17602229062" at bounding box center [83, 28] width 69 height 8
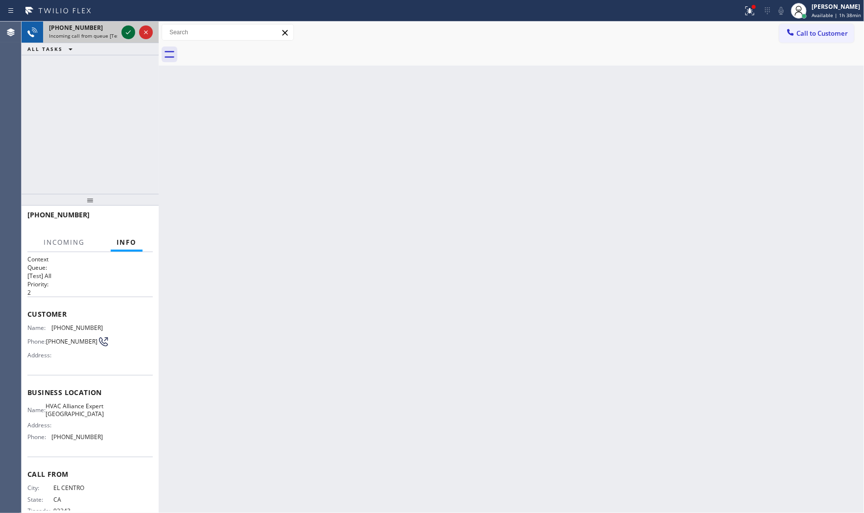
click at [125, 36] on icon at bounding box center [128, 32] width 12 height 12
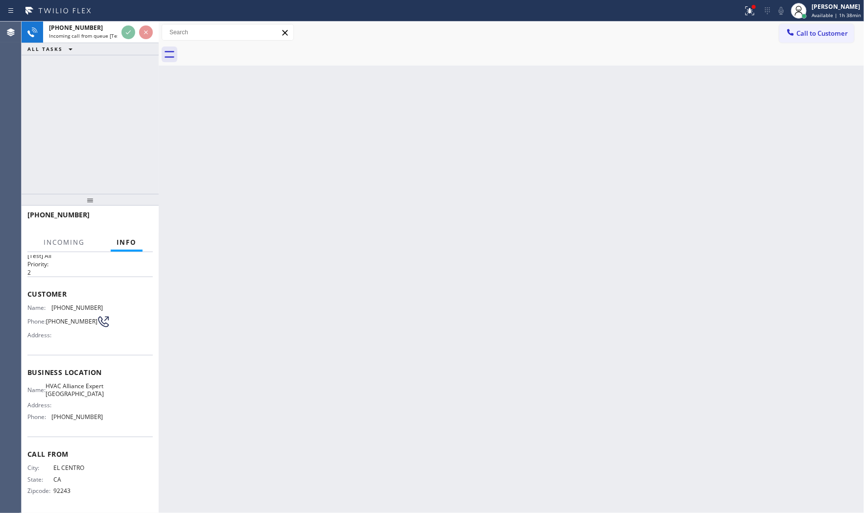
scroll to position [30, 0]
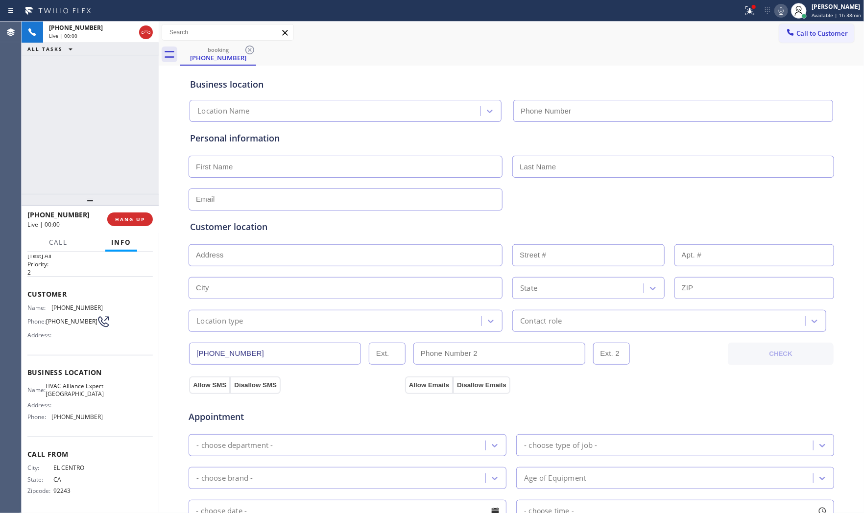
type input "(760) 493-6454"
click at [145, 219] on button "HANG UP" at bounding box center [130, 220] width 46 height 14
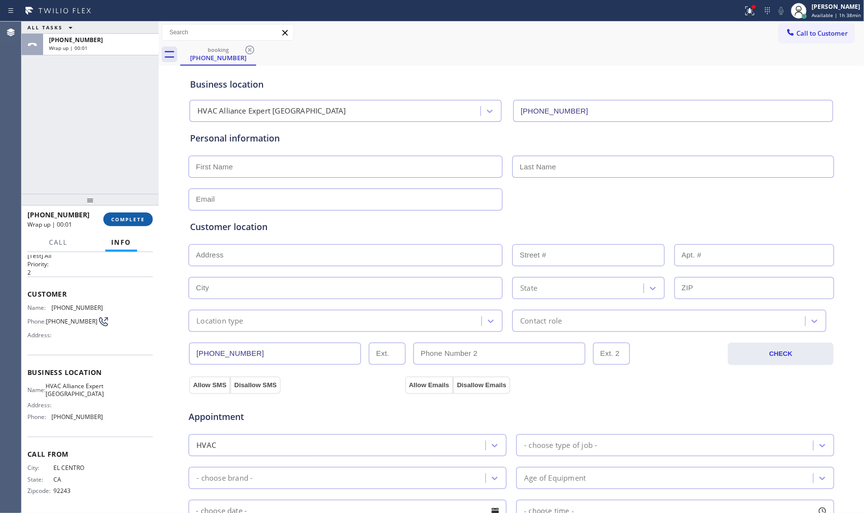
click at [145, 219] on button "COMPLETE" at bounding box center [127, 220] width 49 height 14
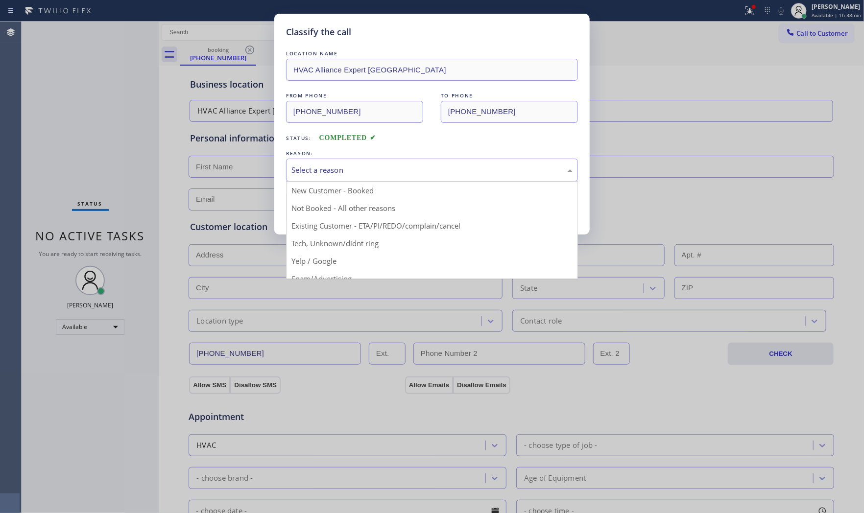
click at [330, 167] on div "Select a reason" at bounding box center [431, 170] width 281 height 11
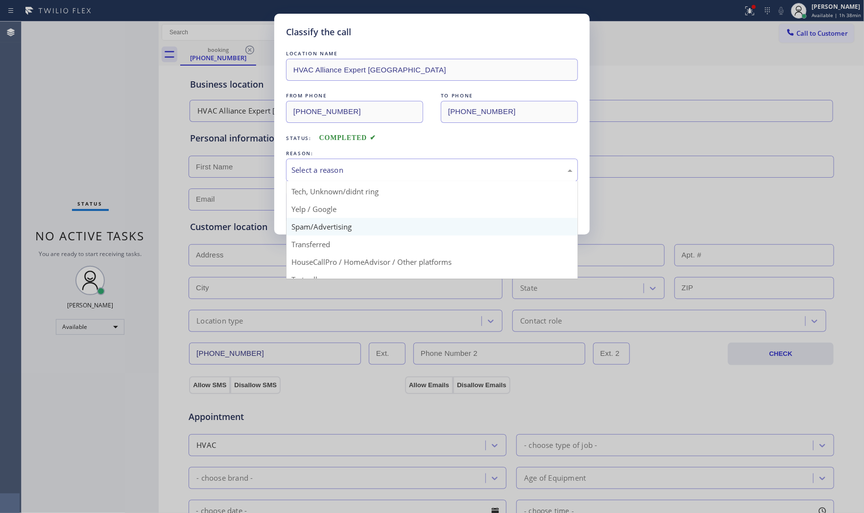
scroll to position [61, 0]
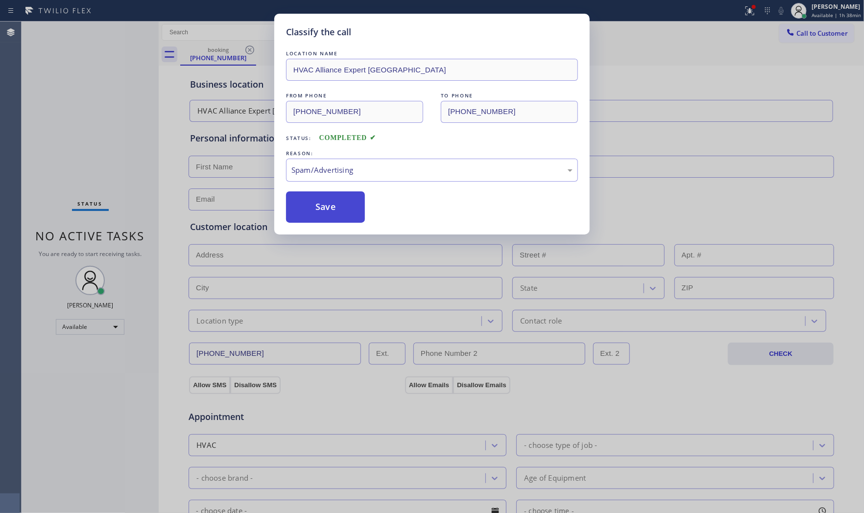
click at [317, 211] on button "Save" at bounding box center [325, 206] width 79 height 31
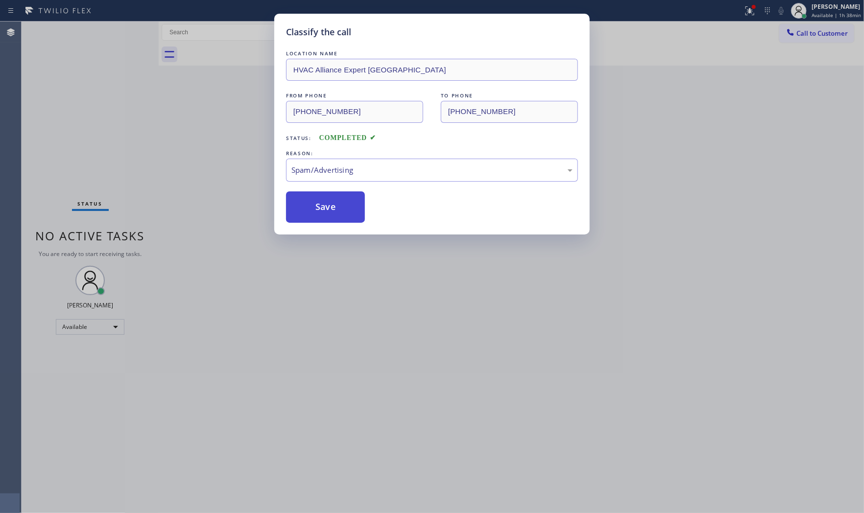
click at [317, 211] on button "Save" at bounding box center [325, 206] width 79 height 31
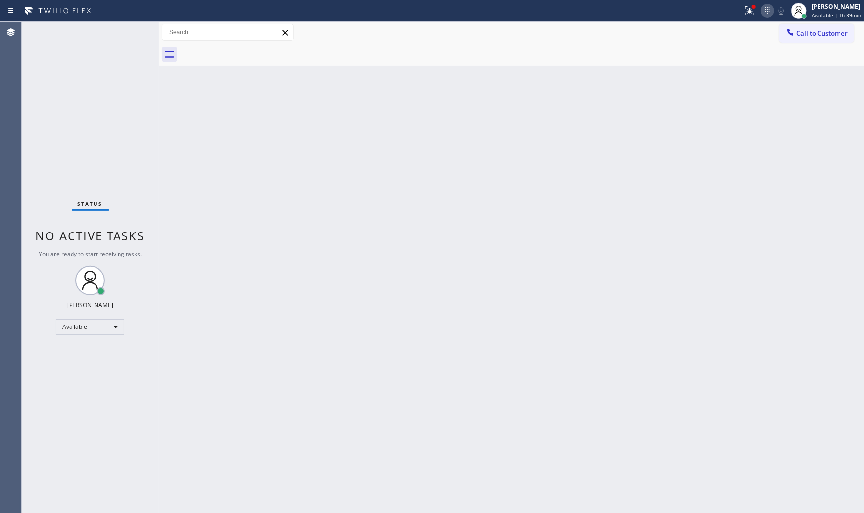
click at [760, 12] on div at bounding box center [767, 11] width 14 height 12
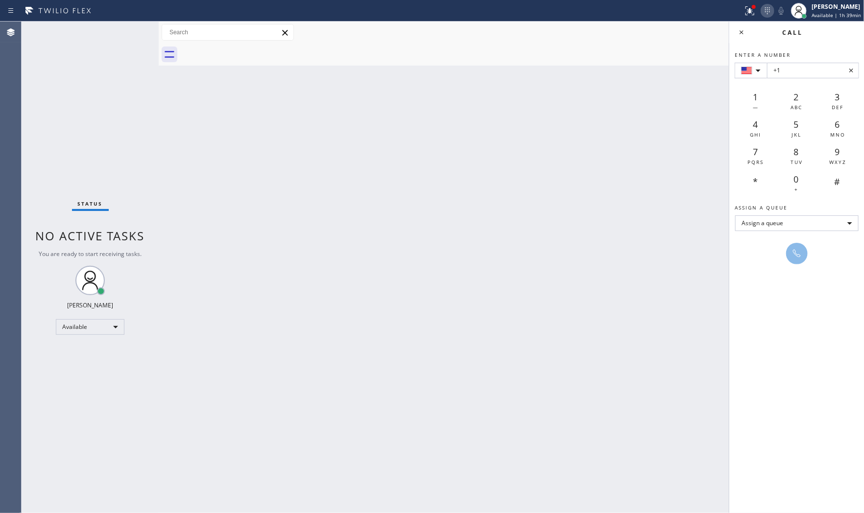
click at [760, 12] on div at bounding box center [767, 11] width 14 height 12
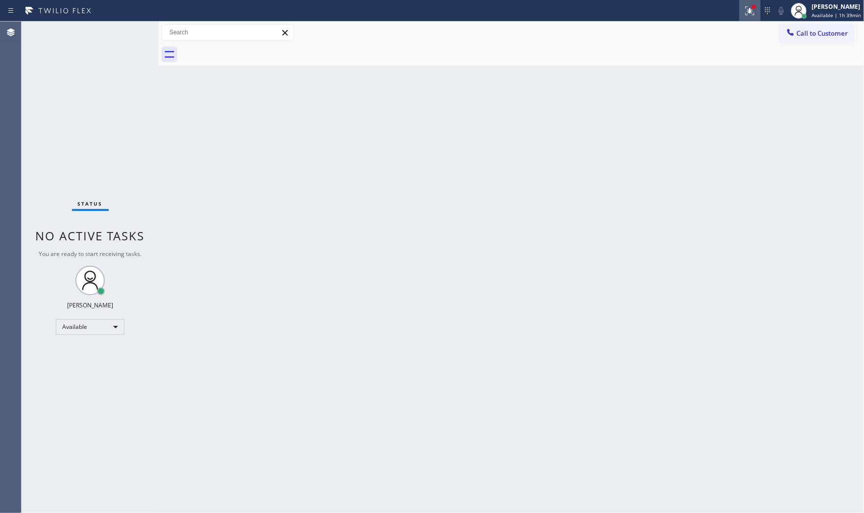
click at [755, 12] on div at bounding box center [750, 11] width 22 height 12
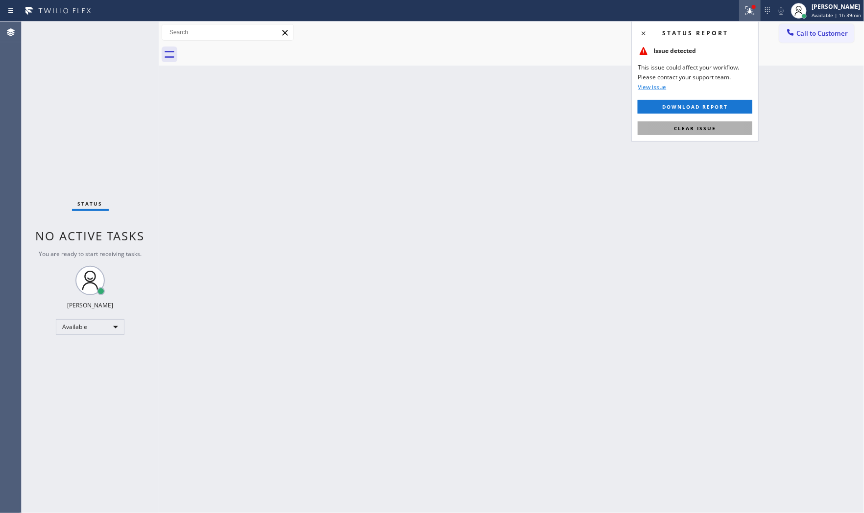
click at [723, 126] on button "Clear issue" at bounding box center [695, 128] width 115 height 14
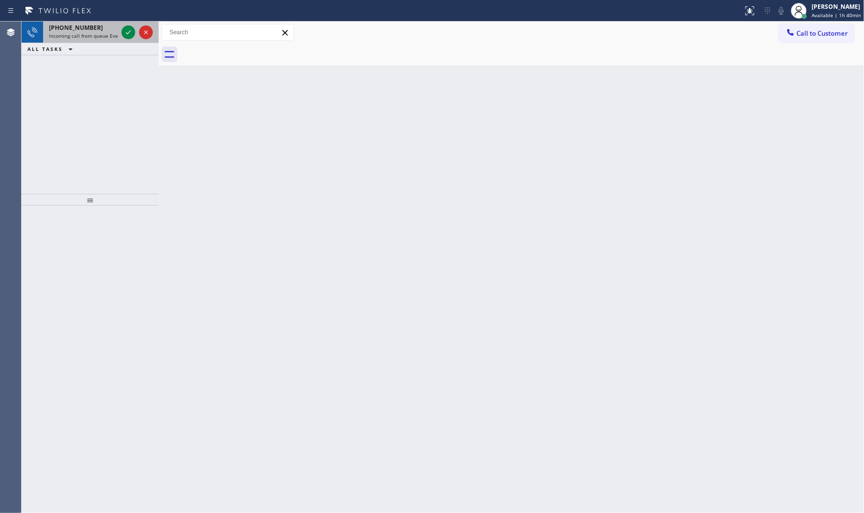
click at [120, 40] on div at bounding box center [136, 33] width 35 height 22
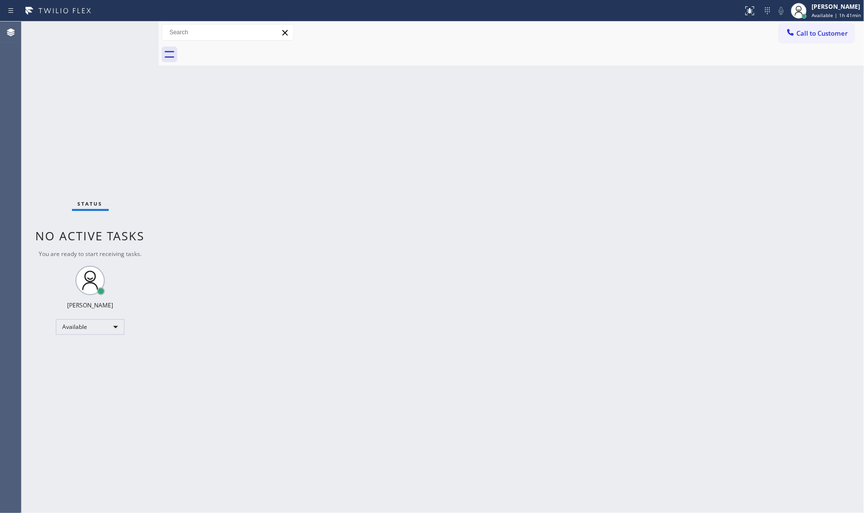
click at [129, 27] on div "Status No active tasks You are ready to start receiving tasks. [PERSON_NAME] Av…" at bounding box center [90, 268] width 137 height 492
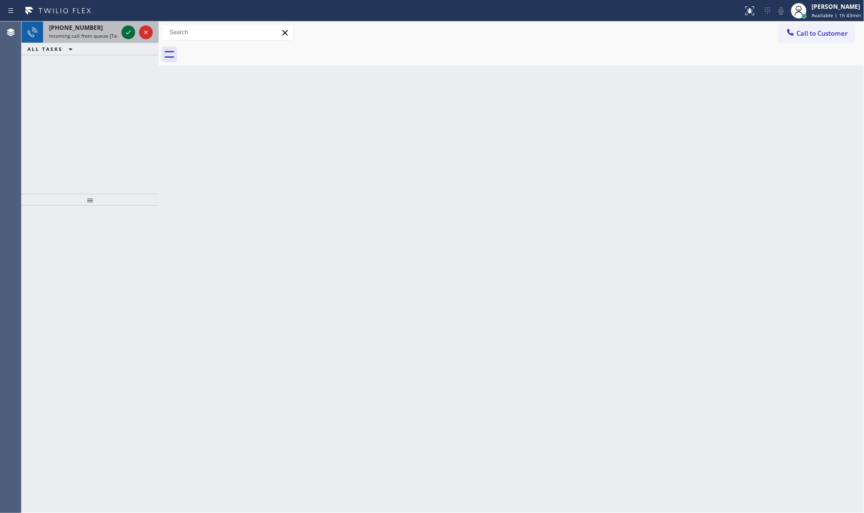
click at [129, 27] on icon at bounding box center [128, 32] width 12 height 12
click at [114, 35] on span "Incoming call from queue [Test] All" at bounding box center [89, 35] width 81 height 7
drag, startPoint x: 128, startPoint y: 35, endPoint x: 147, endPoint y: 26, distance: 21.5
click at [147, 26] on div at bounding box center [136, 33] width 35 height 22
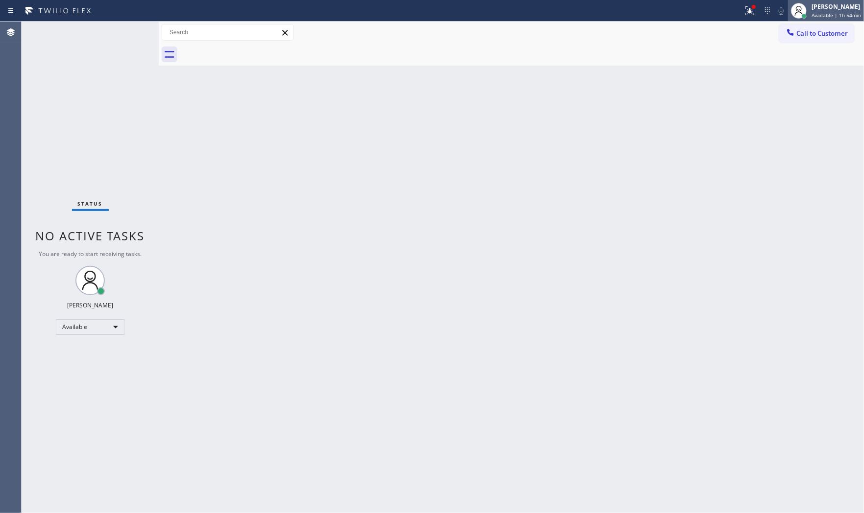
click at [810, 11] on div "Mark Paul Dacula Available | 1h 54min" at bounding box center [836, 10] width 54 height 17
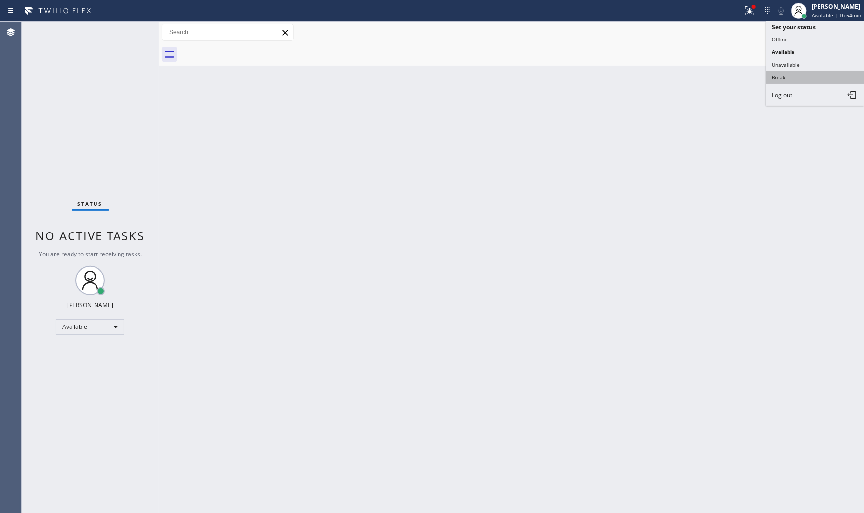
click at [785, 74] on button "Break" at bounding box center [815, 77] width 98 height 13
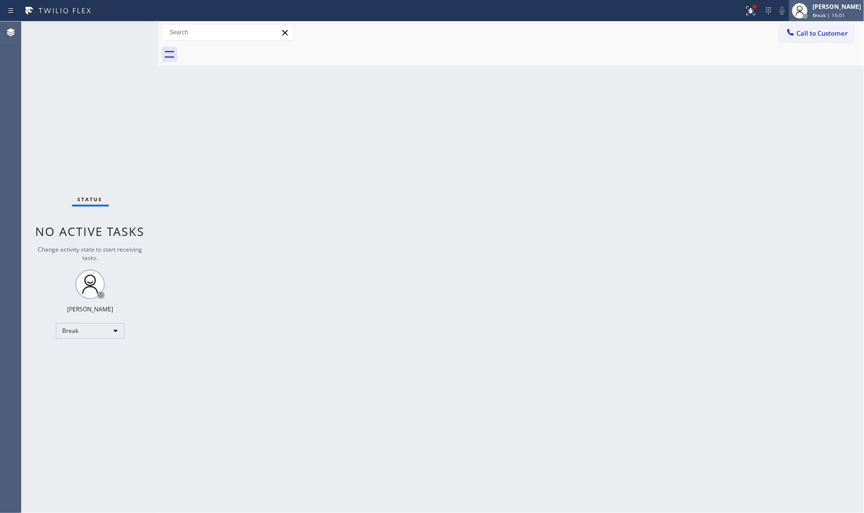
click at [797, 8] on icon at bounding box center [800, 11] width 12 height 12
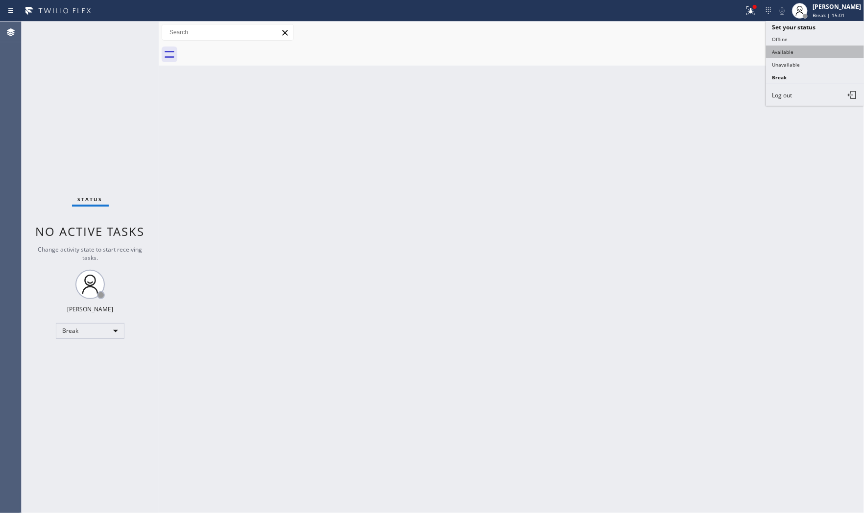
click at [791, 54] on button "Available" at bounding box center [815, 52] width 98 height 13
click at [740, 12] on div at bounding box center [751, 11] width 22 height 12
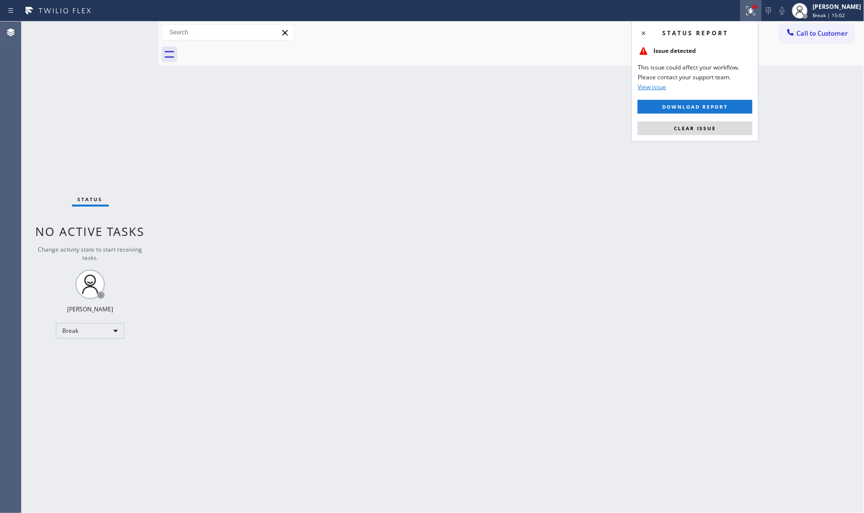
drag, startPoint x: 683, startPoint y: 127, endPoint x: 667, endPoint y: 135, distance: 17.1
click at [681, 128] on span "Clear issue" at bounding box center [695, 128] width 42 height 7
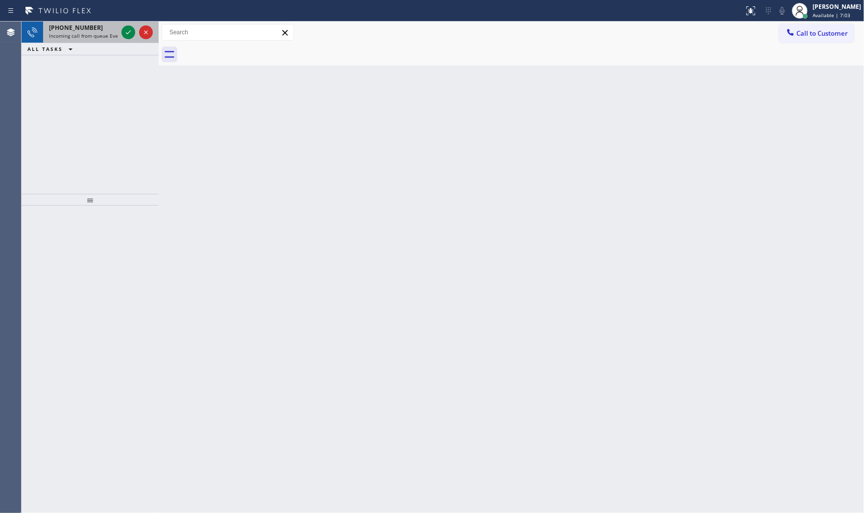
click at [92, 25] on div "+12137671046" at bounding box center [83, 28] width 69 height 8
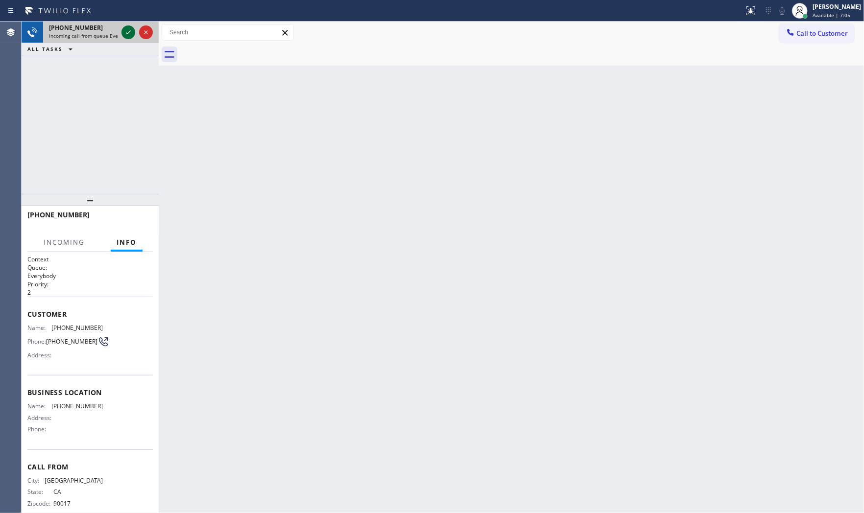
click at [130, 32] on icon at bounding box center [128, 32] width 12 height 12
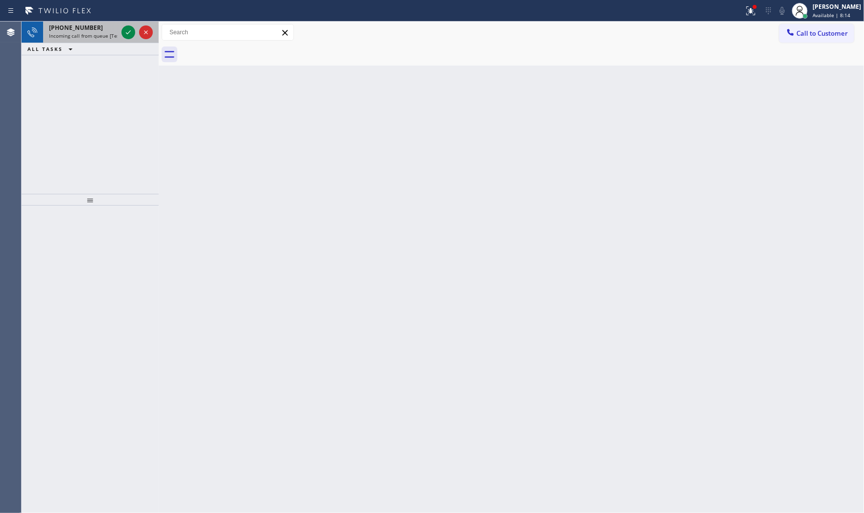
click at [98, 34] on span "Incoming call from queue [Test] All" at bounding box center [89, 35] width 81 height 7
click at [119, 30] on div at bounding box center [136, 33] width 35 height 22
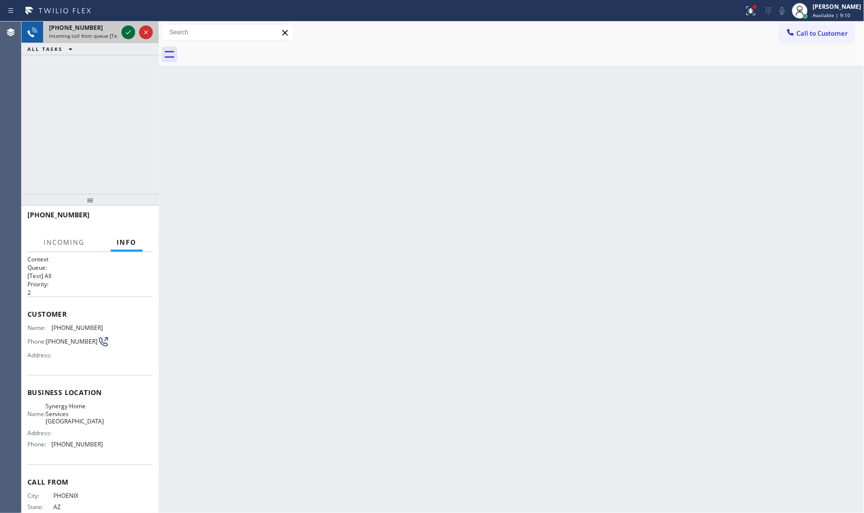
click at [123, 30] on icon at bounding box center [128, 32] width 12 height 12
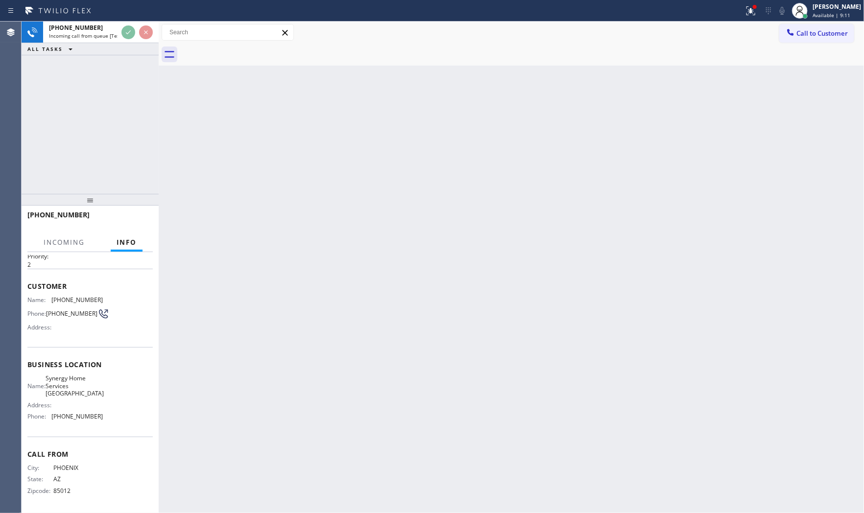
scroll to position [30, 0]
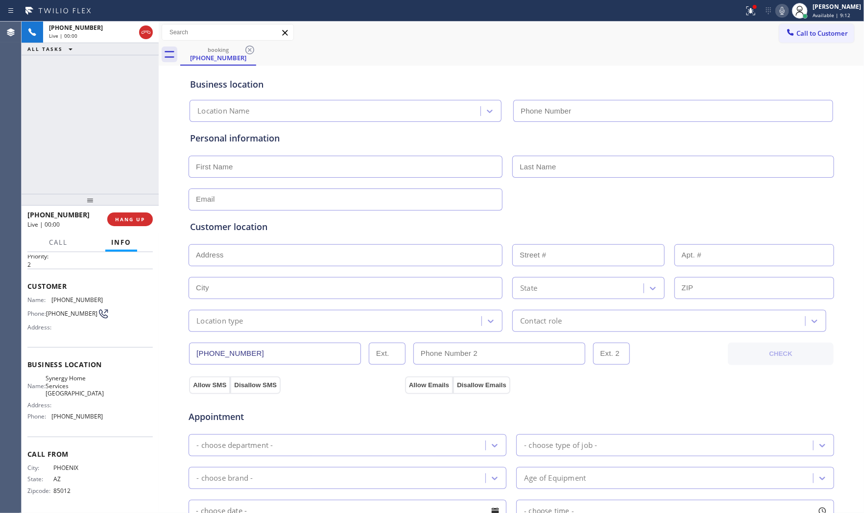
type input "(480) 613-9513"
click at [124, 216] on span "HANG UP" at bounding box center [130, 219] width 30 height 7
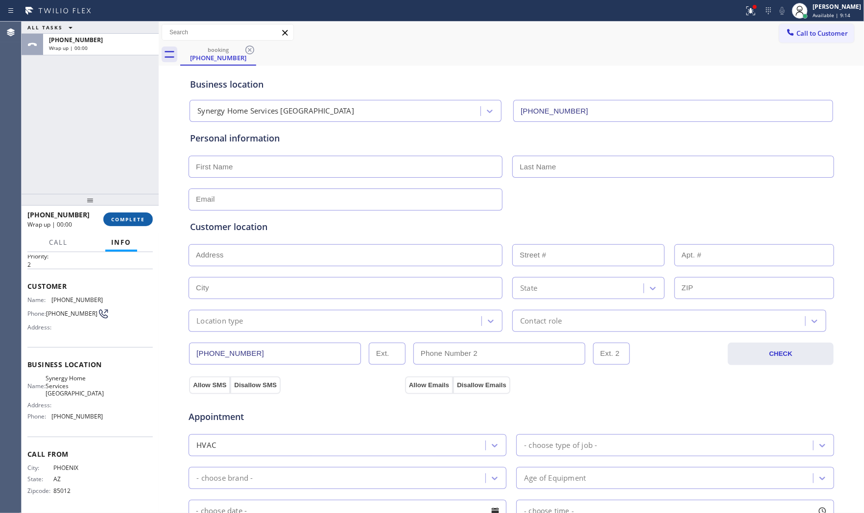
click at [124, 216] on span "COMPLETE" at bounding box center [128, 219] width 34 height 7
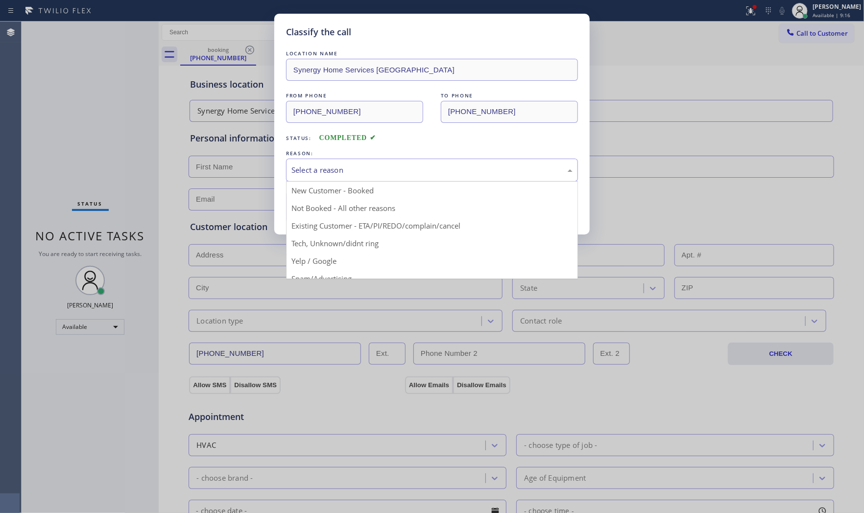
click at [309, 164] on div "Select a reason" at bounding box center [432, 170] width 292 height 23
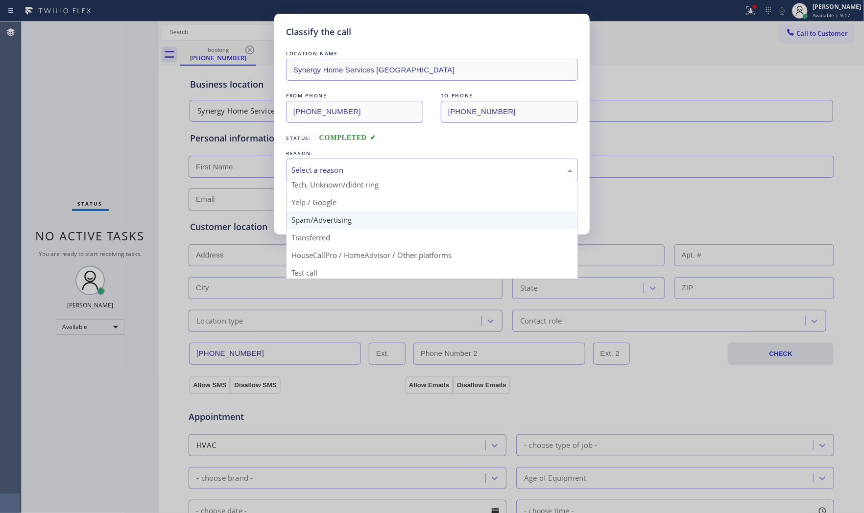
scroll to position [61, 0]
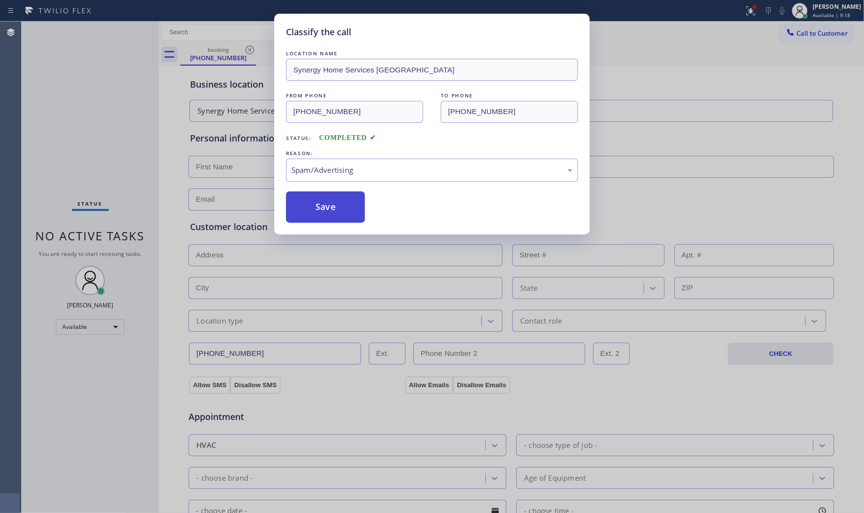
click at [321, 201] on button "Save" at bounding box center [325, 206] width 79 height 31
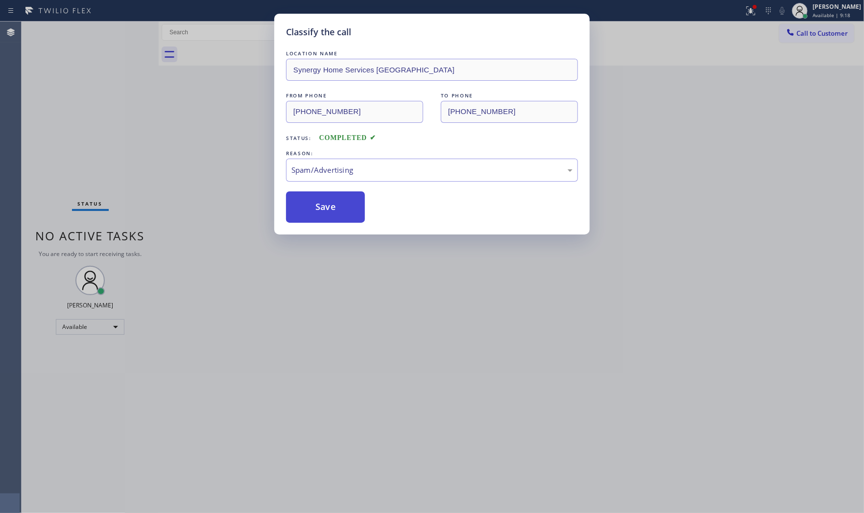
click at [321, 201] on button "Save" at bounding box center [325, 206] width 79 height 31
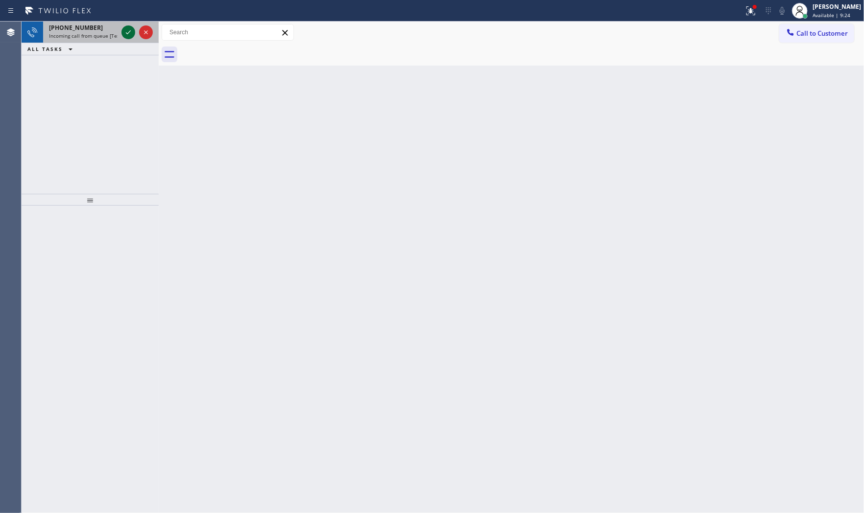
click at [124, 33] on icon at bounding box center [128, 32] width 12 height 12
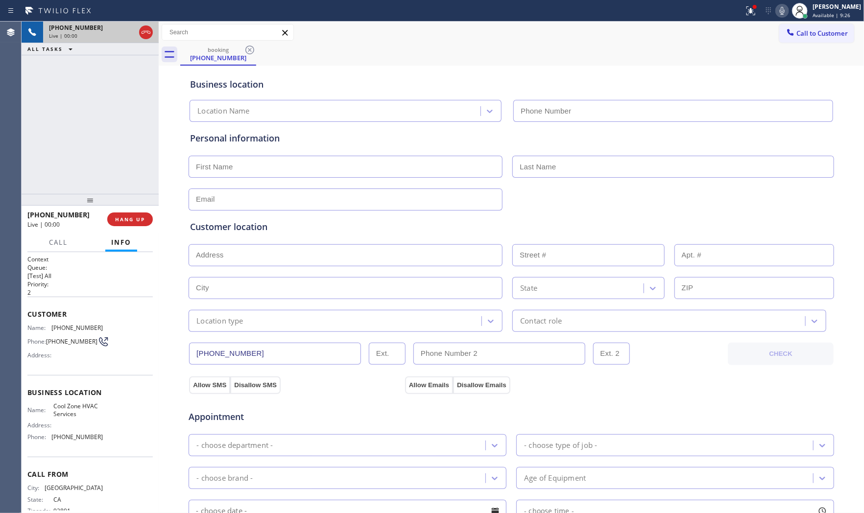
type input "(657) 553-3068"
click at [131, 214] on button "HANG UP" at bounding box center [130, 220] width 46 height 14
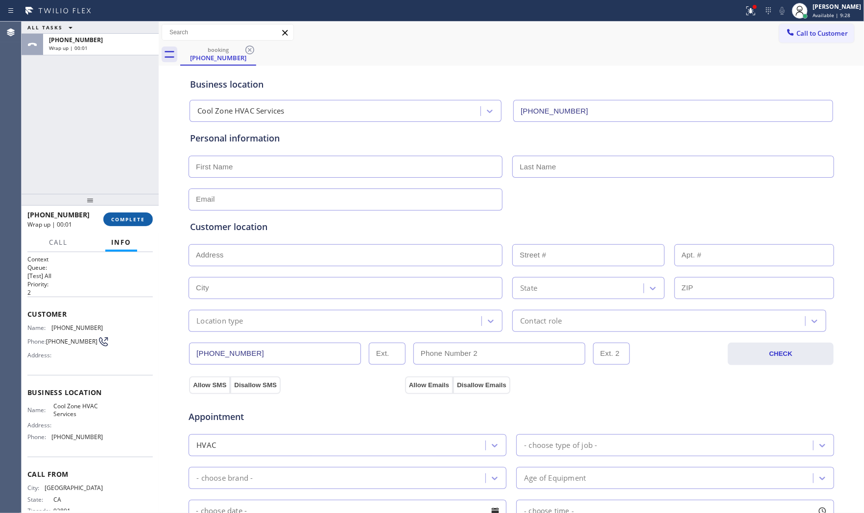
click at [131, 214] on button "COMPLETE" at bounding box center [127, 220] width 49 height 14
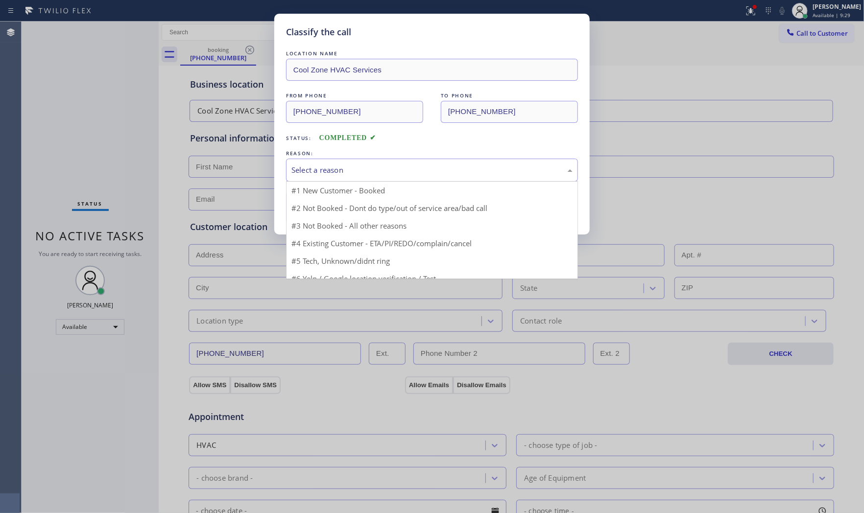
click at [349, 173] on div "Select a reason" at bounding box center [431, 170] width 281 height 11
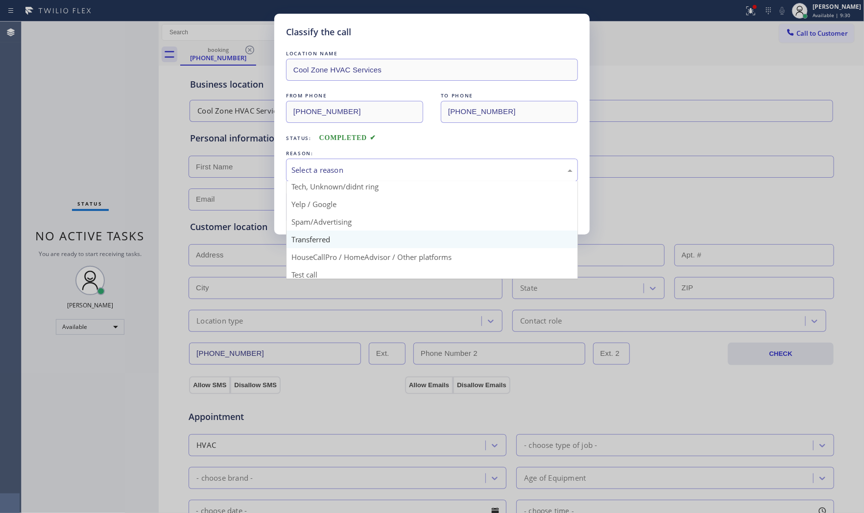
scroll to position [61, 0]
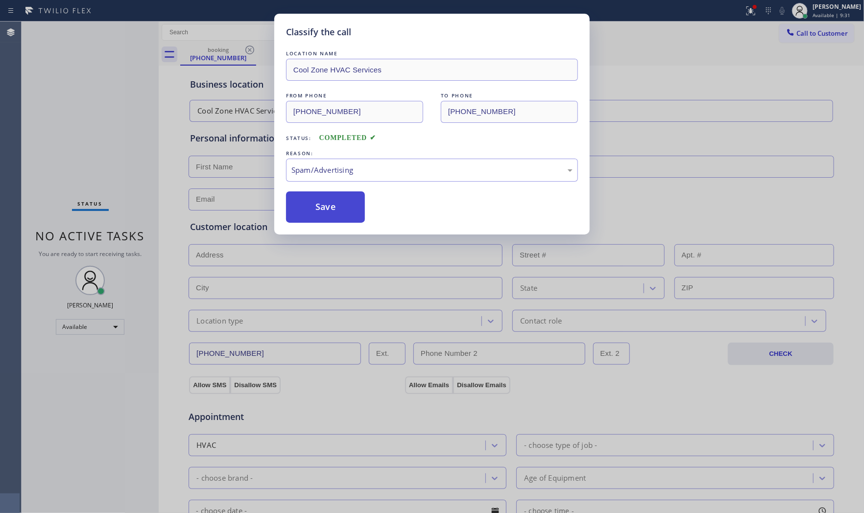
click at [326, 218] on button "Save" at bounding box center [325, 206] width 79 height 31
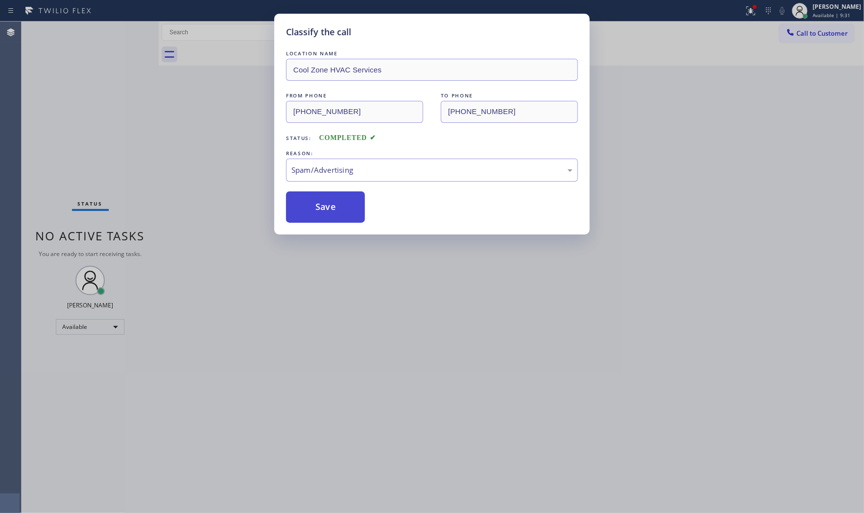
click at [326, 218] on button "Save" at bounding box center [325, 206] width 79 height 31
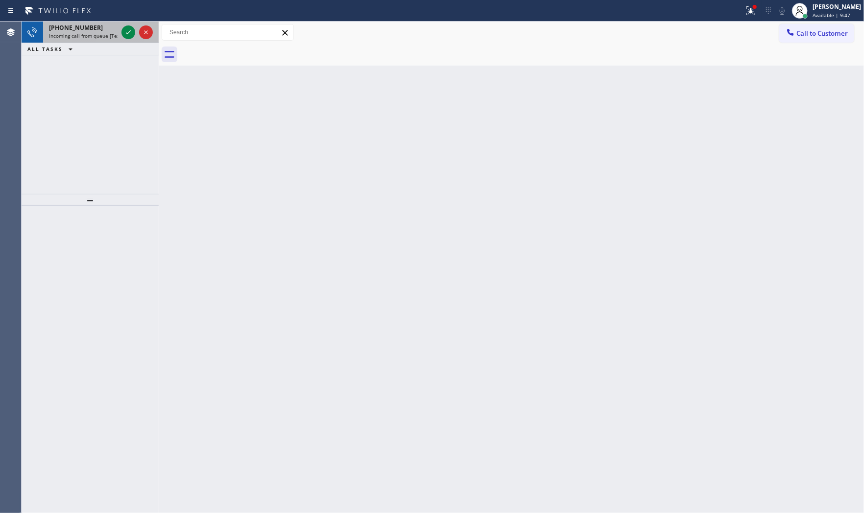
click at [119, 29] on div at bounding box center [136, 33] width 35 height 22
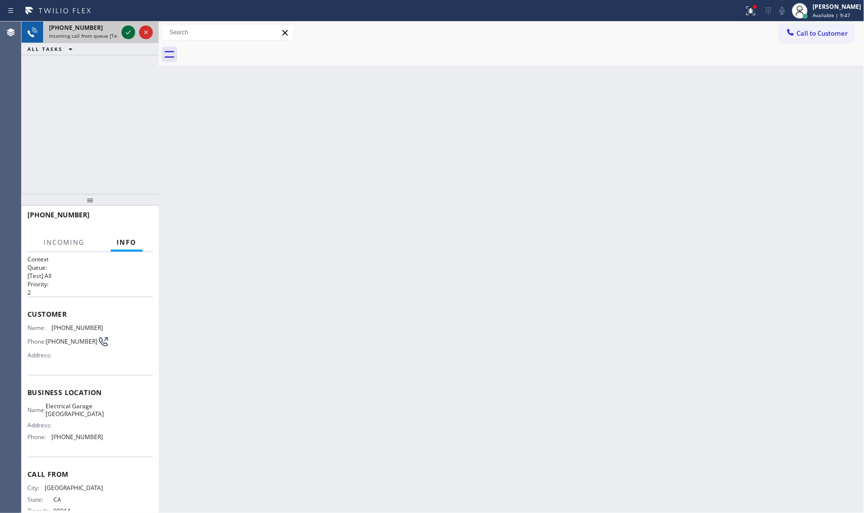
click at [126, 31] on icon at bounding box center [128, 32] width 12 height 12
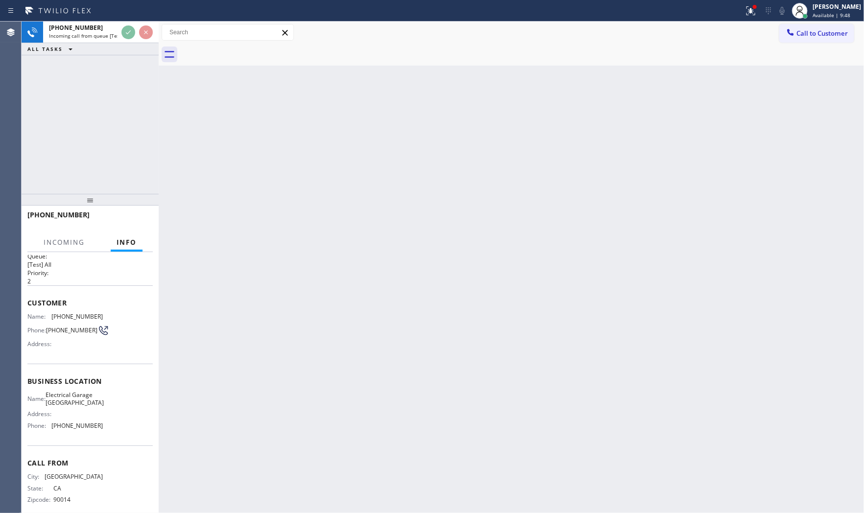
scroll to position [23, 0]
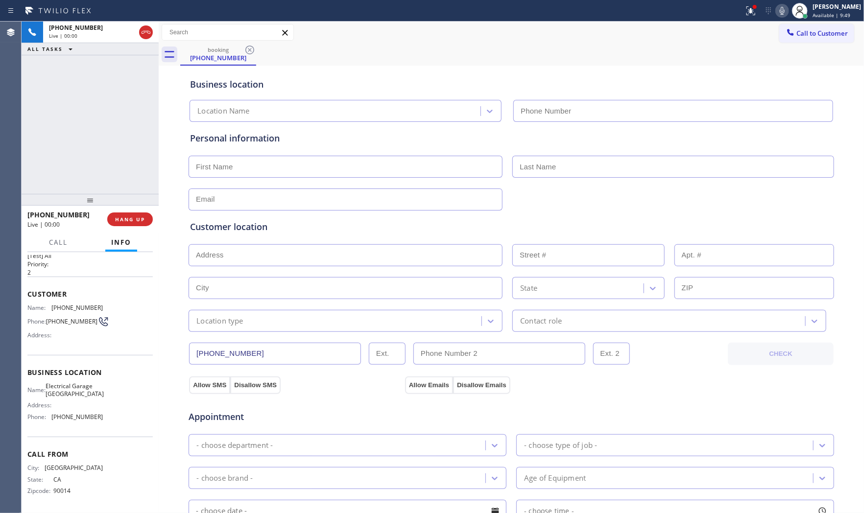
type input "(213) 348-6148"
click at [133, 216] on span "HANG UP" at bounding box center [130, 219] width 30 height 7
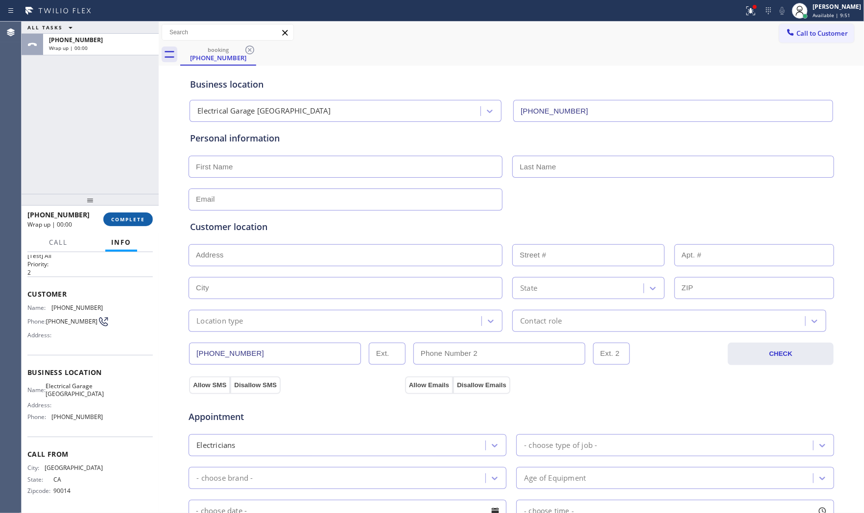
click at [133, 216] on span "COMPLETE" at bounding box center [128, 219] width 34 height 7
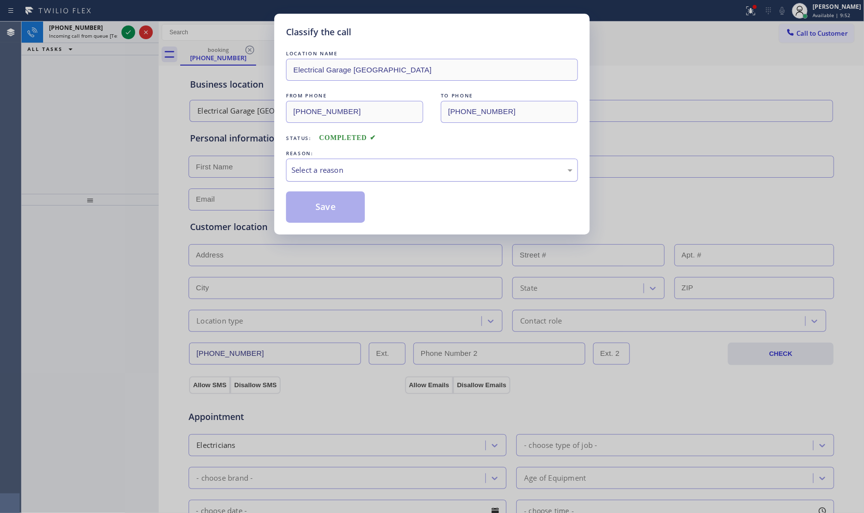
click at [388, 179] on div "Select a reason" at bounding box center [432, 170] width 292 height 23
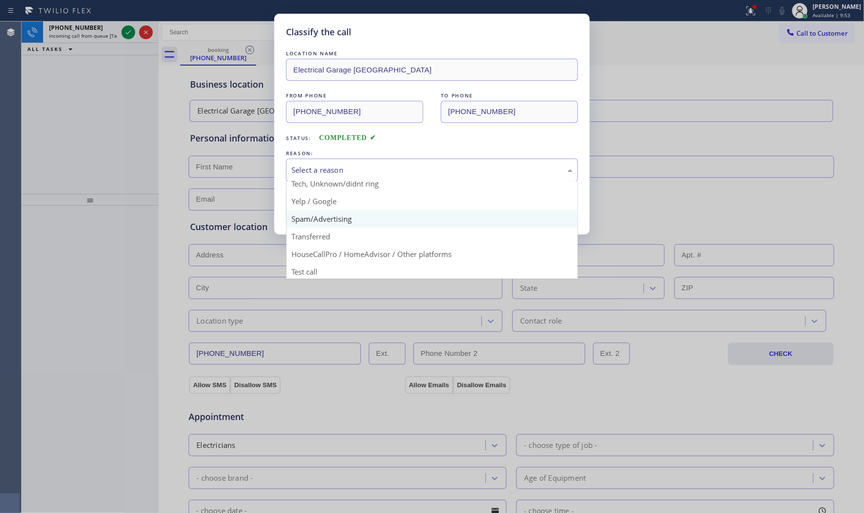
scroll to position [61, 0]
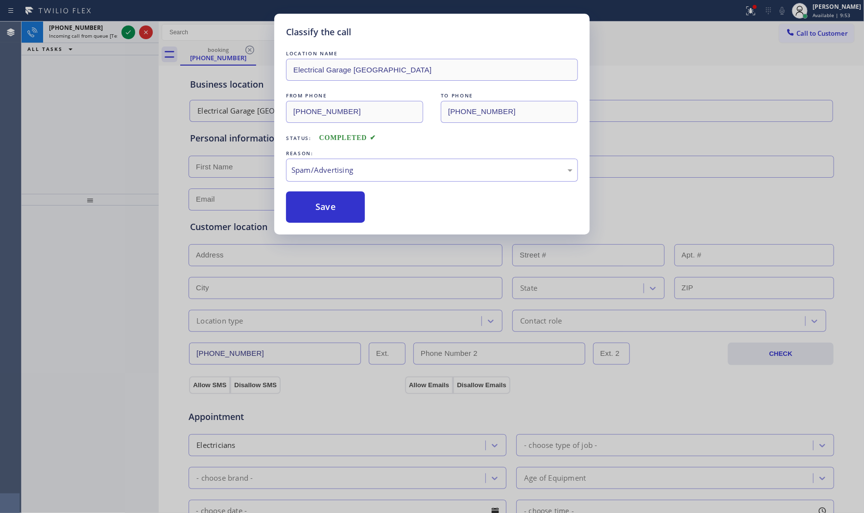
click at [331, 213] on button "Save" at bounding box center [325, 206] width 79 height 31
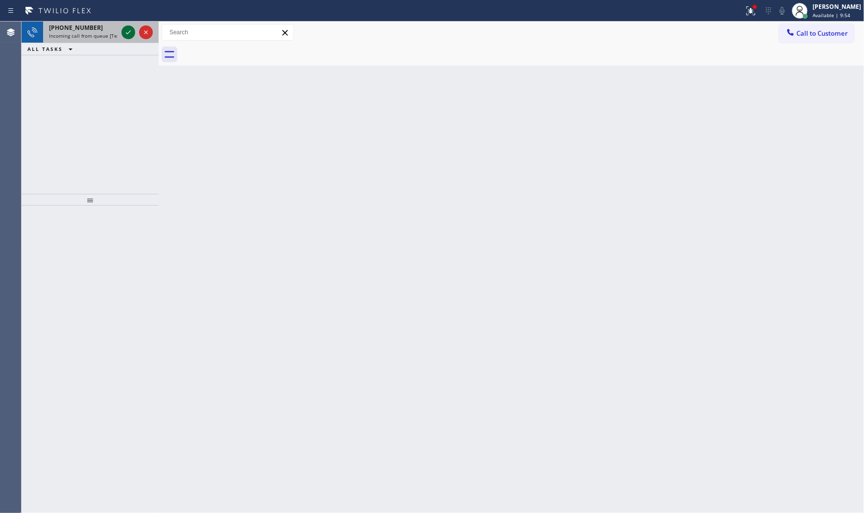
click at [123, 29] on icon at bounding box center [128, 32] width 12 height 12
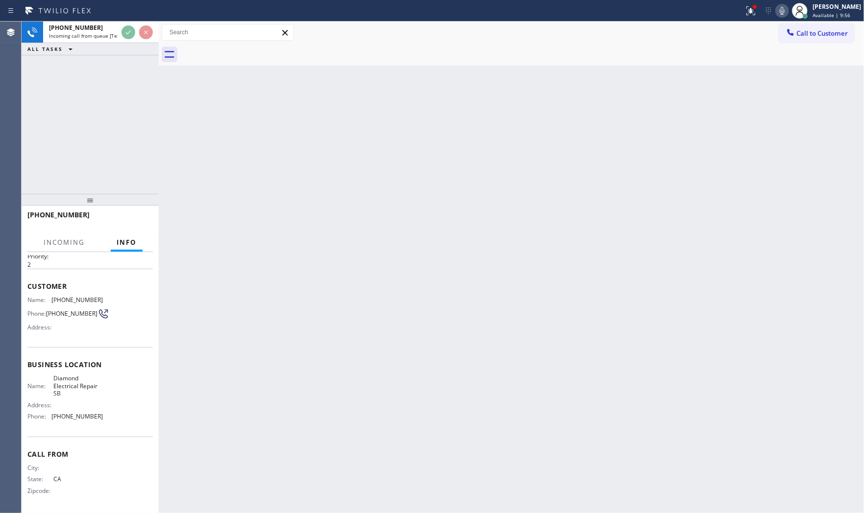
scroll to position [30, 0]
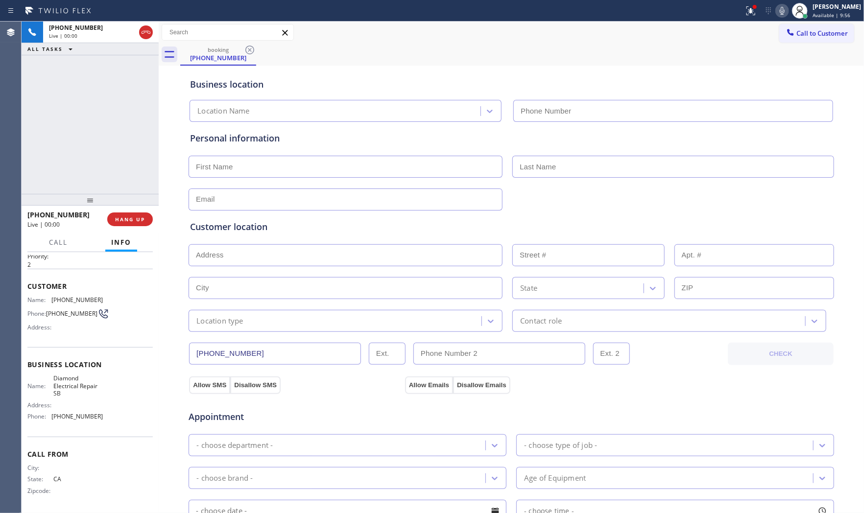
type input "(909) 442-4276"
click at [138, 216] on span "HANG UP" at bounding box center [130, 219] width 30 height 7
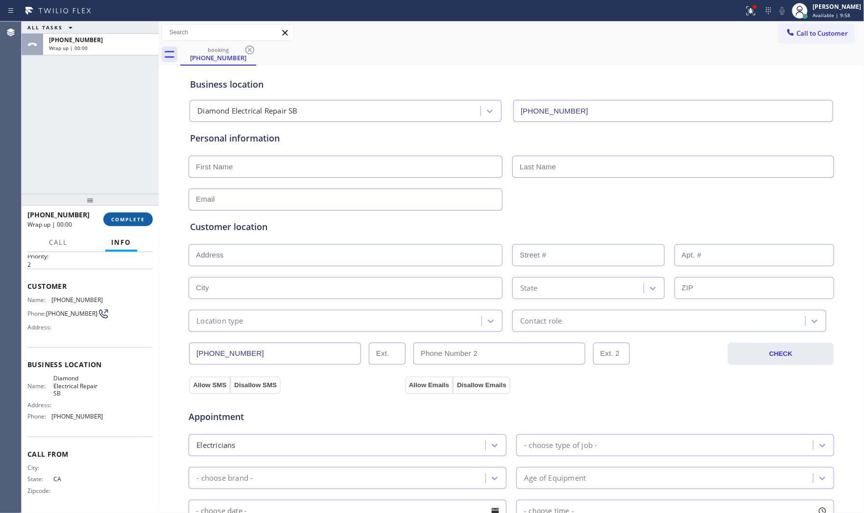
click at [138, 216] on span "COMPLETE" at bounding box center [128, 219] width 34 height 7
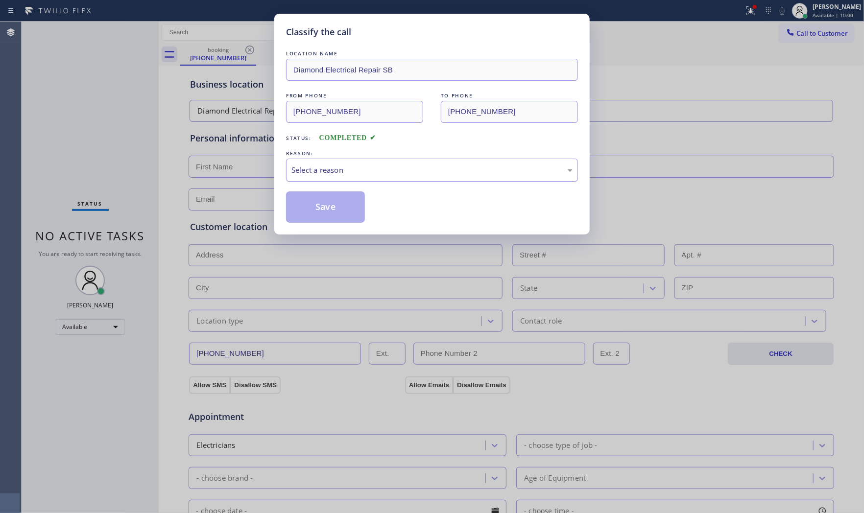
click at [346, 180] on div "Select a reason" at bounding box center [432, 170] width 292 height 23
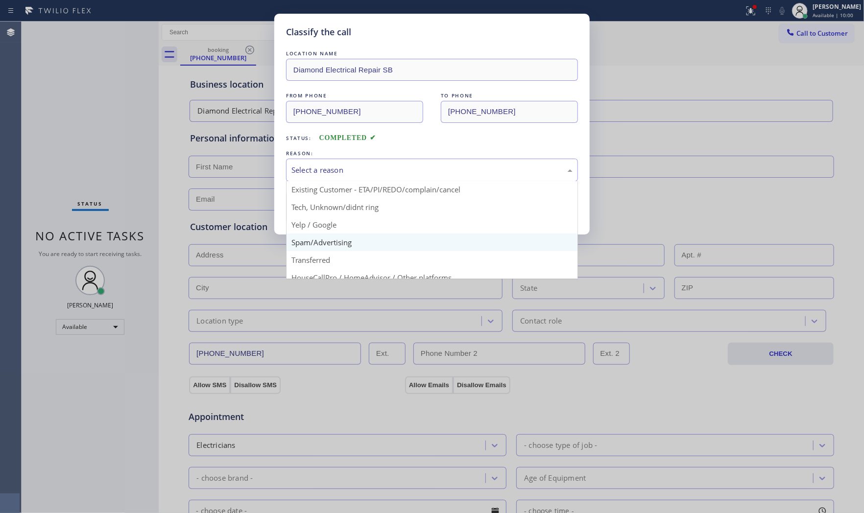
scroll to position [61, 0]
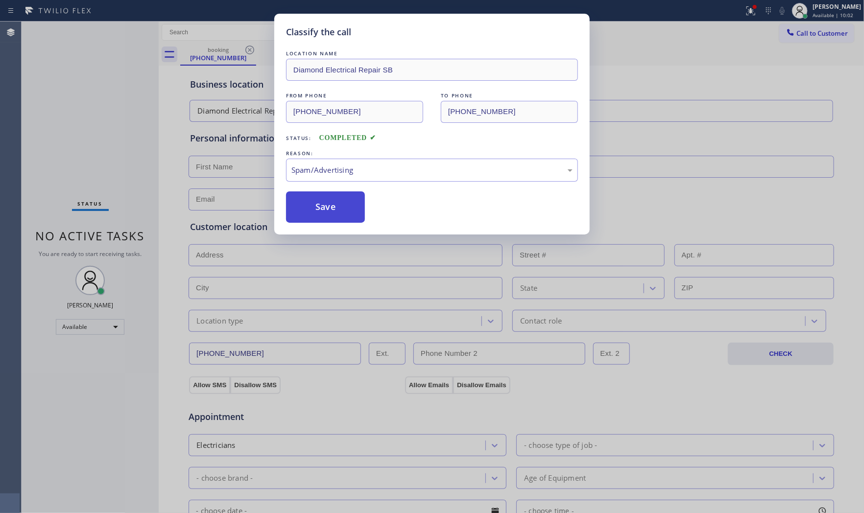
click at [330, 204] on button "Save" at bounding box center [325, 206] width 79 height 31
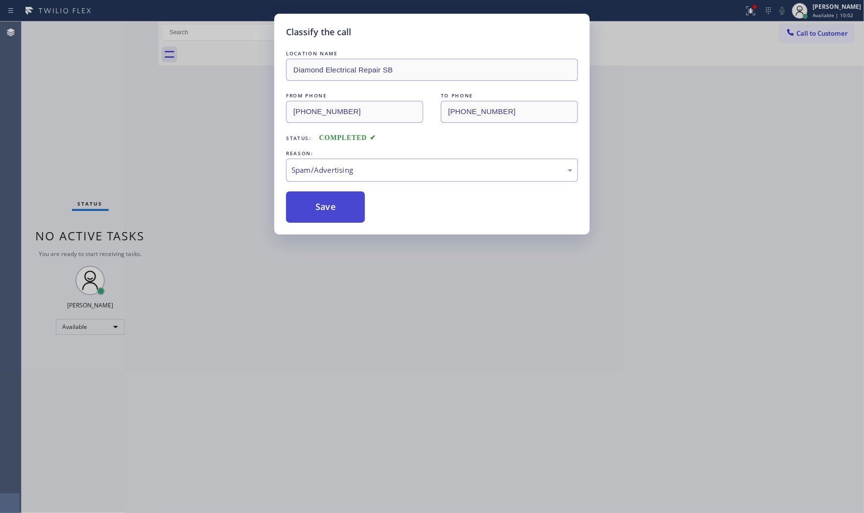
click at [330, 204] on button "Save" at bounding box center [325, 206] width 79 height 31
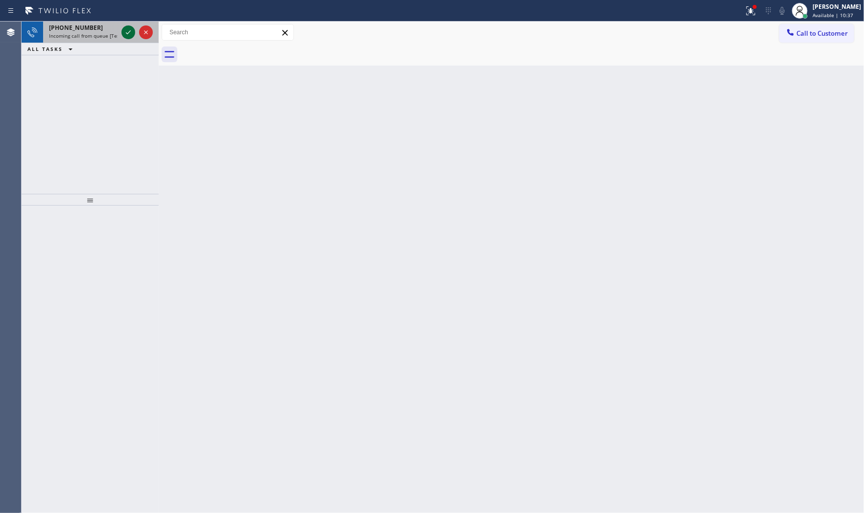
click at [125, 30] on icon at bounding box center [128, 32] width 12 height 12
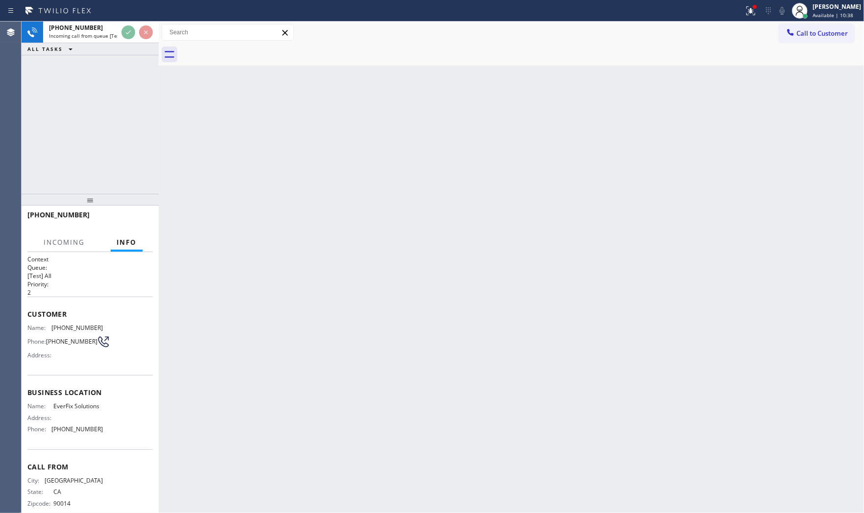
scroll to position [23, 0]
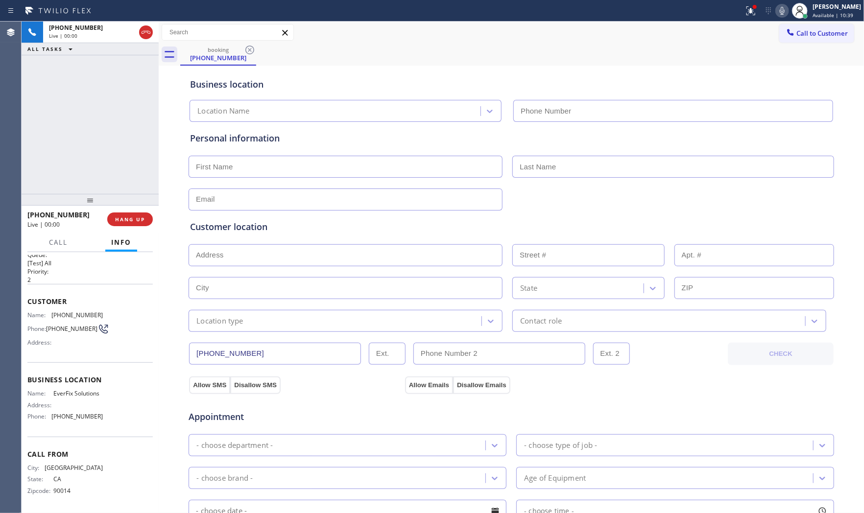
type input "(323) 879-8278"
click at [153, 217] on div "+13232064218 Live | 00:00 HANG UP" at bounding box center [90, 219] width 137 height 27
click at [136, 217] on span "HANG UP" at bounding box center [130, 219] width 30 height 7
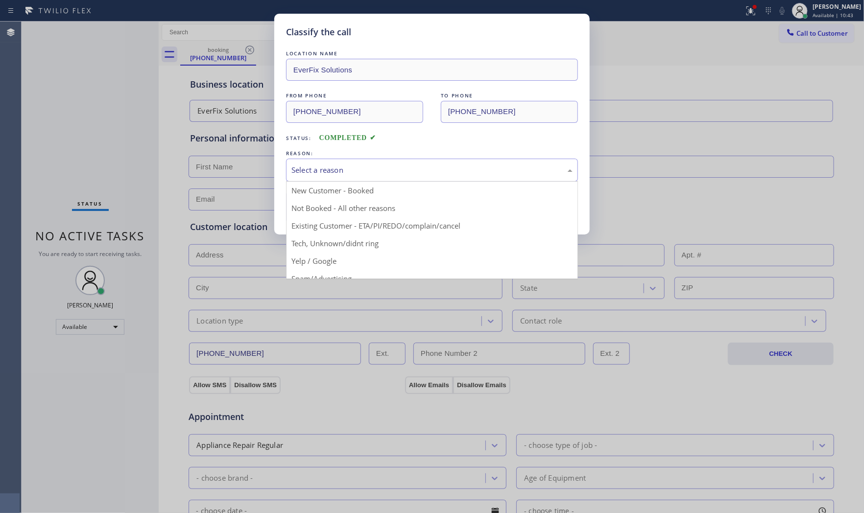
click at [379, 177] on div "Select a reason" at bounding box center [432, 170] width 292 height 23
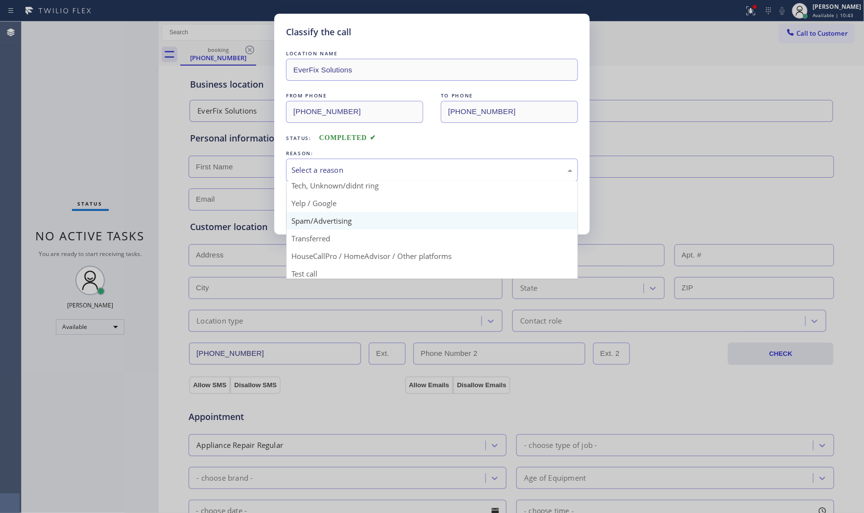
scroll to position [61, 0]
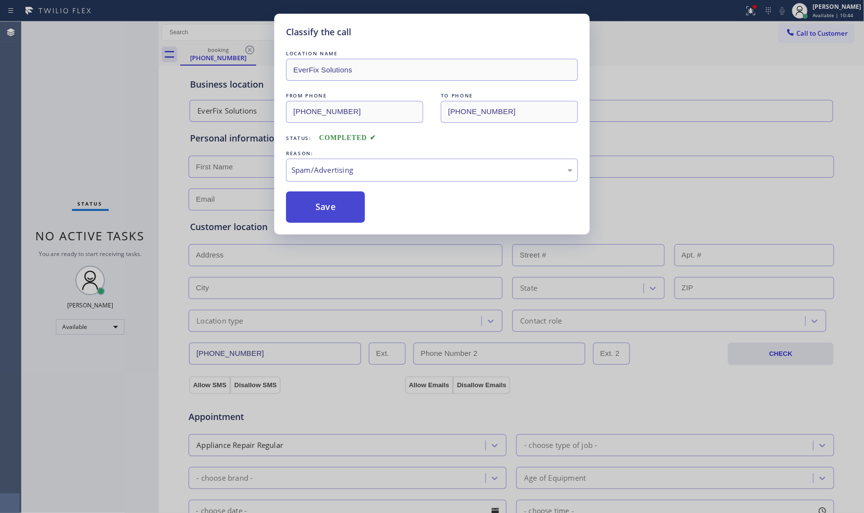
click at [321, 203] on button "Save" at bounding box center [325, 206] width 79 height 31
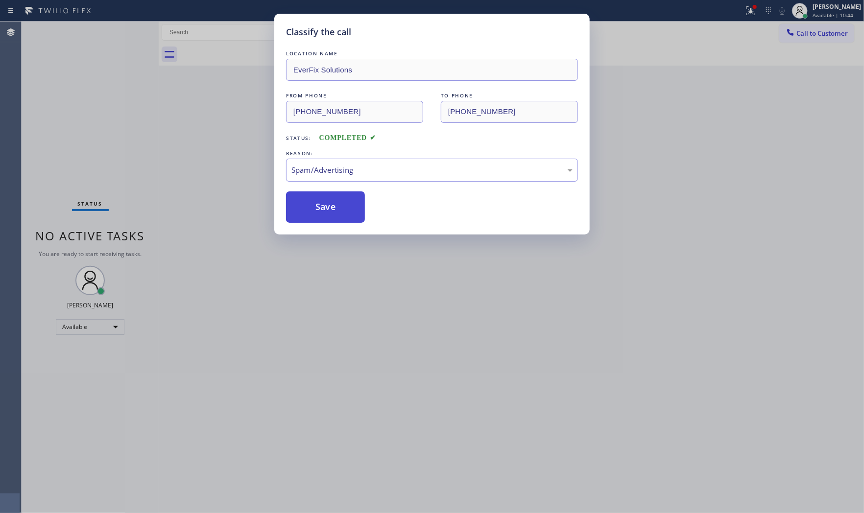
click at [321, 203] on button "Save" at bounding box center [325, 206] width 79 height 31
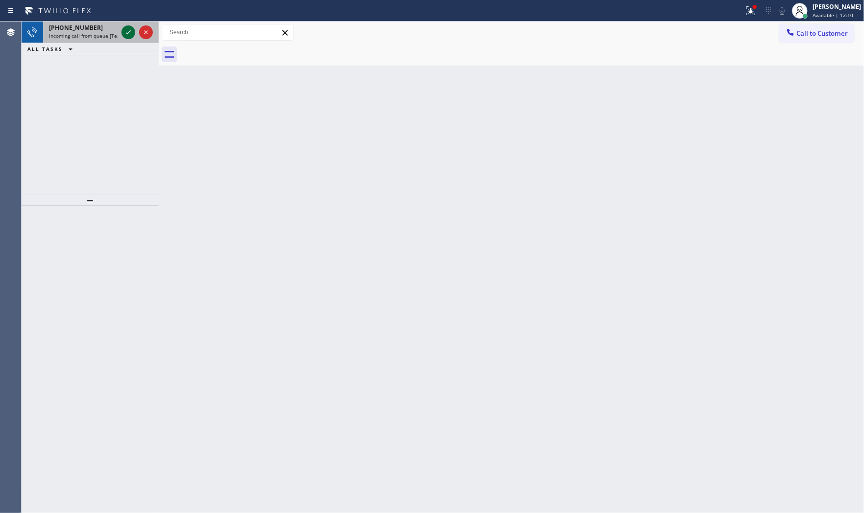
click at [124, 30] on icon at bounding box center [128, 32] width 12 height 12
click at [131, 30] on icon at bounding box center [128, 32] width 12 height 12
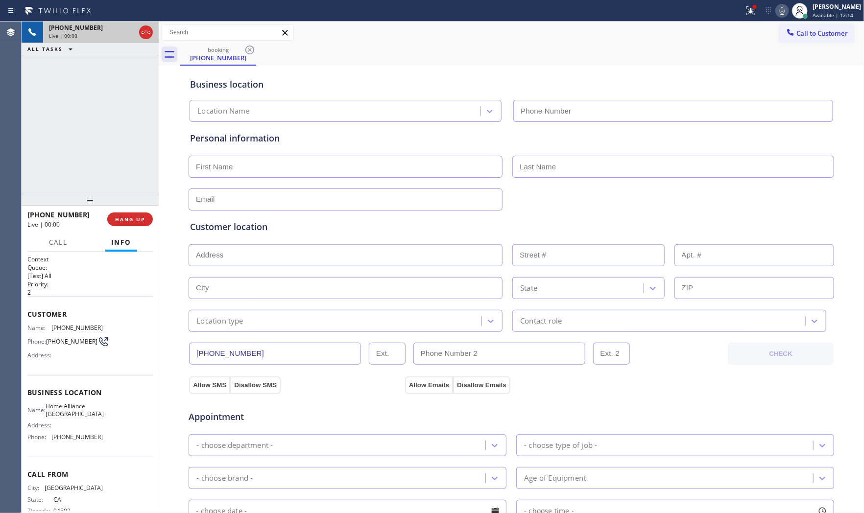
type input "(510) 380-7889"
click at [133, 214] on button "HANG UP" at bounding box center [130, 220] width 46 height 14
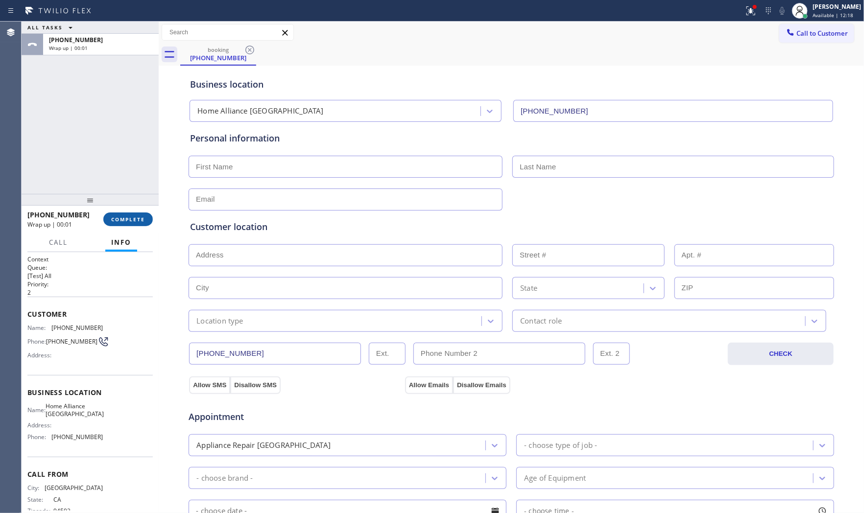
click at [133, 214] on button "COMPLETE" at bounding box center [127, 220] width 49 height 14
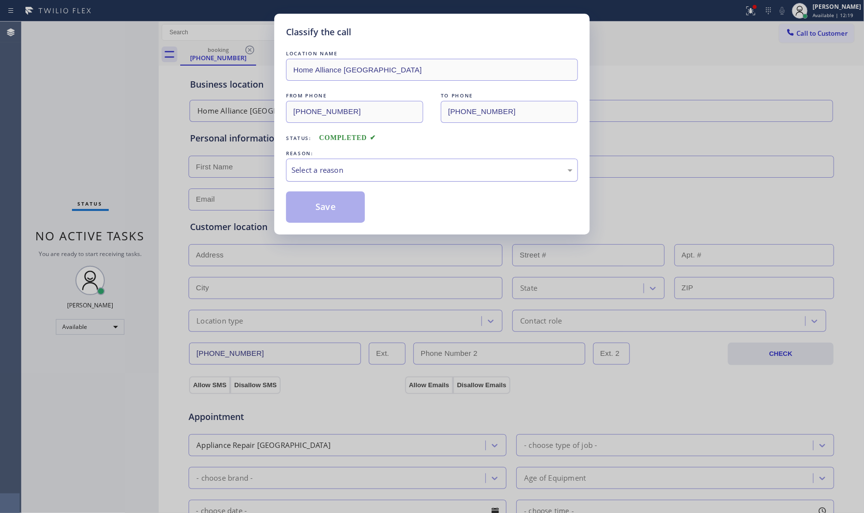
click at [326, 167] on div "Select a reason" at bounding box center [431, 170] width 281 height 11
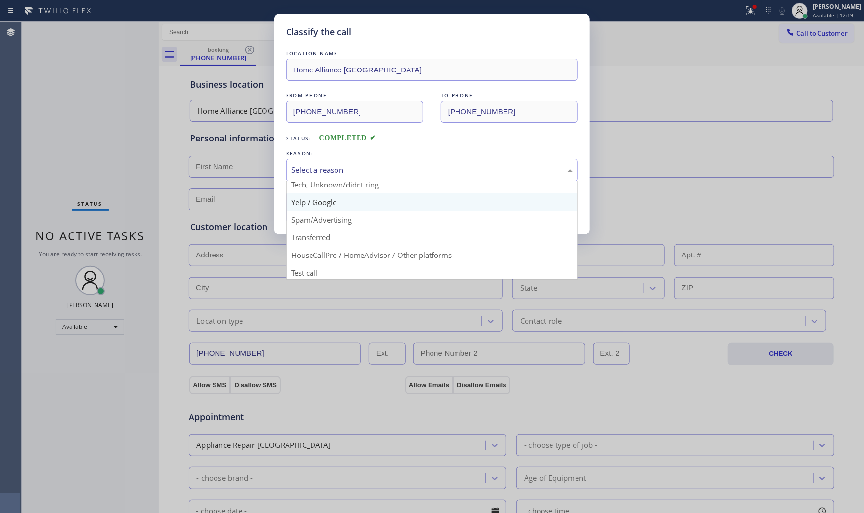
scroll to position [61, 0]
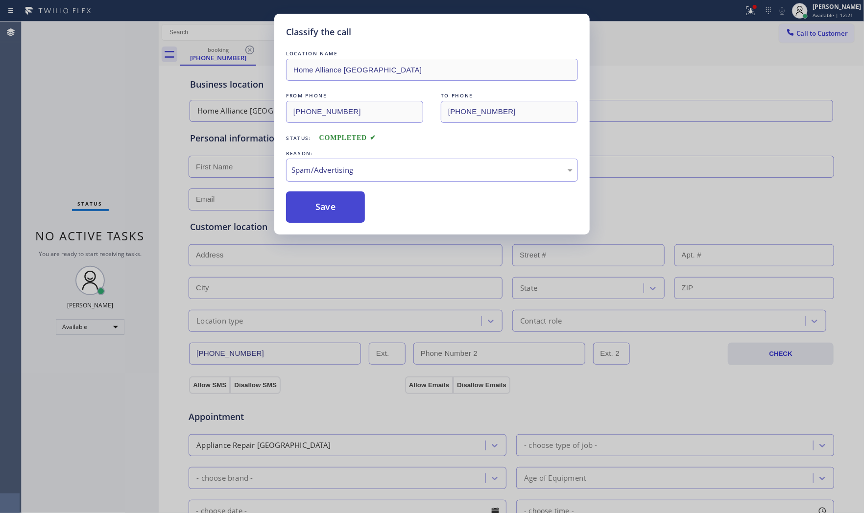
click at [320, 212] on button "Save" at bounding box center [325, 206] width 79 height 31
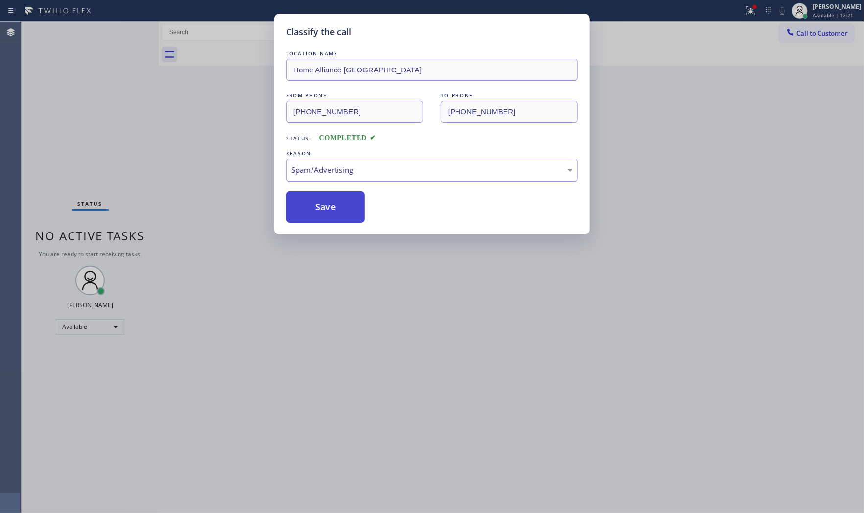
click at [320, 212] on button "Save" at bounding box center [325, 206] width 79 height 31
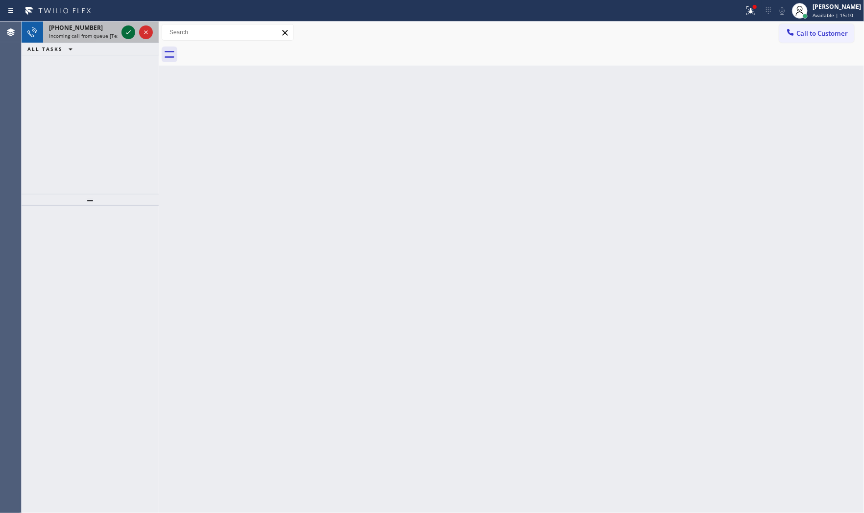
click at [124, 27] on icon at bounding box center [128, 32] width 12 height 12
click at [124, 32] on icon at bounding box center [128, 32] width 12 height 12
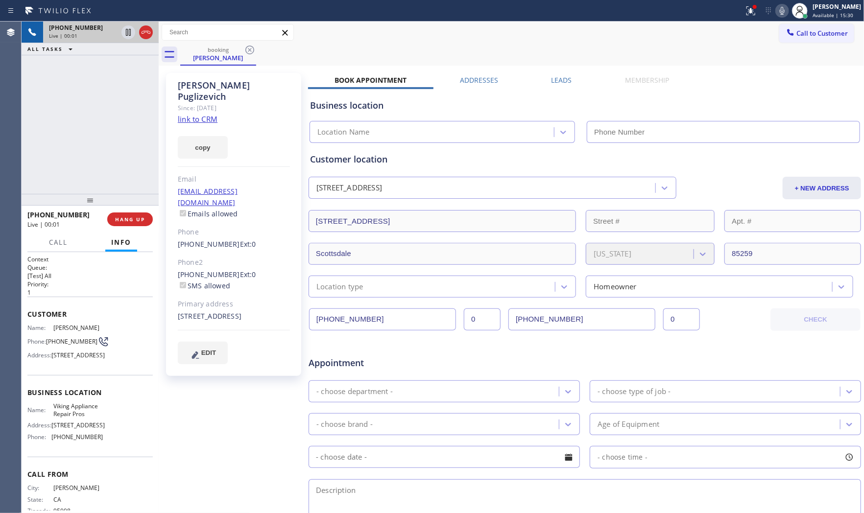
type input "(855) 666-9755"
click at [198, 114] on link "link to CRM" at bounding box center [198, 119] width 40 height 10
click at [782, 6] on icon at bounding box center [782, 11] width 12 height 12
click at [130, 31] on icon at bounding box center [128, 32] width 5 height 7
click at [745, 11] on icon at bounding box center [751, 11] width 12 height 12
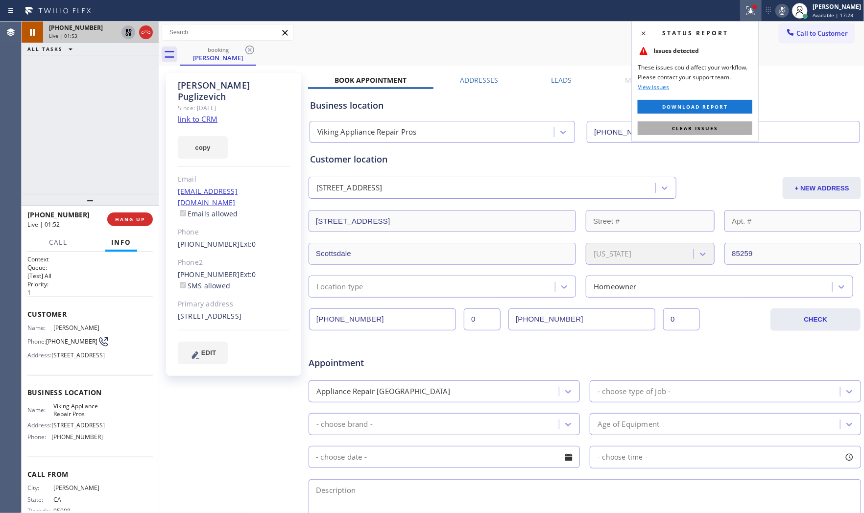
click at [727, 125] on button "Clear issues" at bounding box center [695, 128] width 115 height 14
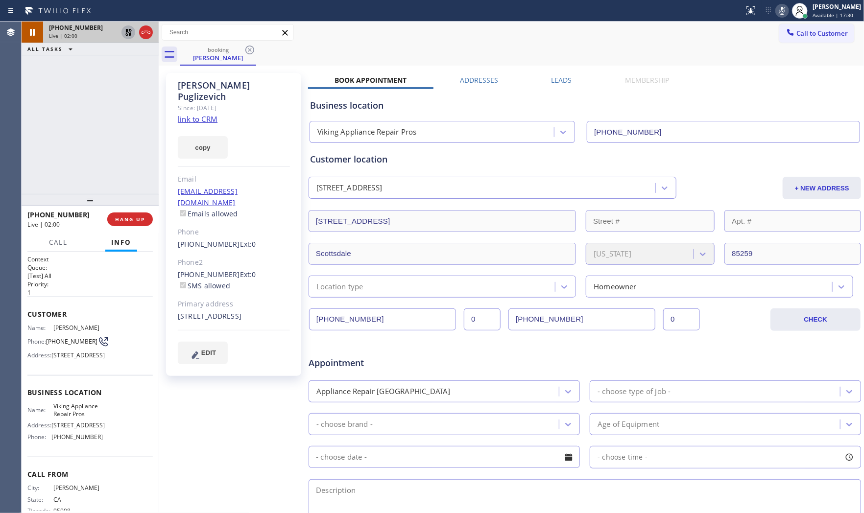
click at [777, 17] on div "Status report No issues detected If you experience an issue, please download th…" at bounding box center [802, 11] width 124 height 22
click at [779, 15] on icon at bounding box center [782, 11] width 12 height 12
click at [124, 35] on icon at bounding box center [128, 32] width 12 height 12
click at [129, 221] on span "HANG UP" at bounding box center [130, 219] width 30 height 7
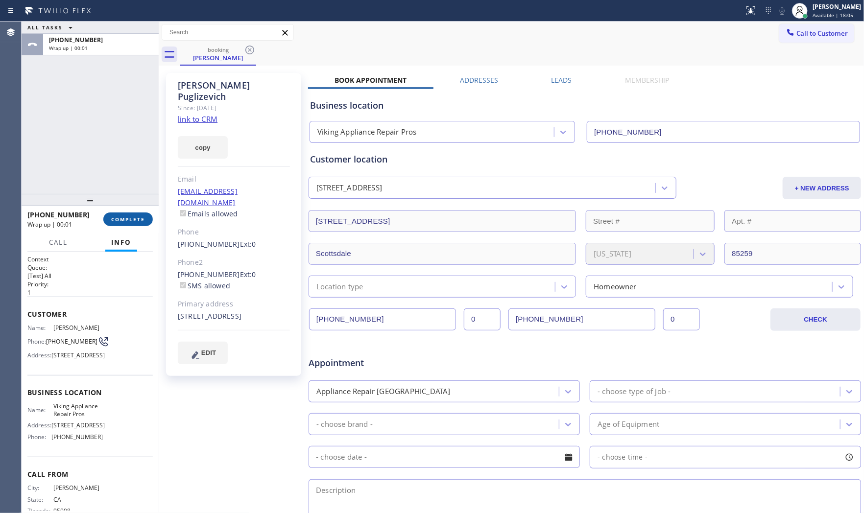
click at [118, 223] on button "COMPLETE" at bounding box center [127, 220] width 49 height 14
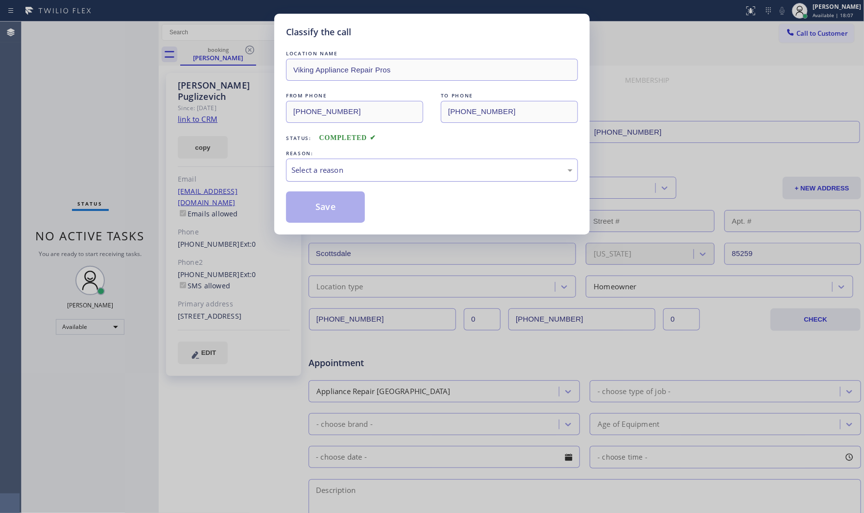
drag, startPoint x: 434, startPoint y: 170, endPoint x: 418, endPoint y: 180, distance: 18.9
click at [425, 176] on div "Select a reason" at bounding box center [432, 170] width 292 height 23
click at [357, 208] on button "Save" at bounding box center [325, 206] width 79 height 31
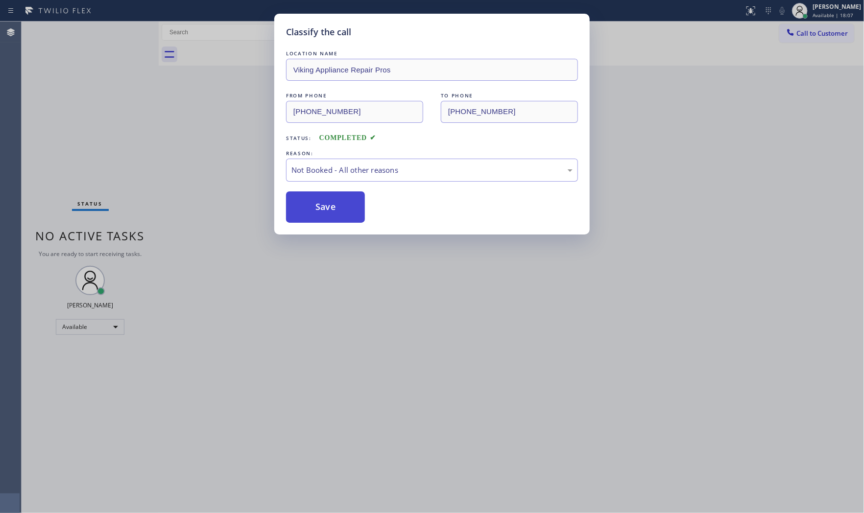
click at [356, 208] on button "Save" at bounding box center [325, 206] width 79 height 31
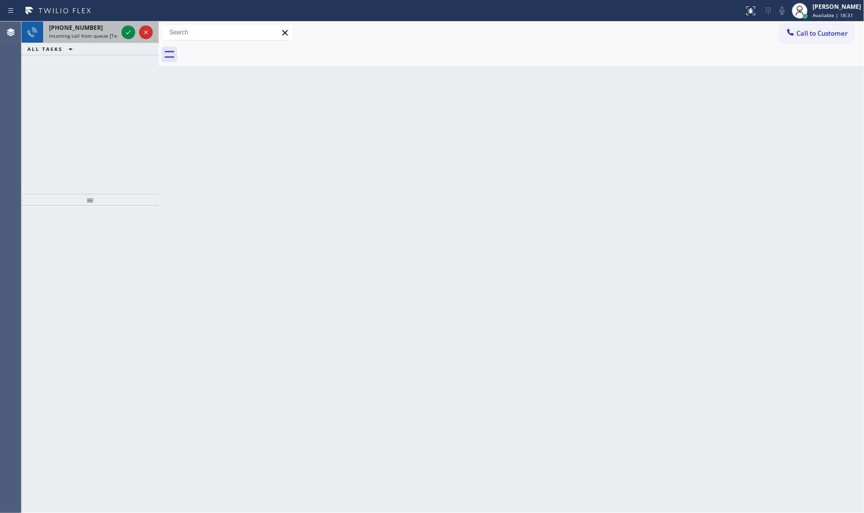
click at [135, 34] on div at bounding box center [136, 33] width 35 height 22
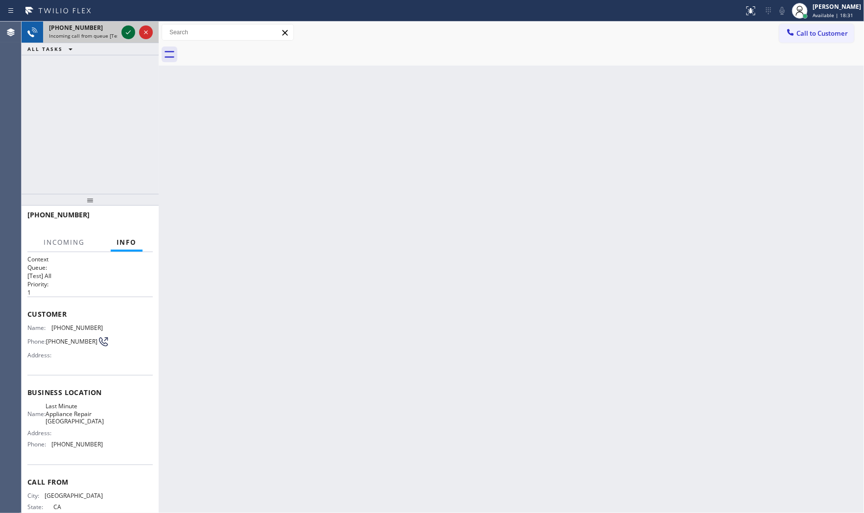
click at [130, 33] on icon at bounding box center [128, 32] width 12 height 12
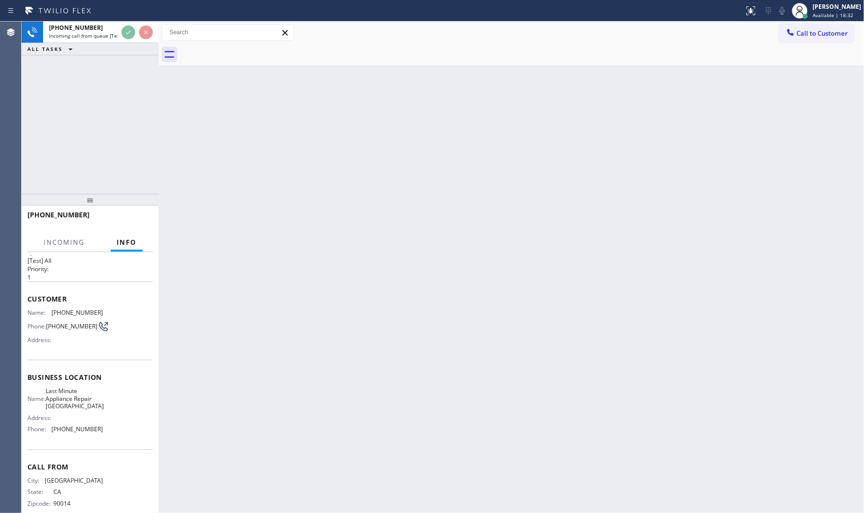
scroll to position [30, 0]
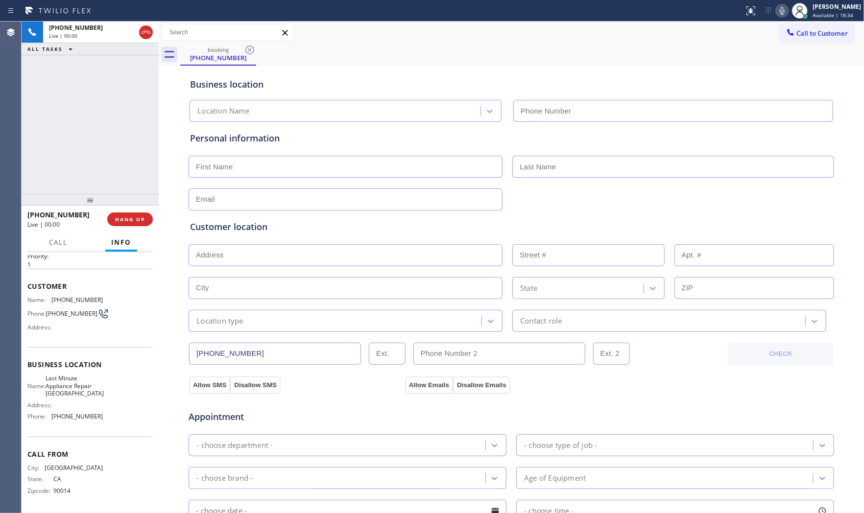
type input "(510) 616-9141"
click at [129, 217] on span "HANG UP" at bounding box center [130, 219] width 30 height 7
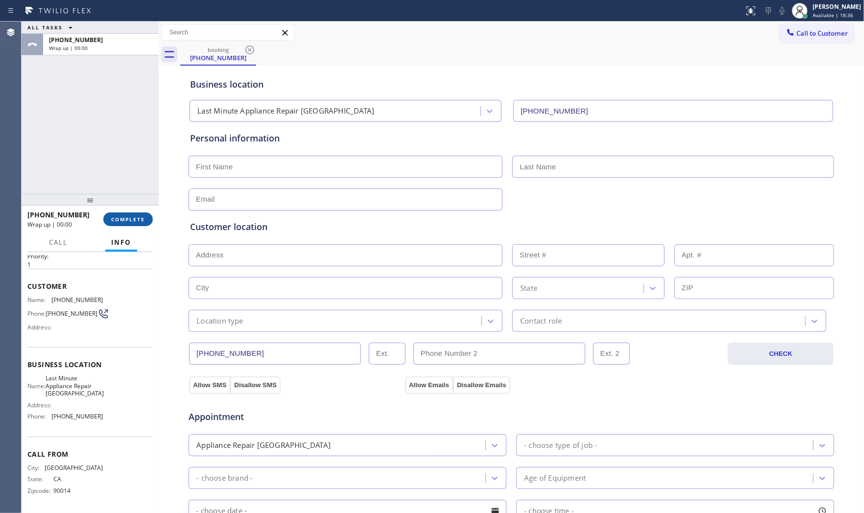
click at [128, 217] on span "COMPLETE" at bounding box center [128, 219] width 34 height 7
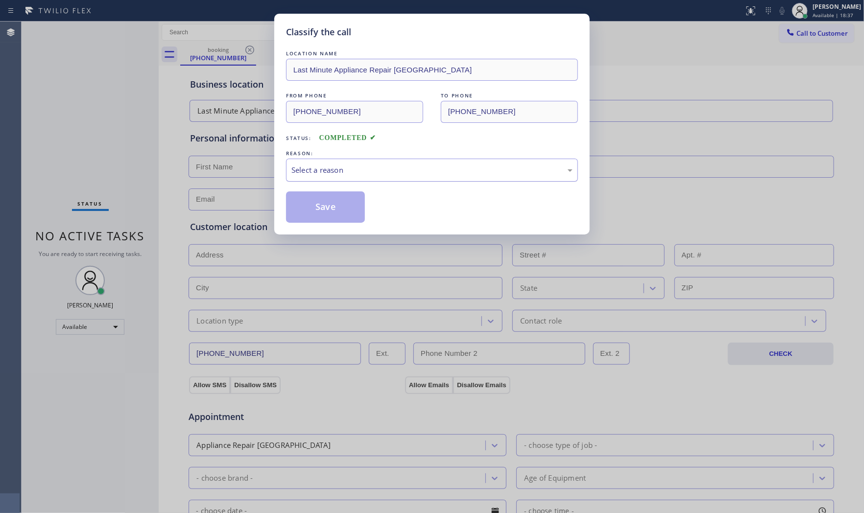
click at [378, 179] on div "Select a reason" at bounding box center [432, 170] width 292 height 23
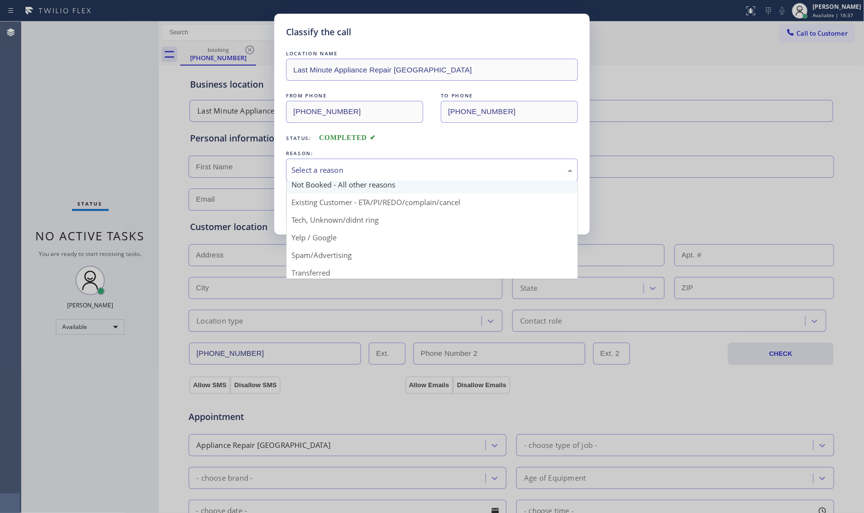
scroll to position [61, 0]
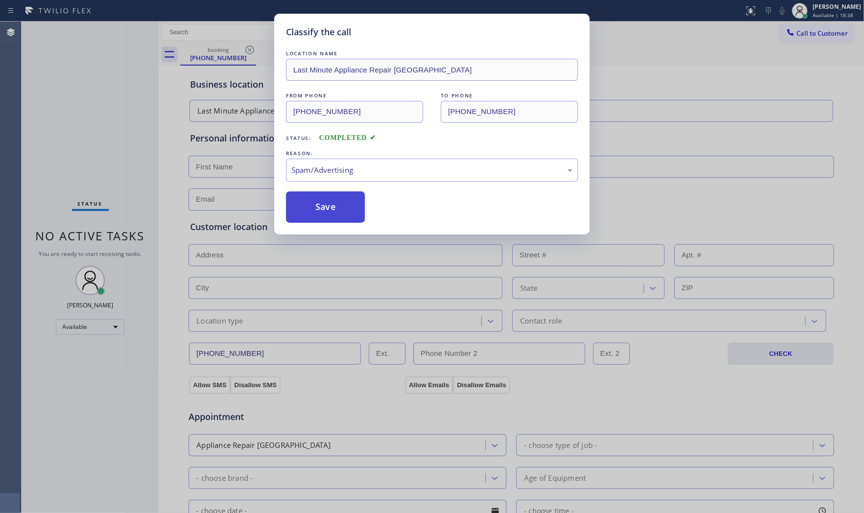
click at [323, 209] on button "Save" at bounding box center [325, 206] width 79 height 31
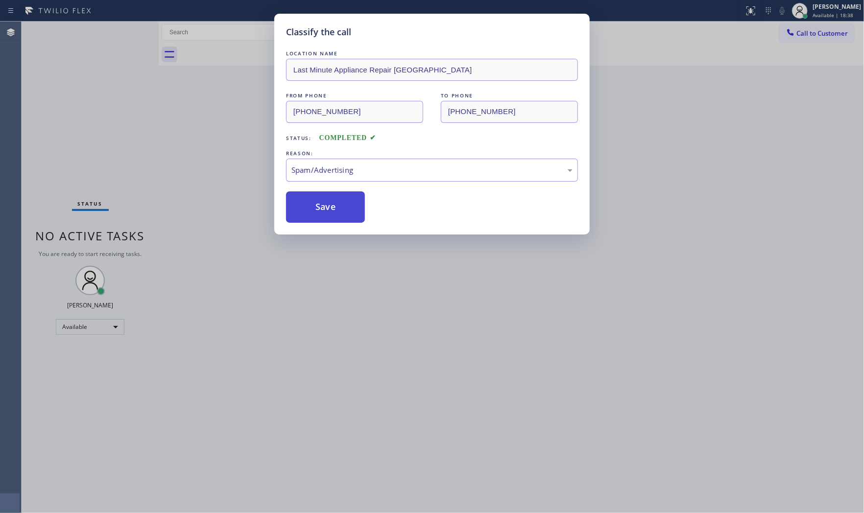
click at [323, 208] on button "Save" at bounding box center [325, 206] width 79 height 31
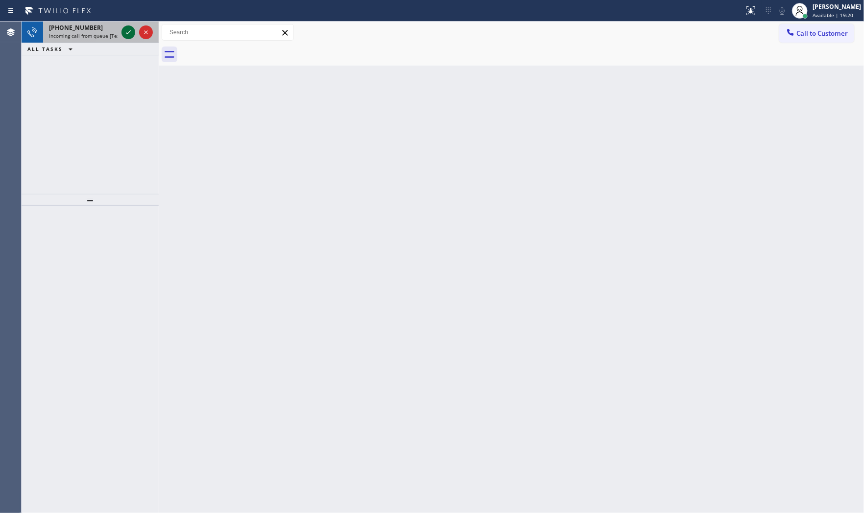
click at [129, 27] on icon at bounding box center [128, 32] width 12 height 12
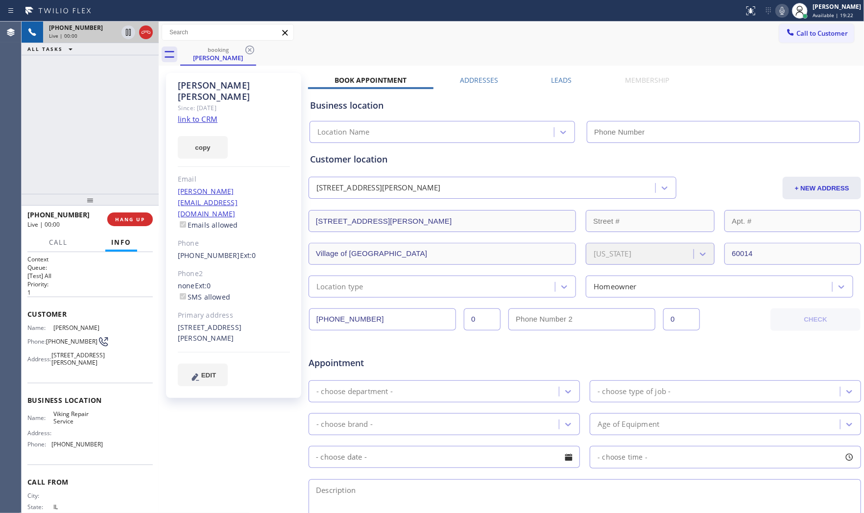
type input "(630) 791-5511"
click at [209, 114] on link "link to CRM" at bounding box center [198, 119] width 40 height 10
click at [776, 14] on icon at bounding box center [782, 11] width 12 height 12
click at [128, 32] on icon at bounding box center [128, 32] width 12 height 12
click at [781, 14] on icon at bounding box center [782, 11] width 12 height 12
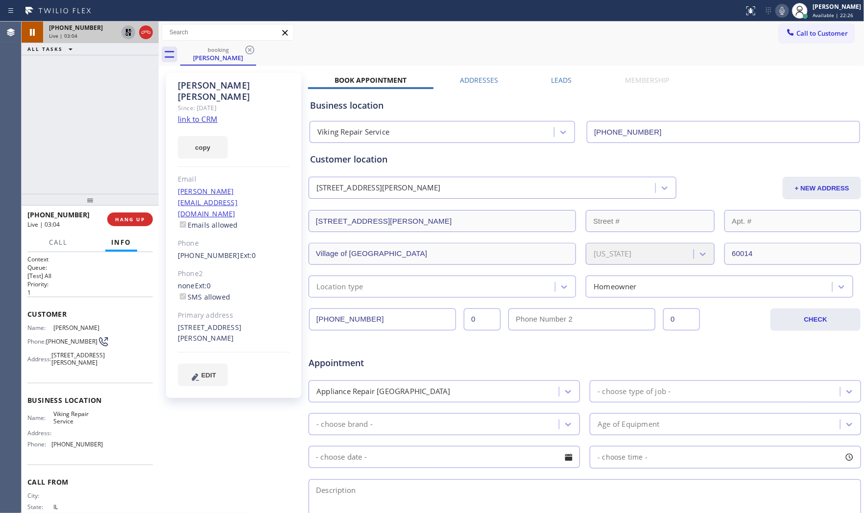
click at [128, 32] on icon at bounding box center [128, 32] width 12 height 12
click at [138, 217] on span "HANG UP" at bounding box center [130, 219] width 30 height 7
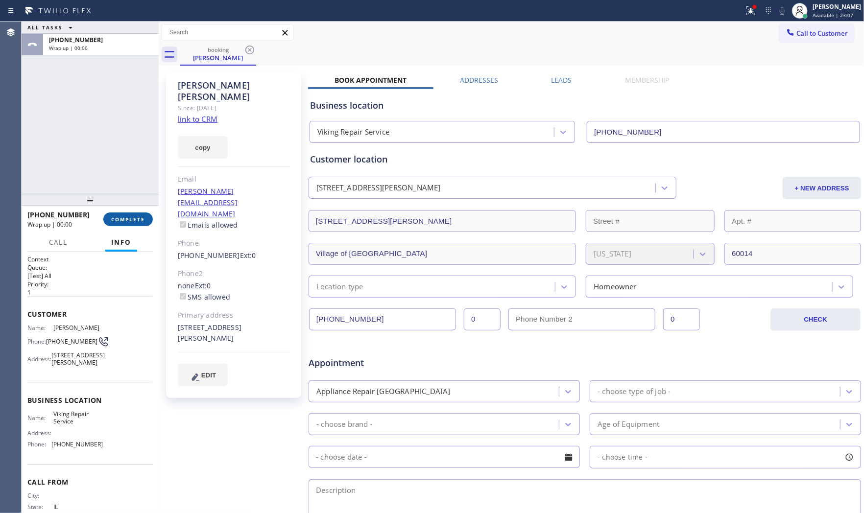
click at [138, 217] on span "COMPLETE" at bounding box center [128, 219] width 34 height 7
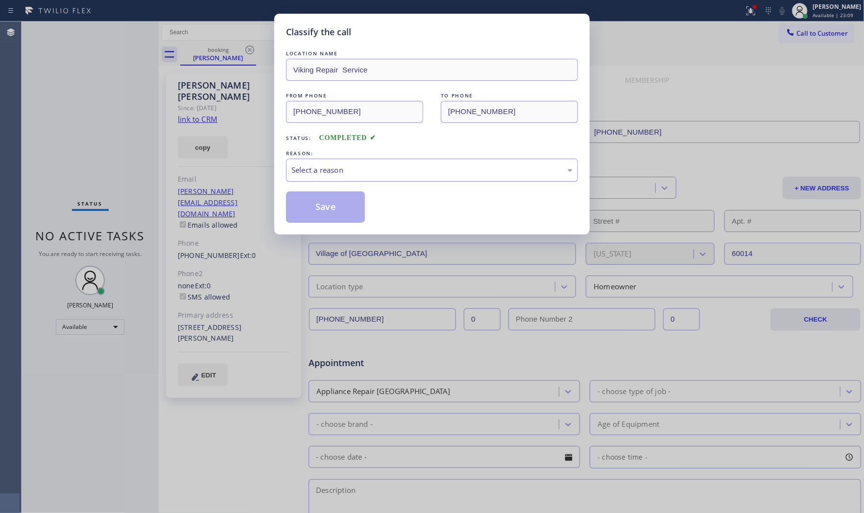
drag, startPoint x: 367, startPoint y: 173, endPoint x: 362, endPoint y: 180, distance: 8.0
click at [365, 177] on div "Select a reason" at bounding box center [432, 170] width 292 height 23
click at [317, 208] on button "Save" at bounding box center [325, 206] width 79 height 31
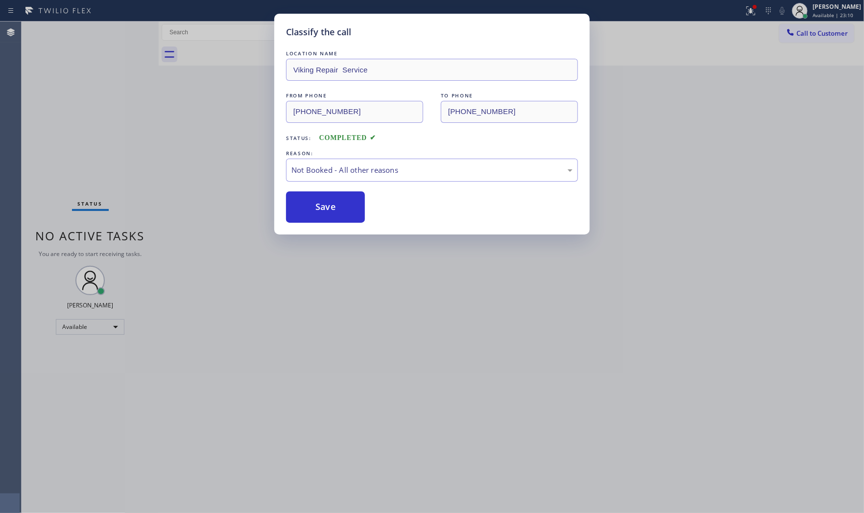
click at [317, 208] on button "Save" at bounding box center [325, 206] width 79 height 31
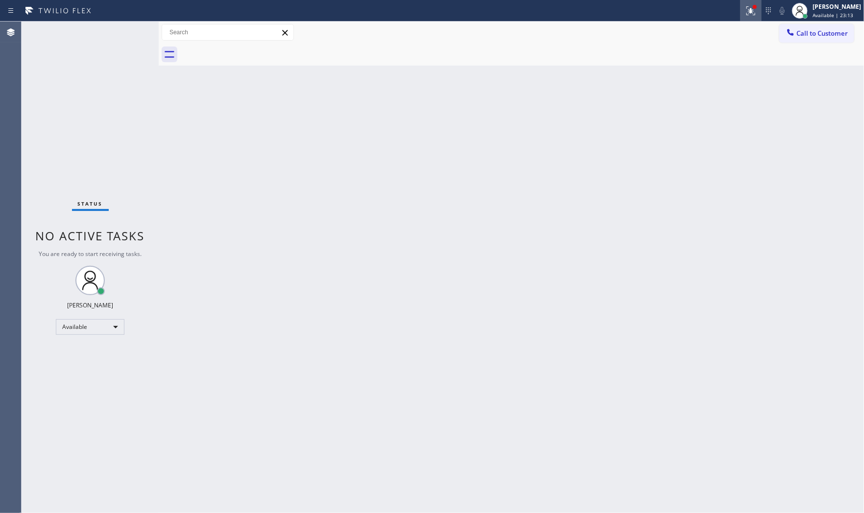
click at [742, 3] on button at bounding box center [751, 11] width 22 height 22
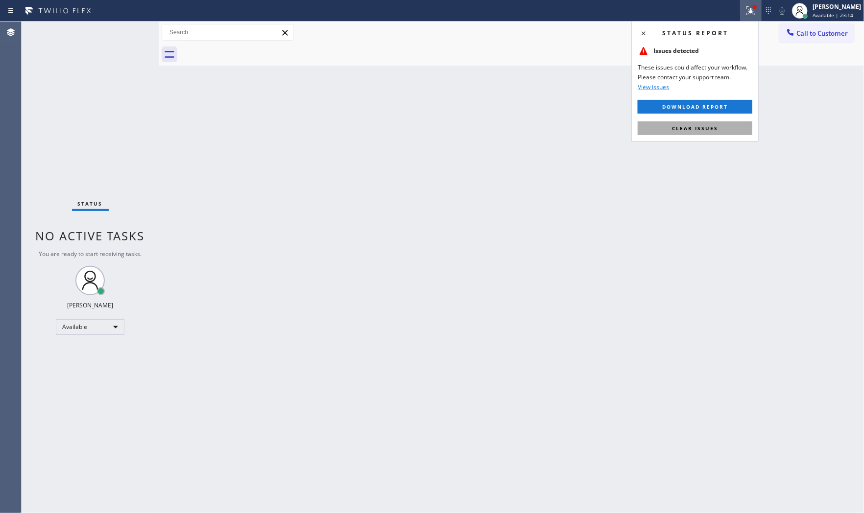
click at [710, 125] on span "Clear issues" at bounding box center [695, 128] width 46 height 7
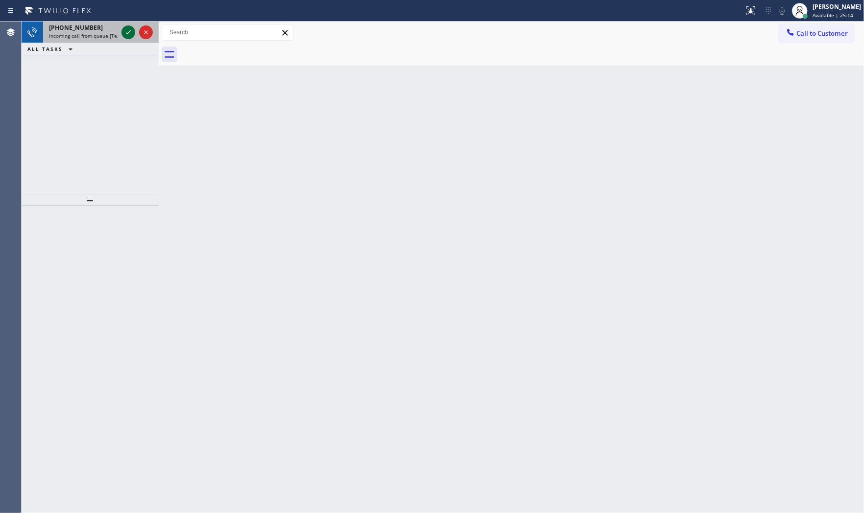
click at [124, 33] on icon at bounding box center [128, 32] width 12 height 12
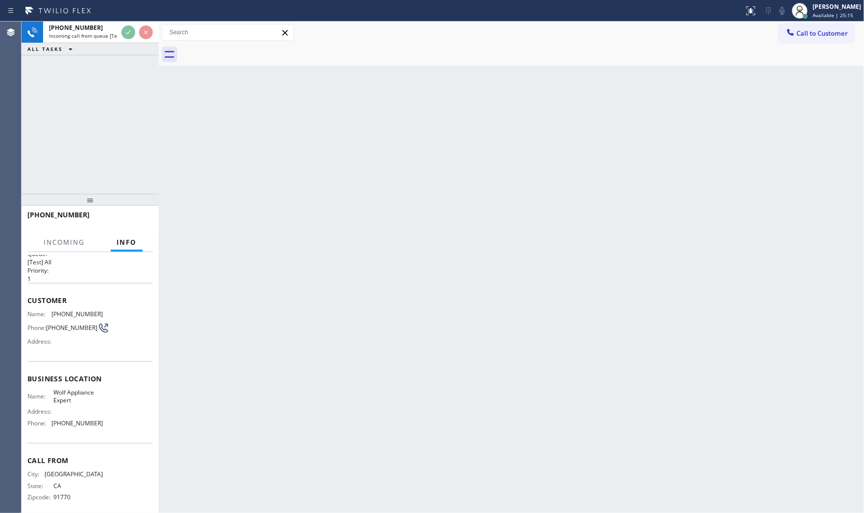
scroll to position [23, 0]
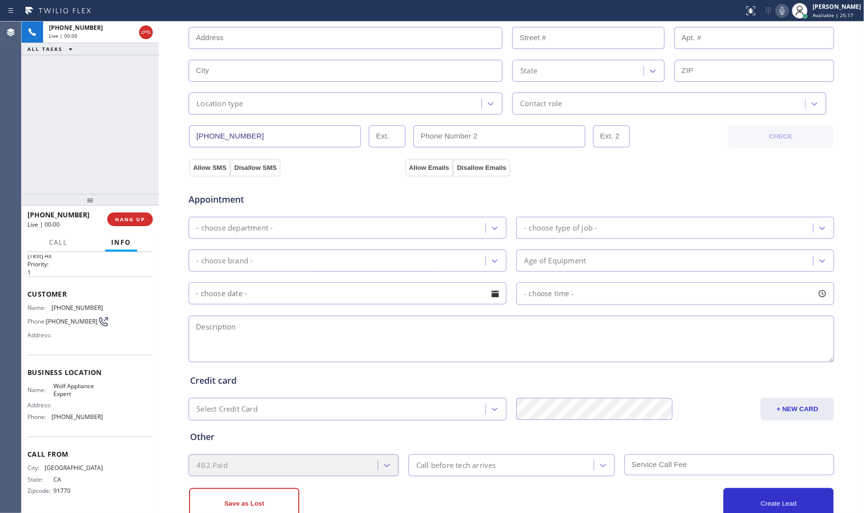
type input "(949) 536-9698"
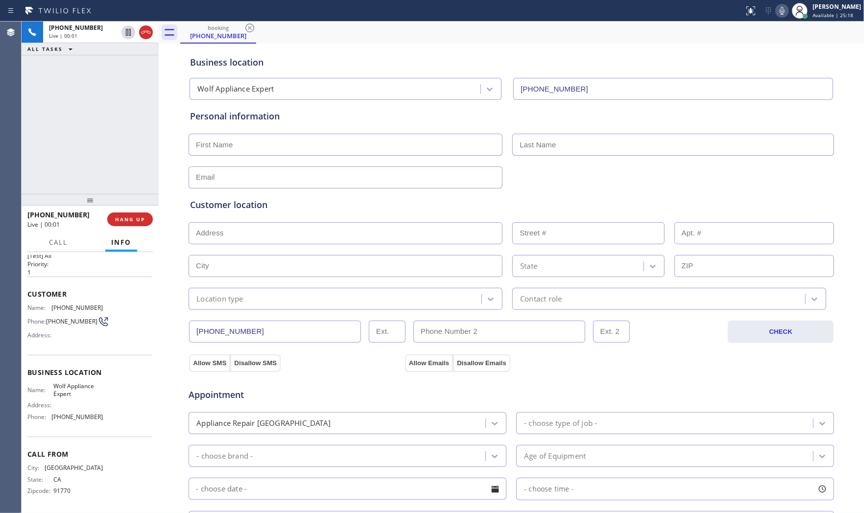
scroll to position [0, 0]
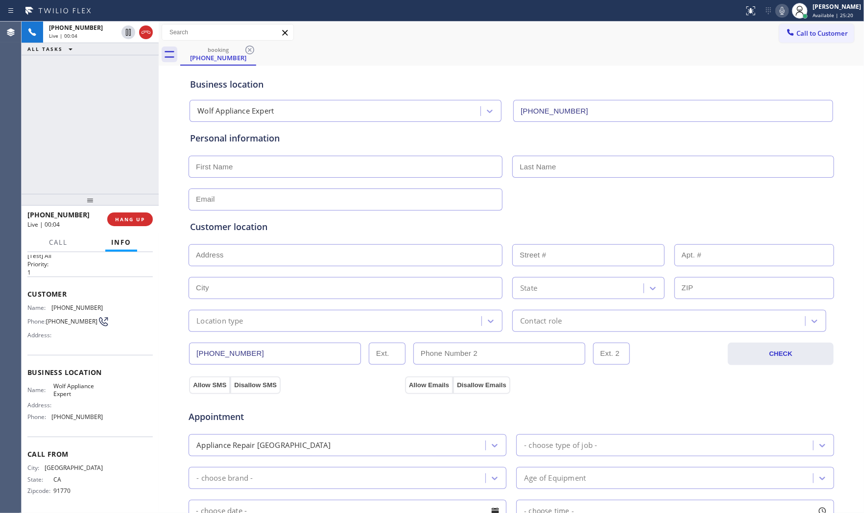
click at [780, 12] on icon at bounding box center [782, 11] width 5 height 8
click at [780, 9] on icon at bounding box center [782, 11] width 12 height 12
click at [777, 8] on icon at bounding box center [782, 11] width 12 height 12
click at [776, 12] on icon at bounding box center [782, 11] width 12 height 12
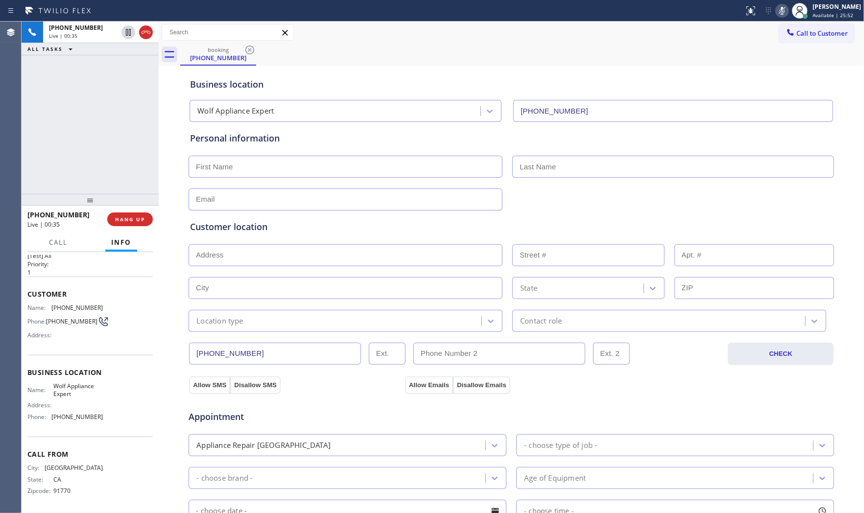
click at [776, 12] on icon at bounding box center [782, 11] width 12 height 12
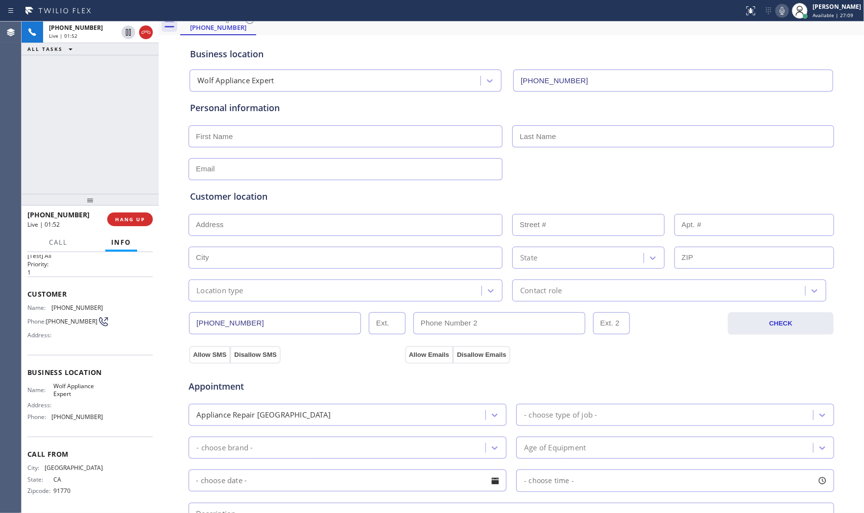
scroll to position [163, 0]
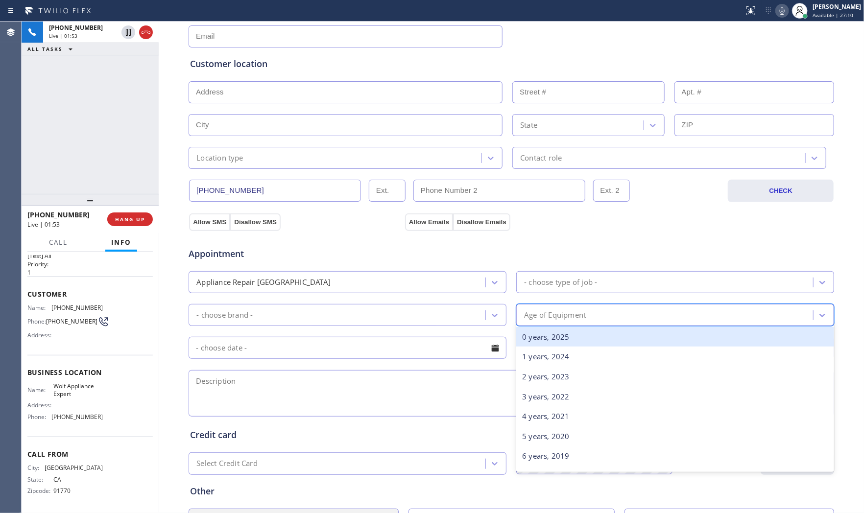
click at [596, 310] on div "Age of Equipment" at bounding box center [666, 315] width 294 height 17
click at [607, 246] on div "Appointment" at bounding box center [511, 248] width 647 height 25
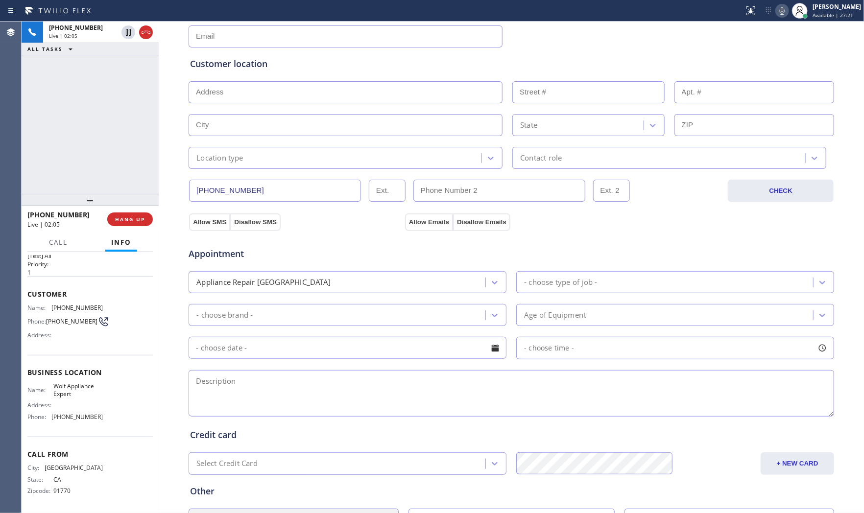
click at [782, 10] on icon at bounding box center [782, 11] width 12 height 12
click at [781, 8] on icon at bounding box center [782, 11] width 12 height 12
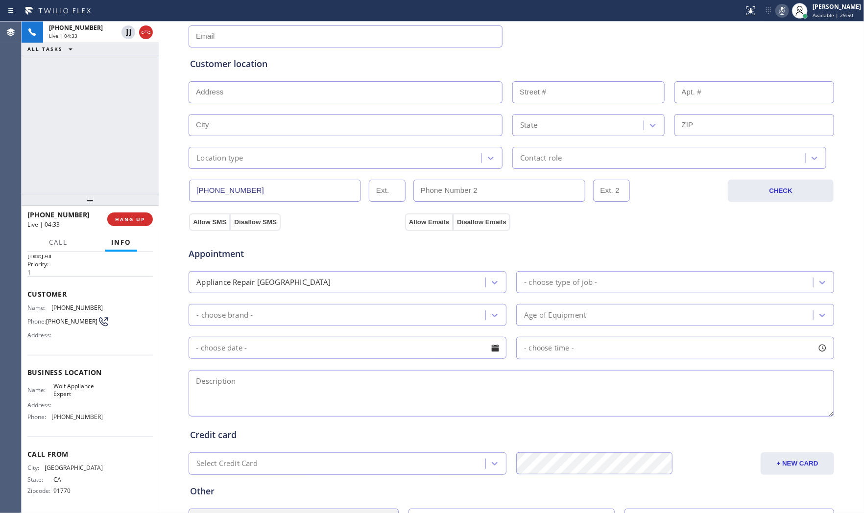
click at [781, 8] on rect at bounding box center [782, 9] width 7 height 7
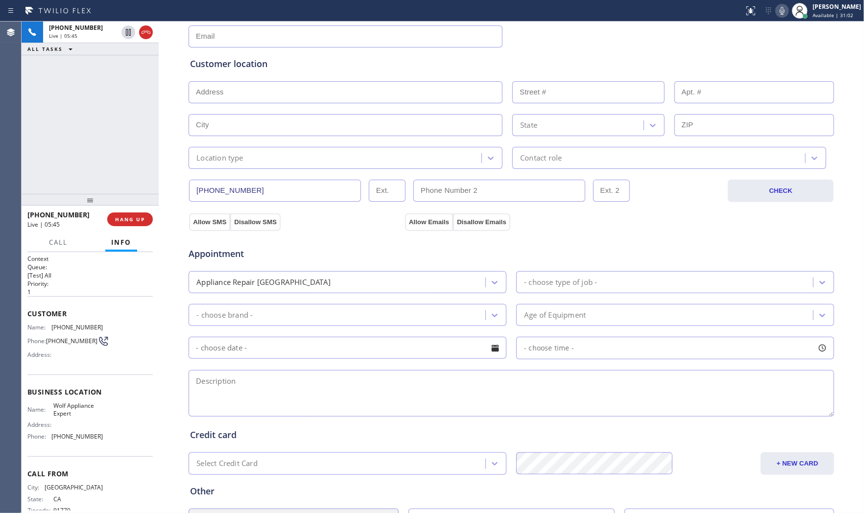
scroll to position [0, 0]
click at [80, 326] on span "(626) 523-4055" at bounding box center [76, 327] width 51 height 7
copy span "(626) 523-4055"
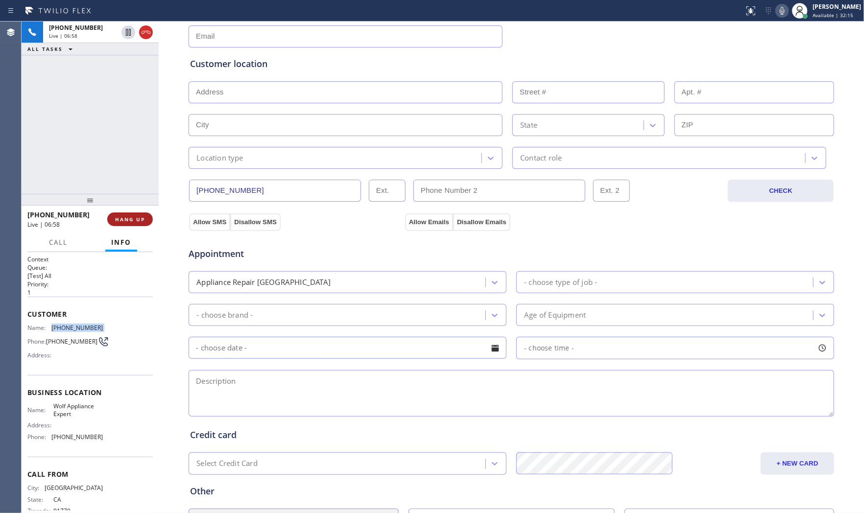
click at [142, 221] on span "HANG UP" at bounding box center [130, 219] width 30 height 7
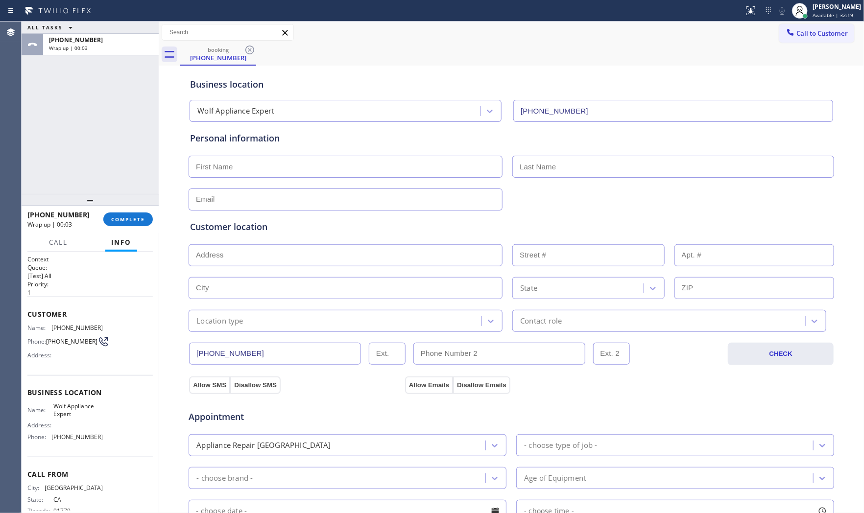
click at [293, 165] on input "text" at bounding box center [346, 167] width 314 height 22
paste input "Carrie"
type input "Carrie"
click at [532, 173] on input "text" at bounding box center [673, 167] width 322 height 22
paste input "Hill"
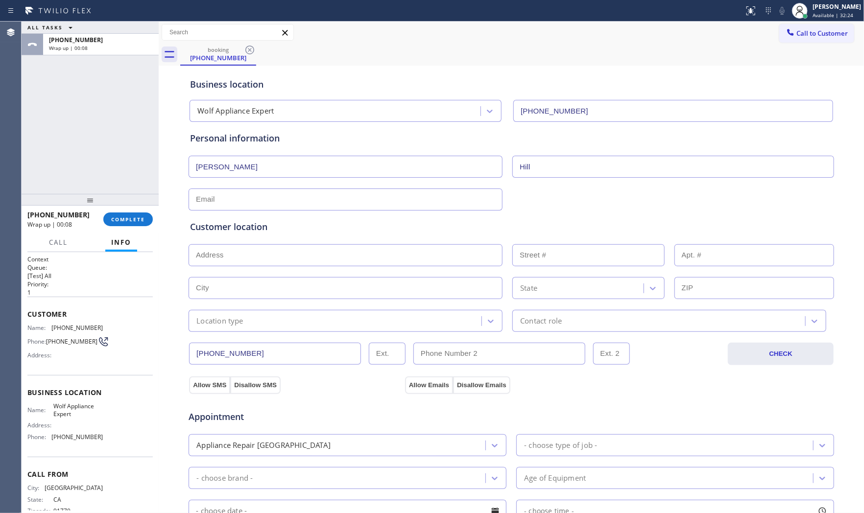
type input "Hill"
click at [305, 196] on input "text" at bounding box center [346, 200] width 314 height 22
paste input "bjhill03@gmail.com"
type input "bjhill03@gmail.com"
click at [510, 197] on div "bjhill03@gmail.com" at bounding box center [511, 199] width 647 height 24
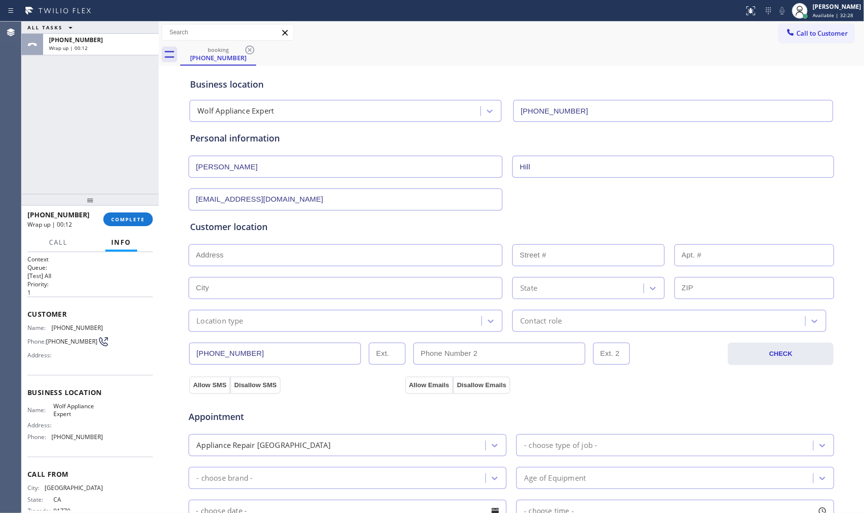
click at [302, 254] on input "text" at bounding box center [346, 255] width 314 height 22
paste input "3266 Daisy AveLong Beach, CA 90806, USA"
type input "3266 Daisy Ave"
type input "3266"
type input "Long Beach"
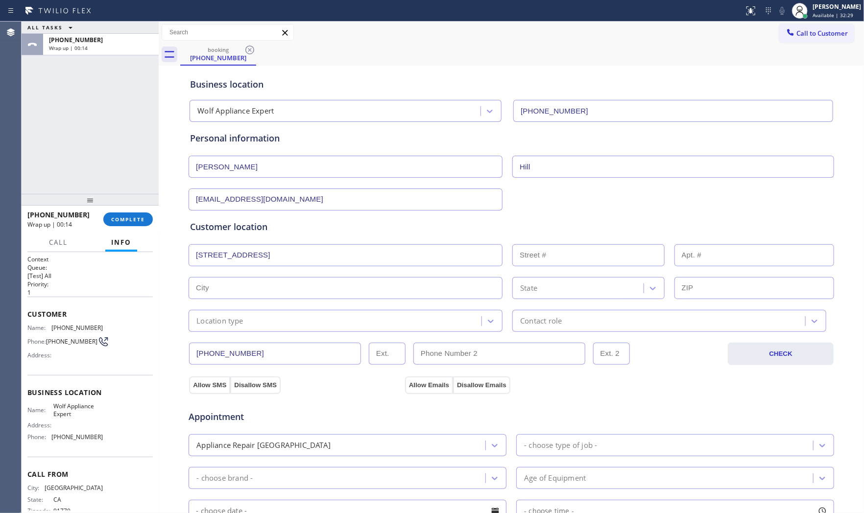
type input "90806"
click at [239, 325] on div "Location type" at bounding box center [219, 320] width 47 height 11
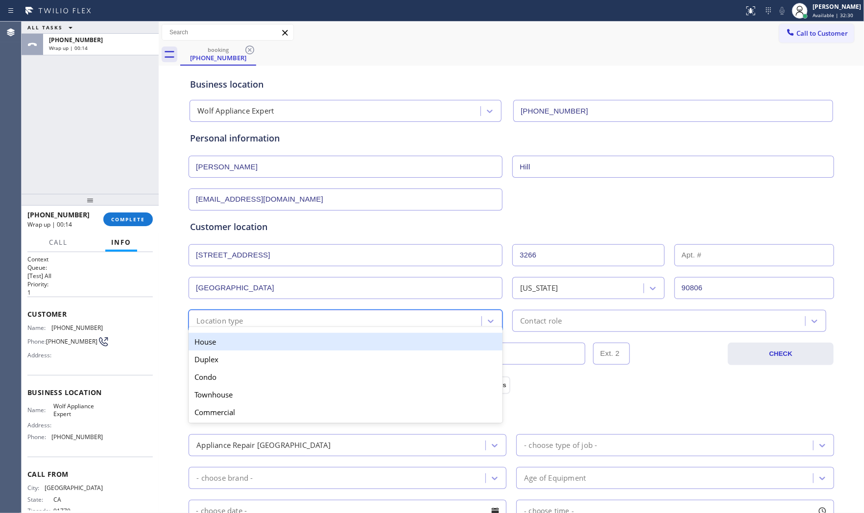
click at [232, 347] on div "House" at bounding box center [346, 342] width 314 height 18
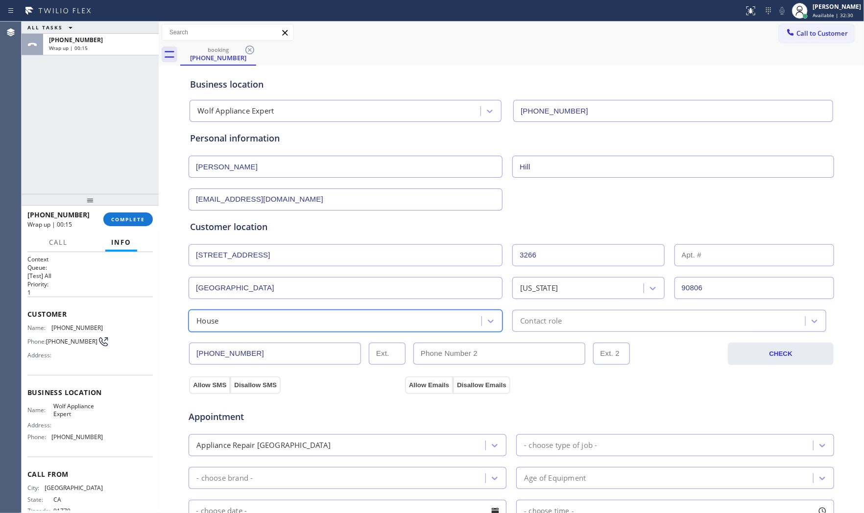
click at [578, 320] on div "Contact role" at bounding box center [660, 320] width 290 height 17
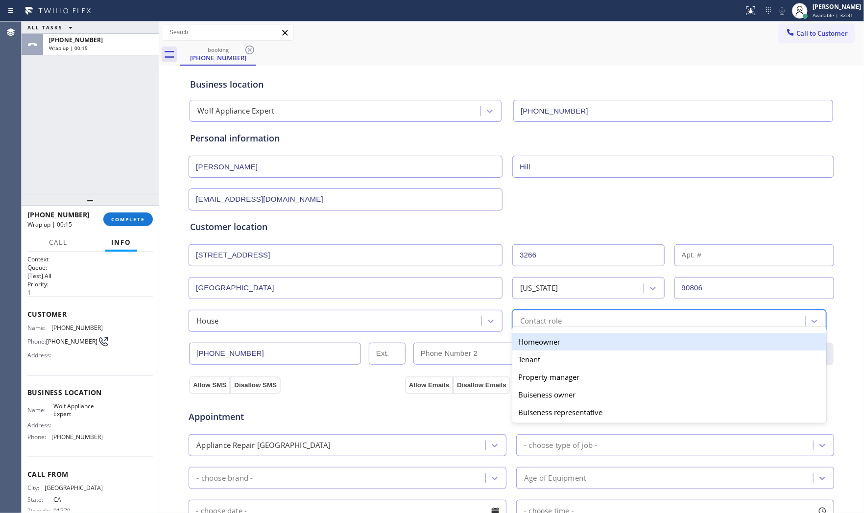
click at [556, 335] on div "Homeowner" at bounding box center [669, 342] width 314 height 18
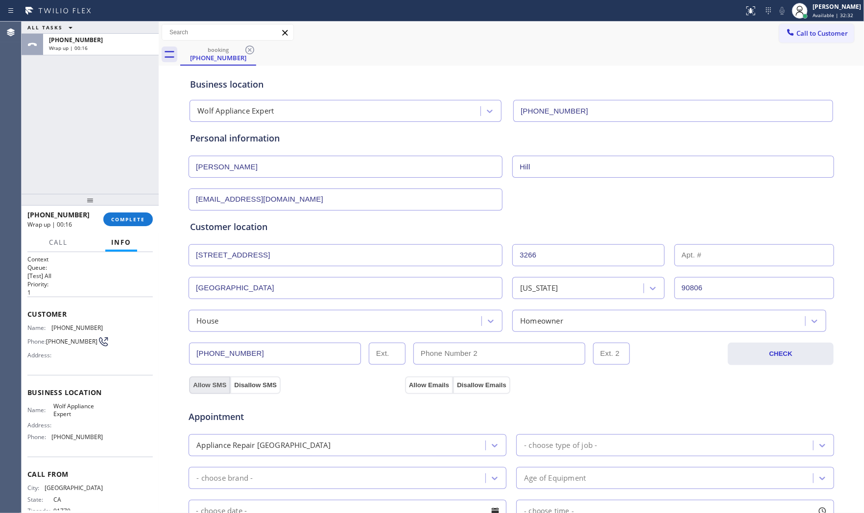
click at [209, 383] on button "Allow SMS" at bounding box center [209, 386] width 41 height 18
click at [407, 383] on button "Allow Emails" at bounding box center [429, 386] width 48 height 18
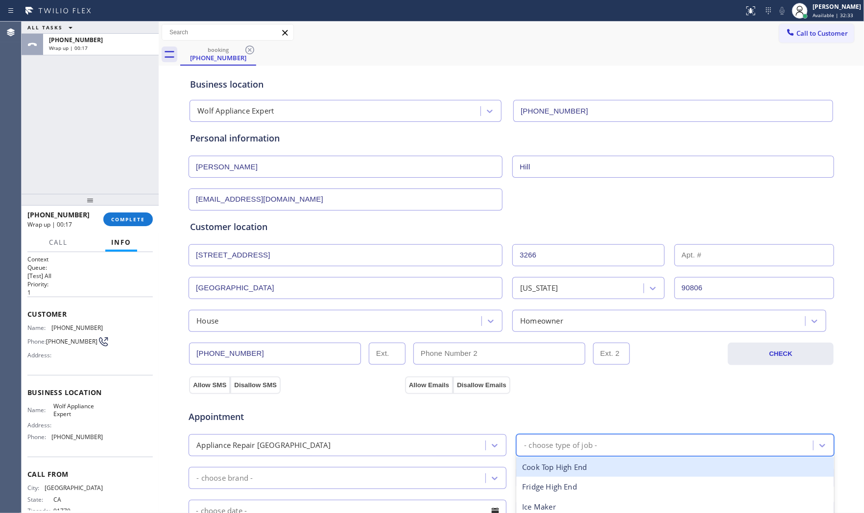
click at [559, 444] on div "- choose type of job -" at bounding box center [560, 445] width 73 height 11
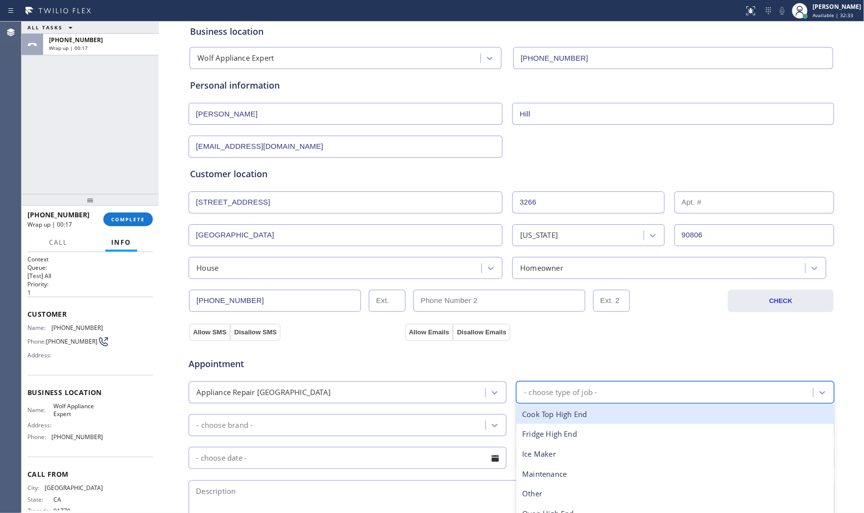
scroll to position [54, 0]
type input "w"
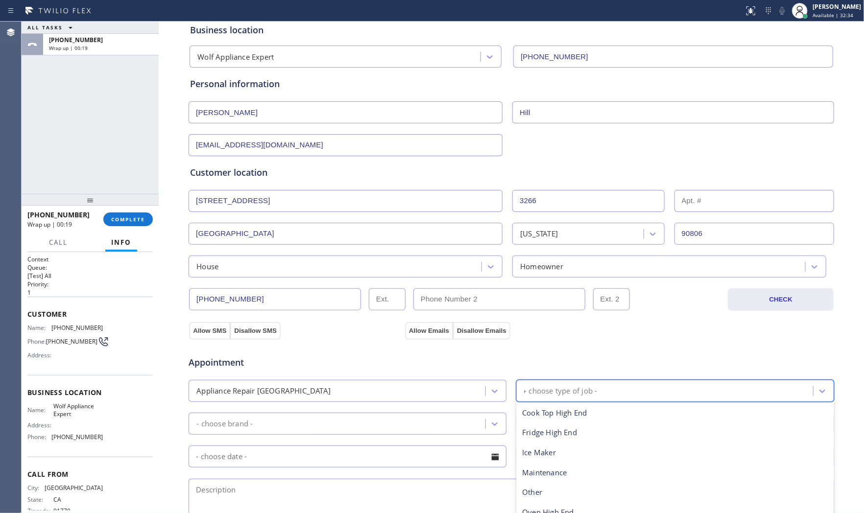
type input "ove"
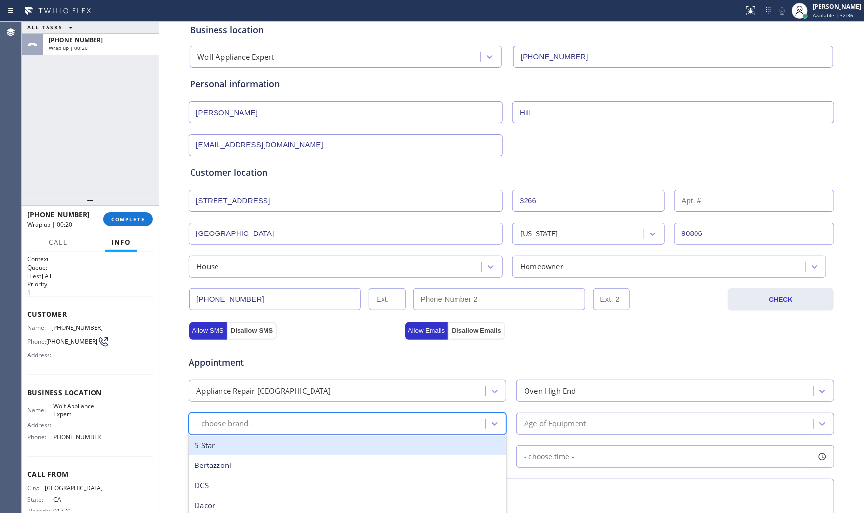
click at [347, 428] on div "- choose brand -" at bounding box center [338, 423] width 294 height 17
type input "w"
drag, startPoint x: 308, startPoint y: 446, endPoint x: 408, endPoint y: 443, distance: 100.4
click at [309, 446] on div "Wolf" at bounding box center [348, 446] width 318 height 20
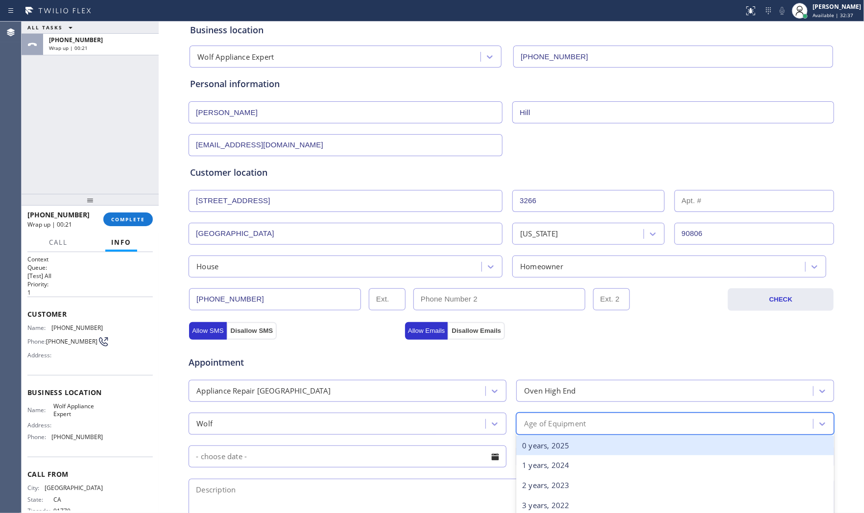
click at [569, 427] on div "Age of Equipment" at bounding box center [555, 423] width 62 height 11
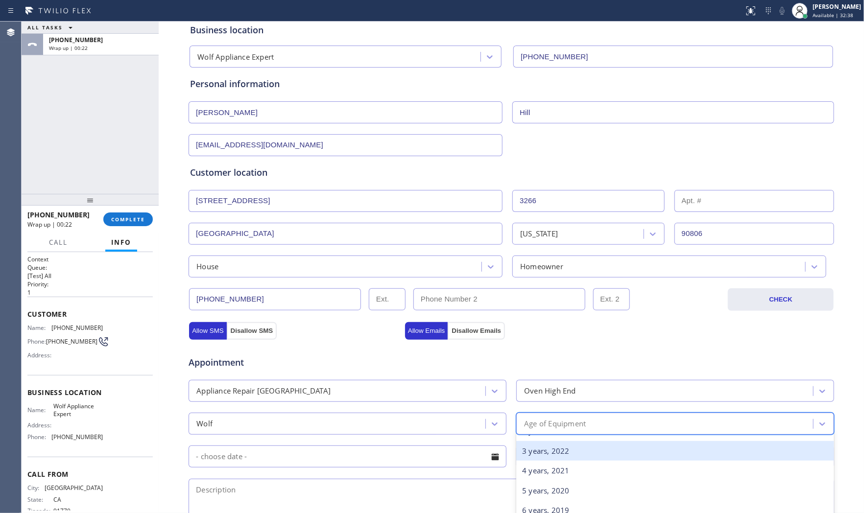
click at [555, 456] on div "3 years, 2022" at bounding box center [675, 451] width 318 height 20
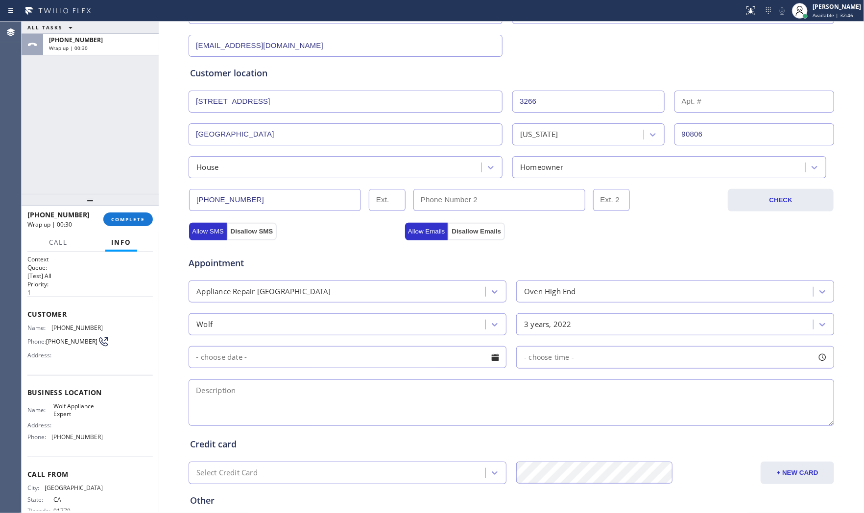
scroll to position [163, 0]
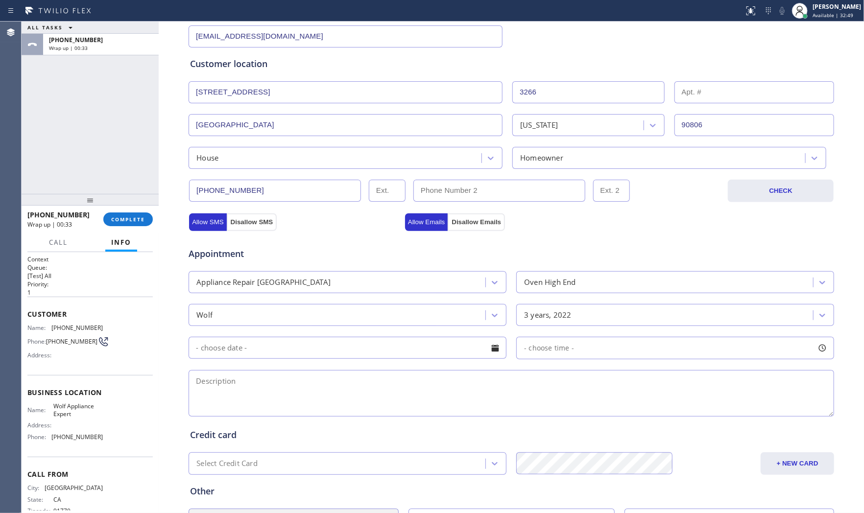
click at [78, 414] on span "Wolf Appliance Expert" at bounding box center [77, 410] width 49 height 15
copy span "Wolf Appliance Expert"
click at [329, 399] on textarea at bounding box center [511, 393] width 645 height 47
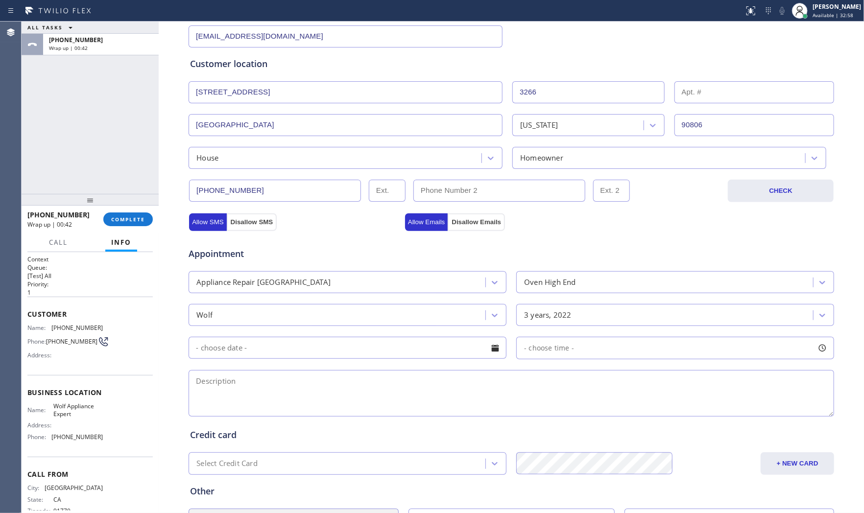
paste textarea "2-5 noscf Wolf Oven | one of the igniter is out | 2022 not underwarranty | hous…"
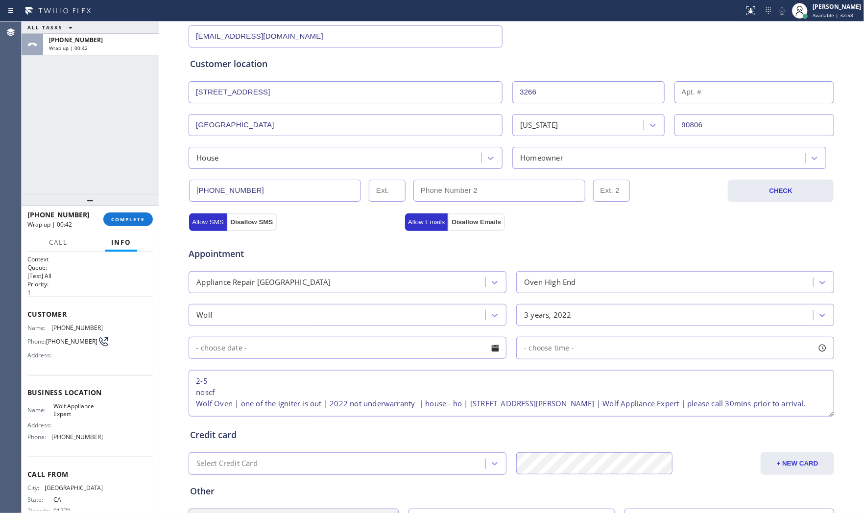
scroll to position [15, 0]
type textarea "2-5 noscf Wolf Oven | one of the igniter is out | 2022 not underwarranty | hous…"
click at [334, 353] on input "text" at bounding box center [348, 348] width 318 height 22
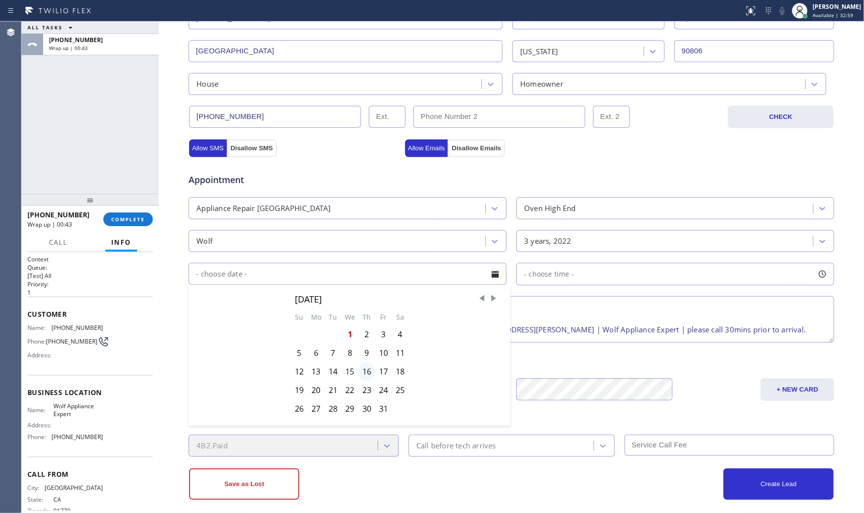
scroll to position [245, 0]
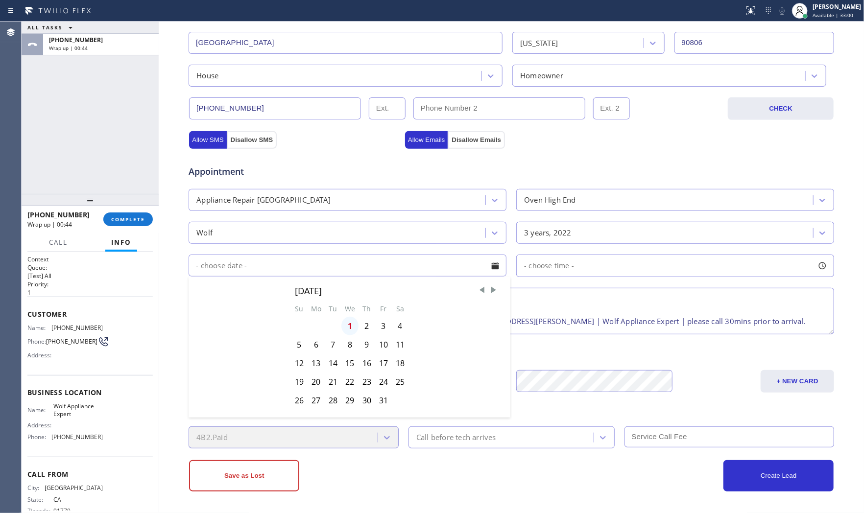
click at [351, 327] on div "1" at bounding box center [349, 326] width 17 height 19
type input "[DATE]"
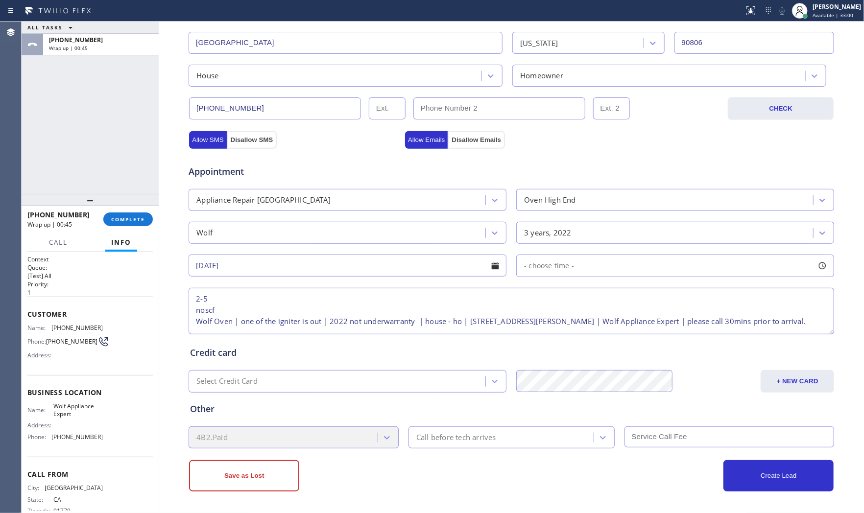
click at [570, 267] on div "- choose time -" at bounding box center [675, 266] width 318 height 23
drag, startPoint x: 608, startPoint y: 327, endPoint x: 730, endPoint y: 320, distance: 122.1
click at [731, 320] on div at bounding box center [737, 325] width 12 height 21
click at [520, 327] on div "FROM TILL 8:00 AM 5:00 PM" at bounding box center [667, 312] width 303 height 71
drag, startPoint x: 522, startPoint y: 327, endPoint x: 658, endPoint y: 326, distance: 136.6
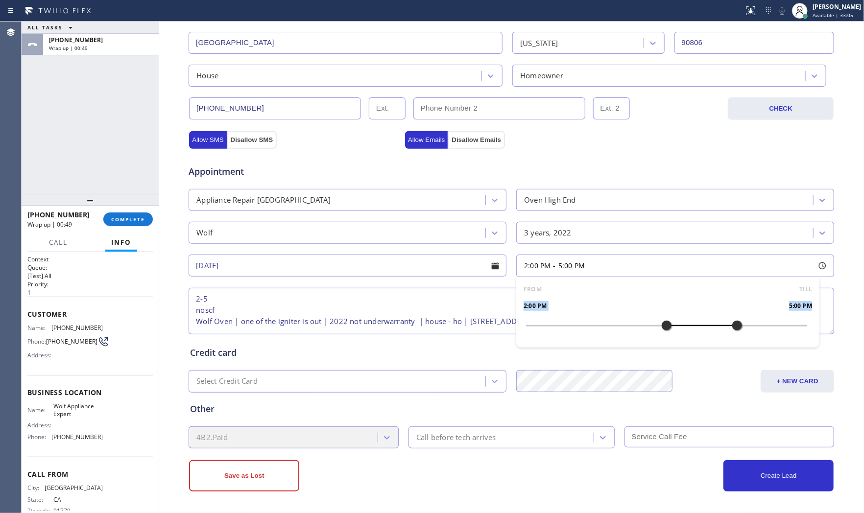
click at [661, 326] on div at bounding box center [667, 325] width 12 height 21
click at [428, 345] on div "Credit card Select Credit Card + NEW CARD CANCEL SAVE" at bounding box center [511, 364] width 646 height 56
click at [442, 427] on div "Call before tech arrives" at bounding box center [511, 438] width 206 height 22
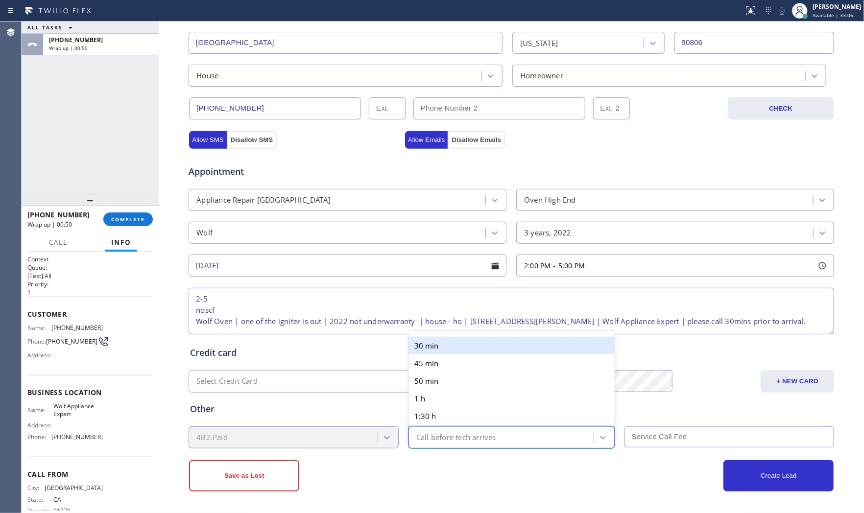
click at [442, 350] on div "30 min" at bounding box center [511, 346] width 206 height 18
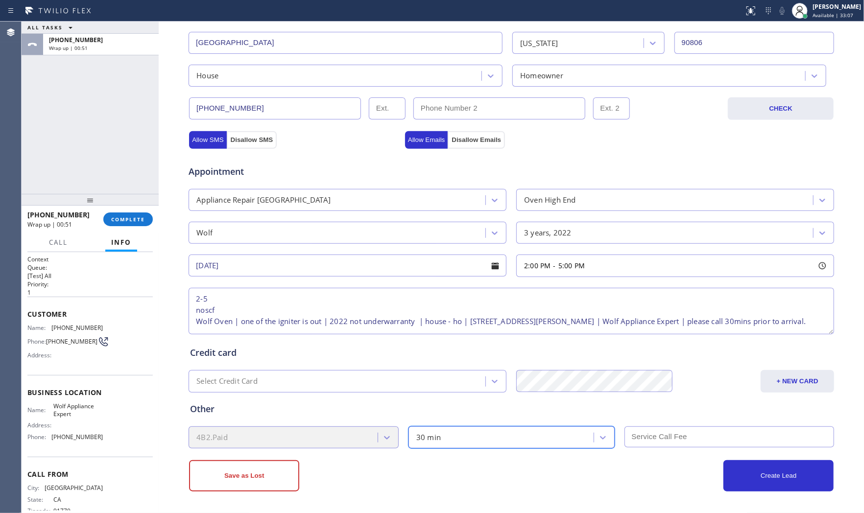
click at [657, 449] on div "Save as Lost Create Lead" at bounding box center [511, 470] width 646 height 43
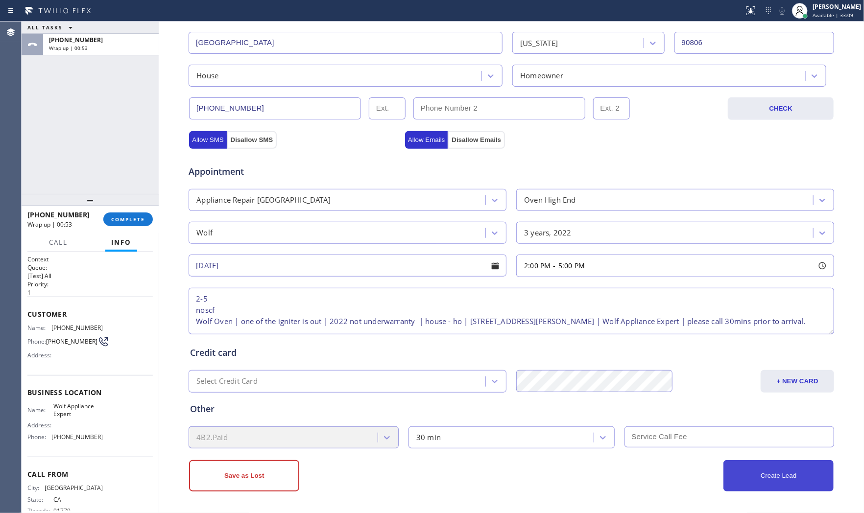
click at [740, 479] on button "Create Lead" at bounding box center [778, 475] width 110 height 31
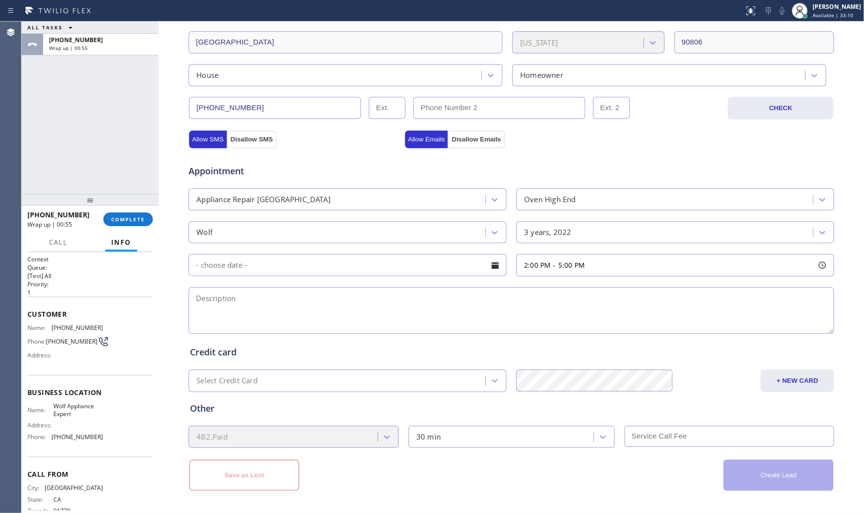
scroll to position [0, 0]
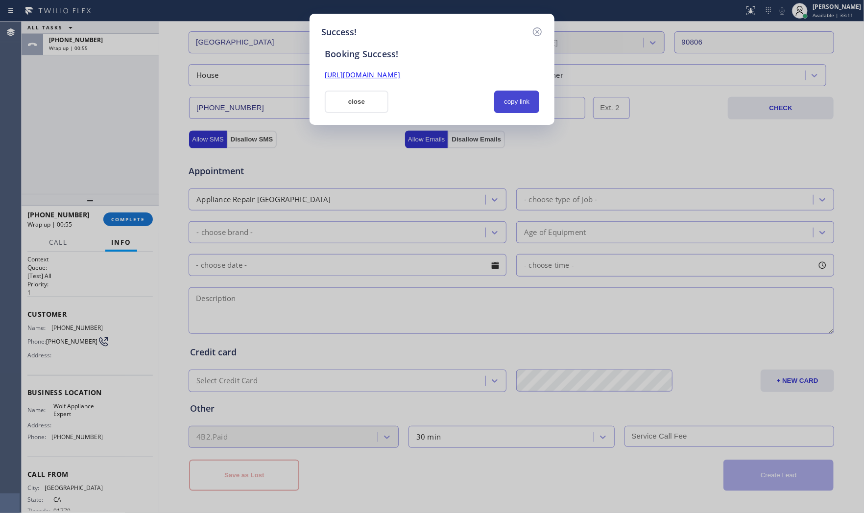
click at [521, 107] on button "copy link" at bounding box center [516, 102] width 45 height 23
click at [351, 109] on button "close" at bounding box center [357, 102] width 64 height 23
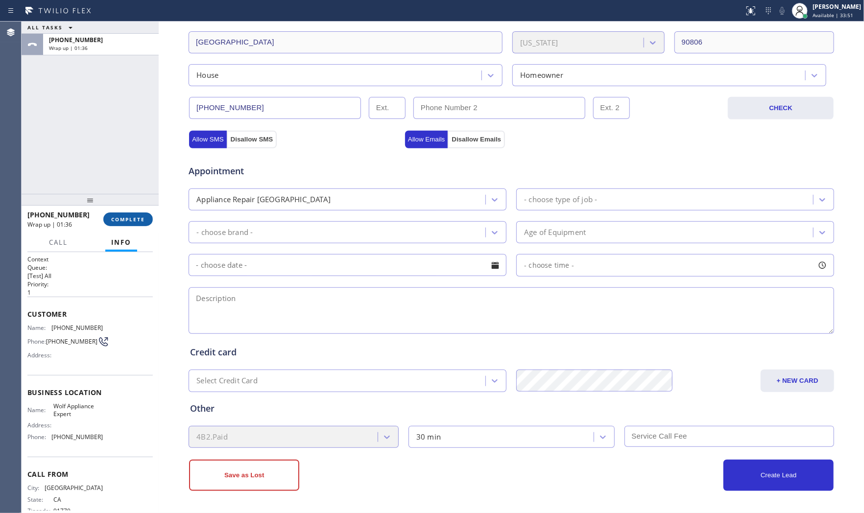
click at [128, 221] on span "COMPLETE" at bounding box center [128, 219] width 34 height 7
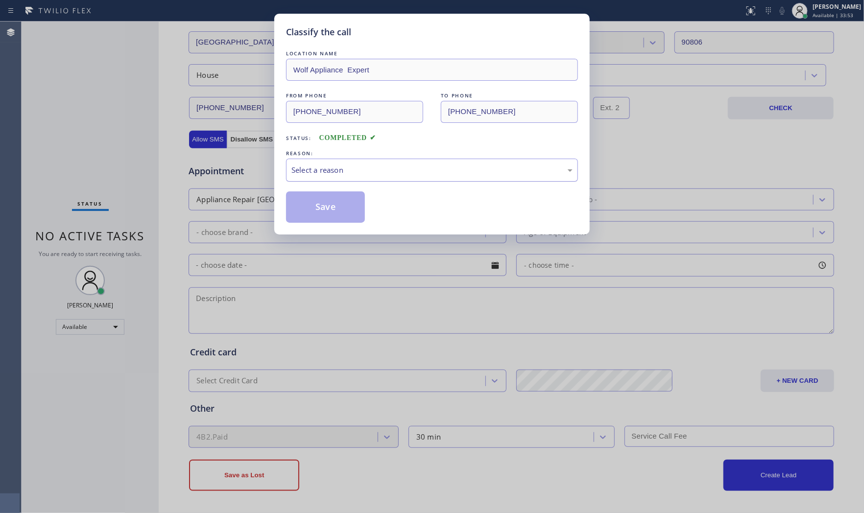
drag, startPoint x: 356, startPoint y: 170, endPoint x: 353, endPoint y: 178, distance: 8.3
click at [355, 174] on div "Select a reason" at bounding box center [431, 170] width 281 height 11
click at [327, 206] on button "Save" at bounding box center [325, 206] width 79 height 31
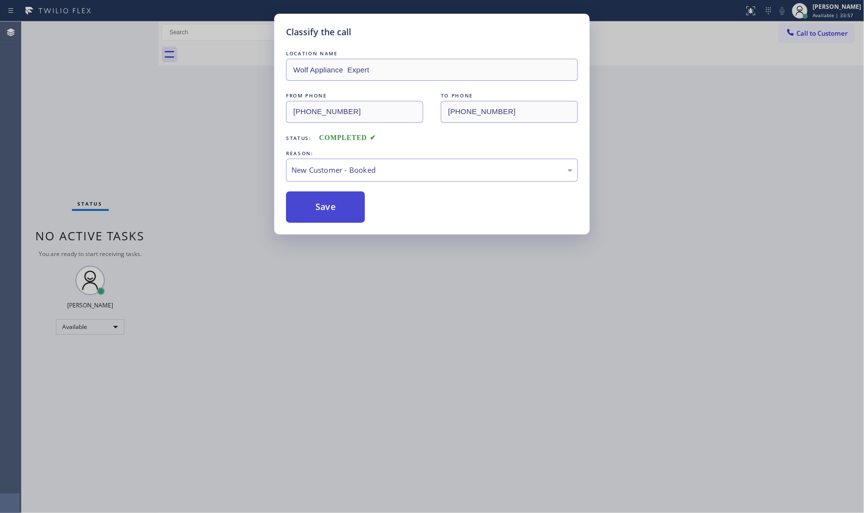
click at [327, 206] on button "Save" at bounding box center [325, 206] width 79 height 31
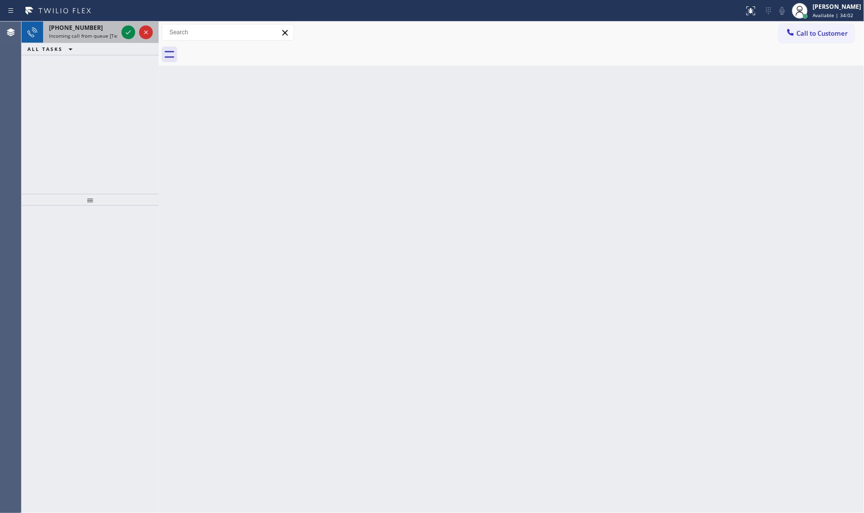
click at [86, 25] on span "+18188508892" at bounding box center [76, 28] width 54 height 8
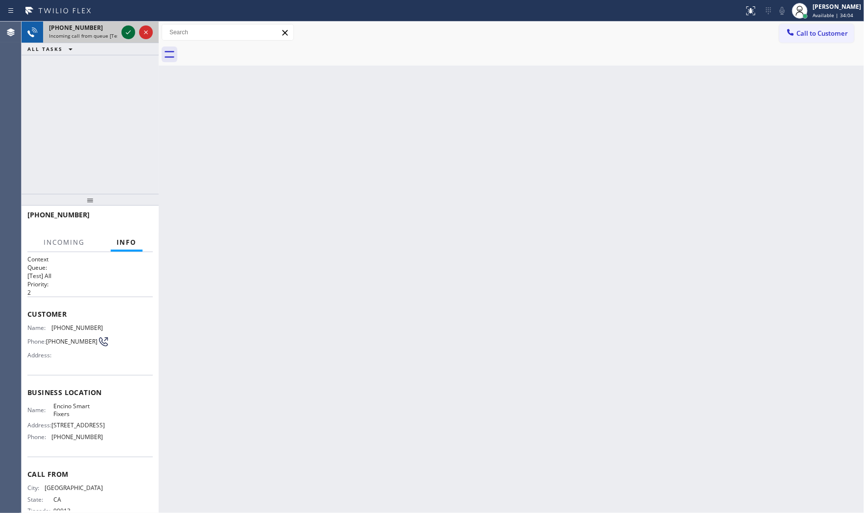
drag, startPoint x: 118, startPoint y: 28, endPoint x: 123, endPoint y: 30, distance: 5.1
click at [120, 29] on div "+18188508892 Incoming call from queue [Test] All" at bounding box center [90, 33] width 137 height 22
click at [123, 30] on icon at bounding box center [128, 32] width 12 height 12
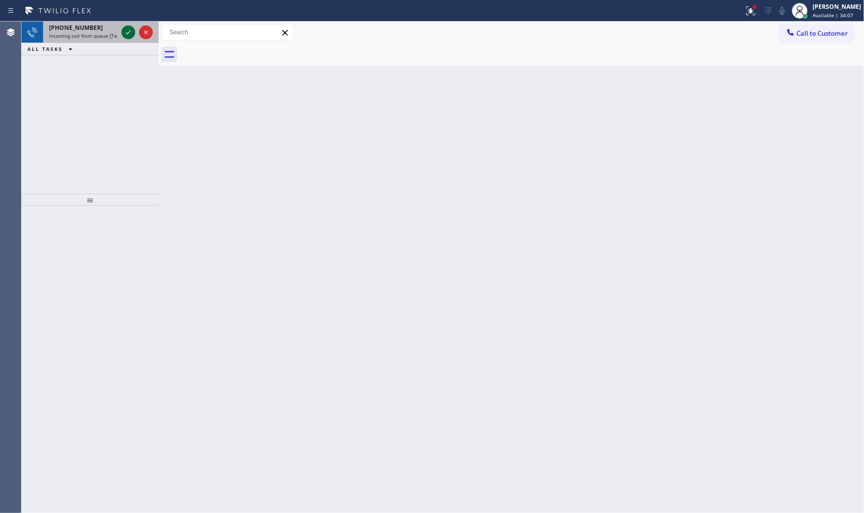
click at [120, 27] on div at bounding box center [136, 33] width 35 height 22
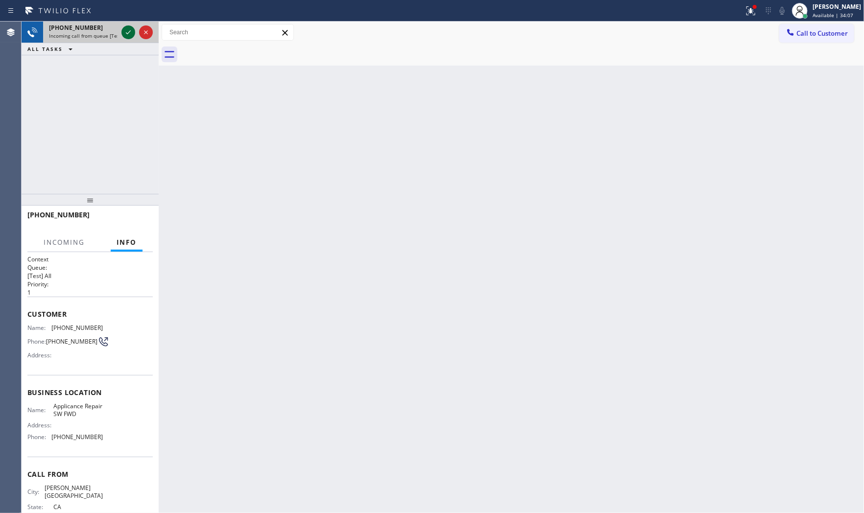
click at [126, 30] on icon at bounding box center [128, 32] width 12 height 12
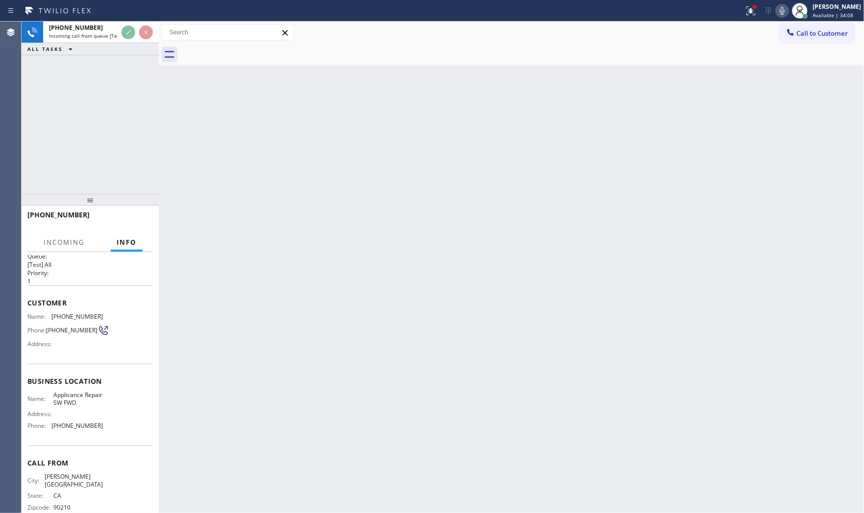
scroll to position [23, 0]
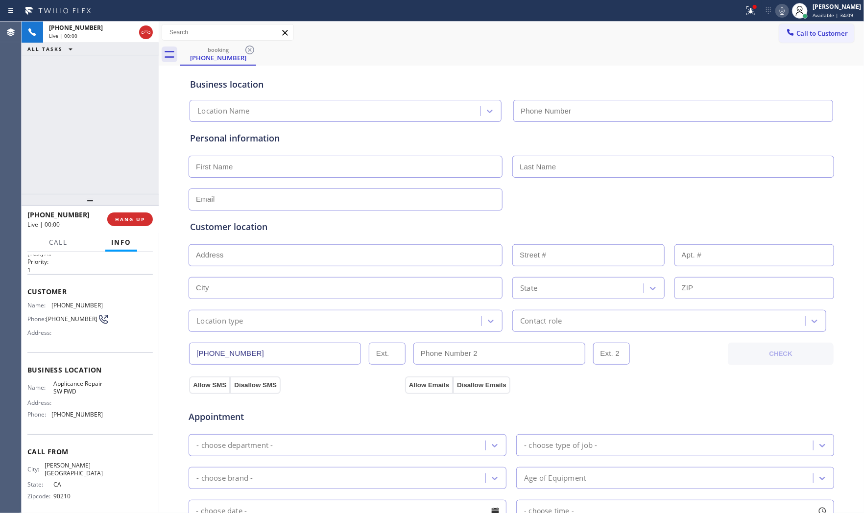
type input "[PHONE_NUMBER]"
click at [752, 8] on div at bounding box center [755, 7] width 6 height 6
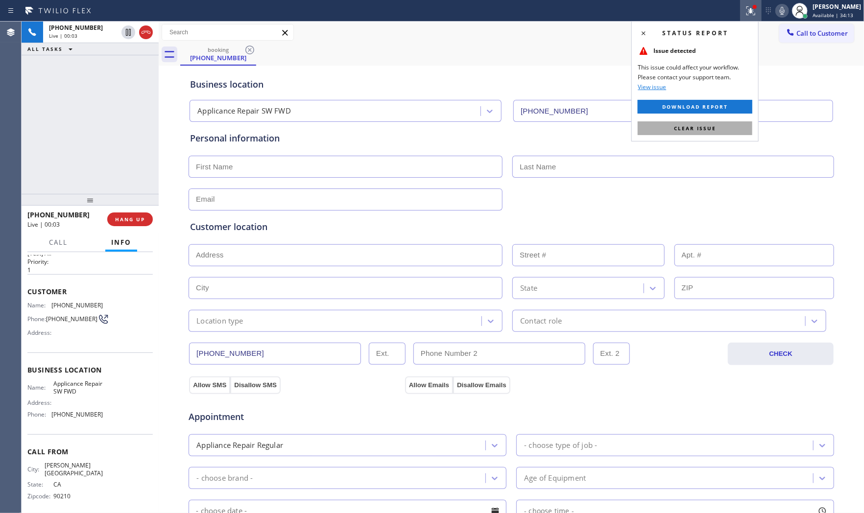
click at [712, 125] on span "Clear issue" at bounding box center [695, 128] width 42 height 7
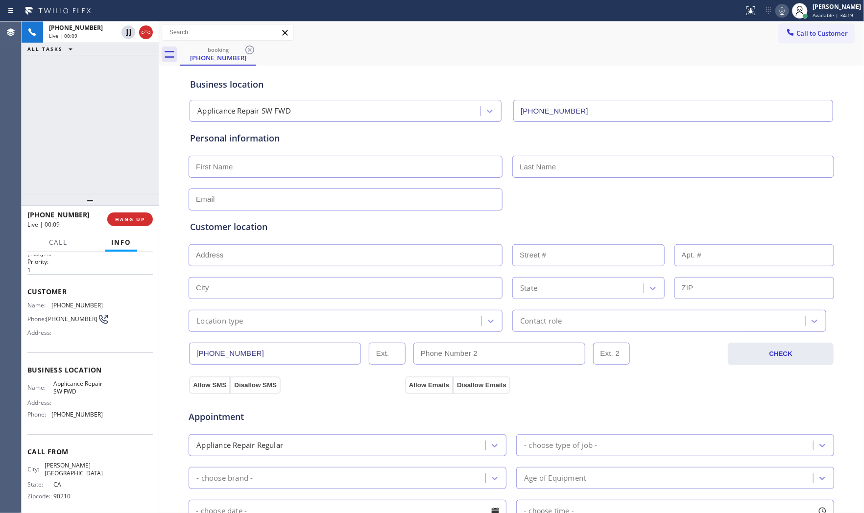
click at [784, 12] on icon at bounding box center [782, 11] width 12 height 12
click at [783, 12] on icon at bounding box center [782, 11] width 12 height 12
click at [780, 15] on icon at bounding box center [782, 11] width 12 height 12
click at [130, 31] on icon at bounding box center [128, 32] width 12 height 12
click at [776, 17] on div "Status report No issues detected If you experience an issue, please download th…" at bounding box center [802, 11] width 124 height 22
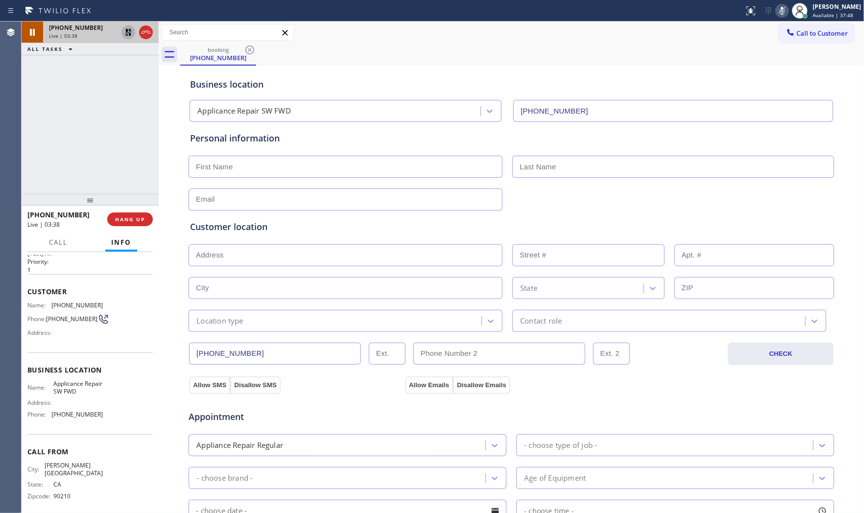
click at [780, 12] on icon at bounding box center [782, 11] width 12 height 12
click at [126, 32] on icon at bounding box center [128, 32] width 7 height 7
drag, startPoint x: 628, startPoint y: 33, endPoint x: 622, endPoint y: 31, distance: 6.2
click at [628, 33] on div "Call to Customer Outbound call Location Search location Your caller id phone nu…" at bounding box center [511, 32] width 705 height 17
click at [778, 16] on icon at bounding box center [782, 11] width 12 height 12
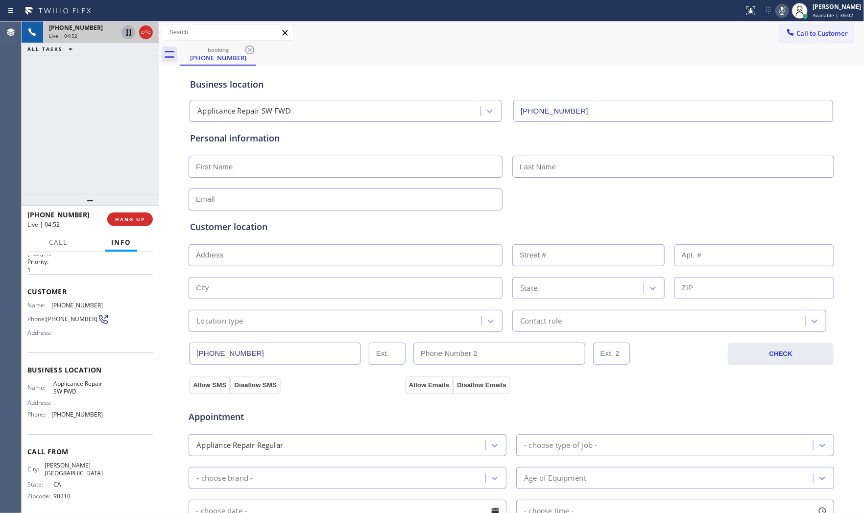
click at [780, 14] on icon at bounding box center [782, 11] width 5 height 8
click at [776, 12] on icon at bounding box center [782, 11] width 12 height 12
click at [779, 12] on rect at bounding box center [782, 9] width 7 height 7
click at [82, 305] on span "(310) 651-1679" at bounding box center [76, 305] width 51 height 7
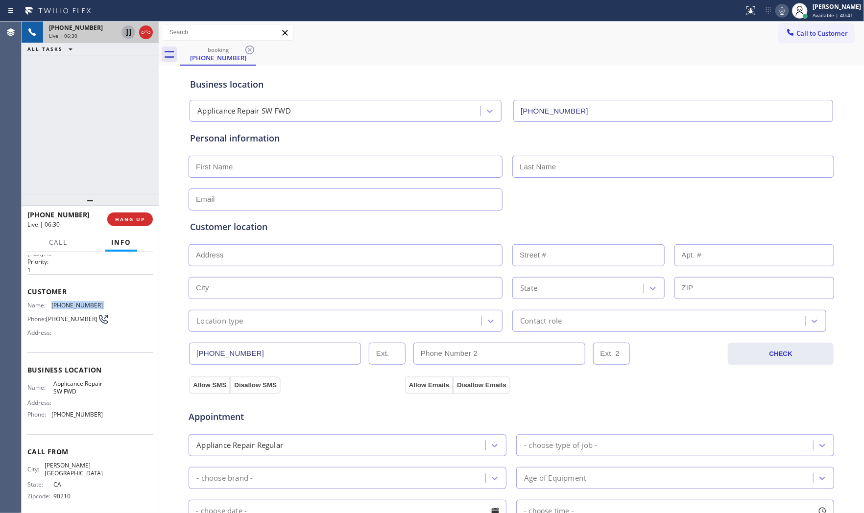
click at [82, 305] on span "(310) 651-1679" at bounding box center [76, 305] width 51 height 7
copy span "(310) 651-1679"
click at [141, 221] on span "HANG UP" at bounding box center [130, 219] width 30 height 7
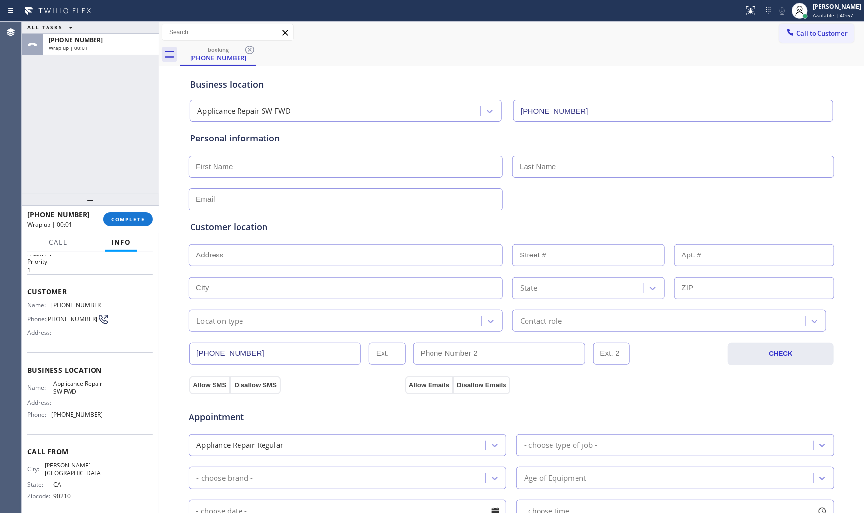
click at [302, 171] on input "text" at bounding box center [346, 167] width 314 height 22
paste input "Tanya"
type input "Tanya"
click at [541, 173] on input "text" at bounding box center [673, 167] width 322 height 22
paste input "Gonzalez"
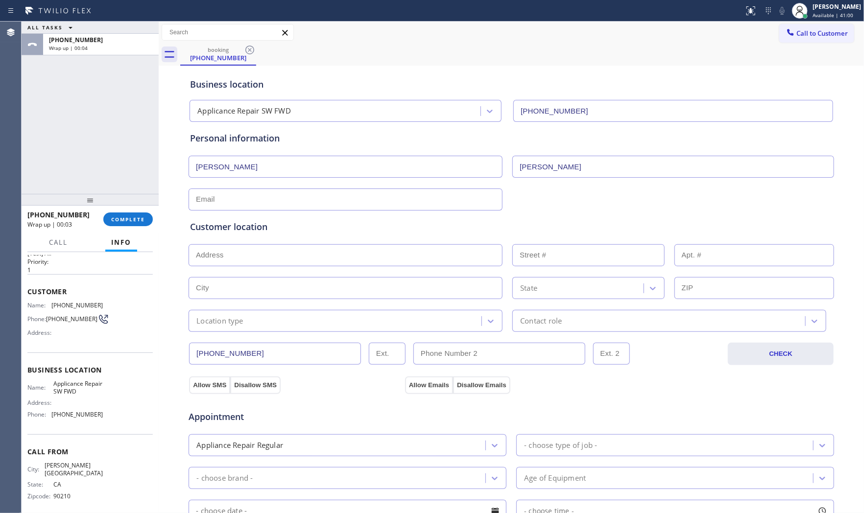
type input "Gonzalez"
click at [277, 195] on input "text" at bounding box center [346, 200] width 314 height 22
type input "[EMAIL_ADDRESS][DOMAIN_NAME]"
paste input "4227 S Hoover StLos Angeles, CA 90037, USA"
type input "4227 S Hoover St"
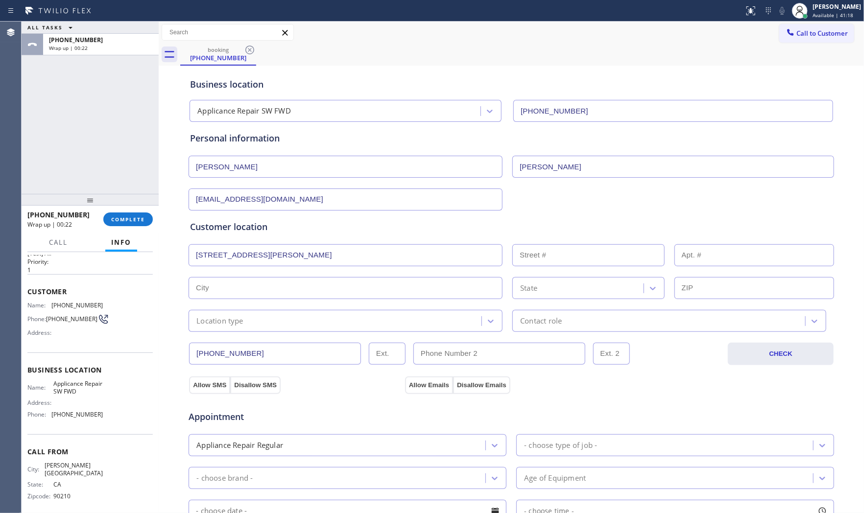
type input "4227"
type input "[GEOGRAPHIC_DATA]"
type input "90037"
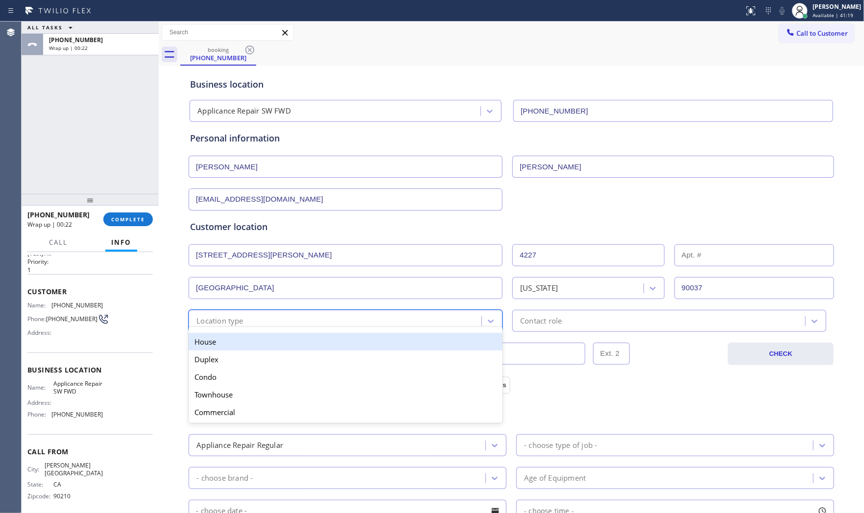
click at [229, 324] on div "Location type" at bounding box center [219, 320] width 47 height 11
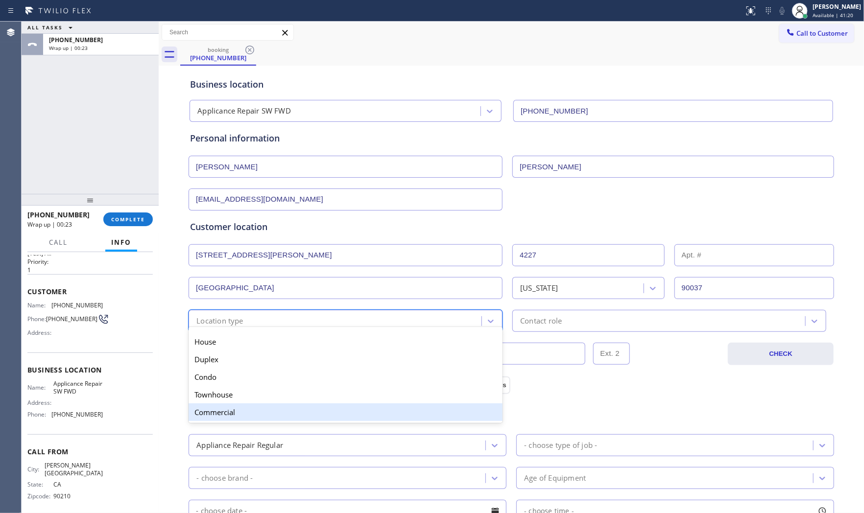
click at [232, 410] on div "Commercial" at bounding box center [346, 413] width 314 height 18
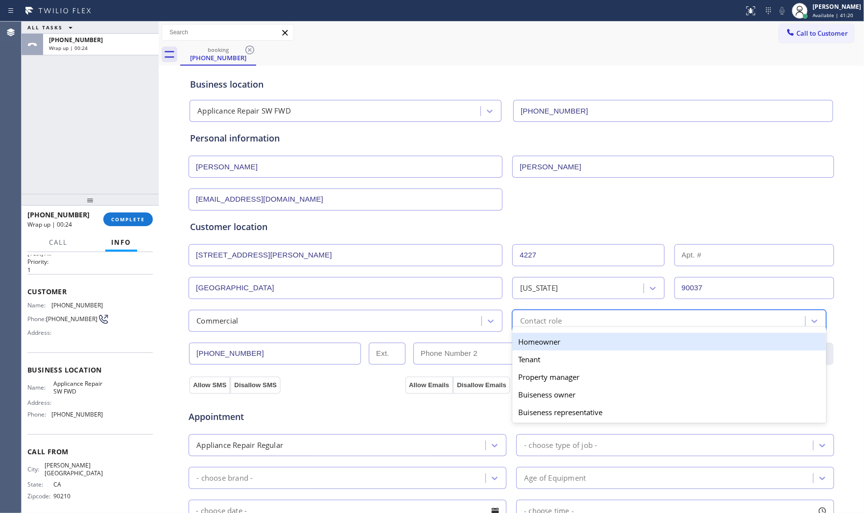
click at [567, 317] on div "Contact role" at bounding box center [660, 320] width 290 height 17
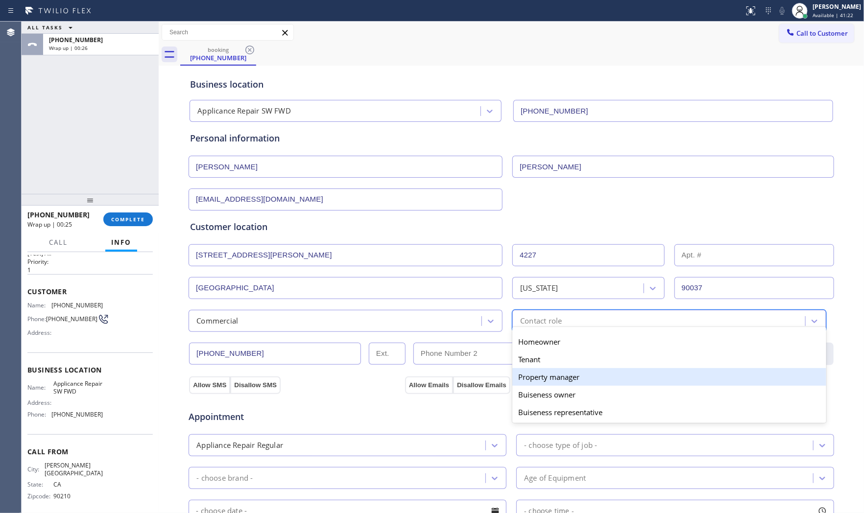
click at [553, 382] on div "Property manager" at bounding box center [669, 377] width 314 height 18
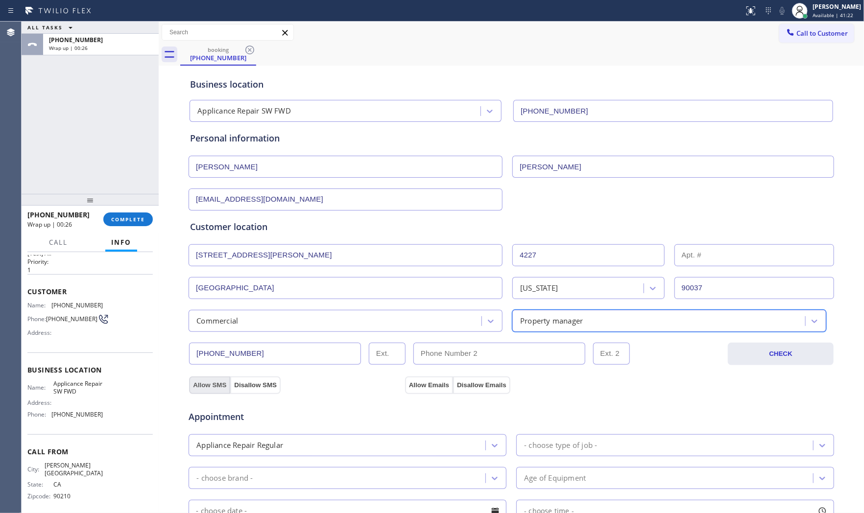
click at [198, 385] on button "Allow SMS" at bounding box center [209, 386] width 41 height 18
drag, startPoint x: 404, startPoint y: 389, endPoint x: 411, endPoint y: 389, distance: 7.9
click at [406, 389] on button "Allow Emails" at bounding box center [429, 386] width 48 height 18
click at [411, 389] on button "Allow Emails" at bounding box center [429, 386] width 48 height 18
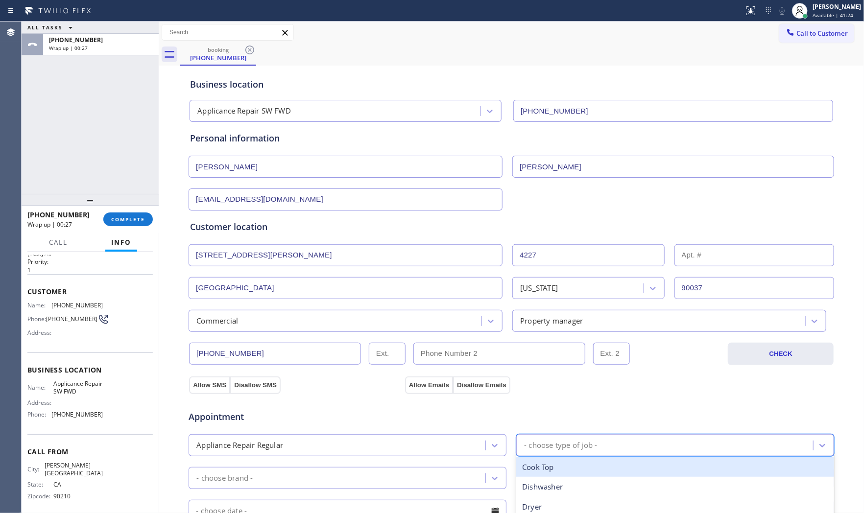
drag, startPoint x: 530, startPoint y: 444, endPoint x: 530, endPoint y: 371, distance: 73.5
click at [531, 444] on div "- choose type of job -" at bounding box center [560, 445] width 73 height 11
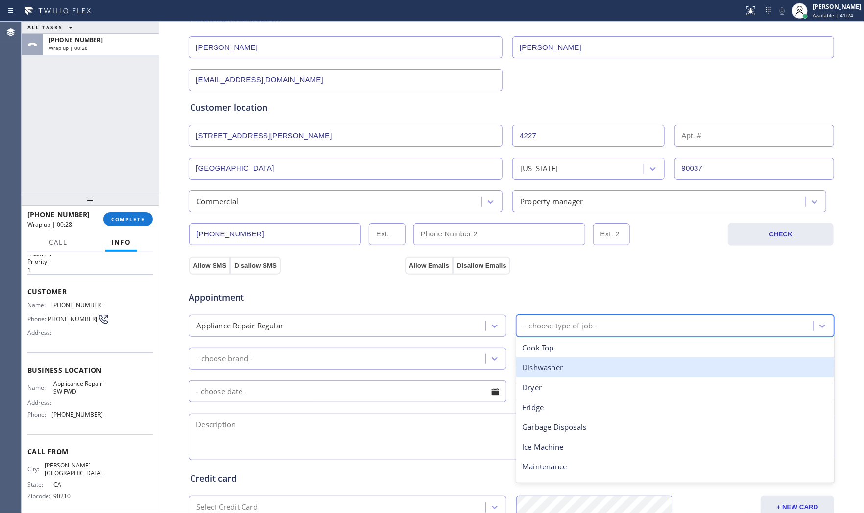
scroll to position [163, 0]
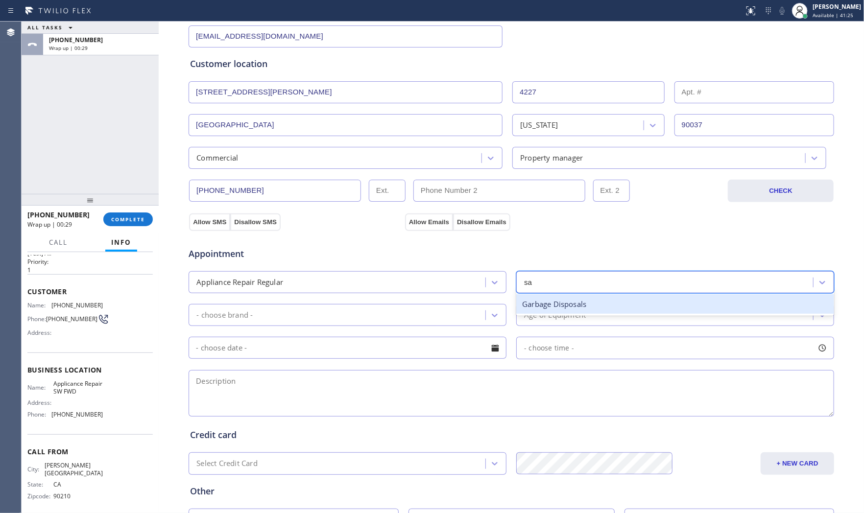
type input "sa"
click at [542, 286] on div "- choose type of job -" at bounding box center [560, 282] width 73 height 11
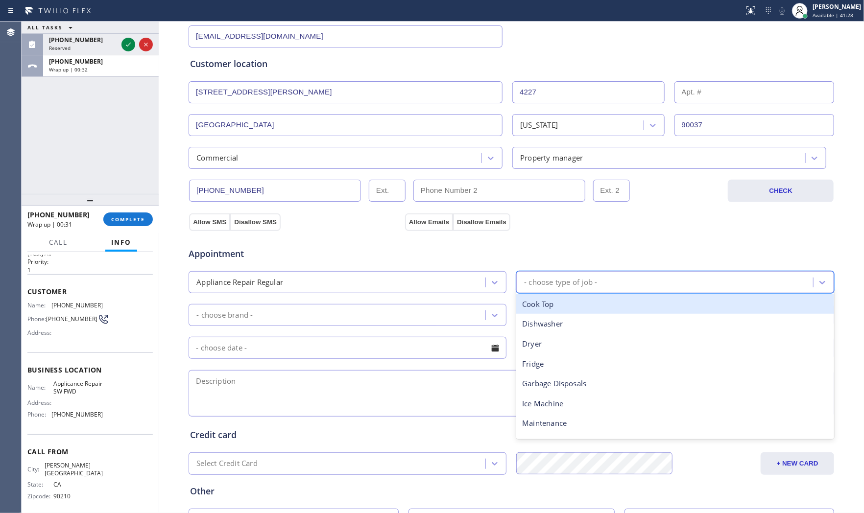
type input "f"
drag, startPoint x: 544, startPoint y: 306, endPoint x: 505, endPoint y: 311, distance: 38.6
click at [542, 307] on div "Fridge" at bounding box center [675, 304] width 318 height 20
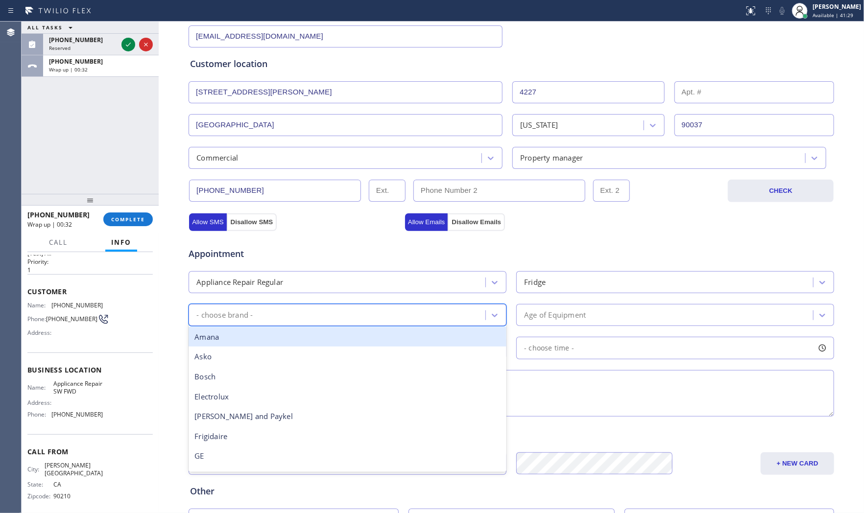
click at [382, 310] on div "- choose brand -" at bounding box center [338, 315] width 294 height 17
type input "Sa"
click at [304, 339] on div "Samsung" at bounding box center [348, 337] width 318 height 20
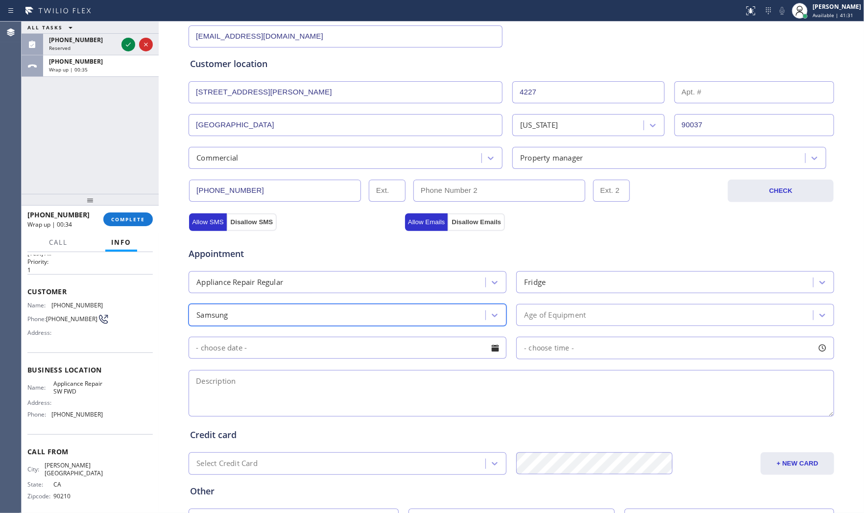
click at [618, 322] on div "Age of Equipment" at bounding box center [666, 315] width 294 height 17
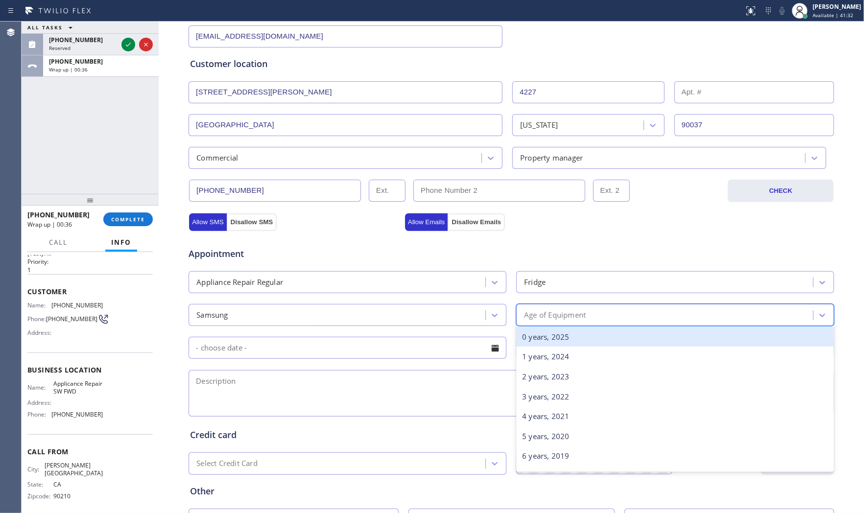
click at [550, 340] on div "0 years, 2025" at bounding box center [675, 337] width 318 height 20
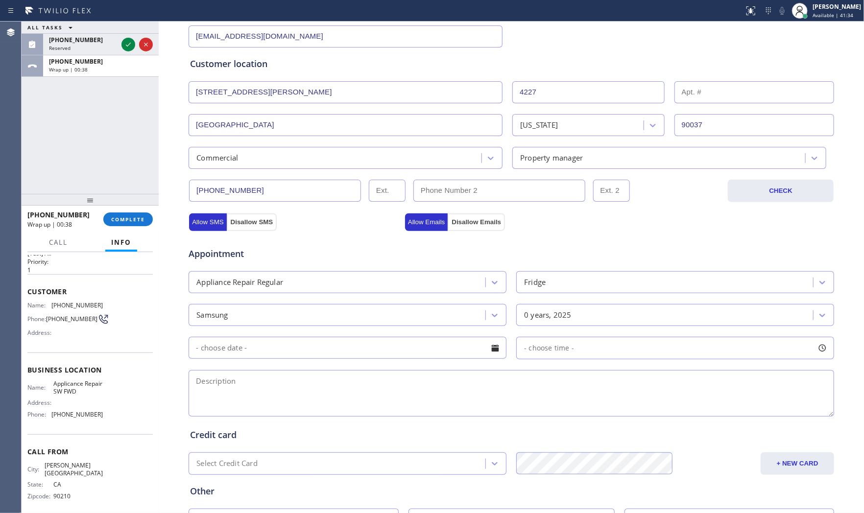
click at [384, 353] on input "text" at bounding box center [348, 348] width 318 height 22
click at [610, 385] on textarea at bounding box center [511, 393] width 645 height 47
click at [78, 394] on span "Applicance Repair SW FWD" at bounding box center [77, 387] width 49 height 15
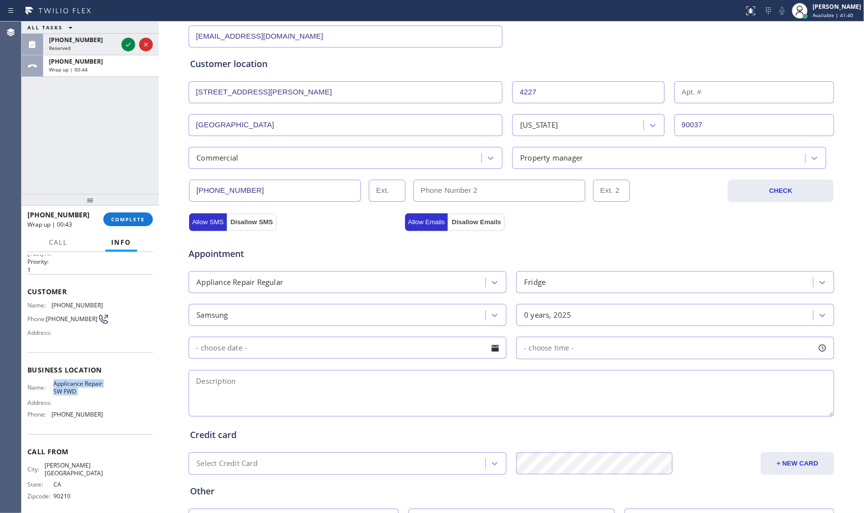
copy span "Applicance Repair SW FWD"
click at [351, 392] on textarea at bounding box center [511, 393] width 645 height 47
paste textarea "Samsung | FridgeFS | the food getting spoiled | no idea how old | Facility - Ma…"
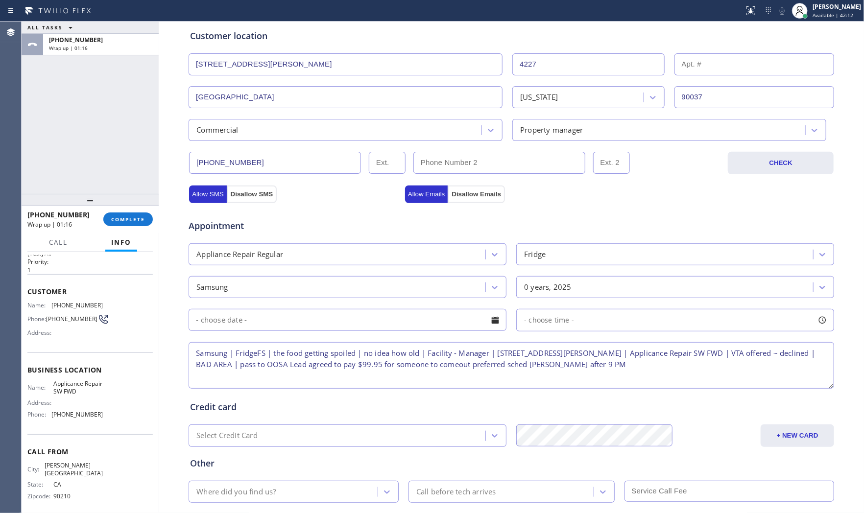
scroll to position [245, 0]
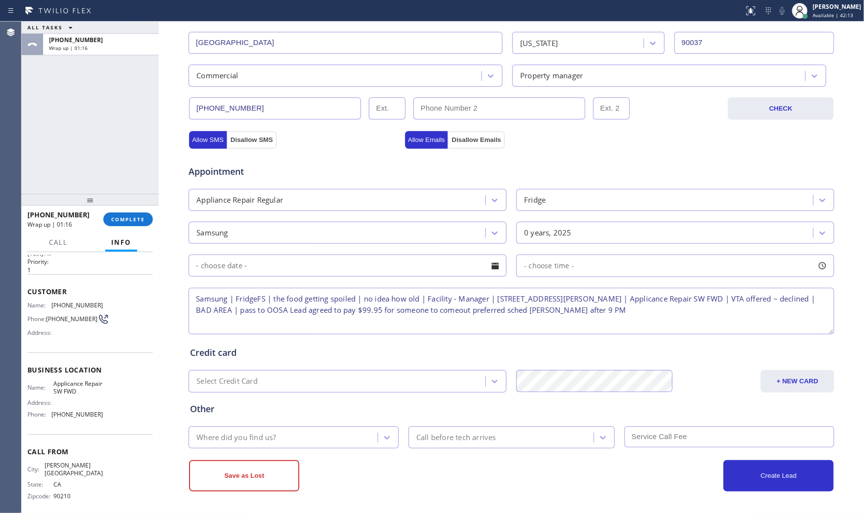
type textarea "Samsung | FridgeFS | the food getting spoiled | no idea how old | Facility - Ma…"
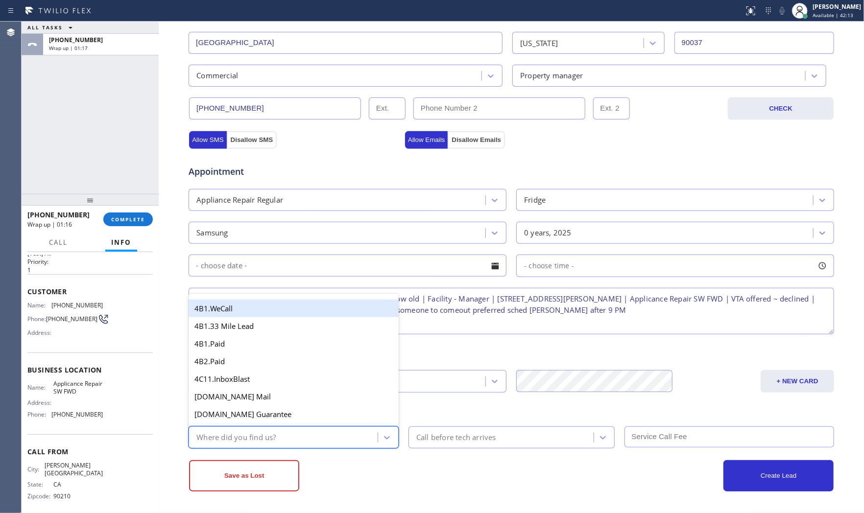
click at [314, 434] on div "Where did you find us?" at bounding box center [284, 437] width 186 height 17
type input "go"
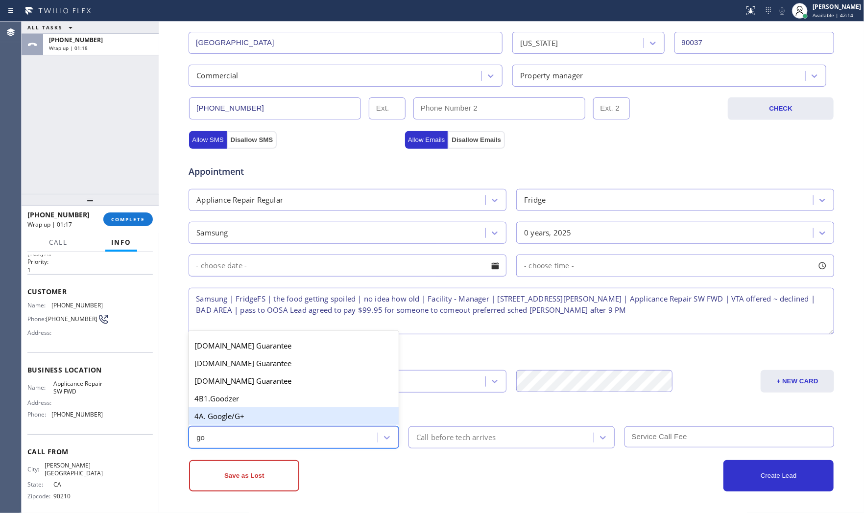
click at [282, 417] on div "4A. Google/G+" at bounding box center [294, 416] width 210 height 18
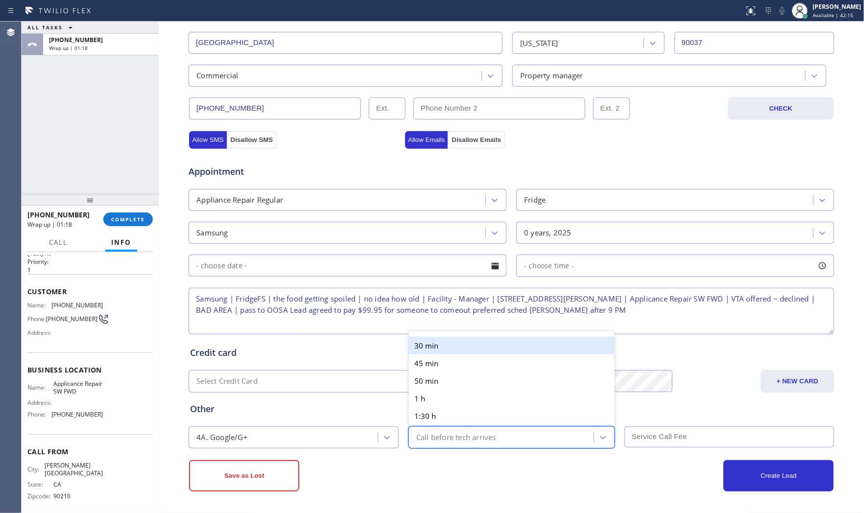
click at [430, 439] on div "Call before tech arrives" at bounding box center [456, 437] width 80 height 11
drag, startPoint x: 427, startPoint y: 468, endPoint x: 374, endPoint y: 478, distance: 53.8
click at [424, 471] on div "Save as Lost" at bounding box center [350, 475] width 322 height 31
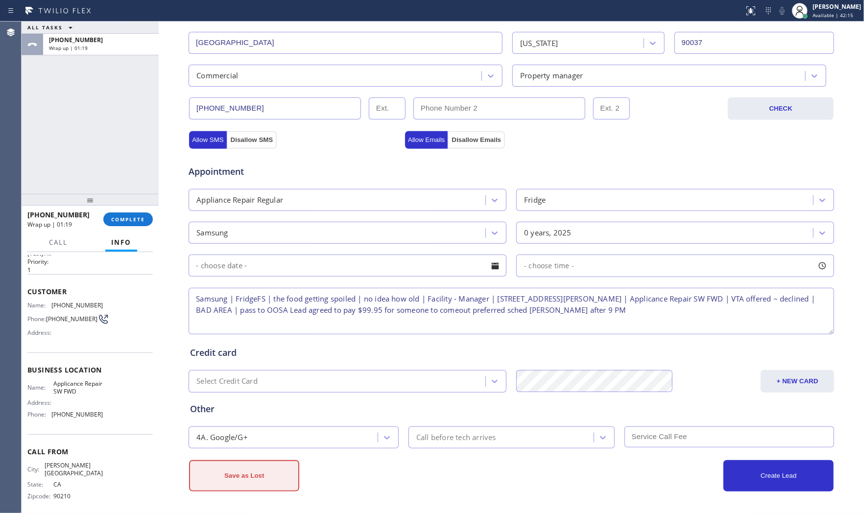
click at [261, 475] on button "Save as Lost" at bounding box center [244, 475] width 110 height 31
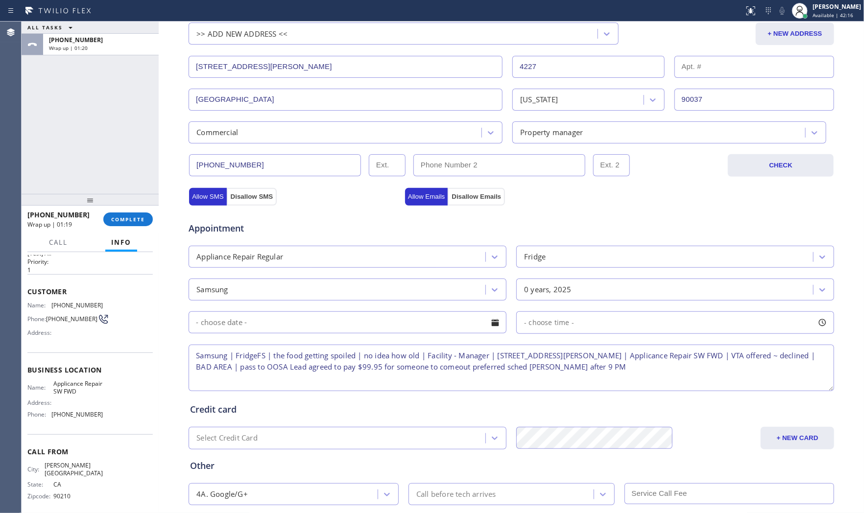
scroll to position [0, 0]
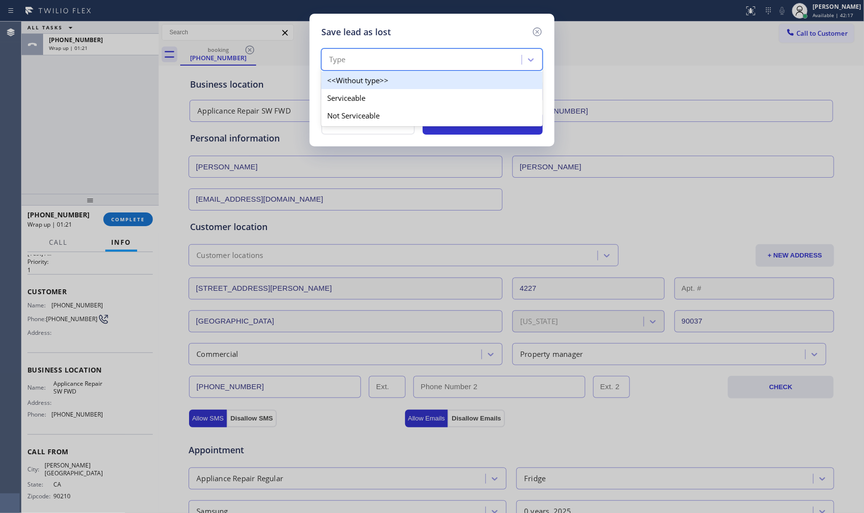
click at [358, 61] on div "Type" at bounding box center [422, 59] width 197 height 17
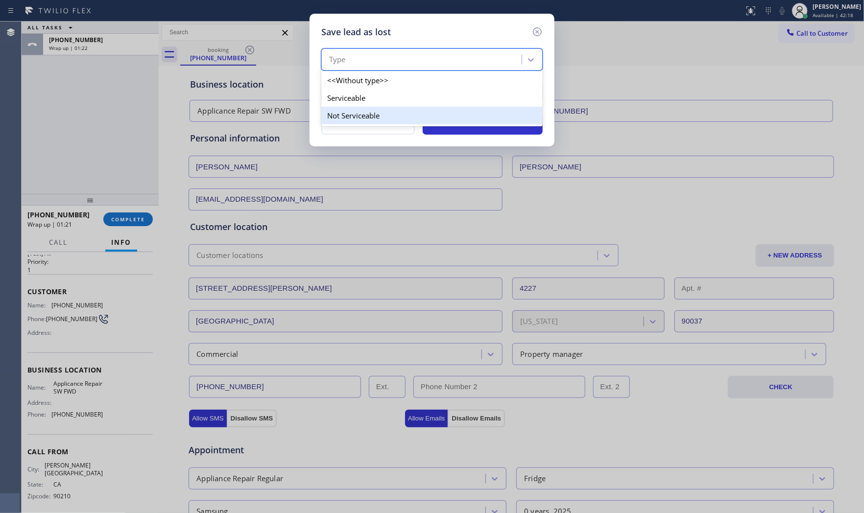
click at [359, 112] on div "Not Serviceable" at bounding box center [431, 116] width 221 height 18
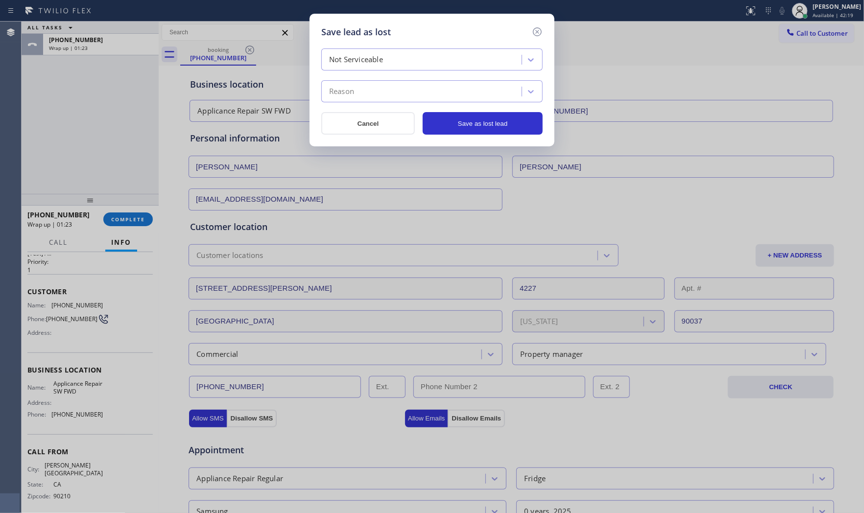
click at [374, 91] on div "Reason" at bounding box center [422, 91] width 197 height 17
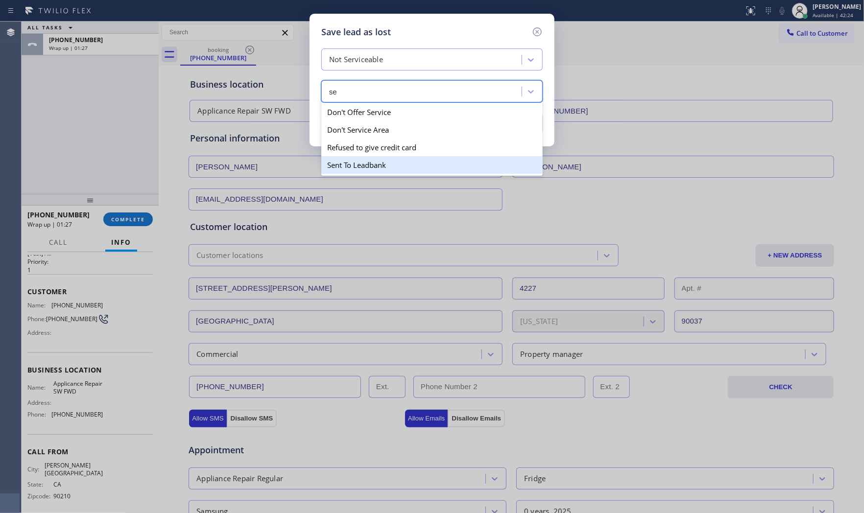
click at [370, 165] on div "Sent To Leadbank" at bounding box center [431, 165] width 221 height 18
type input "se"
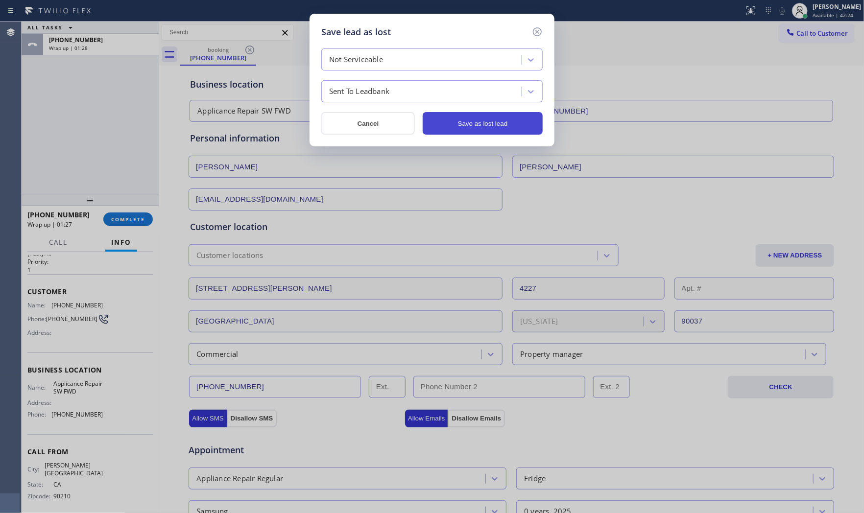
click at [490, 112] on button "Save as lost lead" at bounding box center [483, 123] width 120 height 23
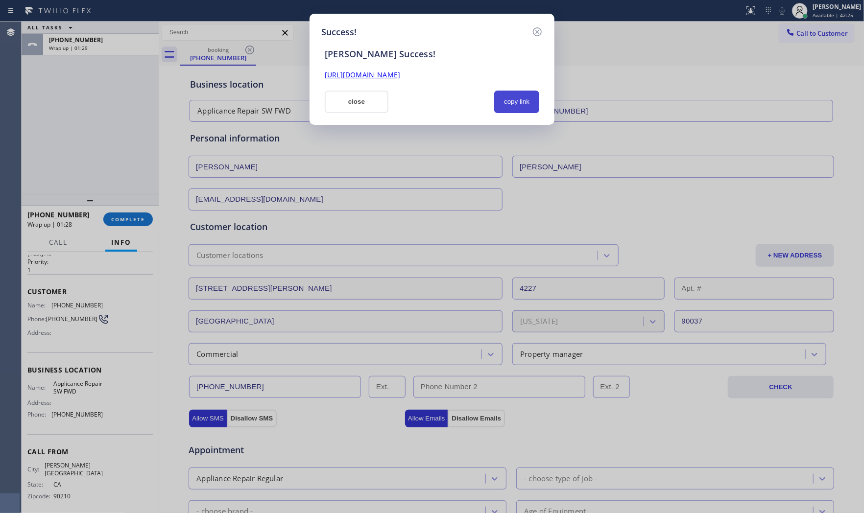
click at [507, 100] on button "copy link" at bounding box center [516, 102] width 45 height 23
drag, startPoint x: 363, startPoint y: 104, endPoint x: 352, endPoint y: 112, distance: 14.1
click at [362, 104] on button "close" at bounding box center [357, 102] width 64 height 23
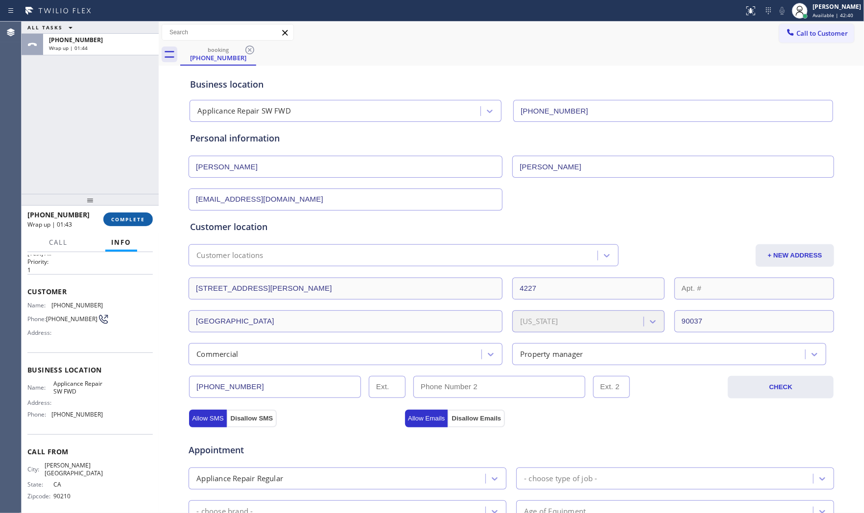
click at [119, 223] on button "COMPLETE" at bounding box center [127, 220] width 49 height 14
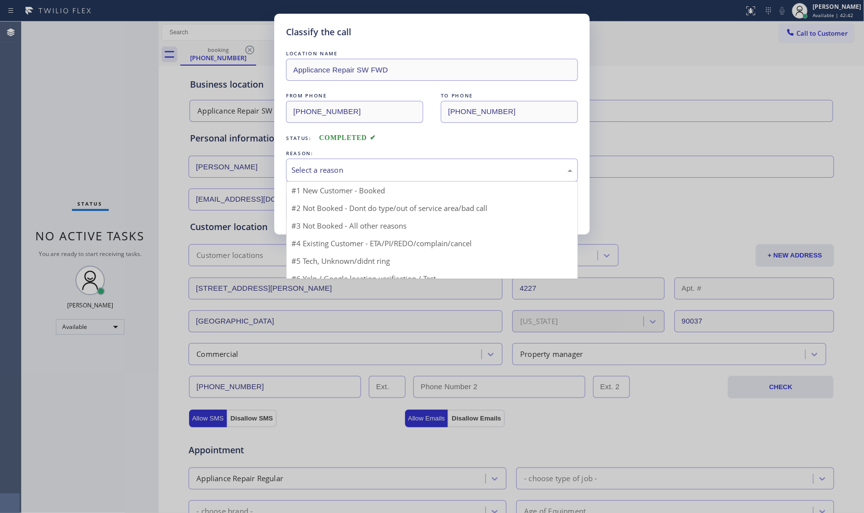
click at [344, 170] on div "Select a reason" at bounding box center [431, 170] width 281 height 11
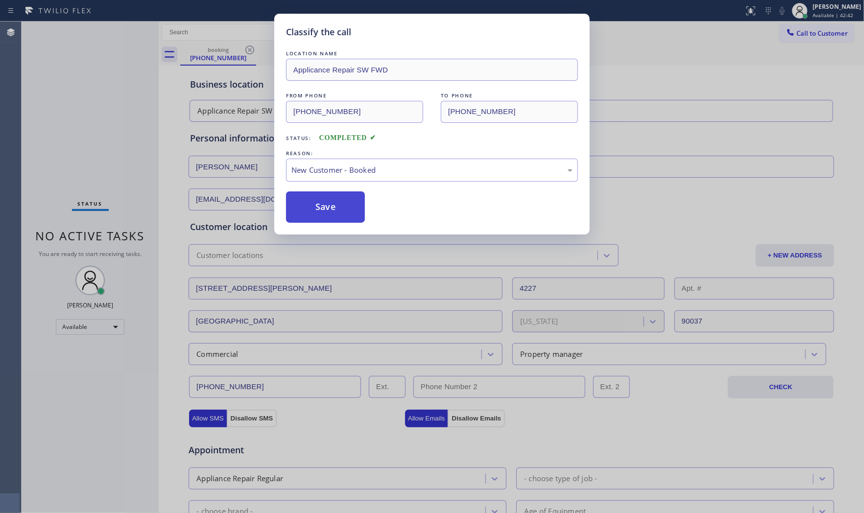
click at [334, 197] on button "Save" at bounding box center [325, 206] width 79 height 31
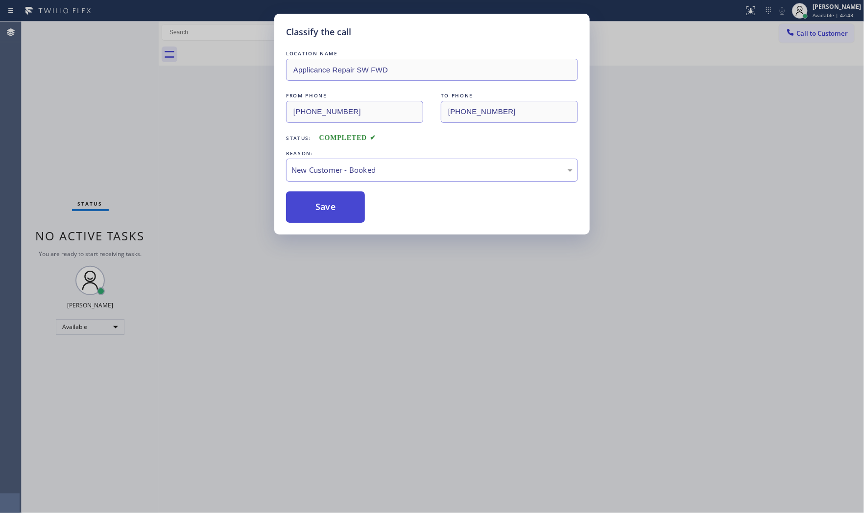
click at [334, 197] on button "Save" at bounding box center [325, 206] width 79 height 31
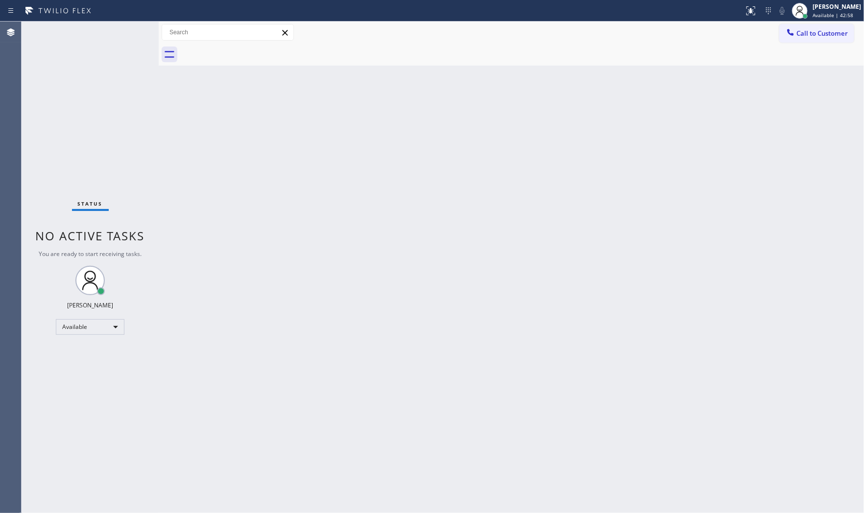
drag, startPoint x: 506, startPoint y: 25, endPoint x: 524, endPoint y: 13, distance: 21.7
click at [506, 25] on div "Call to Customer Outbound call Location Search location Your caller id phone nu…" at bounding box center [511, 32] width 705 height 17
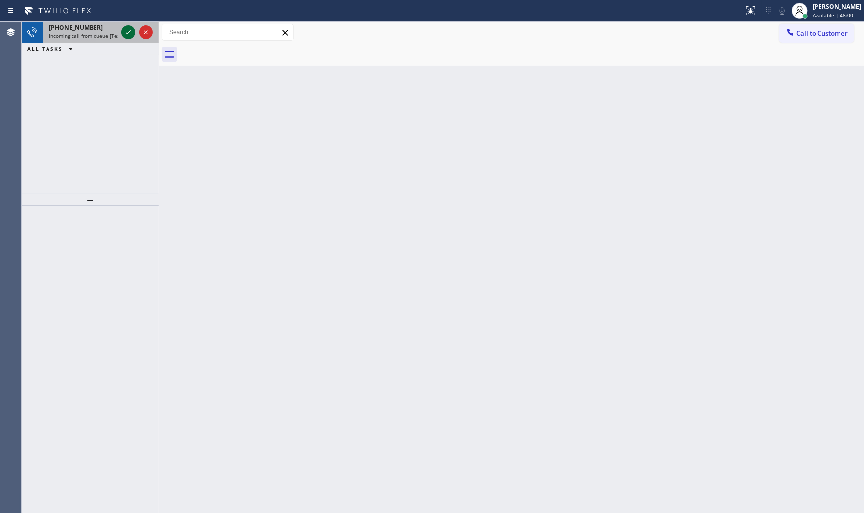
click at [129, 31] on icon at bounding box center [128, 32] width 12 height 12
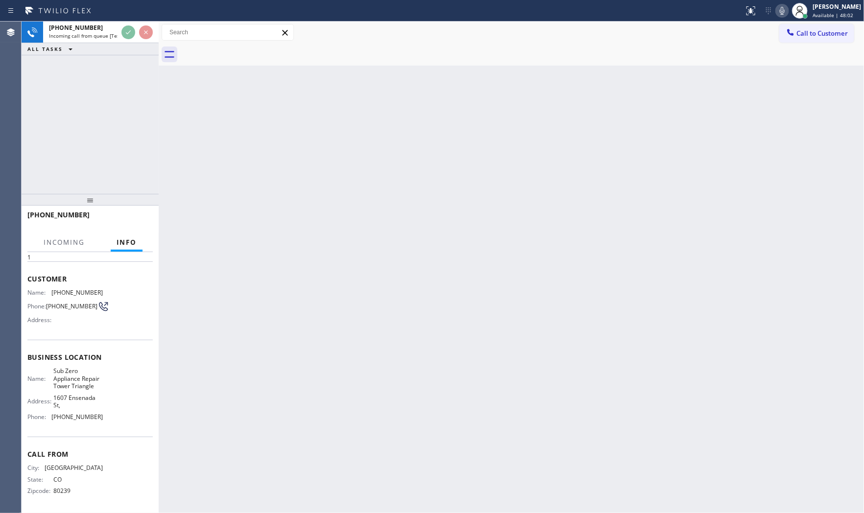
scroll to position [46, 0]
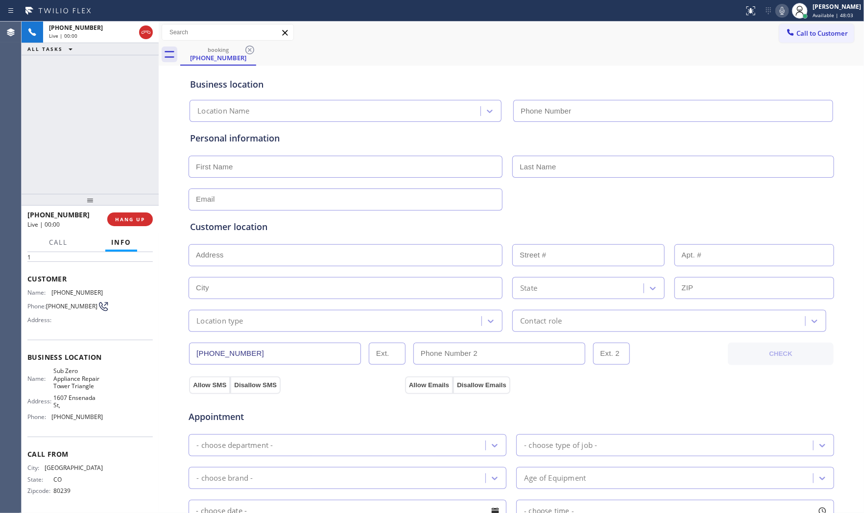
type input "(720) 597-8984"
click at [780, 5] on icon at bounding box center [782, 11] width 12 height 12
click at [781, 13] on icon at bounding box center [782, 11] width 12 height 12
click at [775, 15] on div at bounding box center [782, 11] width 14 height 12
click at [776, 13] on icon at bounding box center [782, 11] width 12 height 12
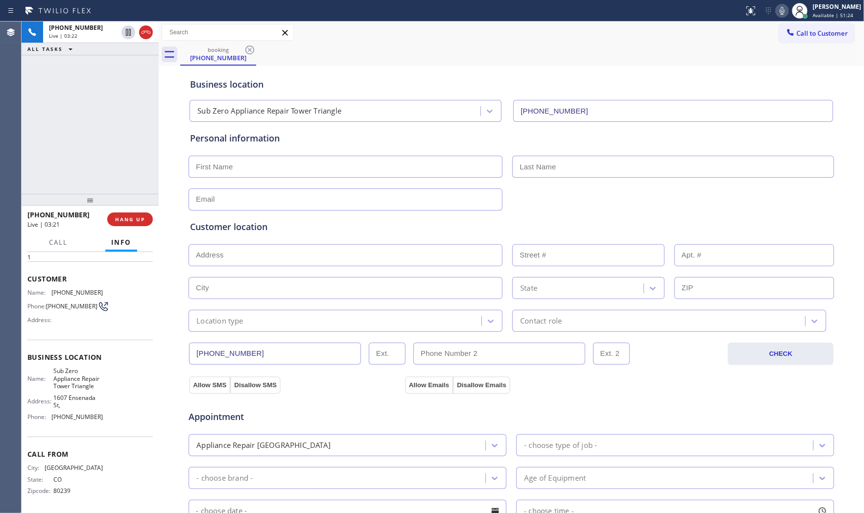
click at [782, 11] on icon at bounding box center [782, 11] width 12 height 12
click at [780, 11] on icon at bounding box center [782, 11] width 5 height 8
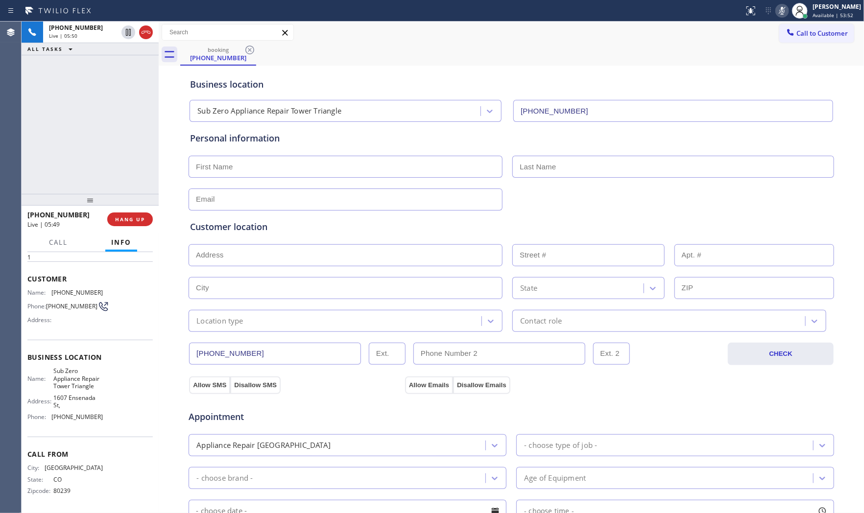
click at [780, 11] on icon at bounding box center [782, 11] width 5 height 8
click at [782, 12] on icon at bounding box center [782, 11] width 12 height 12
click at [785, 80] on div "Business location" at bounding box center [511, 84] width 642 height 13
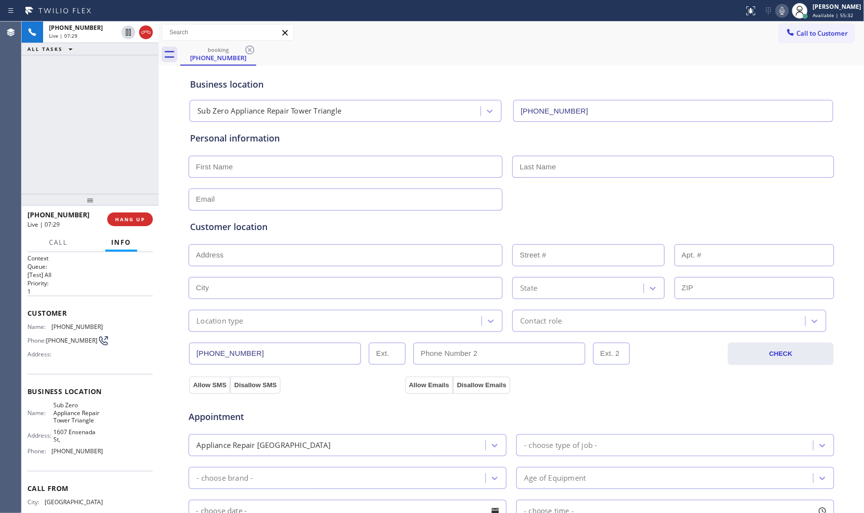
scroll to position [0, 0]
click at [81, 324] on span "(303) 359-4907" at bounding box center [76, 327] width 51 height 7
copy span "(303) 359-4907"
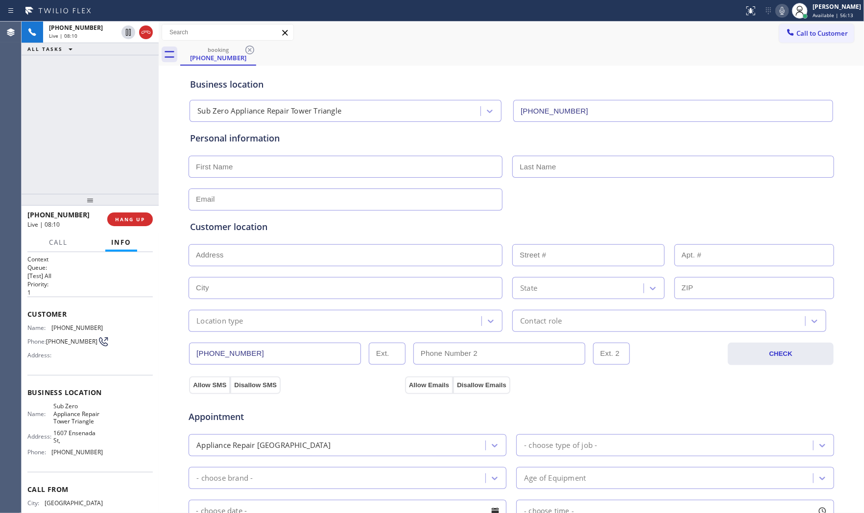
drag, startPoint x: 681, startPoint y: 391, endPoint x: 682, endPoint y: 385, distance: 5.6
click at [682, 388] on div "Business location Sub Zero Appliance Repair Tower Triangle (720) 597-8984 Perso…" at bounding box center [511, 402] width 700 height 669
click at [290, 172] on input "text" at bounding box center [346, 167] width 314 height 22
paste input "Morris"
type input "Morris"
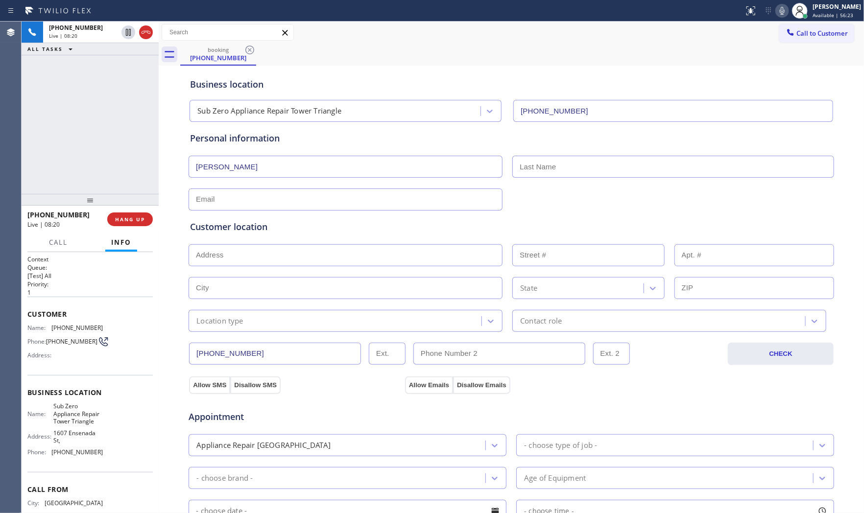
click at [531, 165] on input "text" at bounding box center [673, 167] width 322 height 22
paste input "Madison"
type input "Madison"
click at [202, 195] on input "text" at bounding box center [346, 200] width 314 height 22
paste input "mojoerk65@comcast.net"
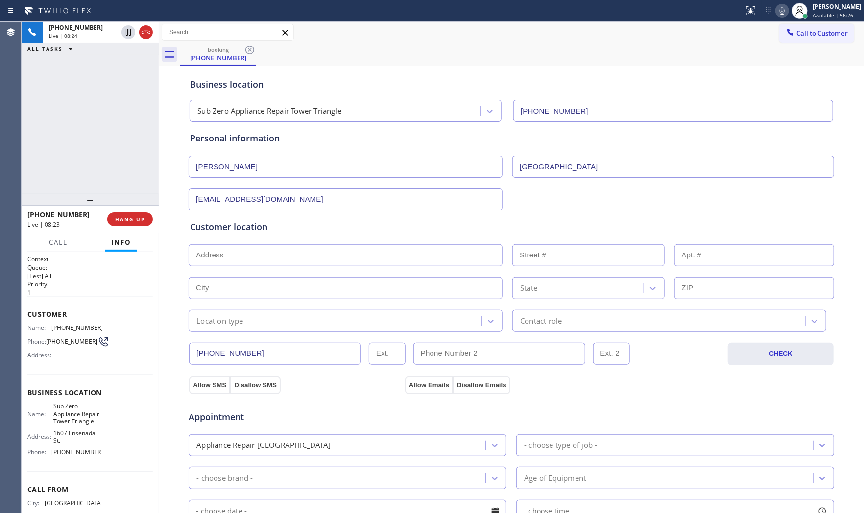
type input "mojoerk65@comcast.net"
click at [299, 261] on input "text" at bounding box center [346, 255] width 314 height 22
paste input "781 Ursula StAurora, CO 80011, USA"
type input "781 Ursula St"
type input "781"
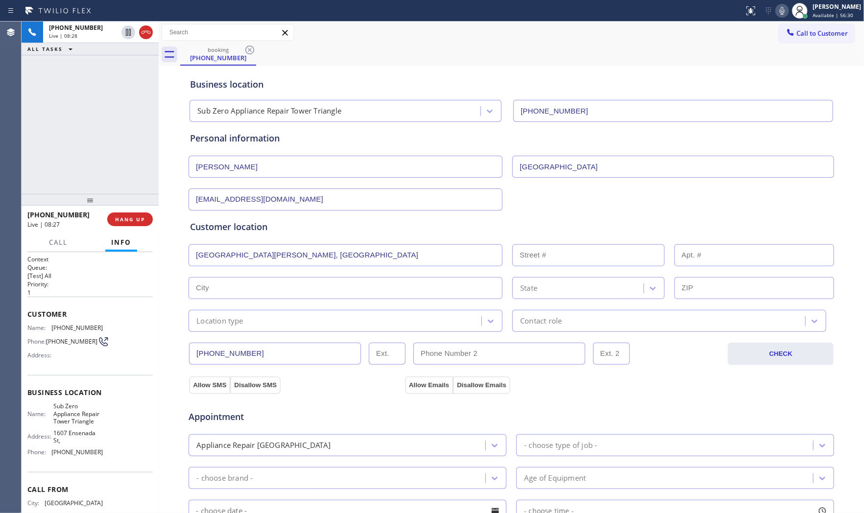
type input "Aurora"
type input "80011"
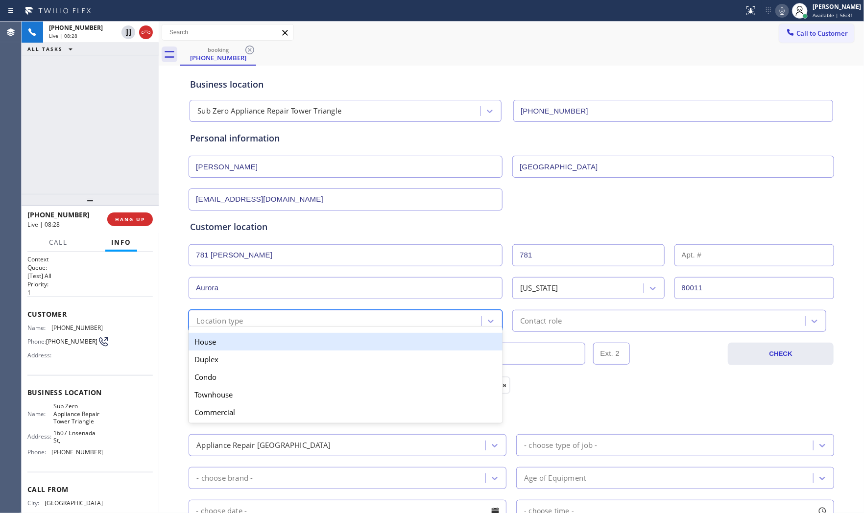
click at [248, 324] on div "Location type" at bounding box center [336, 320] width 290 height 17
click at [236, 338] on div "House" at bounding box center [346, 342] width 314 height 18
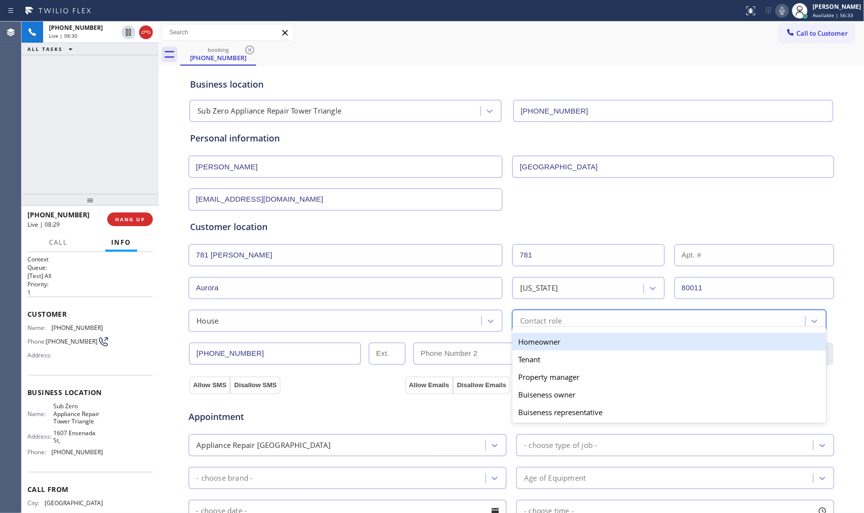
click at [549, 312] on div "Contact role" at bounding box center [669, 321] width 314 height 22
click at [549, 341] on div "Homeowner" at bounding box center [669, 342] width 314 height 18
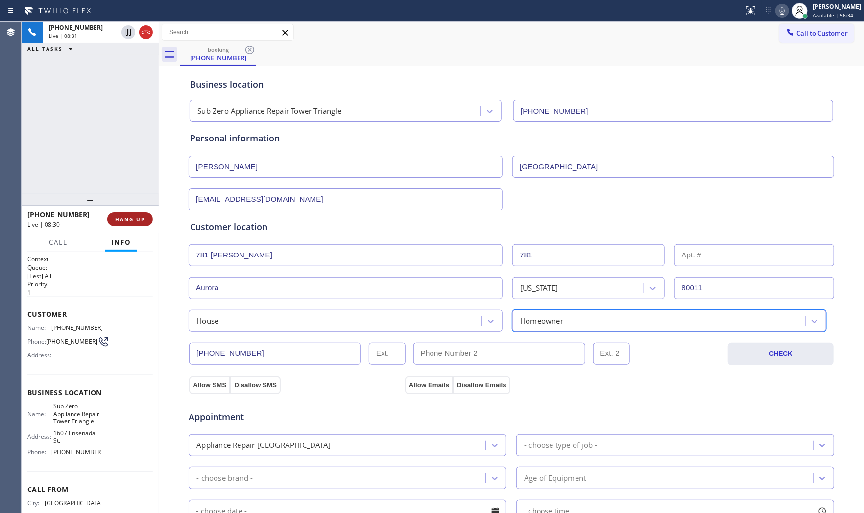
click at [133, 223] on button "HANG UP" at bounding box center [130, 220] width 46 height 14
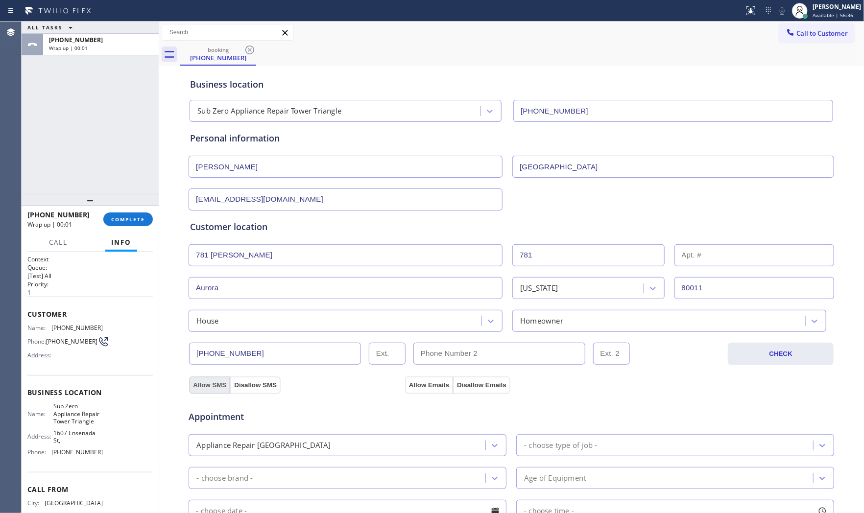
click at [215, 386] on button "Allow SMS" at bounding box center [209, 386] width 41 height 18
click at [408, 388] on button "Allow Emails" at bounding box center [429, 386] width 48 height 18
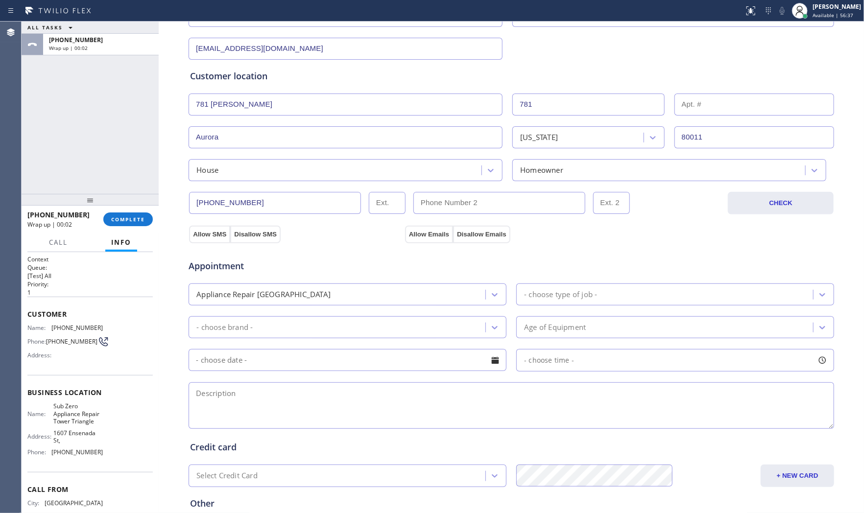
scroll to position [163, 0]
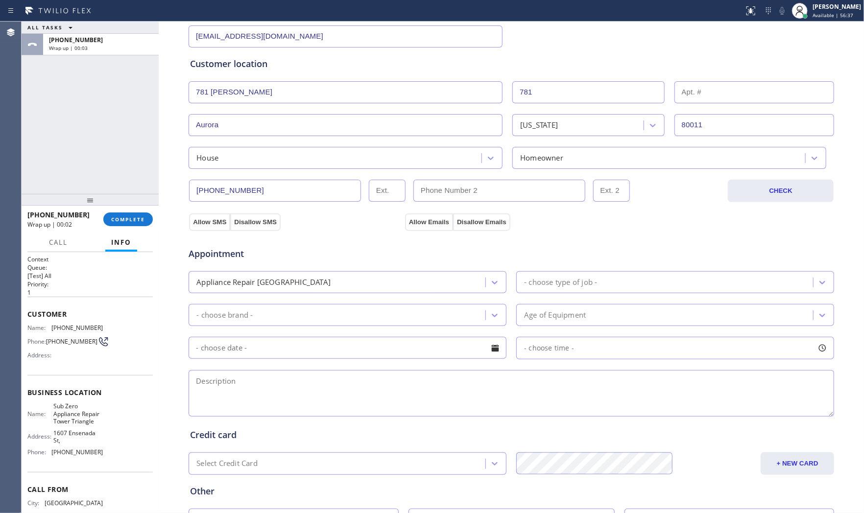
click at [368, 287] on div "Appliance Repair [GEOGRAPHIC_DATA]" at bounding box center [338, 282] width 294 height 17
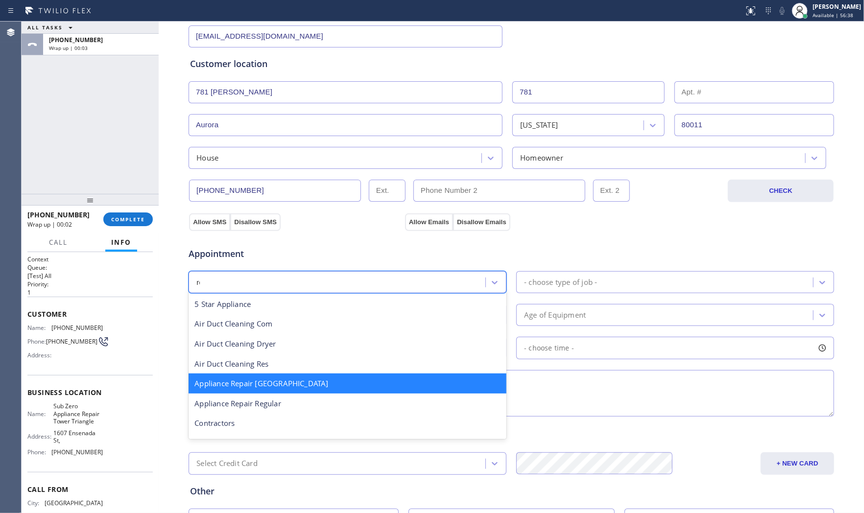
scroll to position [0, 0]
type input "reg"
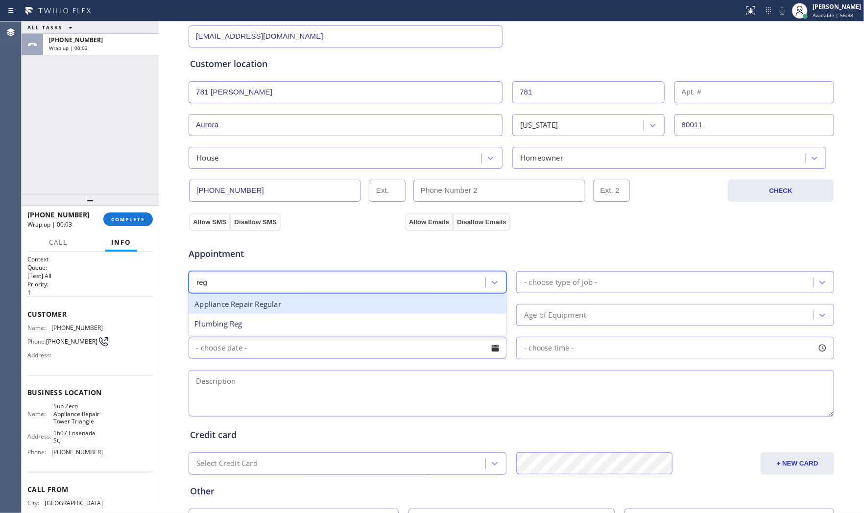
click at [311, 306] on div "Appliance Repair Regular" at bounding box center [348, 304] width 318 height 20
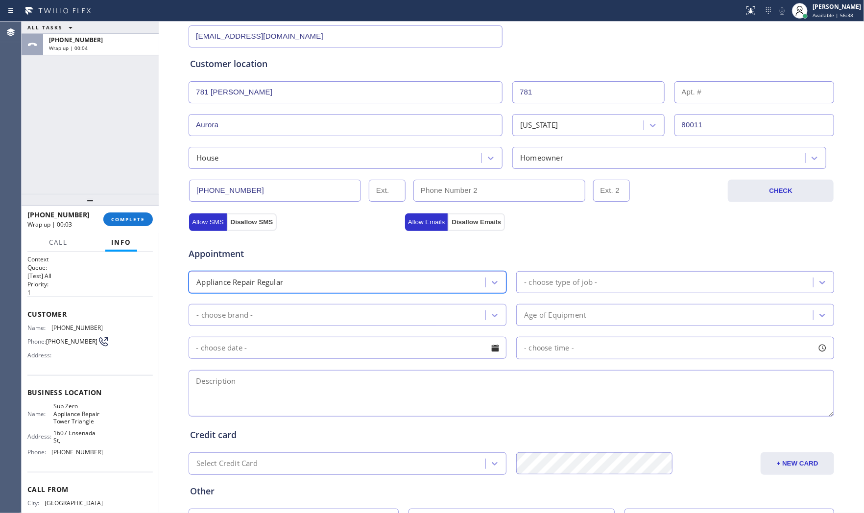
click at [580, 279] on div "- choose type of job -" at bounding box center [560, 282] width 73 height 11
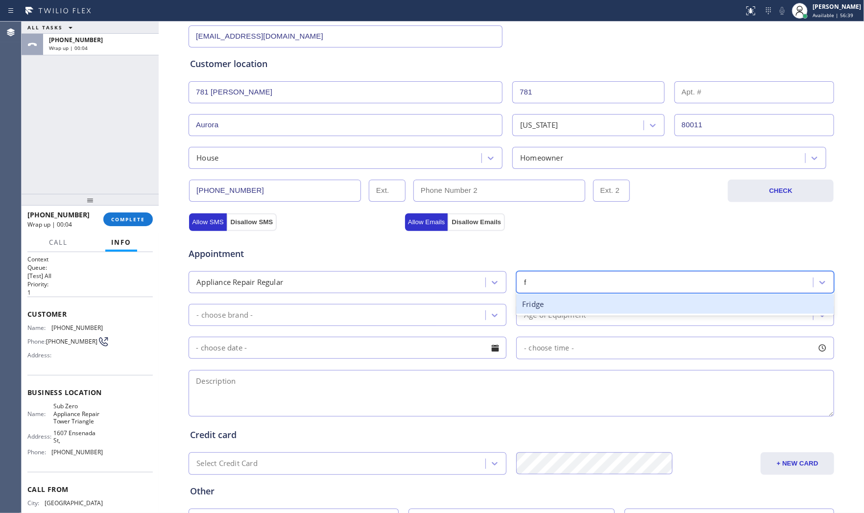
type input "f"
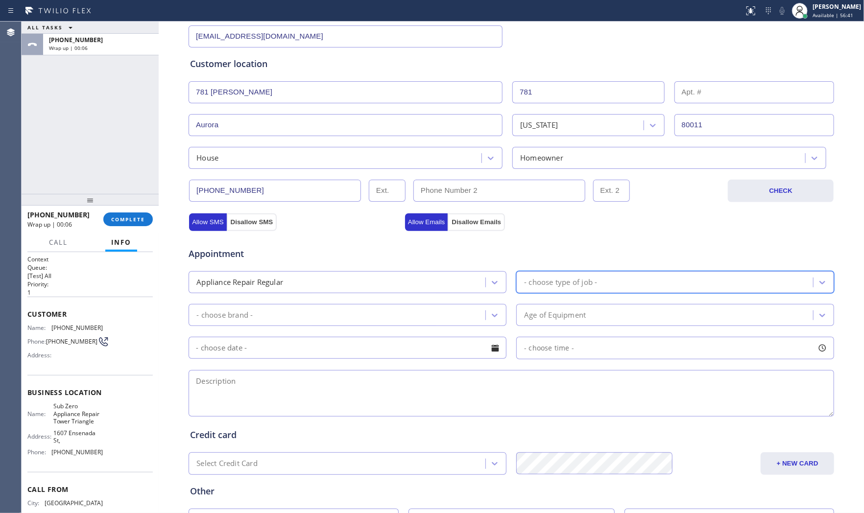
type input "f"
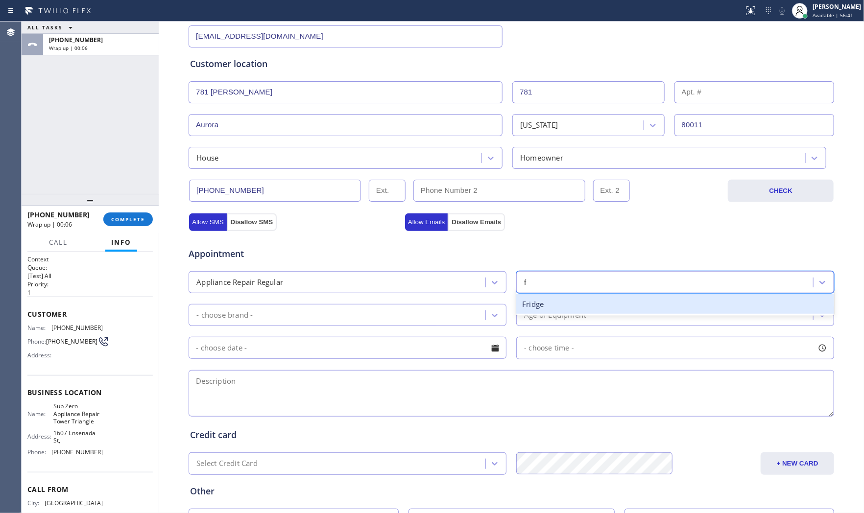
drag, startPoint x: 559, startPoint y: 301, endPoint x: 407, endPoint y: 325, distance: 154.1
click at [557, 302] on div "Fridge" at bounding box center [675, 304] width 318 height 20
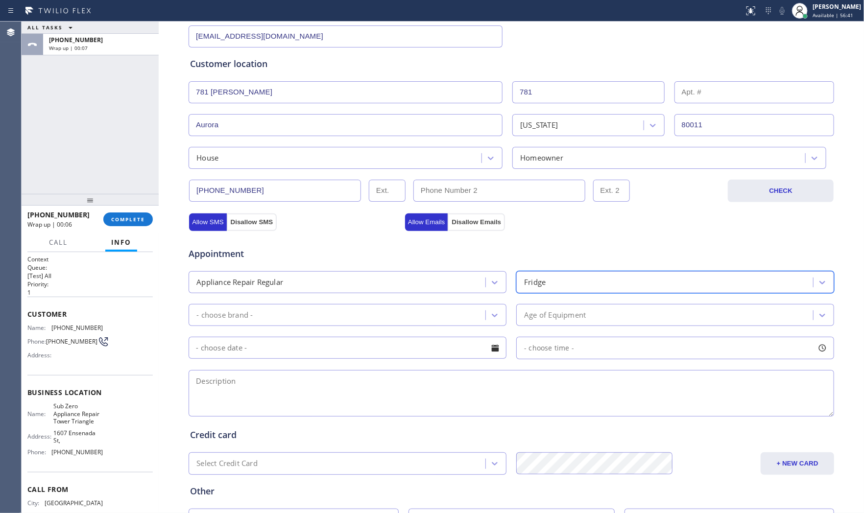
click at [321, 324] on div "- choose brand -" at bounding box center [338, 315] width 294 height 17
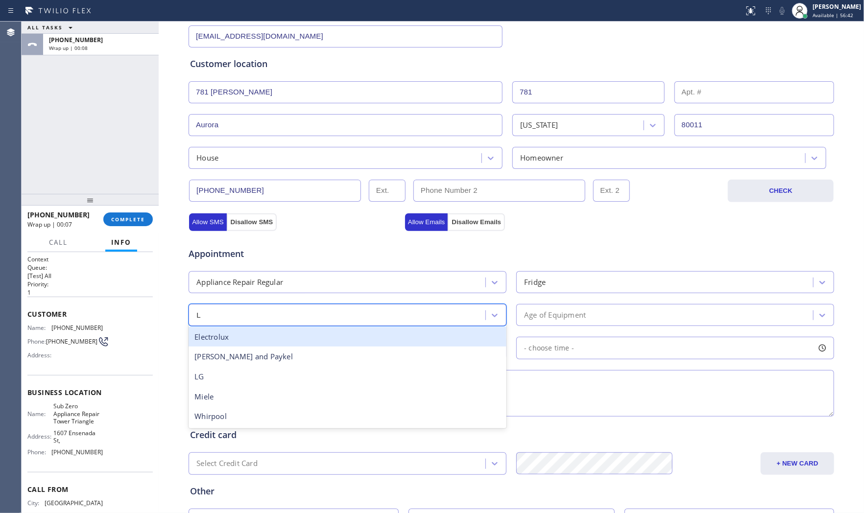
type input "LG"
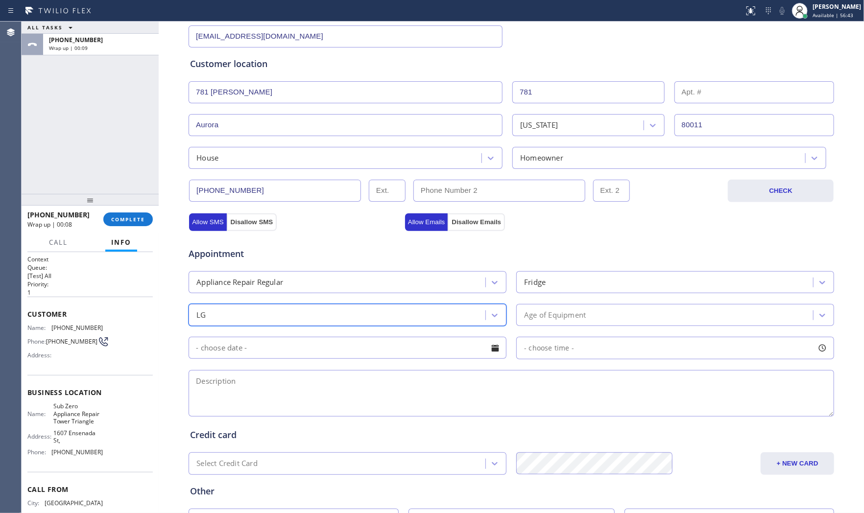
click at [553, 318] on div "Age of Equipment" at bounding box center [555, 314] width 62 height 11
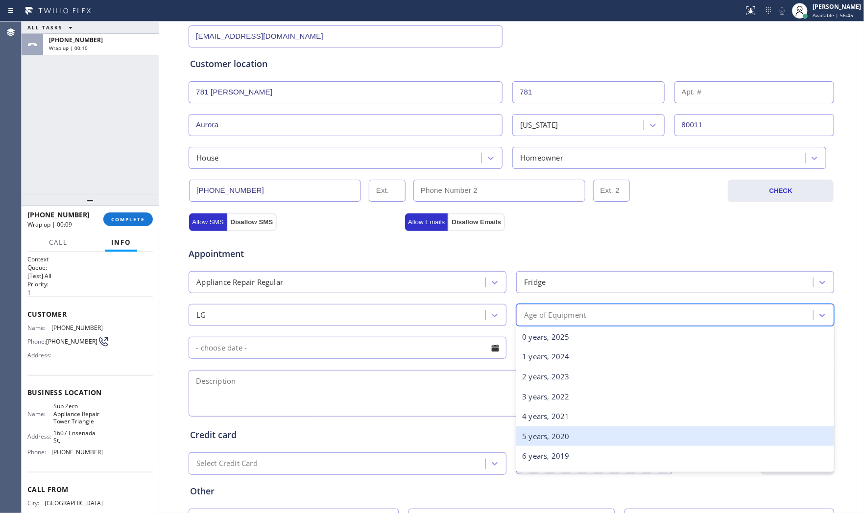
click at [545, 437] on div "5 years, 2020" at bounding box center [675, 437] width 318 height 20
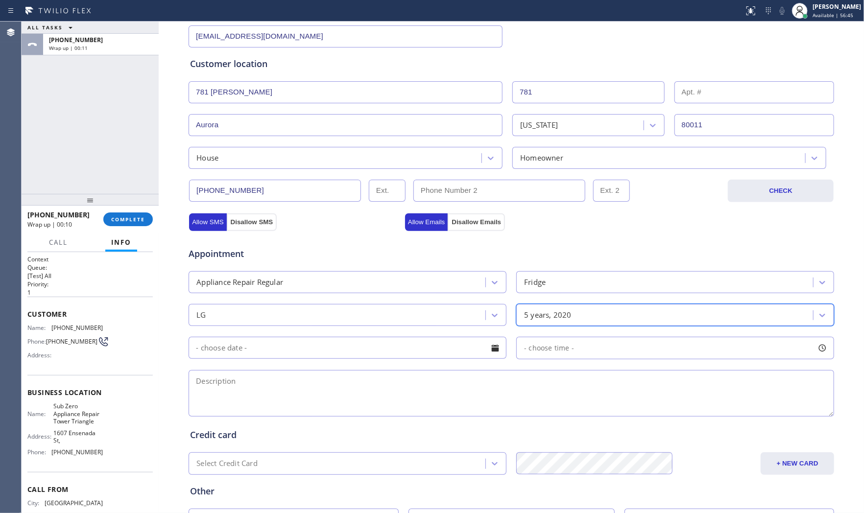
click at [377, 358] on input "text" at bounding box center [348, 348] width 318 height 22
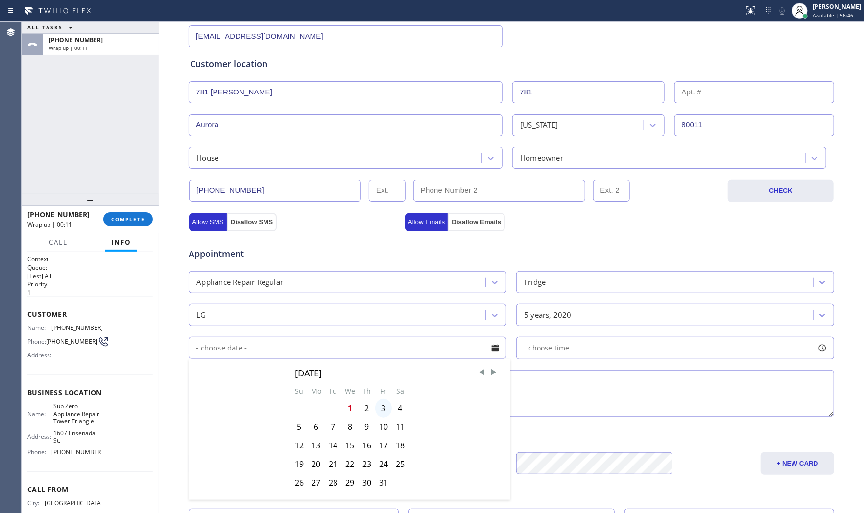
scroll to position [217, 0]
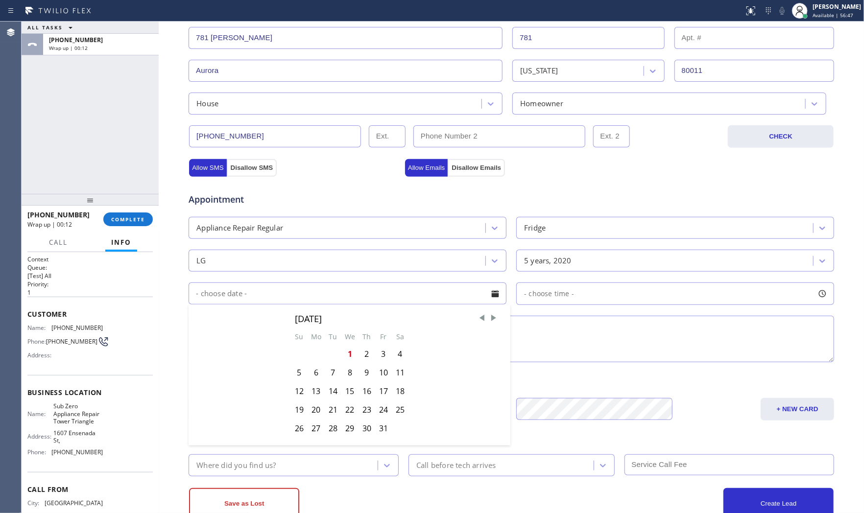
click at [376, 356] on div "3" at bounding box center [383, 354] width 17 height 19
type input "10/03/2025"
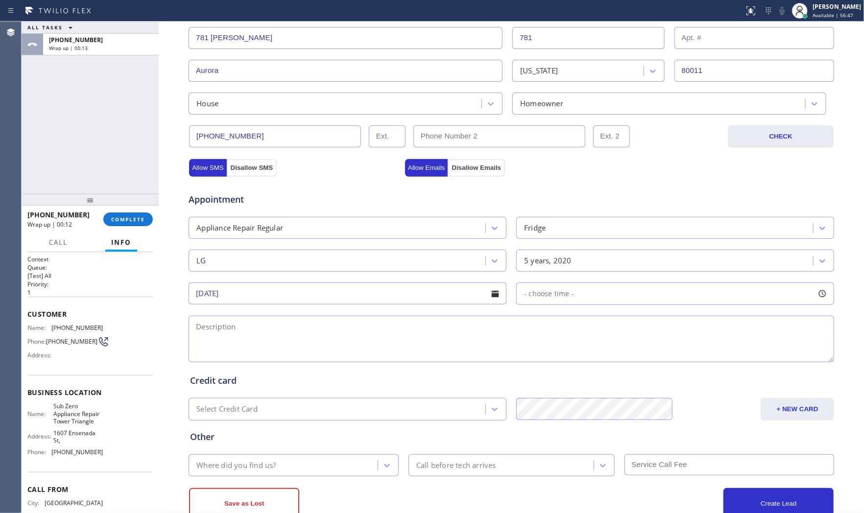
click at [566, 304] on div "- choose time -" at bounding box center [675, 294] width 318 height 23
drag, startPoint x: 523, startPoint y: 353, endPoint x: 643, endPoint y: 349, distance: 120.5
click at [643, 349] on div at bounding box center [643, 353] width 12 height 21
drag, startPoint x: 522, startPoint y: 354, endPoint x: 569, endPoint y: 355, distance: 47.5
click at [579, 355] on div at bounding box center [585, 353] width 12 height 21
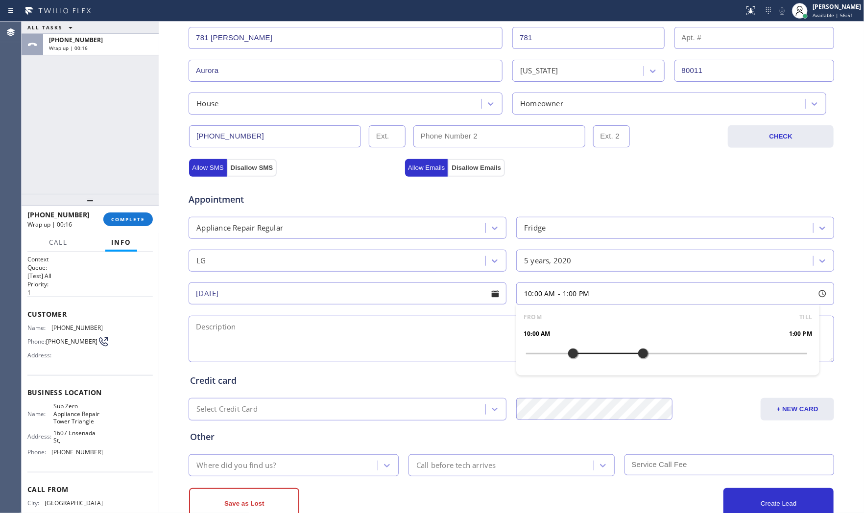
click at [405, 341] on textarea at bounding box center [511, 339] width 645 height 47
click at [59, 423] on span "Sub Zero Appliance Repair Tower Triangle" at bounding box center [77, 414] width 49 height 23
copy span "Sub Zero Appliance Repair Tower Triangle"
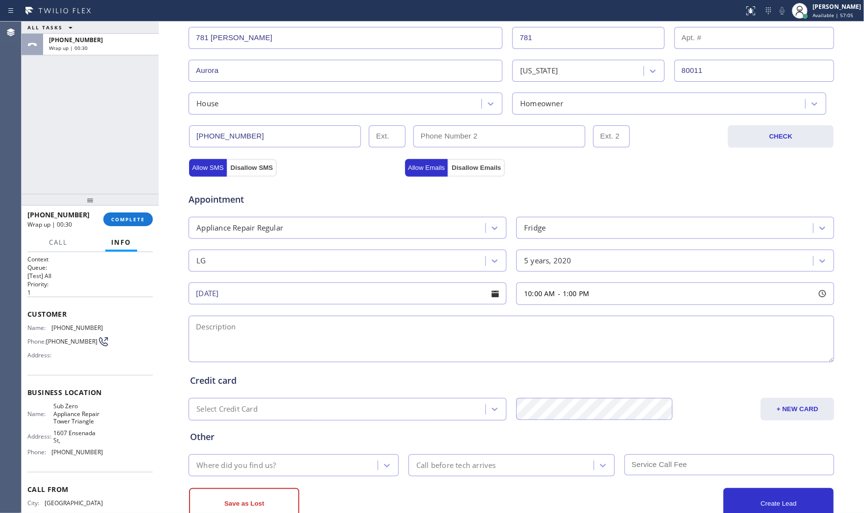
click at [357, 349] on textarea at bounding box center [511, 339] width 645 height 47
paste textarea "10-1 noscf LG | fridgeFS | its run but not cool enough | 5yo | house - ho | 781…"
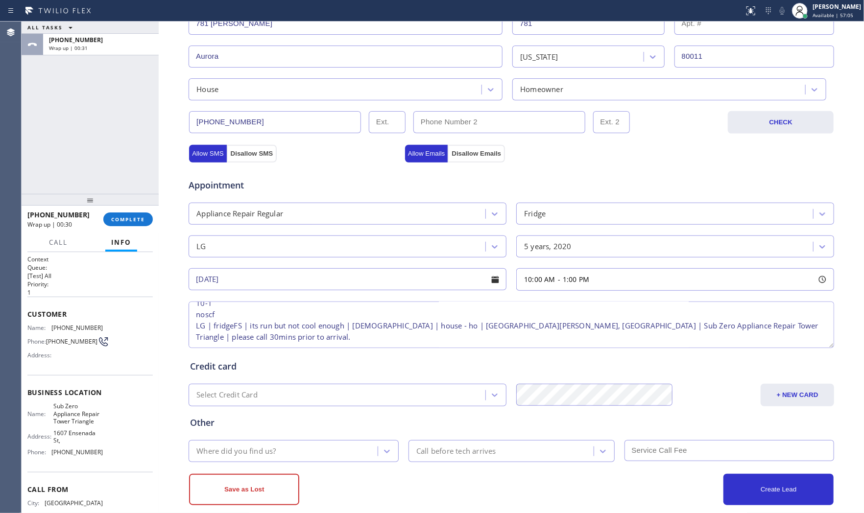
scroll to position [245, 0]
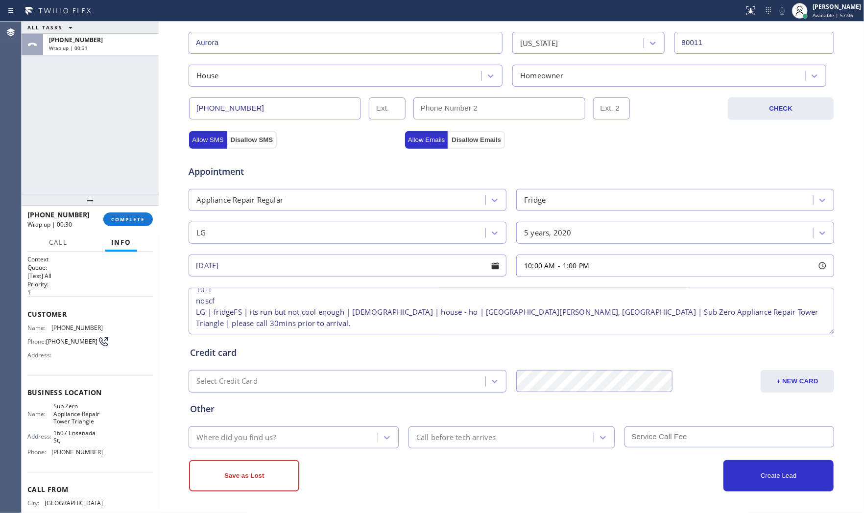
type textarea "10-1 noscf LG | fridgeFS | its run but not cool enough | 5yo | house - ho | 781…"
click at [285, 438] on div "Where did you find us?" at bounding box center [284, 437] width 186 height 17
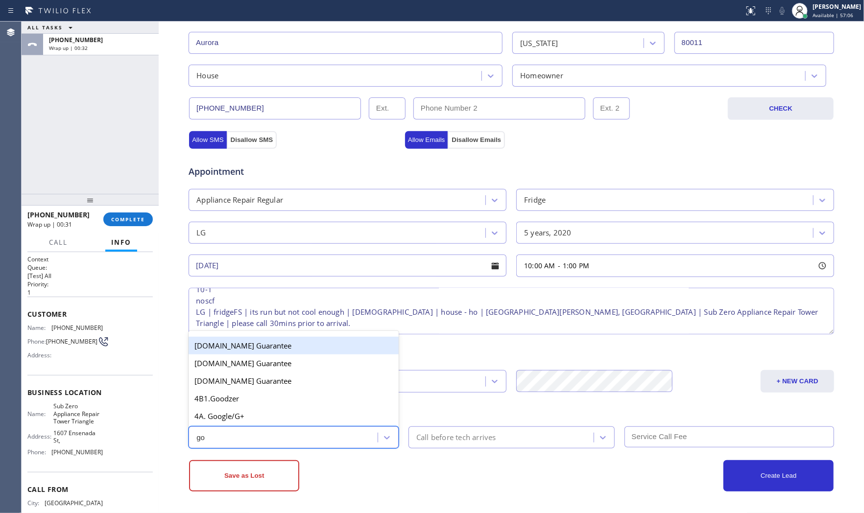
type input "goo"
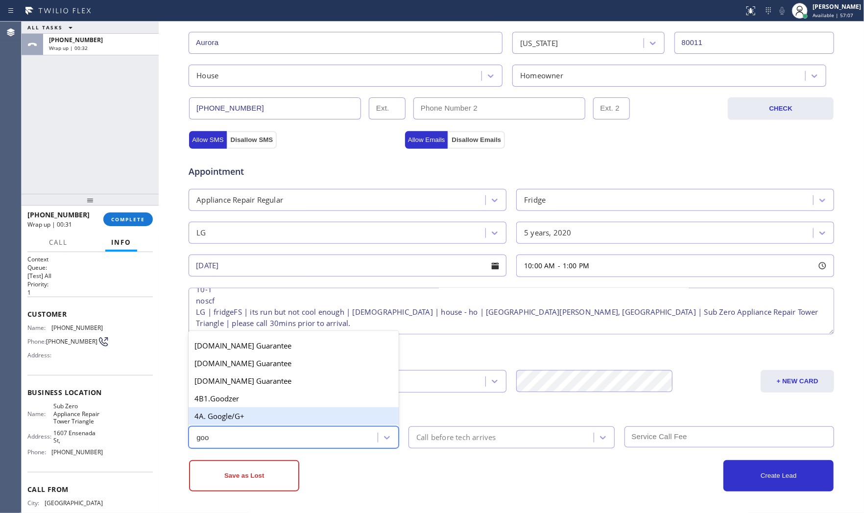
drag, startPoint x: 254, startPoint y: 417, endPoint x: 433, endPoint y: 425, distance: 179.4
click at [264, 418] on div "4A. Google/G+" at bounding box center [294, 416] width 210 height 18
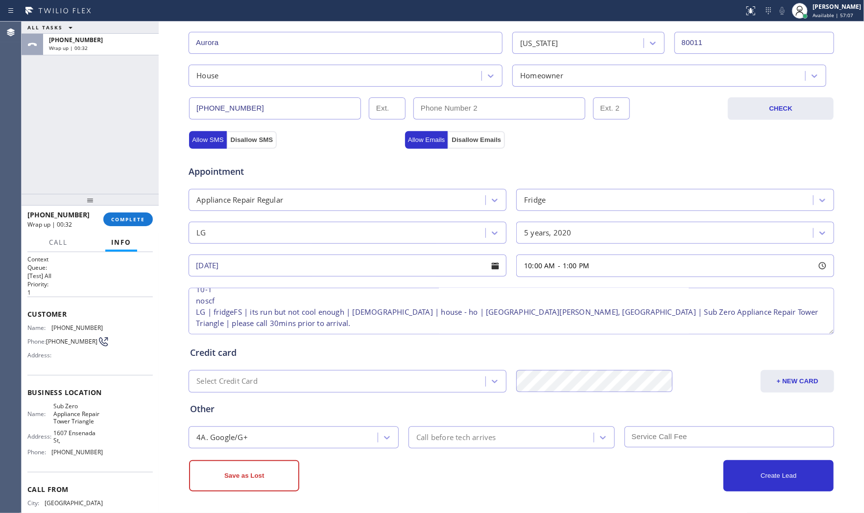
click at [451, 425] on div "4A. Google/G+ Call before tech arrives" at bounding box center [511, 437] width 647 height 24
click at [453, 435] on div "Call before tech arrives" at bounding box center [456, 437] width 80 height 11
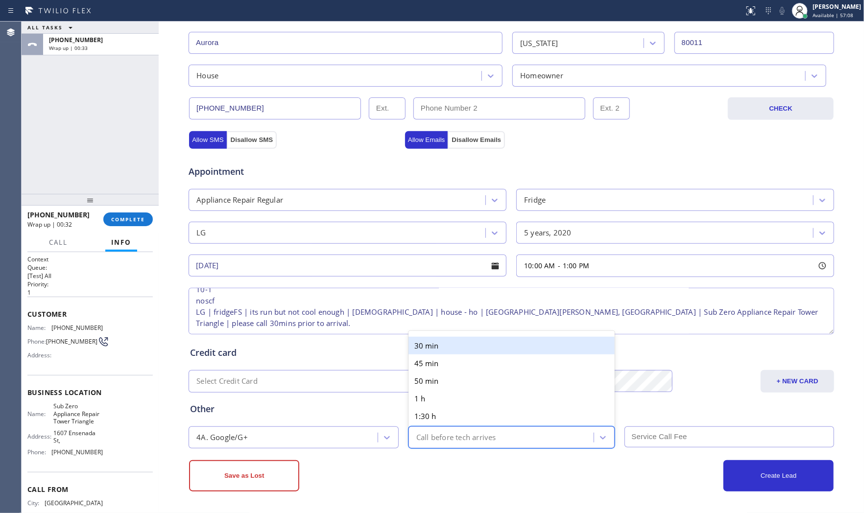
click at [446, 354] on div "30 min" at bounding box center [511, 346] width 206 height 18
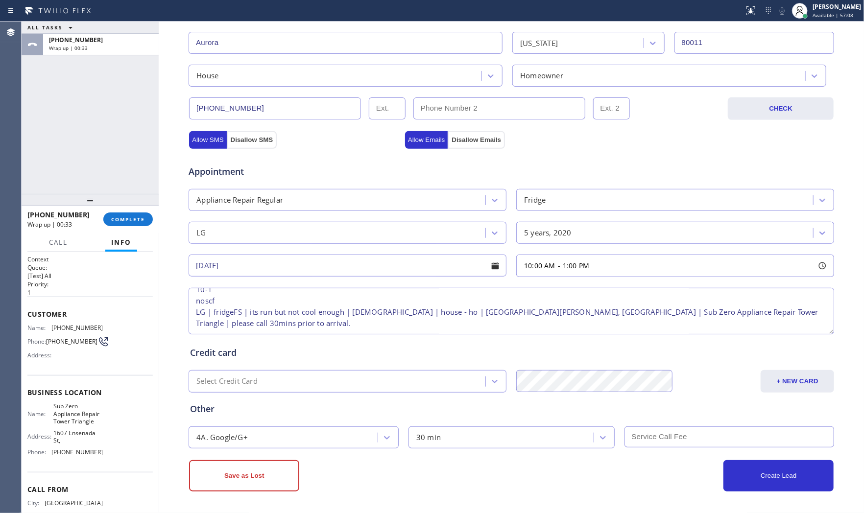
click at [692, 440] on input "text" at bounding box center [729, 437] width 210 height 21
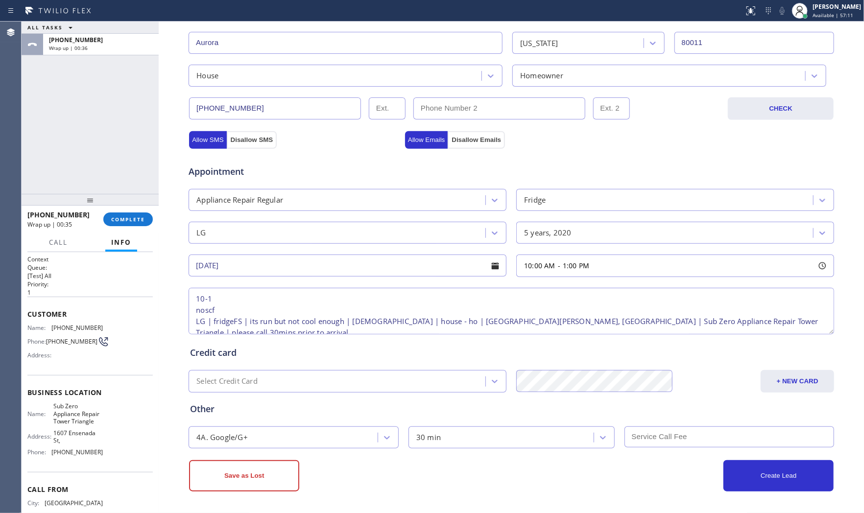
click at [693, 369] on div "Select Credit Card + NEW CARD CANCEL SAVE" at bounding box center [511, 380] width 647 height 24
click at [751, 471] on button "Create Lead" at bounding box center [778, 475] width 110 height 31
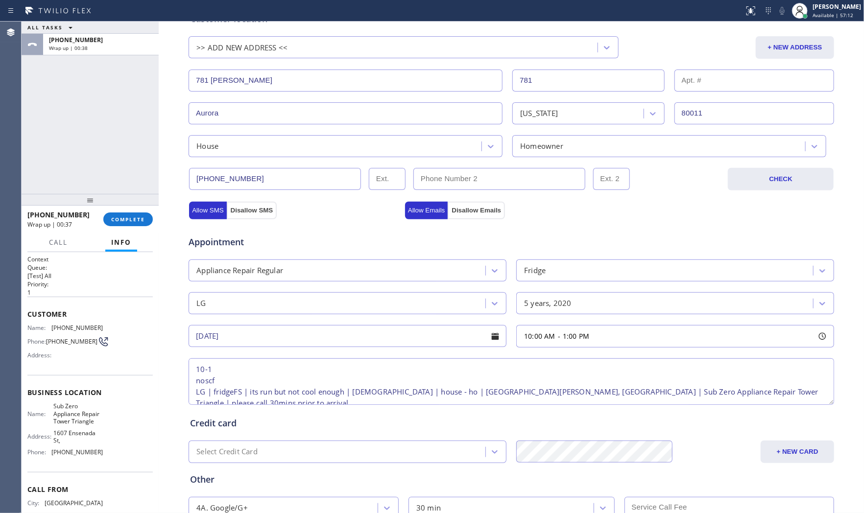
scroll to position [6, 0]
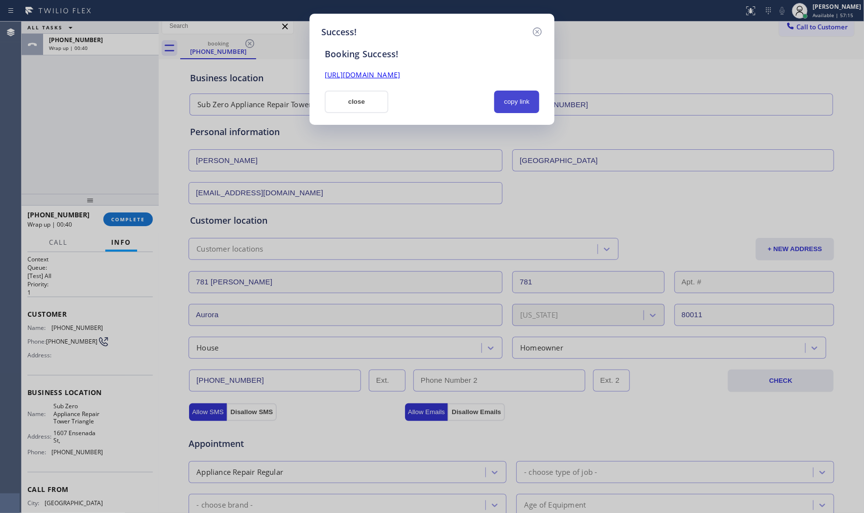
click at [513, 105] on button "copy link" at bounding box center [516, 102] width 45 height 23
click at [349, 103] on button "close" at bounding box center [357, 102] width 64 height 23
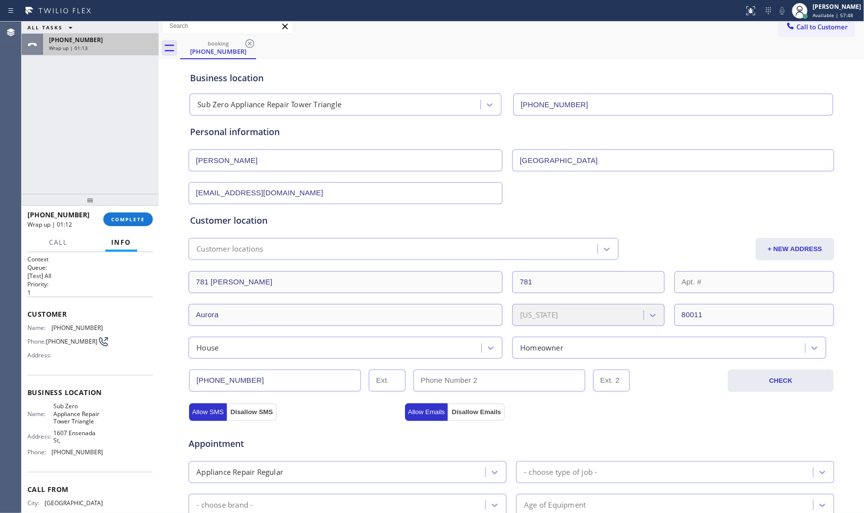
click at [98, 54] on div "+13033594907 Wrap up | 01:13" at bounding box center [99, 45] width 112 height 22
click at [122, 224] on button "COMPLETE" at bounding box center [127, 220] width 49 height 14
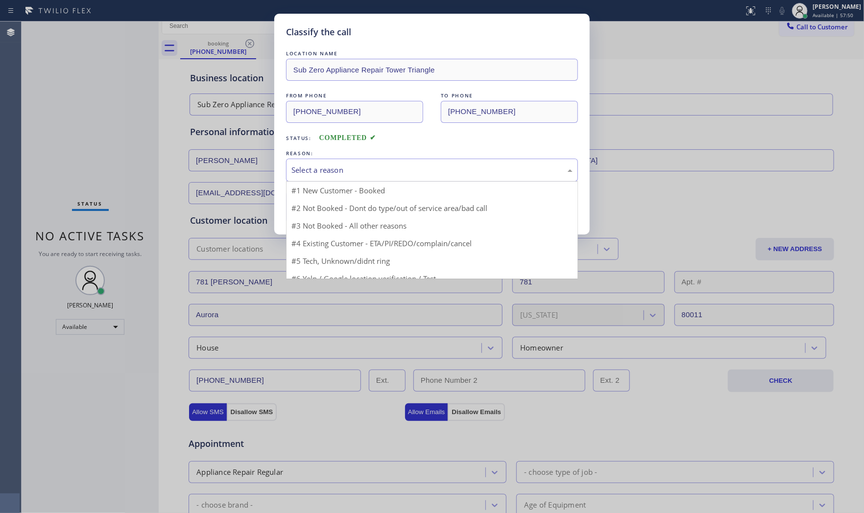
click at [380, 166] on div "Select a reason" at bounding box center [431, 170] width 281 height 11
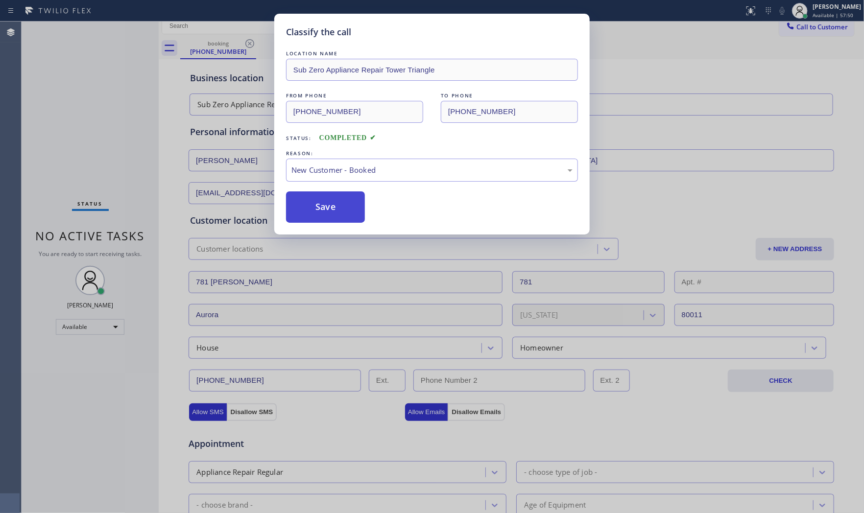
drag, startPoint x: 346, startPoint y: 188, endPoint x: 332, endPoint y: 199, distance: 18.4
click at [332, 200] on button "Save" at bounding box center [325, 206] width 79 height 31
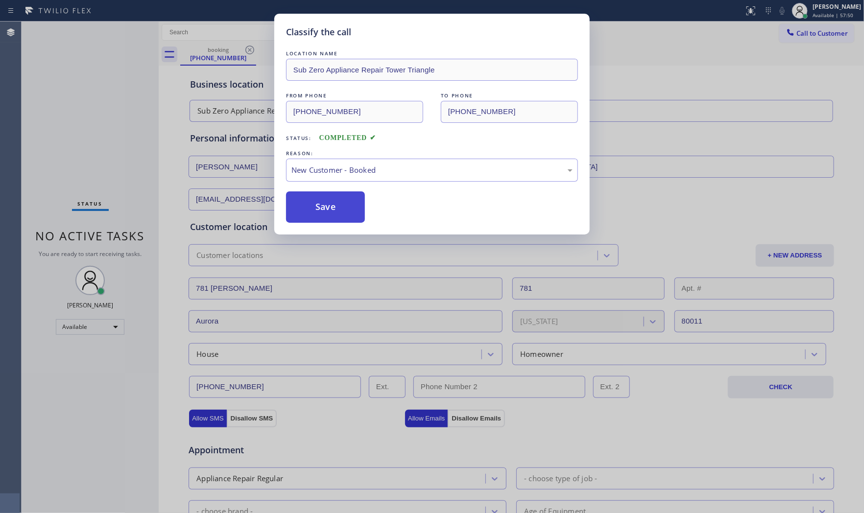
click at [332, 200] on button "Save" at bounding box center [325, 206] width 79 height 31
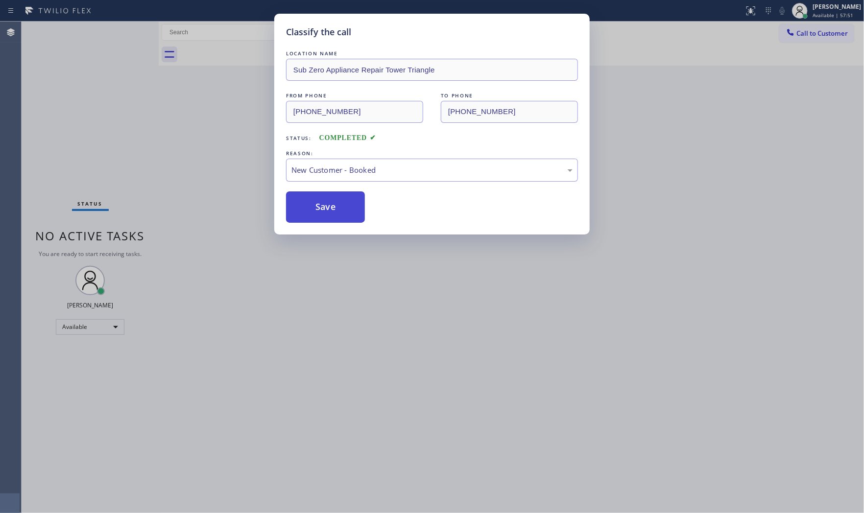
click at [332, 200] on button "Save" at bounding box center [325, 206] width 79 height 31
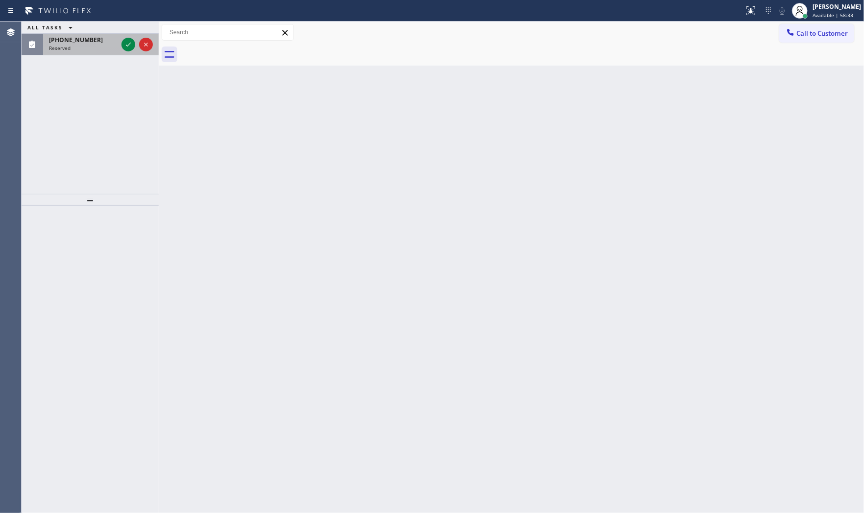
click at [97, 40] on div "(949) 230-0504" at bounding box center [83, 40] width 69 height 8
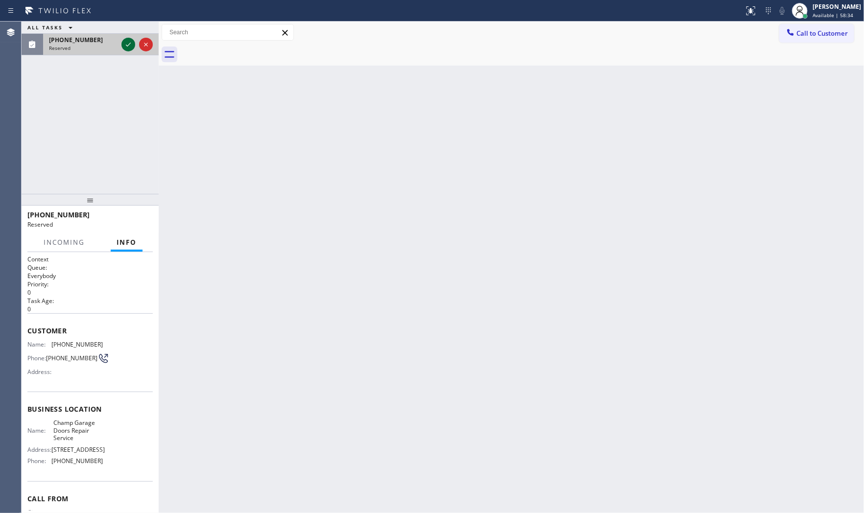
click at [128, 47] on icon at bounding box center [128, 45] width 12 height 12
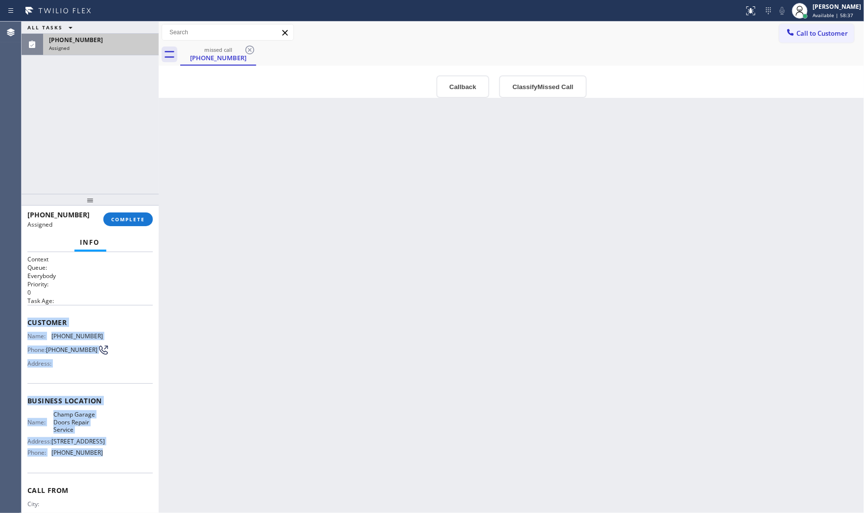
drag, startPoint x: 26, startPoint y: 319, endPoint x: 103, endPoint y: 431, distance: 136.0
click at [99, 456] on div "Context Queue: Everybody Priority: 0 Task Age: Customer Name: (949) 230-0504 Ph…" at bounding box center [90, 382] width 137 height 261
copy div "Customer Name: (949) 230-0504 Phone: (949) 230-0504 Address: Business location …"
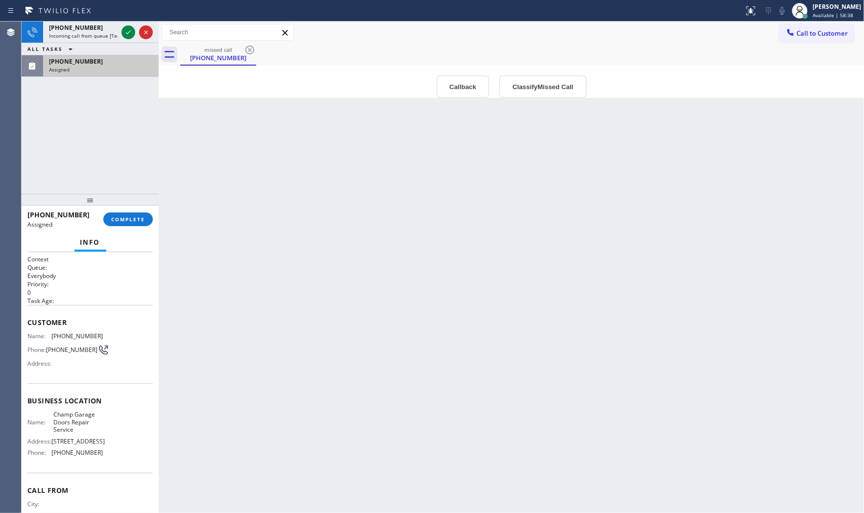
click at [135, 212] on div "(949) 230-0504 Assigned COMPLETE" at bounding box center [89, 219] width 125 height 25
click at [133, 213] on button "COMPLETE" at bounding box center [127, 220] width 49 height 14
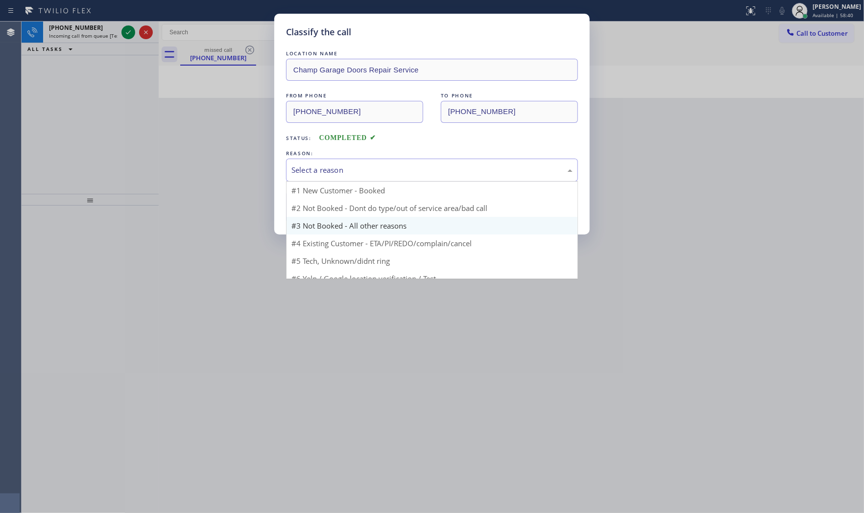
drag, startPoint x: 304, startPoint y: 173, endPoint x: 307, endPoint y: 202, distance: 29.5
click at [304, 177] on div "Select a reason" at bounding box center [432, 170] width 292 height 23
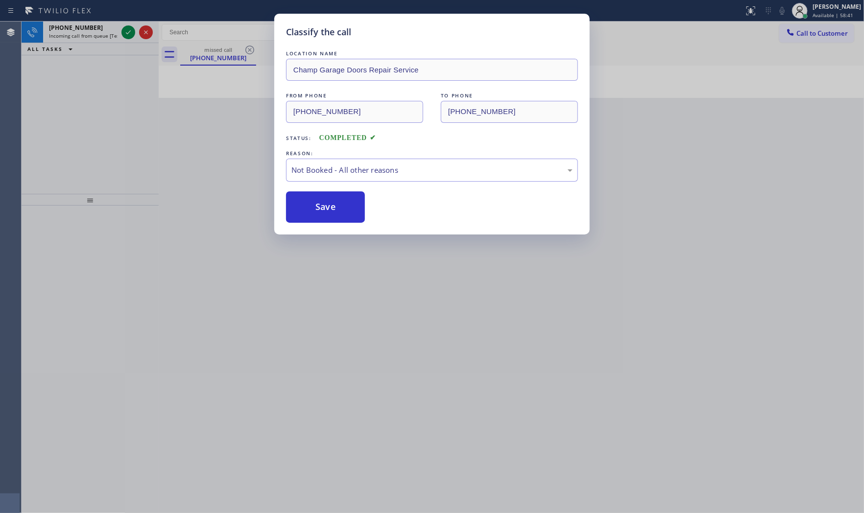
click at [307, 202] on button "Save" at bounding box center [325, 206] width 79 height 31
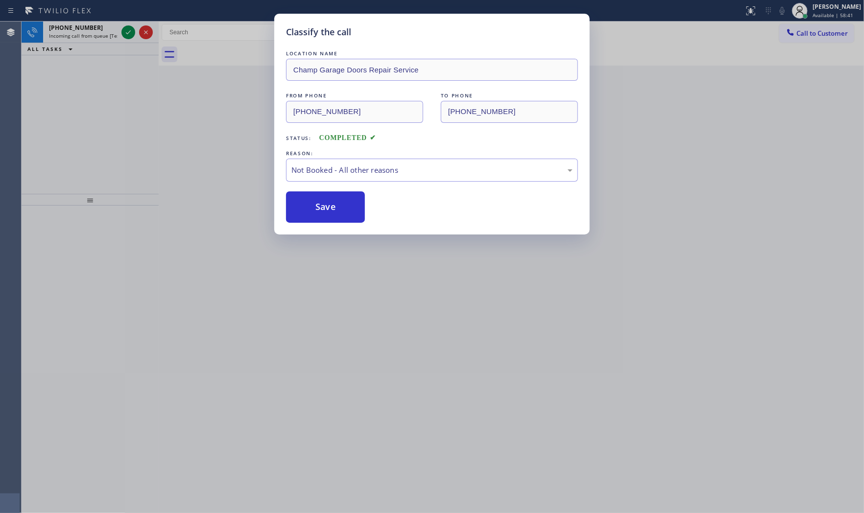
drag, startPoint x: 307, startPoint y: 202, endPoint x: 236, endPoint y: 142, distance: 92.8
click at [303, 196] on button "Save" at bounding box center [325, 206] width 79 height 31
click at [125, 32] on div "Classify the call LOCATION NAME Champ Garage Doors Repair Service FROM PHONE (9…" at bounding box center [432, 256] width 864 height 513
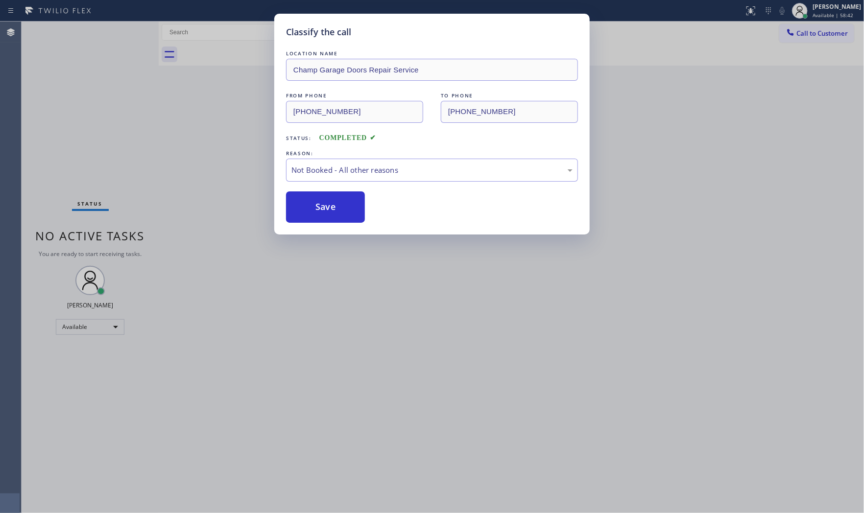
click at [125, 32] on div "Status No active tasks You are ready to start receiving tasks. [PERSON_NAME] Av…" at bounding box center [90, 268] width 137 height 492
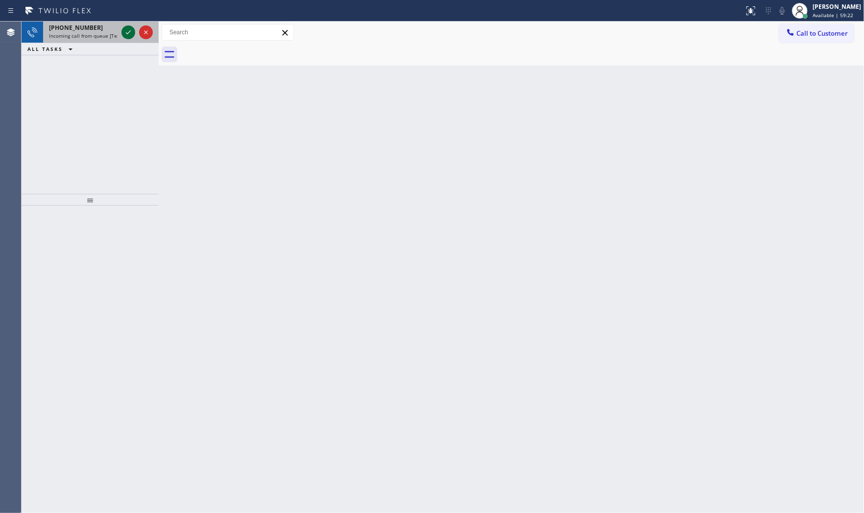
click at [123, 30] on icon at bounding box center [128, 32] width 12 height 12
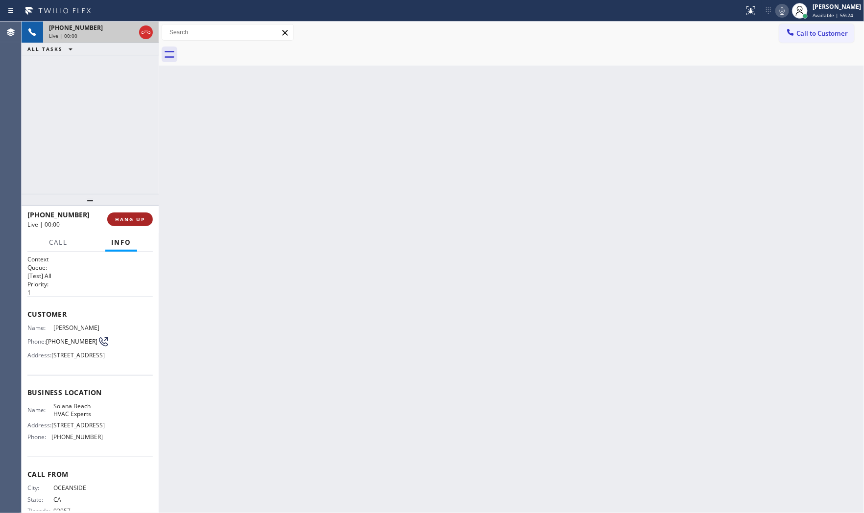
click at [134, 224] on button "HANG UP" at bounding box center [130, 220] width 46 height 14
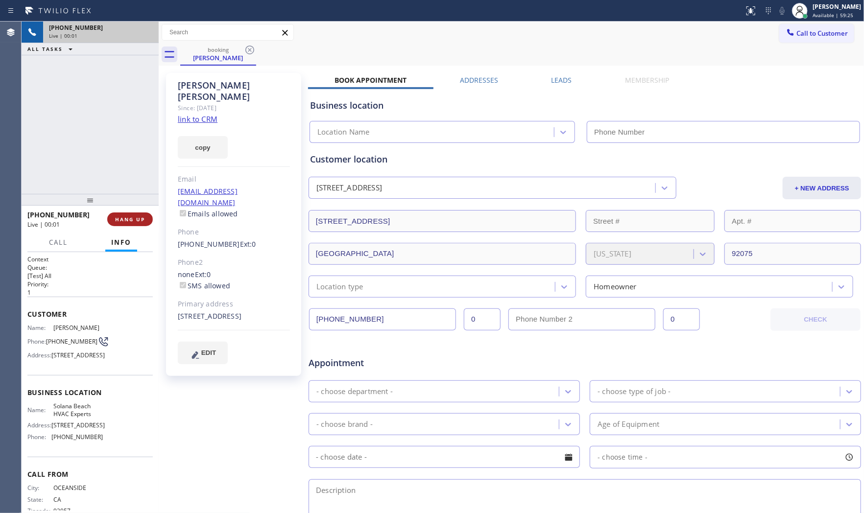
click at [134, 224] on button "HANG UP" at bounding box center [130, 220] width 46 height 14
type input "(858) 203-0199"
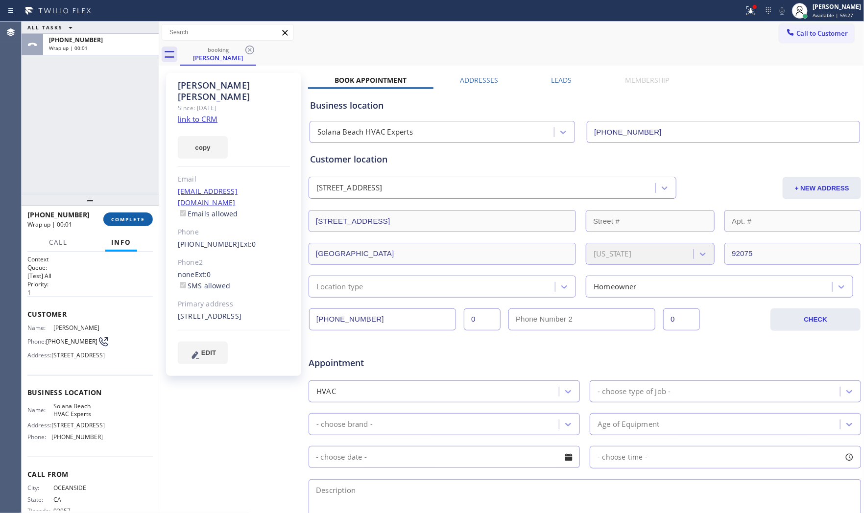
click at [114, 214] on button "COMPLETE" at bounding box center [127, 220] width 49 height 14
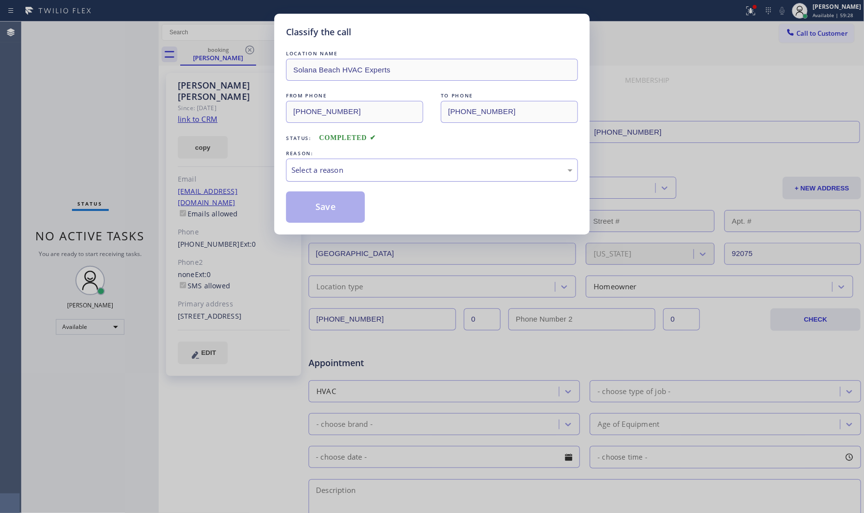
click at [324, 173] on div "Select a reason" at bounding box center [431, 170] width 281 height 11
click at [318, 202] on button "Save" at bounding box center [325, 206] width 79 height 31
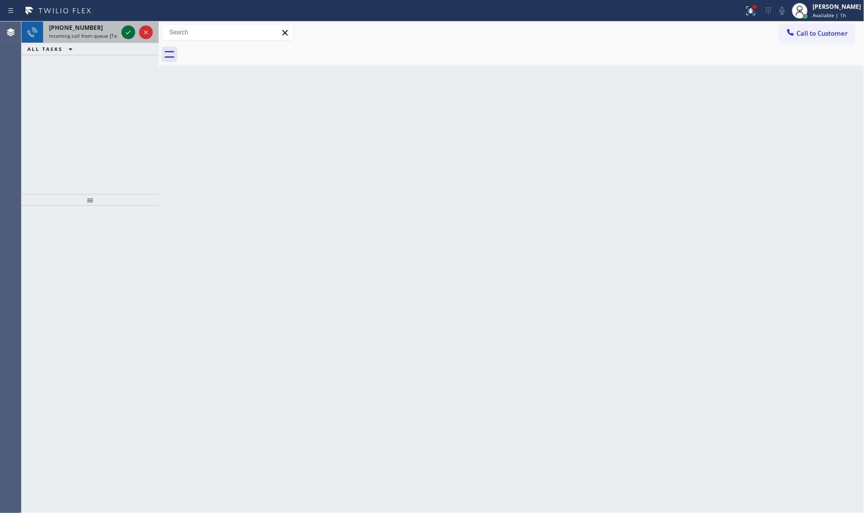
click at [130, 39] on div at bounding box center [136, 33] width 35 height 22
click at [129, 38] on icon at bounding box center [128, 32] width 12 height 12
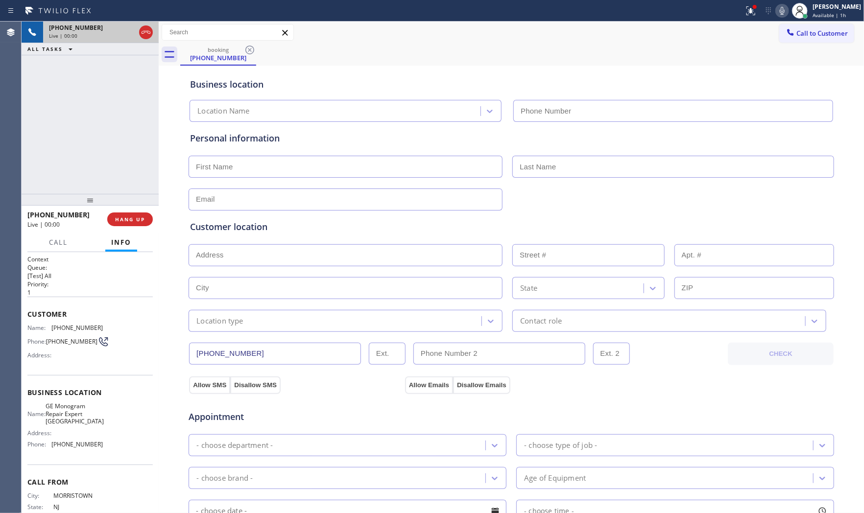
type input "(602) 780-0727"
click at [752, 5] on div at bounding box center [755, 7] width 6 height 6
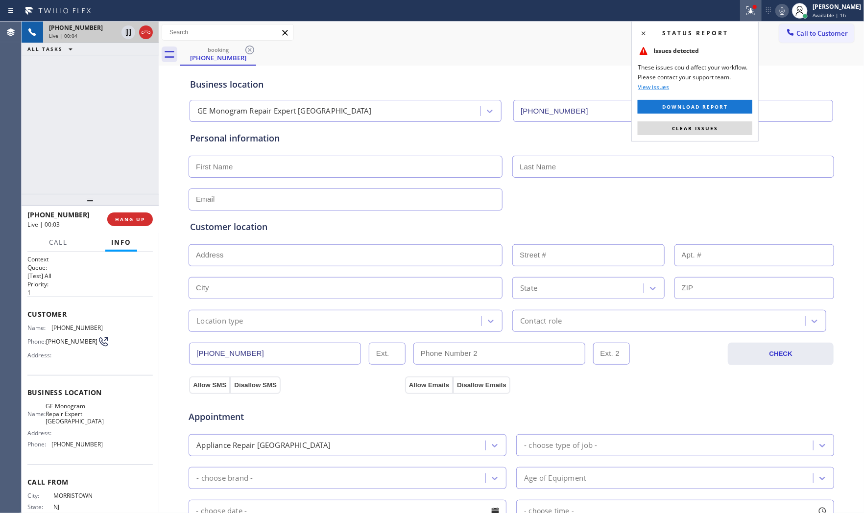
click at [716, 119] on div "Status report Issues detected These issues could affect your workflow. Please c…" at bounding box center [694, 81] width 127 height 120
click at [718, 122] on button "Clear issues" at bounding box center [695, 128] width 115 height 14
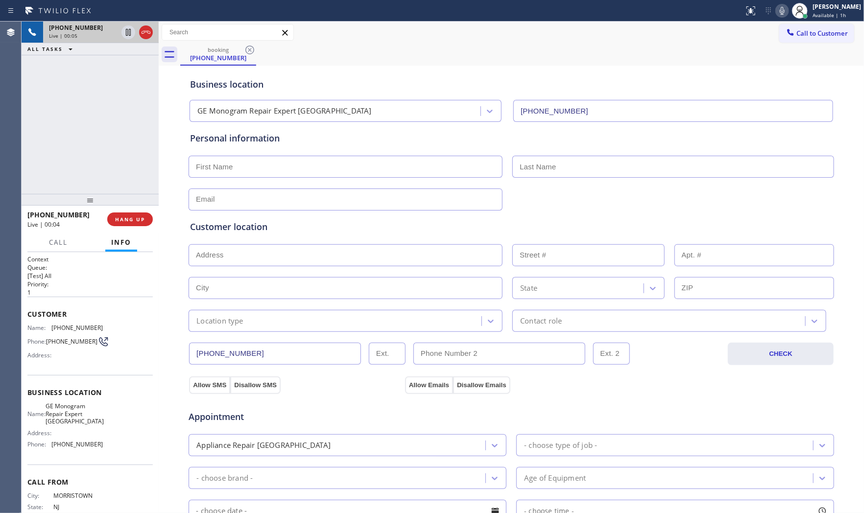
click at [776, 10] on icon at bounding box center [782, 11] width 12 height 12
click at [125, 219] on span "HANG UP" at bounding box center [130, 219] width 30 height 7
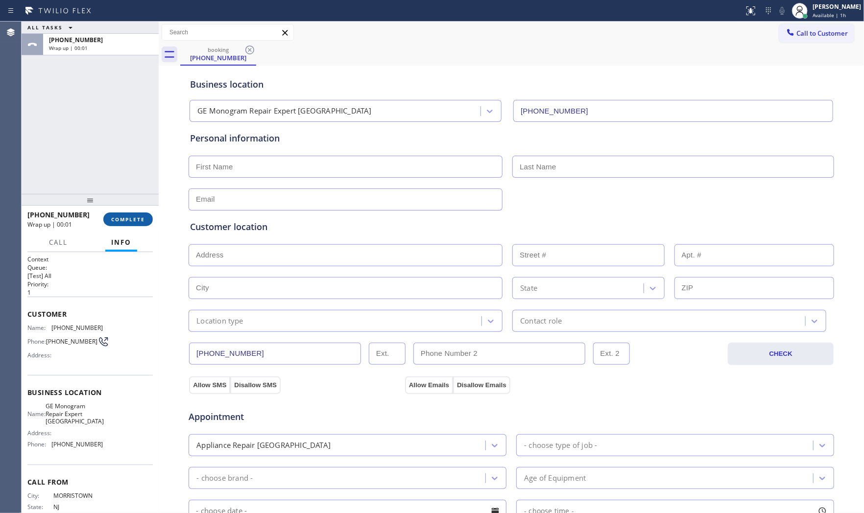
click at [125, 219] on span "COMPLETE" at bounding box center [128, 219] width 34 height 7
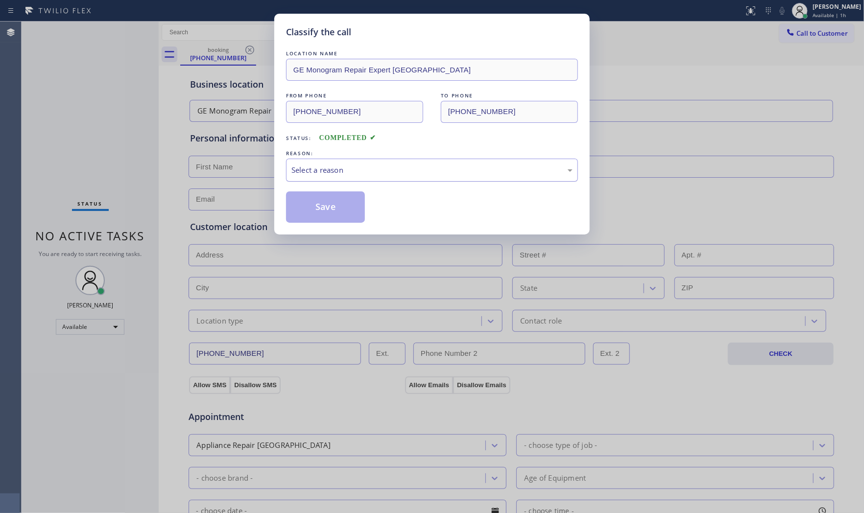
click at [358, 177] on div "Select a reason" at bounding box center [432, 170] width 292 height 23
click at [343, 209] on button "Save" at bounding box center [325, 206] width 79 height 31
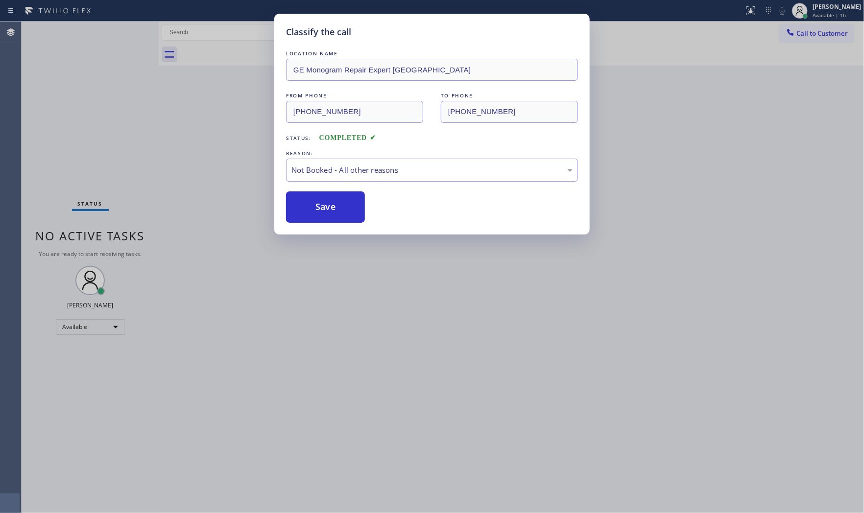
click at [343, 209] on button "Save" at bounding box center [325, 206] width 79 height 31
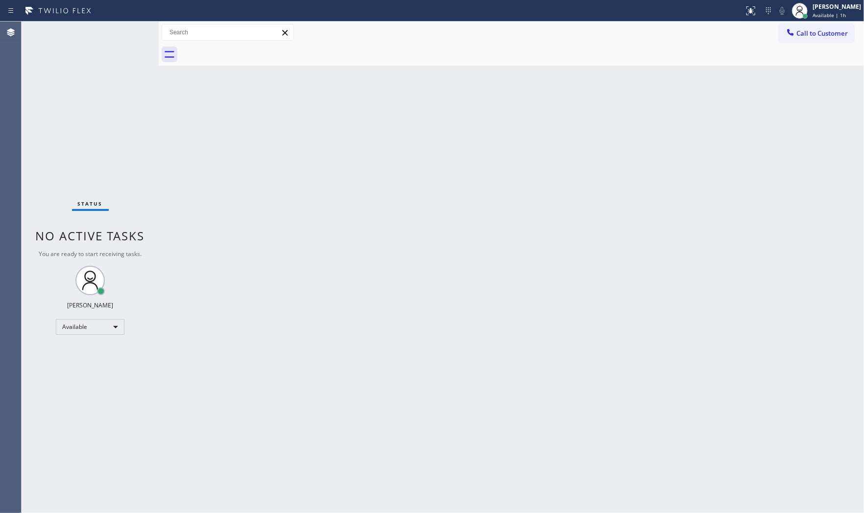
click at [566, 511] on div "Back to Dashboard Change Sender ID Customers Technicians Select a contact Outbo…" at bounding box center [511, 268] width 705 height 492
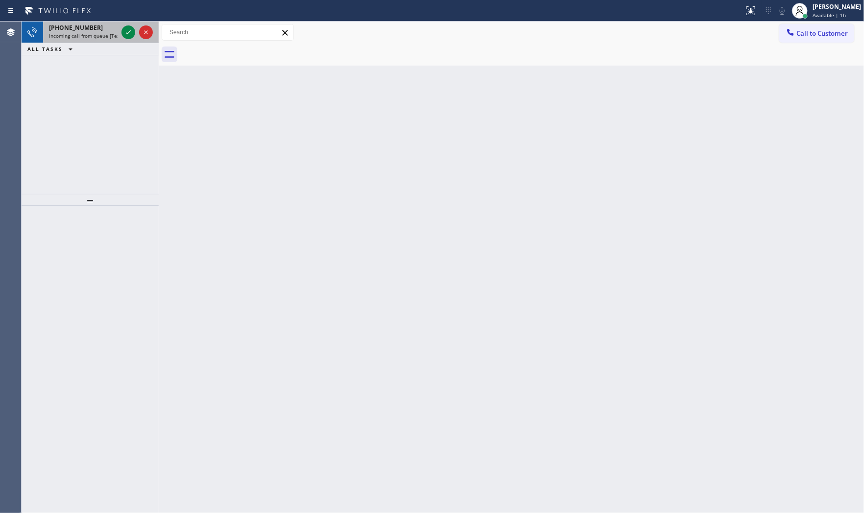
click at [104, 38] on span "Incoming call from queue [Test] All" at bounding box center [89, 35] width 81 height 7
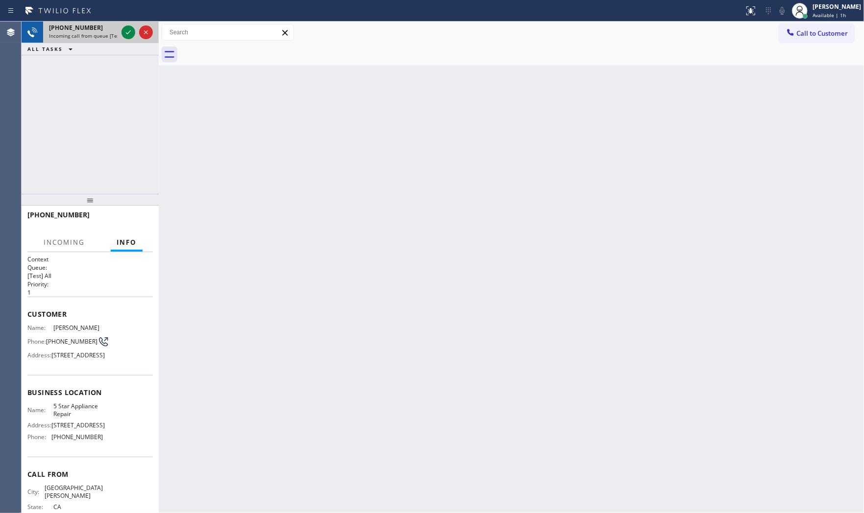
click at [116, 32] on span "Incoming call from queue [Test] All" at bounding box center [89, 35] width 81 height 7
click at [123, 32] on icon at bounding box center [128, 32] width 12 height 12
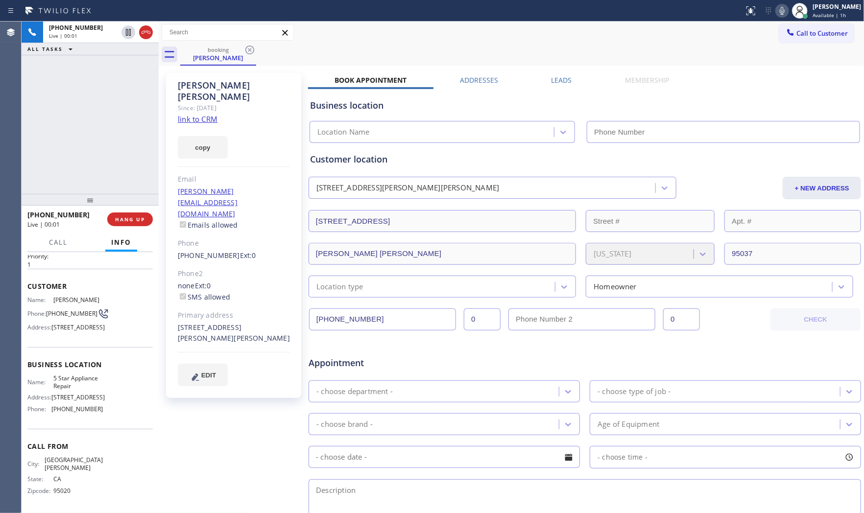
type input "[PHONE_NUMBER]"
click at [204, 114] on link "link to CRM" at bounding box center [198, 119] width 40 height 10
click at [779, 8] on icon at bounding box center [782, 11] width 12 height 12
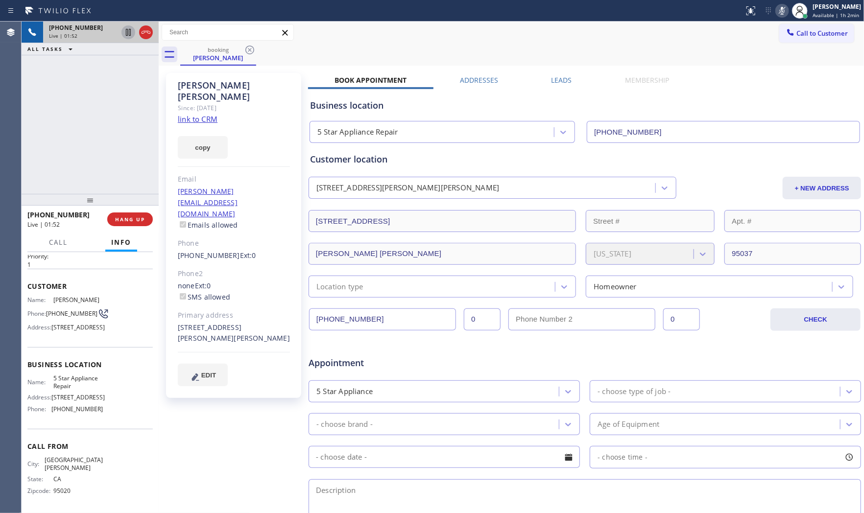
click at [125, 35] on icon at bounding box center [128, 32] width 12 height 12
click at [776, 5] on icon at bounding box center [782, 11] width 12 height 12
click at [126, 32] on icon at bounding box center [128, 32] width 12 height 12
click at [776, 7] on icon at bounding box center [782, 11] width 12 height 12
click at [126, 37] on icon at bounding box center [128, 32] width 12 height 12
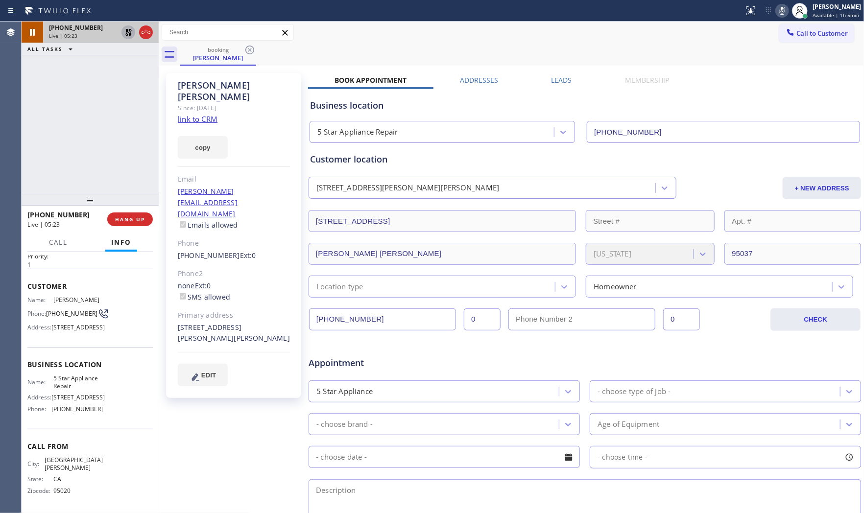
click at [779, 16] on icon at bounding box center [782, 11] width 12 height 12
click at [130, 31] on icon at bounding box center [128, 32] width 12 height 12
click at [77, 32] on div "Live | 05:49" at bounding box center [83, 35] width 69 height 7
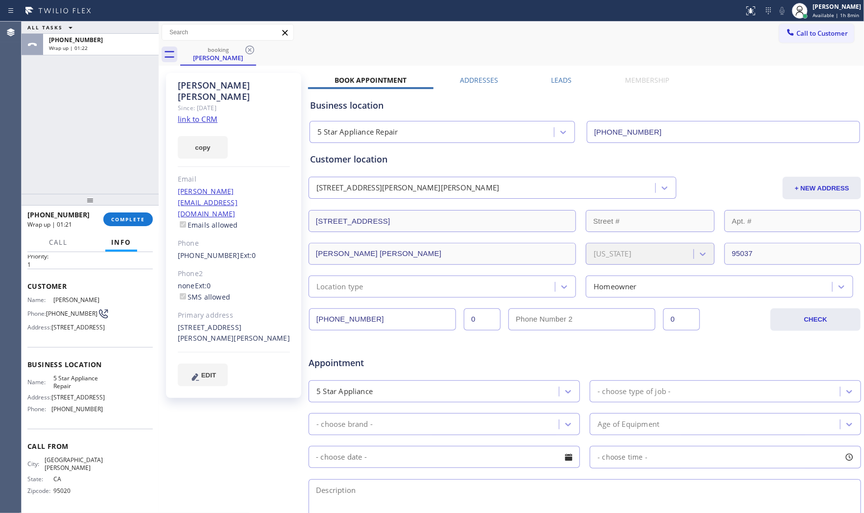
click at [142, 228] on div "+14085041761 Wrap up | 01:21 COMPLETE" at bounding box center [89, 219] width 125 height 25
click at [140, 221] on span "COMPLETE" at bounding box center [128, 219] width 34 height 7
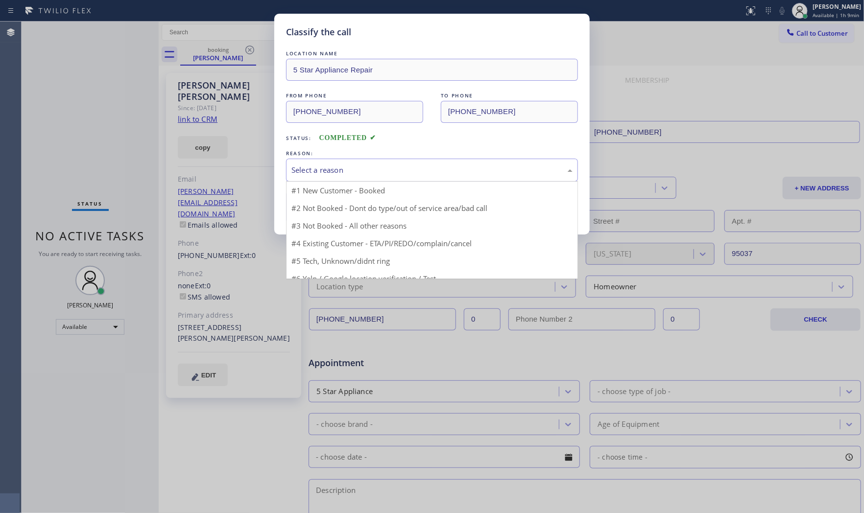
click at [386, 165] on div "Select a reason" at bounding box center [431, 170] width 281 height 11
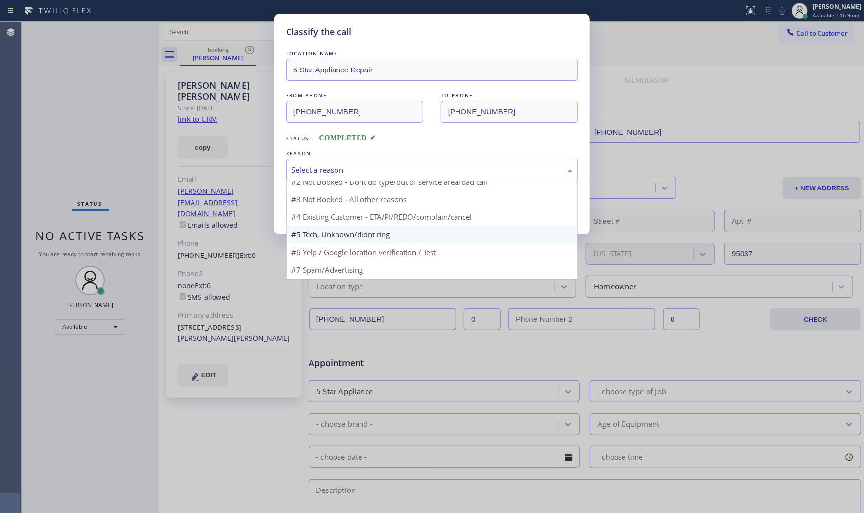
scroll to position [8, 0]
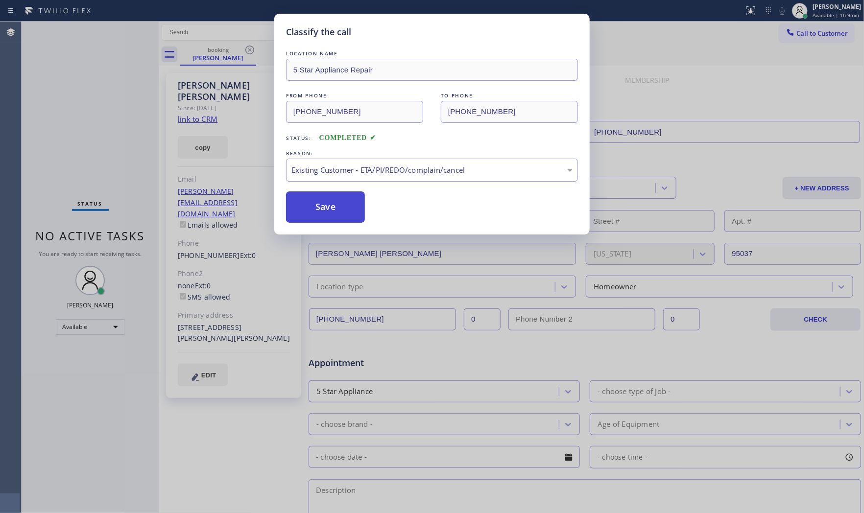
click at [340, 208] on button "Save" at bounding box center [325, 206] width 79 height 31
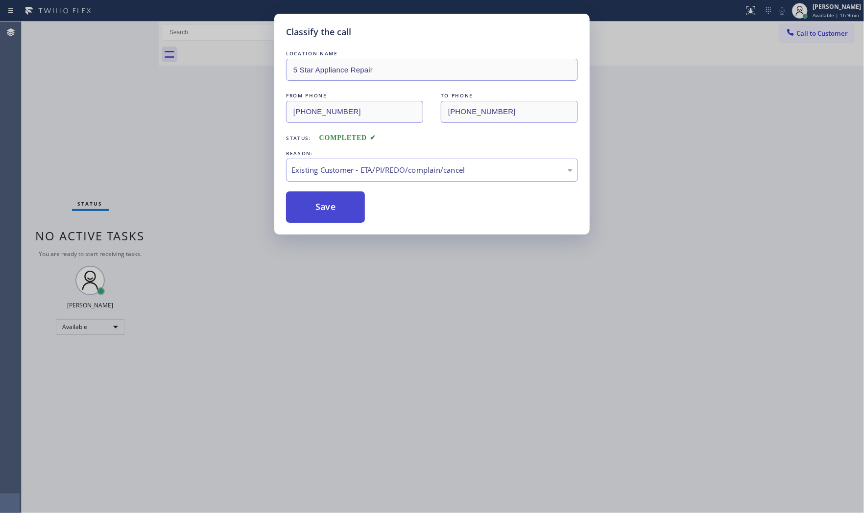
click at [340, 208] on button "Save" at bounding box center [325, 206] width 79 height 31
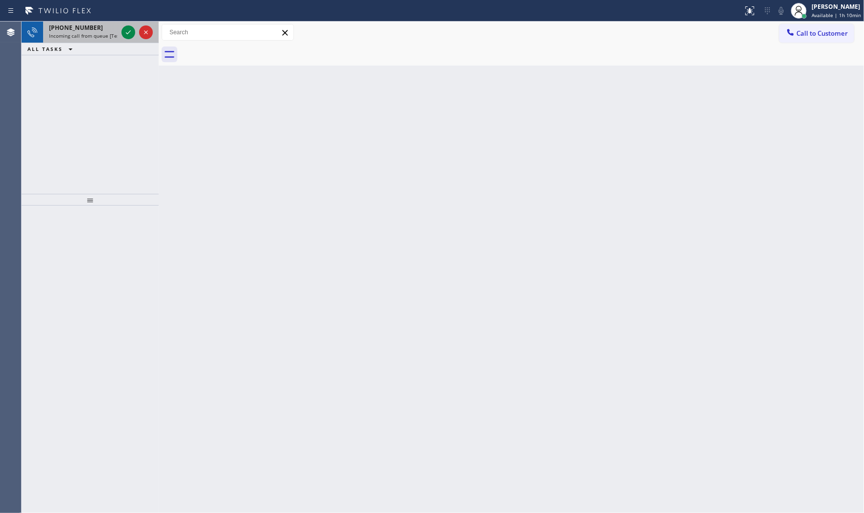
click at [112, 31] on div "+15612028906" at bounding box center [83, 28] width 69 height 8
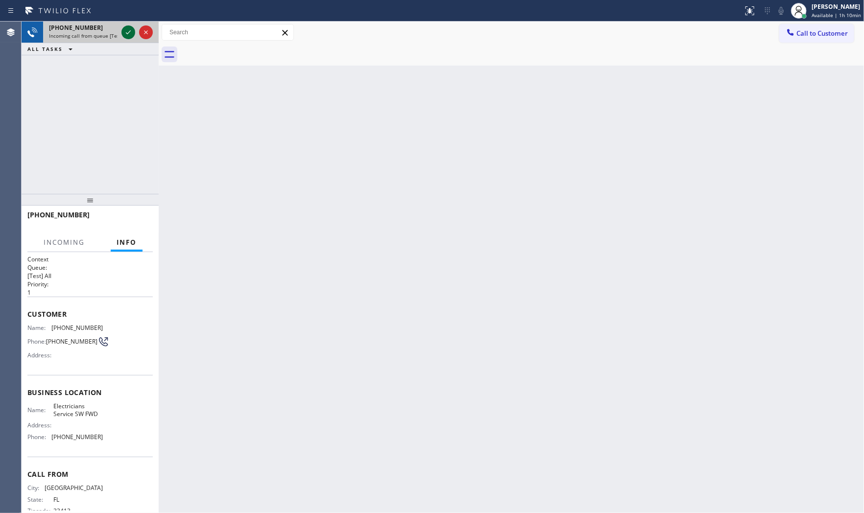
click at [124, 31] on icon at bounding box center [128, 32] width 12 height 12
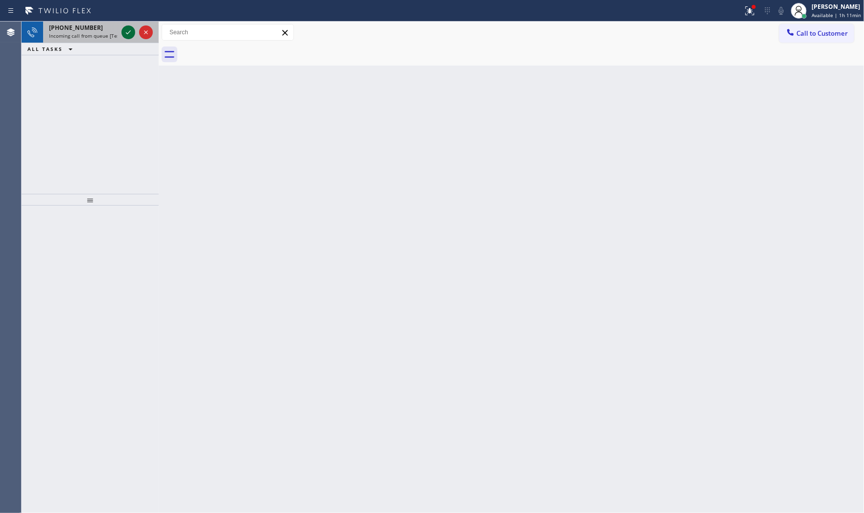
drag, startPoint x: 95, startPoint y: 32, endPoint x: 131, endPoint y: 34, distance: 35.8
click at [96, 32] on span "Incoming call from queue [Test] All" at bounding box center [89, 35] width 81 height 7
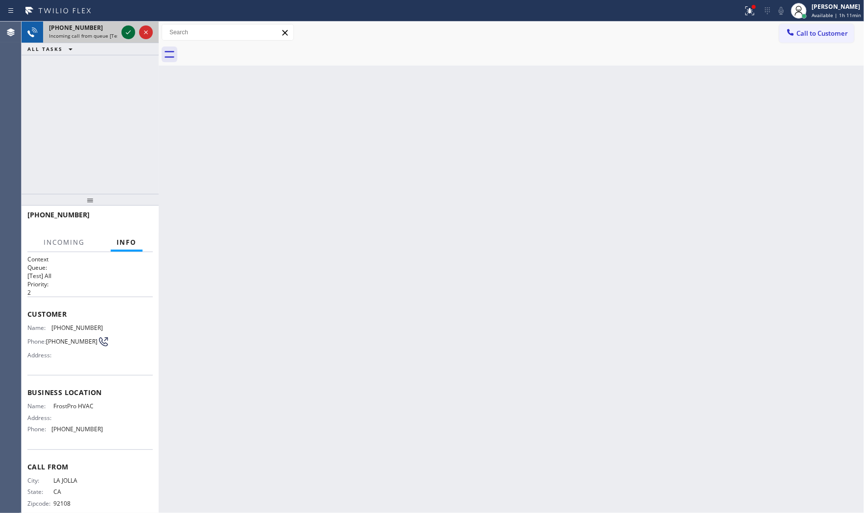
click at [130, 33] on icon at bounding box center [128, 32] width 12 height 12
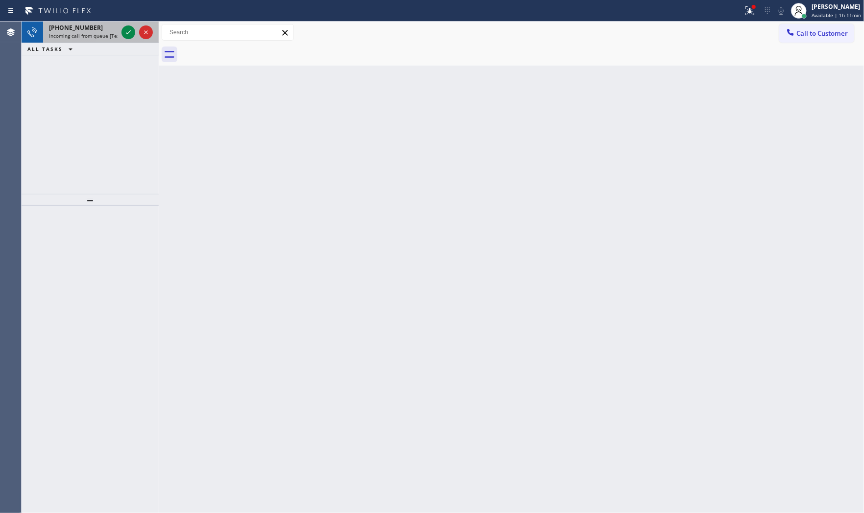
click at [96, 30] on div "+15205932114" at bounding box center [83, 28] width 69 height 8
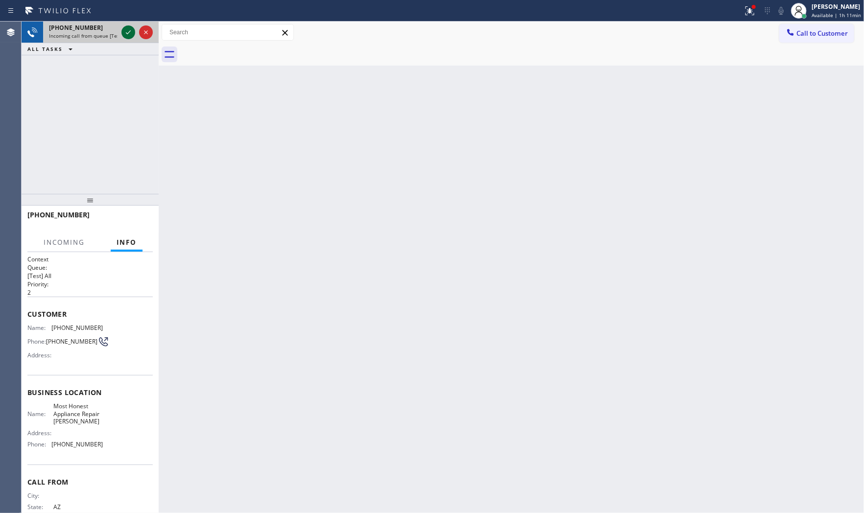
click at [125, 28] on icon at bounding box center [128, 32] width 12 height 12
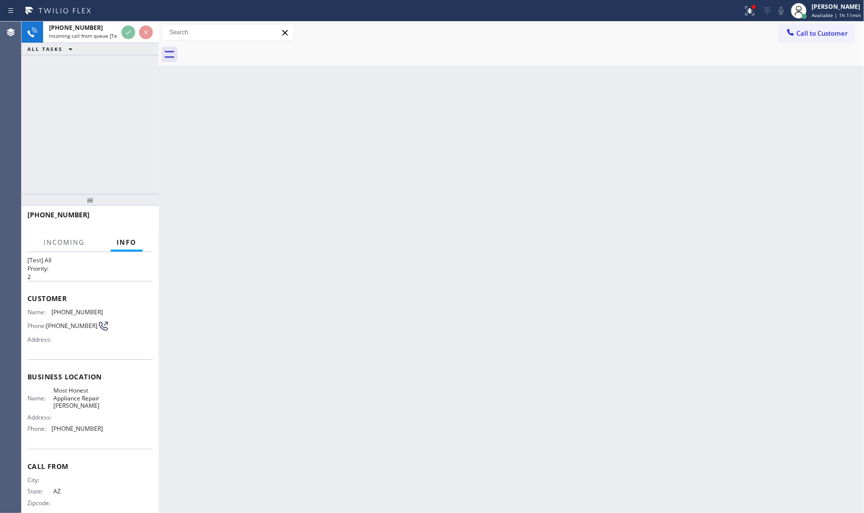
scroll to position [30, 0]
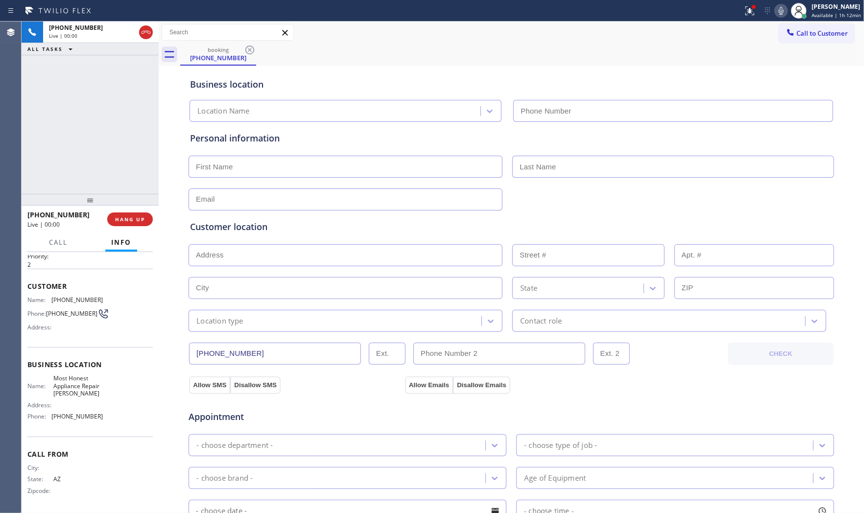
type input "(602) 932-3191"
click at [301, 28] on div "Call to Customer Outbound call Location Search location Your caller id phone nu…" at bounding box center [511, 32] width 705 height 17
click at [129, 217] on span "HANG UP" at bounding box center [130, 219] width 30 height 7
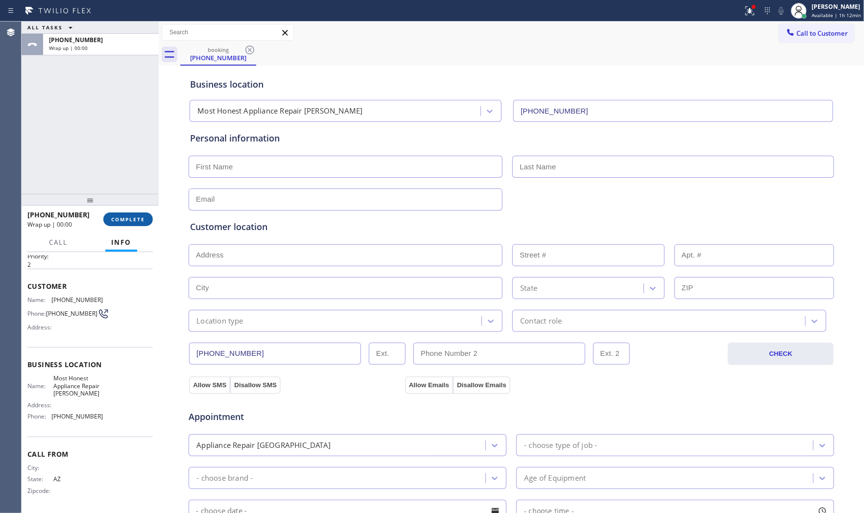
click at [131, 217] on span "COMPLETE" at bounding box center [128, 219] width 34 height 7
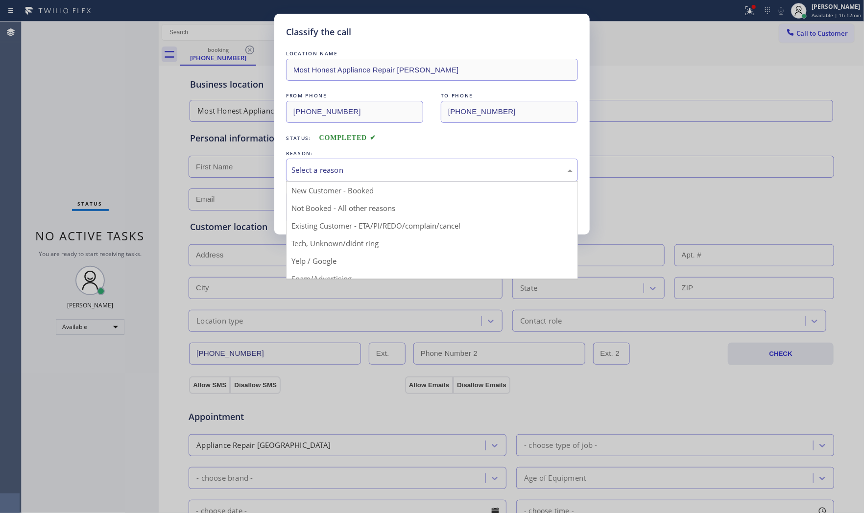
click at [346, 166] on div "Select a reason" at bounding box center [431, 170] width 281 height 11
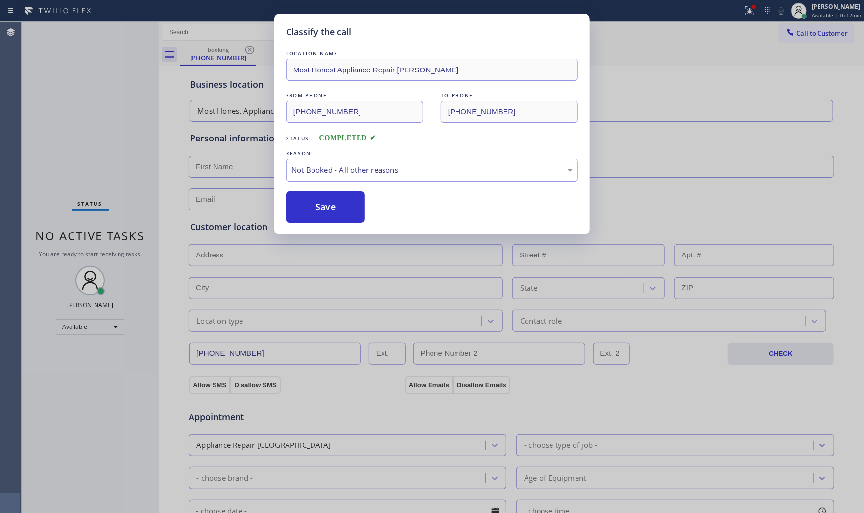
click at [328, 208] on button "Save" at bounding box center [325, 206] width 79 height 31
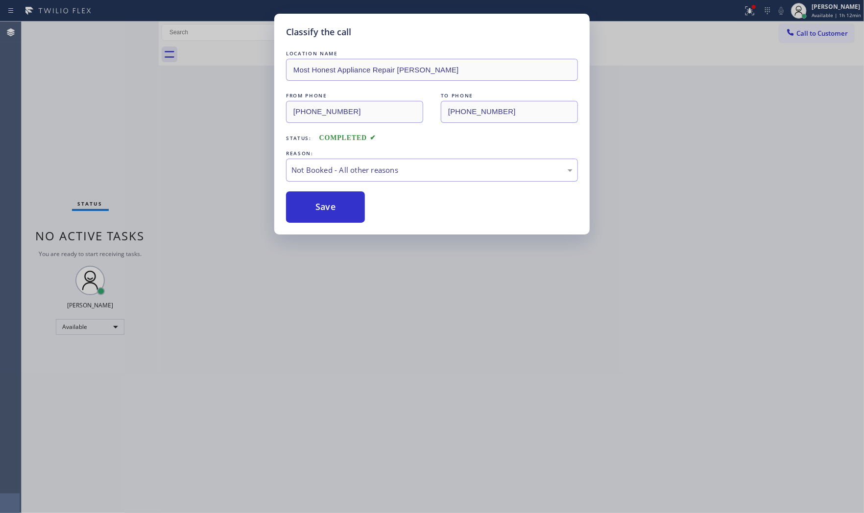
click at [328, 208] on button "Save" at bounding box center [325, 206] width 79 height 31
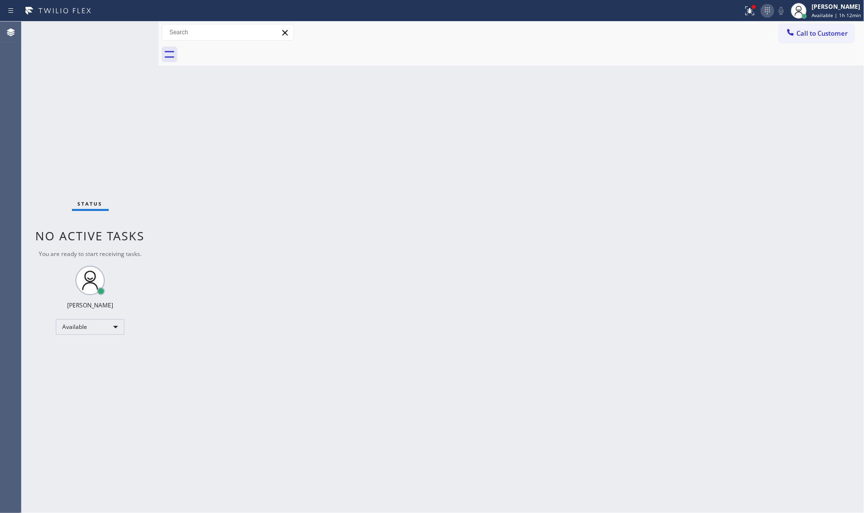
click at [764, 7] on icon at bounding box center [767, 11] width 12 height 12
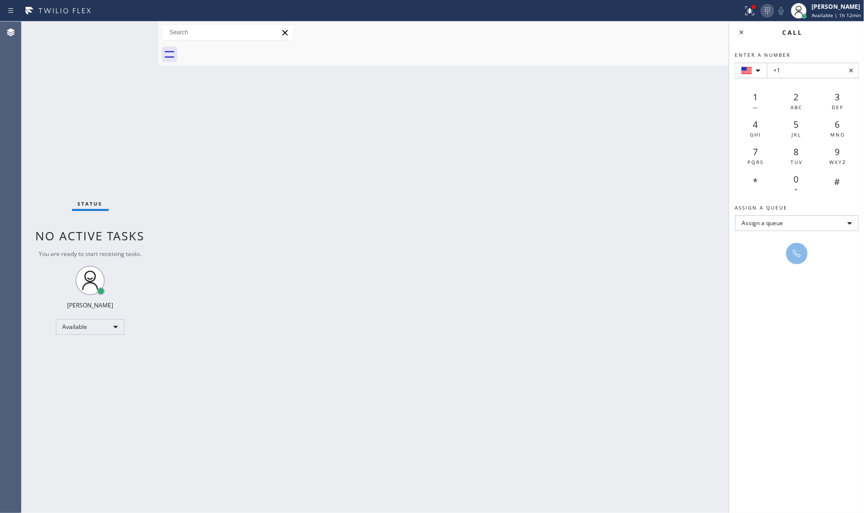
click at [761, 7] on icon at bounding box center [767, 11] width 12 height 12
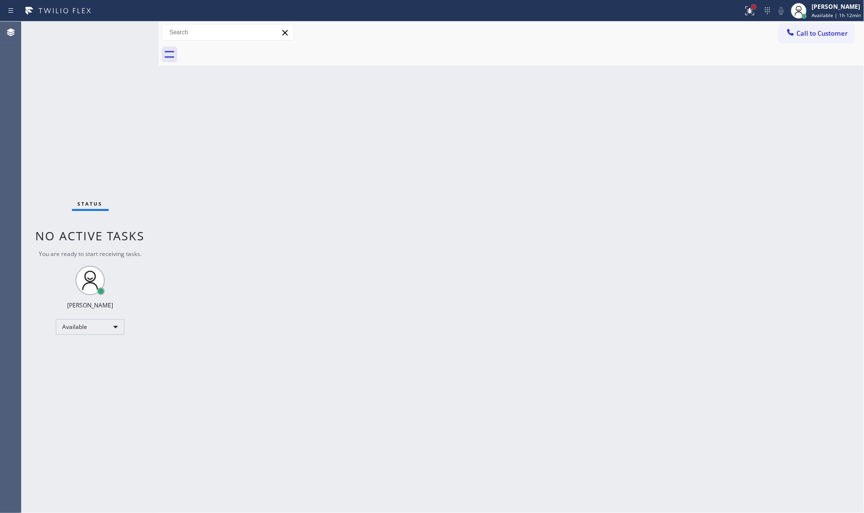
click at [753, 8] on div at bounding box center [754, 7] width 6 height 6
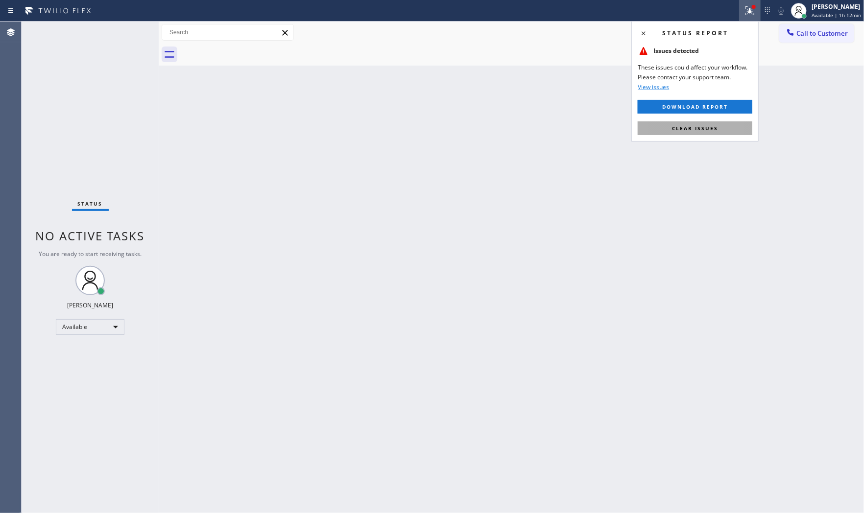
click at [717, 129] on button "Clear issues" at bounding box center [695, 128] width 115 height 14
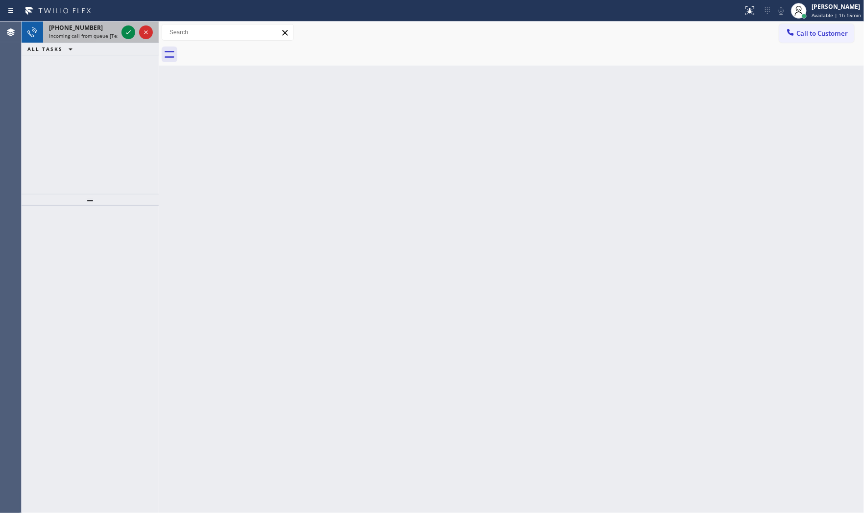
click at [119, 32] on div at bounding box center [136, 33] width 35 height 22
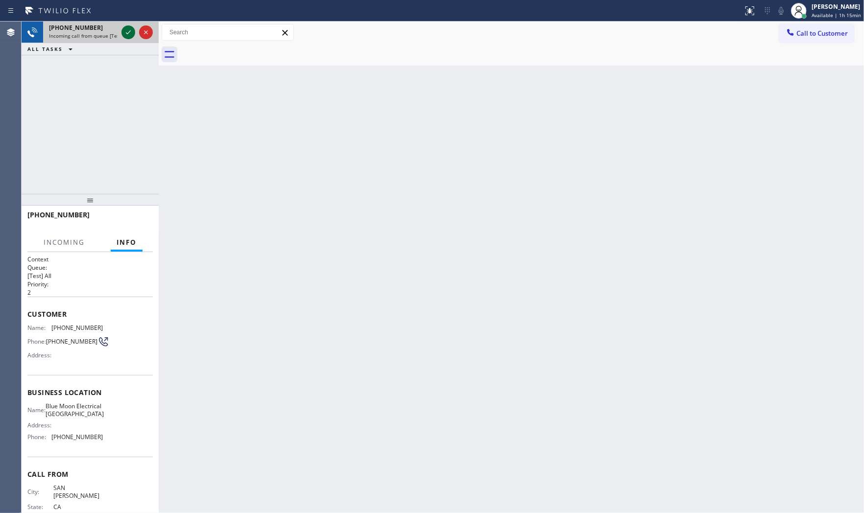
click at [124, 31] on icon at bounding box center [128, 32] width 12 height 12
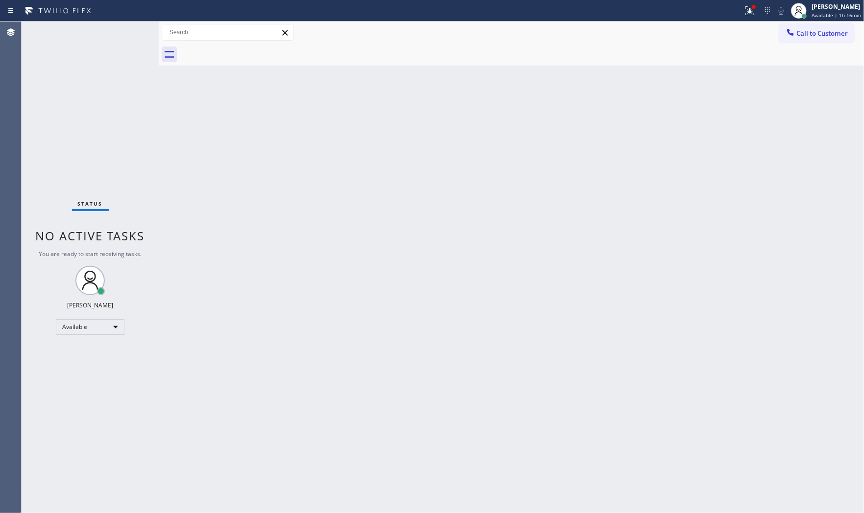
click at [125, 32] on div "Status No active tasks You are ready to start receiving tasks. [PERSON_NAME] Av…" at bounding box center [90, 268] width 137 height 492
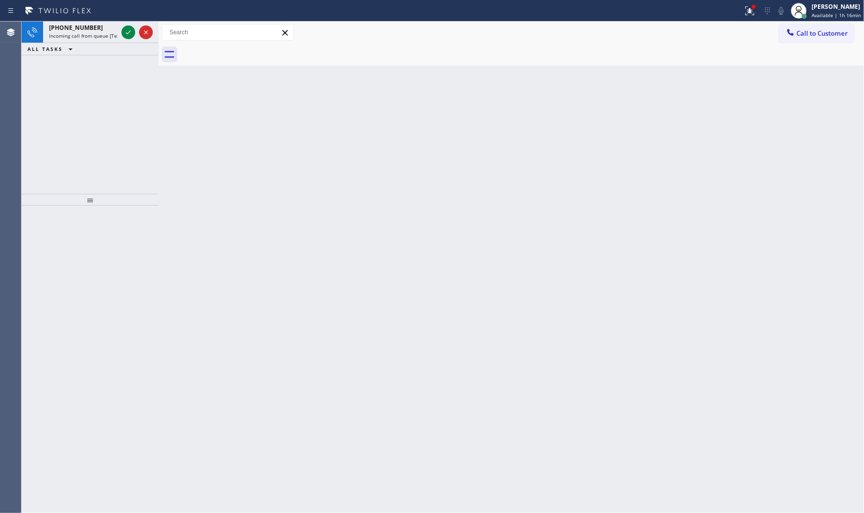
click at [125, 32] on icon at bounding box center [128, 32] width 12 height 12
click at [127, 25] on button at bounding box center [128, 32] width 14 height 14
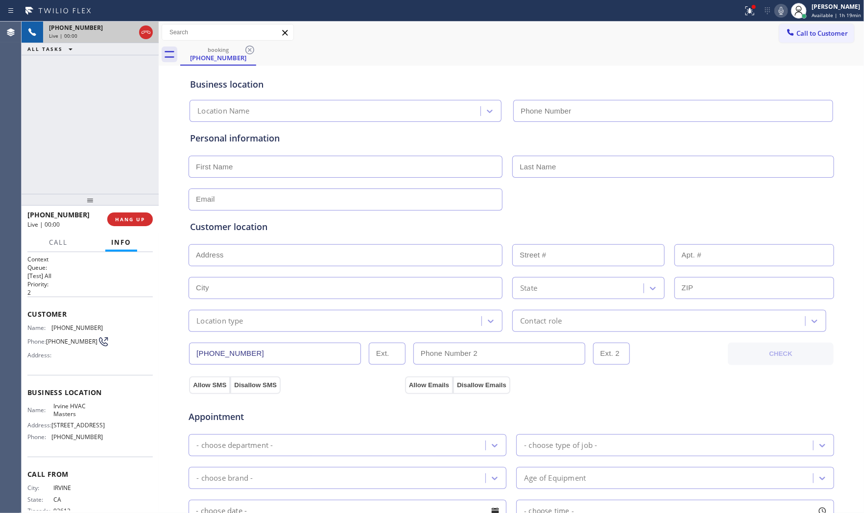
type input "(949) 354-5481"
click at [135, 223] on button "HANG UP" at bounding box center [130, 220] width 46 height 14
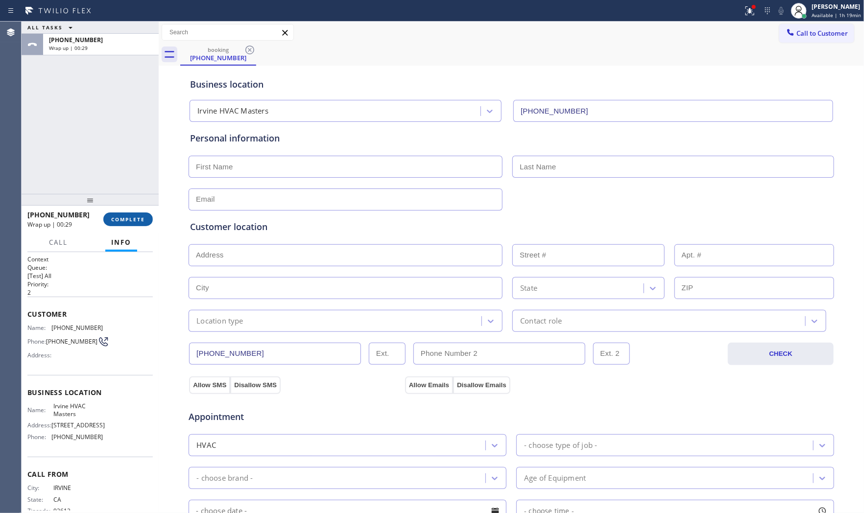
click at [135, 219] on span "COMPLETE" at bounding box center [128, 219] width 34 height 7
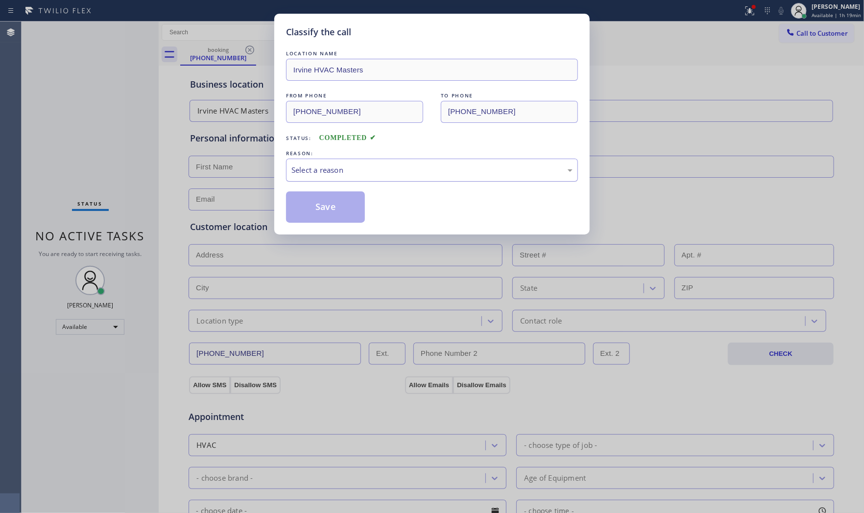
drag, startPoint x: 341, startPoint y: 169, endPoint x: 341, endPoint y: 178, distance: 8.3
click at [341, 174] on div "Select a reason" at bounding box center [431, 170] width 281 height 11
click at [332, 211] on button "Save" at bounding box center [325, 206] width 79 height 31
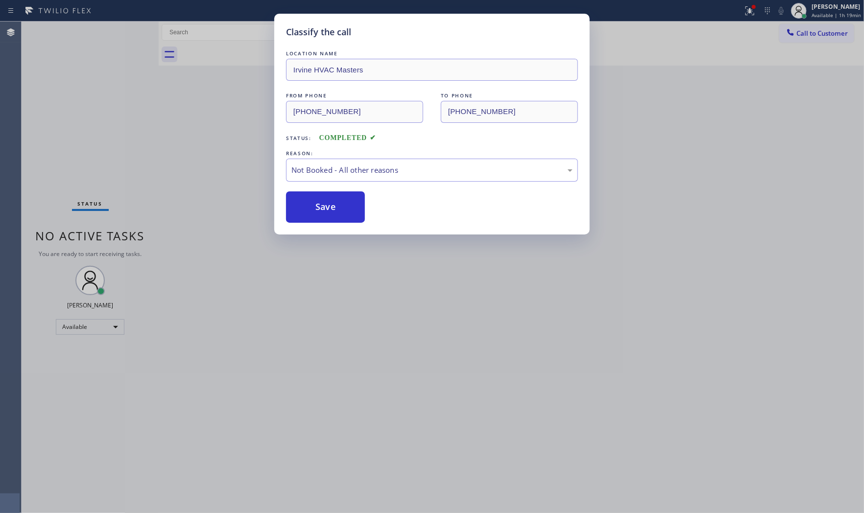
click at [332, 211] on button "Save" at bounding box center [325, 206] width 79 height 31
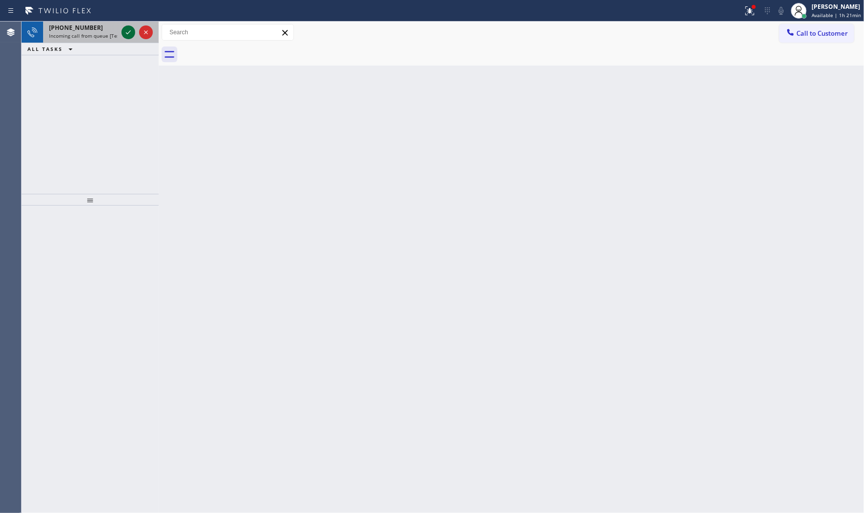
click at [129, 32] on icon at bounding box center [128, 32] width 5 height 4
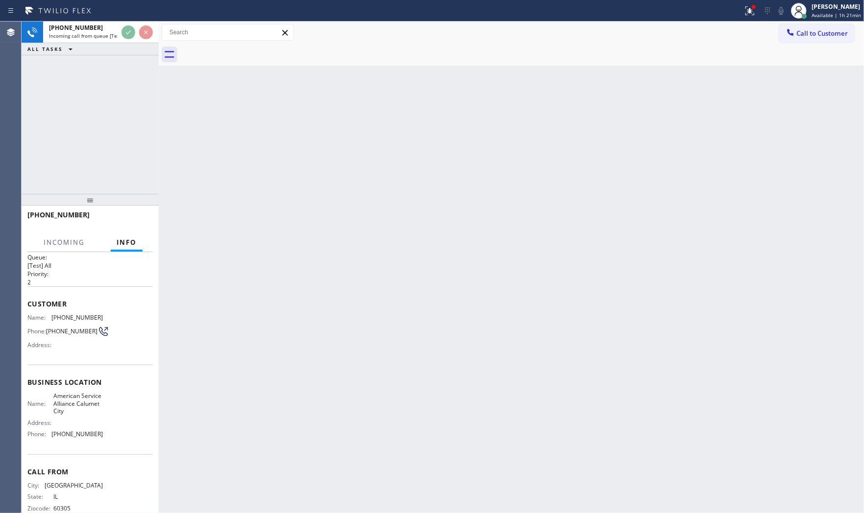
scroll to position [30, 0]
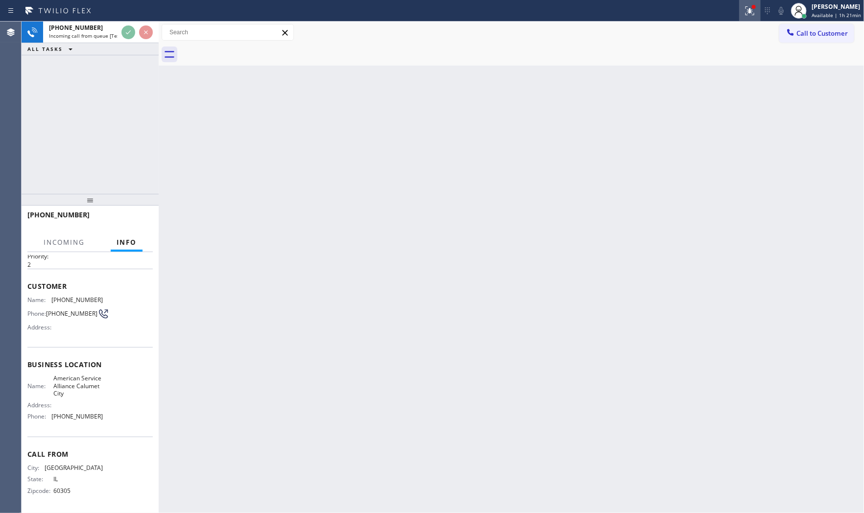
click at [755, 1] on button at bounding box center [750, 11] width 22 height 22
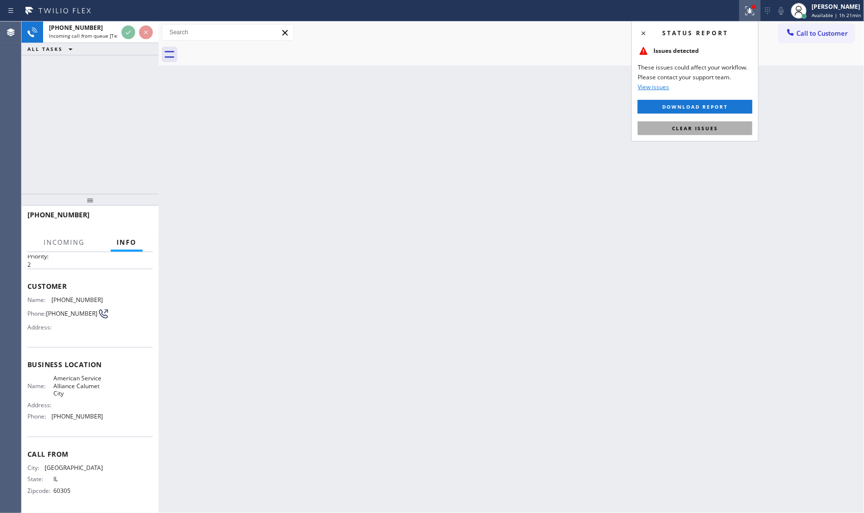
click at [702, 128] on span "Clear issues" at bounding box center [695, 128] width 46 height 7
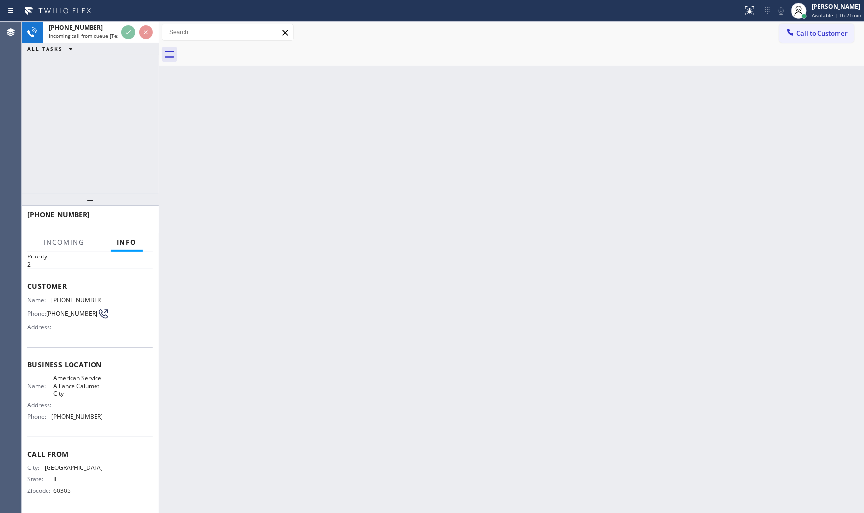
drag, startPoint x: 315, startPoint y: 95, endPoint x: 285, endPoint y: 89, distance: 30.1
click at [309, 94] on div "Back to Dashboard Change Sender ID Customers Technicians Select a contact Outbo…" at bounding box center [511, 268] width 705 height 492
drag, startPoint x: 285, startPoint y: 89, endPoint x: 172, endPoint y: 64, distance: 116.3
click at [270, 85] on div "Back to Dashboard Change Sender ID Customers Technicians Select a contact Outbo…" at bounding box center [511, 268] width 705 height 492
click at [108, 40] on div "+17082091401 Incoming call from queue [Test] All" at bounding box center [81, 33] width 76 height 22
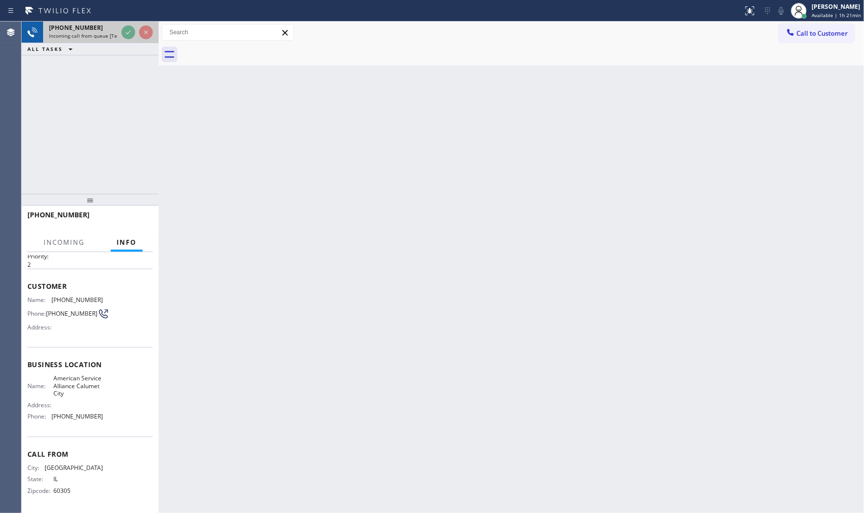
click at [108, 40] on div "+17082091401 Incoming call from queue [Test] All" at bounding box center [81, 33] width 76 height 22
click at [108, 39] on div "+17082091401 Incoming call from queue [Test] All" at bounding box center [81, 33] width 76 height 22
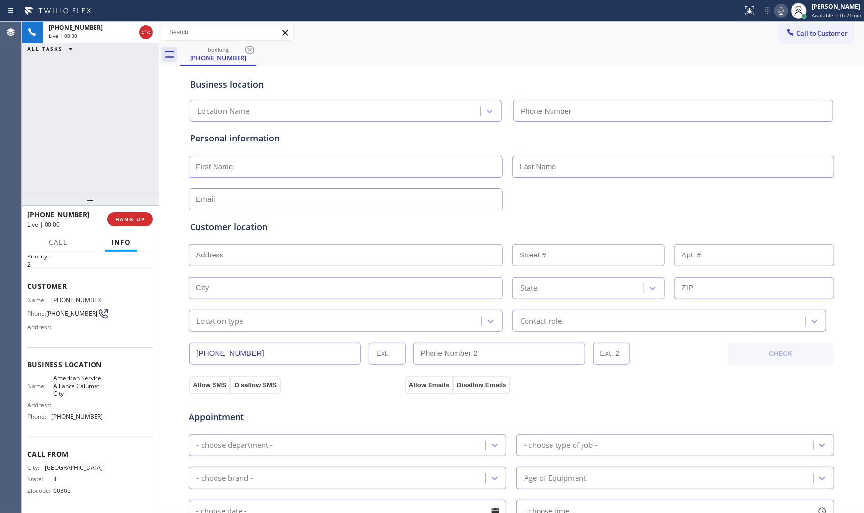
type input "(708) 554-7898"
click at [133, 219] on span "HANG UP" at bounding box center [130, 219] width 30 height 7
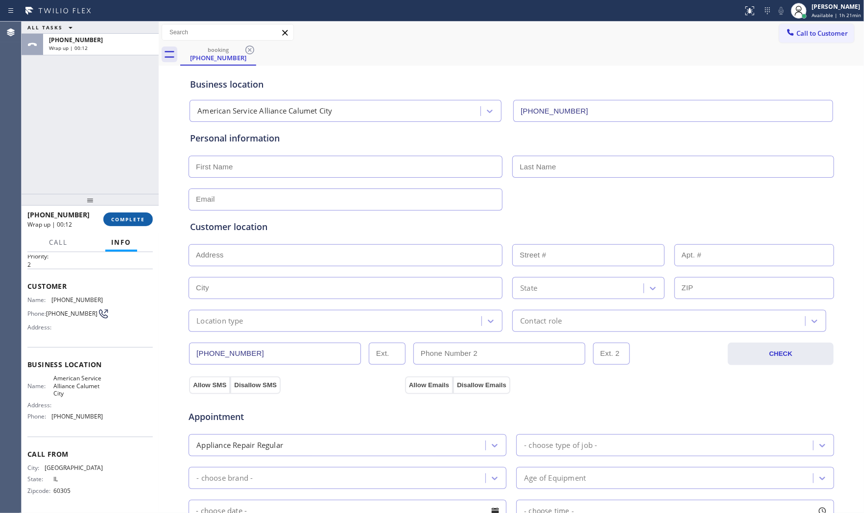
click at [133, 219] on span "COMPLETE" at bounding box center [128, 219] width 34 height 7
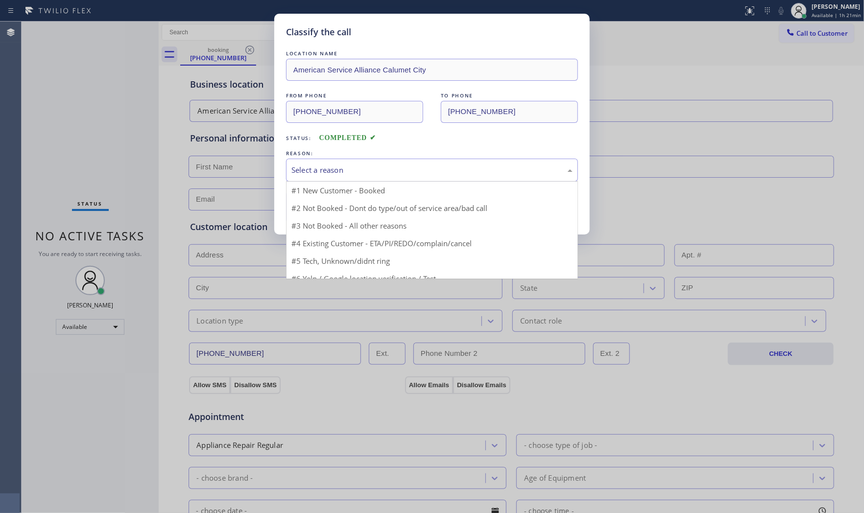
click at [338, 176] on div "Select a reason" at bounding box center [432, 170] width 292 height 23
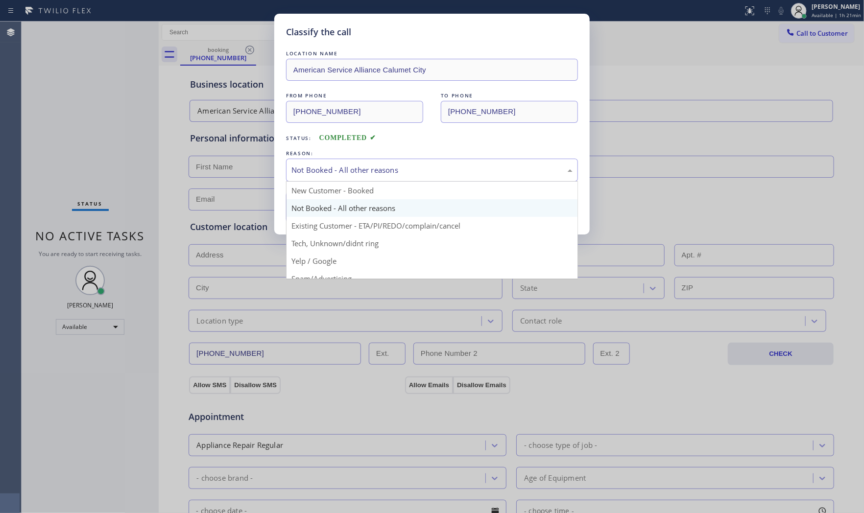
click at [330, 172] on div "Not Booked - All other reasons" at bounding box center [431, 170] width 281 height 11
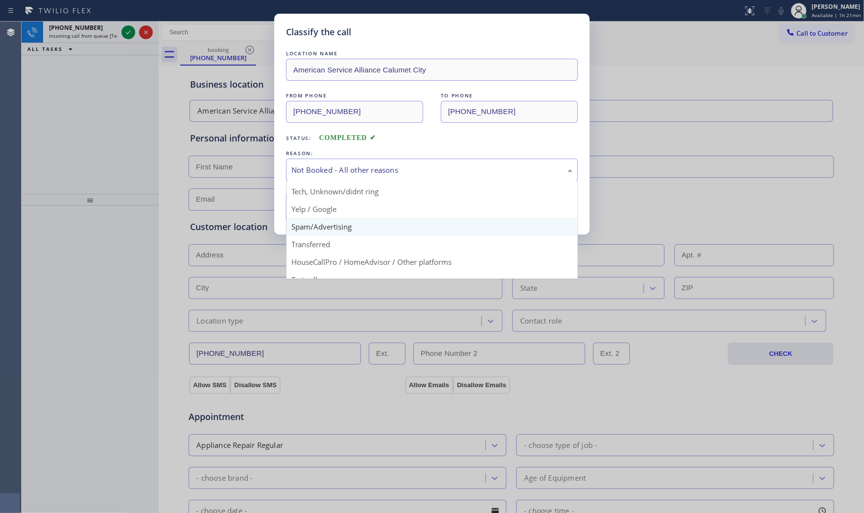
scroll to position [61, 0]
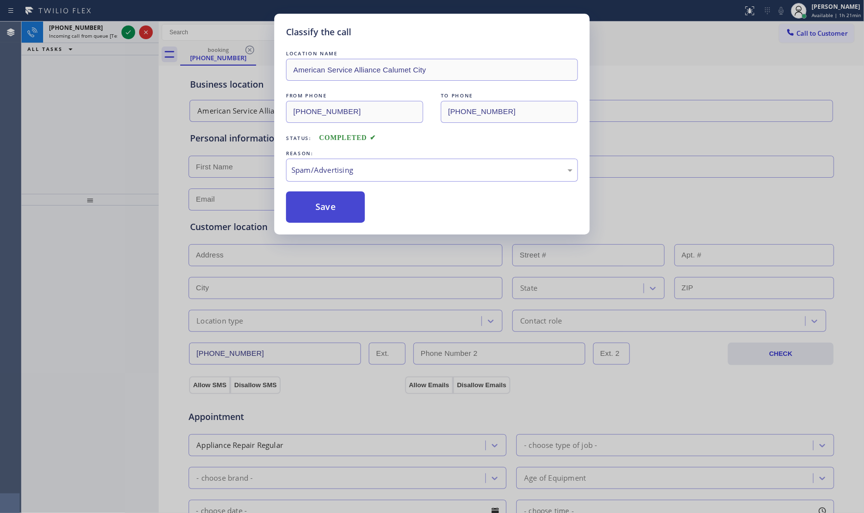
click at [327, 204] on button "Save" at bounding box center [325, 206] width 79 height 31
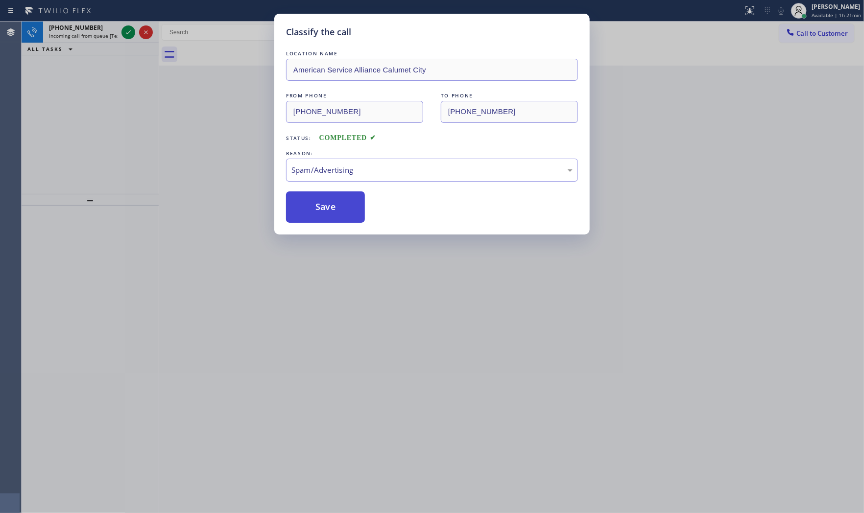
click at [327, 204] on button "Save" at bounding box center [325, 206] width 79 height 31
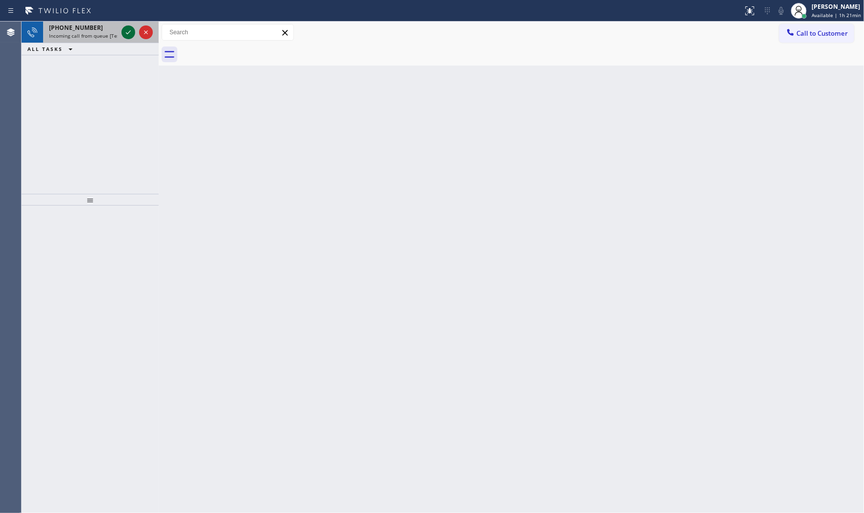
click at [129, 32] on icon at bounding box center [128, 32] width 12 height 12
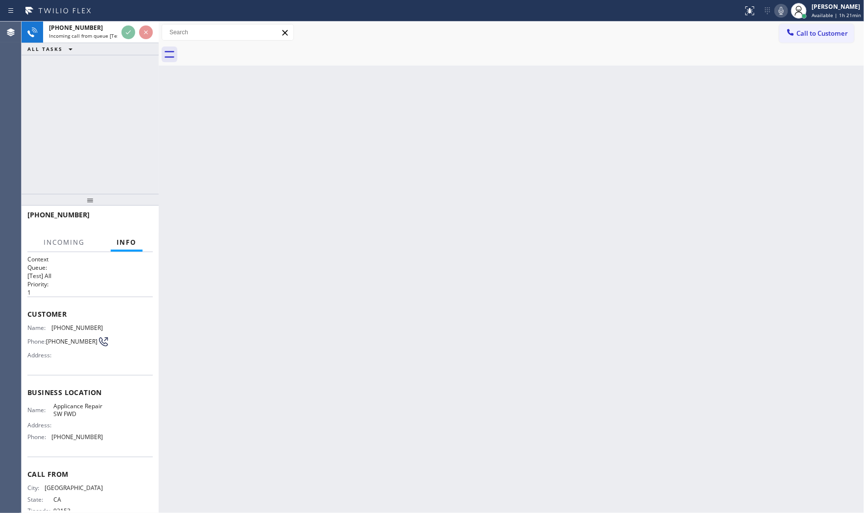
scroll to position [23, 0]
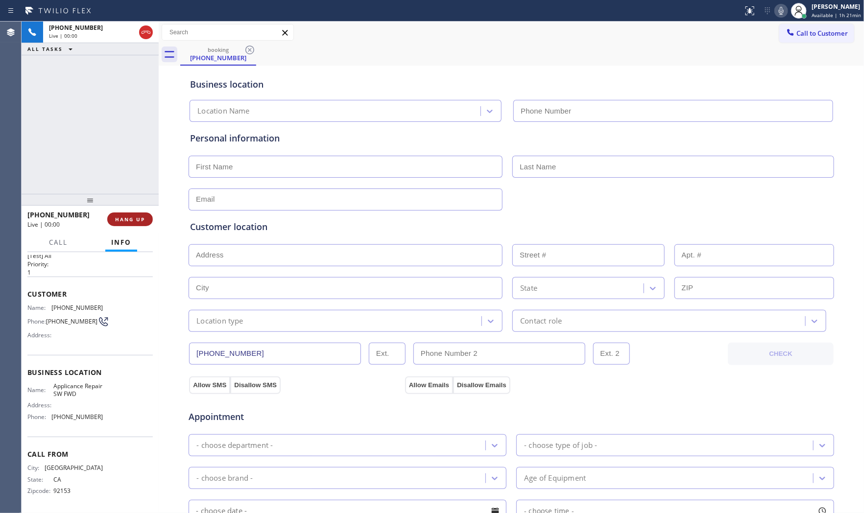
type input "[PHONE_NUMBER]"
click at [132, 219] on span "HANG UP" at bounding box center [130, 219] width 30 height 7
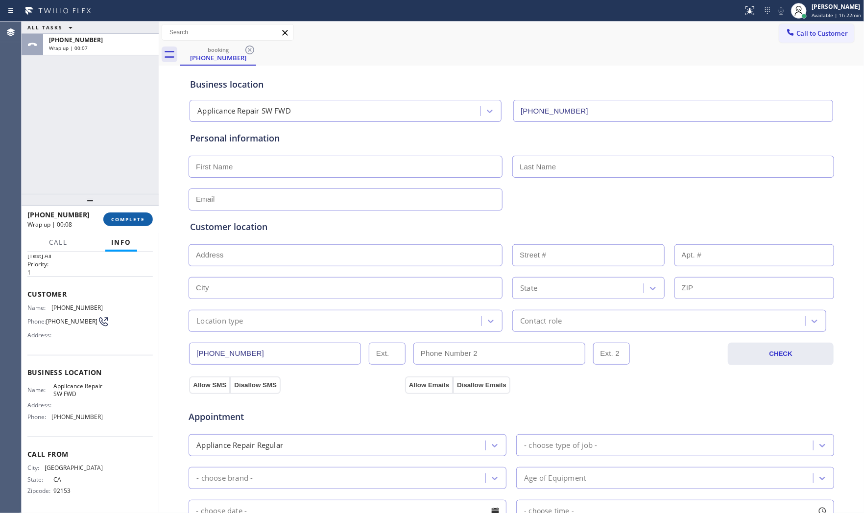
click at [132, 219] on span "COMPLETE" at bounding box center [128, 219] width 34 height 7
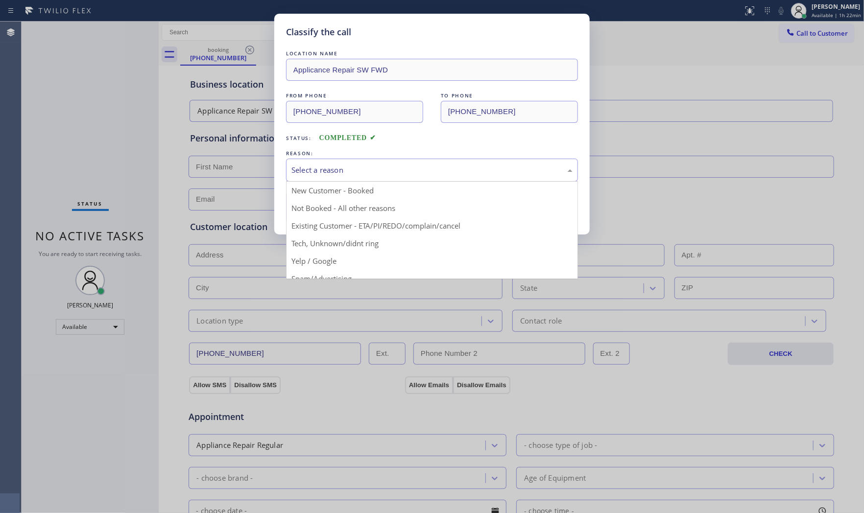
click at [340, 169] on div "Select a reason" at bounding box center [431, 170] width 281 height 11
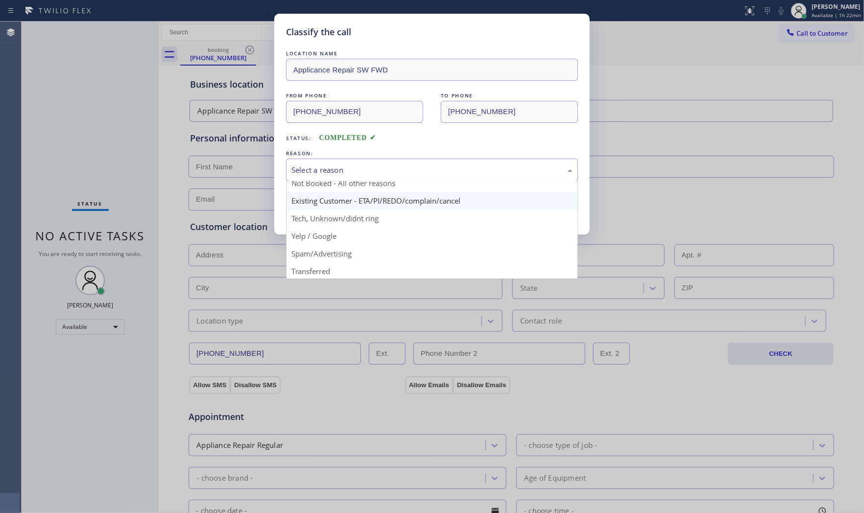
scroll to position [61, 0]
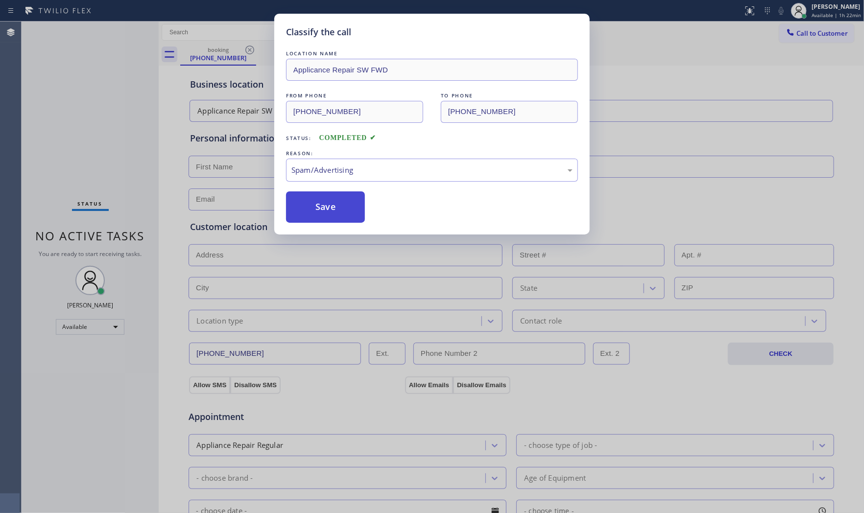
click at [328, 212] on button "Save" at bounding box center [325, 206] width 79 height 31
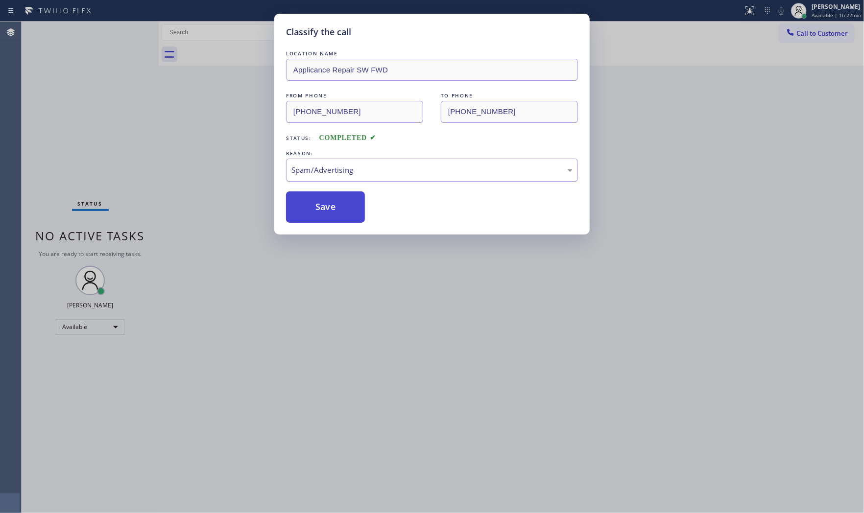
click at [328, 212] on button "Save" at bounding box center [325, 206] width 79 height 31
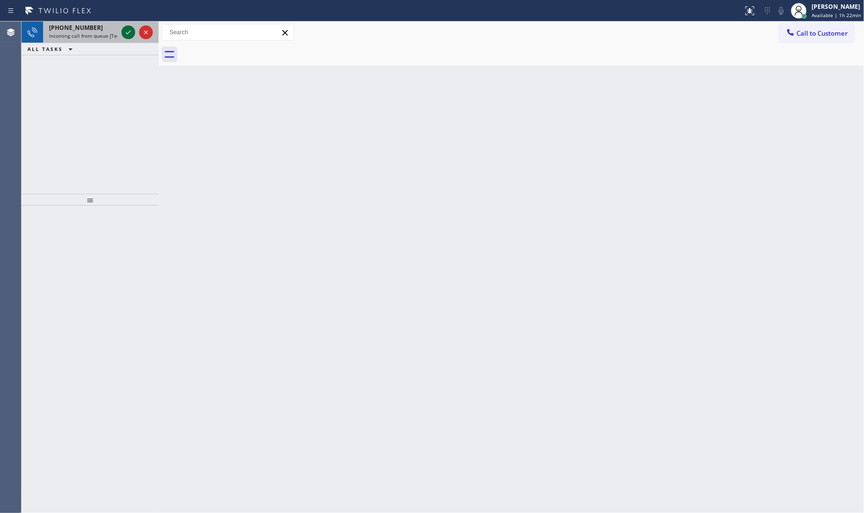
click at [123, 31] on icon at bounding box center [128, 32] width 12 height 12
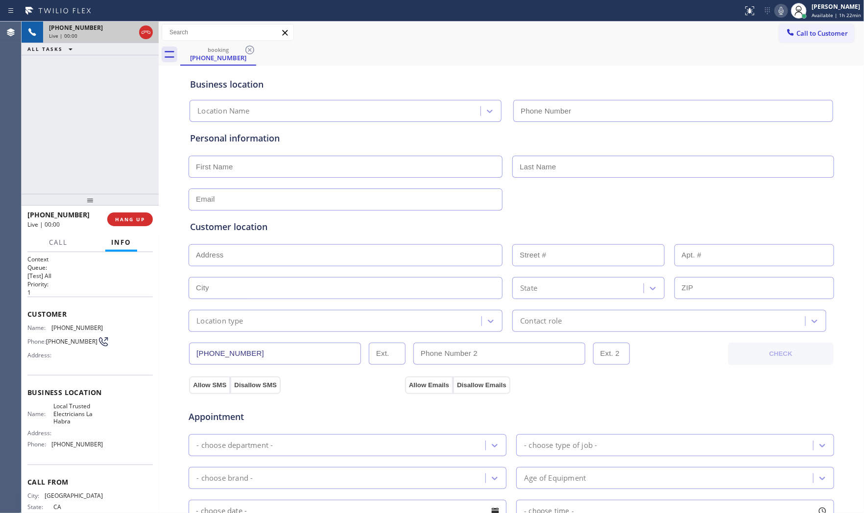
type input "(562) 456-3053"
click at [132, 231] on div "+16267952888 Live | 00:00 HANG UP" at bounding box center [89, 219] width 125 height 25
click at [131, 221] on span "HANG UP" at bounding box center [130, 219] width 30 height 7
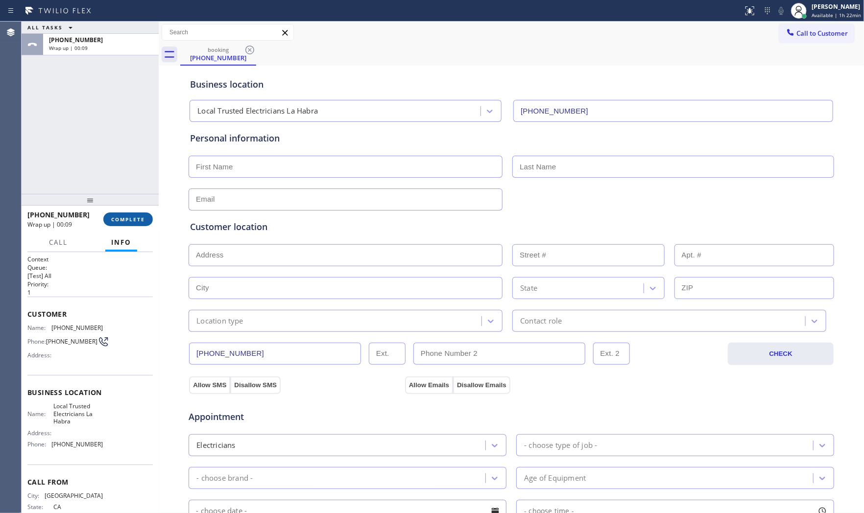
click at [133, 216] on button "COMPLETE" at bounding box center [127, 220] width 49 height 14
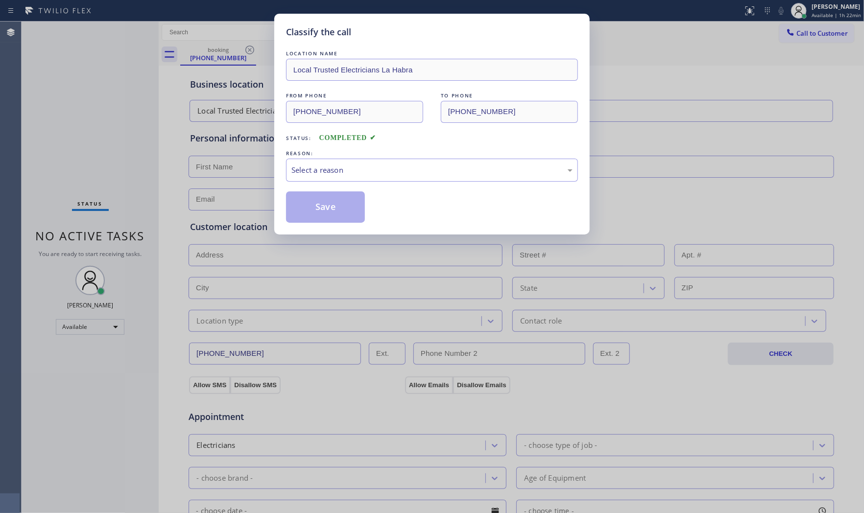
click at [345, 187] on div "LOCATION NAME Local Trusted Electricians La Habra FROM PHONE (626) 795-2888 TO …" at bounding box center [432, 135] width 292 height 174
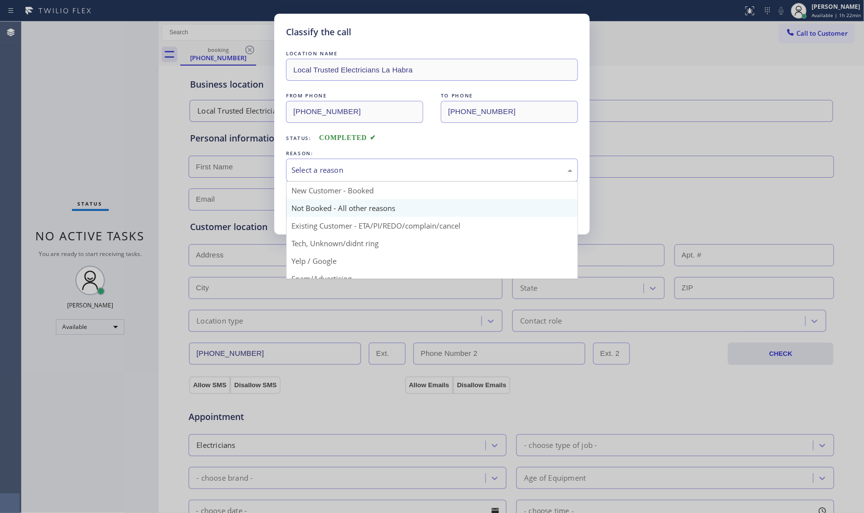
drag, startPoint x: 344, startPoint y: 173, endPoint x: 330, endPoint y: 201, distance: 30.7
click at [341, 177] on div "Select a reason" at bounding box center [432, 170] width 292 height 23
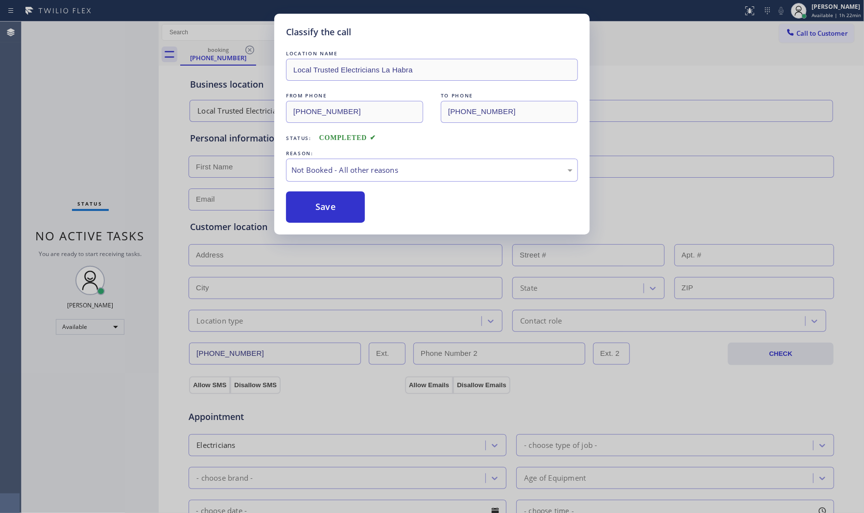
click at [330, 202] on button "Save" at bounding box center [325, 206] width 79 height 31
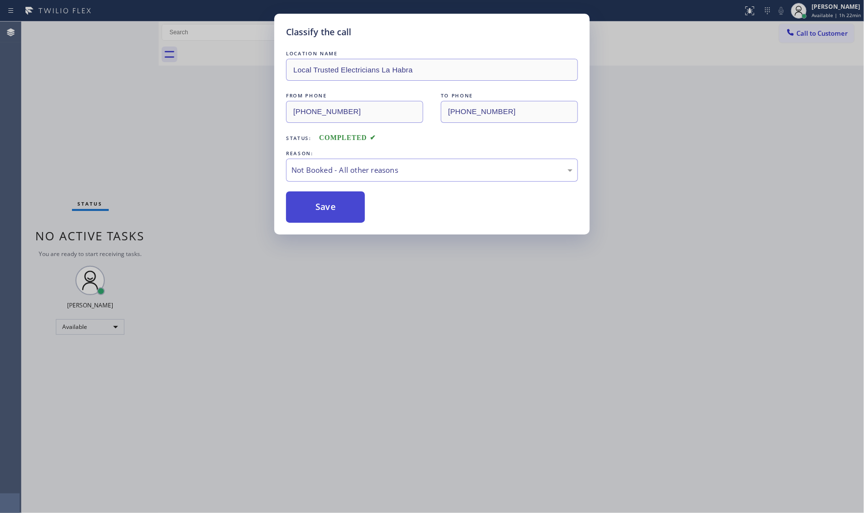
drag, startPoint x: 330, startPoint y: 202, endPoint x: 343, endPoint y: 214, distance: 18.0
click at [329, 202] on button "Save" at bounding box center [325, 206] width 79 height 31
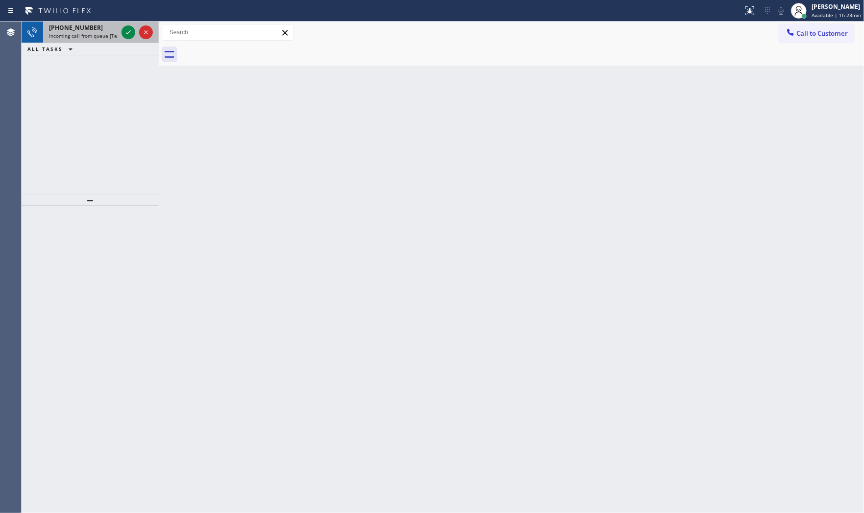
click at [94, 33] on span "Incoming call from queue [Test] All" at bounding box center [89, 35] width 81 height 7
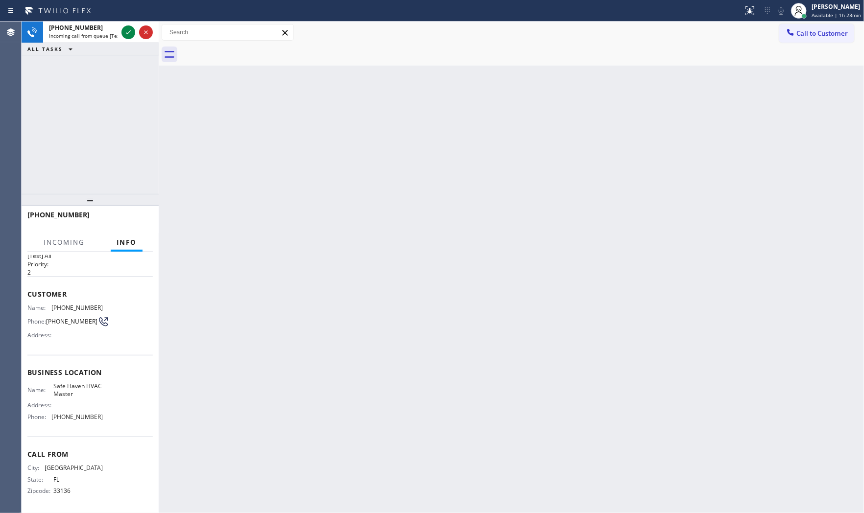
scroll to position [23, 0]
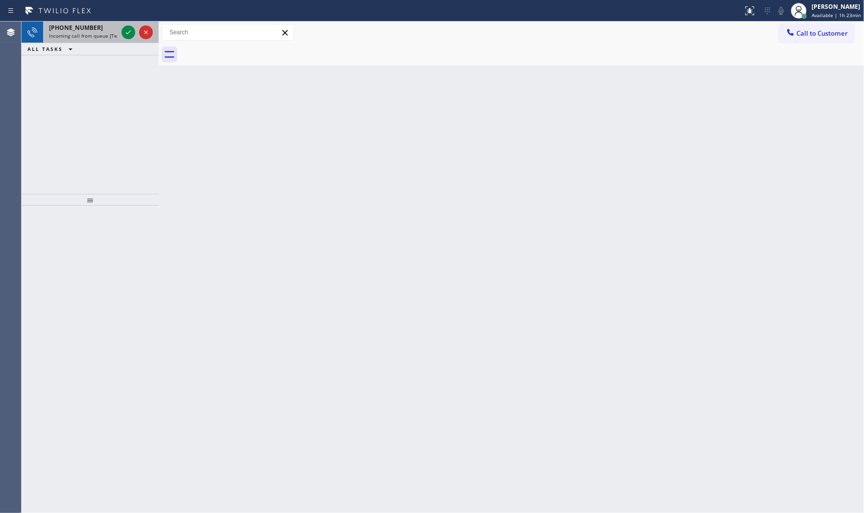
click at [100, 30] on div "+18054533516" at bounding box center [83, 28] width 69 height 8
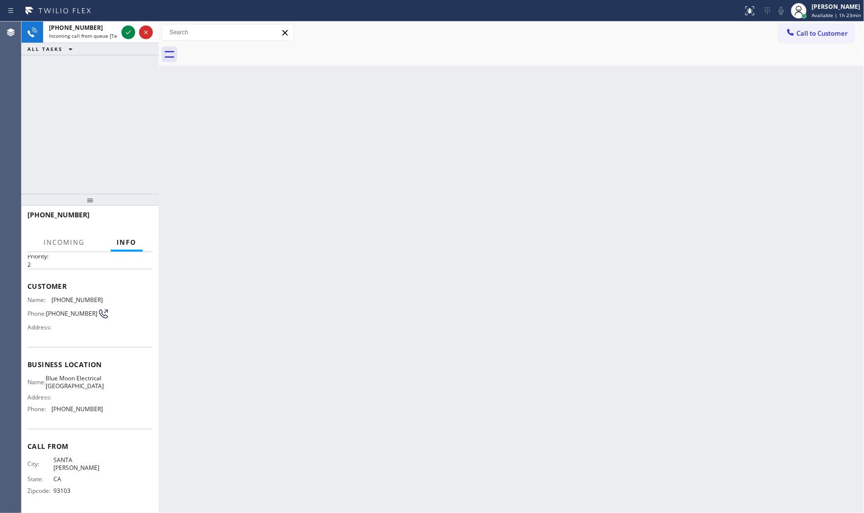
scroll to position [30, 0]
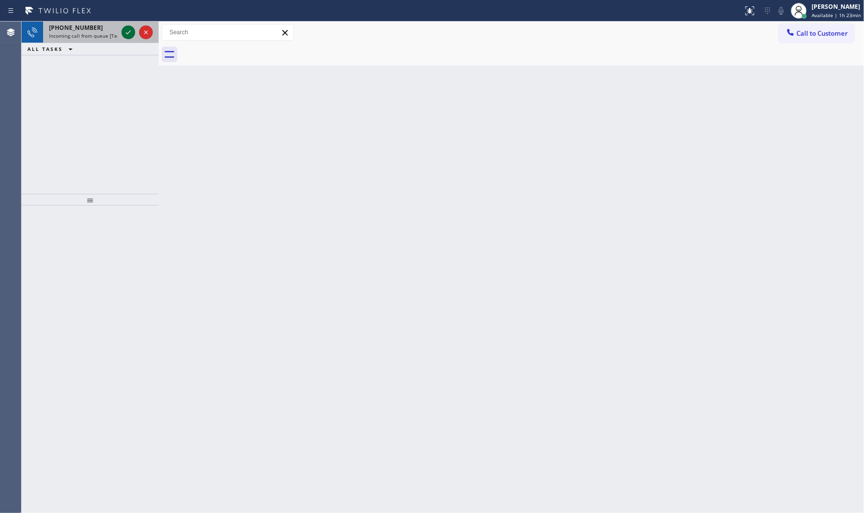
click at [131, 29] on icon at bounding box center [128, 32] width 12 height 12
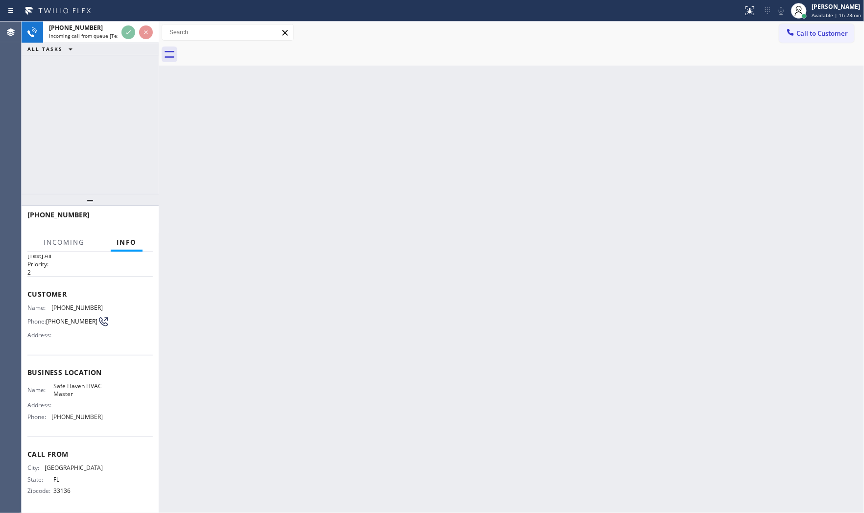
scroll to position [23, 0]
click at [136, 222] on div at bounding box center [86, 224] width 119 height 8
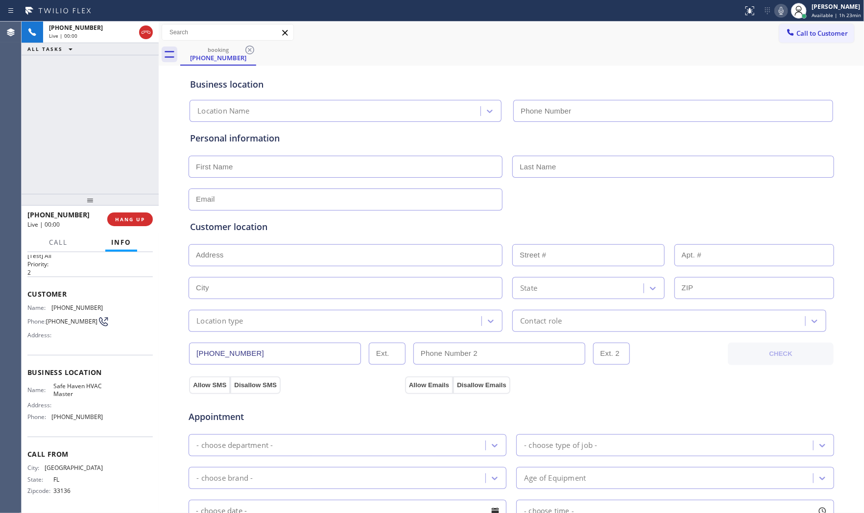
click at [136, 222] on span "HANG UP" at bounding box center [130, 219] width 30 height 7
type input "(786) 917-2923"
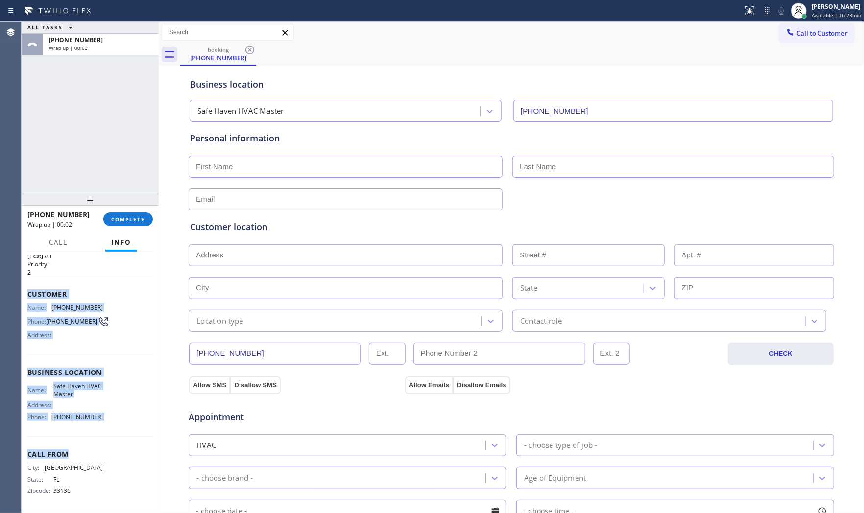
drag, startPoint x: 26, startPoint y: 290, endPoint x: 118, endPoint y: 438, distance: 174.2
click at [121, 442] on div "Context Queue: [Test] All Priority: 2 Customer Name: (786) 422-4483 Phone: (786…" at bounding box center [90, 382] width 137 height 261
copy div "Customer Name: (786) 422-4483 Phone: (786) 422-4483 Address: Business location …"
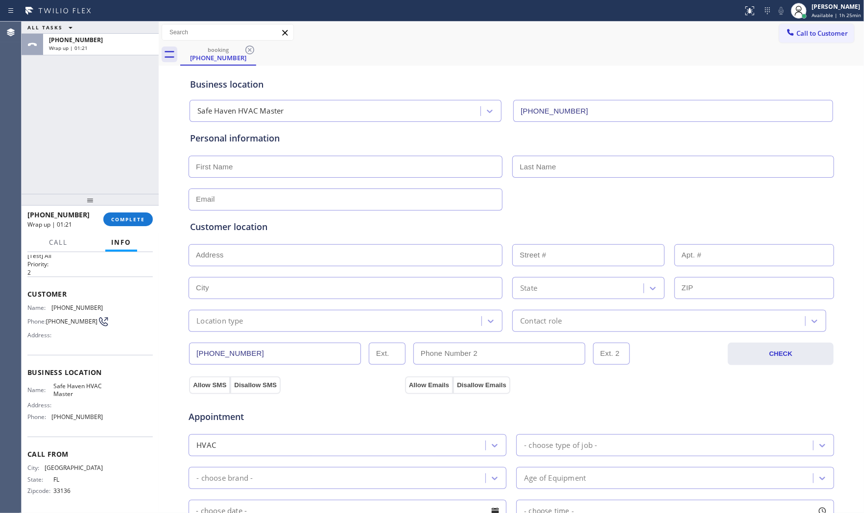
click at [103, 22] on div "ALL TASKS ALL TASKS ACTIVE TASKS TASKS IN WRAP UP" at bounding box center [90, 28] width 137 height 12
click at [103, 33] on div "ALL TASKS ALL TASKS ACTIVE TASKS TASKS IN WRAP UP" at bounding box center [90, 28] width 137 height 12
drag, startPoint x: 136, startPoint y: 206, endPoint x: 138, endPoint y: 221, distance: 15.3
click at [136, 206] on div at bounding box center [90, 200] width 137 height 12
click at [138, 221] on span "COMPLETE" at bounding box center [128, 222] width 34 height 7
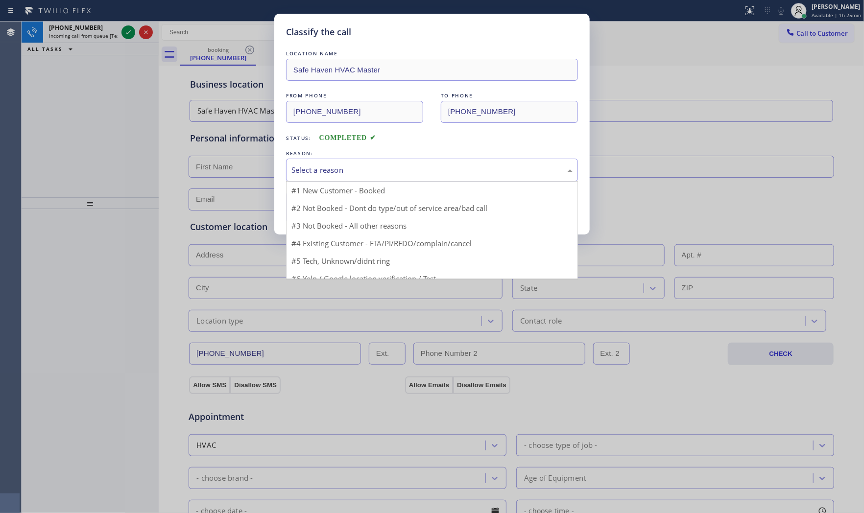
click at [326, 175] on div "Select a reason" at bounding box center [431, 170] width 281 height 11
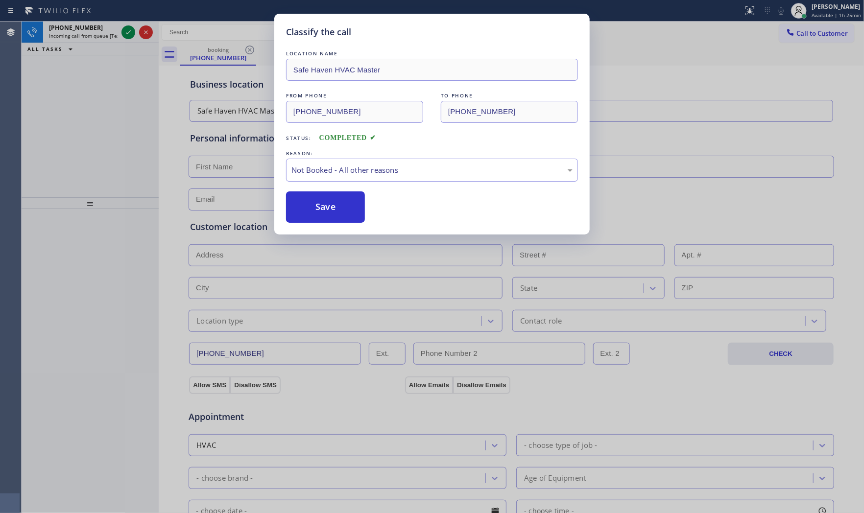
click at [326, 208] on button "Save" at bounding box center [325, 206] width 79 height 31
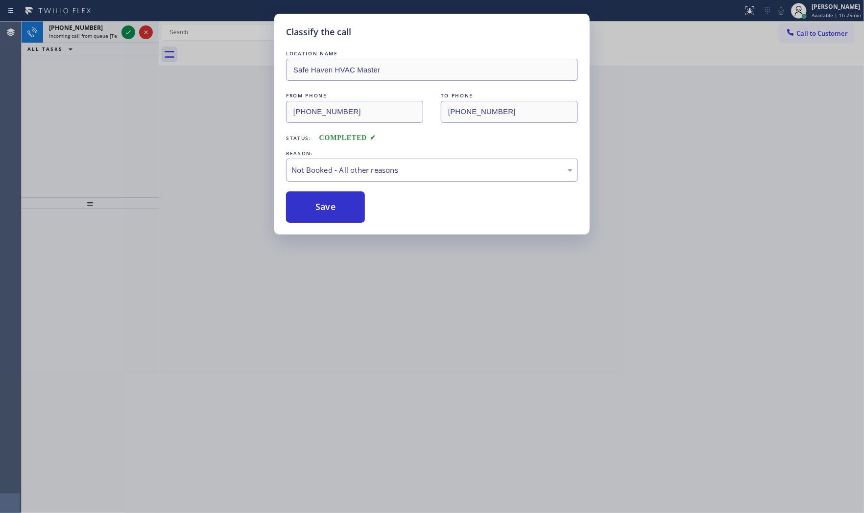
click at [326, 208] on button "Save" at bounding box center [325, 206] width 79 height 31
click at [106, 28] on div "+16232012179" at bounding box center [83, 28] width 69 height 8
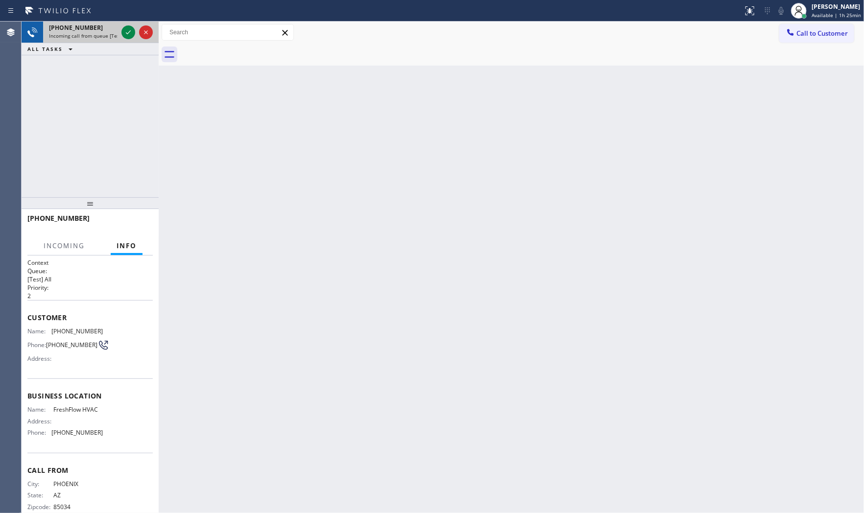
click at [115, 30] on div "+16232012179" at bounding box center [83, 28] width 69 height 8
click at [122, 28] on div at bounding box center [128, 32] width 14 height 12
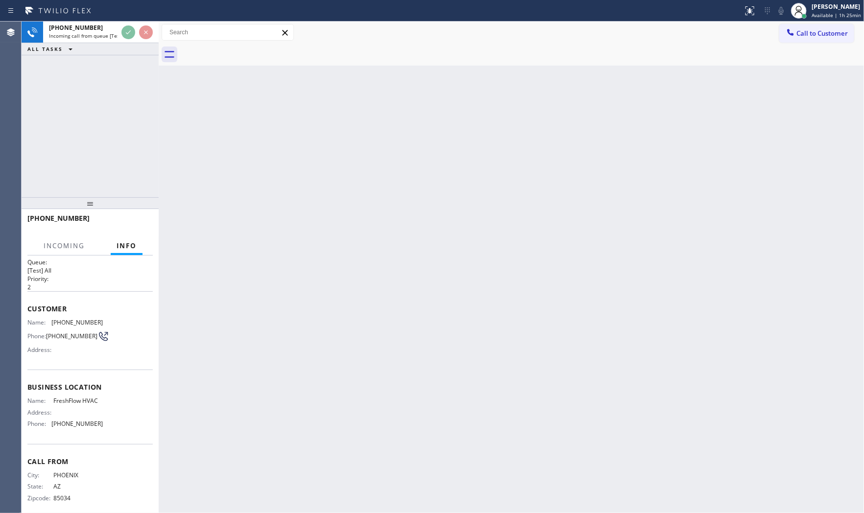
scroll to position [18, 0]
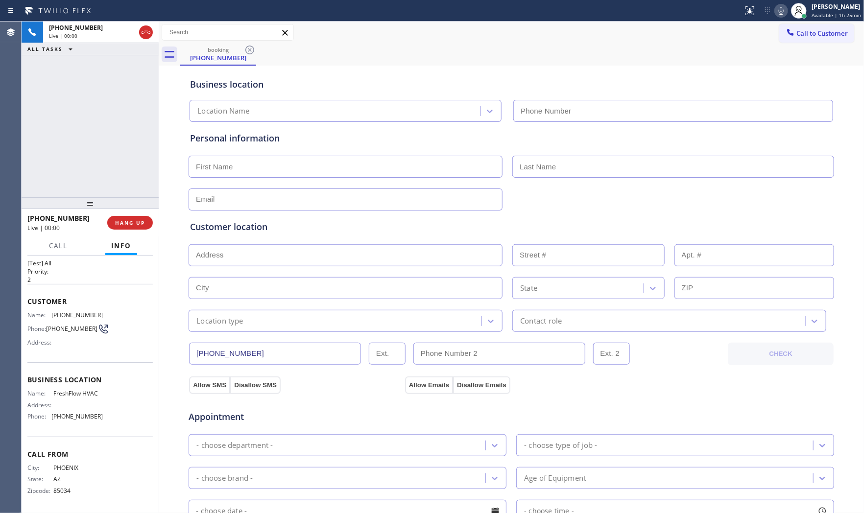
type input "(623) 292-6686"
click at [119, 228] on button "HANG UP" at bounding box center [130, 223] width 46 height 14
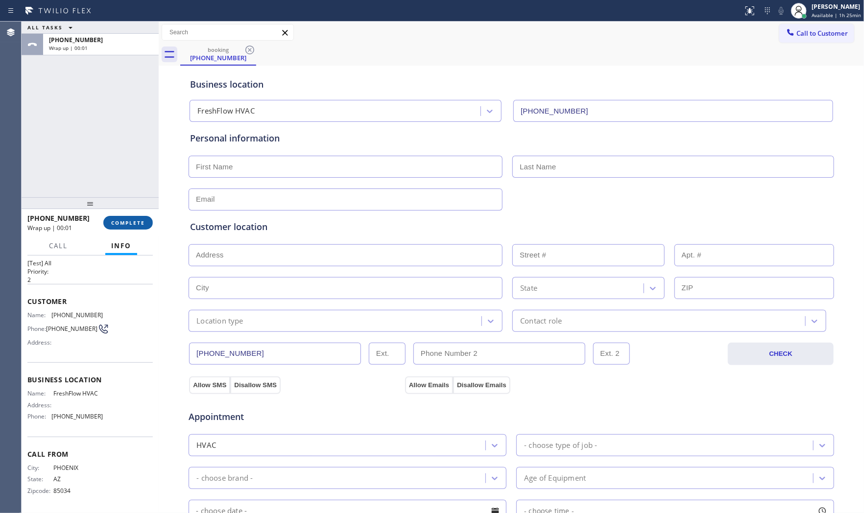
click at [119, 226] on span "COMPLETE" at bounding box center [128, 222] width 34 height 7
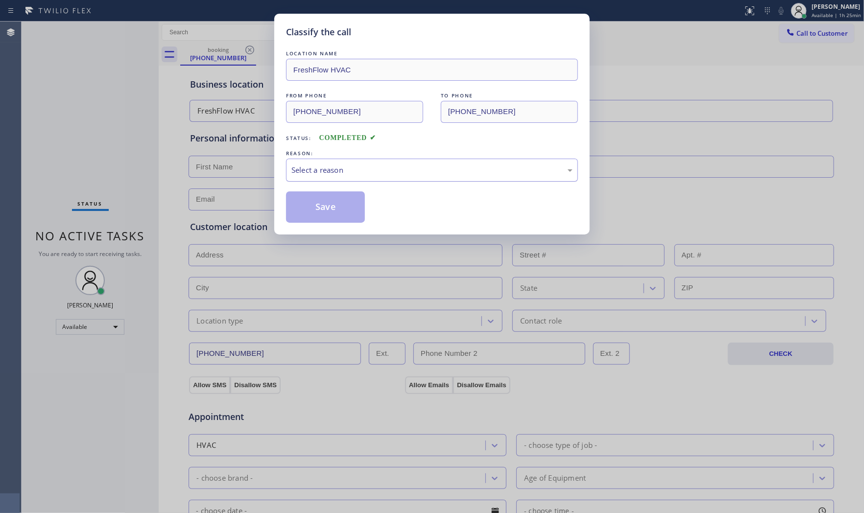
drag, startPoint x: 356, startPoint y: 170, endPoint x: 356, endPoint y: 179, distance: 8.8
click at [356, 170] on div "Select a reason" at bounding box center [431, 170] width 281 height 11
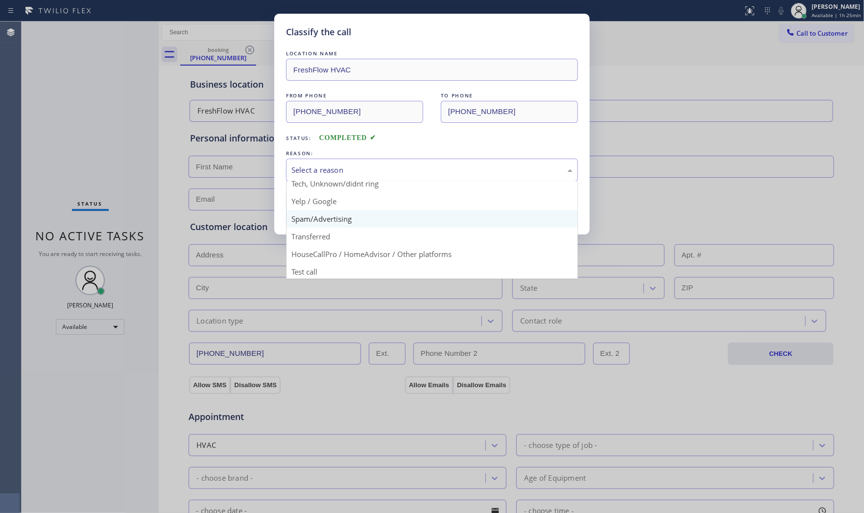
scroll to position [61, 0]
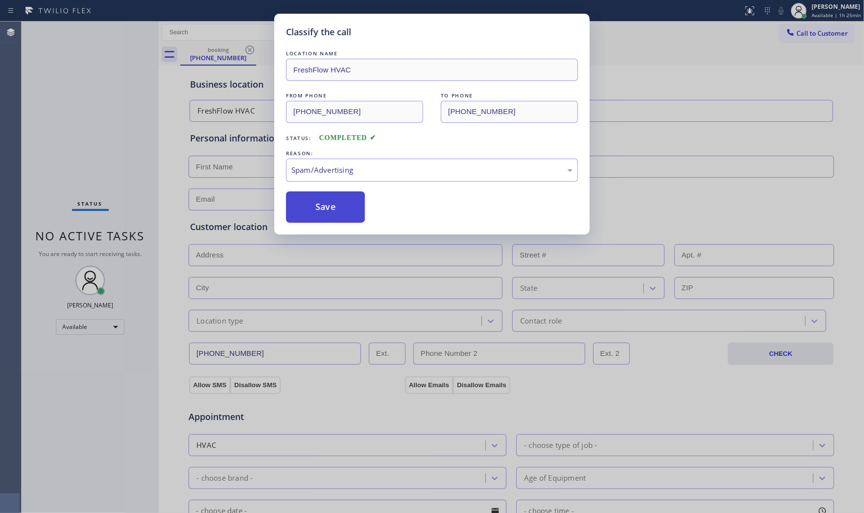
click at [336, 207] on button "Save" at bounding box center [325, 206] width 79 height 31
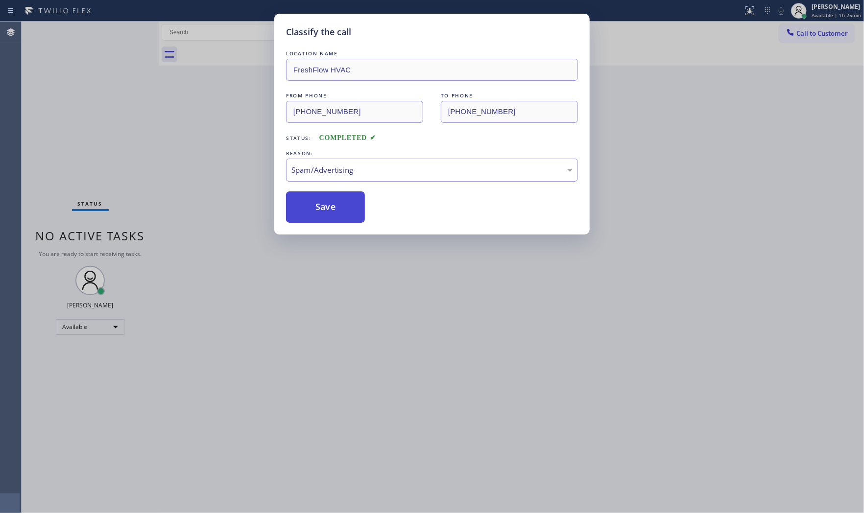
click at [336, 207] on button "Save" at bounding box center [325, 206] width 79 height 31
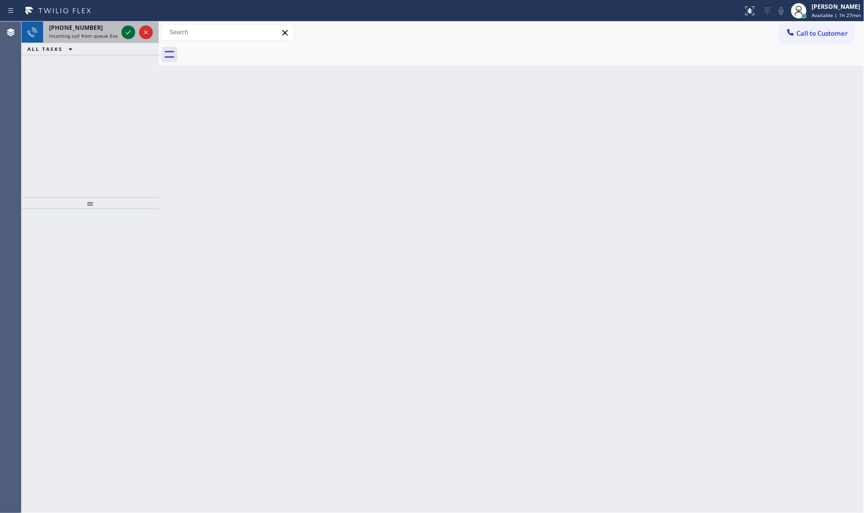
click at [122, 36] on icon at bounding box center [128, 32] width 12 height 12
click at [119, 35] on div at bounding box center [136, 33] width 35 height 22
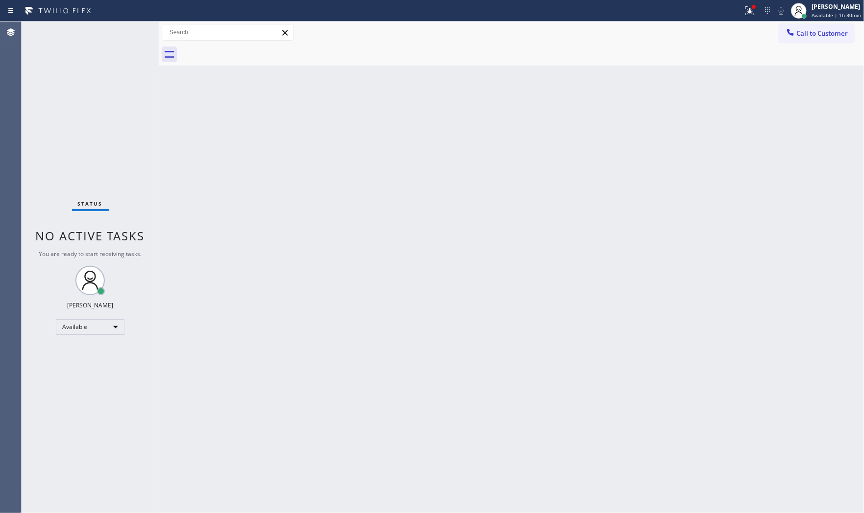
click at [126, 32] on div "Status No active tasks You are ready to start receiving tasks. [PERSON_NAME] Av…" at bounding box center [90, 268] width 137 height 492
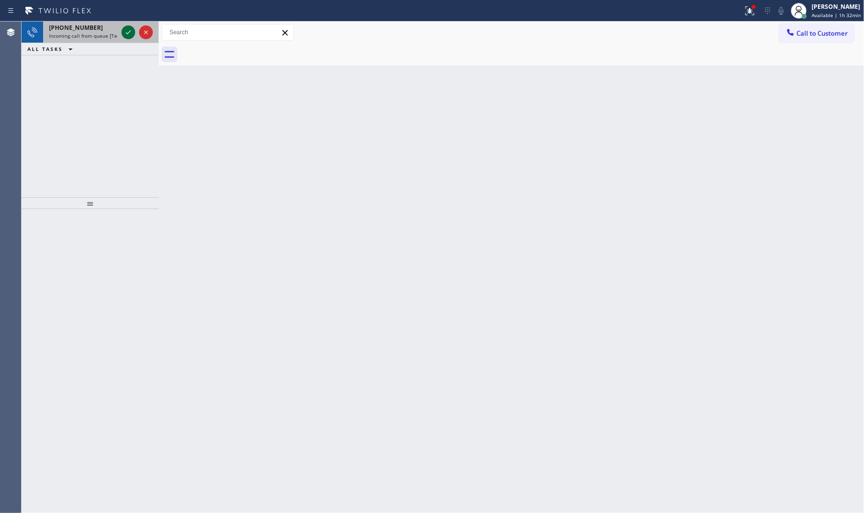
click at [125, 32] on icon at bounding box center [128, 32] width 12 height 12
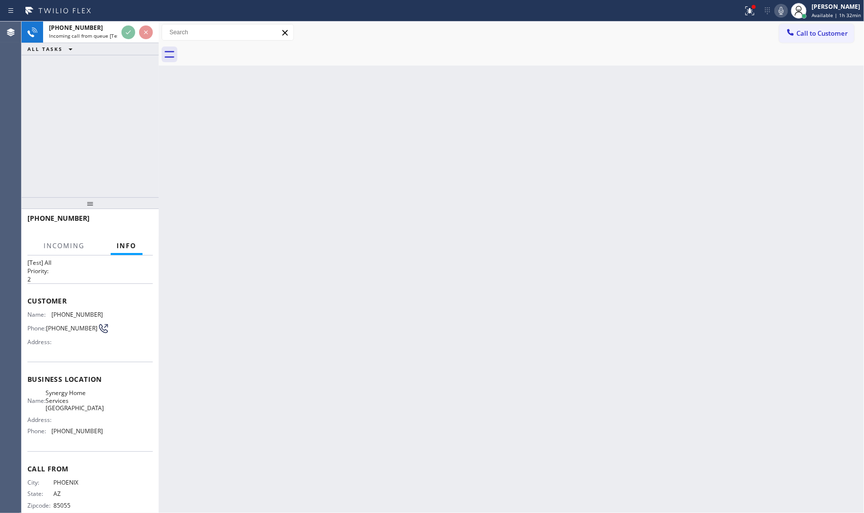
scroll to position [33, 0]
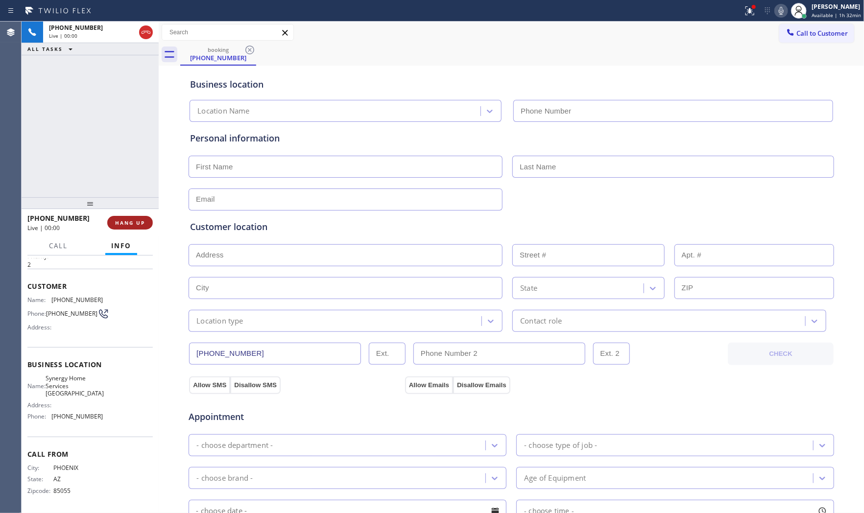
type input "(480) 613-9513"
click at [124, 227] on button "HANG UP" at bounding box center [130, 223] width 46 height 14
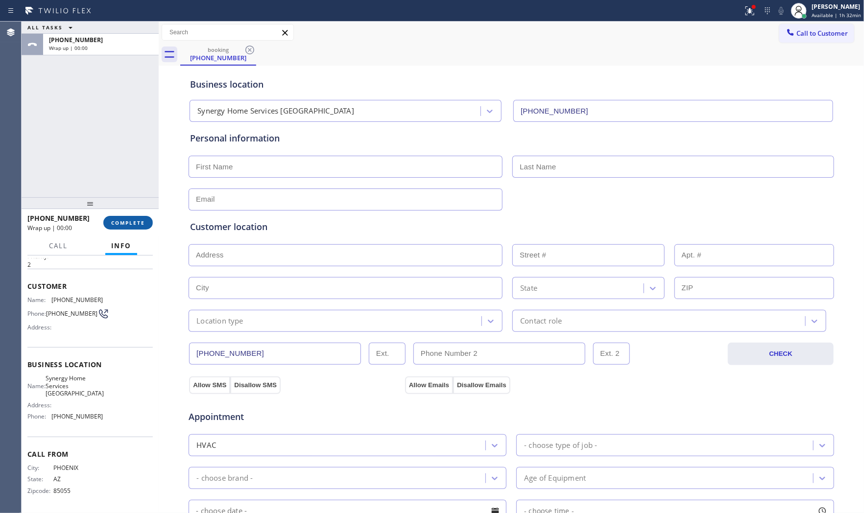
click at [124, 227] on button "COMPLETE" at bounding box center [127, 223] width 49 height 14
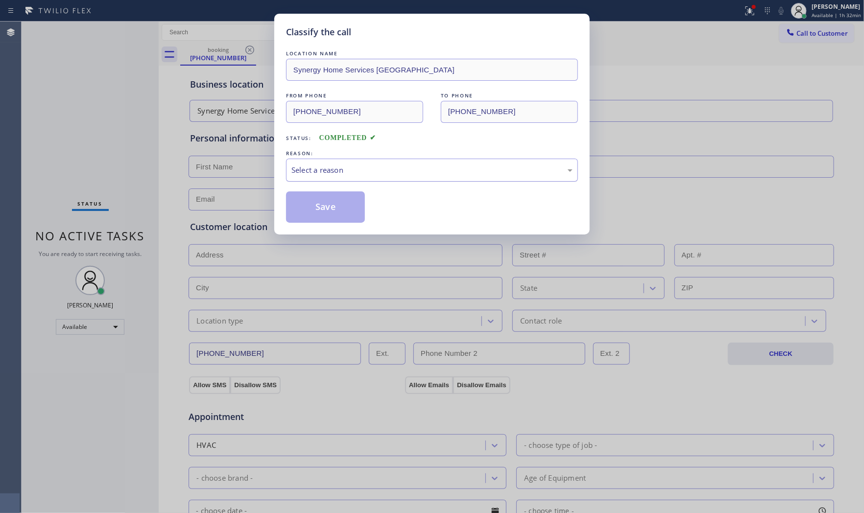
click at [332, 181] on div "Select a reason" at bounding box center [432, 170] width 292 height 23
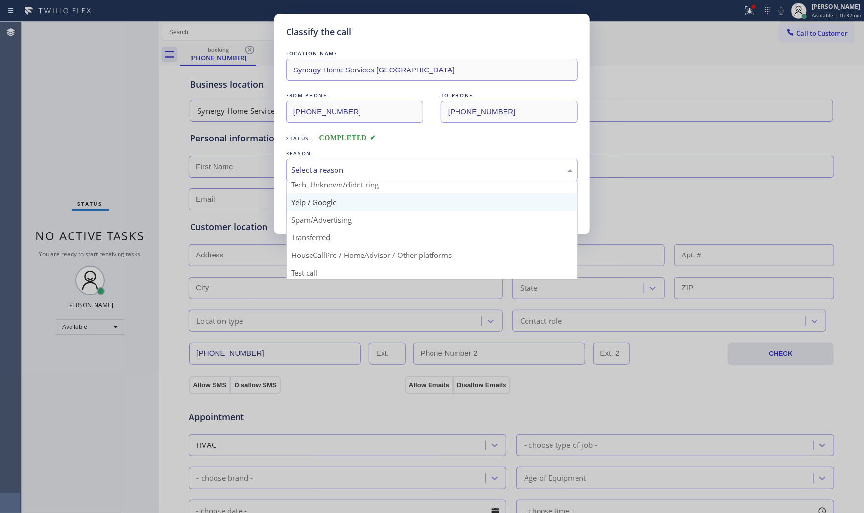
scroll to position [61, 0]
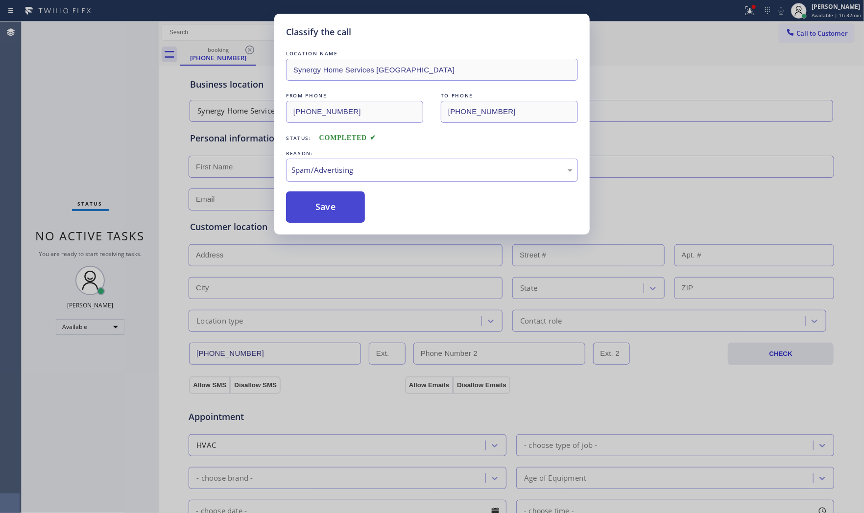
click at [327, 201] on button "Save" at bounding box center [325, 206] width 79 height 31
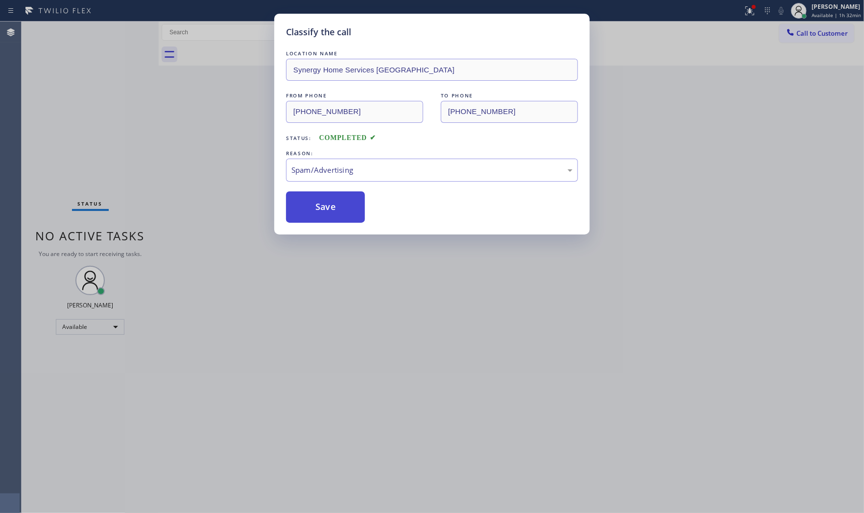
click at [327, 201] on button "Save" at bounding box center [325, 206] width 79 height 31
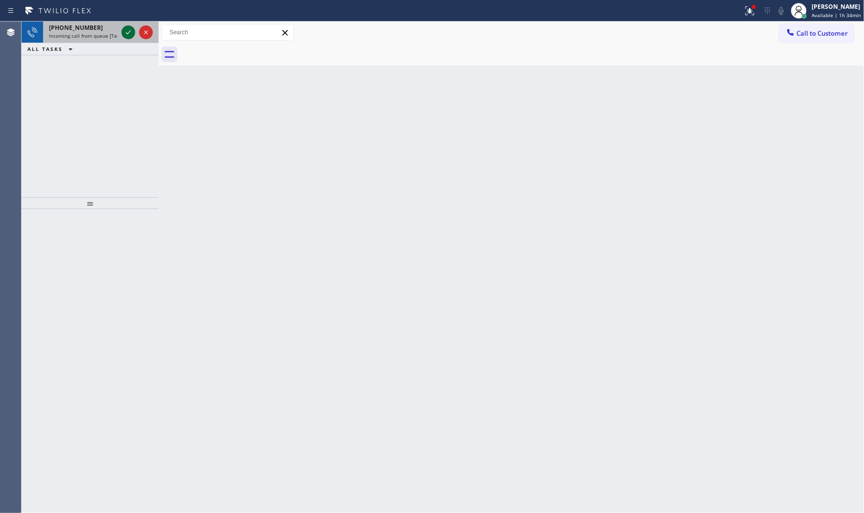
click at [122, 28] on icon at bounding box center [128, 32] width 12 height 12
click at [123, 36] on icon at bounding box center [128, 32] width 12 height 12
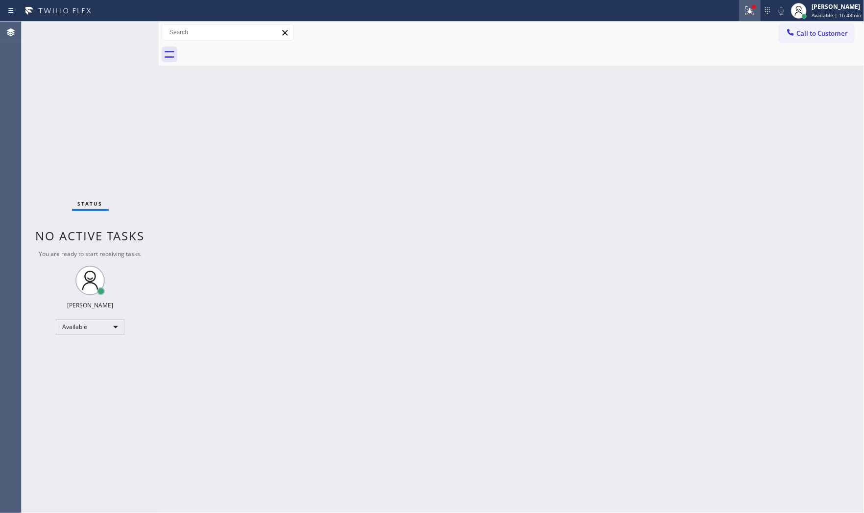
click at [751, 12] on icon at bounding box center [750, 11] width 12 height 12
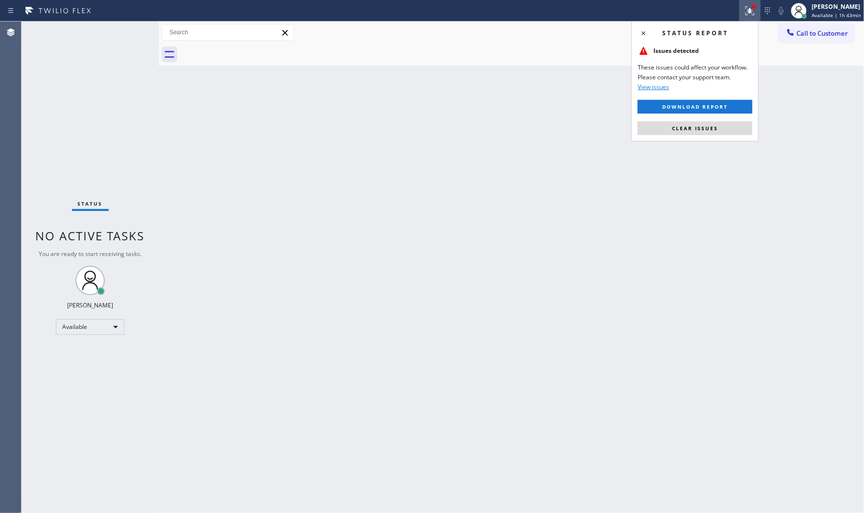
click at [712, 129] on span "Clear issues" at bounding box center [695, 128] width 46 height 7
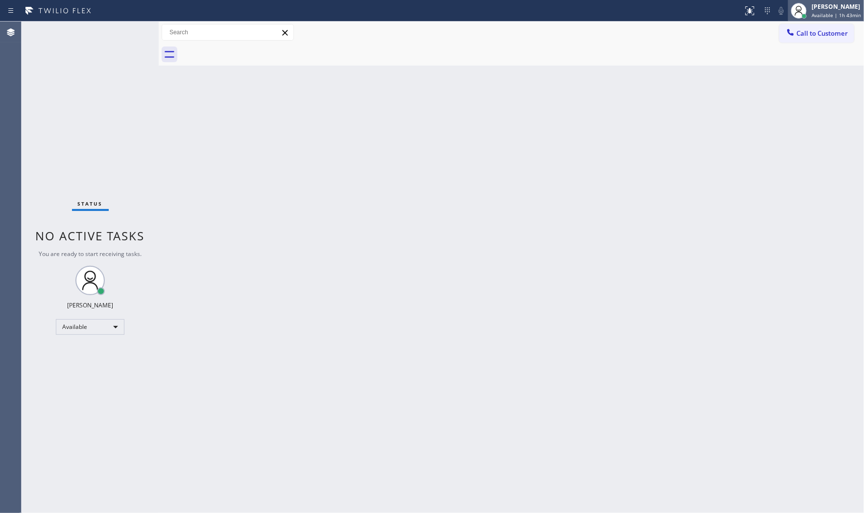
click at [829, 16] on span "Available | 1h 43min" at bounding box center [835, 15] width 49 height 7
click at [686, 202] on div "Back to Dashboard Change Sender ID Customers Technicians Select a contact Outbo…" at bounding box center [511, 268] width 705 height 492
click at [820, 20] on div "Mark Paul Dacula Available | 1h 43min" at bounding box center [826, 11] width 76 height 22
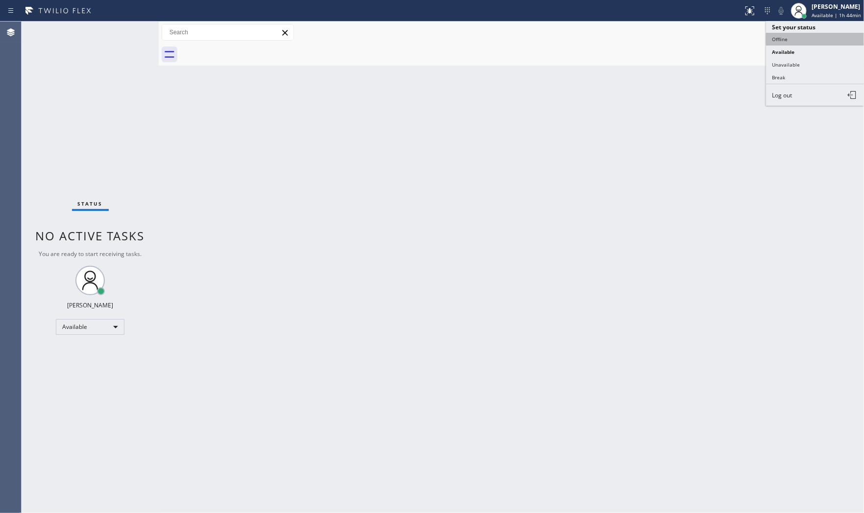
click at [809, 42] on button "Offline" at bounding box center [815, 39] width 98 height 13
click at [809, 42] on button "Call to Customer" at bounding box center [816, 33] width 75 height 19
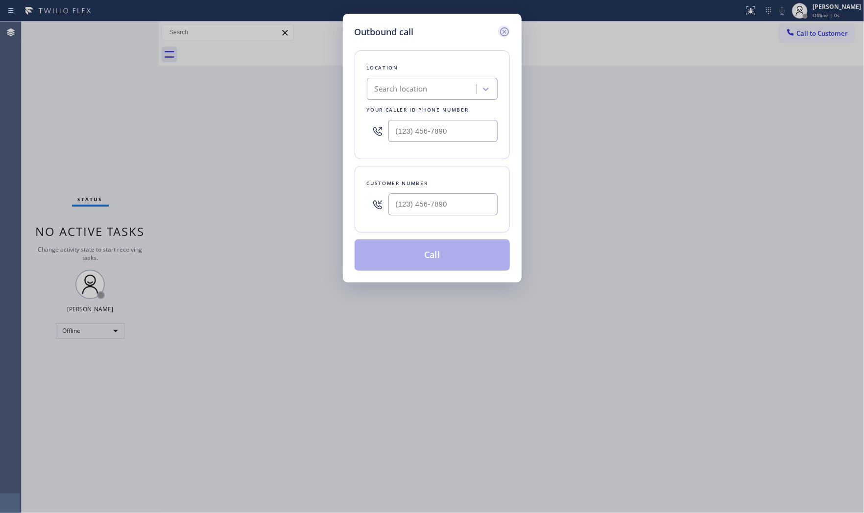
click at [509, 28] on icon at bounding box center [505, 32] width 12 height 12
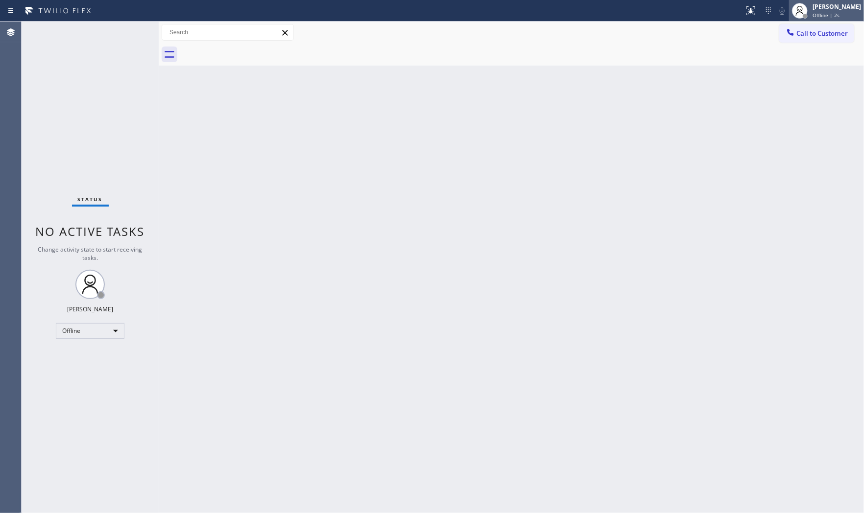
click at [842, 16] on div "Offline | 2s" at bounding box center [836, 15] width 48 height 7
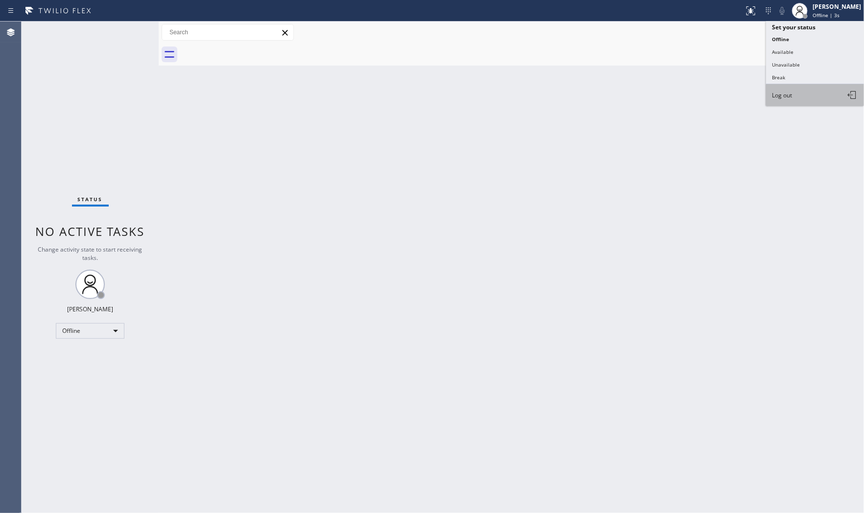
click at [796, 96] on button "Log out" at bounding box center [815, 95] width 98 height 22
